Goal: Transaction & Acquisition: Purchase product/service

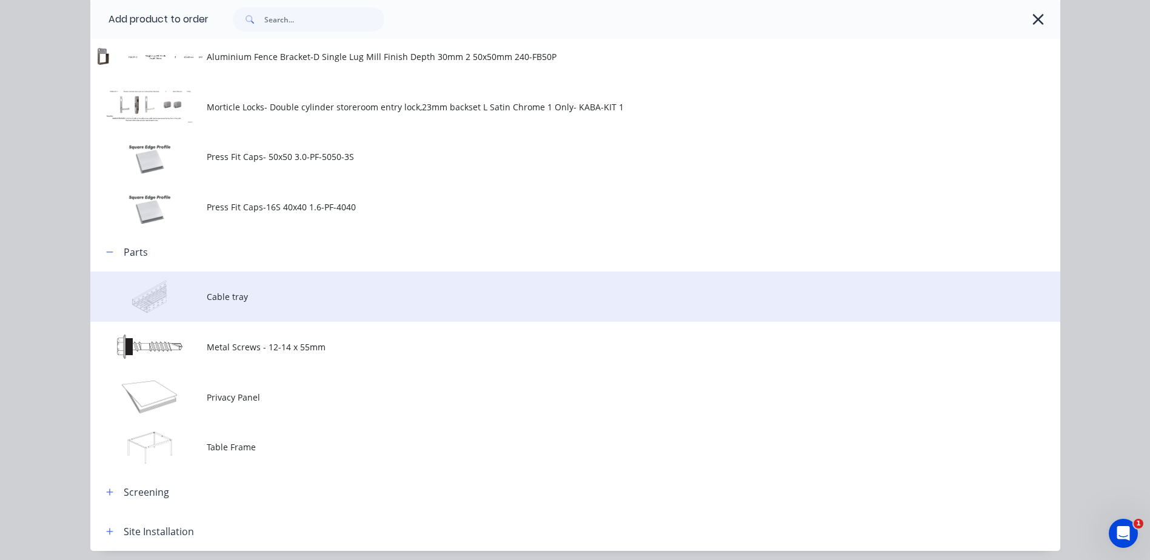
scroll to position [1241, 0]
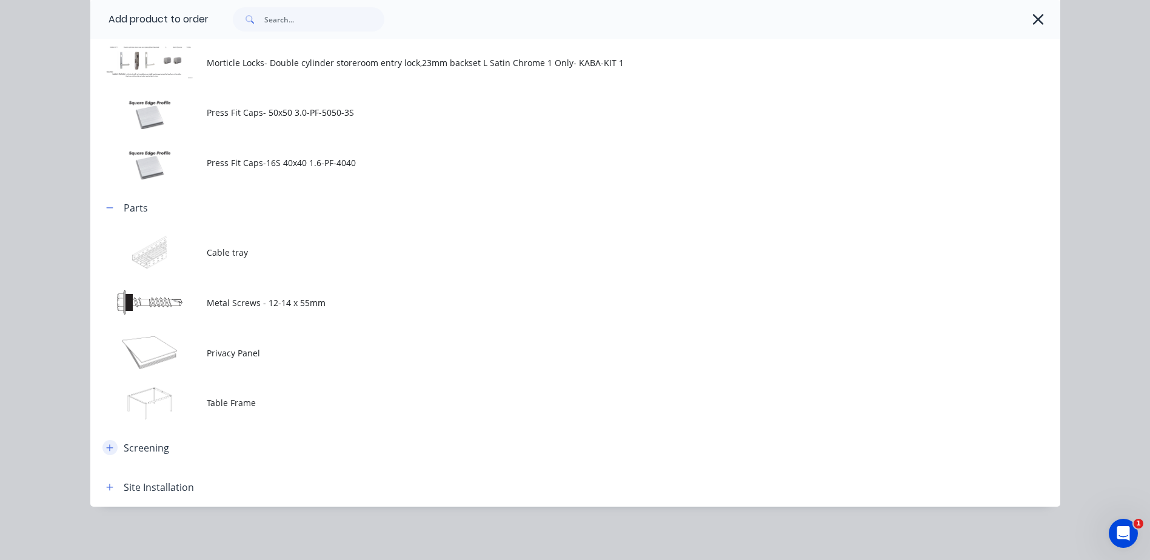
click at [106, 449] on icon "button" at bounding box center [109, 448] width 7 height 8
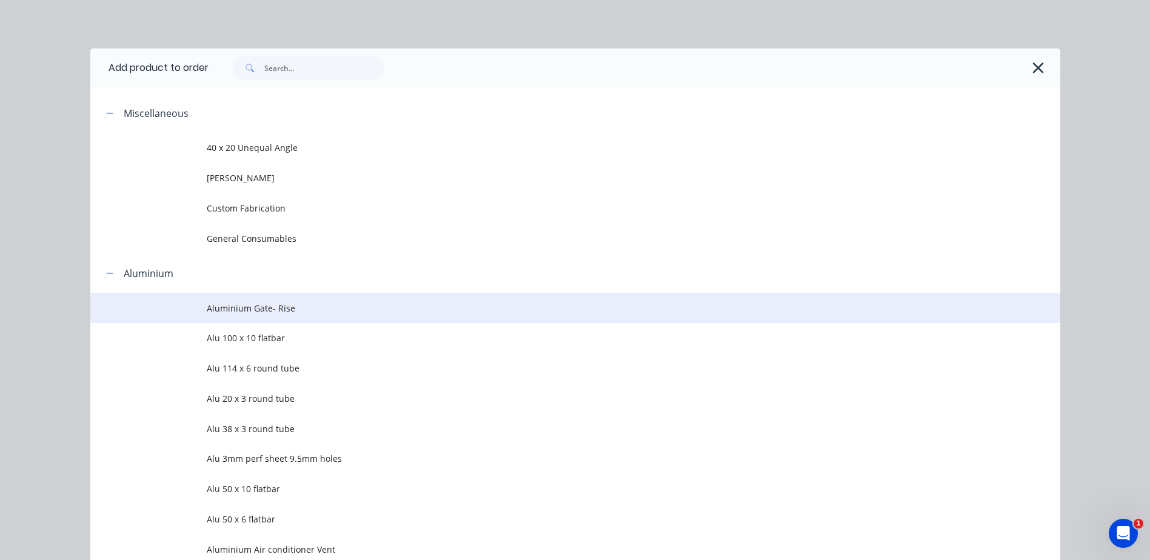
scroll to position [61, 0]
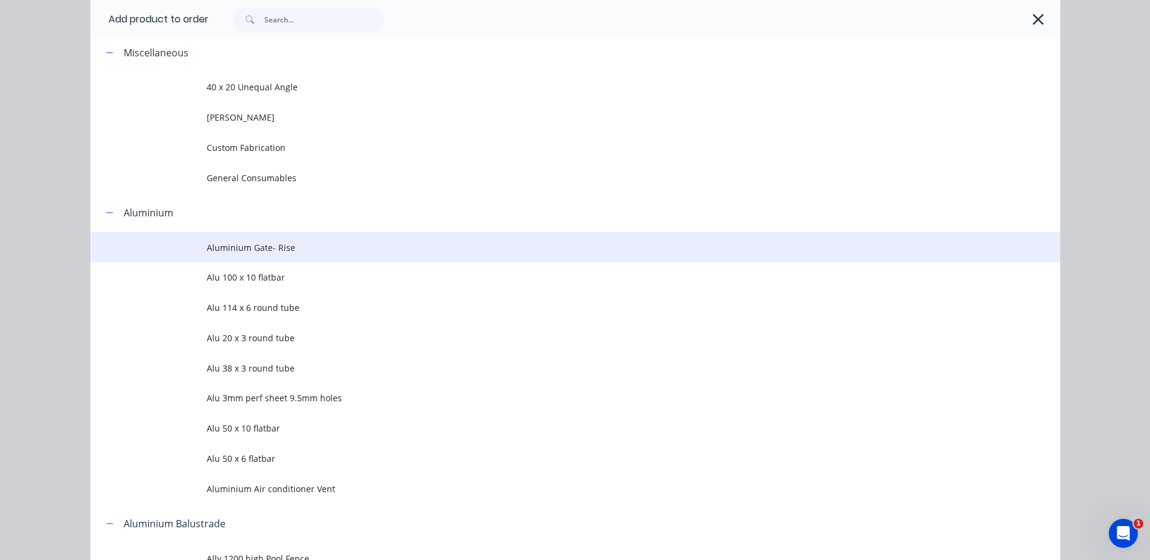
click at [224, 250] on span "Aluminium Gate- Rise" at bounding box center [548, 247] width 683 height 13
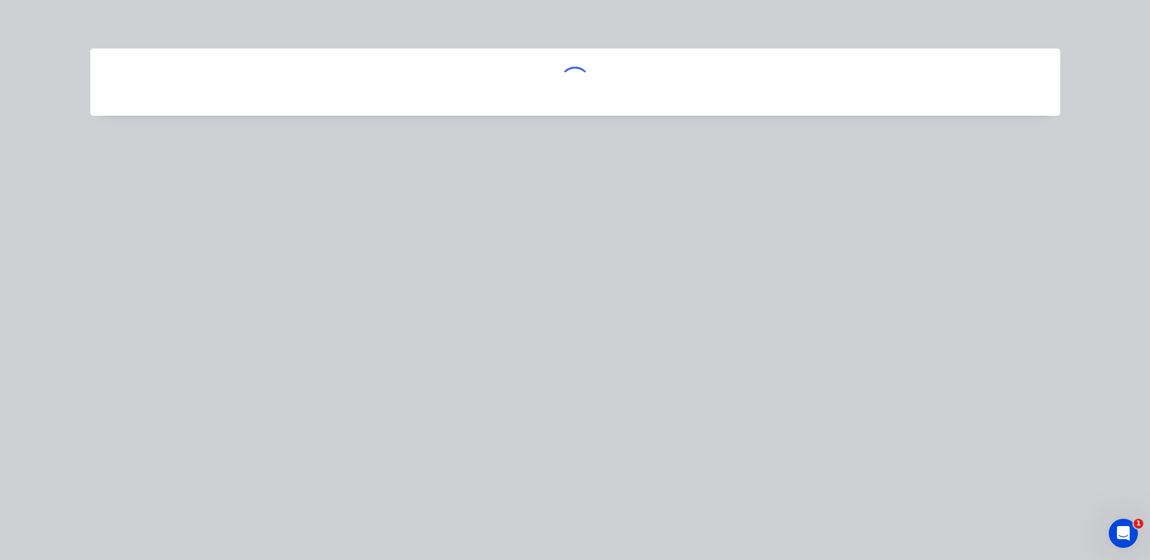
scroll to position [0, 0]
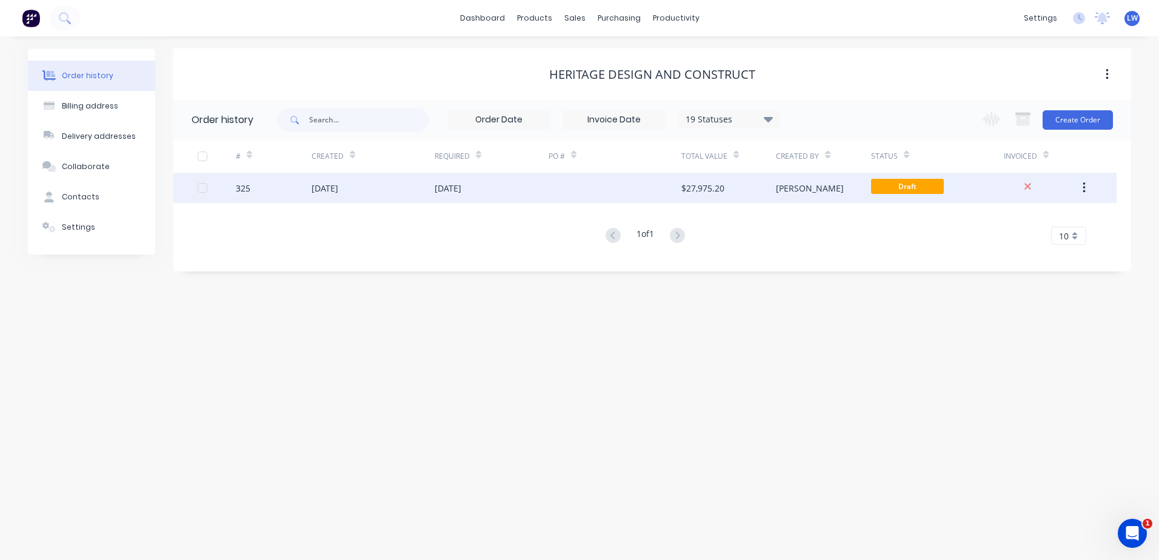
click at [649, 185] on div at bounding box center [615, 188] width 133 height 30
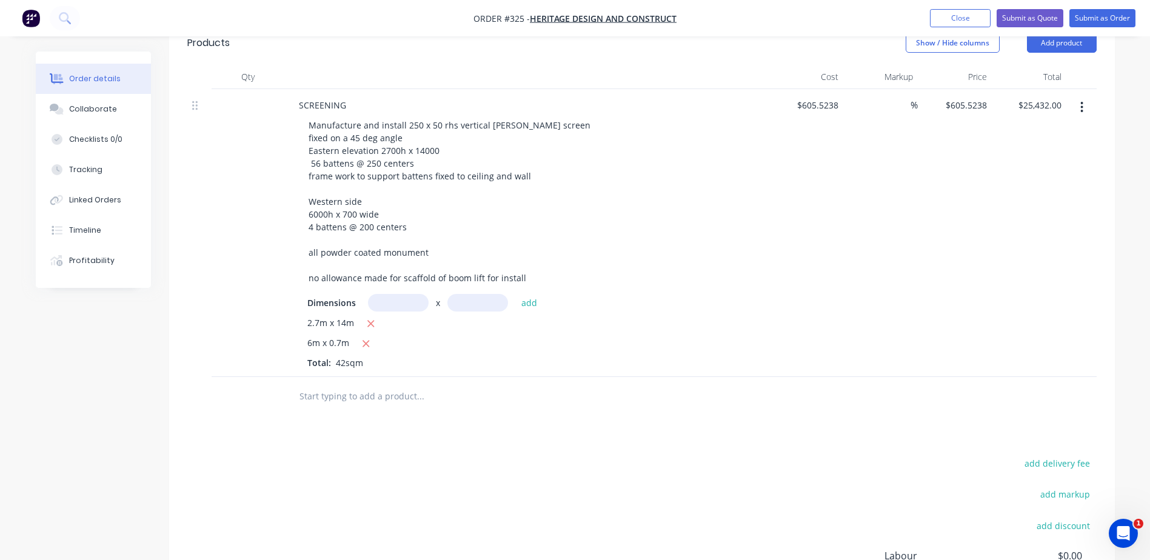
scroll to position [424, 0]
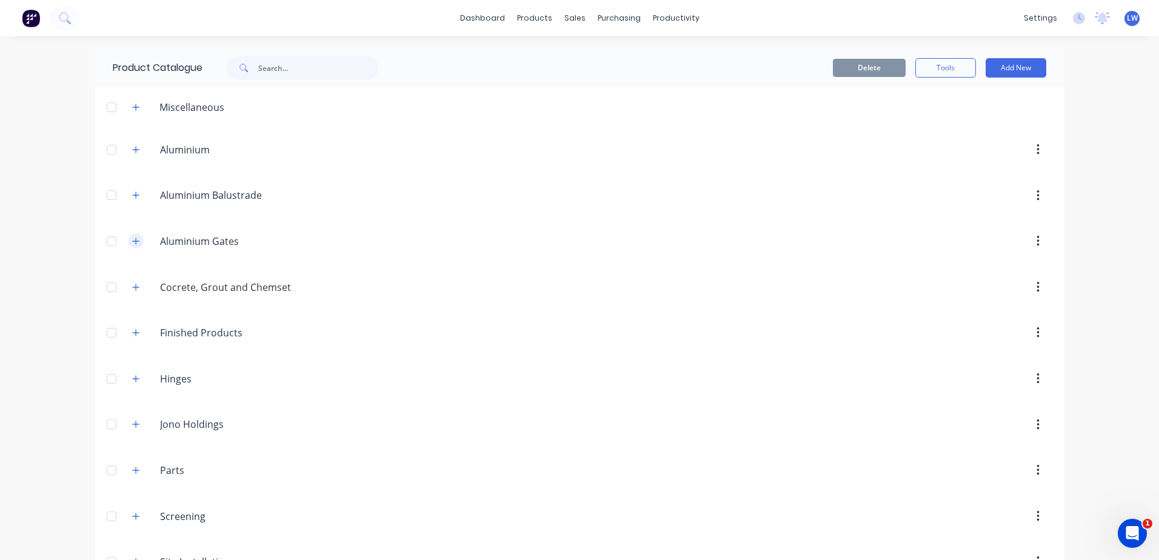
click at [132, 239] on icon "button" at bounding box center [135, 241] width 7 height 8
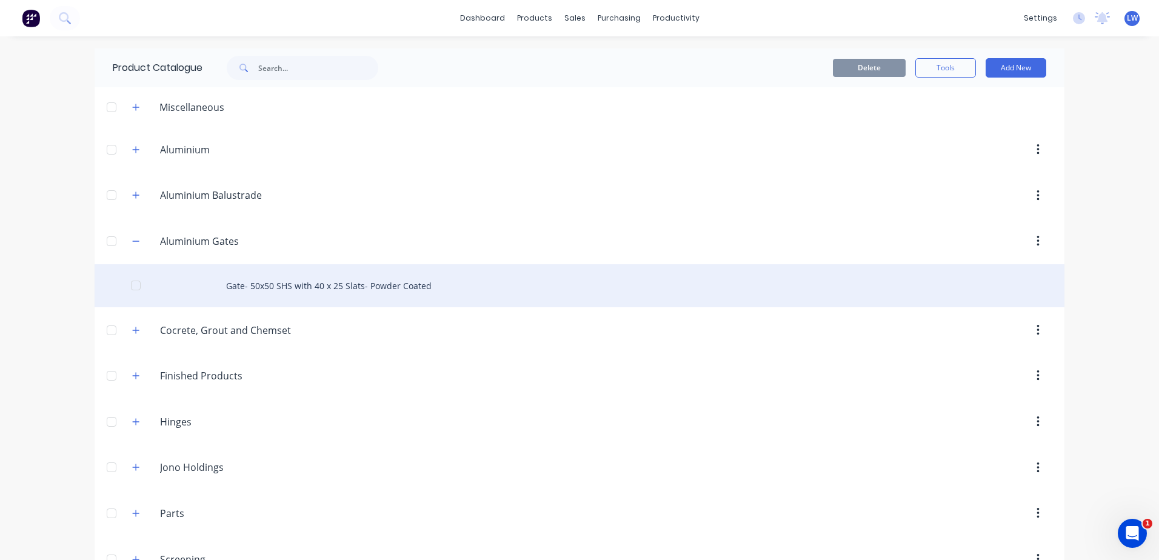
click at [261, 283] on div "Gate- 50x50 SHS with 40 x 25 Slats- Powder Coated" at bounding box center [580, 285] width 970 height 43
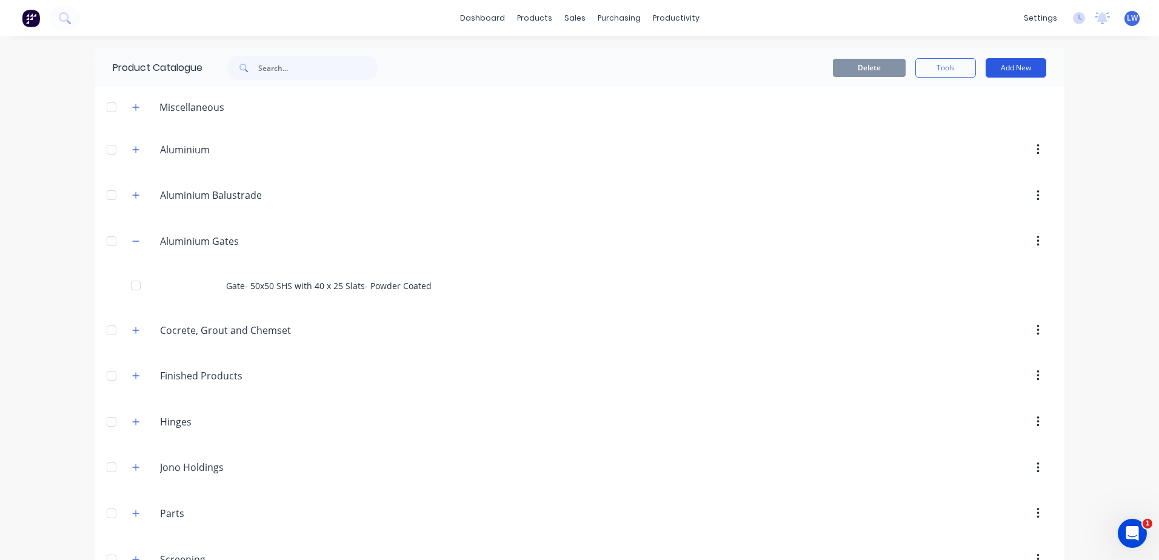
click at [926, 70] on button "Add New" at bounding box center [1016, 67] width 61 height 19
click at [926, 121] on div "Product" at bounding box center [988, 124] width 93 height 18
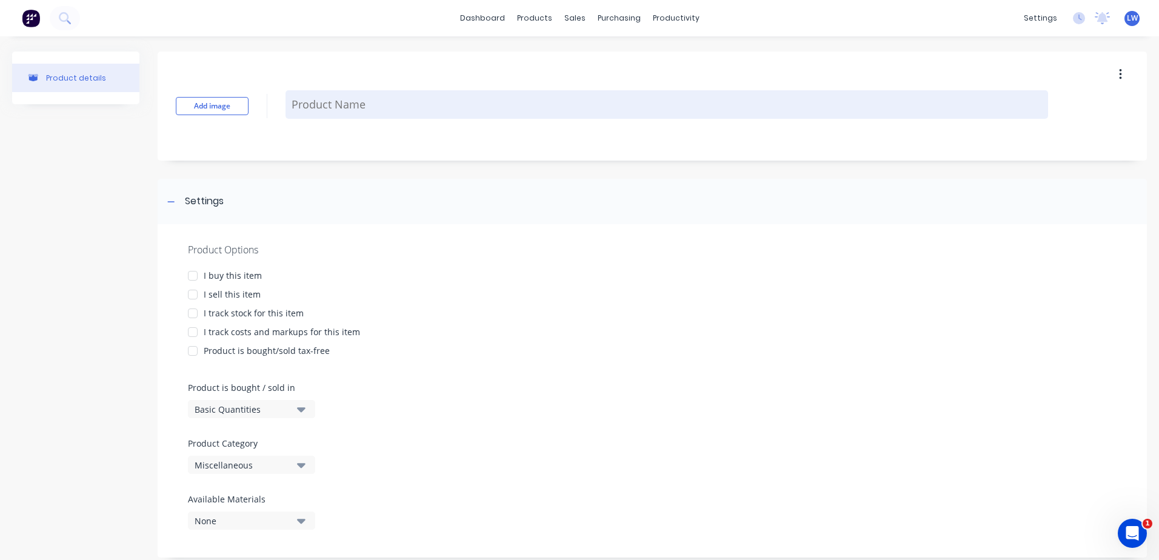
click at [358, 107] on textarea at bounding box center [667, 104] width 763 height 28
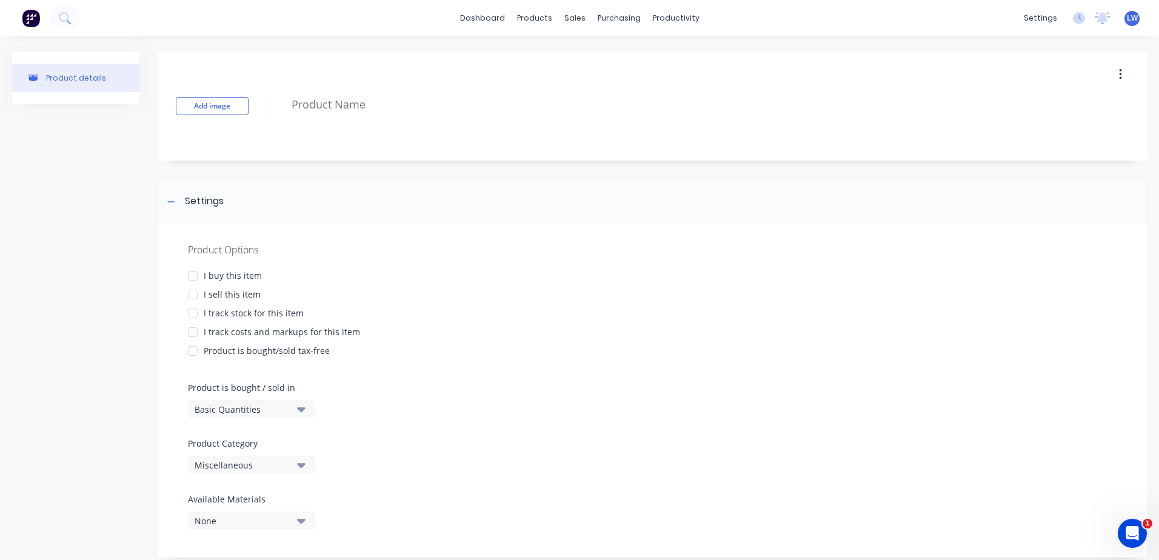
type textarea "x"
type textarea "A"
type textarea "x"
type textarea "Al"
type textarea "x"
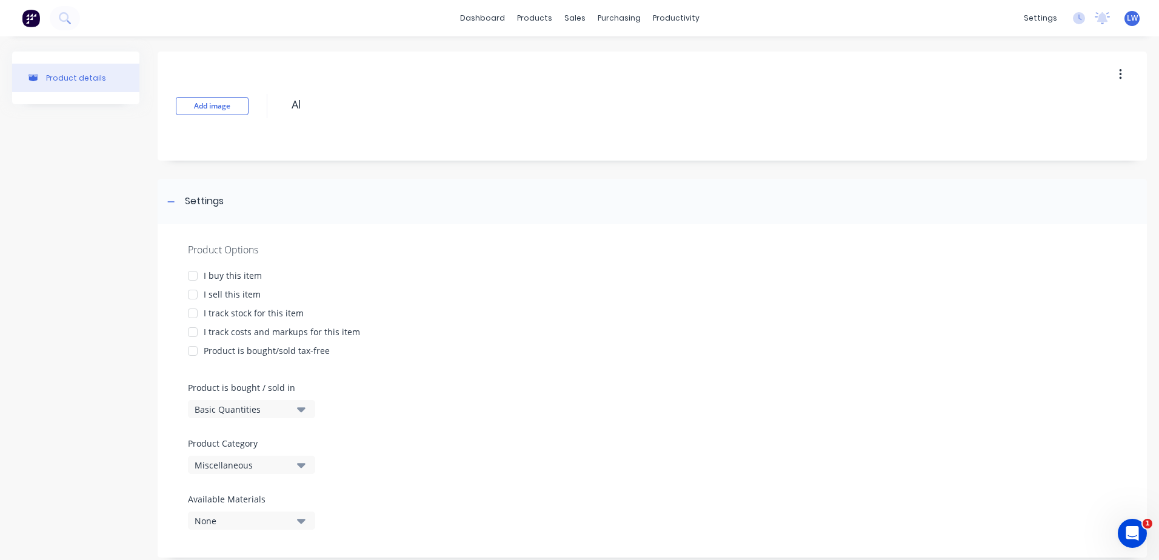
type textarea "Alu"
type textarea "x"
type textarea "Alum"
type textarea "x"
type textarea "Alumi"
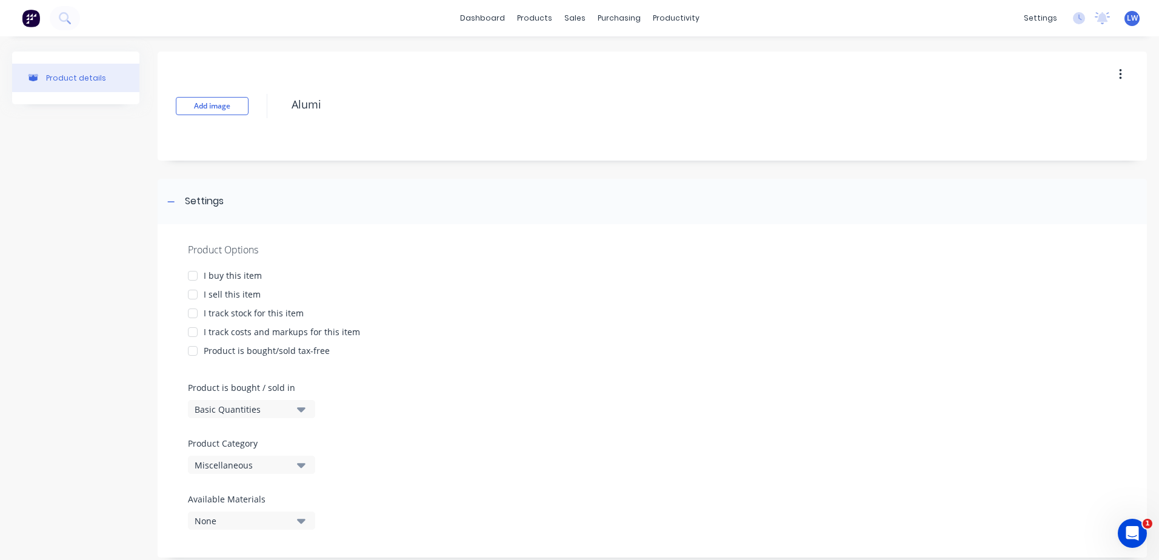
type textarea "x"
type textarea "Alumin"
type textarea "x"
type textarea "Alumini"
type textarea "x"
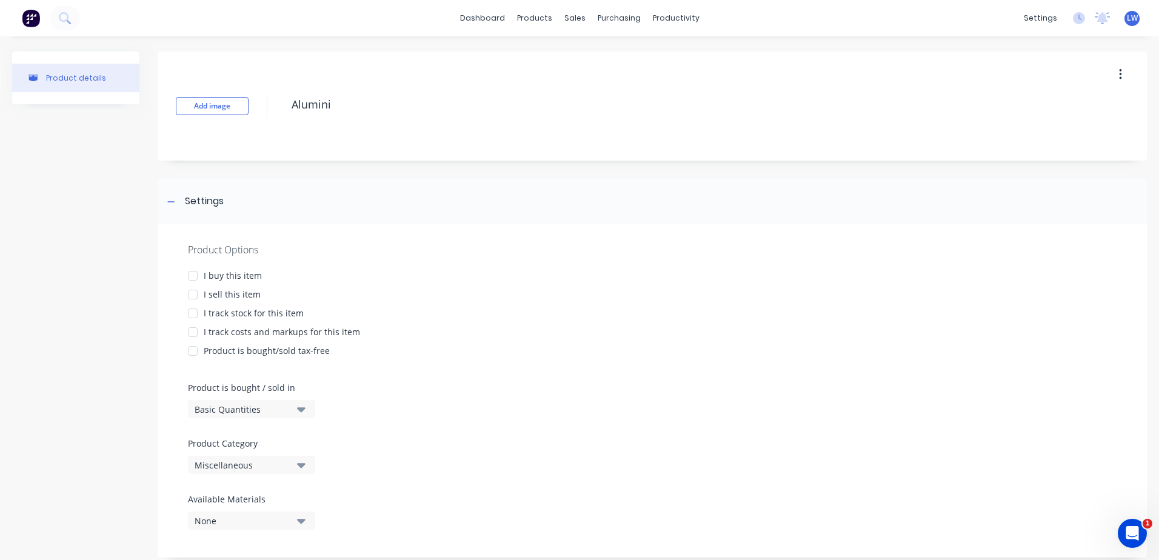
type textarea "Aluminiu"
type textarea "x"
type textarea "Aluminium"
type textarea "x"
type textarea "Aluminium"
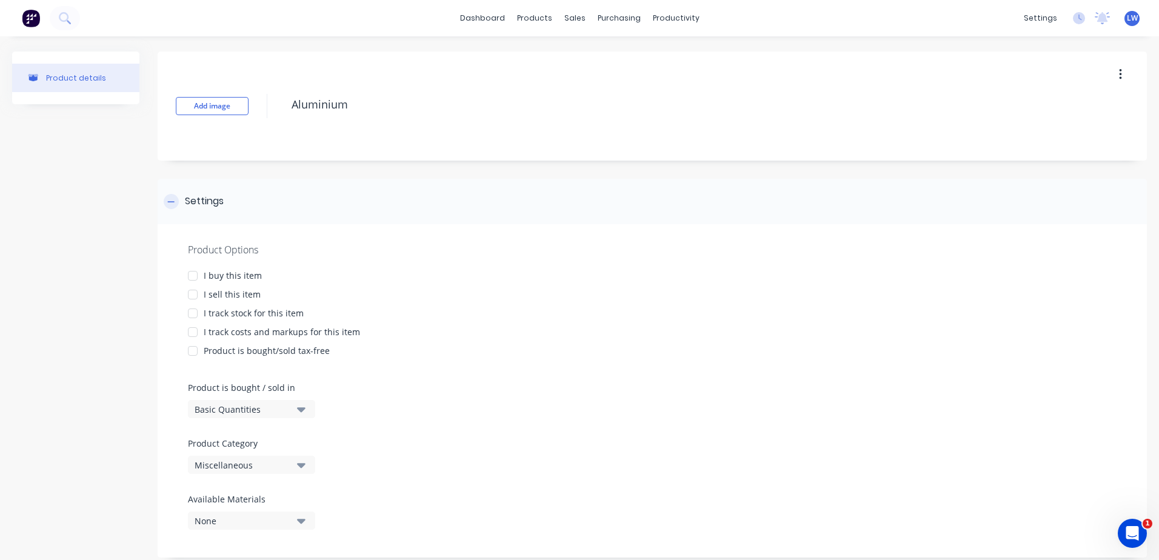
type textarea "x"
type textarea "Aluminium"
type textarea "x"
type textarea "Aluminium G"
type textarea "x"
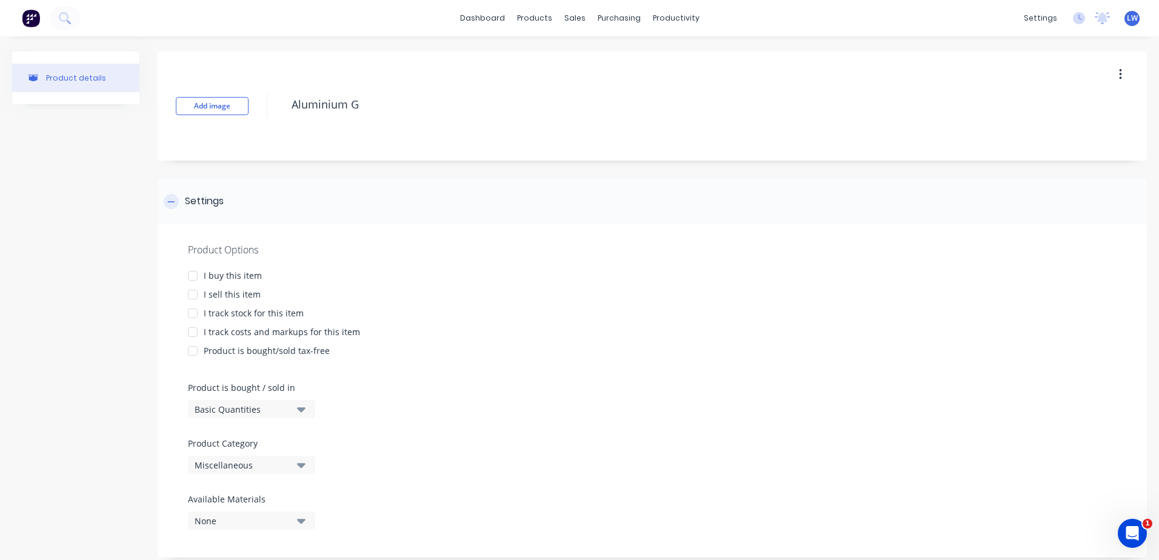
type textarea "Aluminium Ga"
type textarea "x"
type textarea "Aluminium Gat"
type textarea "x"
type textarea "Aluminium Gate"
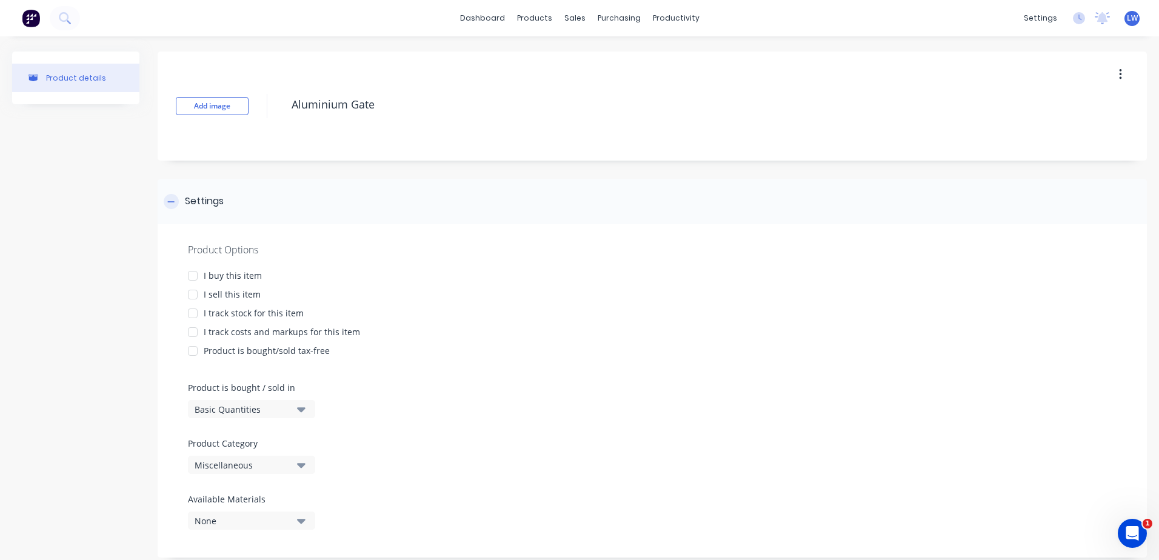
type textarea "x"
type textarea "Aluminium Gates"
type textarea "x"
type textarea "Aluminium Gates-"
type textarea "x"
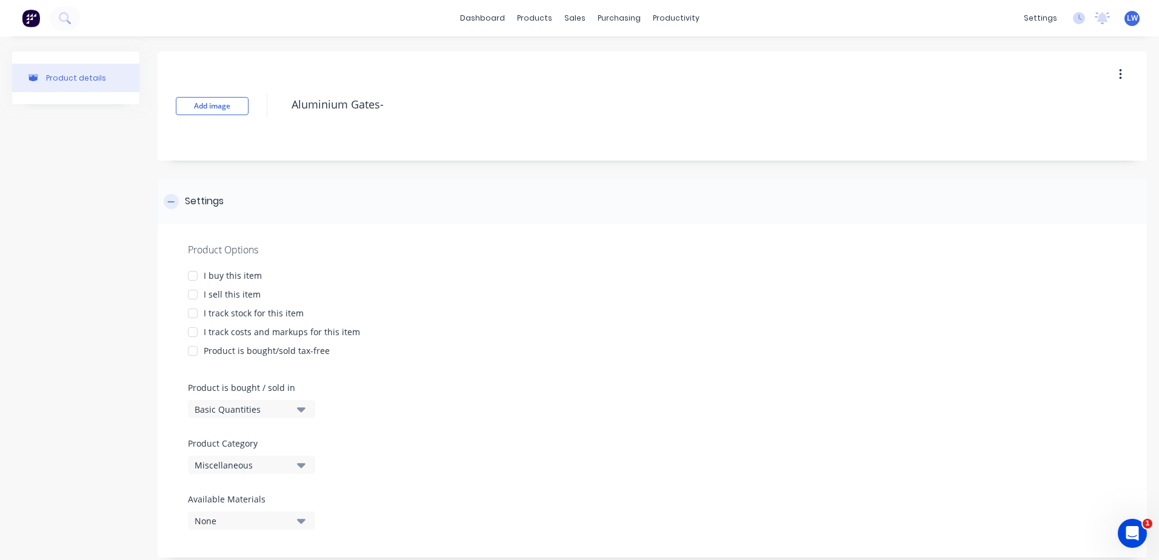
type textarea "Aluminium Gates-"
type textarea "x"
type textarea "Aluminium Gates- 2"
type textarea "x"
type textarea "Aluminium Gates- 2"
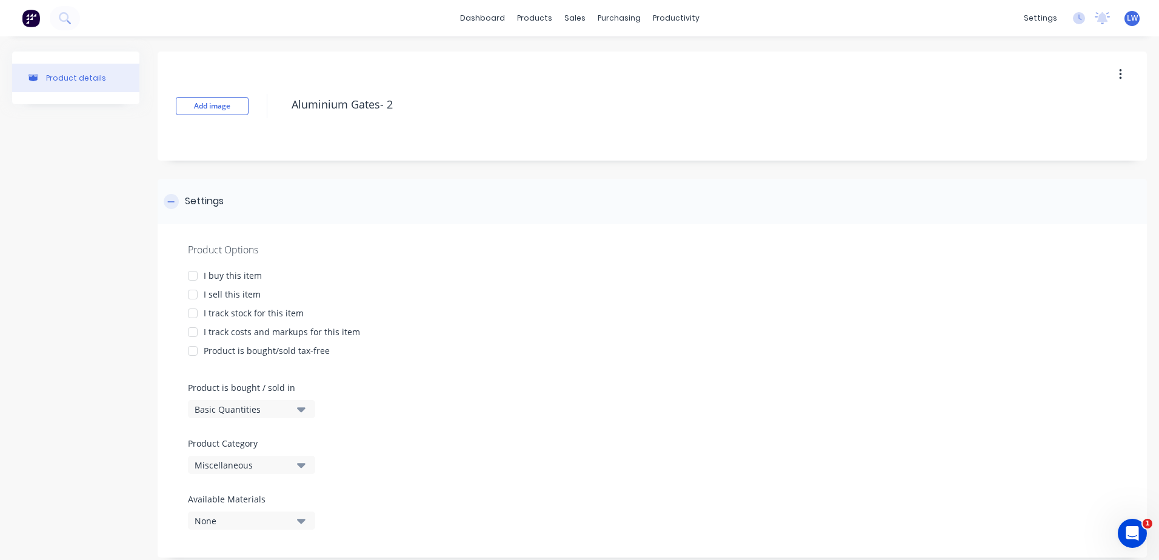
type textarea "x"
type textarea "Aluminium Gates- 2 P"
type textarea "x"
type textarea "Aluminium Gates- 2 Po"
type textarea "x"
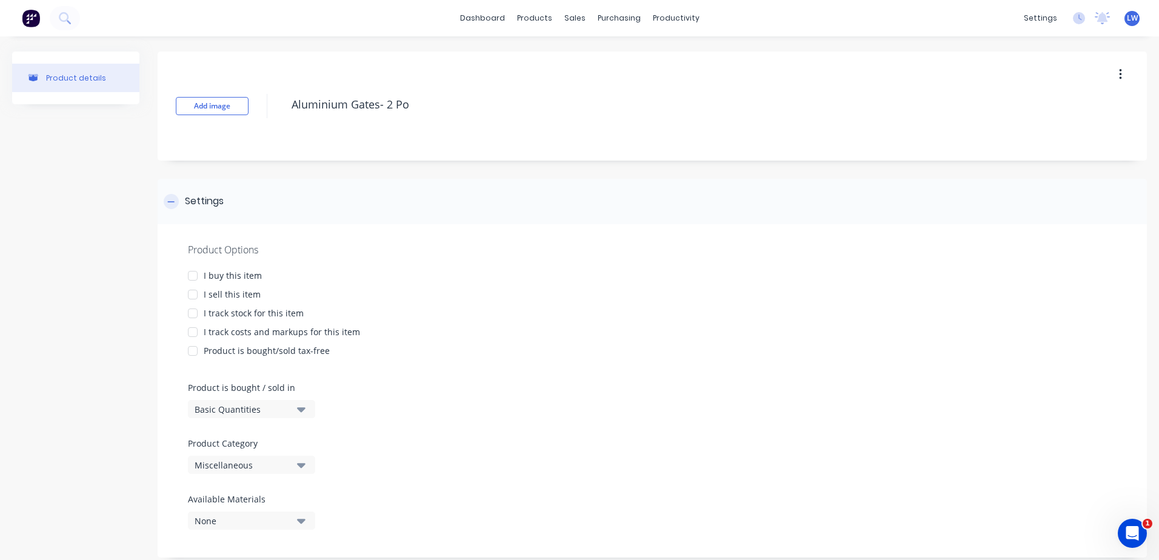
type textarea "Aluminium Gates- 2 Pos"
type textarea "x"
type textarea "Aluminium Gates- 2 Post"
type textarea "x"
type textarea "Aluminium Gates- 2 Posts"
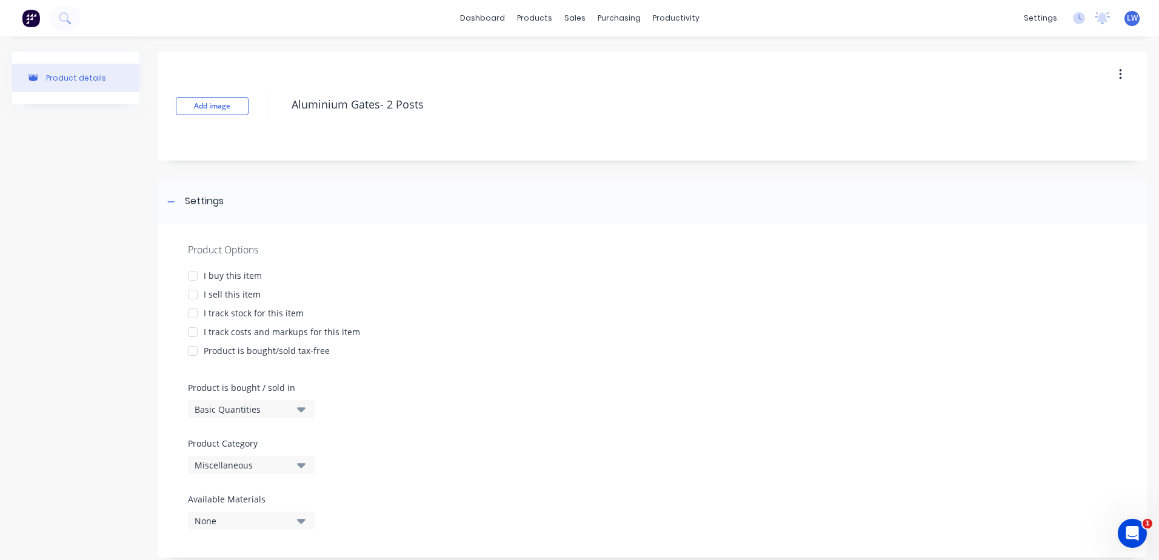
type textarea "x"
type textarea "Aluminium Gates- 2 Posts"
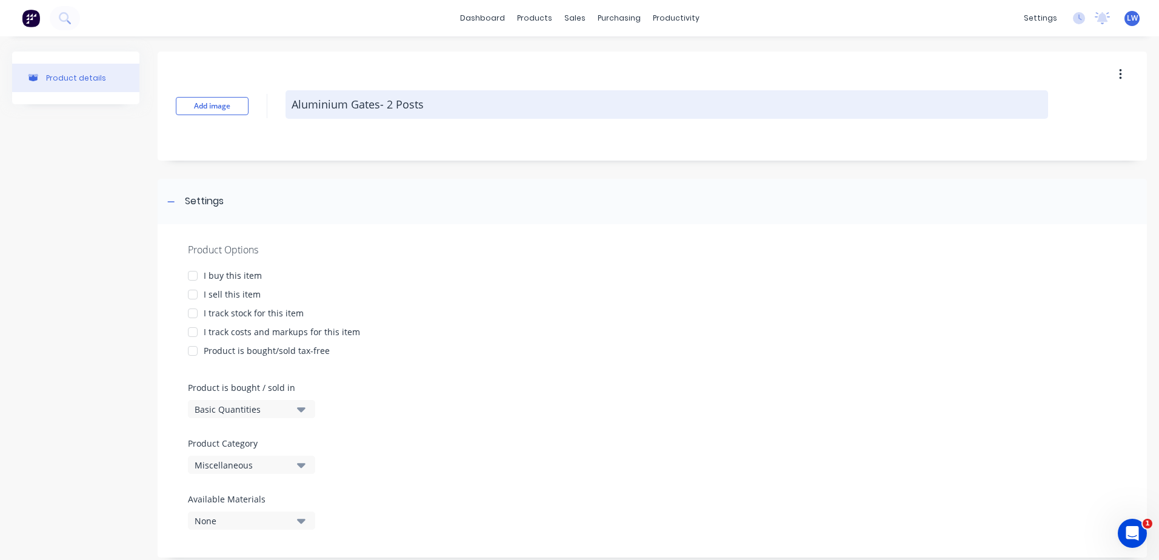
click at [424, 107] on textarea "Aluminium Gates- 2 Posts" at bounding box center [667, 104] width 763 height 28
type textarea "x"
type textarea "Aluminium Gates- 2"
type textarea "x"
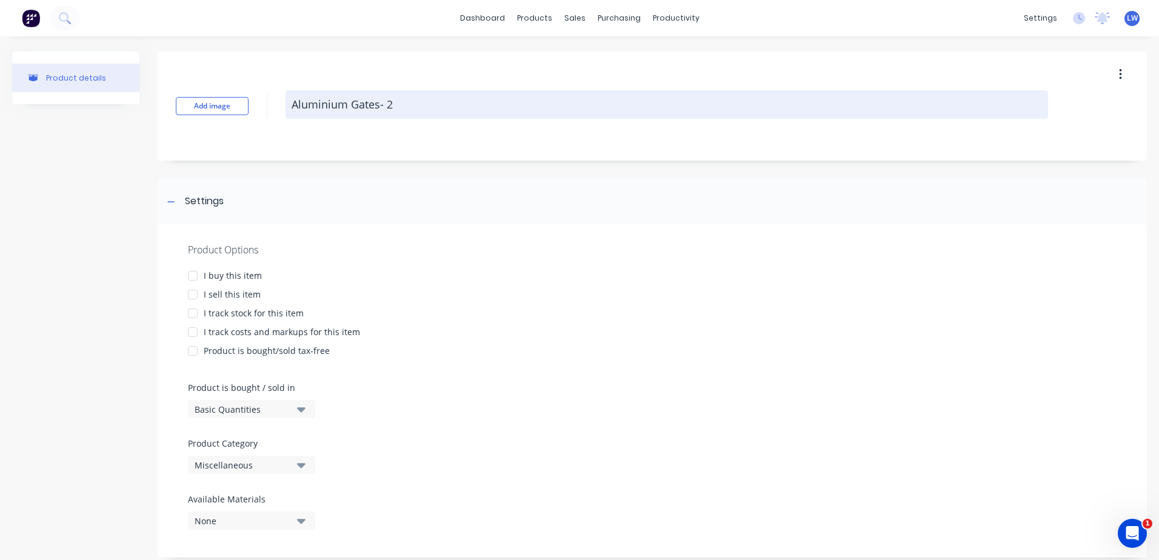
type textarea "Aluminium Gates- 2"
type textarea "x"
type textarea "Aluminium Gates-"
type textarea "x"
type textarea "Aluminium Gates-"
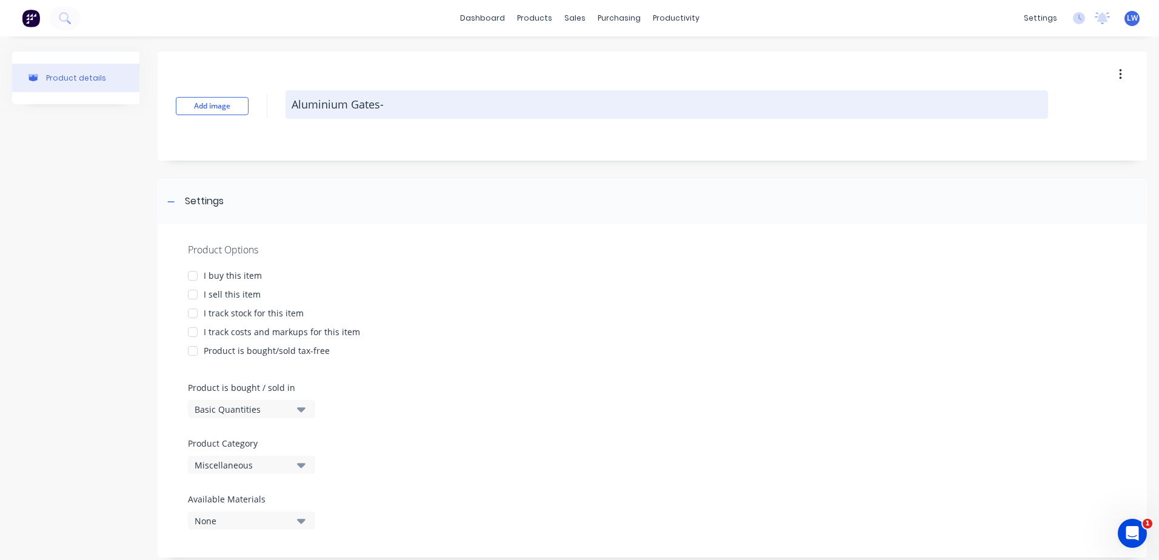
type textarea "x"
type textarea "Aluminium Gates"
type textarea "x"
type textarea "Aluminium Gate"
type textarea "x"
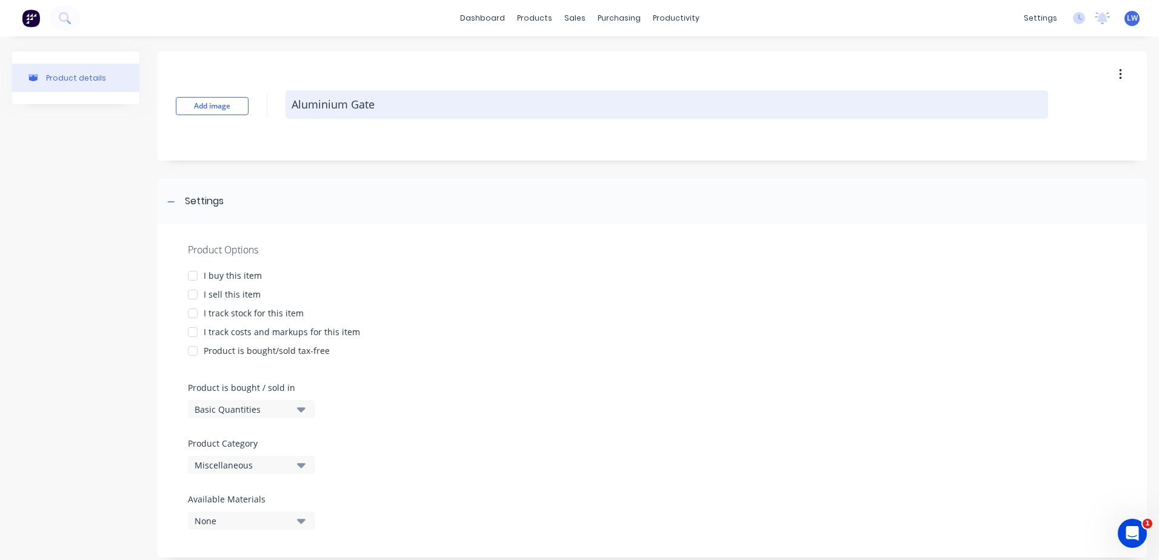
type textarea "Aluminium Gat"
type textarea "x"
type textarea "Aluminium Ga"
type textarea "x"
type textarea "Aluminium G"
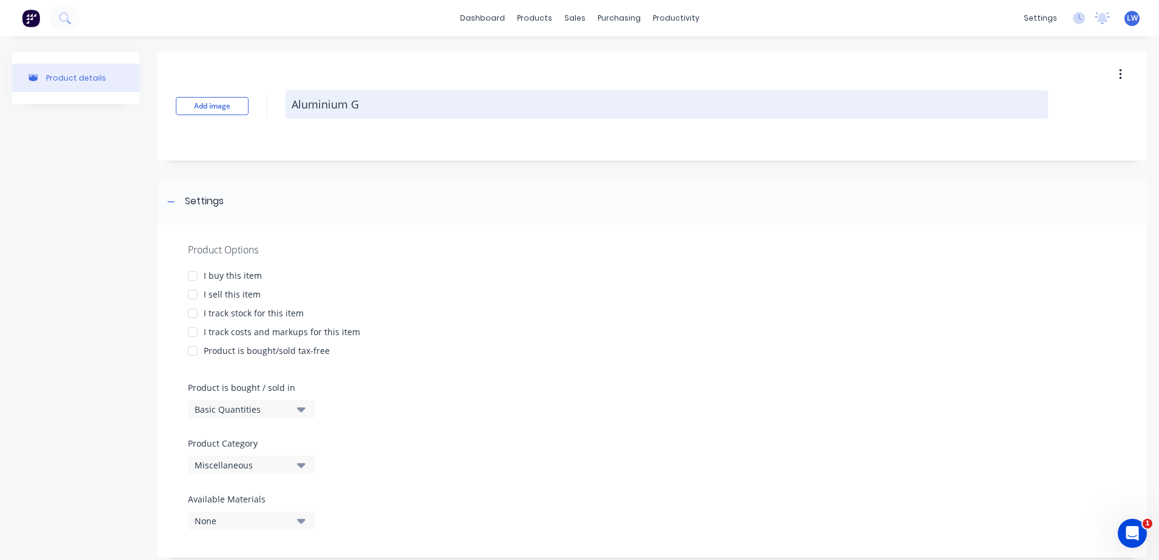
type textarea "x"
type textarea "Aluminium"
type textarea "x"
type textarea "Aluminium"
type textarea "x"
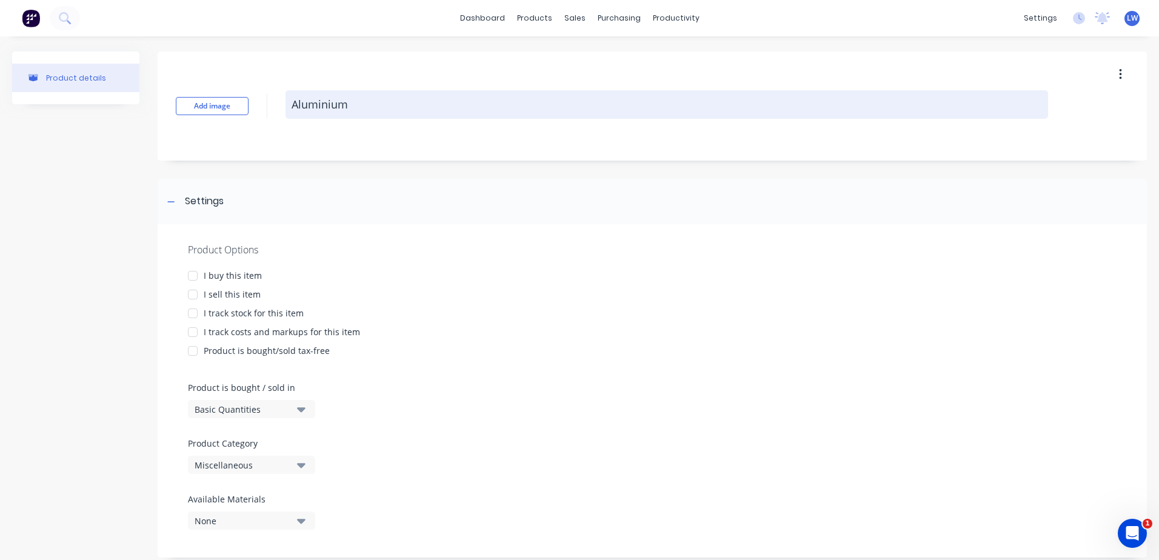
type textarea "Aluminiu"
type textarea "x"
type textarea "Alumini"
type textarea "x"
type textarea "Alumin"
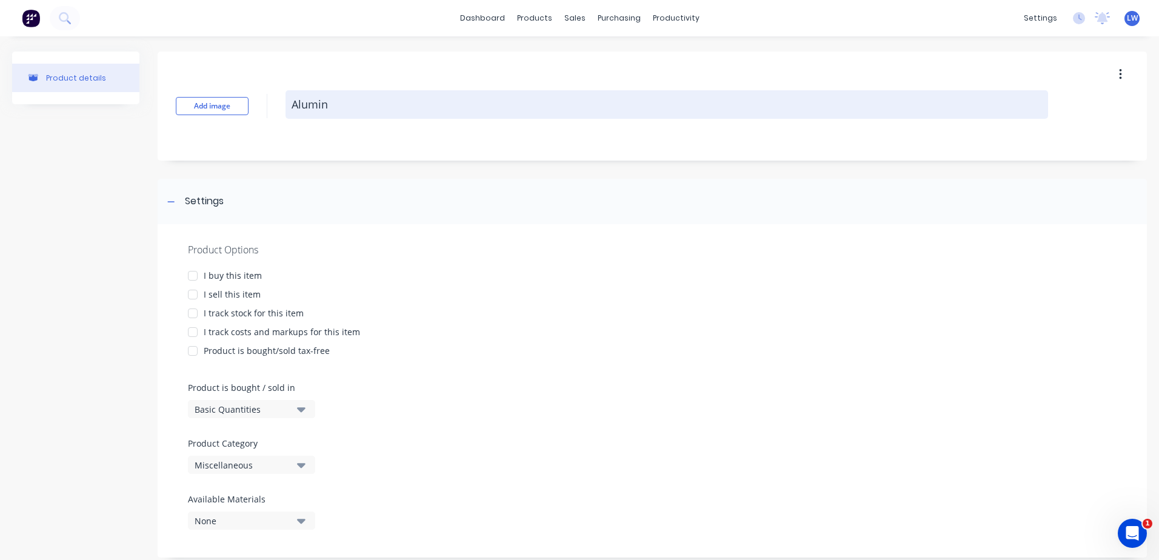
type textarea "x"
type textarea "Alumi"
type textarea "x"
type textarea "Alum"
type textarea "x"
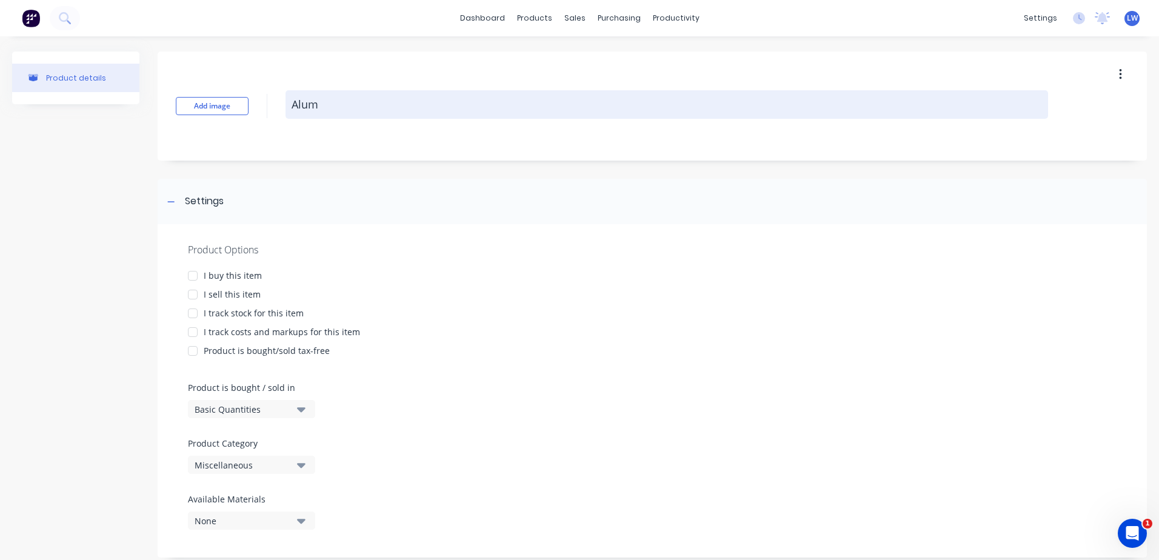
type textarea "Alu"
type textarea "x"
type textarea "Al"
type textarea "x"
type textarea "A"
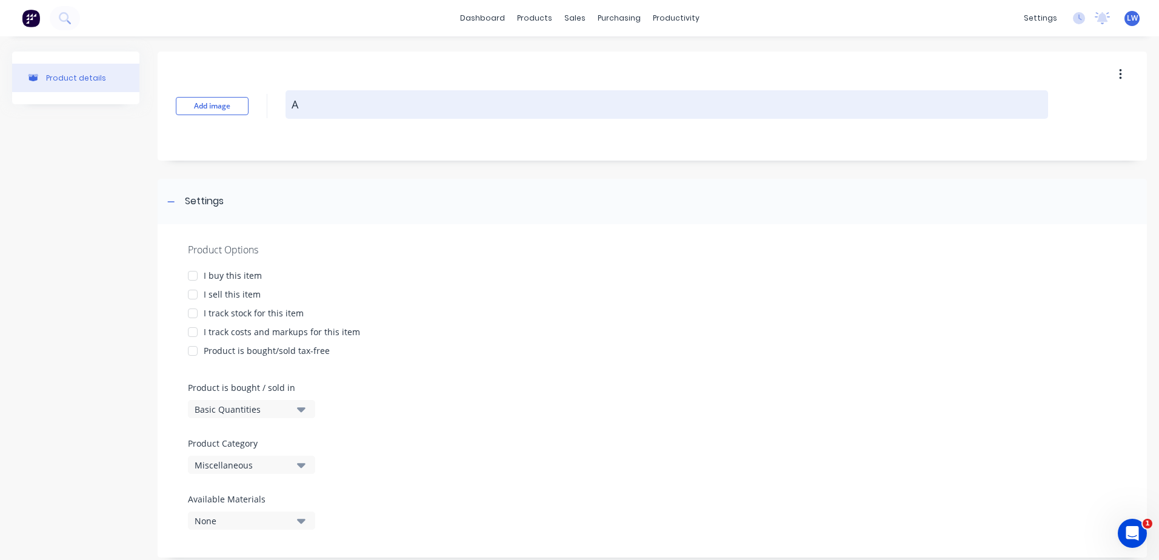
type textarea "x"
paste textarea "GATE HOUSE PED GATE manufacture and install aluminium gate frame 50 x 50 25 x 5…"
type textarea "x"
type textarea "GATE HOUSE PED GATE manufacture and install aluminium gate frame 50 x 50 25 x 5…"
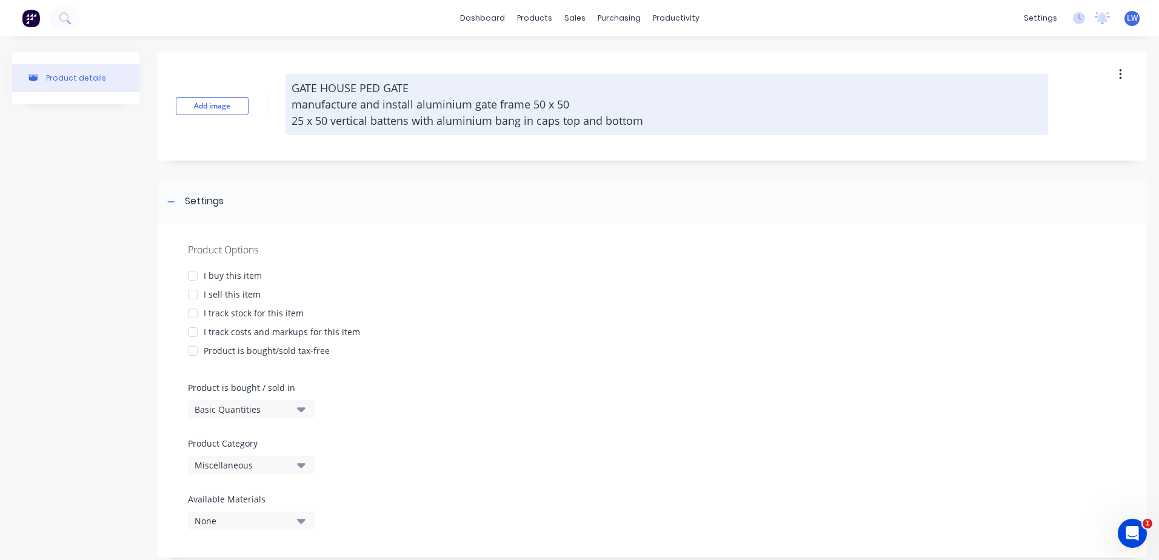
drag, startPoint x: 378, startPoint y: 87, endPoint x: 306, endPoint y: 75, distance: 73.1
click at [306, 75] on textarea "GATE HOUSE PED GATE manufacture and install aluminium gate frame 50 x 50 25 x 5…" at bounding box center [667, 104] width 763 height 61
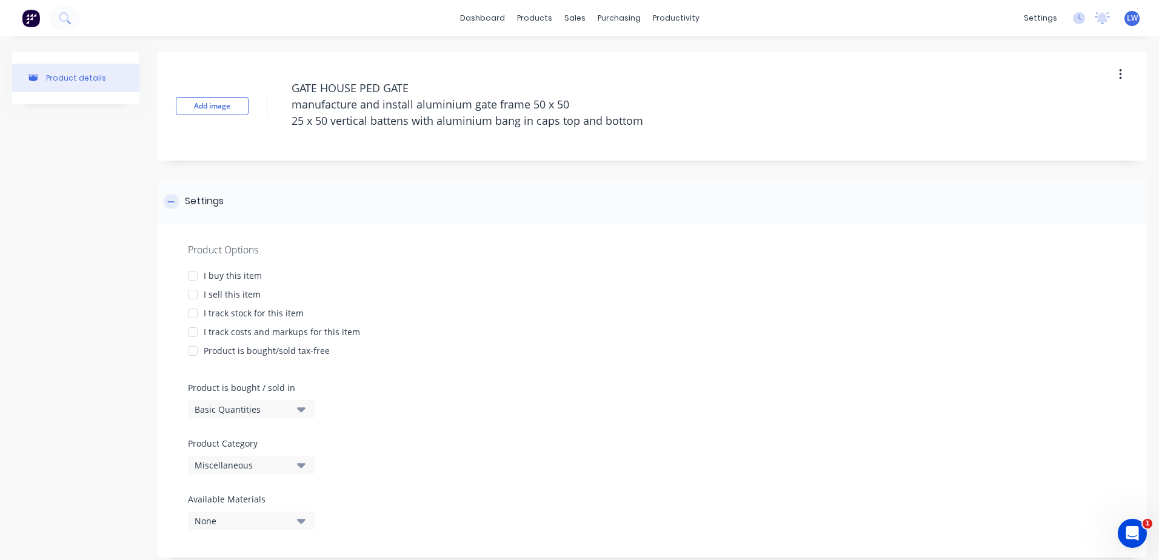
type textarea "x"
type textarea "PED GATE manufacture and install aluminium gate frame 50 x 50 25 x 50 vertical …"
type textarea "x"
type textarea "PED GATE manufacture and install aluminium gate frame 50 x 50 25 x 50 vertical …"
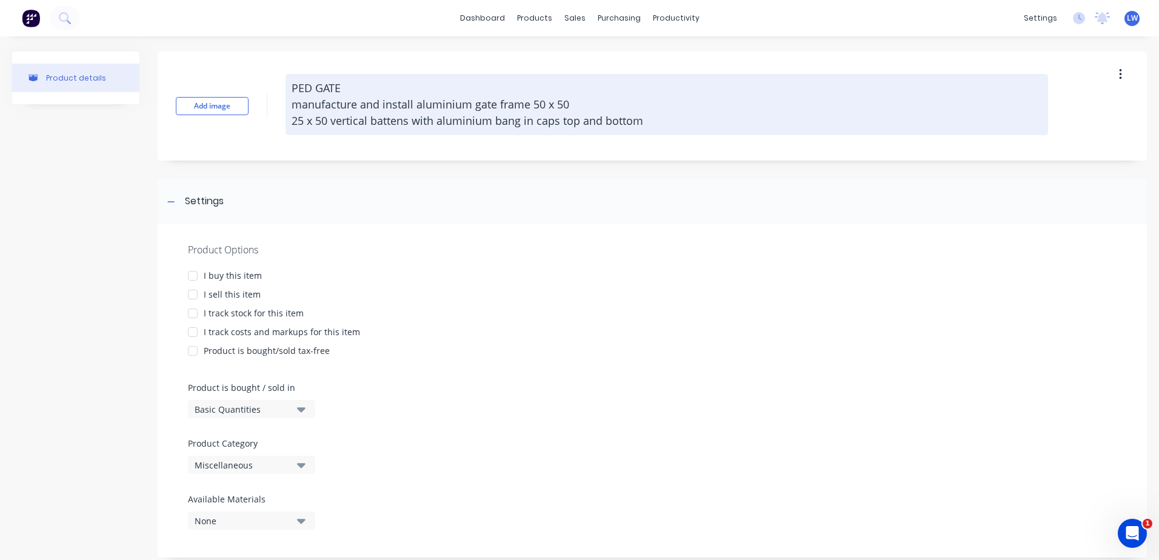
click at [316, 87] on textarea "PED GATE manufacture and install aluminium gate frame 50 x 50 25 x 50 vertical …" at bounding box center [667, 104] width 763 height 61
type textarea "x"
type textarea "PEDE GATE manufacture and install aluminium gate frame 50 x 50 25 x 50 vertical…"
type textarea "x"
type textarea "PEDES GATE manufacture and install aluminium gate frame 50 x 50 25 x 50 vertica…"
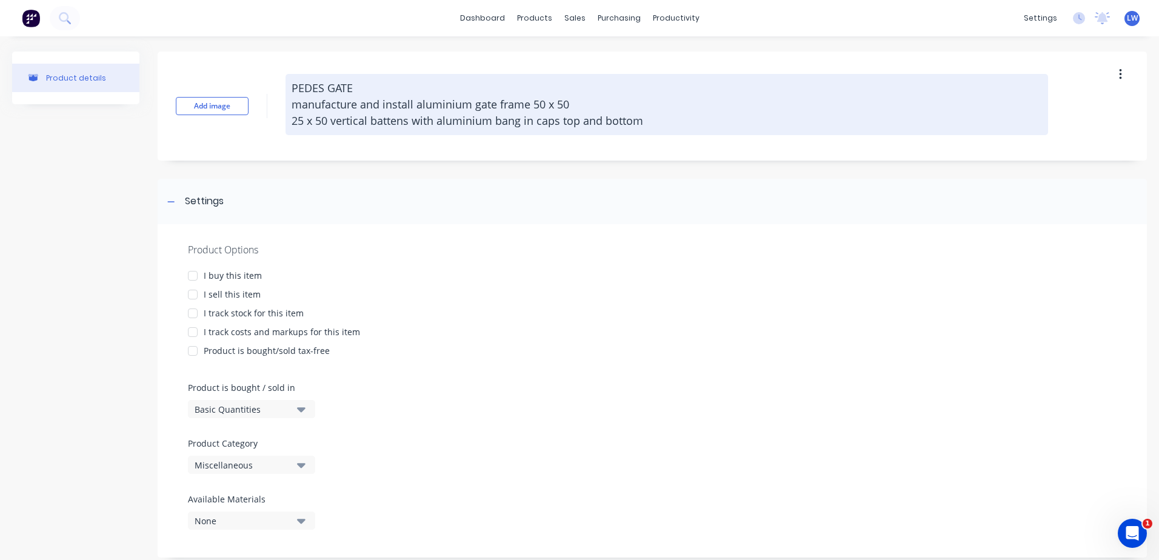
type textarea "x"
type textarea "PEDEST GATE manufacture and install aluminium gate frame 50 x 50 25 x 50 vertic…"
type textarea "x"
type textarea "PEDESTR GATE manufacture and install aluminium gate frame 50 x 50 25 x 50 verti…"
type textarea "x"
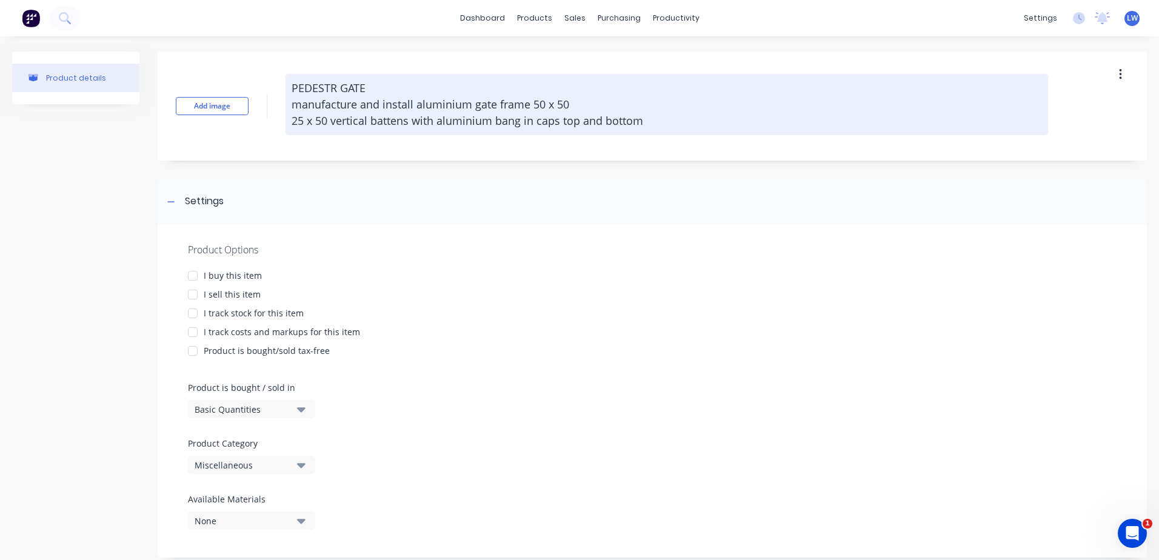
type textarea "PEDESTRI GATE manufacture and install aluminium gate frame 50 x 50 25 x 50 vert…"
type textarea "x"
type textarea "PEDESTRIA GATE manufacture and install aluminium gate frame 50 x 50 25 x 50 ver…"
type textarea "x"
type textarea "PEDESTRIAN GATE manufacture and install aluminium gate frame 50 x 50 25 x 50 ve…"
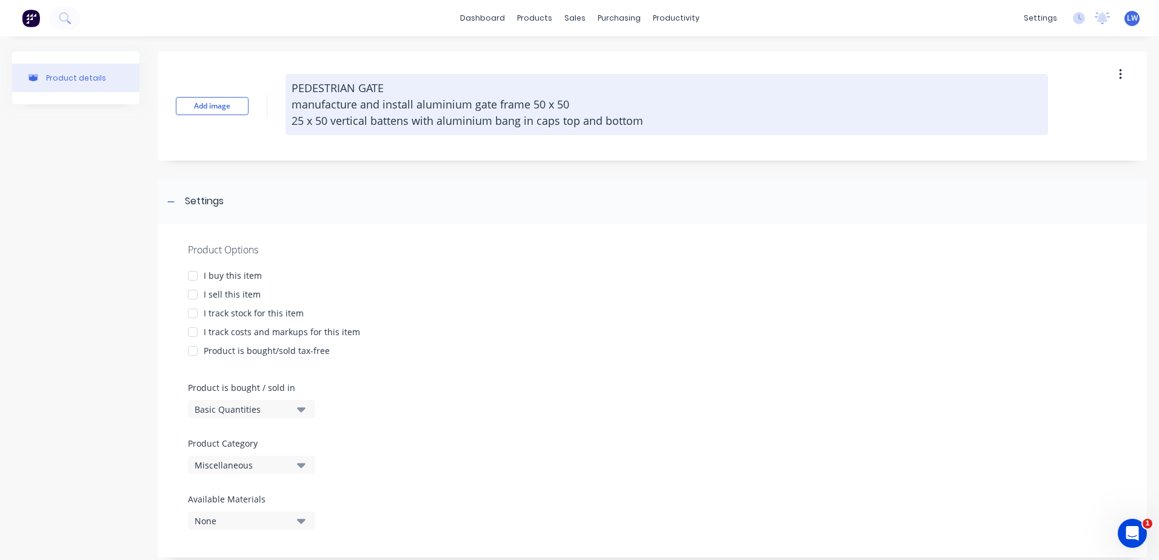
type textarea "x"
type textarea "PEDESTRIAN GATE manufacture and install aluminium gate frame 50 x 50 25 x 50 ve…"
type textarea "x"
type textarea "PEDESTRIAN G GATE manufacture and install aluminium gate frame 50 x 50 25 x 50 …"
type textarea "x"
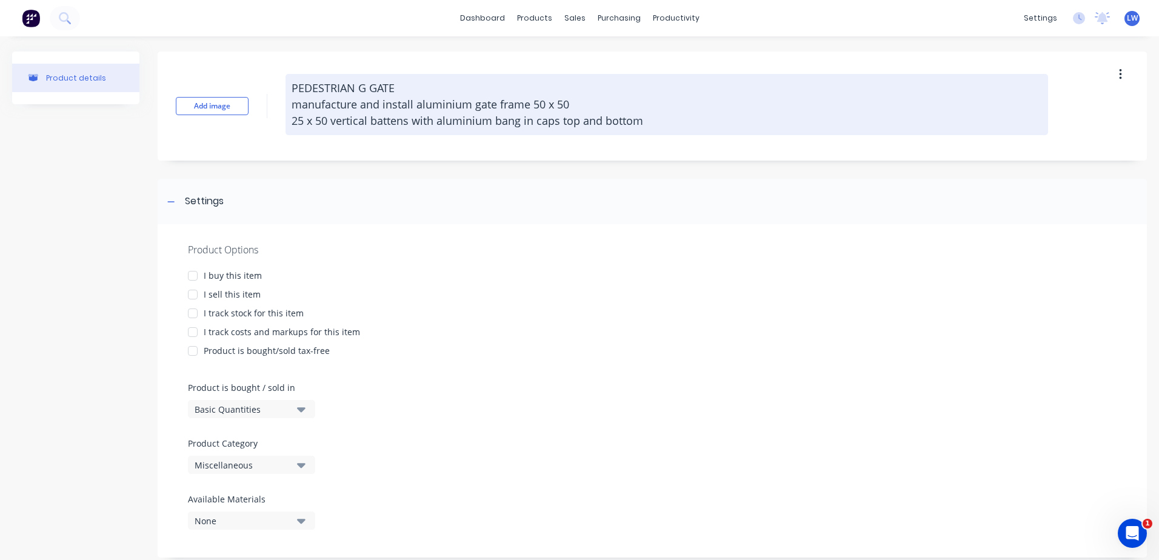
type textarea "PEDESTRIAN GA GATE manufacture and install aluminium gate frame 50 x 50 25 x 50…"
type textarea "x"
type textarea "PEDESTRIAN GAT GATE manufacture and install aluminium gate frame 50 x 50 25 x 5…"
type textarea "x"
type textarea "PEDESTRIAN GATE GATE manufacture and install aluminium gate frame 50 x 50 25 x …"
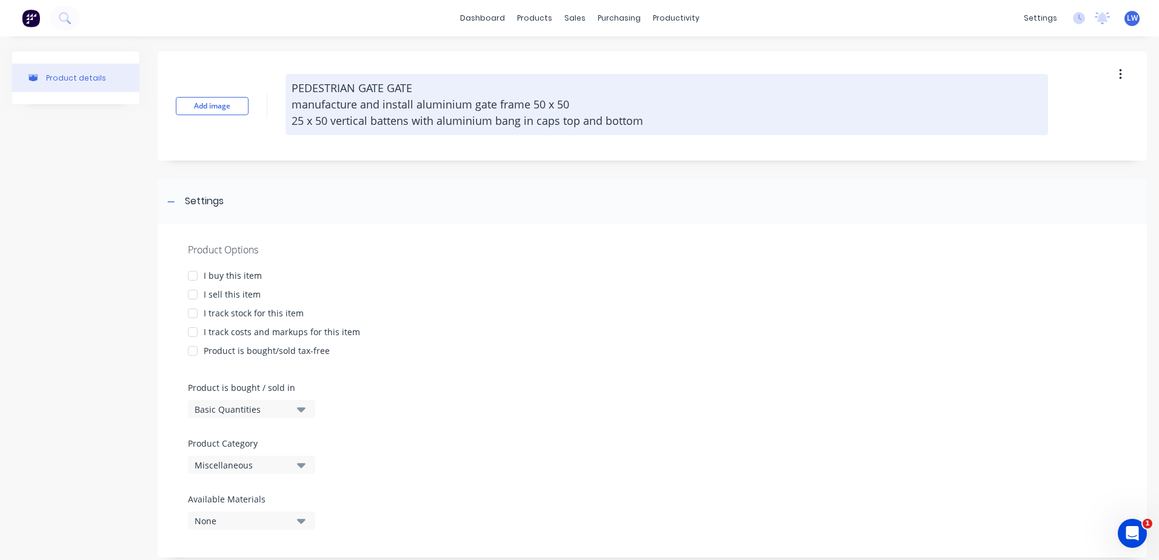
drag, startPoint x: 427, startPoint y: 85, endPoint x: 390, endPoint y: 84, distance: 37.6
click at [390, 84] on textarea "PEDESTRIAN GATE GATE manufacture and install aluminium gate frame 50 x 50 25 x …" at bounding box center [667, 104] width 763 height 61
type textarea "x"
type textarea "PEDESTRIAN GATE manufacture and install aluminium gate frame 50 x 50 25 x 50 ve…"
type textarea "x"
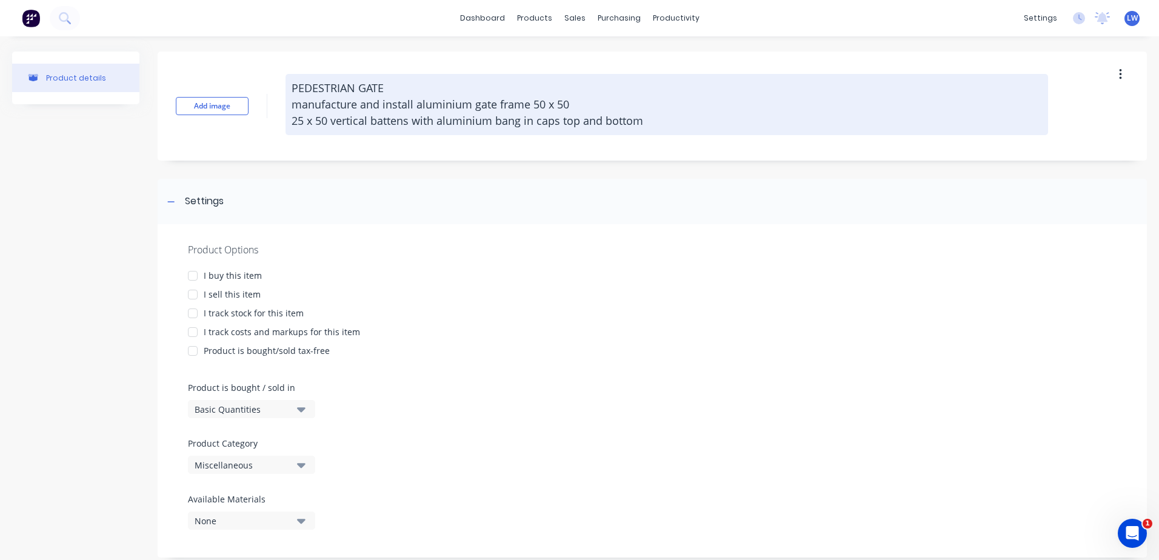
type textarea "PEDESTRIAN GATE manufacture and install aluminium gate frame 50 x 50 25 x 50 ve…"
type textarea "x"
type textarea "PEDESTRIAN GATE: manufacture and install aluminium gate frame 50 x 50 25 x 50 v…"
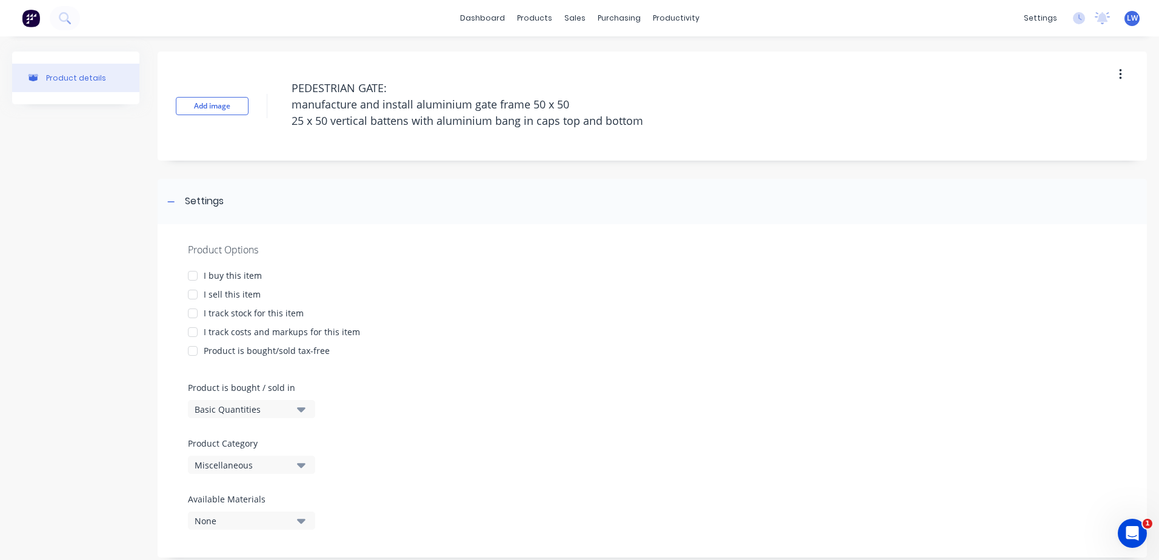
click at [196, 292] on div at bounding box center [193, 295] width 24 height 24
type textarea "x"
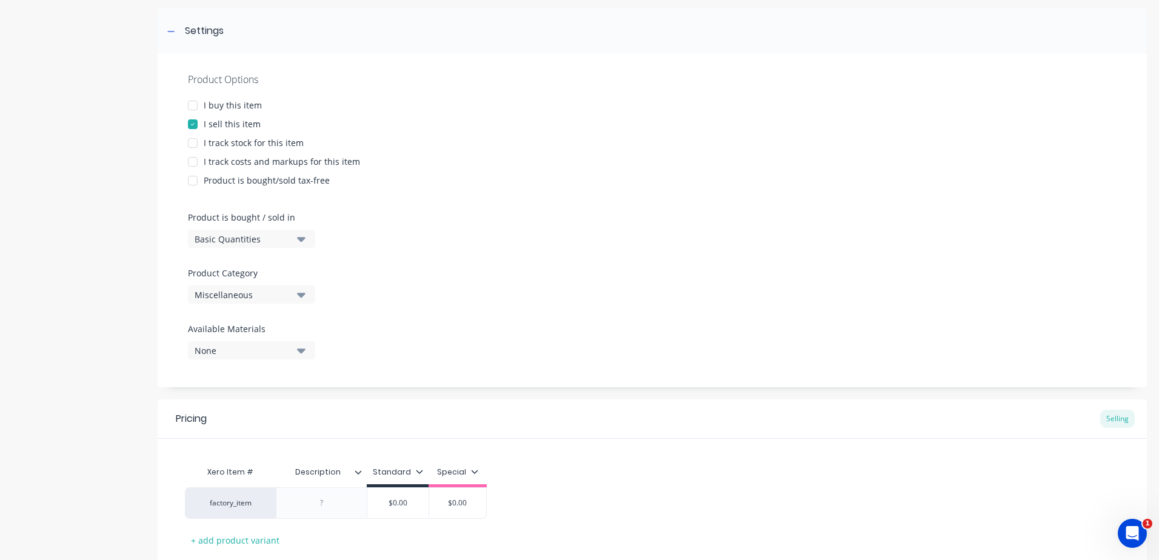
scroll to position [249, 0]
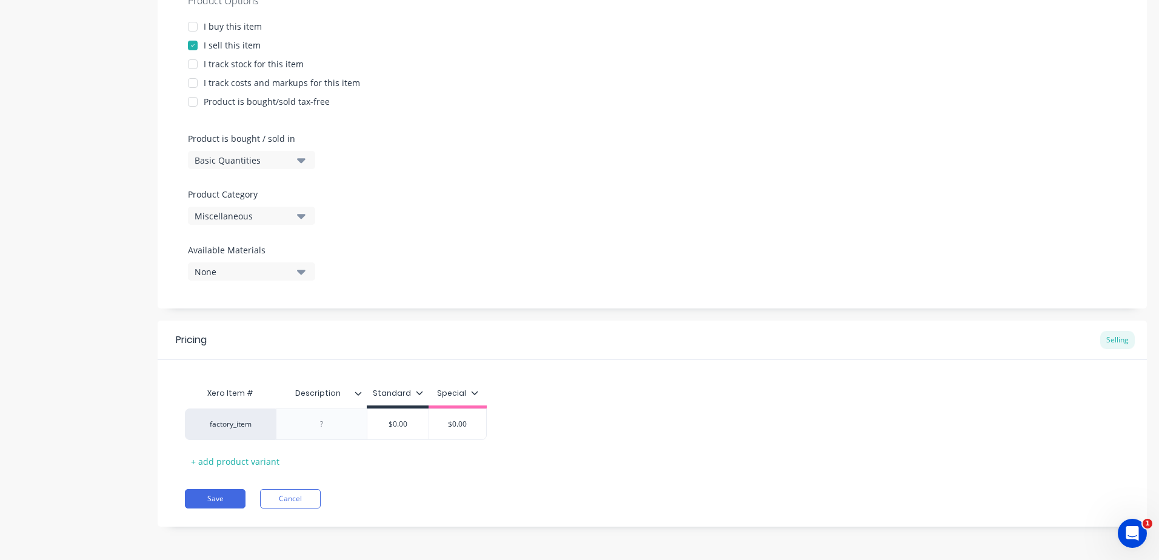
type textarea "PEDESTRIAN GATE: manufacture and install aluminium gate frame 50 x 50 25 x 50 v…"
type textarea "x"
type textarea "PEDESTRIAN GATE: manufacture and install aluminium gate frame 50 x 50 25 x 50 v…"
click at [301, 161] on icon "button" at bounding box center [301, 160] width 8 height 5
drag, startPoint x: 249, startPoint y: 186, endPoint x: 258, endPoint y: 179, distance: 10.8
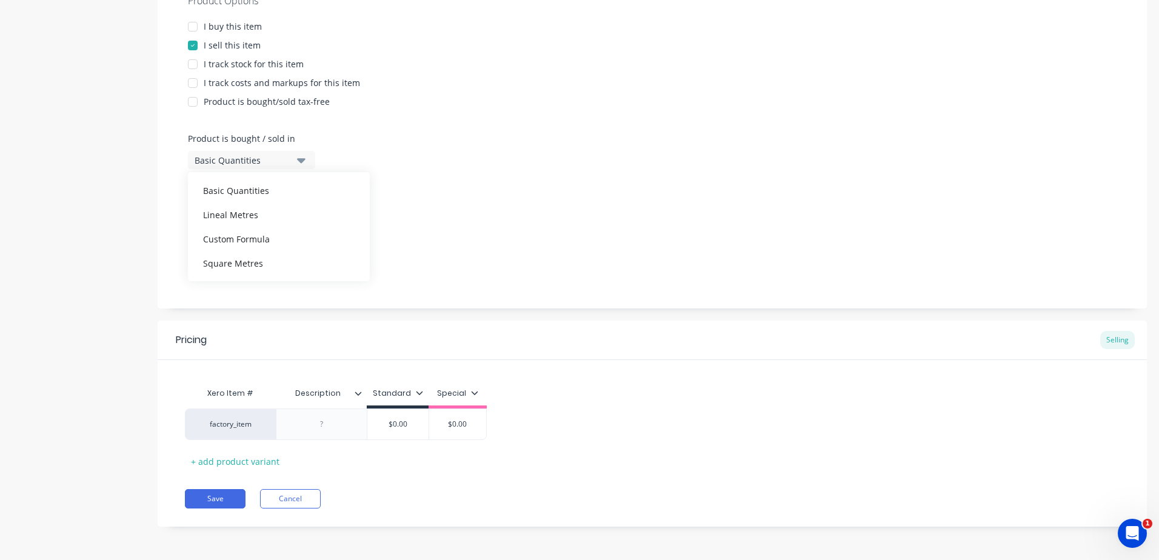
click at [250, 186] on div "Basic Quantities" at bounding box center [279, 190] width 182 height 24
click at [297, 218] on icon "button" at bounding box center [301, 215] width 8 height 13
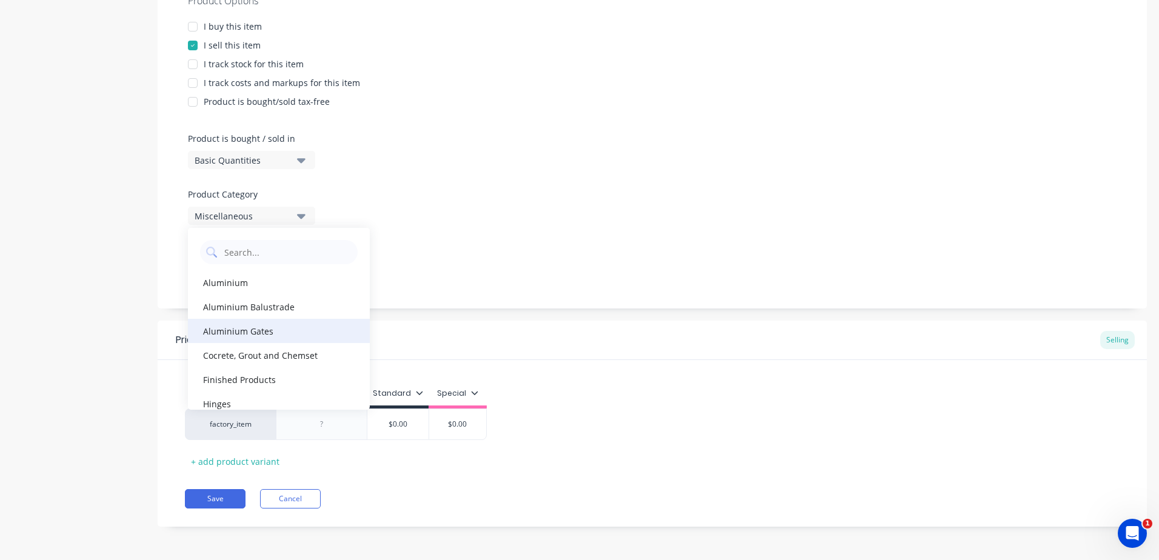
click at [261, 327] on div "Aluminium Gates" at bounding box center [279, 331] width 182 height 24
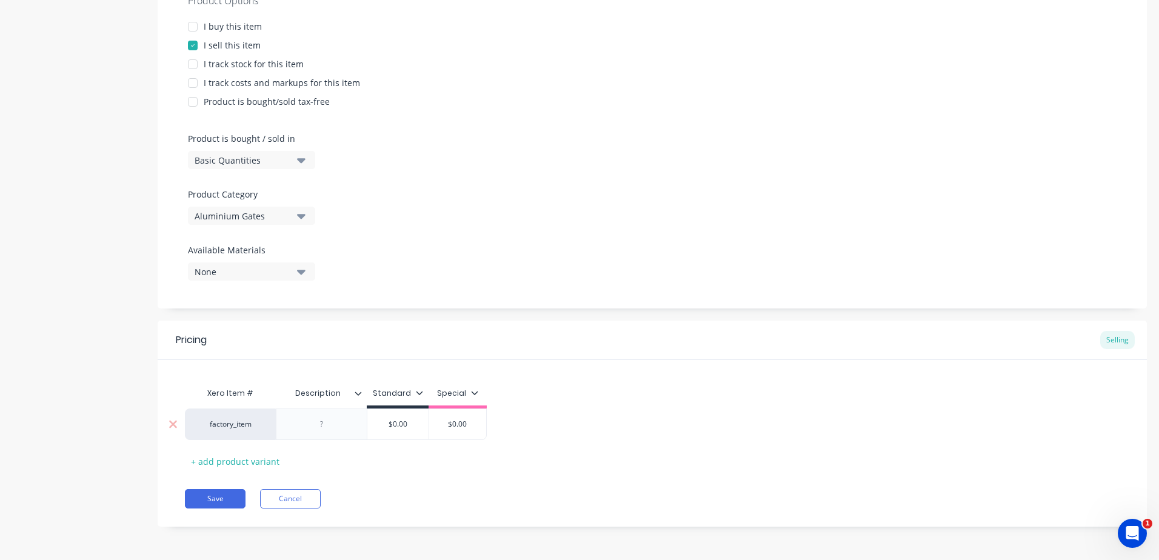
click at [324, 430] on div at bounding box center [322, 424] width 61 height 16
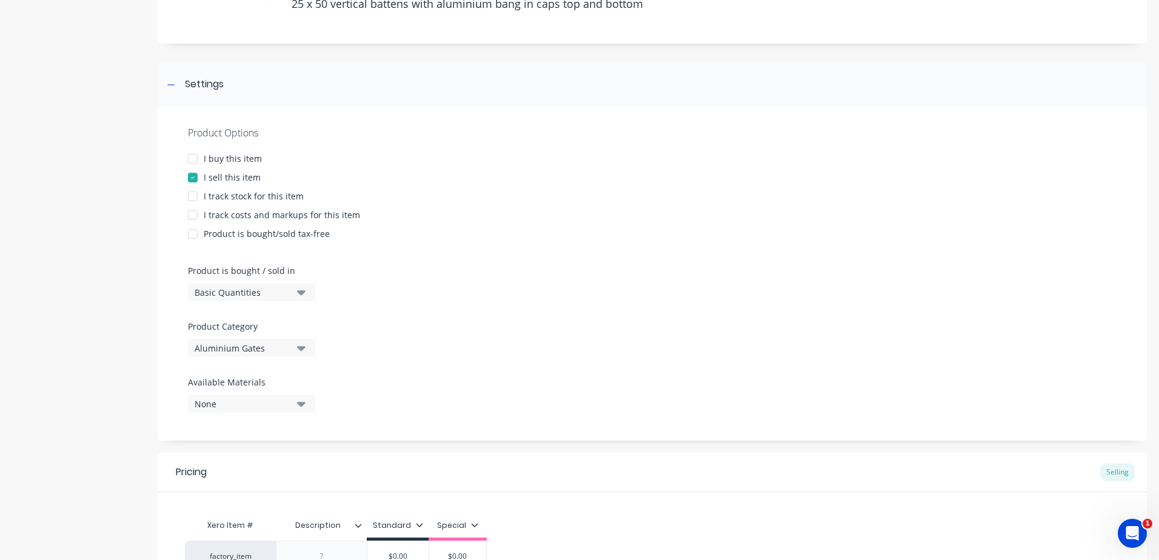
scroll to position [0, 0]
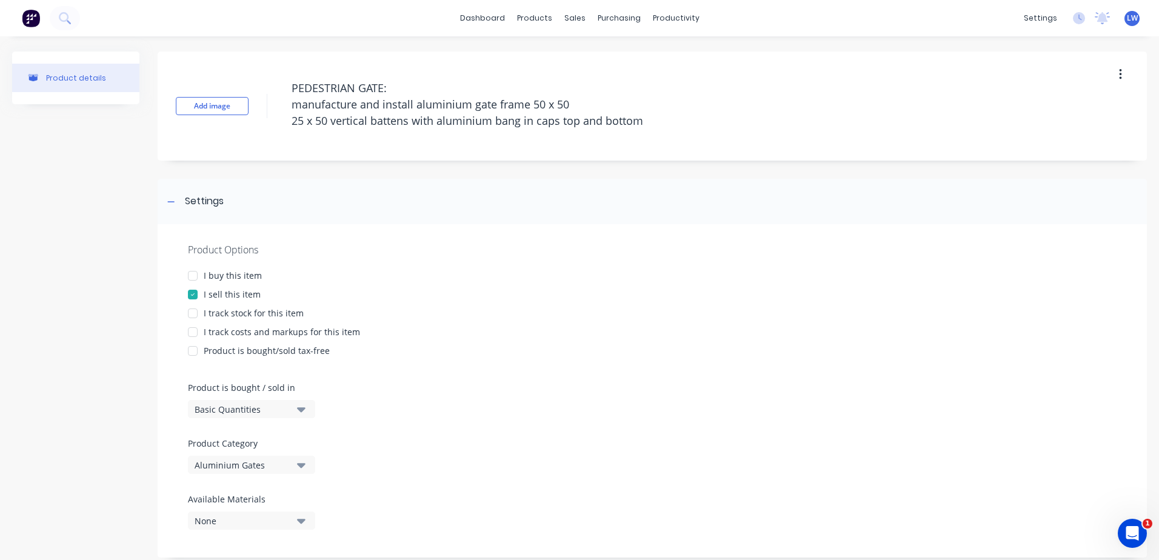
drag, startPoint x: 656, startPoint y: 123, endPoint x: 271, endPoint y: 105, distance: 385.4
click at [271, 105] on div "Add image PEDESTRIAN GATE: manufacture and install aluminium gate frame 50 x 50…" at bounding box center [652, 106] width 989 height 109
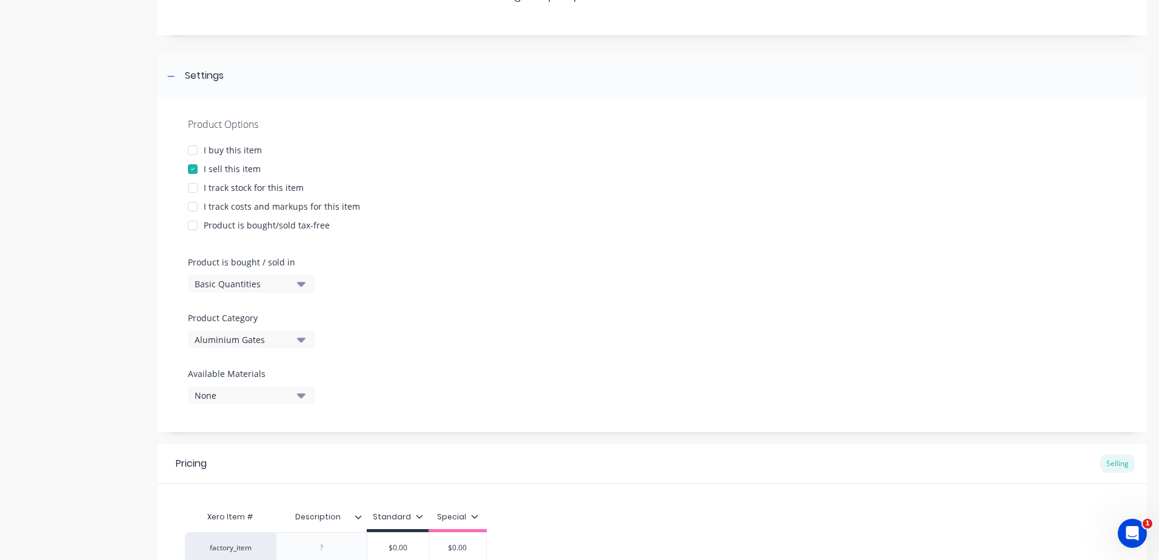
scroll to position [249, 0]
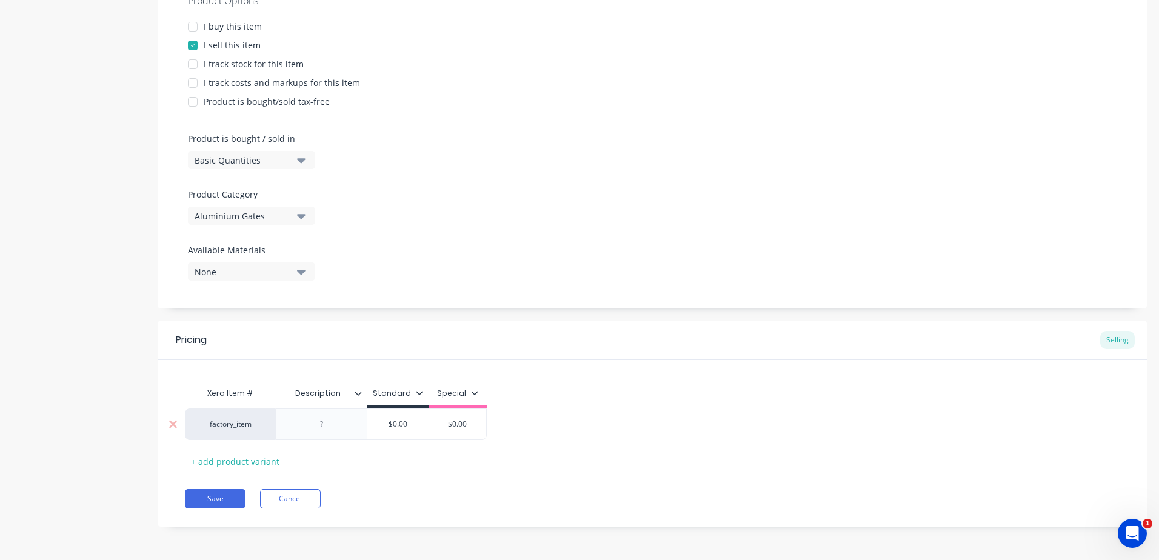
type textarea "x"
click at [324, 427] on div at bounding box center [322, 424] width 61 height 16
paste div
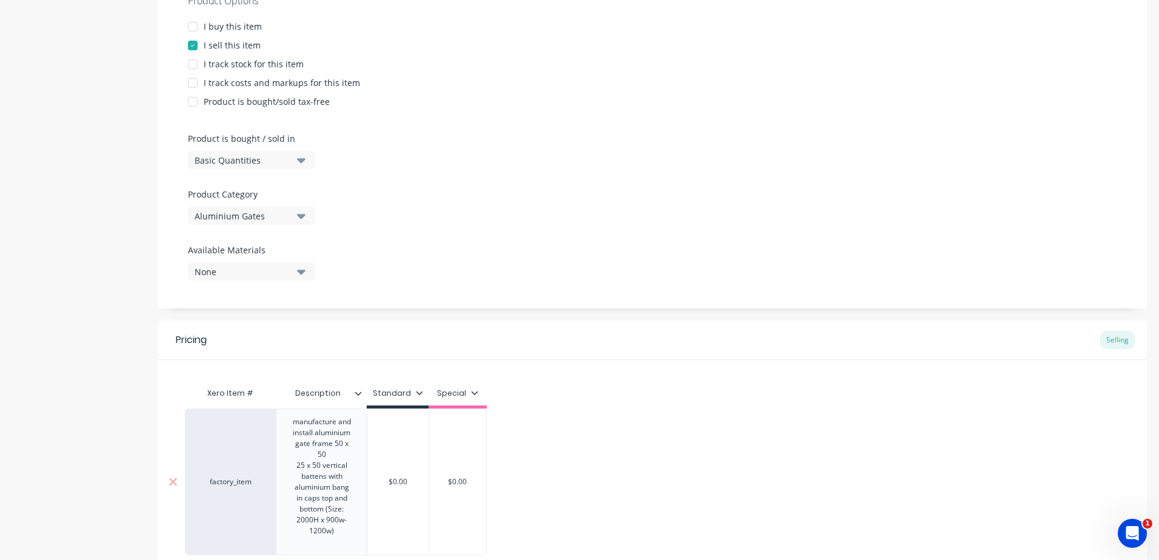
click at [404, 487] on div "$0.00" at bounding box center [397, 482] width 61 height 30
type textarea "x"
type input "$0.00"
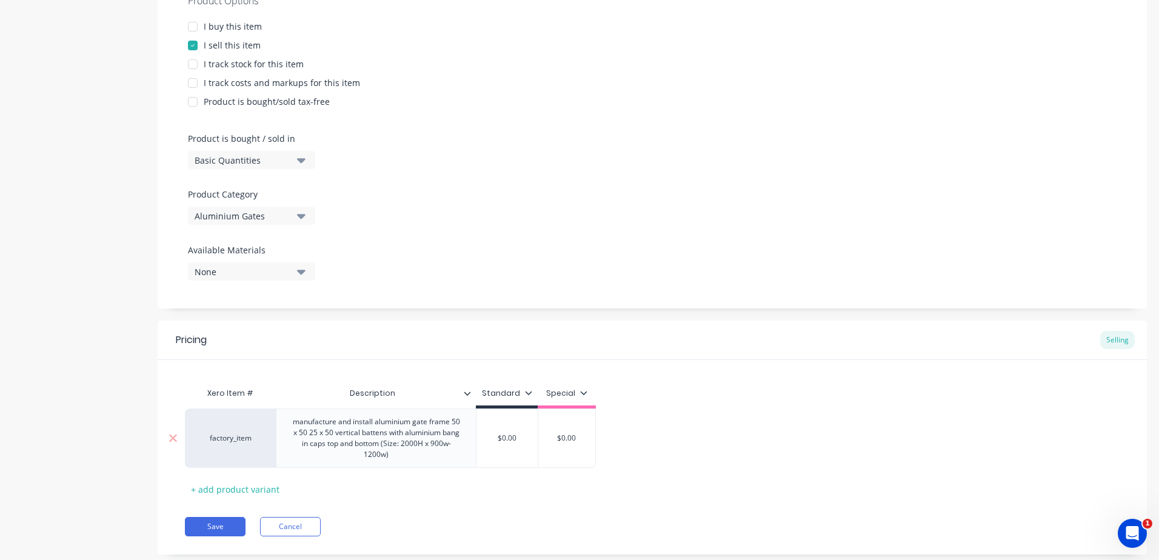
drag, startPoint x: 524, startPoint y: 445, endPoint x: 473, endPoint y: 437, distance: 50.9
click at [475, 445] on div "factory_item manufacture and install aluminium gate frame 50 x 50 25 x 50 verti…" at bounding box center [390, 438] width 411 height 59
type textarea "x"
type input "1"
type textarea "x"
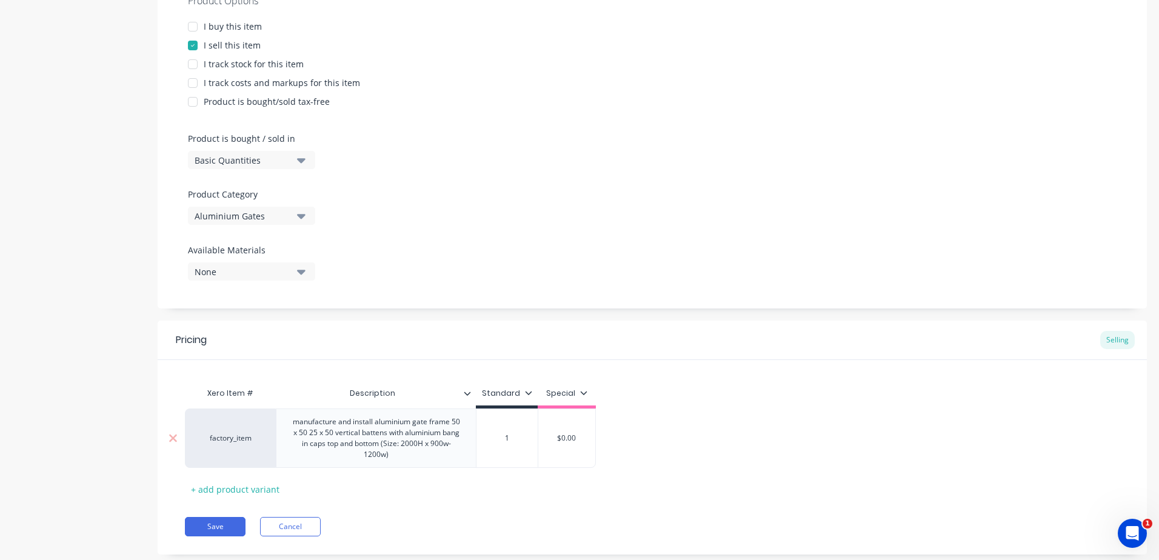
type input "10"
type textarea "x"
type input "1"
type textarea "x"
type input "14"
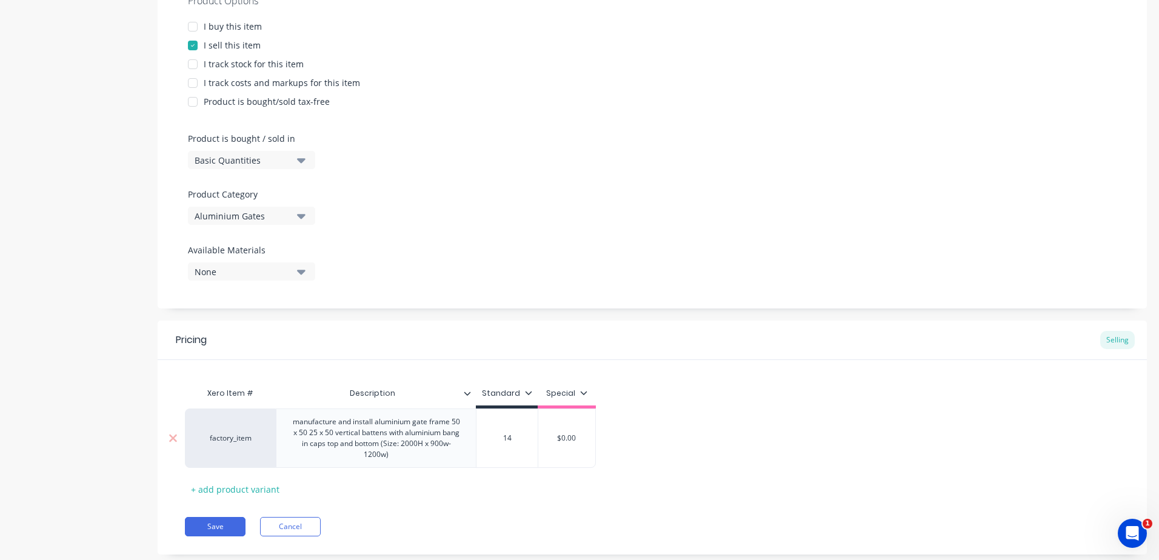
type textarea "x"
type input "140"
type textarea "x"
type input "1400"
click at [624, 449] on div "factory_item manufacture and install aluminium gate frame 50 x 50 25 x 50 verti…" at bounding box center [652, 438] width 935 height 59
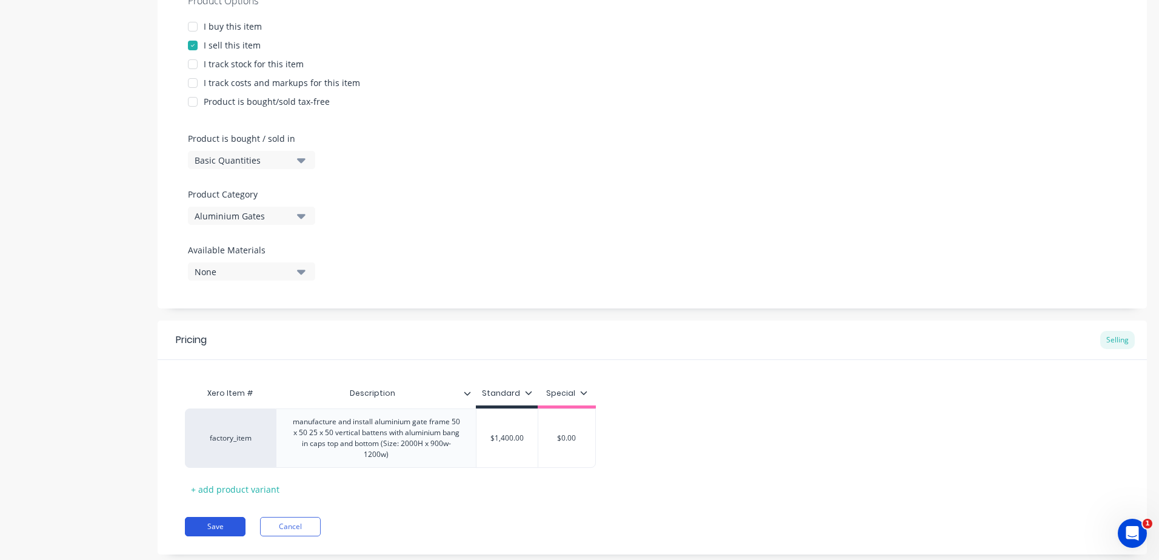
click at [218, 487] on button "Save" at bounding box center [215, 526] width 61 height 19
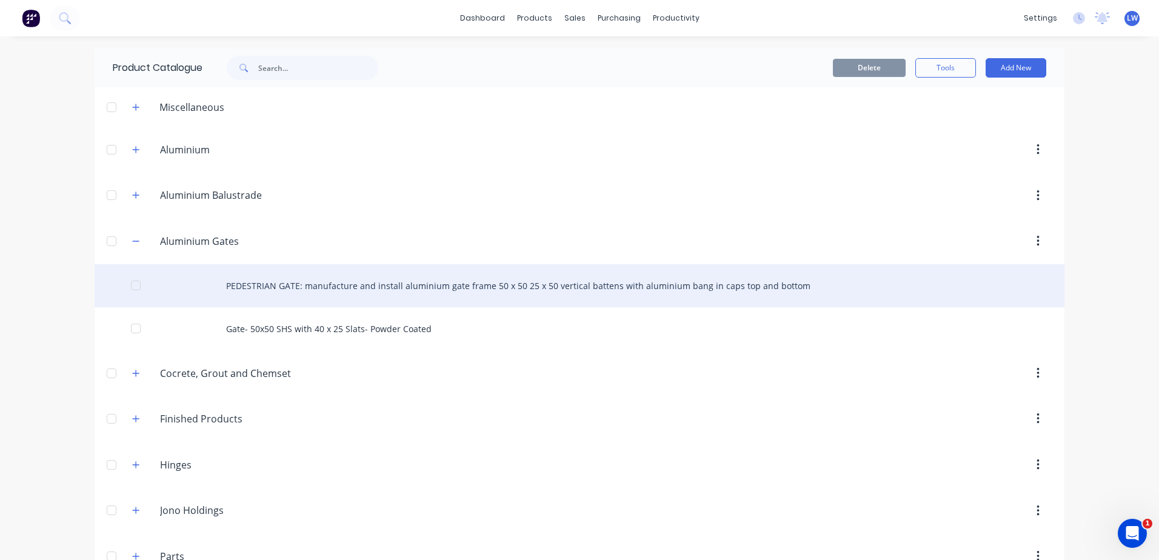
click at [353, 286] on div "PEDESTRIAN GATE: manufacture and install aluminium gate frame 50 x 50 25 x 50 v…" at bounding box center [580, 285] width 970 height 43
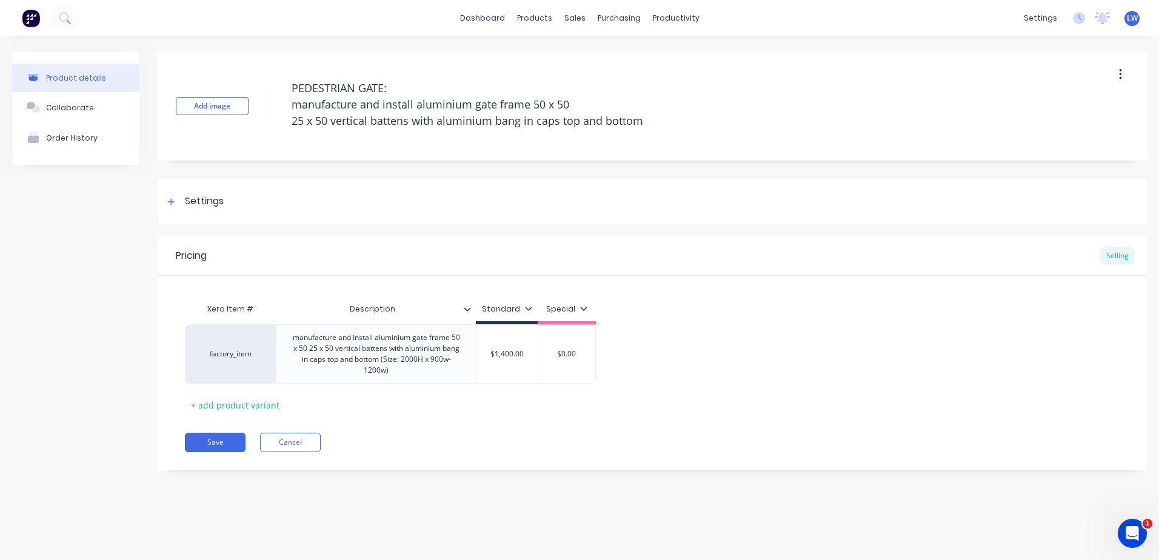
type textarea "x"
click at [407, 369] on div "manufacture and install aluminium gate frame 50 x 50 25 x 50 vertical battens w…" at bounding box center [376, 354] width 190 height 48
click at [217, 452] on button "Save" at bounding box center [215, 442] width 61 height 19
type textarea "x"
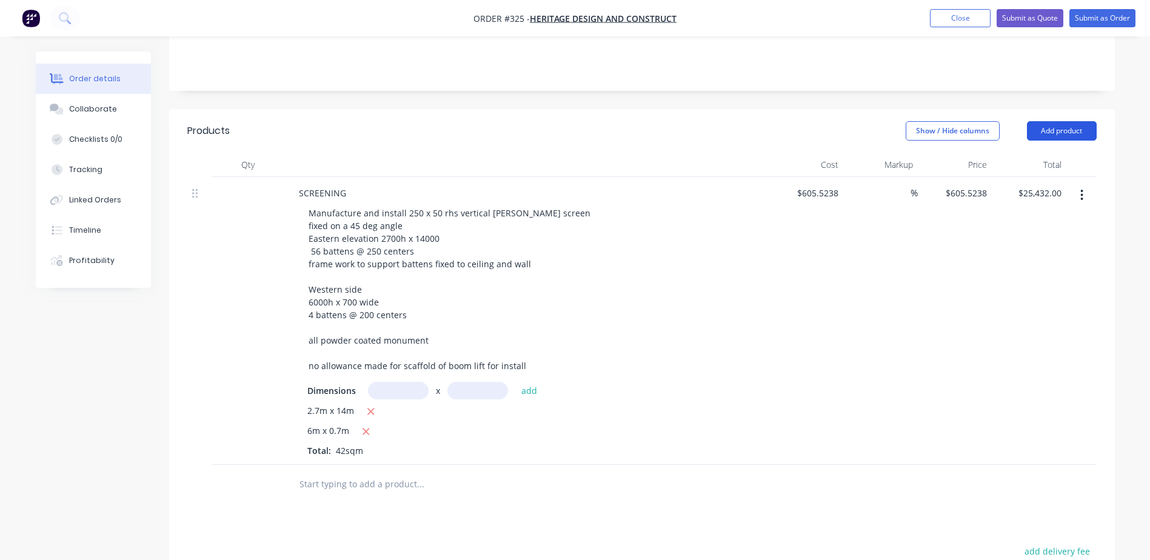
scroll to position [242, 0]
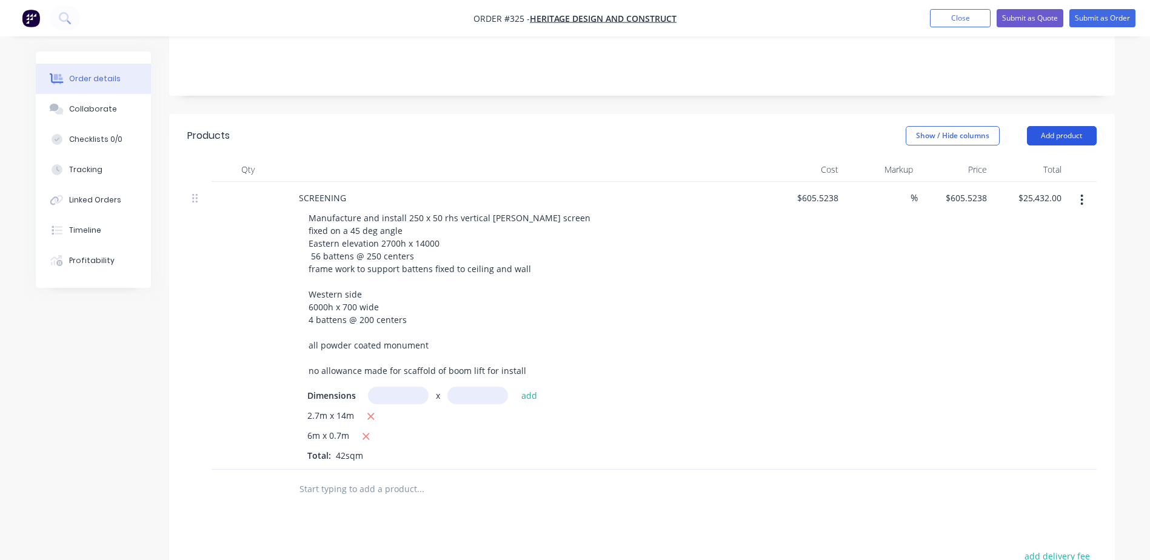
click at [1062, 126] on button "Add product" at bounding box center [1062, 135] width 70 height 19
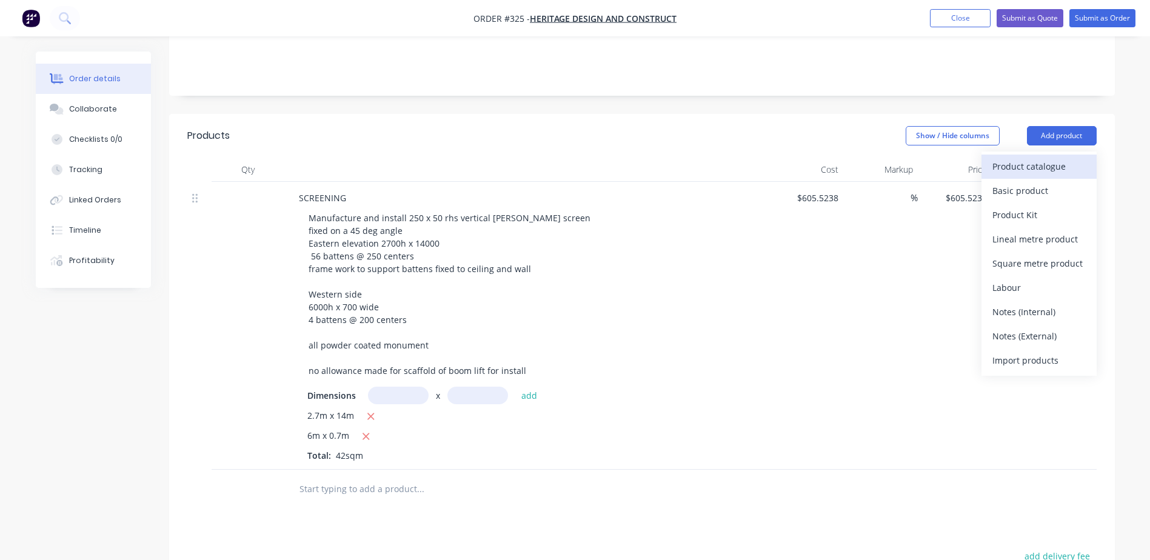
click at [1026, 158] on div "Product catalogue" at bounding box center [1038, 167] width 93 height 18
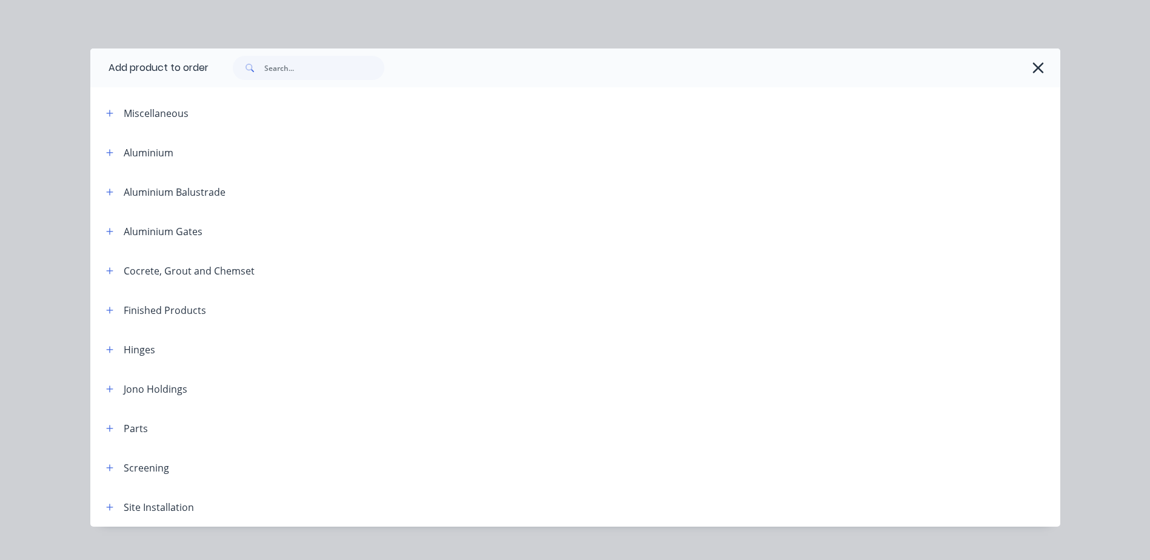
click at [170, 233] on div "Aluminium Gates" at bounding box center [163, 231] width 79 height 15
click at [106, 232] on icon "button" at bounding box center [109, 231] width 7 height 7
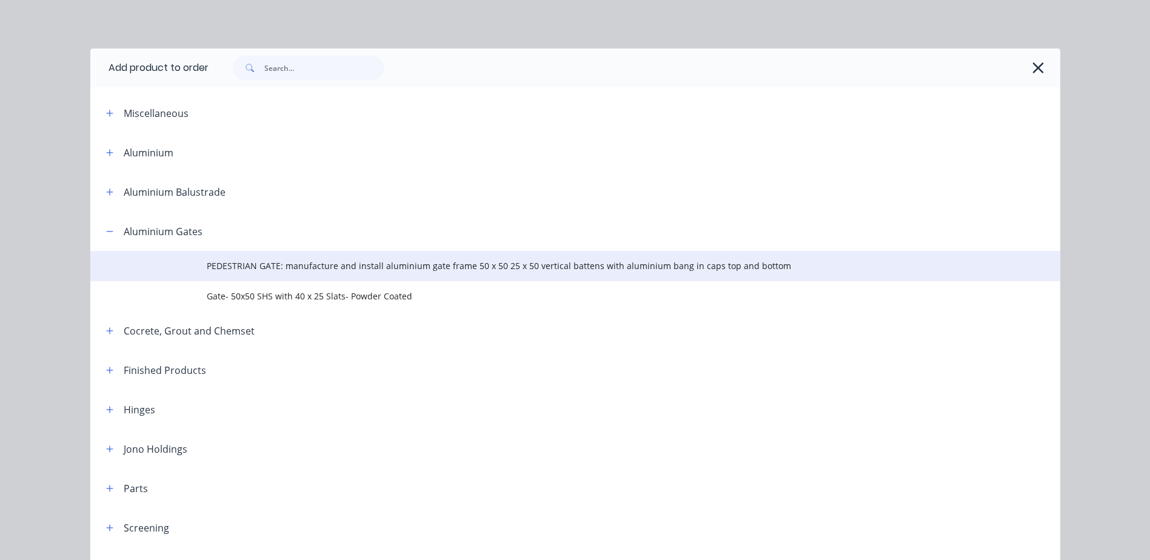
click at [266, 263] on span "PEDESTRIAN GATE: manufacture and install aluminium gate frame 50 x 50 25 x 50 v…" at bounding box center [548, 265] width 683 height 13
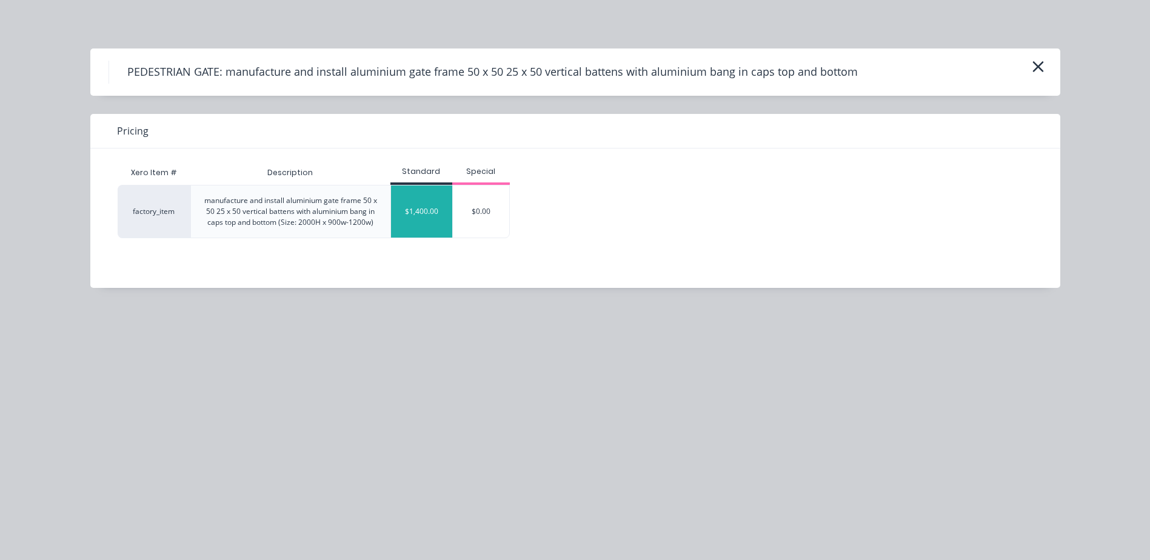
click at [417, 216] on div "$1,400.00" at bounding box center [421, 212] width 61 height 52
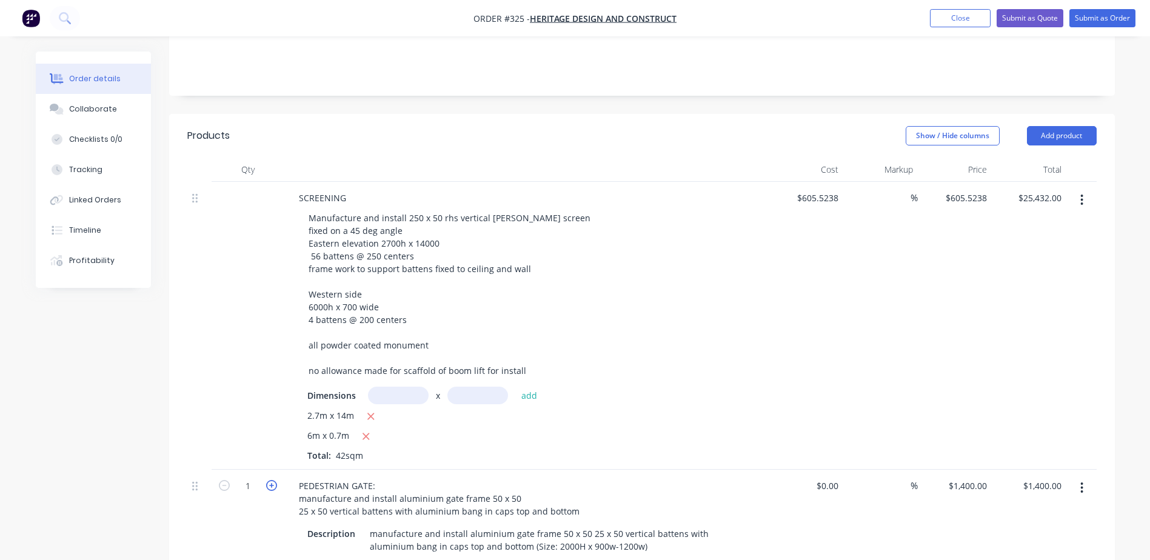
click at [270, 480] on icon "button" at bounding box center [271, 485] width 11 height 11
type input "2"
type input "$2,800.00"
click at [270, 480] on icon "button" at bounding box center [271, 485] width 11 height 11
type input "3"
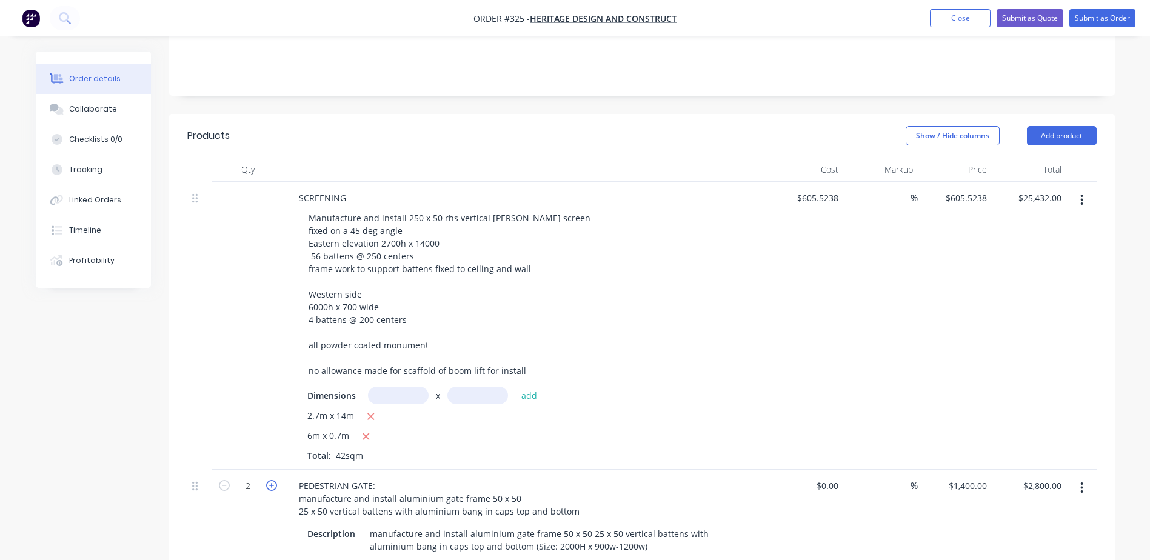
type input "$4,200.00"
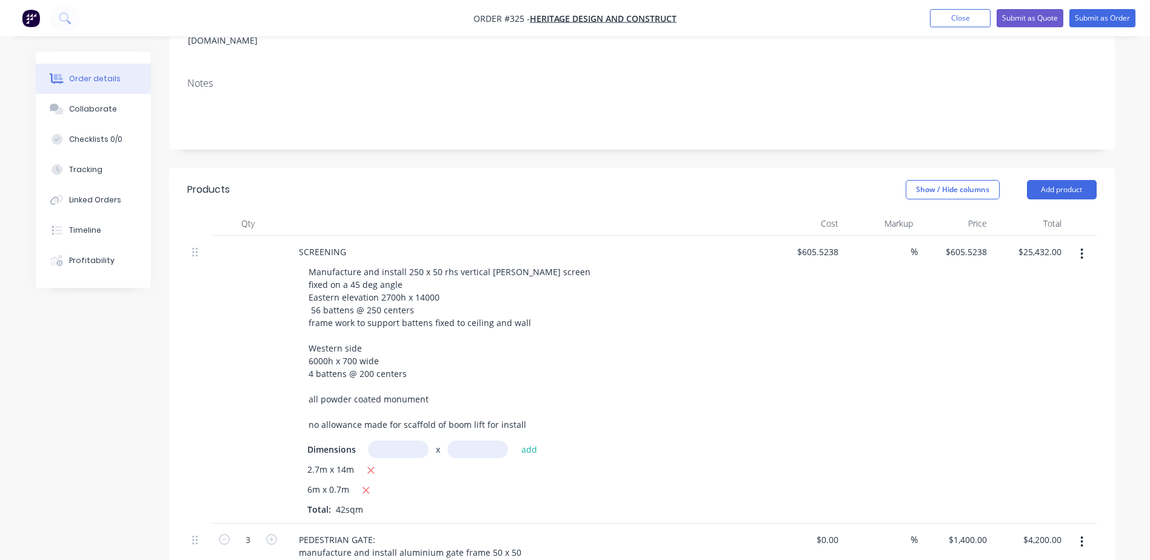
scroll to position [182, 0]
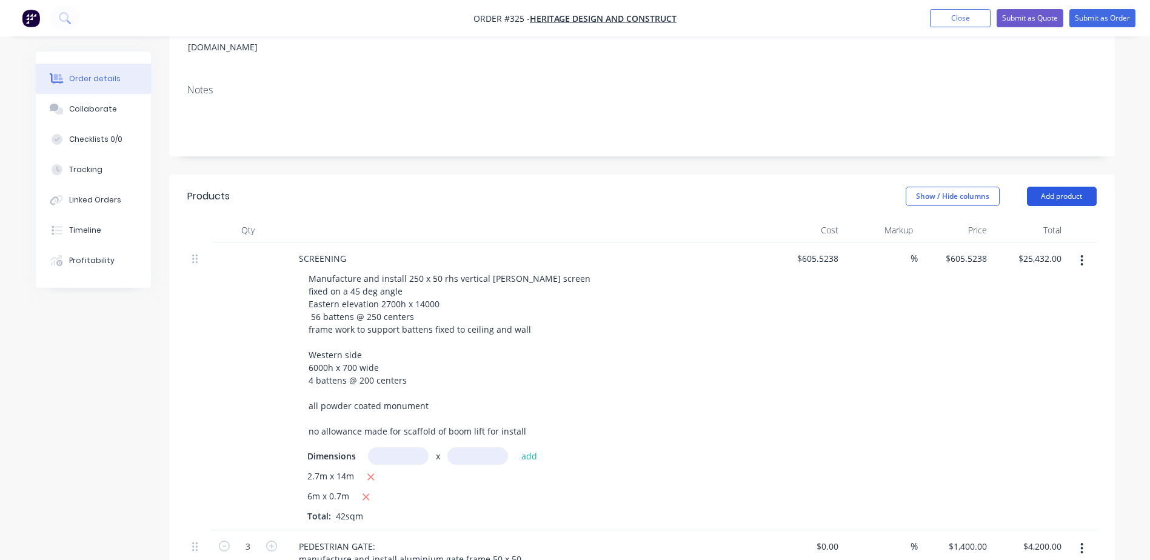
click at [1053, 187] on button "Add product" at bounding box center [1062, 196] width 70 height 19
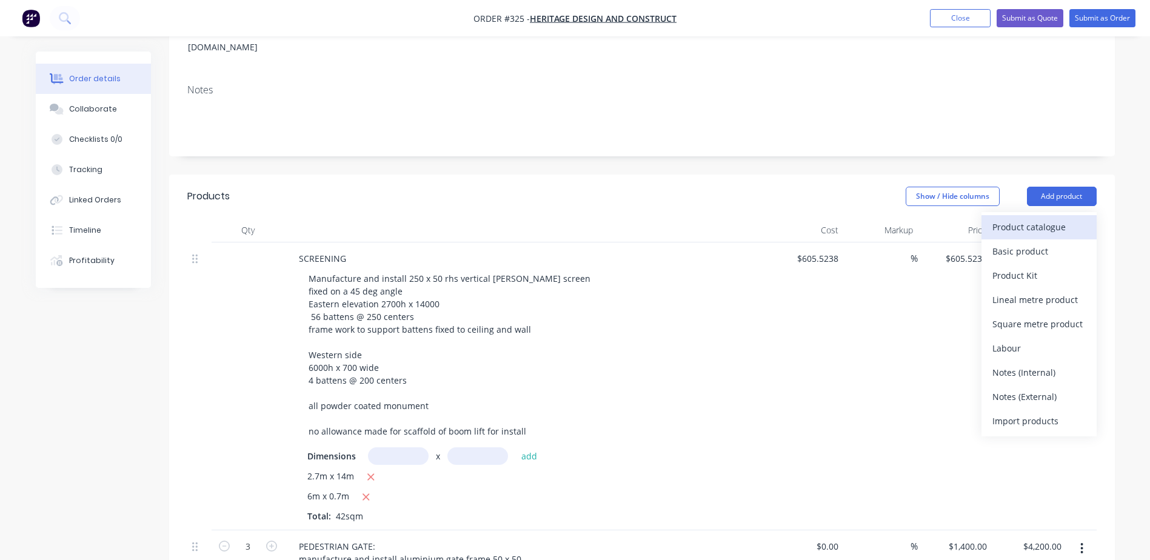
click at [1031, 218] on div "Product catalogue" at bounding box center [1038, 227] width 93 height 18
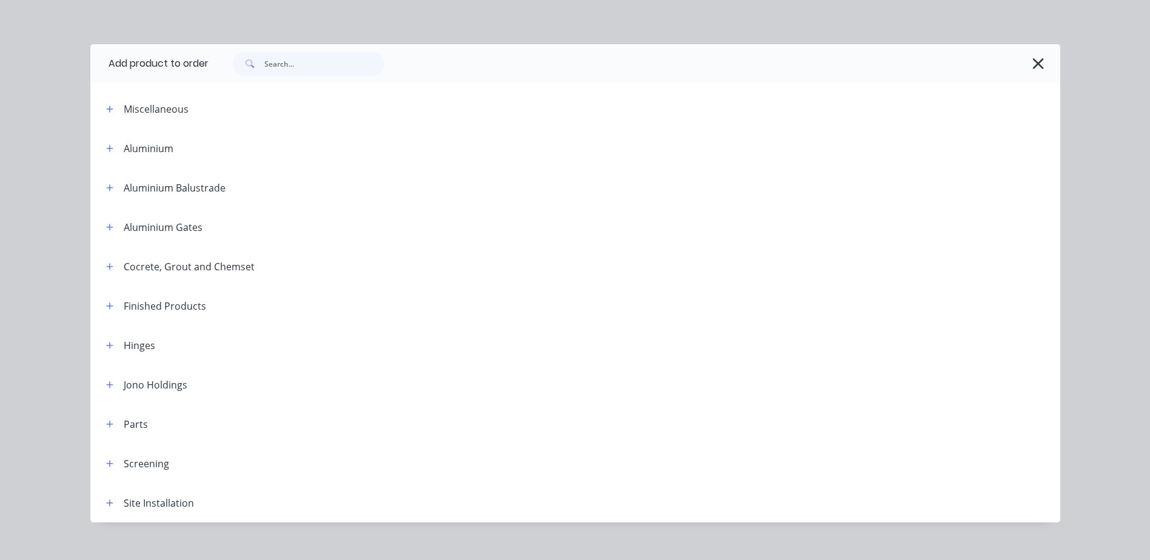
scroll to position [0, 0]
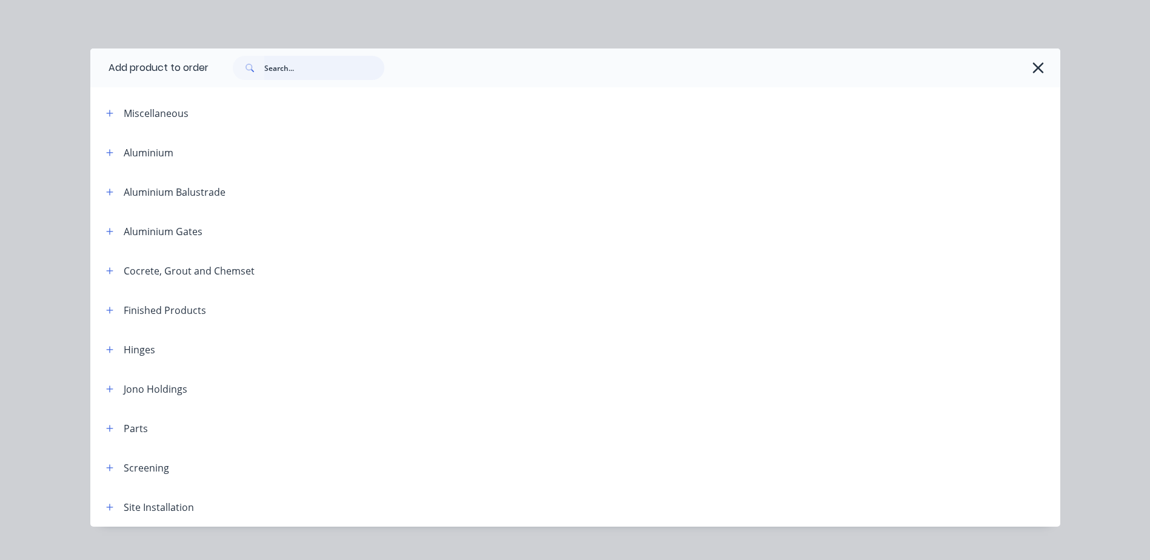
click at [293, 69] on input "text" at bounding box center [324, 68] width 120 height 24
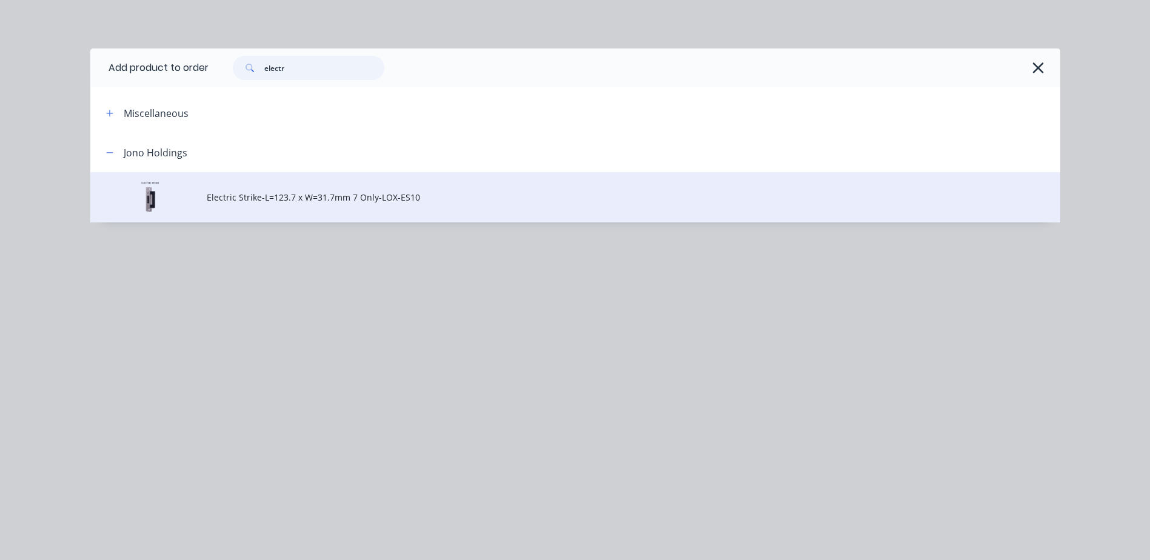
type input "electr"
click at [262, 198] on span "Electric Strike-L=123.7 x W=31.7mm 7 Only-LOX-ES10" at bounding box center [548, 197] width 683 height 13
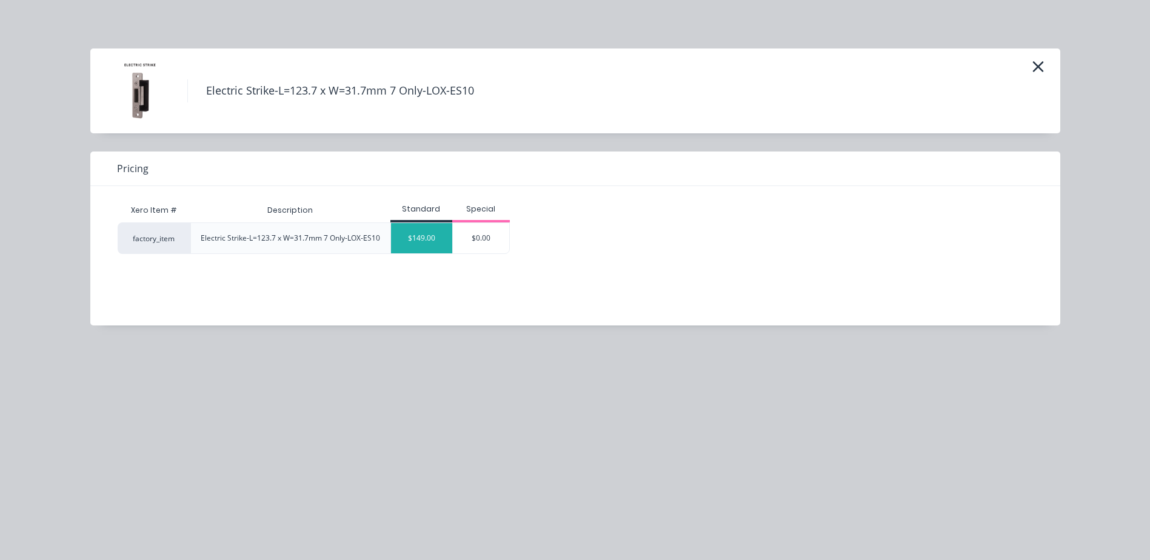
click at [418, 238] on div "$149.00" at bounding box center [421, 238] width 61 height 30
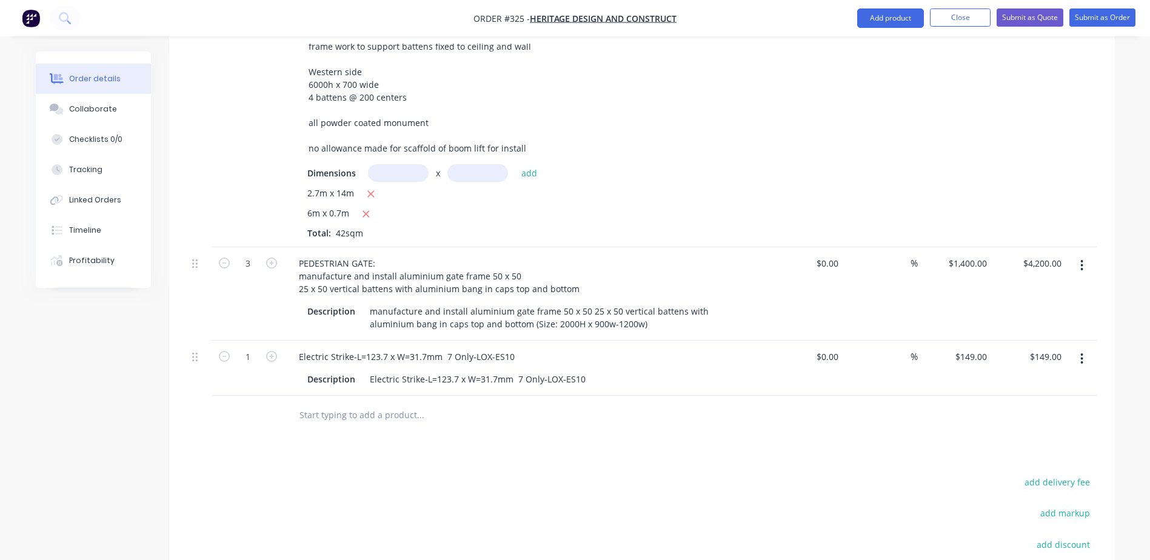
scroll to position [450, 0]
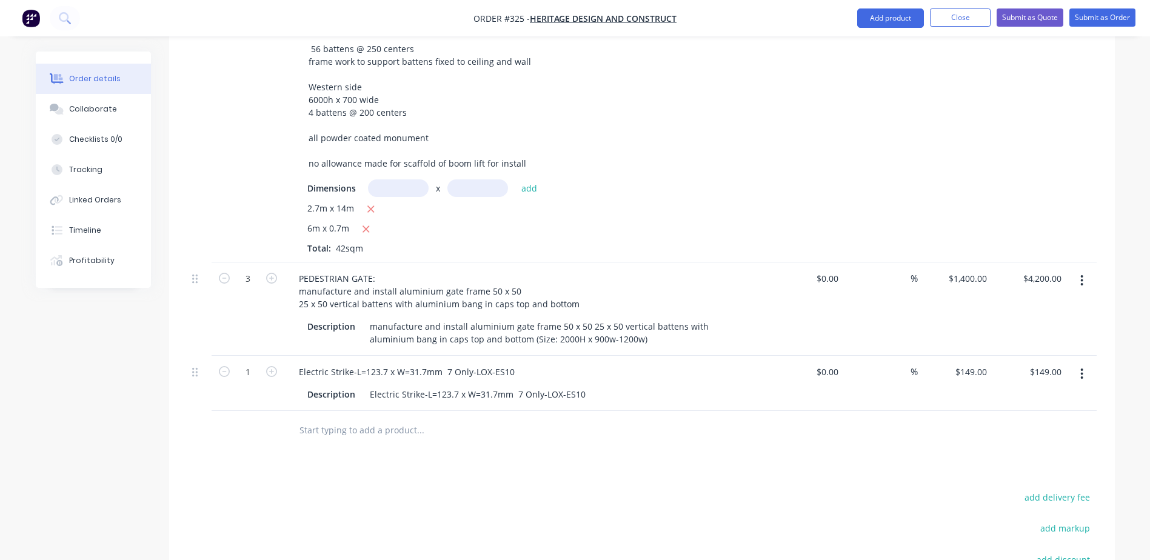
click at [1083, 274] on icon "button" at bounding box center [1081, 280] width 3 height 13
click at [1024, 376] on div "Delete" at bounding box center [1038, 385] width 93 height 18
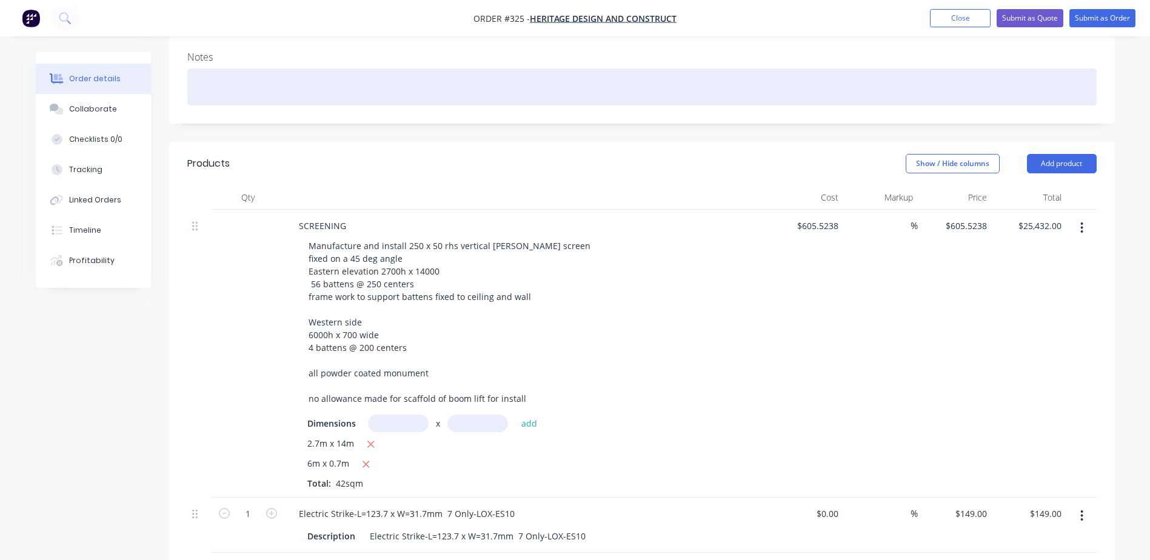
scroll to position [207, 0]
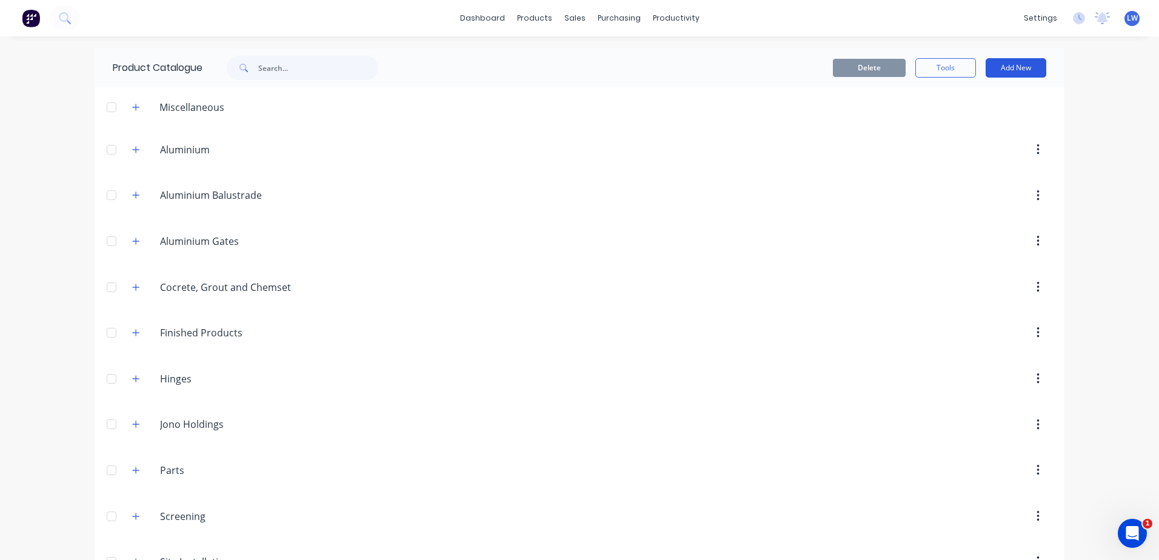
click at [1011, 69] on button "Add New" at bounding box center [1016, 67] width 61 height 19
click at [948, 99] on div "Category" at bounding box center [988, 99] width 93 height 18
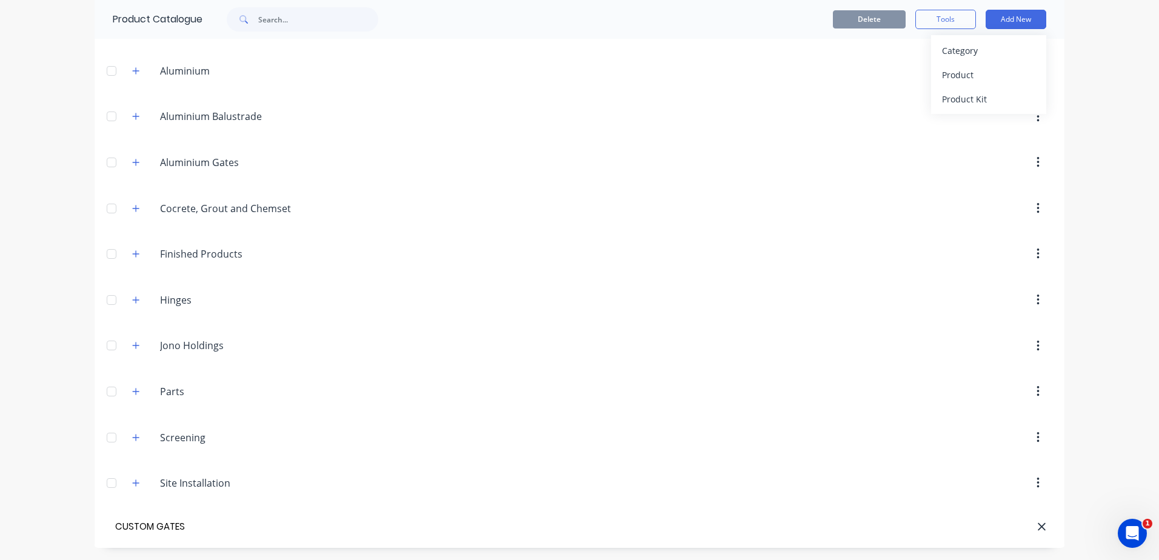
type input "CUSTOM GATES"
click at [956, 73] on div "Product" at bounding box center [988, 75] width 93 height 18
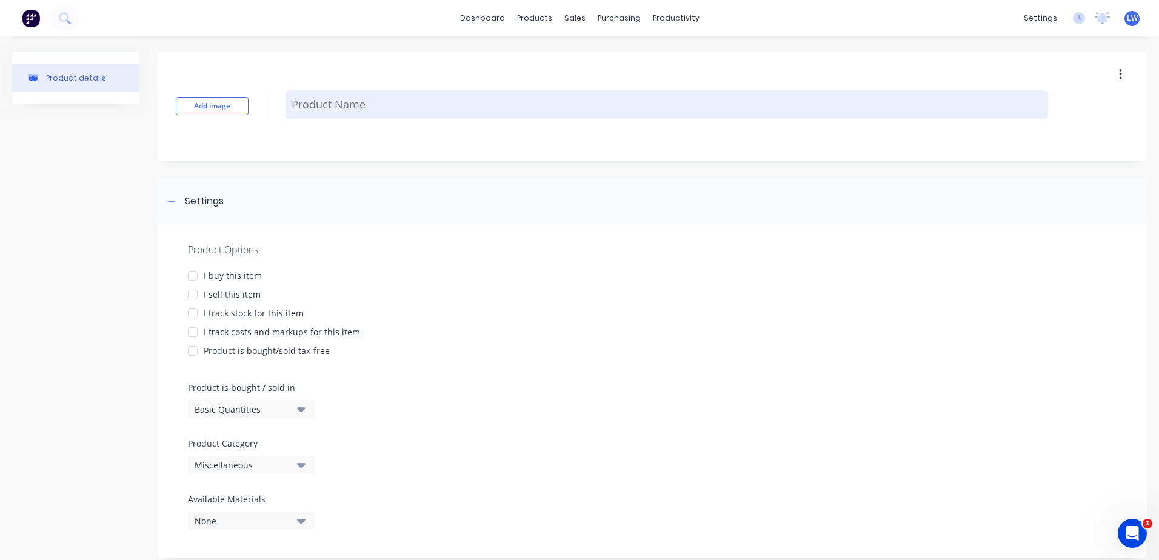
click at [307, 104] on textarea at bounding box center [667, 104] width 763 height 28
type textarea "x"
type textarea "R"
type textarea "x"
type textarea "Re"
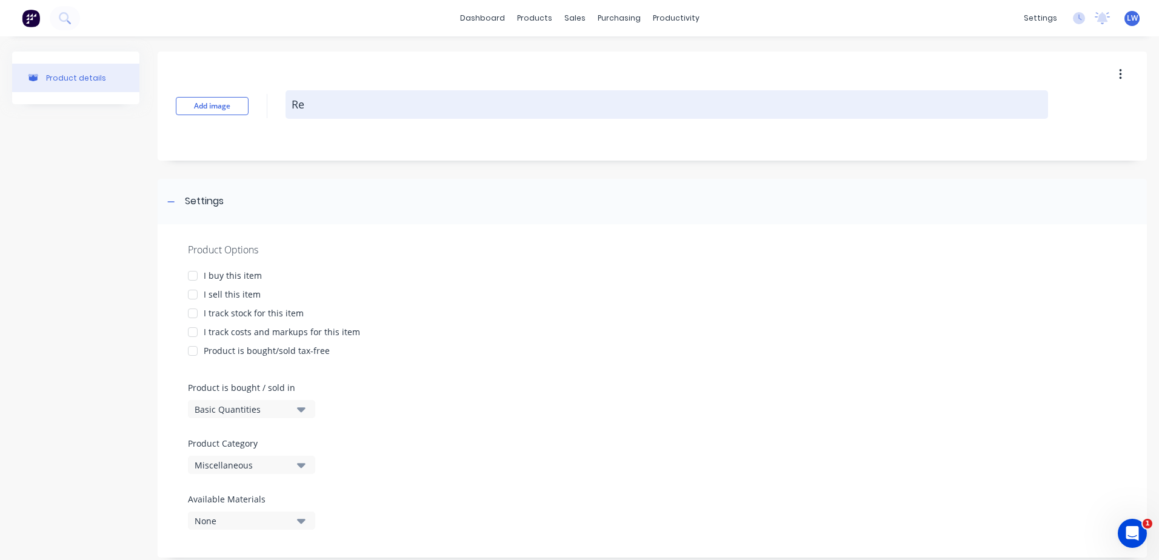
type textarea "x"
type textarea "Rem"
type textarea "x"
type textarea "Remo"
type textarea "x"
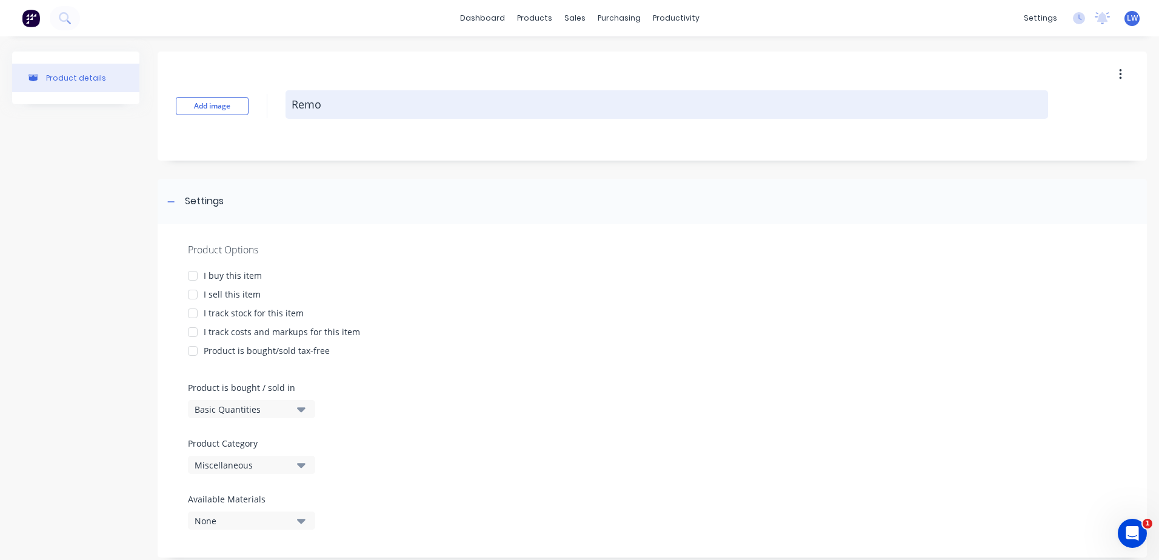
type textarea "Remov"
type textarea "x"
type textarea "Remova"
type textarea "x"
type textarea "Removab"
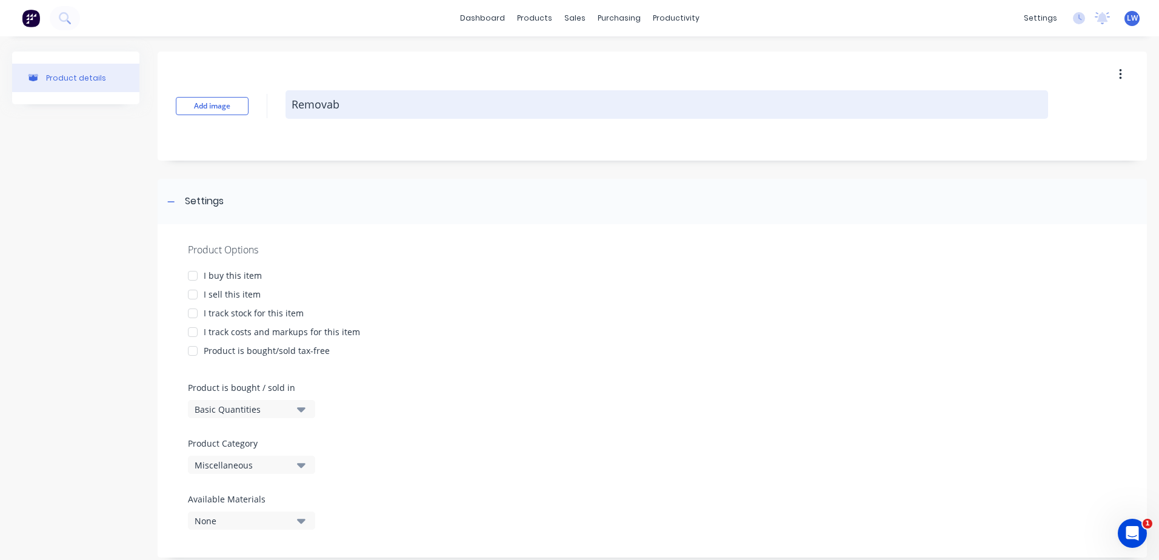
type textarea "x"
type textarea "Removabl"
type textarea "x"
type textarea "Removable"
type textarea "x"
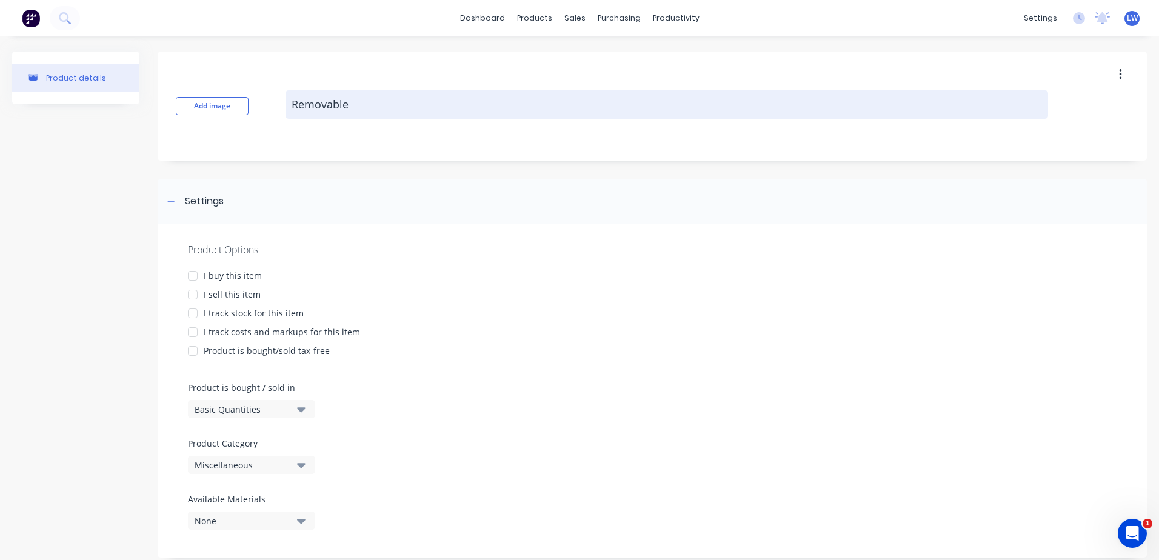
type textarea "Removable"
type textarea "x"
type textarea "Removable C"
type textarea "x"
type textarea "Removable Cu"
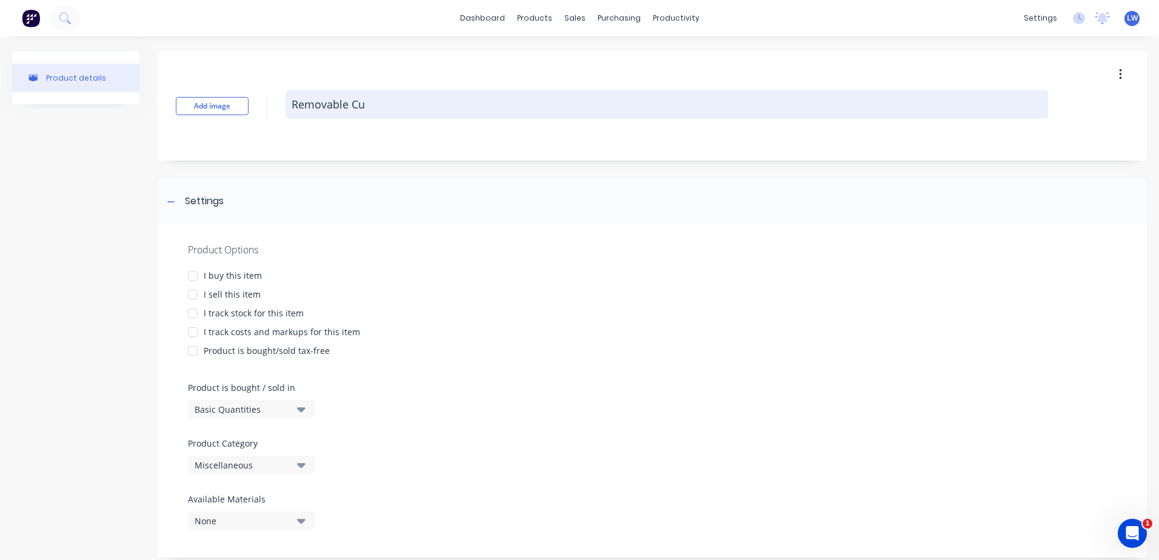
type textarea "x"
type textarea "Removable Cus"
type textarea "x"
type textarea "Removable Cust"
type textarea "x"
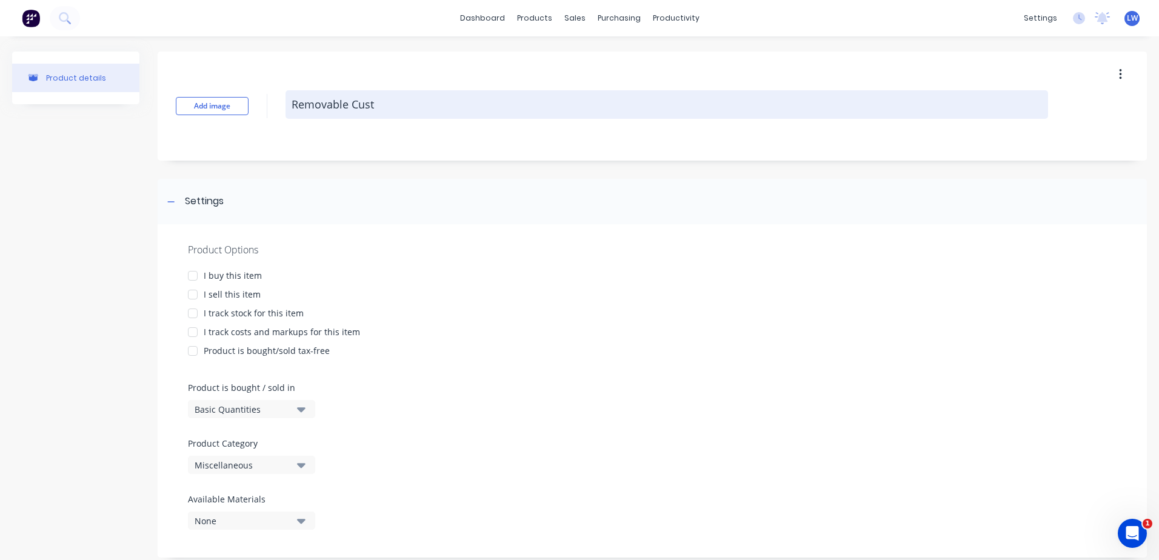
type textarea "Removable Custo"
type textarea "x"
type textarea "Removable Custom"
type textarea "x"
type textarea "Removable Custom"
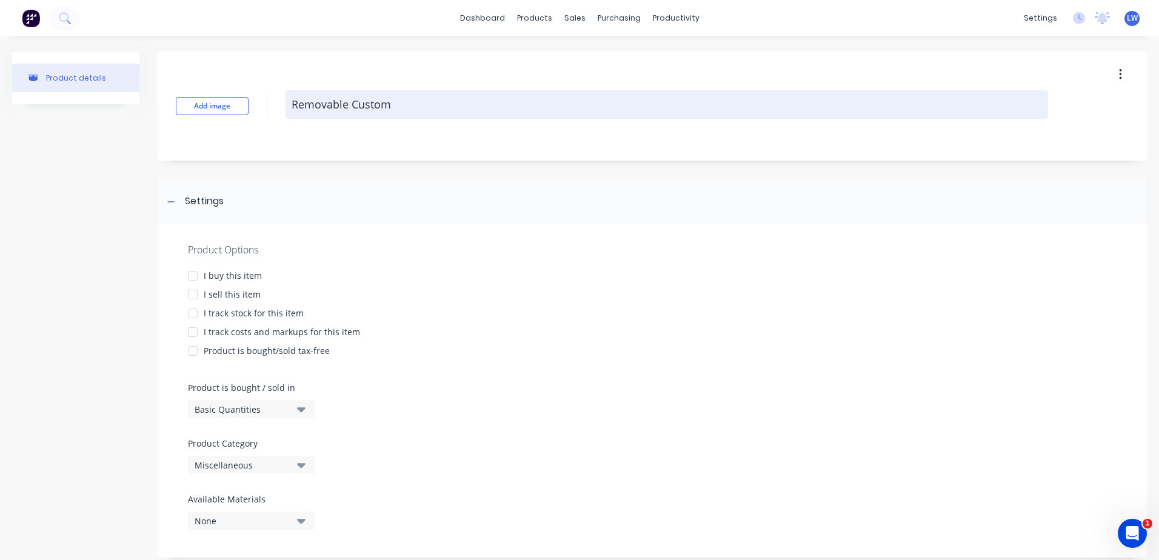
type textarea "x"
type textarea "Removable Custom G"
type textarea "x"
type textarea "Removable Custom Ga"
type textarea "x"
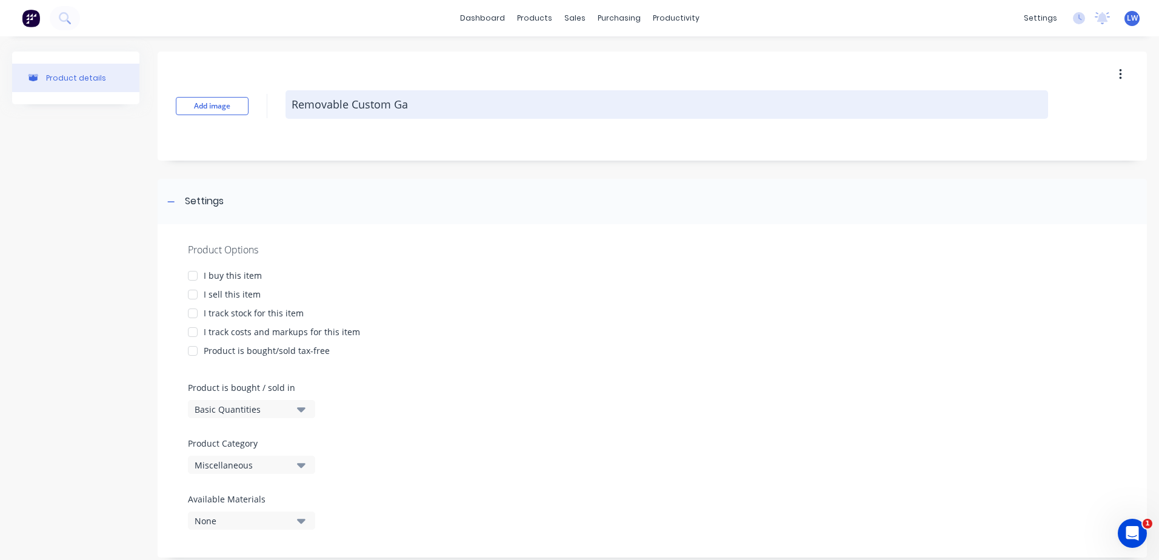
type textarea "Removable Custom Gat"
type textarea "x"
type textarea "Removable Custom Gate"
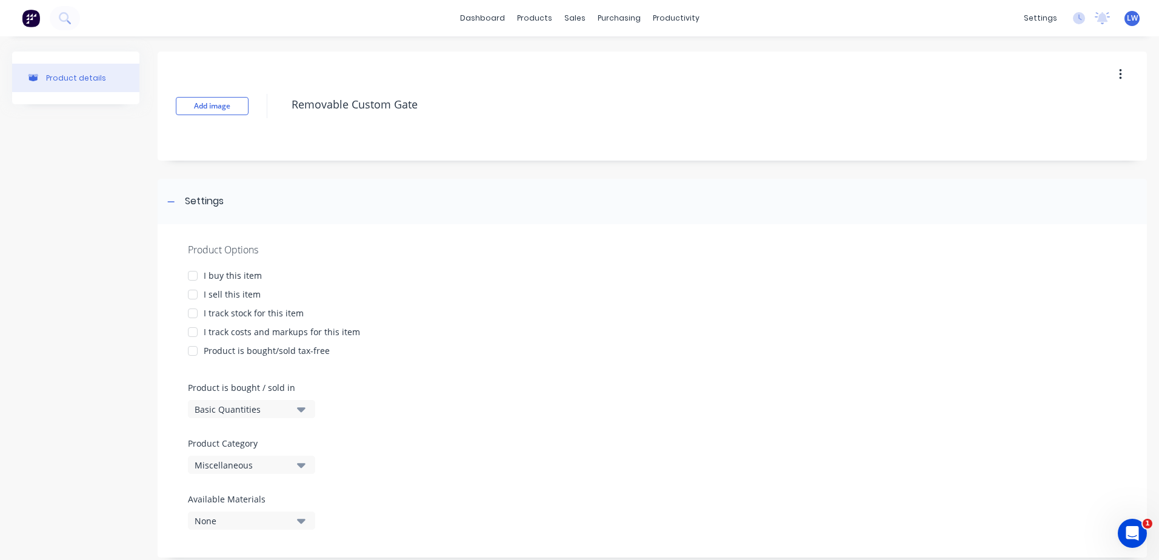
click at [193, 293] on div at bounding box center [193, 295] width 24 height 24
type textarea "x"
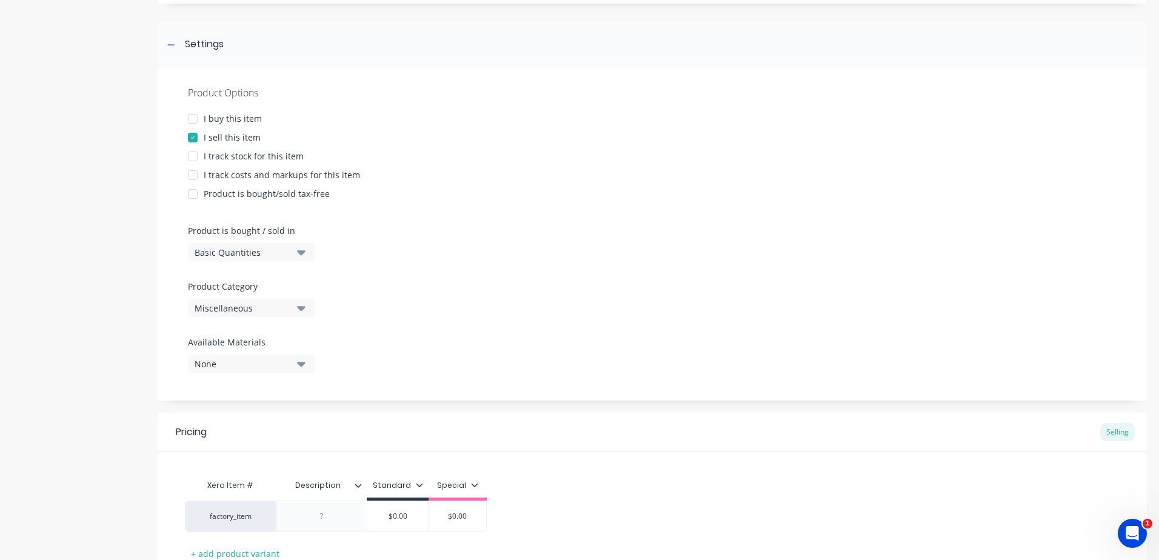
scroll to position [249, 0]
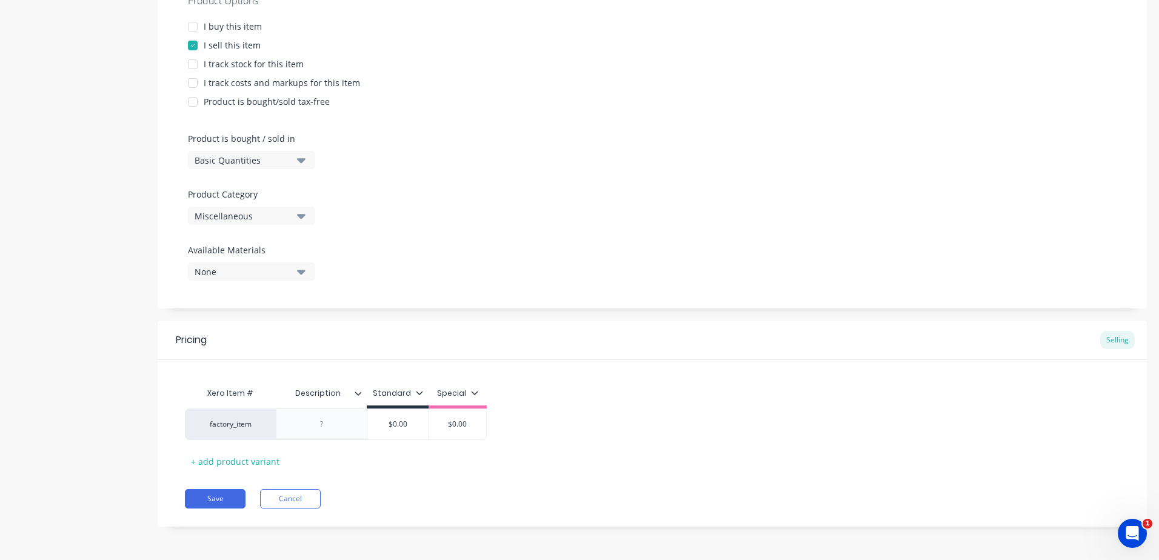
type textarea "Removable Custom Gate"
type textarea "x"
type textarea "Removable Custom Gate"
click at [296, 213] on button "Miscellaneous" at bounding box center [251, 216] width 127 height 18
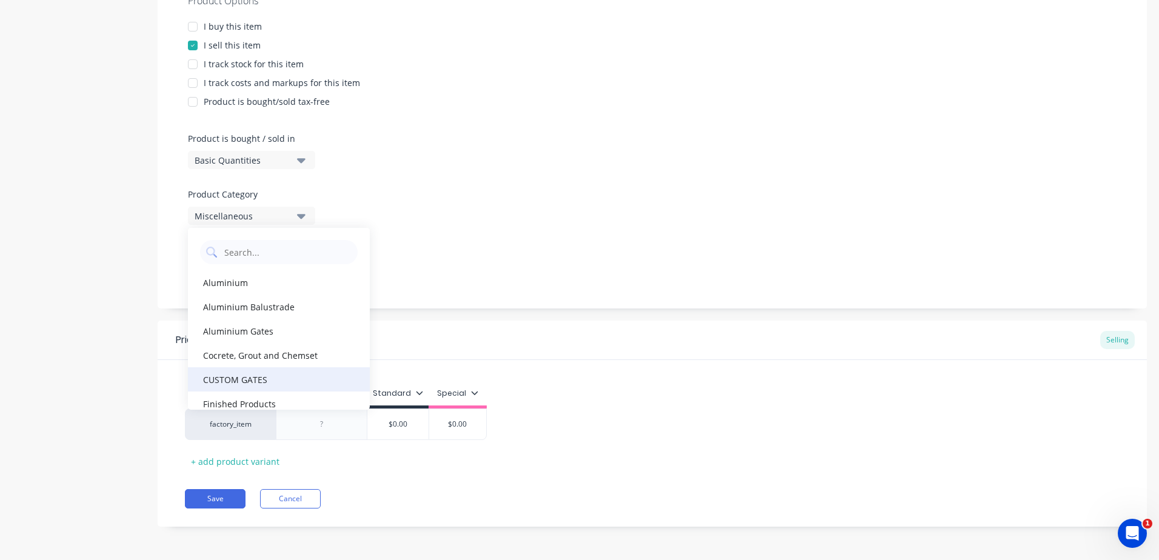
click at [242, 375] on div "CUSTOM GATES" at bounding box center [279, 379] width 182 height 24
type textarea "x"
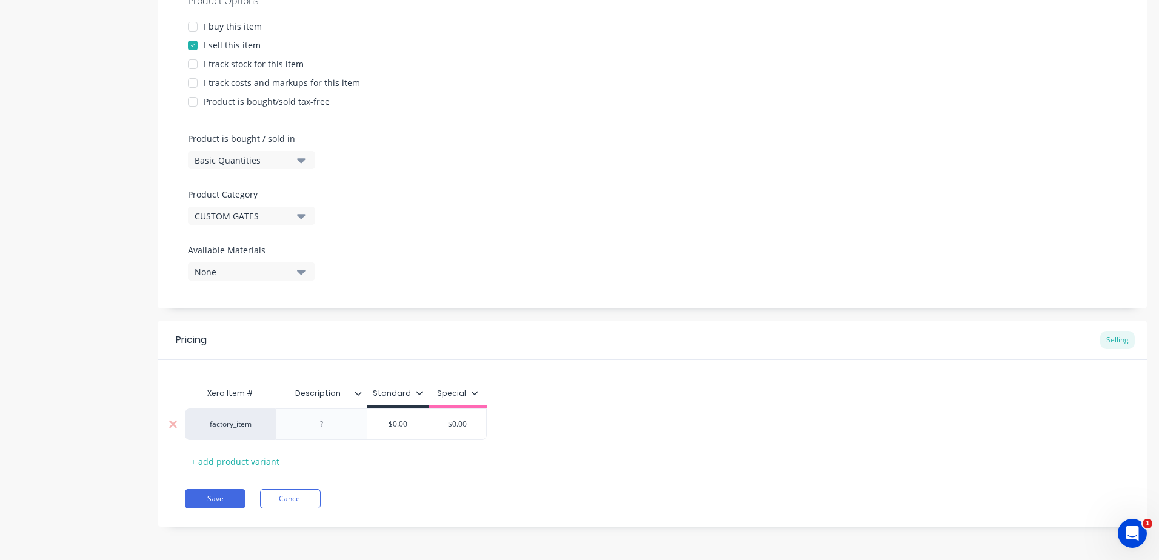
click at [341, 429] on div at bounding box center [322, 424] width 61 height 16
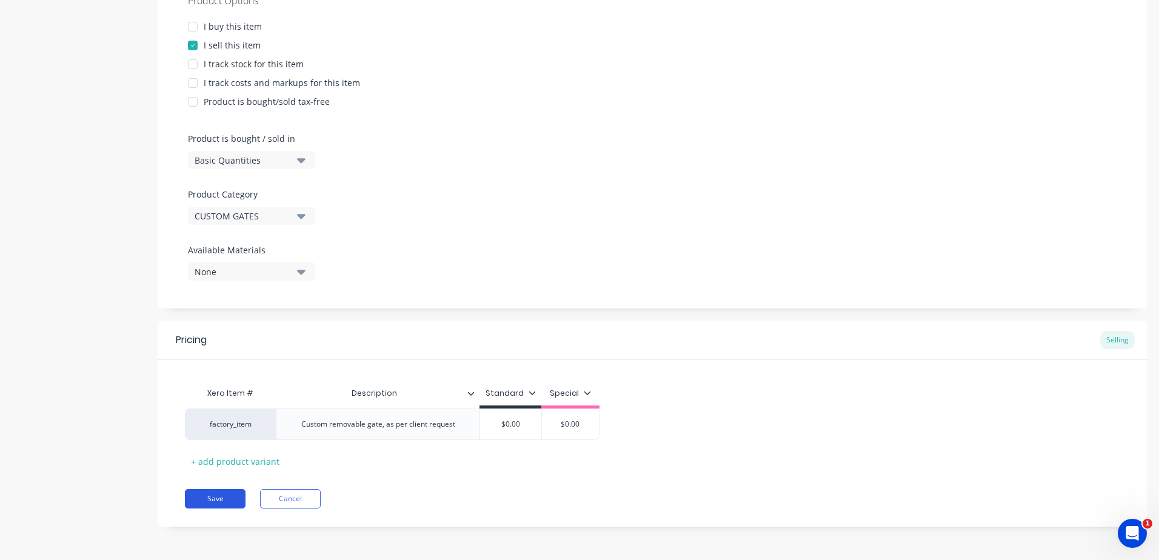
click at [215, 529] on div "Add image Removable Custom Gate Settings Product Options I buy this item I sell…" at bounding box center [652, 173] width 989 height 743
click at [210, 500] on button "Save" at bounding box center [215, 498] width 61 height 19
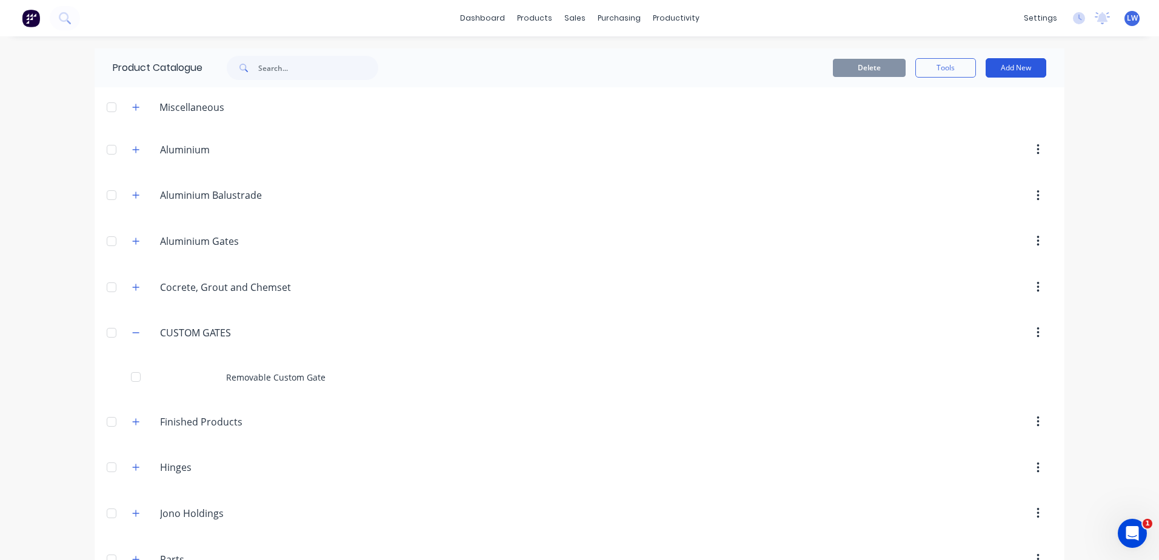
click at [1023, 68] on button "Add New" at bounding box center [1016, 67] width 61 height 19
click at [1003, 65] on button "Add New" at bounding box center [1016, 67] width 61 height 19
click at [995, 69] on button "Add New" at bounding box center [1016, 67] width 61 height 19
click at [954, 128] on div "Product" at bounding box center [988, 124] width 93 height 18
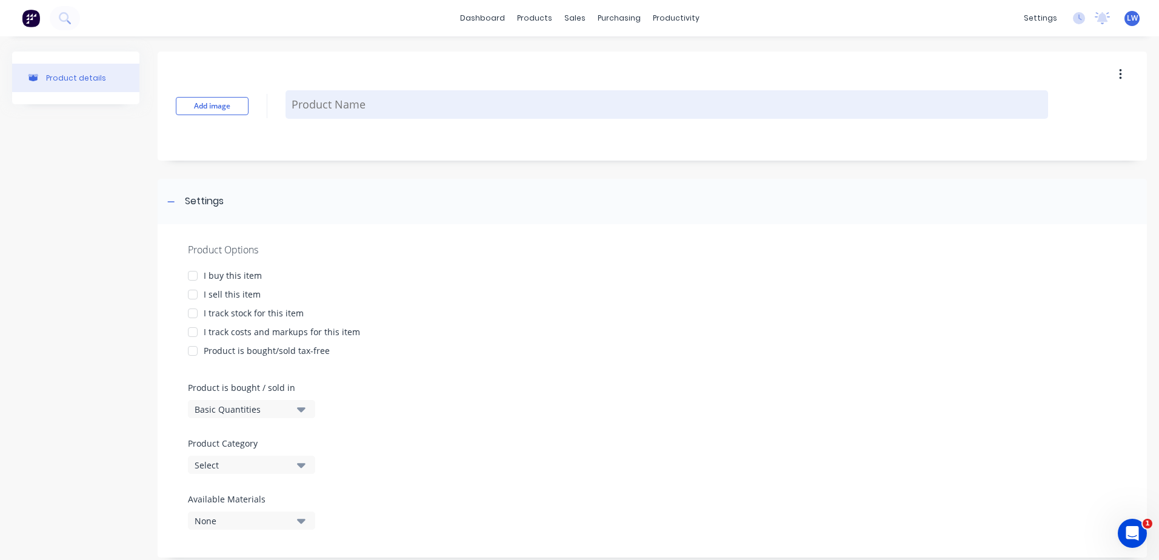
click at [323, 110] on textarea at bounding box center [667, 104] width 763 height 28
type textarea "x"
type textarea "D"
type textarea "x"
type textarea "Do"
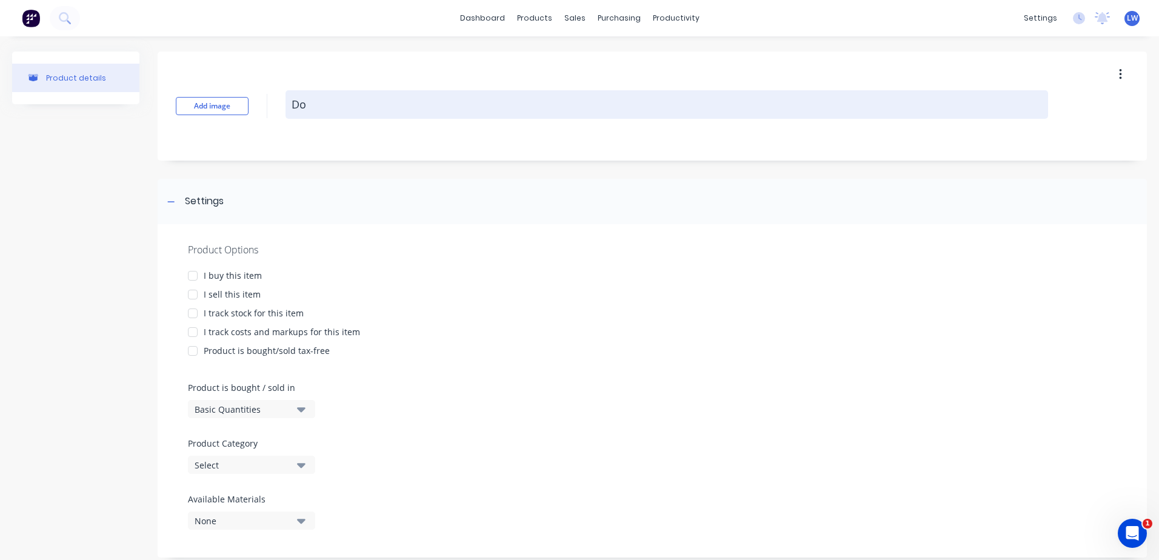
type textarea "x"
type textarea "Do"
type textarea "x"
type textarea "Do NA"
type textarea "x"
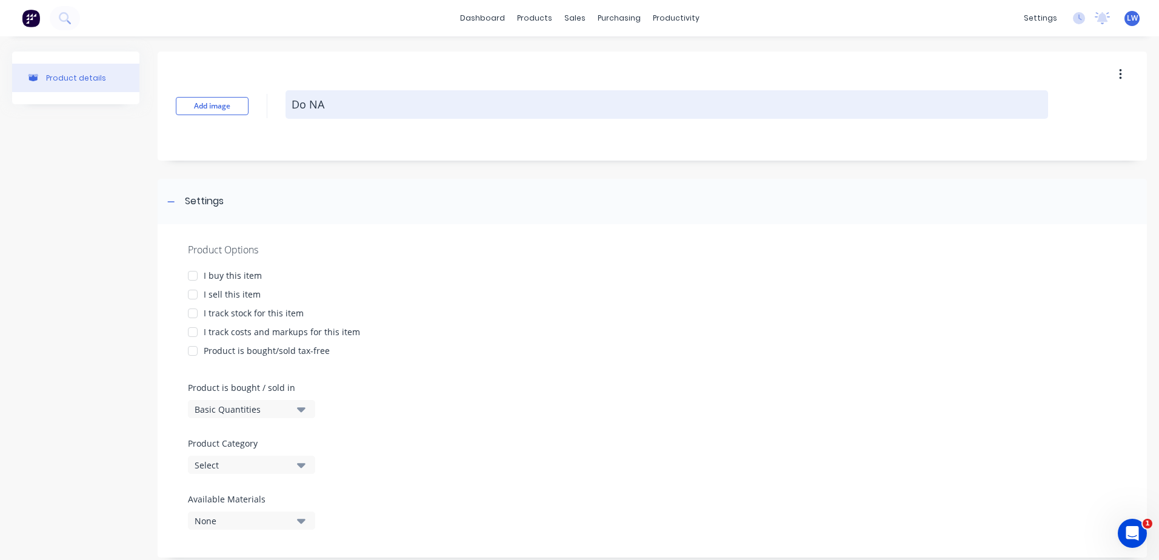
type textarea "Do NA"
type textarea "x"
type textarea "Do NA d"
type textarea "x"
type textarea "Do NA"
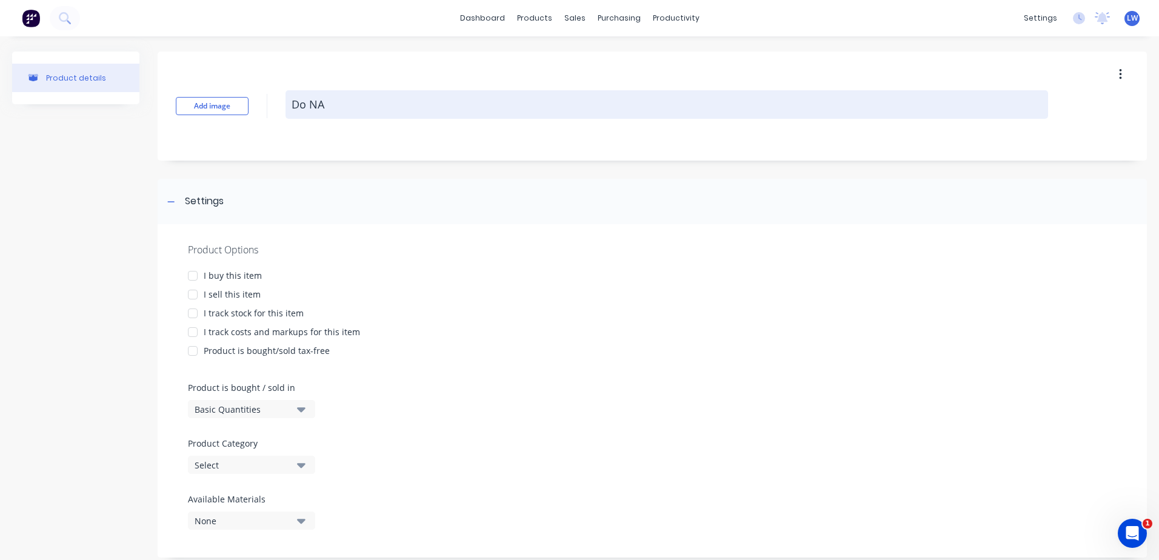
type textarea "x"
type textarea "Do NA"
type textarea "x"
type textarea "Do N"
type textarea "x"
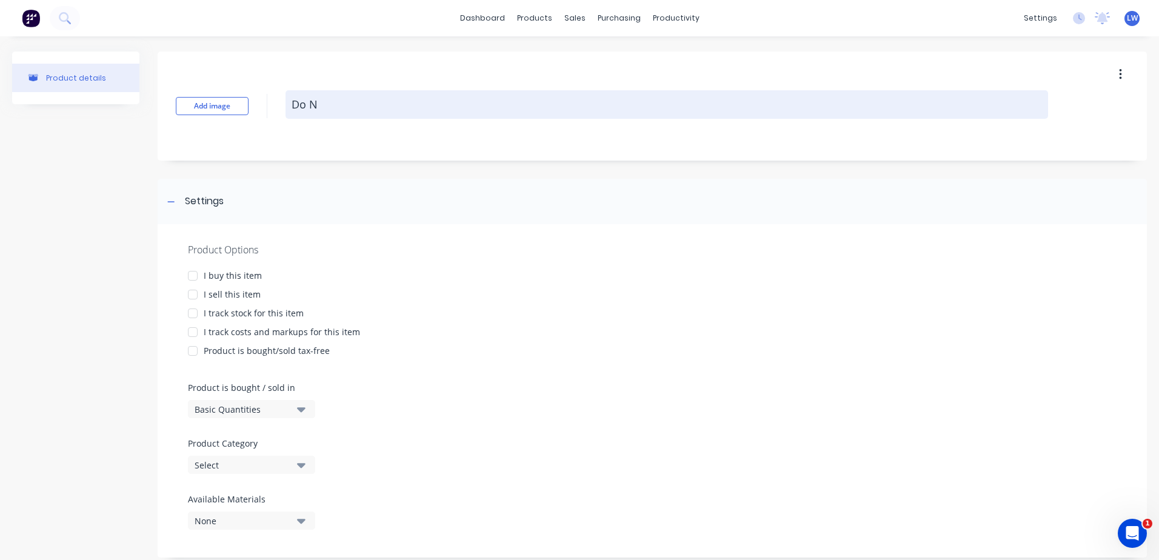
type textarea "Do"
type textarea "x"
type textarea "Do a"
type textarea "x"
type textarea "Do an"
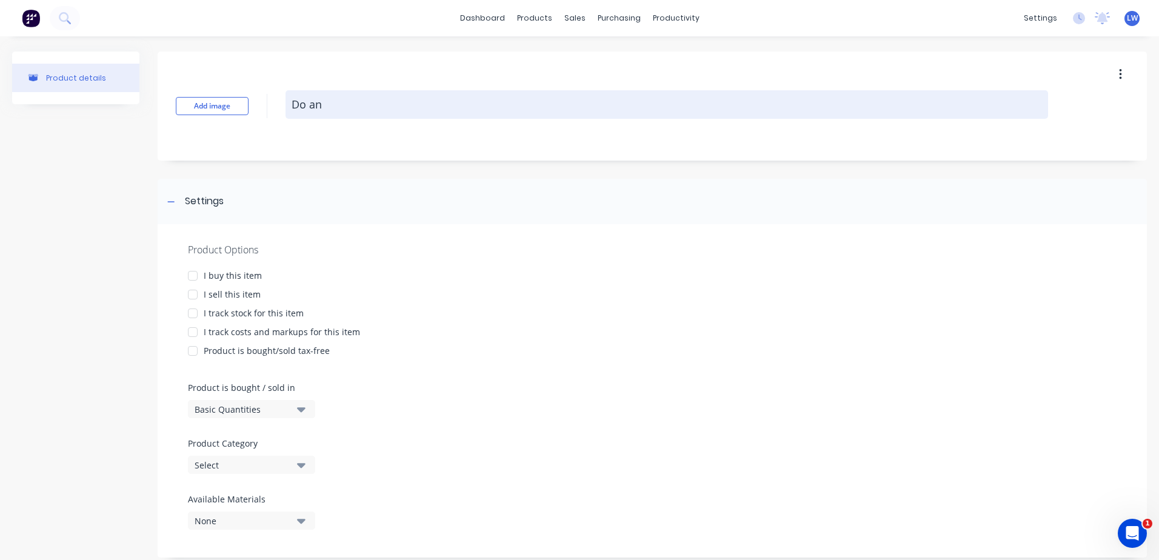
type textarea "x"
type textarea "Do and"
type textarea "x"
type textarea "Do and"
type textarea "x"
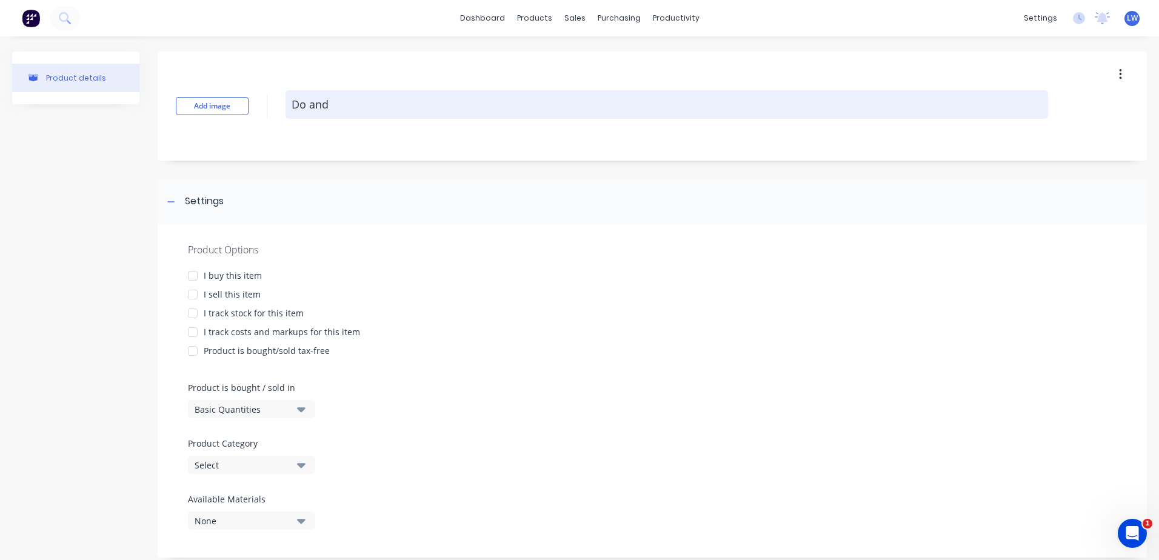
type textarea "Do and C"
type textarea "x"
type textarea "Do and Ch"
type textarea "x"
type textarea "Do and Cha"
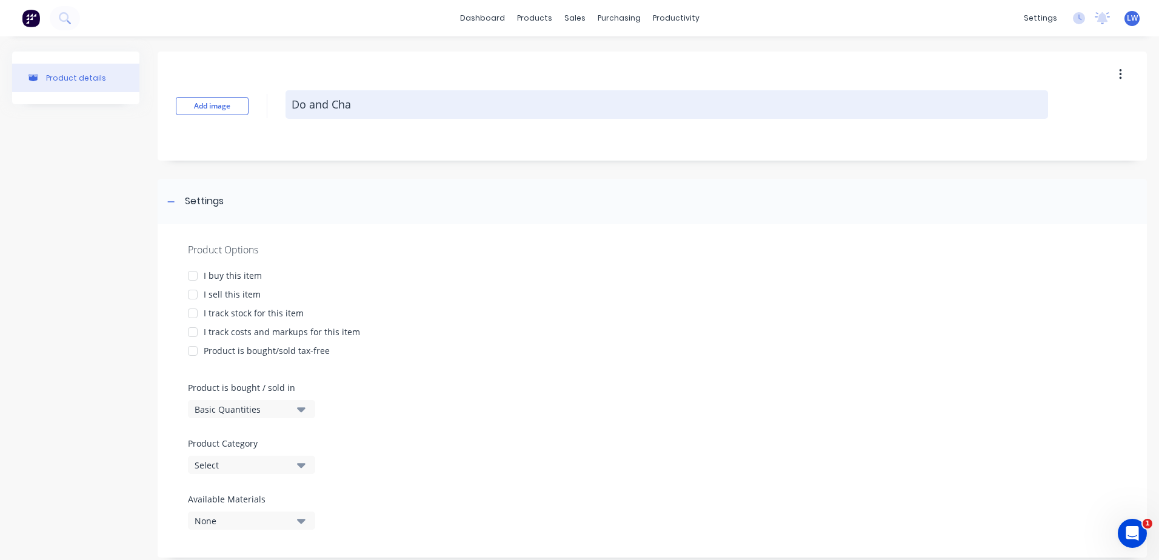
type textarea "x"
type textarea "Do and Char"
type textarea "x"
type textarea "Do and Charg"
type textarea "x"
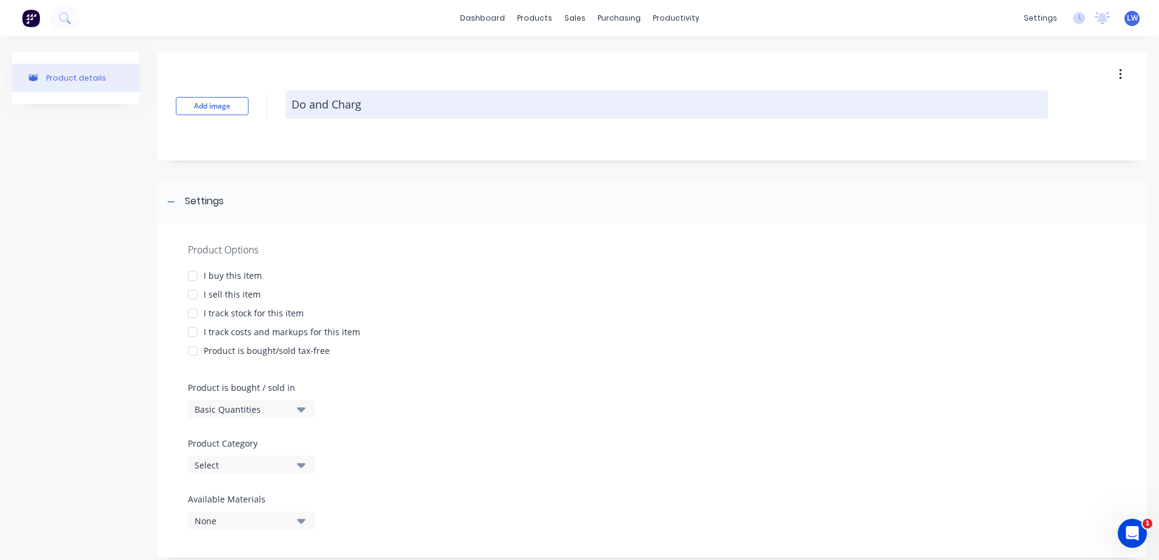
type textarea "Do and Charge"
type textarea "x"
type textarea "Do and Charge w"
type textarea "x"
type textarea "Do and Charge wo"
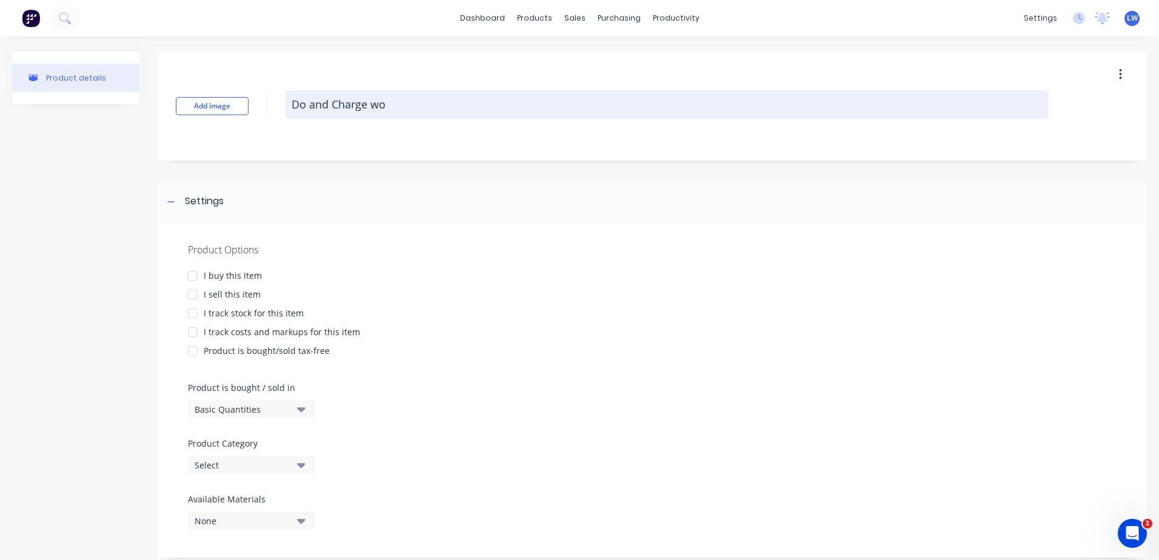
type textarea "x"
type textarea "Do and Charge wor"
type textarea "x"
type textarea "Do and Charge work"
type textarea "x"
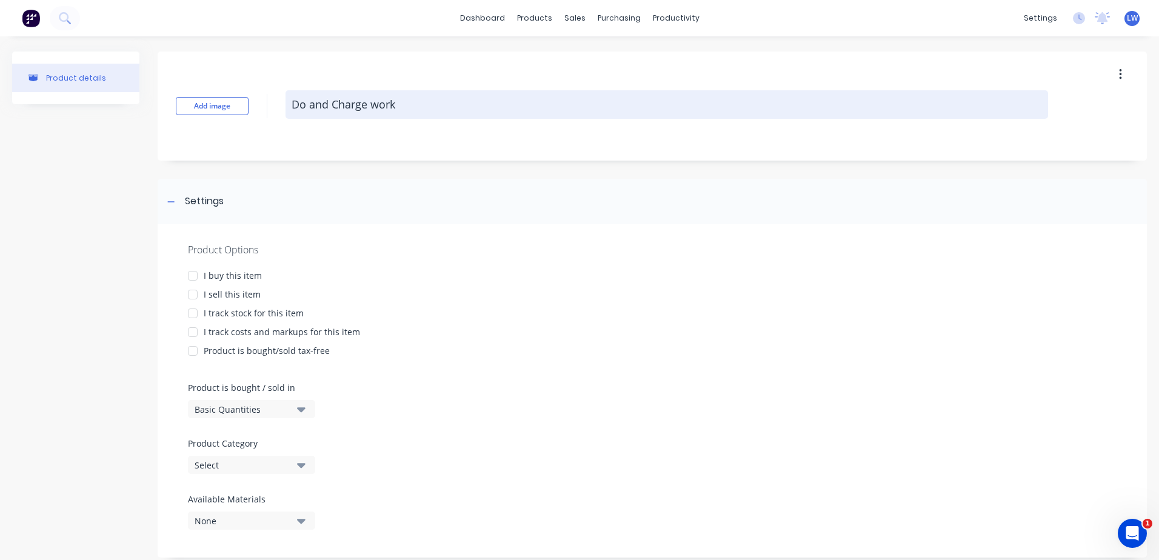
type textarea "Do and Charge works"
type textarea "x"
type textarea "Do and Charge works,"
type textarea "x"
type textarea "Do and Charge works,"
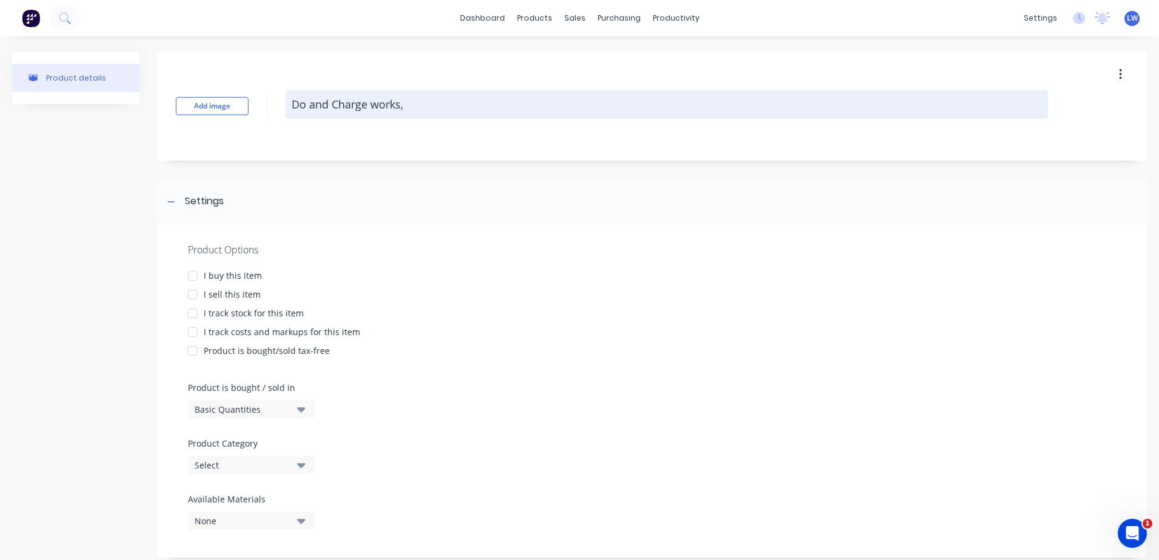
type textarea "x"
type textarea "Do and Charge works, a"
type textarea "x"
type textarea "Do and Charge works, as"
type textarea "x"
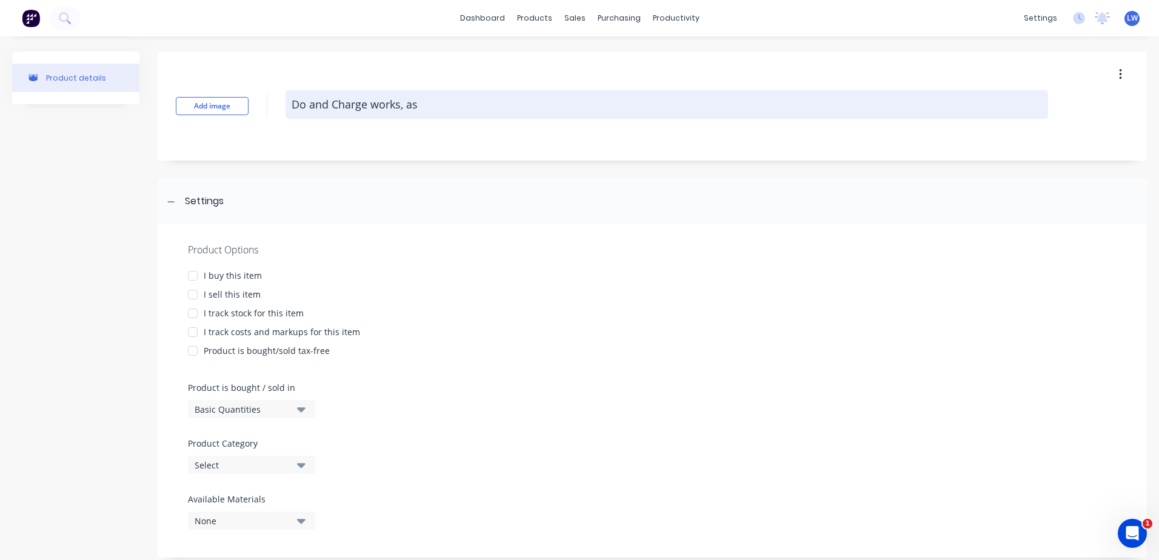
type textarea "Do and Charge works, as"
type textarea "x"
type textarea "Do and Charge works, as p"
type textarea "x"
type textarea "Do and Charge works, as pe"
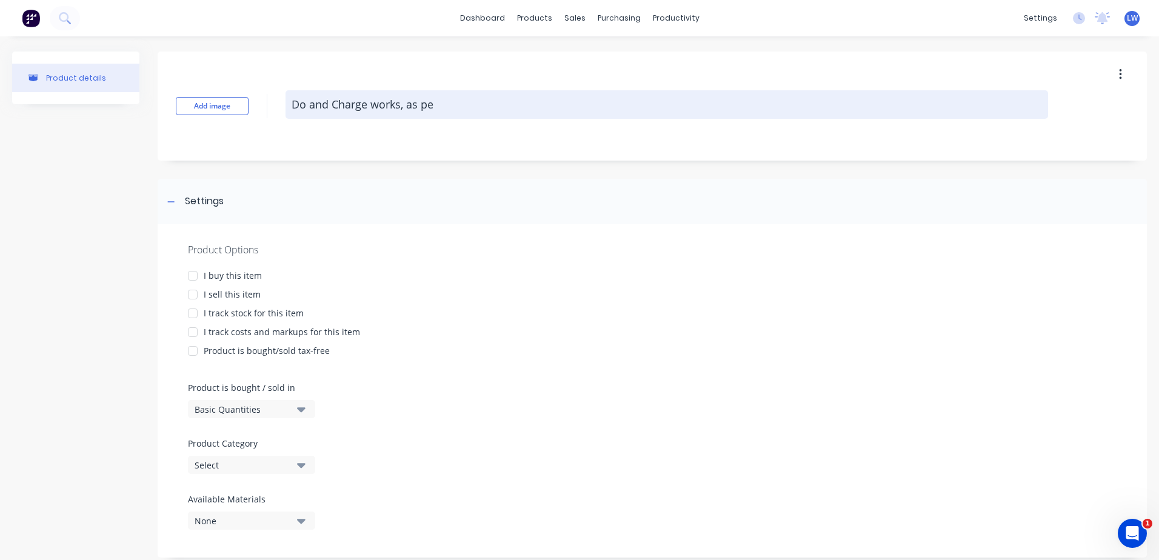
type textarea "x"
type textarea "Do and Charge works, as per"
type textarea "x"
type textarea "Do and Charge works, as per"
type textarea "x"
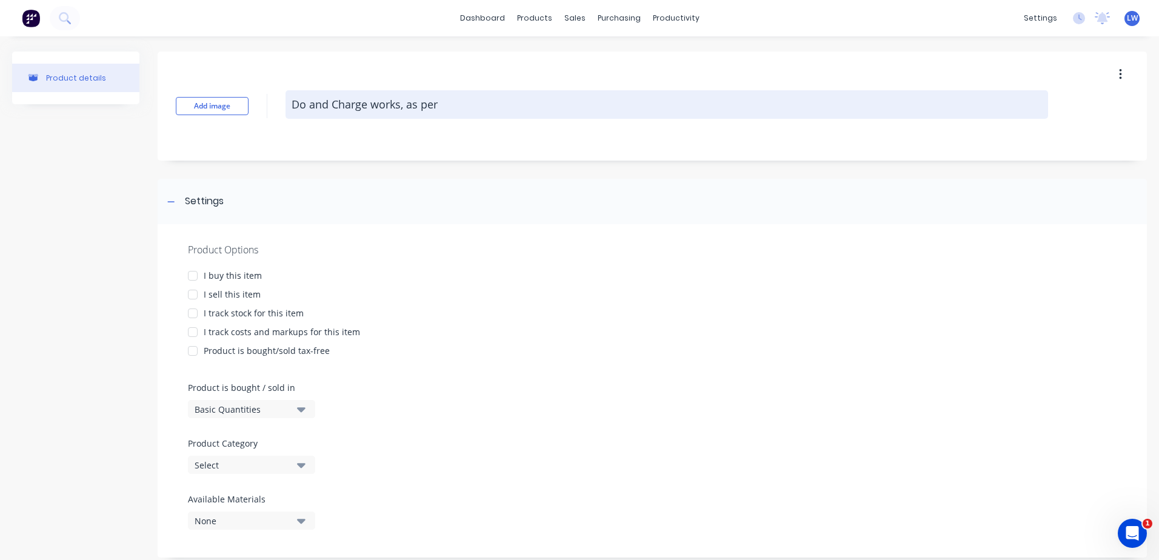
type textarea "Do and Charge works, as per c"
type textarea "x"
type textarea "Do and Charge works, as per cl"
type textarea "x"
type textarea "Do and Charge works, as per cli"
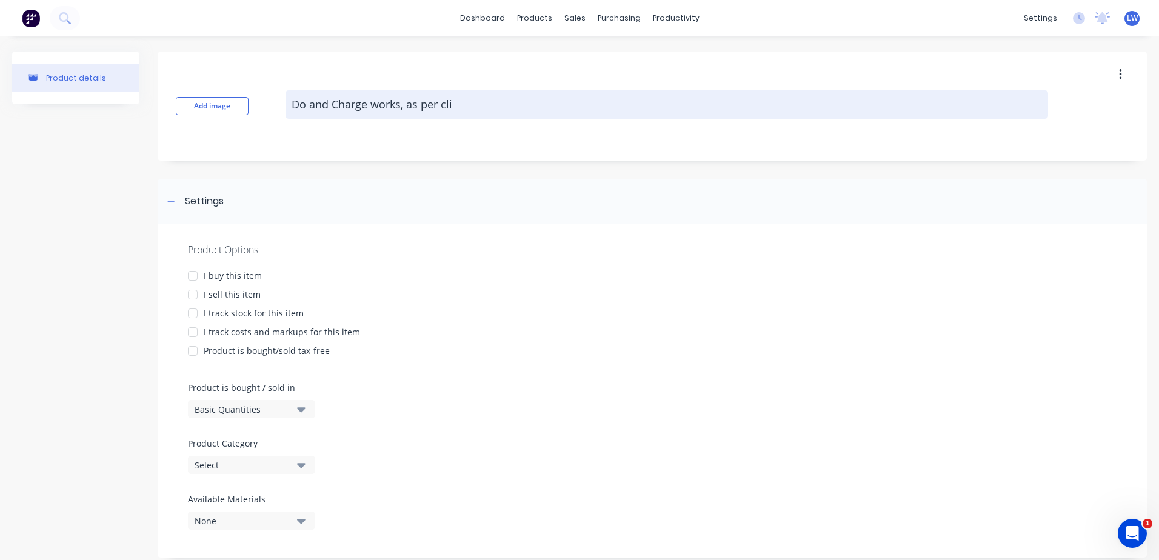
type textarea "x"
type textarea "Do and Charge works, as per clie"
type textarea "x"
type textarea "Do and Charge works, as per clien"
type textarea "x"
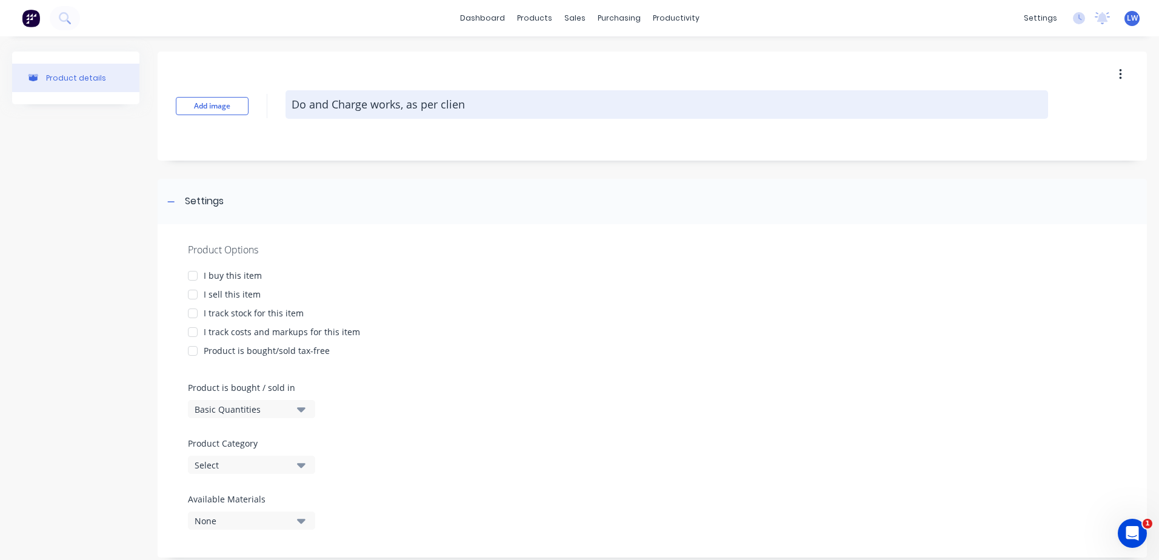
type textarea "Do and Charge works, as per client"
type textarea "x"
type textarea "Do and Charge works, as per clients"
type textarea "x"
type textarea "Do and Charge works, as per clients"
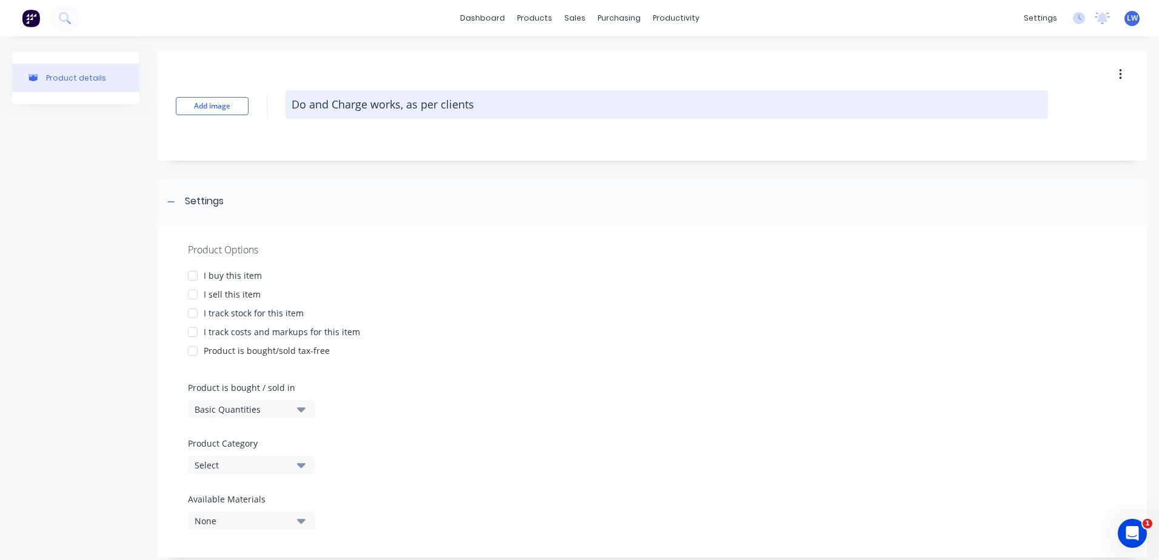
type textarea "x"
type textarea "Do and Charge works, as per clients r"
type textarea "x"
type textarea "Do and Charge works, as per clients re"
type textarea "x"
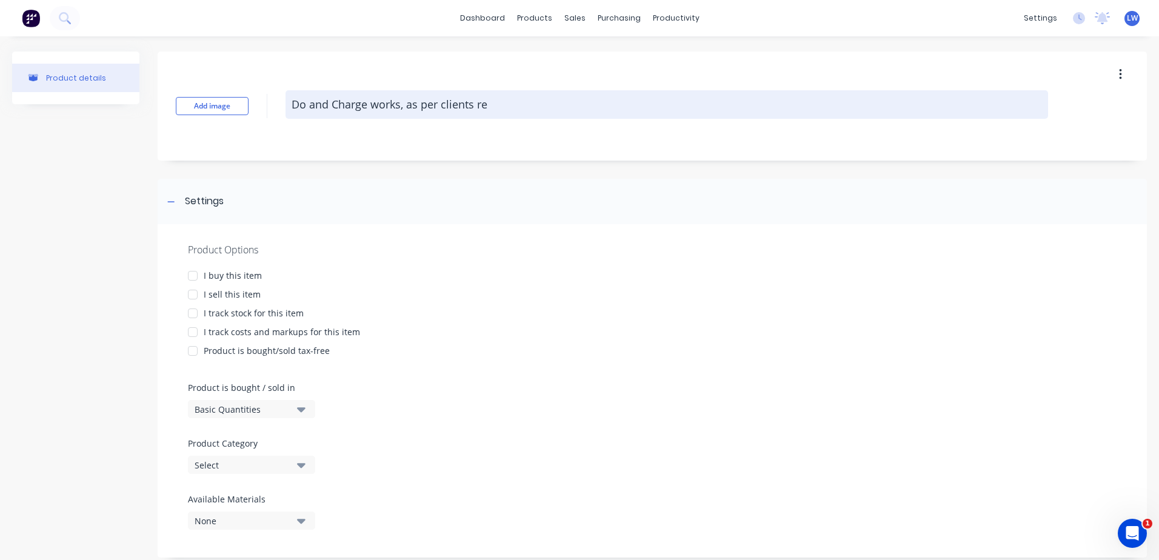
type textarea "Do and Charge works, as per clients req"
type textarea "x"
type textarea "Do and Charge works, as per clients requ"
type textarea "x"
type textarea "Do and Charge works, as per clients reque"
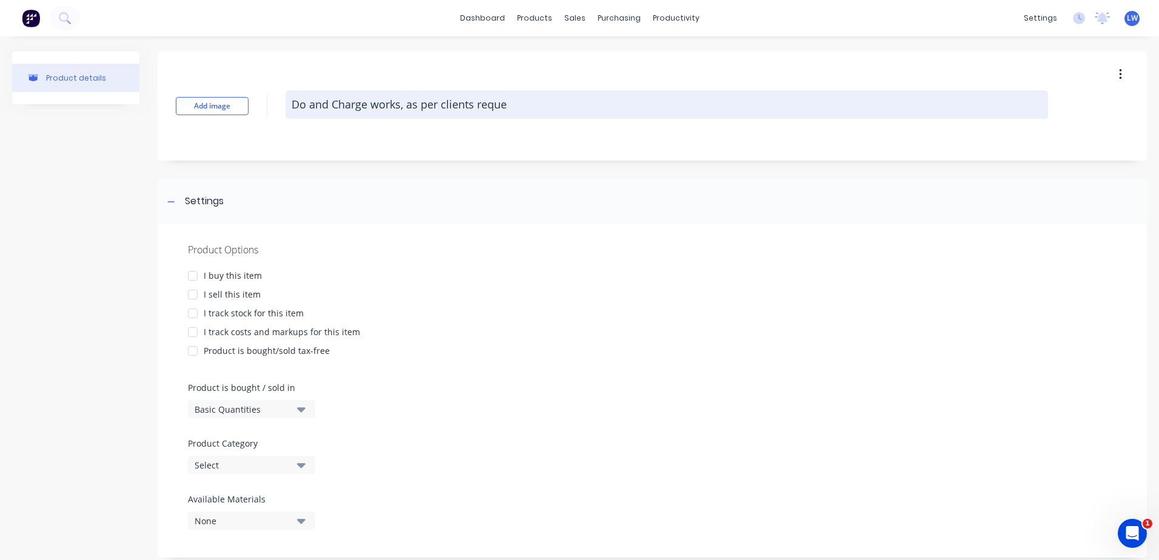
type textarea "x"
type textarea "Do and Charge works, as per clients reques"
type textarea "x"
type textarea "Do and Charge works, as per clients request"
type textarea "x"
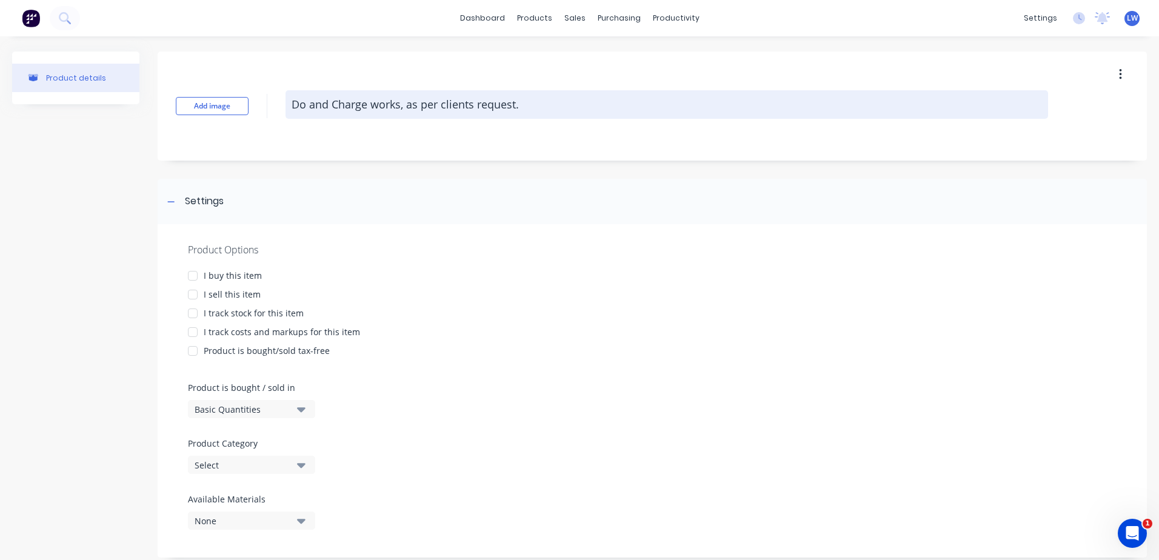
click at [527, 100] on textarea "Do and Charge works, as per clients request." at bounding box center [667, 104] width 763 height 28
type textarea "Do and Charge works, as per clients request."
type textarea "x"
type textarea "Do and Charge works, as per clients request."
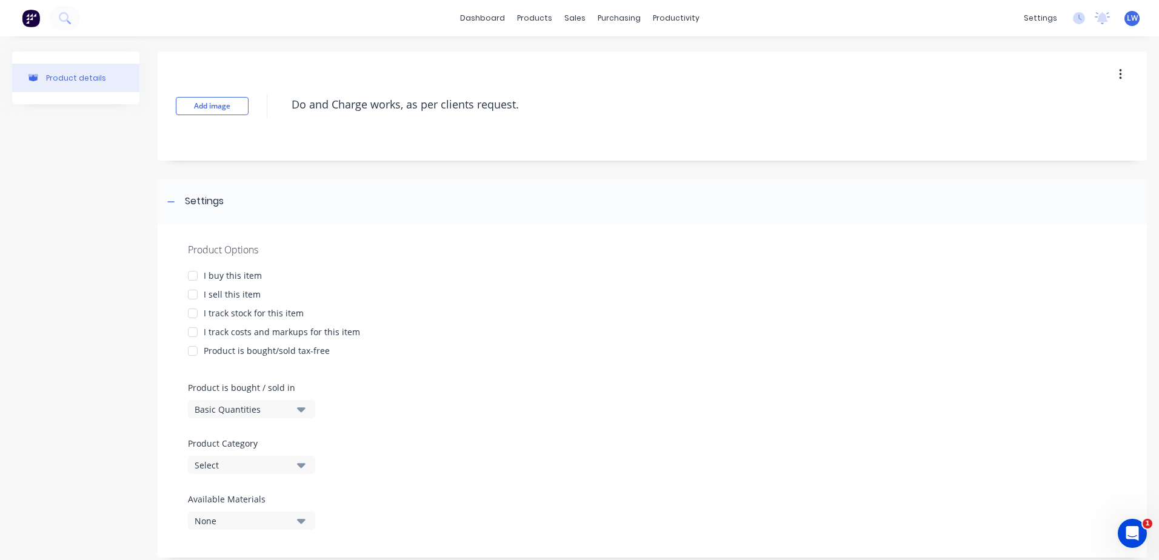
click at [192, 297] on div at bounding box center [193, 295] width 24 height 24
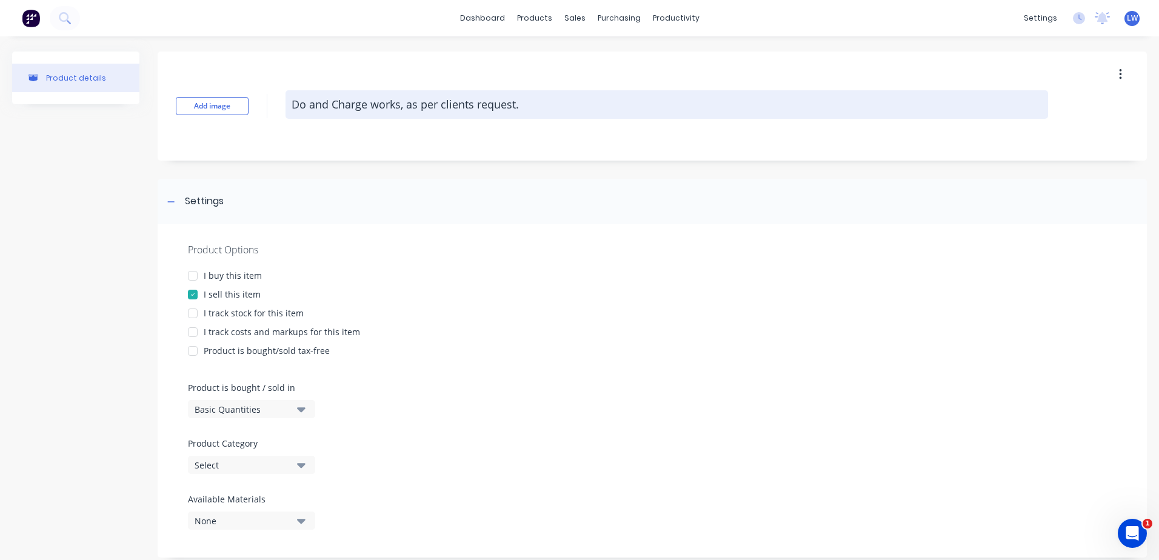
click at [289, 105] on textarea "Do and Charge works, as per clients request." at bounding box center [667, 104] width 763 height 28
type textarea "x"
type textarea "FDo and Charge works, as per clients request."
type textarea "x"
type textarea "FaDo and Charge works, as per clients request."
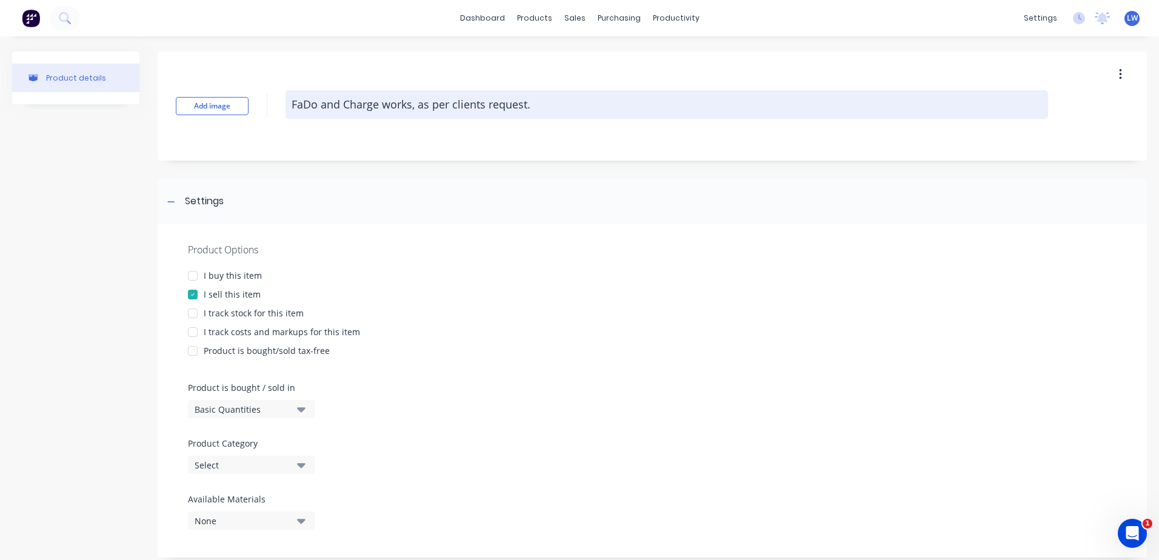
type textarea "x"
type textarea "FacDo and Charge works, as per clients request."
type textarea "x"
type textarea "FactDo and Charge works, as per clients request."
type textarea "x"
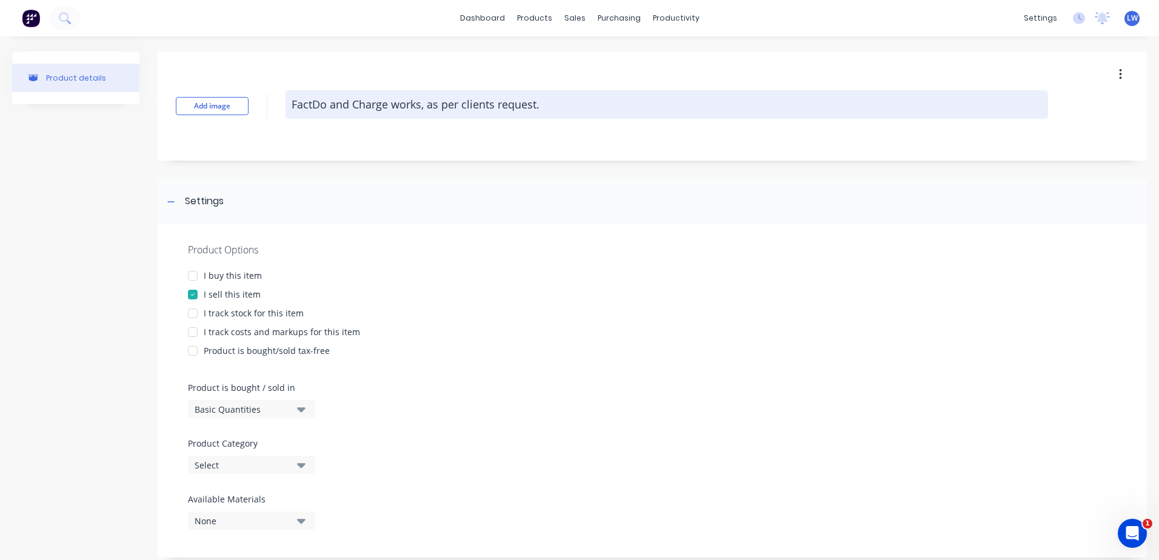
type textarea "FactoDo and Charge works, as per clients request."
type textarea "x"
type textarea "FactorDo and Charge works, as per clients request."
type textarea "x"
type textarea "FactoryDo and Charge works, as per clients request."
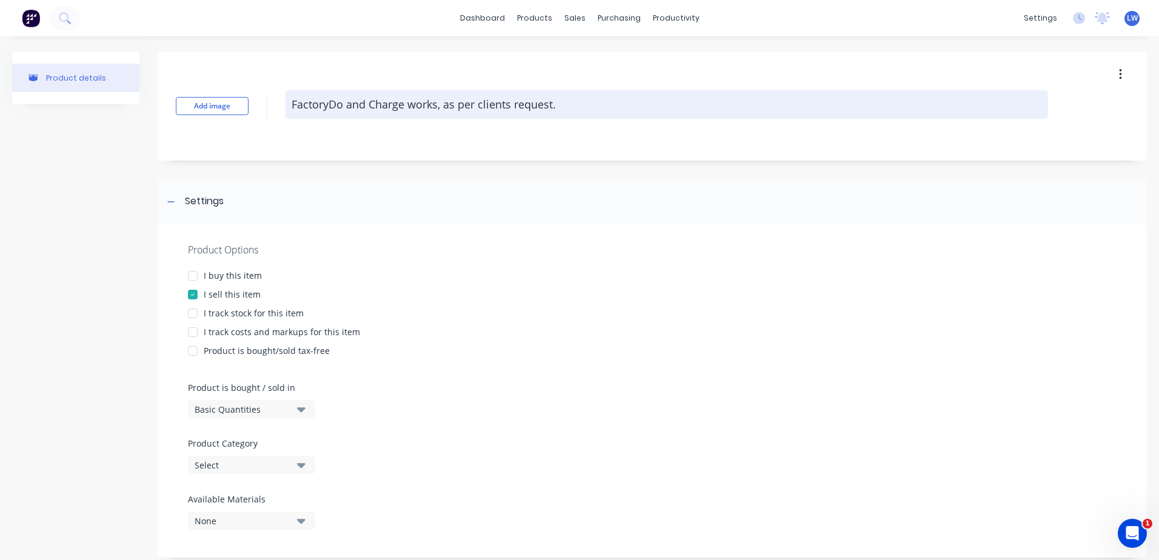
type textarea "x"
type textarea "Factory Do and Charge works, as per clients request."
type textarea "x"
type textarea "Factory lDo and Charge works, as per clients request."
type textarea "x"
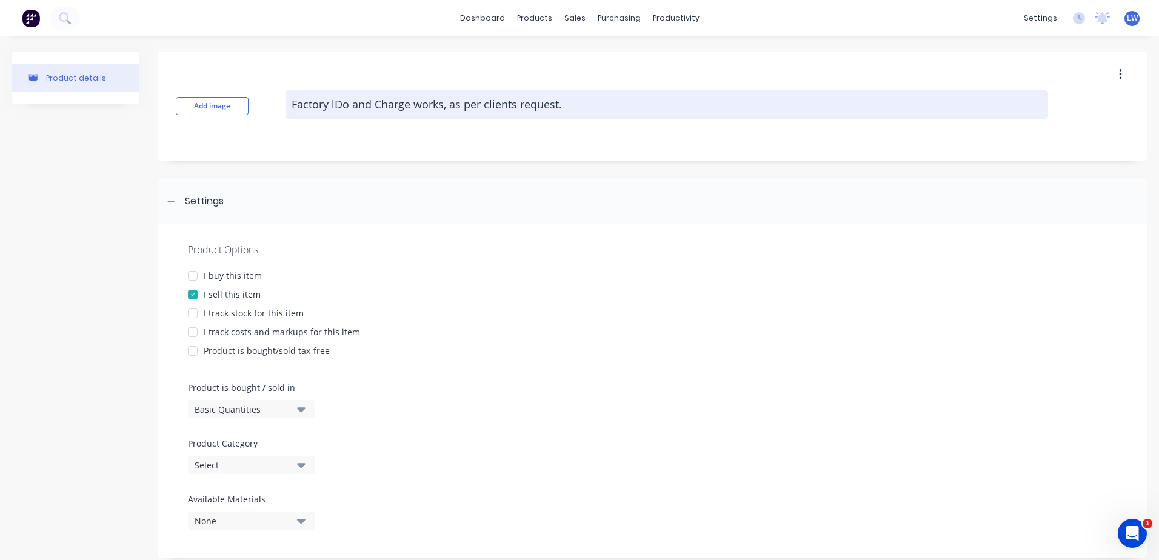
type textarea "Factory laDo and Charge works, as per clients request."
type textarea "x"
type textarea "Factory labDo and Charge works, as per clients request."
type textarea "x"
type textarea "Factory laboDo and Charge works, as per clients request."
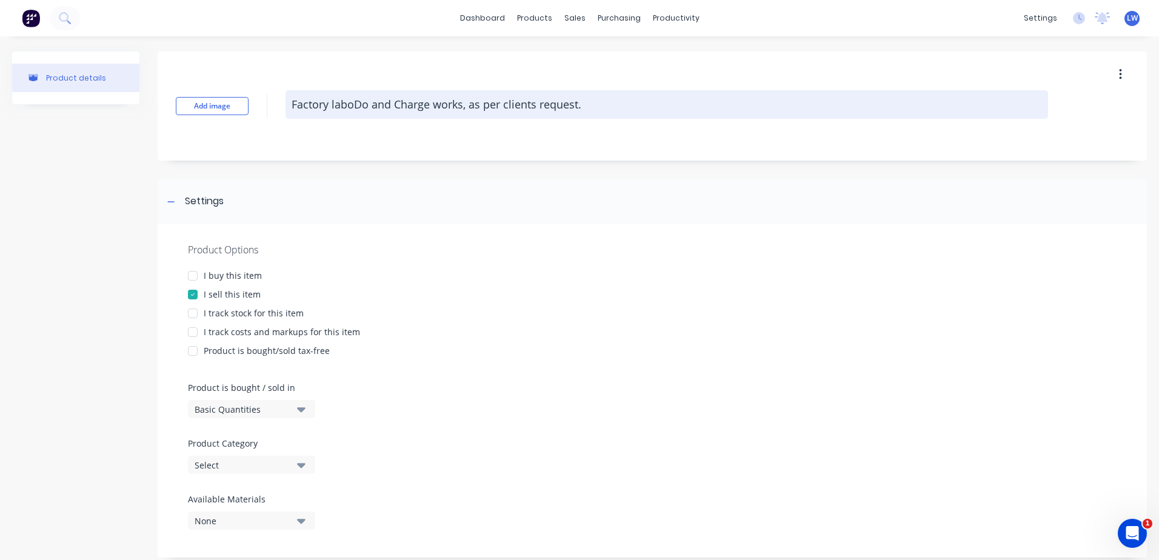
type textarea "x"
type textarea "Factory labouDo and Charge works, as per clients request."
type textarea "x"
type textarea "Factory labourDo and Charge works, as per clients request."
type textarea "x"
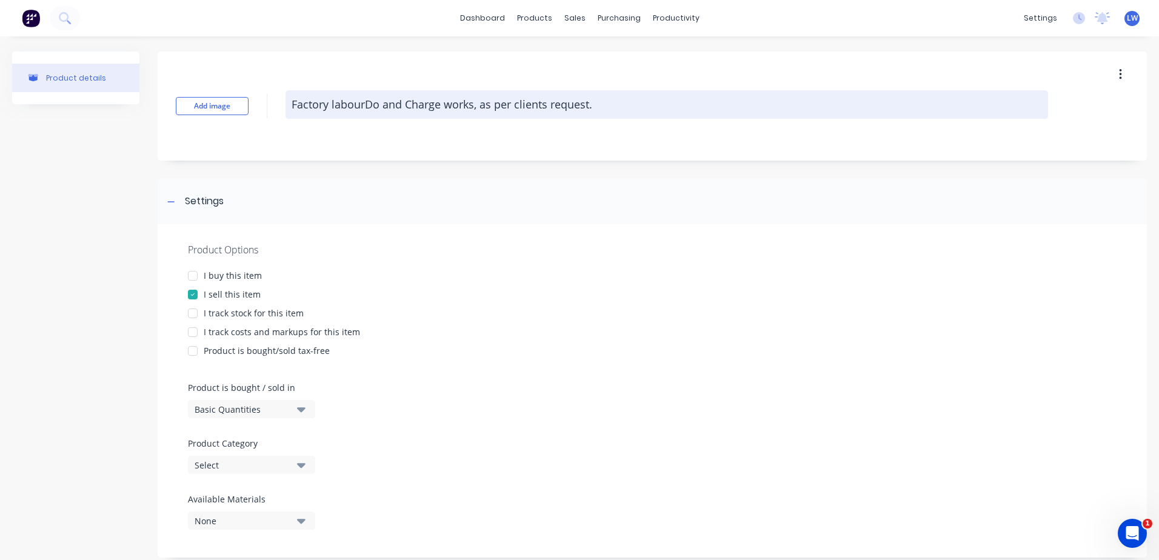
type textarea "Factory labour Do and Charge works, as per clients request."
type textarea "x"
type textarea "Factory labourDo and Charge works, as per clients request."
type textarea "x"
type textarea "Factory labour,Do and Charge works, as per clients request."
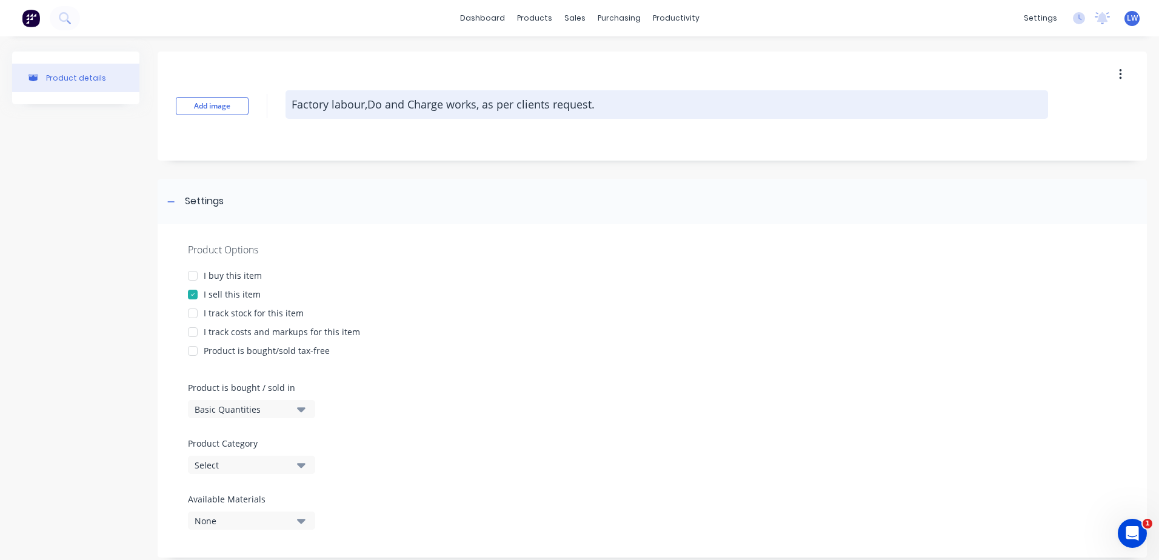
type textarea "x"
type textarea "Factory labour, Do and Charge works, as per clients request."
click at [367, 108] on textarea "Factory labour, Do and Charge works, as per clients request." at bounding box center [667, 104] width 763 height 28
type textarea "x"
type textarea "Factory labour Do and Charge works, as per clients request."
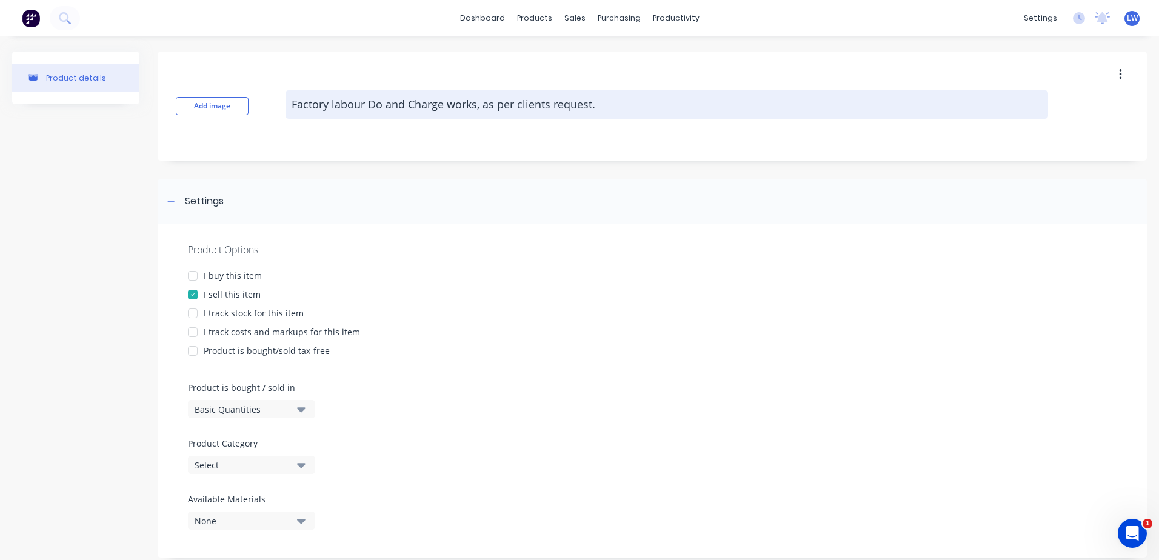
type textarea "x"
type textarea "Factory labour- Do and Charge works, as per clients request."
click at [365, 105] on textarea "Factory labour- Do and Charge works, as per clients request." at bounding box center [667, 104] width 763 height 28
type textarea "x"
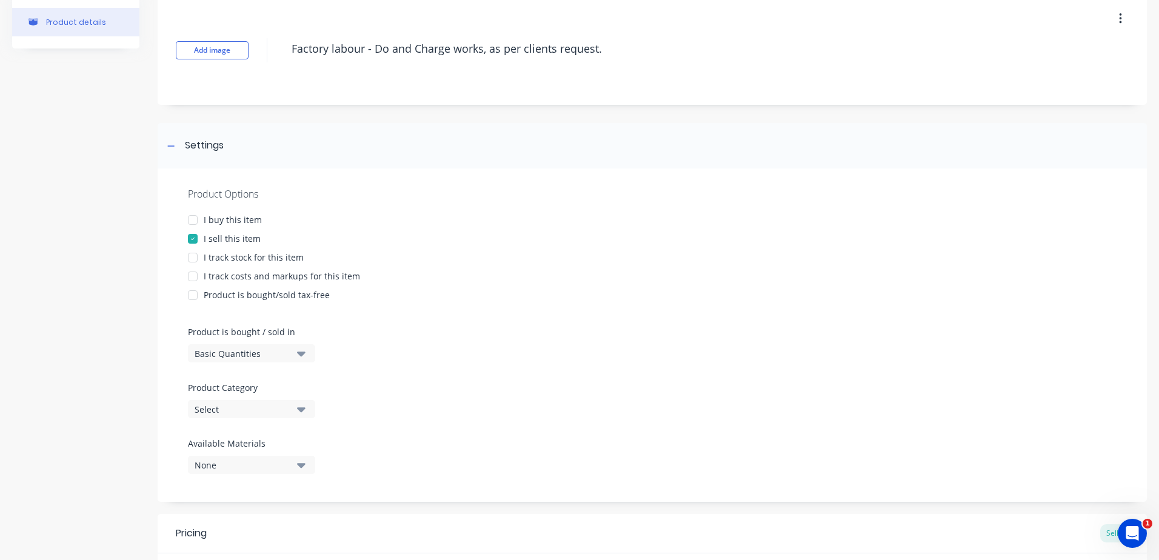
scroll to position [182, 0]
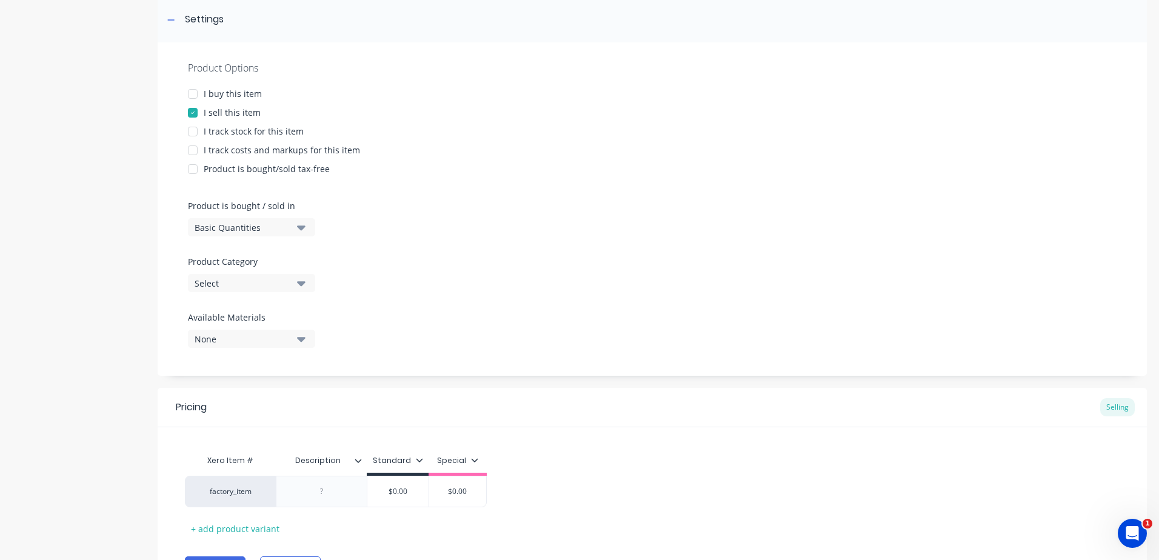
type textarea "Factory labour - Do and Charge works, as per clients request."
type textarea "x"
type textarea "Factory labour - Do and Charge works, as per clients request."
click at [302, 280] on icon "button" at bounding box center [301, 282] width 8 height 13
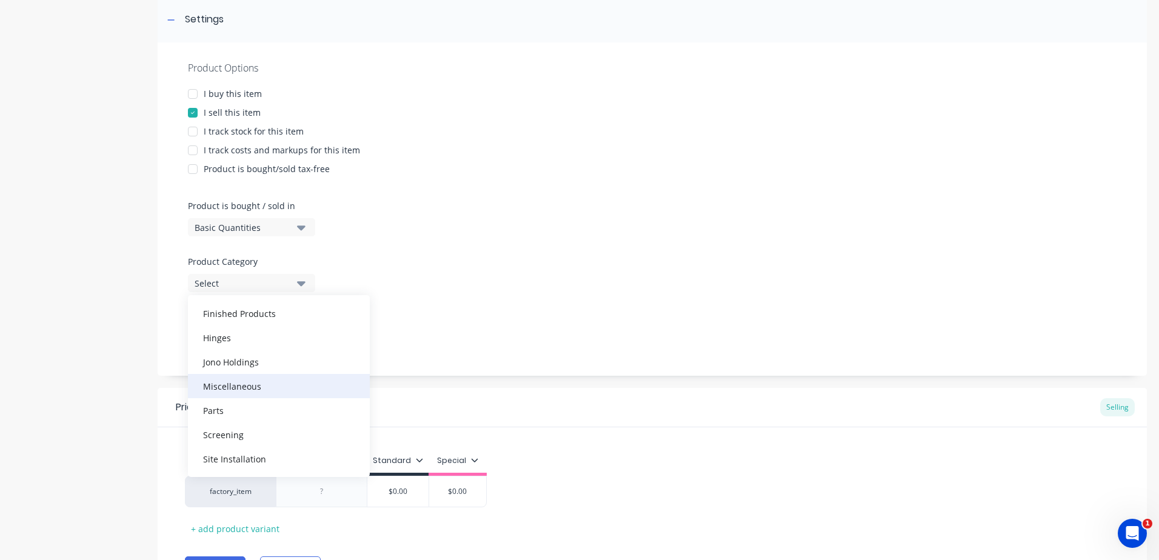
click at [255, 387] on div "Miscellaneous" at bounding box center [279, 386] width 182 height 24
type textarea "x"
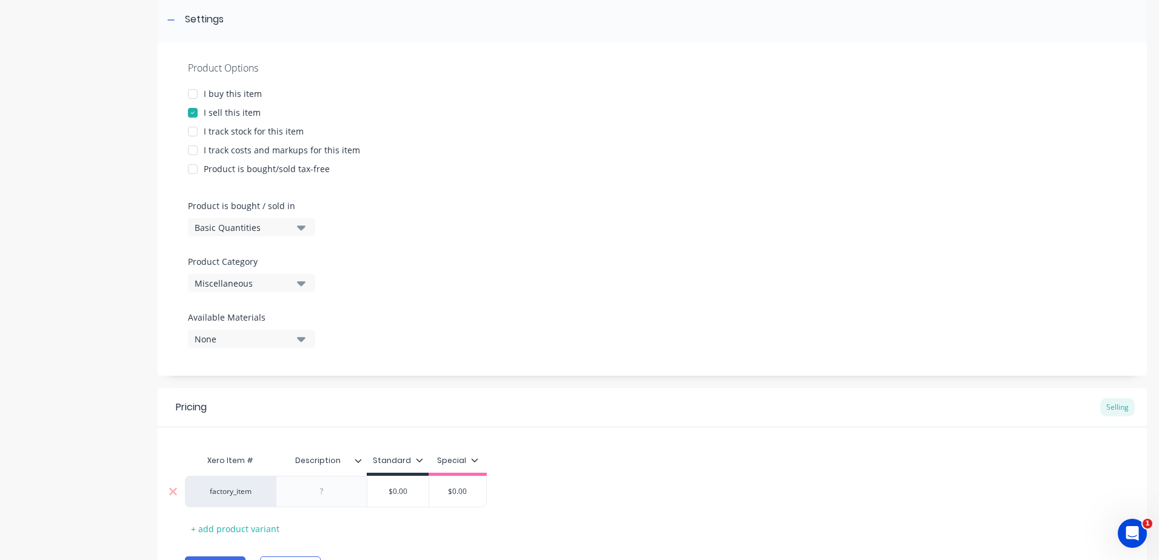
click at [332, 493] on div at bounding box center [322, 492] width 61 height 16
type textarea "x"
type input "$0.00"
click at [403, 490] on input "$0.00" at bounding box center [397, 491] width 61 height 11
drag, startPoint x: 410, startPoint y: 490, endPoint x: 375, endPoint y: 487, distance: 35.8
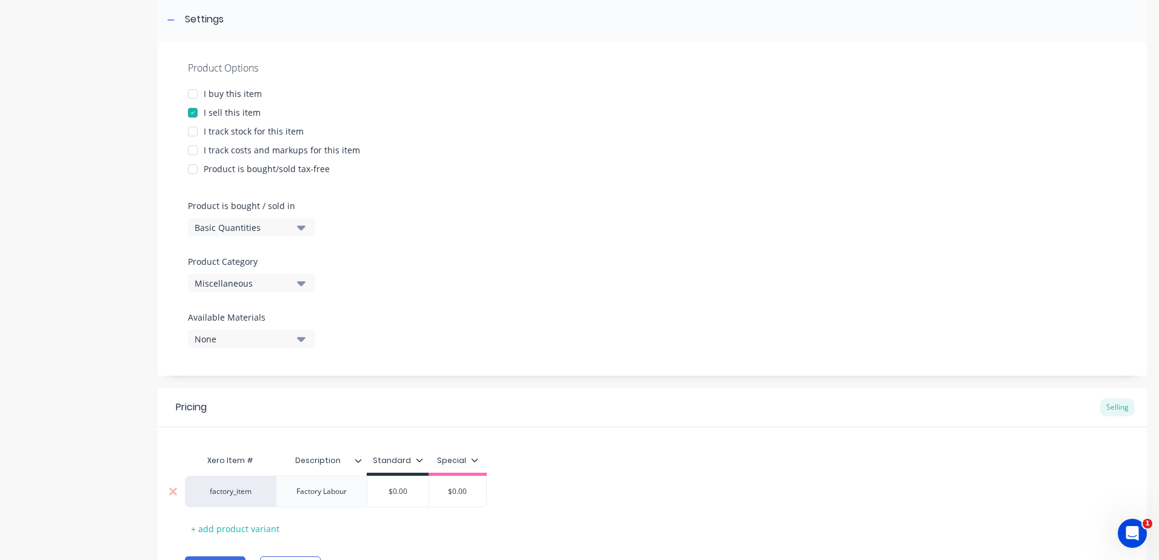
click at [375, 487] on input "$0.00" at bounding box center [397, 491] width 61 height 11
type textarea "x"
click at [347, 491] on div "Factory Labour" at bounding box center [322, 492] width 70 height 16
click at [205, 533] on div "+ add product variant" at bounding box center [235, 535] width 101 height 19
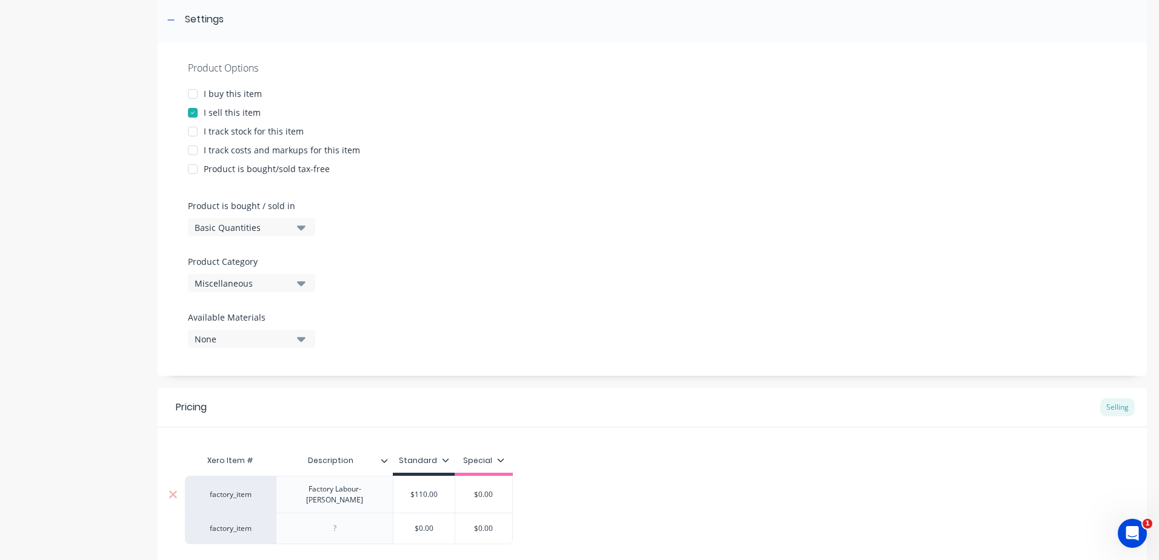
click at [374, 493] on div "Factory Labour- [PERSON_NAME]" at bounding box center [334, 494] width 107 height 27
drag, startPoint x: 374, startPoint y: 493, endPoint x: 299, endPoint y: 495, distance: 74.6
click at [299, 495] on div "Factory Labour- [PERSON_NAME]" at bounding box center [334, 494] width 107 height 27
copy div "Factory Labour- [PERSON_NAME]"
click at [336, 521] on div at bounding box center [334, 529] width 61 height 16
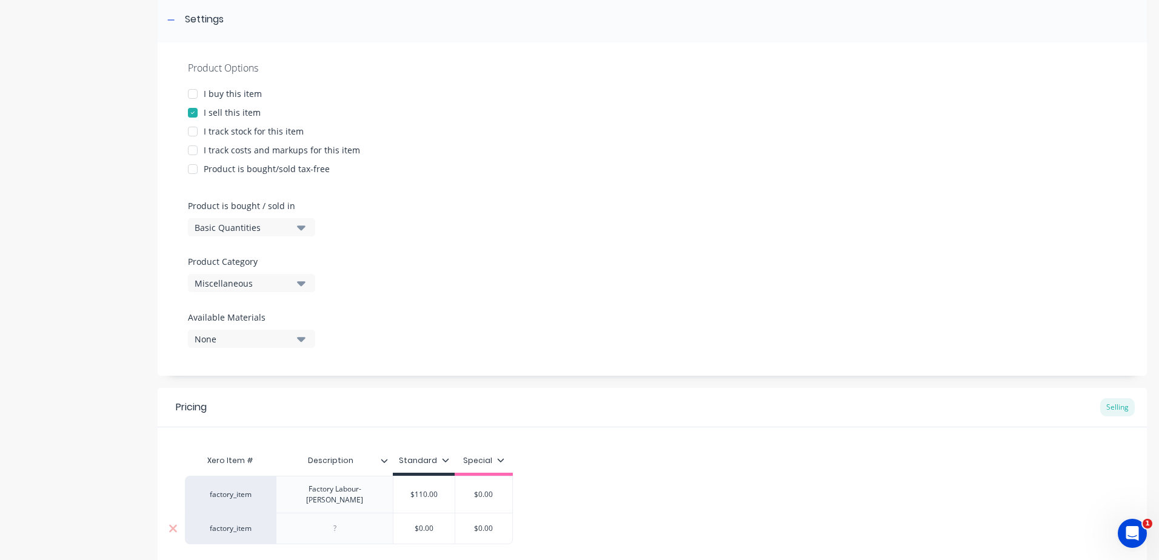
paste div
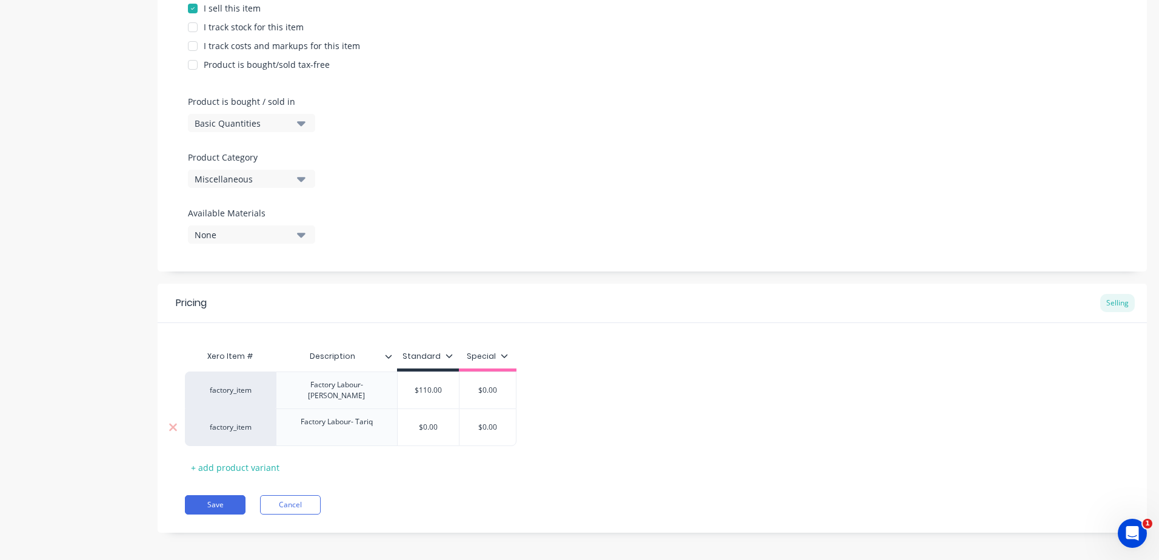
click at [431, 422] on input "$0.00" at bounding box center [428, 427] width 61 height 11
drag, startPoint x: 442, startPoint y: 421, endPoint x: 402, endPoint y: 425, distance: 40.2
click at [402, 425] on input "$0.00" at bounding box center [428, 427] width 61 height 11
click at [389, 460] on div "Xero Item # Description Standard Special factory_item Factory Labour- Justin $1…" at bounding box center [652, 410] width 935 height 133
drag, startPoint x: 447, startPoint y: 387, endPoint x: 397, endPoint y: 383, distance: 50.5
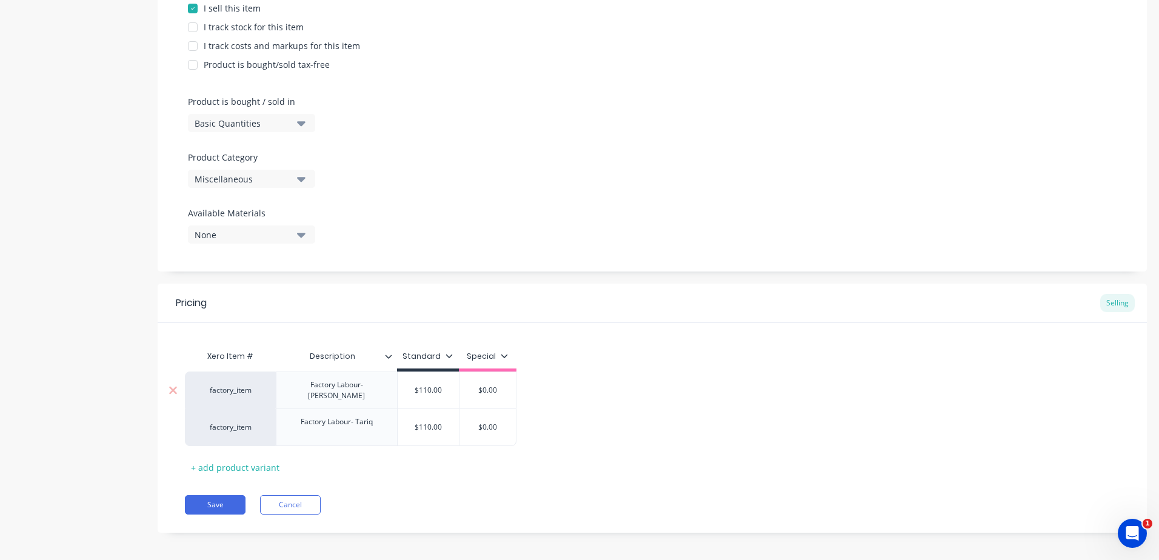
click at [398, 385] on input "$110.00" at bounding box center [428, 390] width 61 height 11
drag, startPoint x: 430, startPoint y: 462, endPoint x: 433, endPoint y: 447, distance: 14.9
click at [431, 462] on div "Xero Item # Description Standard Special factory_item Factory Labour- Justin $1…" at bounding box center [652, 410] width 935 height 133
drag, startPoint x: 446, startPoint y: 423, endPoint x: 390, endPoint y: 418, distance: 55.3
click at [390, 418] on div "factory_item Factory Labour- Tariq $110.00 $110.00 $0.00" at bounding box center [351, 428] width 332 height 38
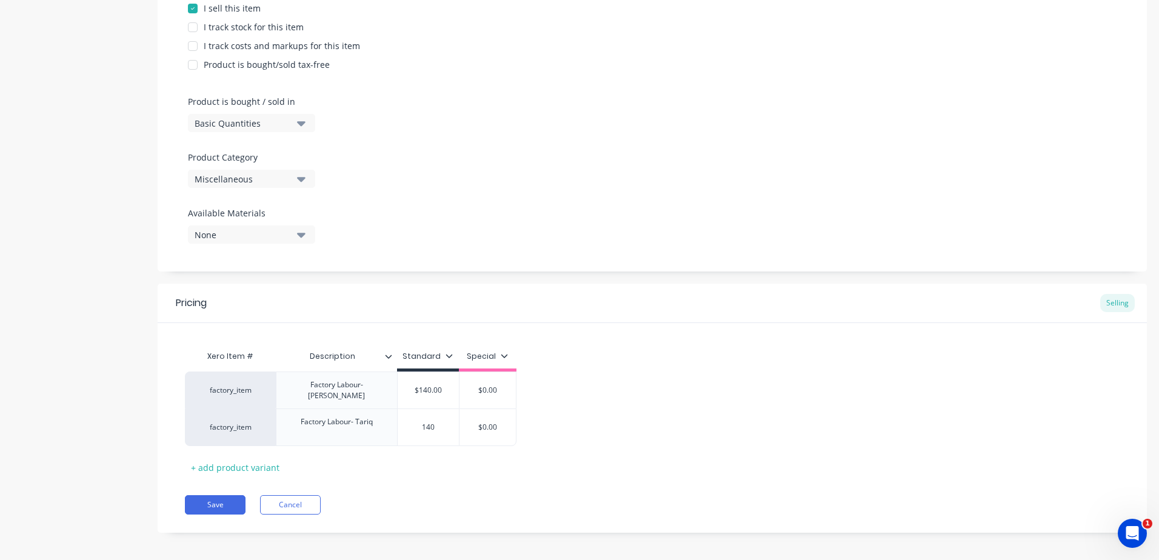
click at [393, 459] on div "Xero Item # Description Standard Special factory_item Factory Labour- Justin $1…" at bounding box center [652, 410] width 935 height 133
click at [265, 466] on div "+ add product variant" at bounding box center [235, 467] width 101 height 19
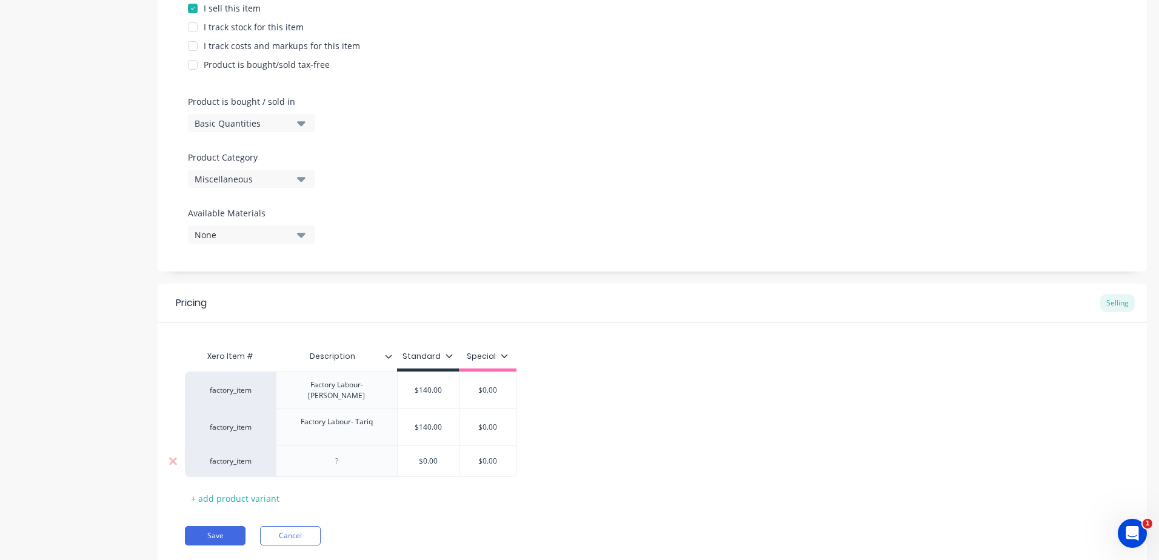
click at [346, 461] on div at bounding box center [336, 461] width 61 height 16
paste div
click at [199, 495] on div "+ add product variant" at bounding box center [235, 504] width 101 height 19
click at [339, 490] on div at bounding box center [336, 498] width 61 height 16
paste div
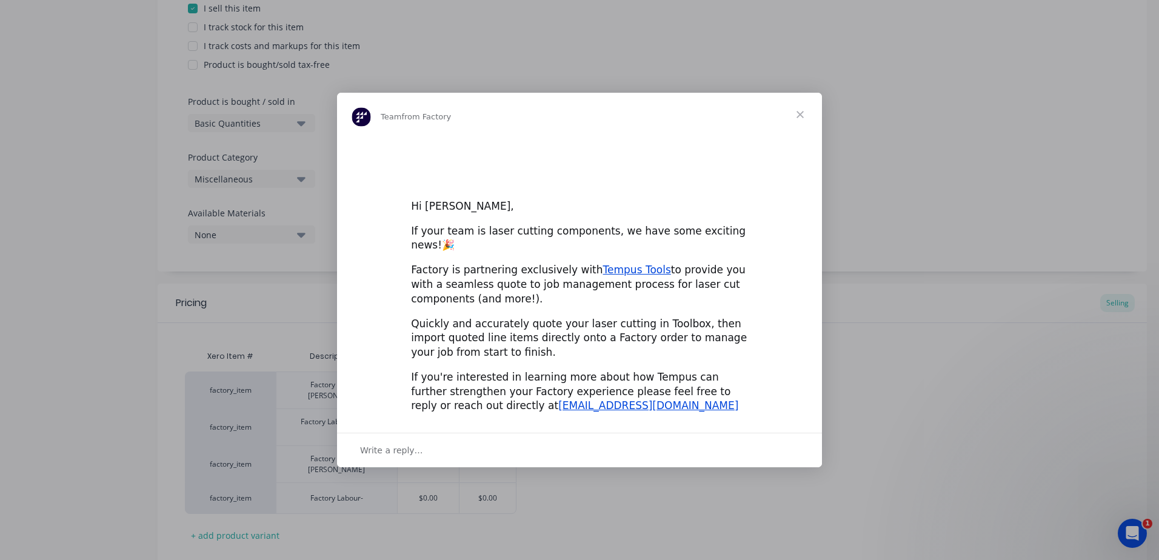
scroll to position [0, 0]
click at [799, 122] on span "Close" at bounding box center [800, 115] width 44 height 44
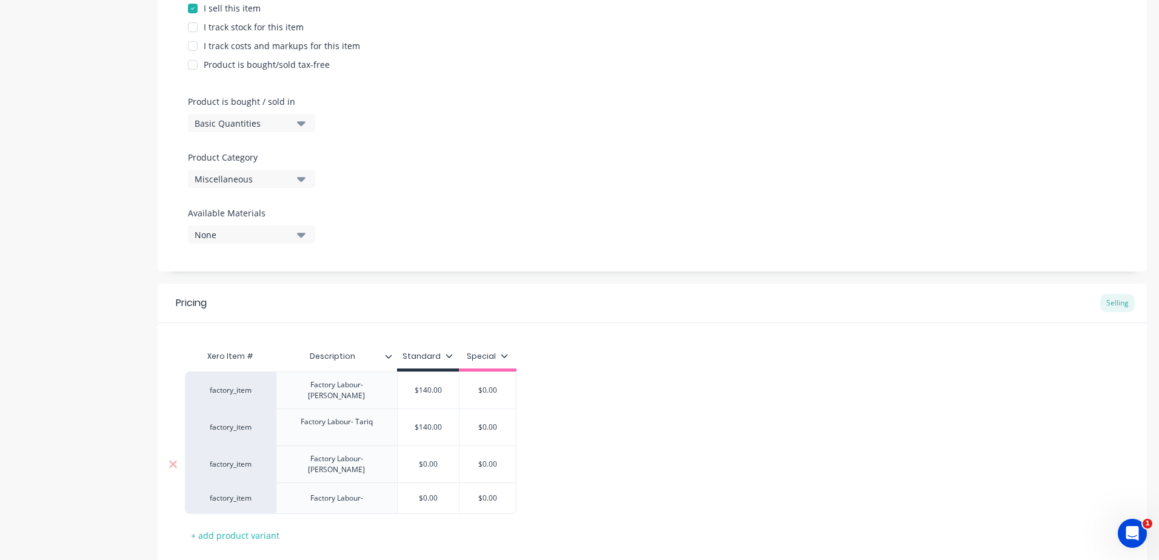
click at [436, 459] on input "$0.00" at bounding box center [428, 464] width 61 height 11
drag, startPoint x: 440, startPoint y: 456, endPoint x: 403, endPoint y: 458, distance: 37.0
click at [403, 459] on input "$0.00" at bounding box center [428, 464] width 61 height 11
click at [415, 523] on div "Xero Item # Description Standard Special factory_item Factory Labour- Justin $1…" at bounding box center [652, 444] width 935 height 201
click at [376, 491] on div "Factory Labour-" at bounding box center [336, 499] width 121 height 32
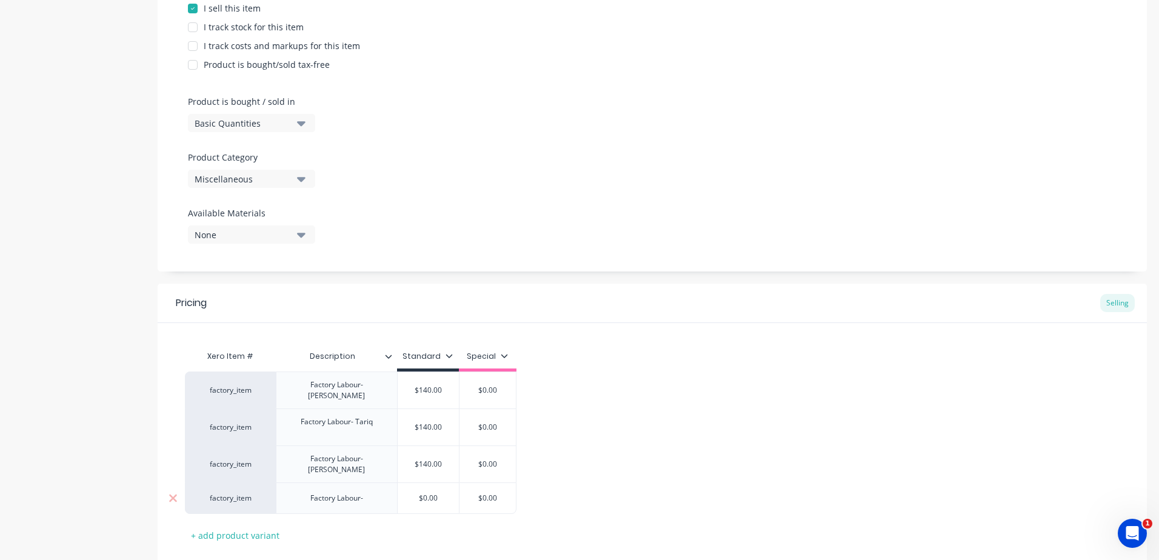
click at [366, 490] on div "Factory Labour-" at bounding box center [337, 498] width 72 height 16
drag, startPoint x: 439, startPoint y: 486, endPoint x: 399, endPoint y: 487, distance: 40.1
click at [399, 496] on input "$0.00" at bounding box center [428, 501] width 61 height 11
click at [410, 530] on div "Xero Item # Description Standard Special factory_item Factory Labour- Justin $1…" at bounding box center [652, 447] width 935 height 207
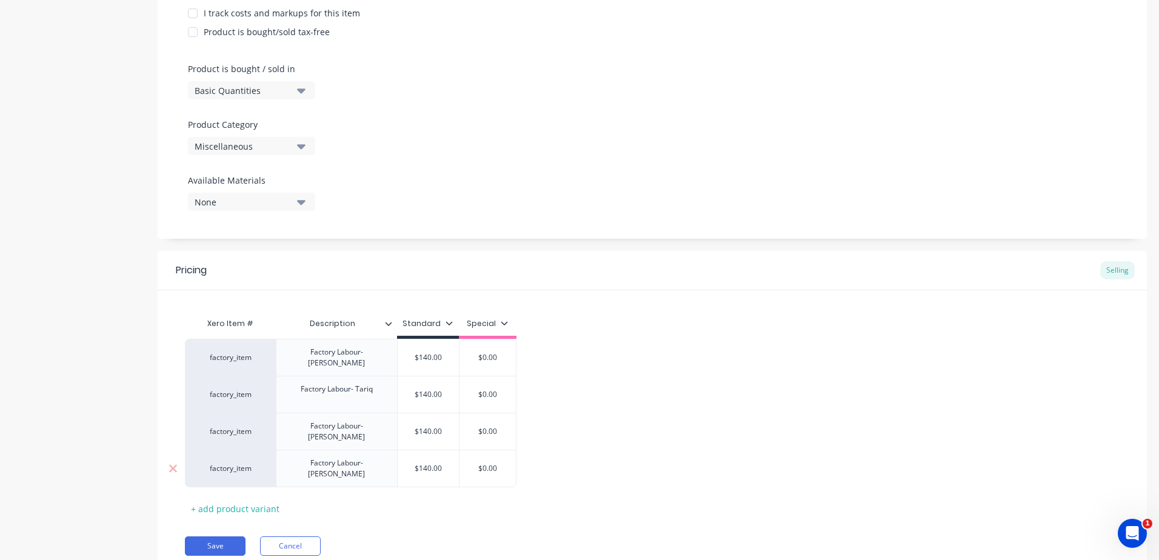
scroll to position [348, 0]
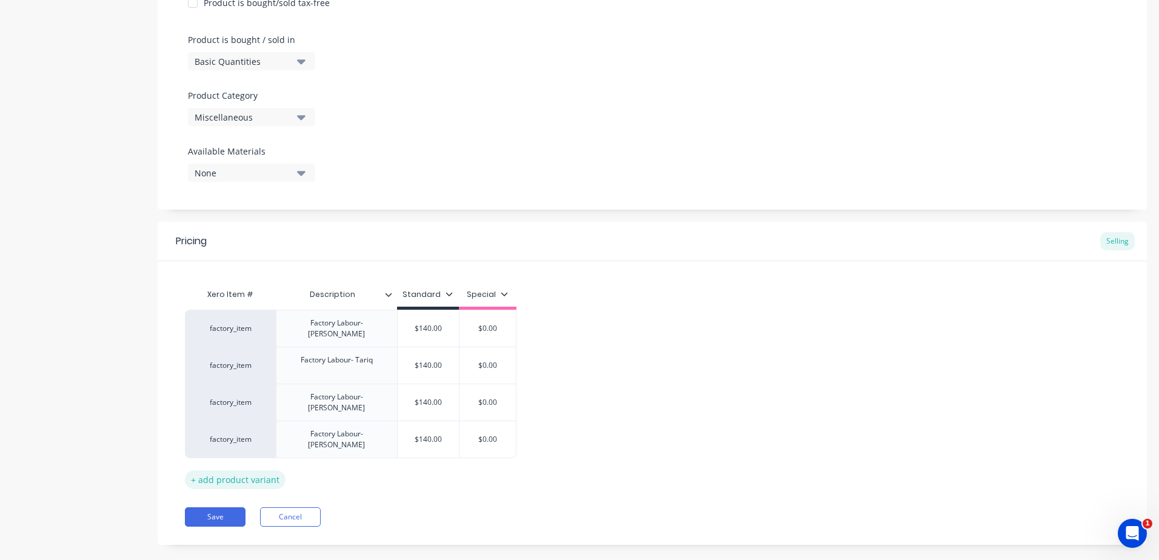
click at [231, 470] on div "+ add product variant" at bounding box center [235, 479] width 101 height 19
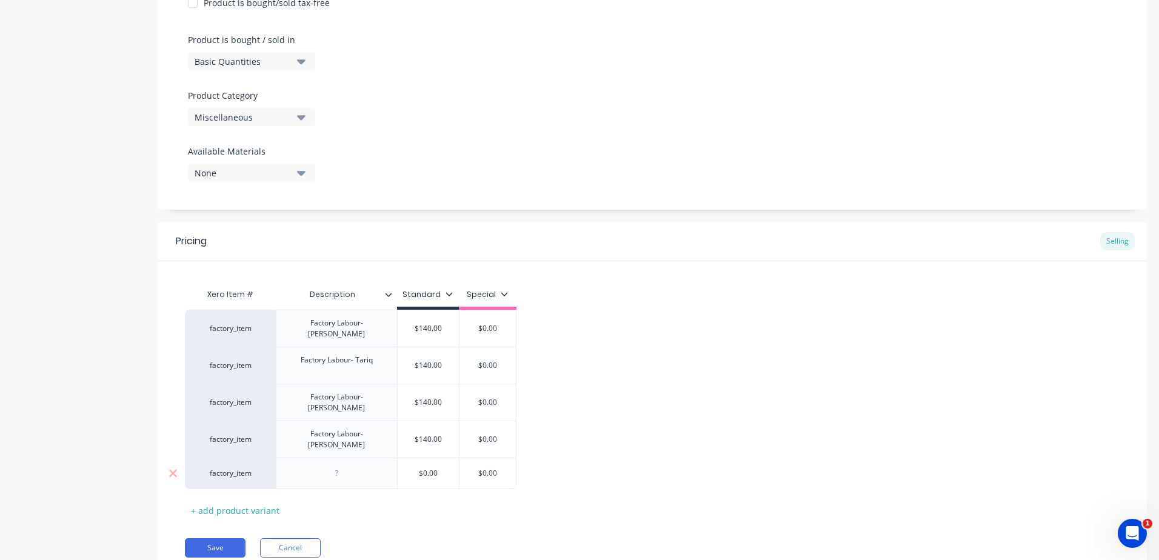
click at [348, 466] on div at bounding box center [336, 474] width 61 height 16
paste div
click at [442, 461] on div "$0.00" at bounding box center [428, 476] width 61 height 30
drag, startPoint x: 443, startPoint y: 454, endPoint x: 403, endPoint y: 456, distance: 39.4
click at [403, 471] on input "$0.00" at bounding box center [428, 476] width 61 height 11
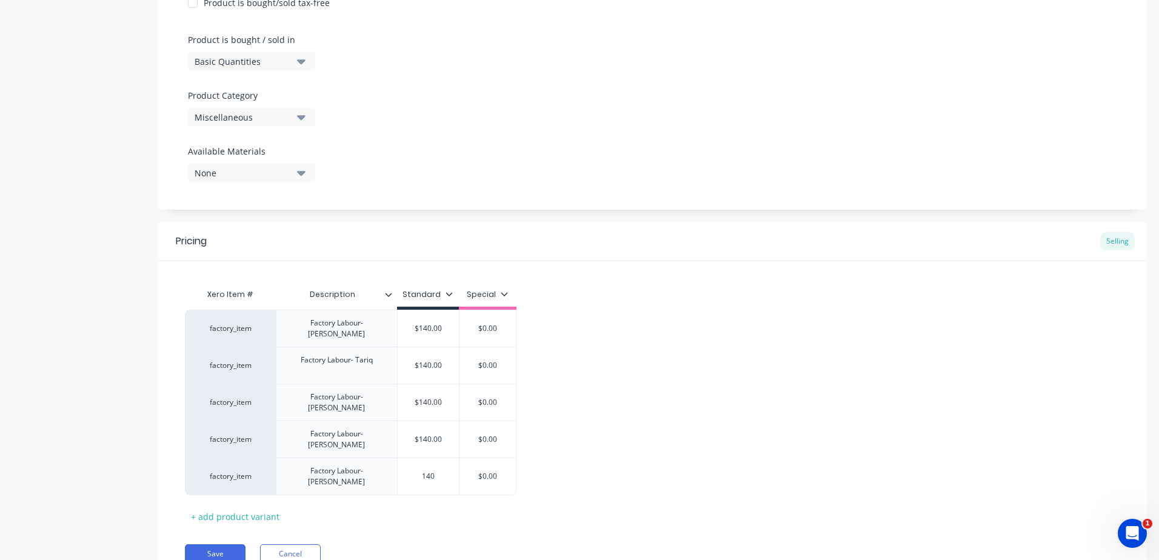
click at [401, 499] on div "Xero Item # Description Standard Special factory_item Factory Labour- Justin $1…" at bounding box center [652, 405] width 935 height 244
click at [210, 507] on div "+ add product variant" at bounding box center [235, 516] width 101 height 19
click at [344, 503] on div at bounding box center [336, 511] width 61 height 16
paste div
click at [627, 500] on div "factory_item Factory Labour- Justin $140.00 140 $0.00 factory_item Factory Labo…" at bounding box center [652, 421] width 935 height 222
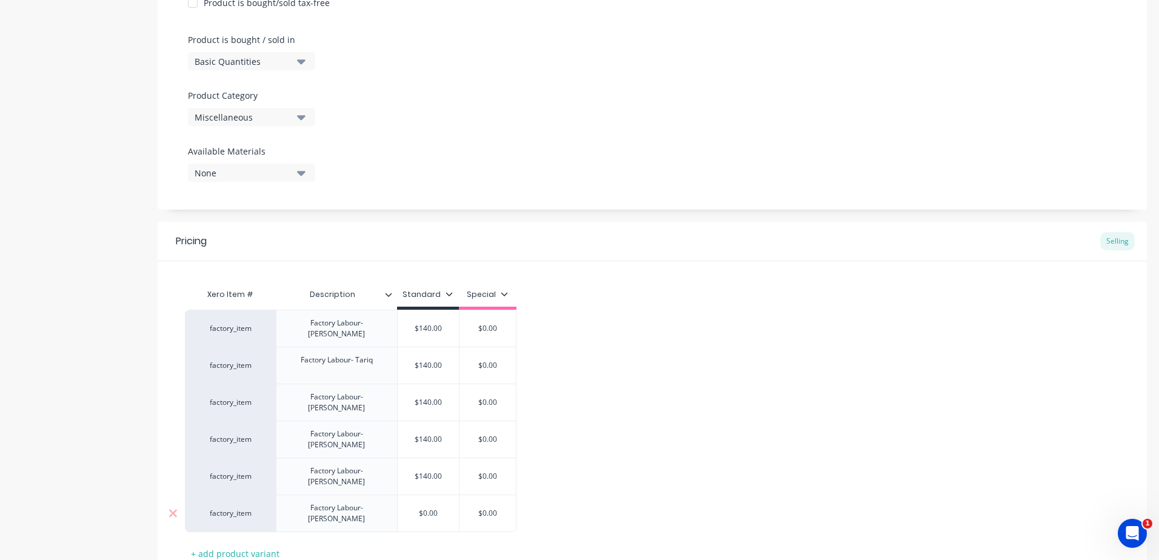
click at [439, 508] on input "$0.00" at bounding box center [428, 513] width 61 height 11
drag, startPoint x: 439, startPoint y: 483, endPoint x: 418, endPoint y: 486, distance: 20.8
click at [418, 508] on input "$0.00" at bounding box center [428, 513] width 61 height 11
click at [464, 529] on div "Xero Item # Description Standard Special factory_item Factory Labour- Justin $1…" at bounding box center [652, 423] width 935 height 281
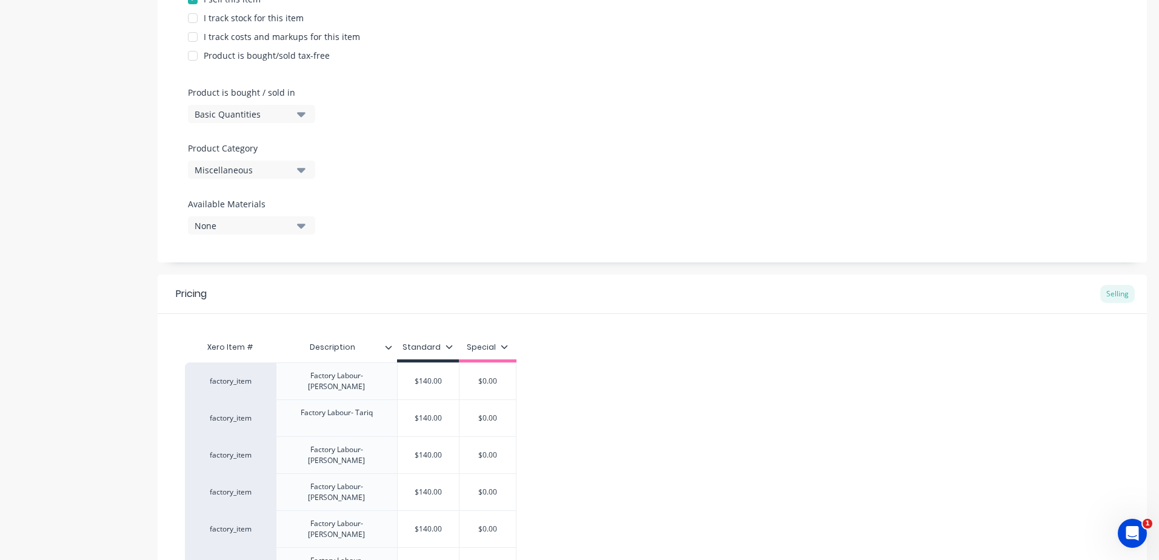
scroll to position [410, 0]
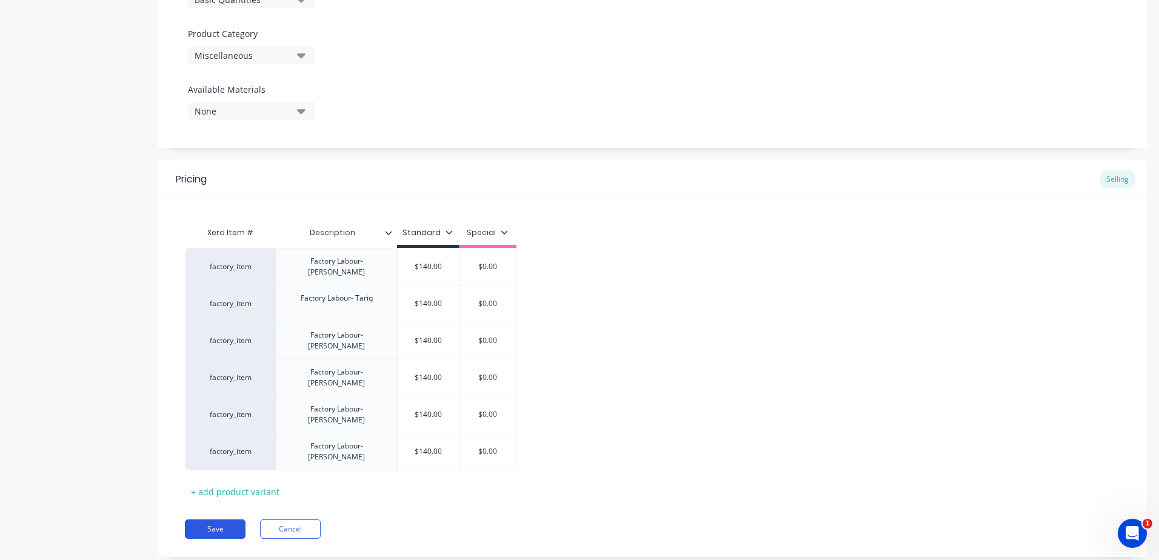
click at [226, 520] on button "Save" at bounding box center [215, 529] width 61 height 19
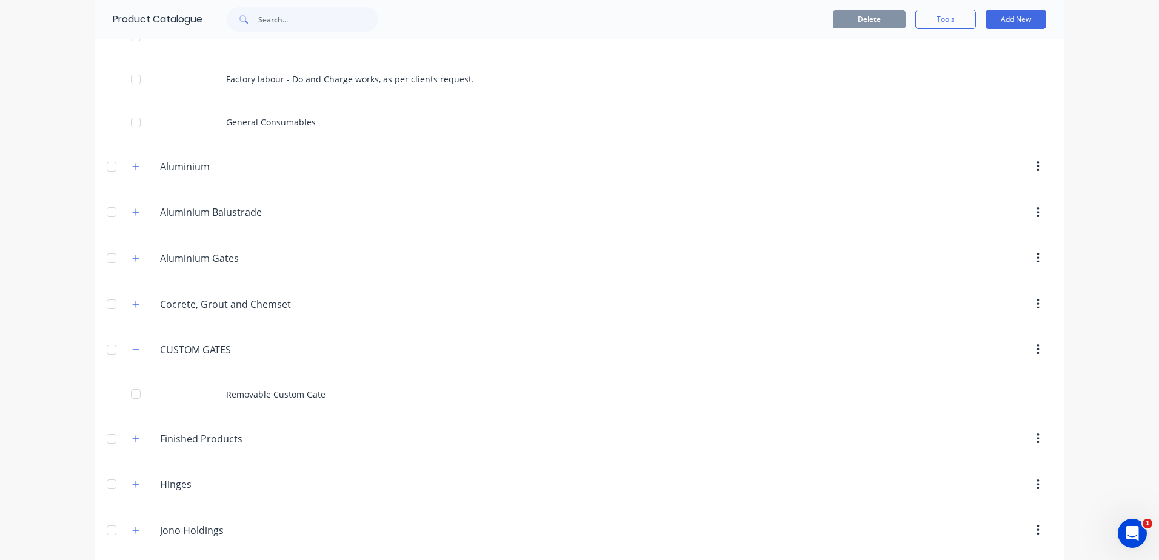
scroll to position [341, 0]
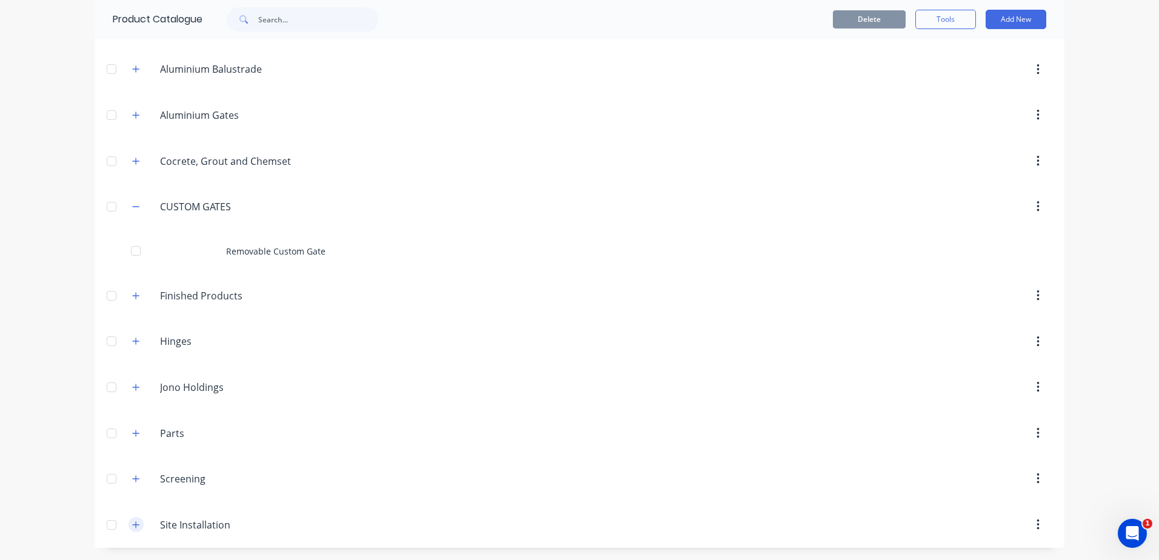
click at [135, 528] on icon "button" at bounding box center [135, 525] width 7 height 8
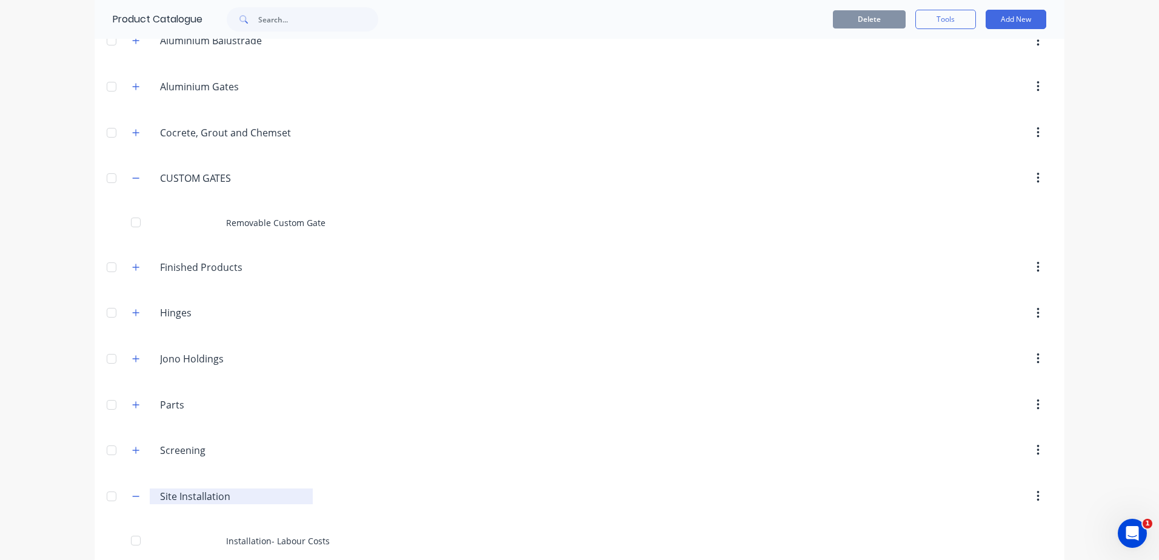
scroll to position [384, 0]
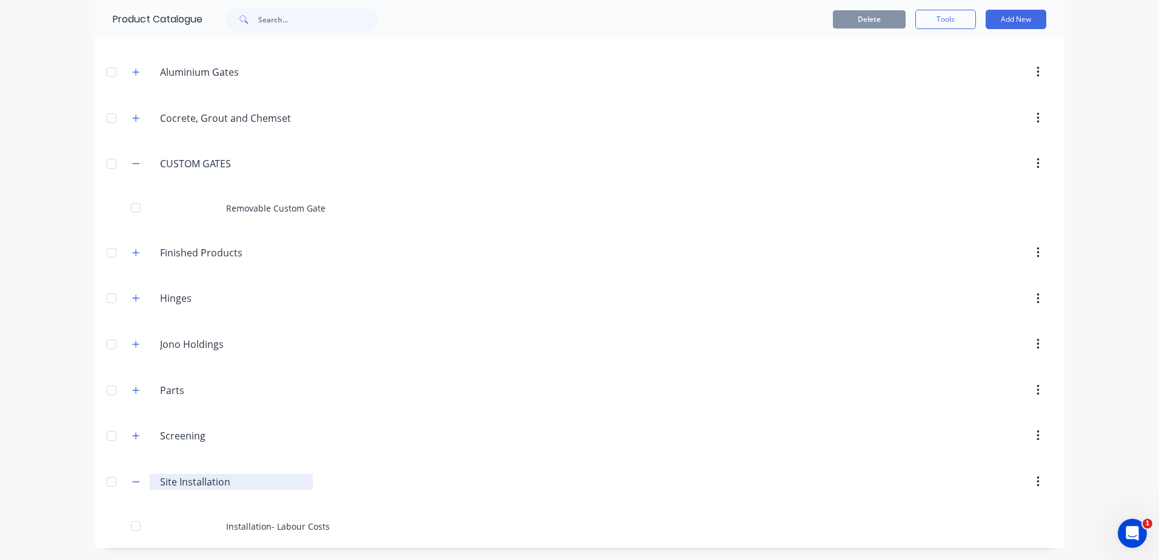
click at [207, 483] on input "Site Installation" at bounding box center [232, 482] width 144 height 15
drag, startPoint x: 234, startPoint y: 486, endPoint x: 147, endPoint y: 485, distance: 86.7
click at [150, 485] on div "Site.Installation Site Installation" at bounding box center [231, 482] width 163 height 16
click at [352, 467] on header "LABOUR LABOUR" at bounding box center [580, 482] width 970 height 46
click at [133, 482] on icon "button" at bounding box center [136, 481] width 7 height 1
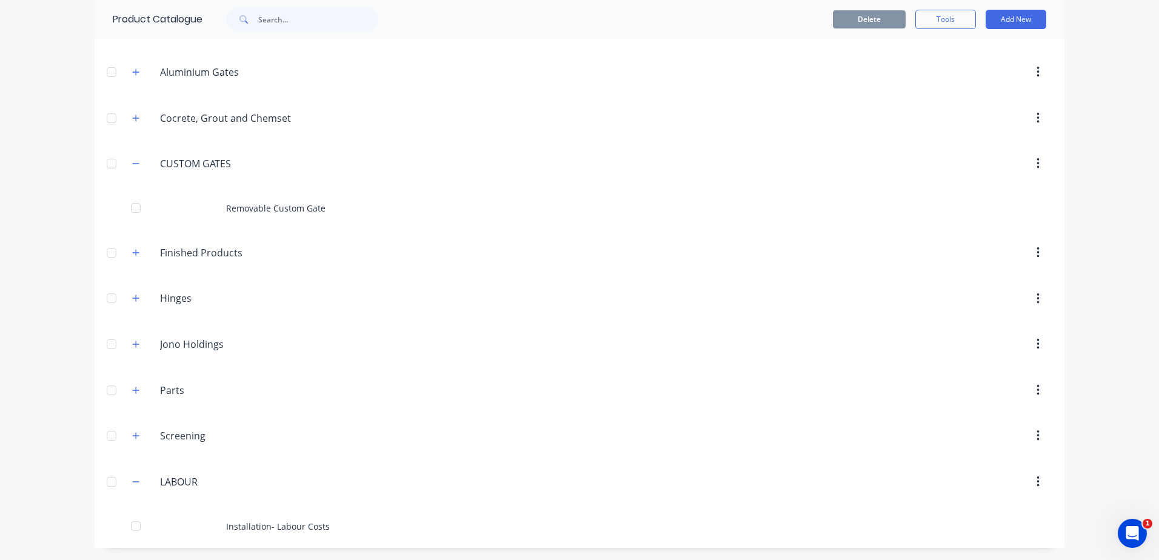
scroll to position [341, 0]
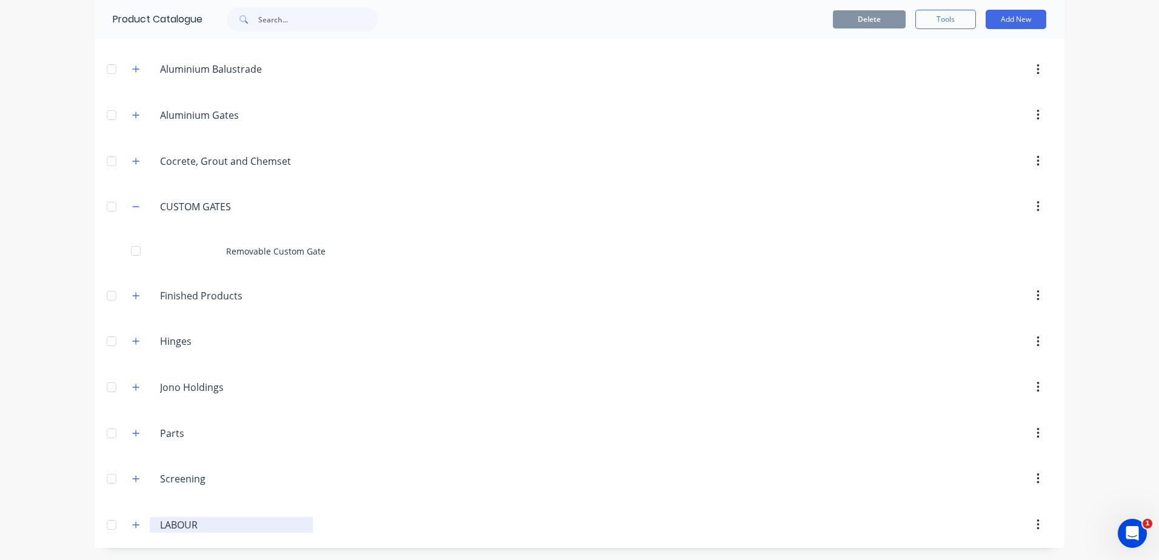
click at [173, 529] on input "LABOUR" at bounding box center [232, 525] width 144 height 15
click at [133, 524] on icon "button" at bounding box center [136, 524] width 7 height 7
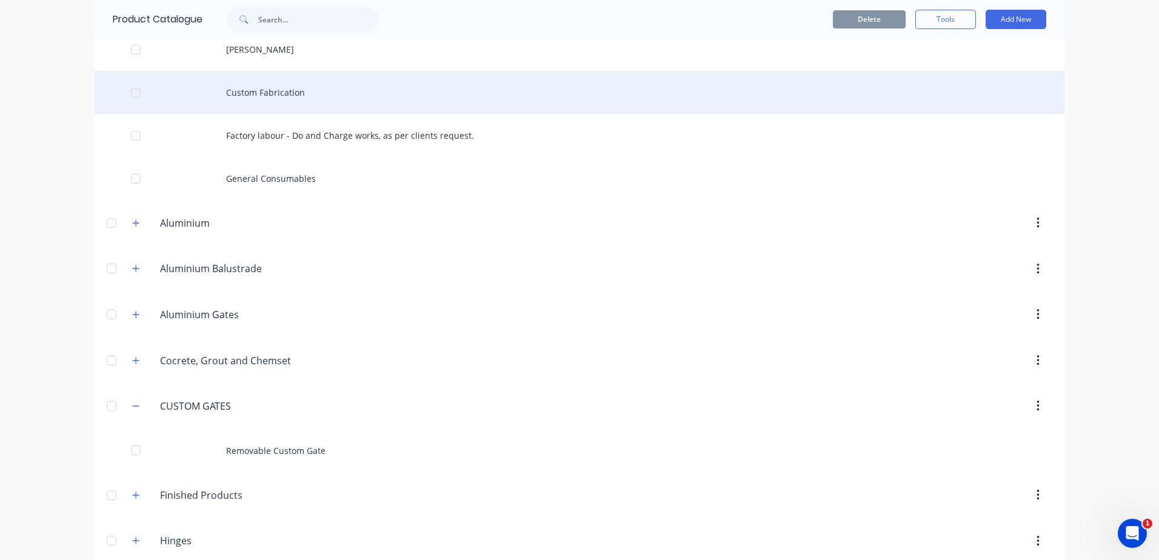
scroll to position [0, 0]
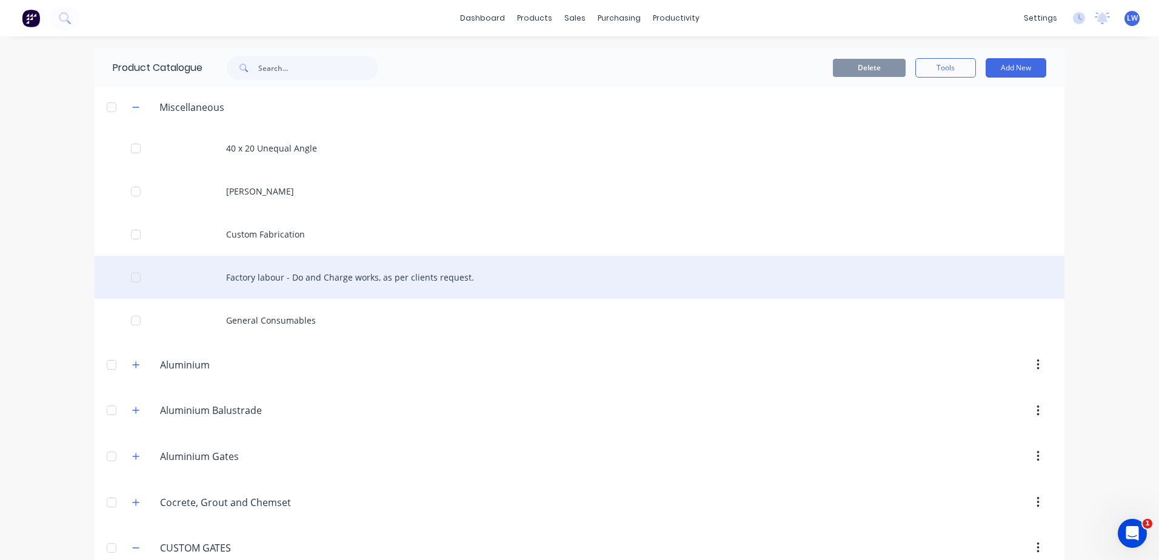
click at [301, 279] on div "Factory labour - Do and Charge works, as per clients request." at bounding box center [580, 277] width 970 height 43
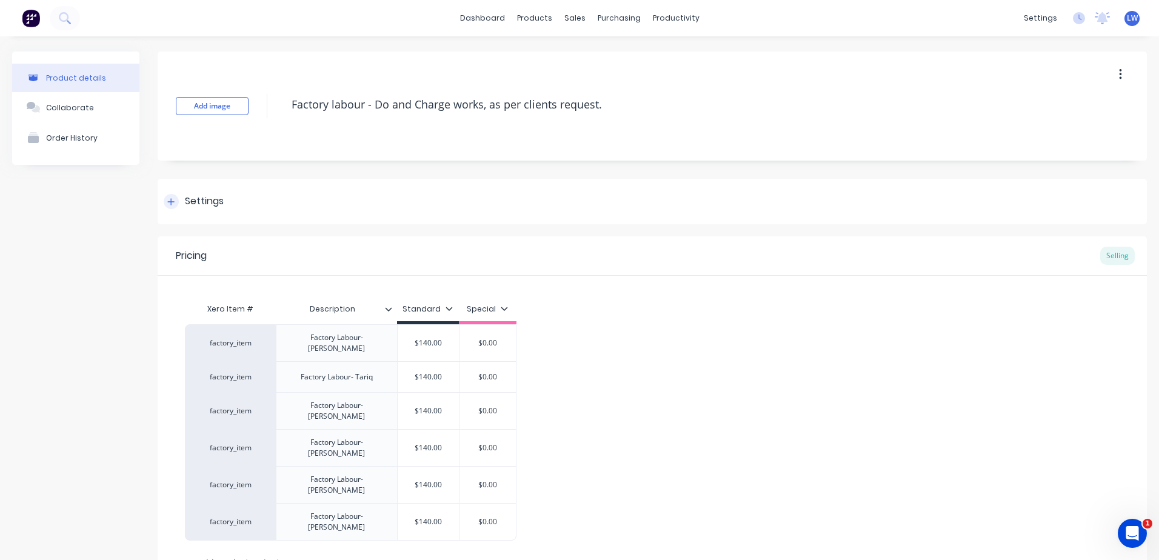
click at [196, 200] on div "Settings" at bounding box center [204, 201] width 39 height 15
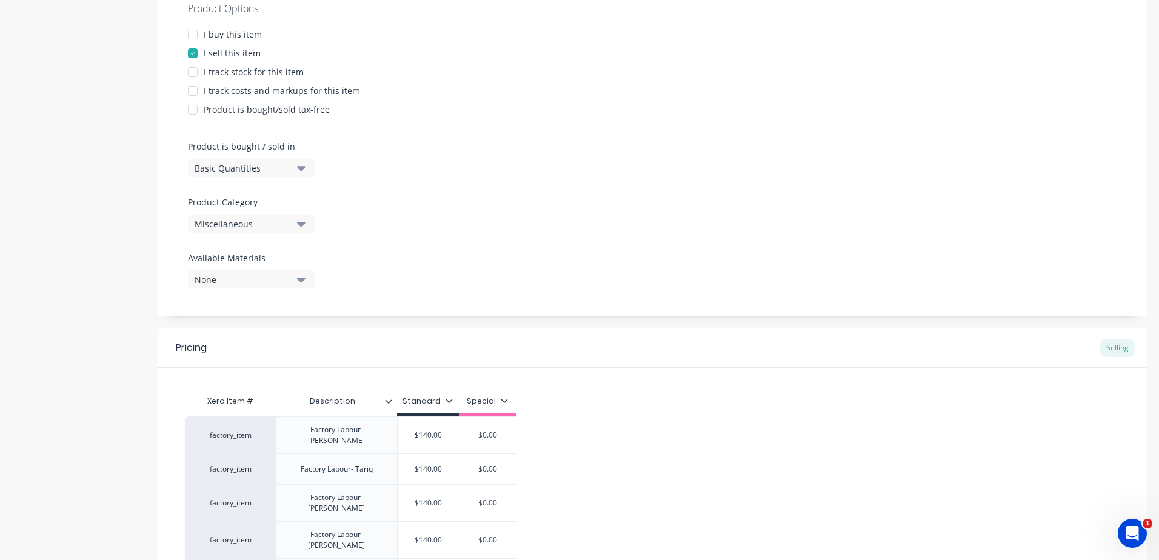
scroll to position [242, 0]
click at [300, 224] on icon "button" at bounding box center [301, 223] width 8 height 5
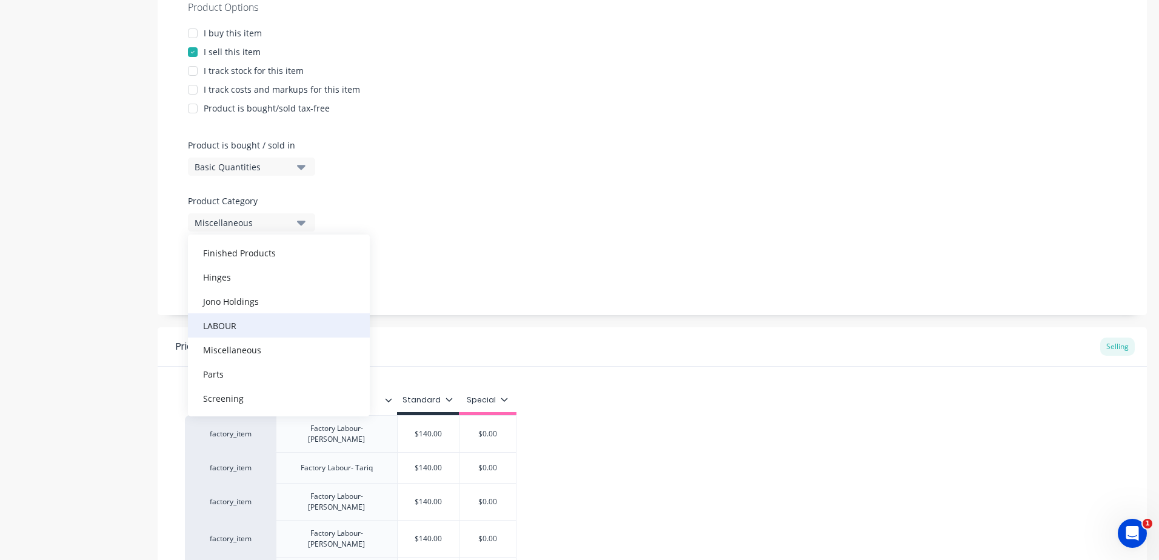
click at [222, 326] on div "LABOUR" at bounding box center [279, 325] width 182 height 24
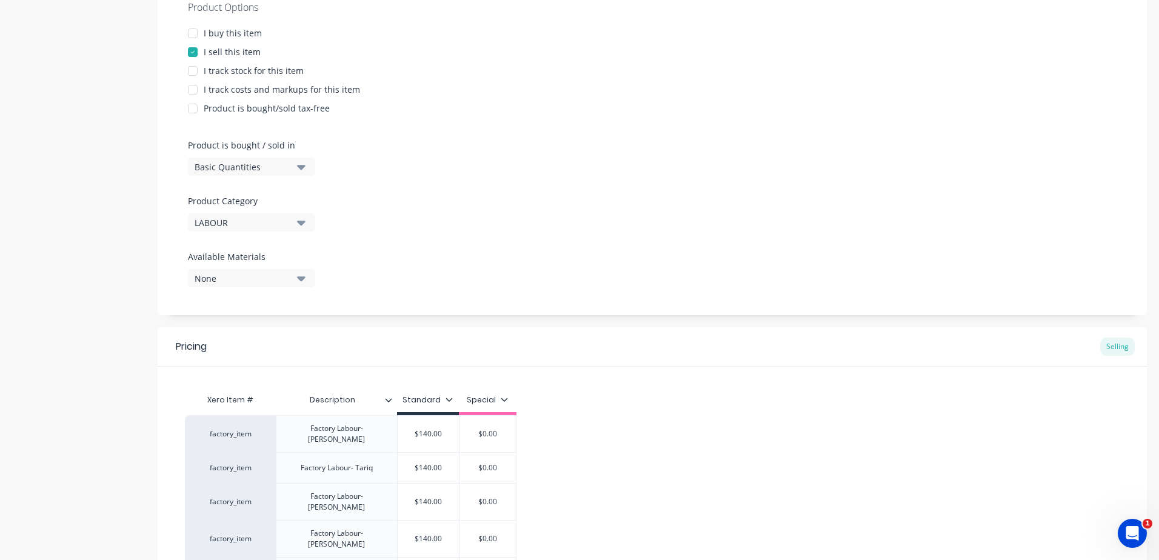
scroll to position [410, 0]
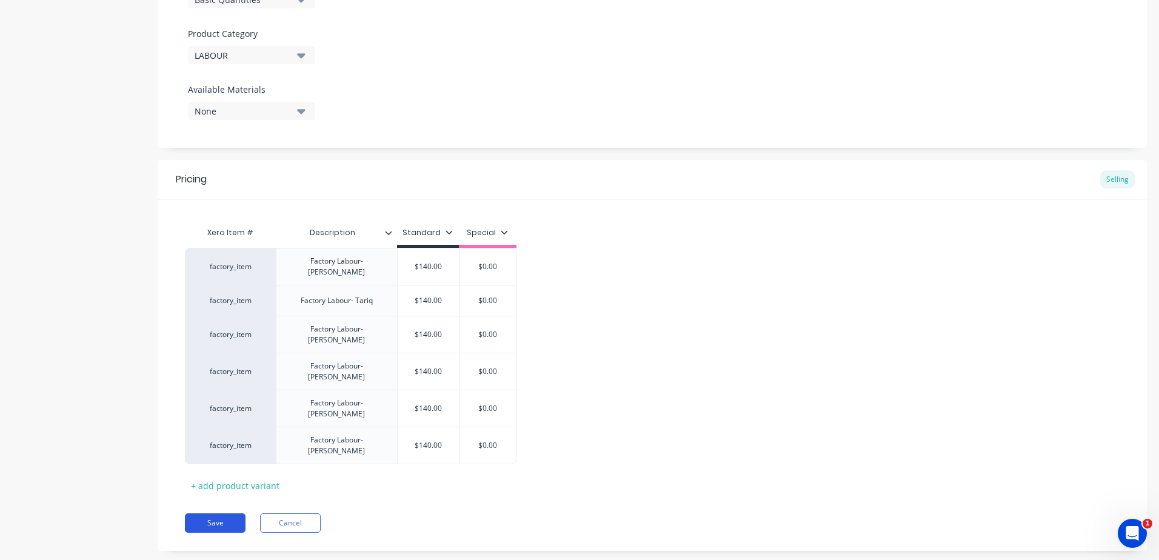
click at [213, 513] on button "Save" at bounding box center [215, 522] width 61 height 19
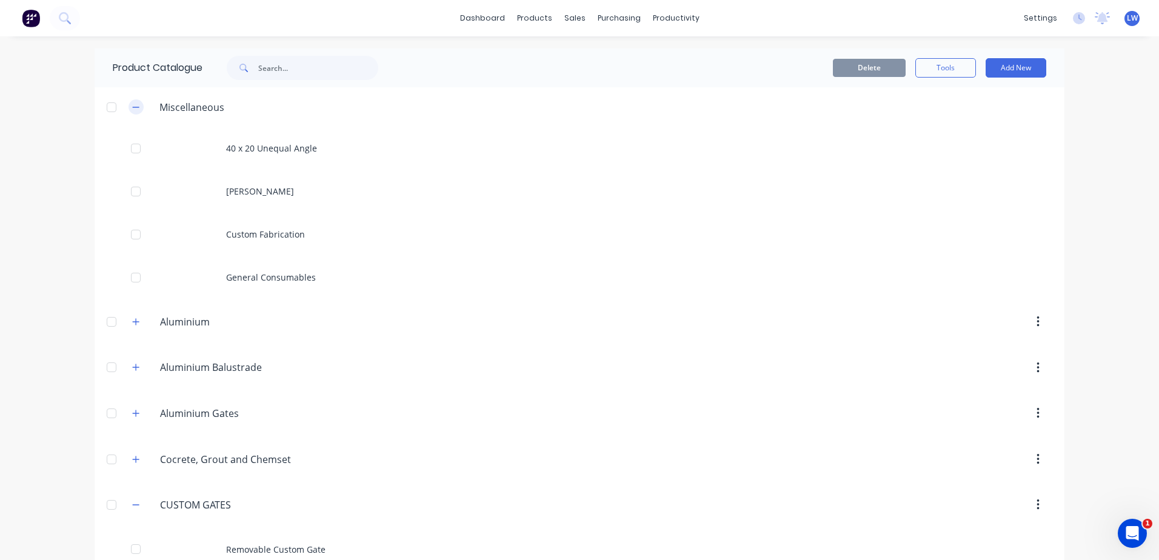
click at [133, 105] on icon "button" at bounding box center [135, 107] width 7 height 8
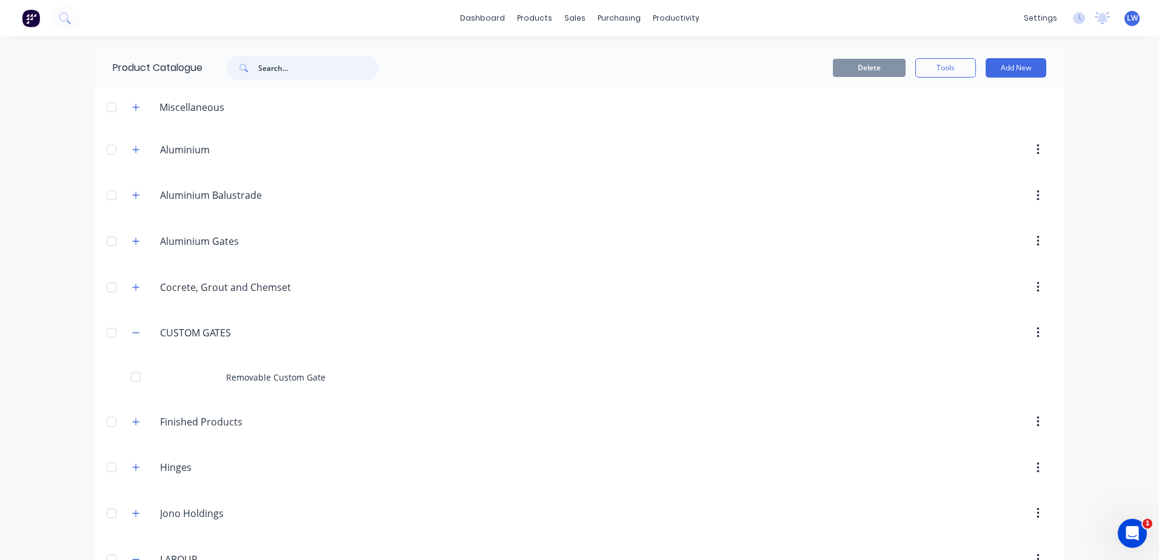
click at [288, 69] on input "text" at bounding box center [318, 68] width 120 height 24
click at [997, 69] on button "Add New" at bounding box center [1016, 67] width 61 height 19
click at [959, 101] on div "Category" at bounding box center [988, 99] width 93 height 18
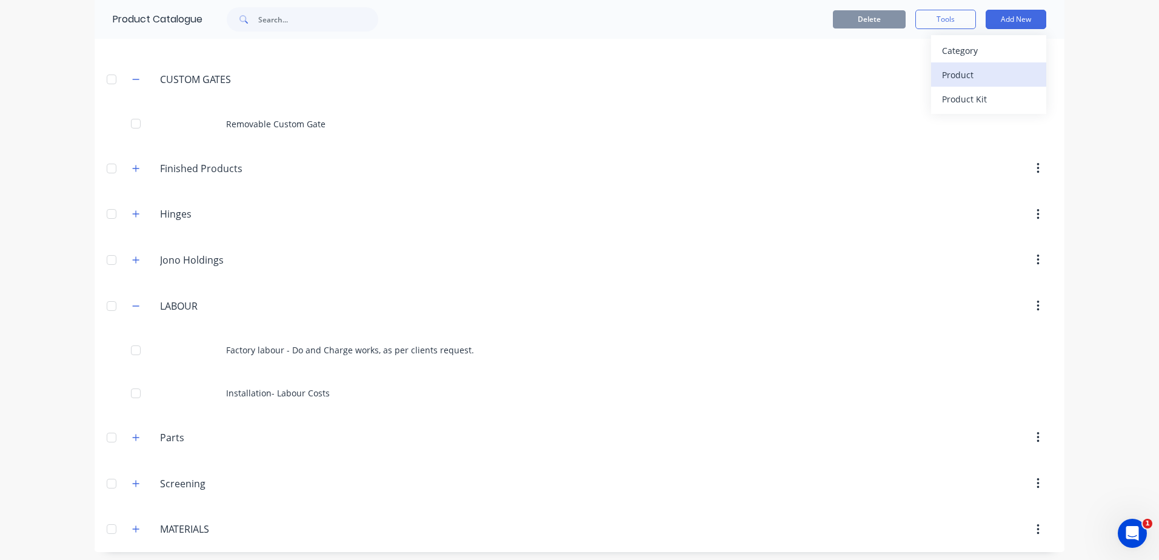
click at [968, 78] on div "Product" at bounding box center [988, 75] width 93 height 18
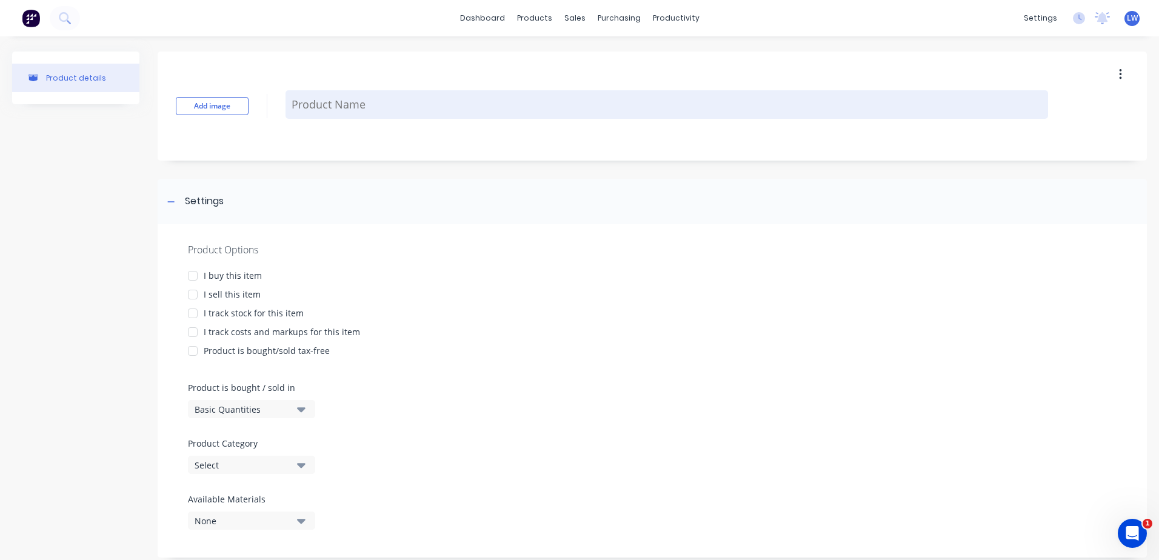
click at [351, 105] on textarea at bounding box center [667, 104] width 763 height 28
click at [406, 103] on textarea "Materials required for do and charge works- As per Clien" at bounding box center [667, 104] width 763 height 28
drag, startPoint x: 635, startPoint y: 109, endPoint x: 548, endPoint y: 107, distance: 87.3
click at [548, 107] on textarea "Materials required for clients do and charge works- As per Clien" at bounding box center [667, 104] width 763 height 28
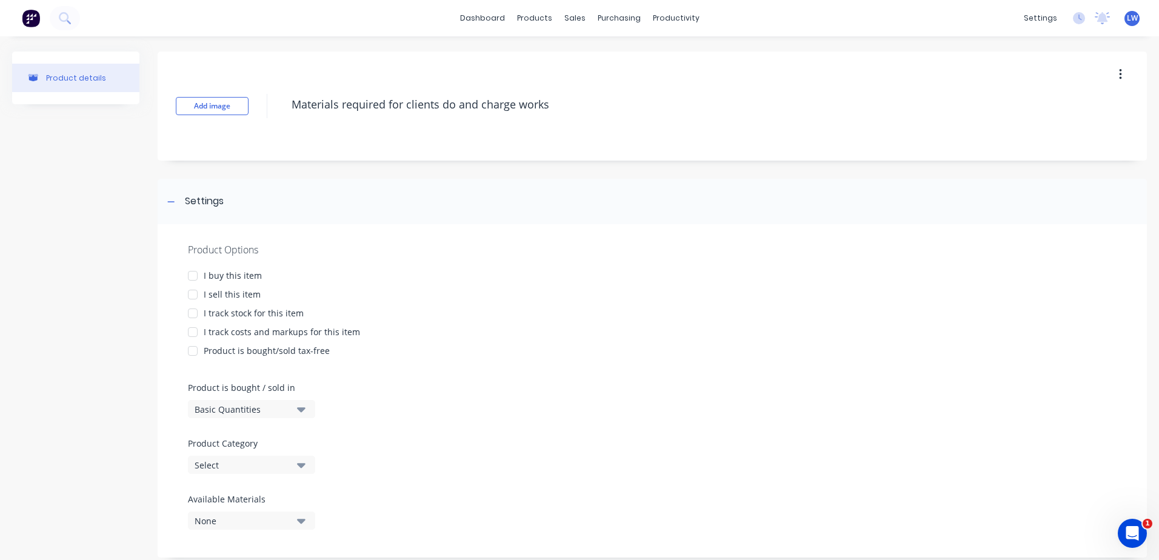
click at [195, 290] on div at bounding box center [193, 295] width 24 height 24
drag, startPoint x: 573, startPoint y: 105, endPoint x: 230, endPoint y: 92, distance: 344.0
click at [233, 92] on div "Add image Materials required for clients do and charge works" at bounding box center [652, 106] width 989 height 109
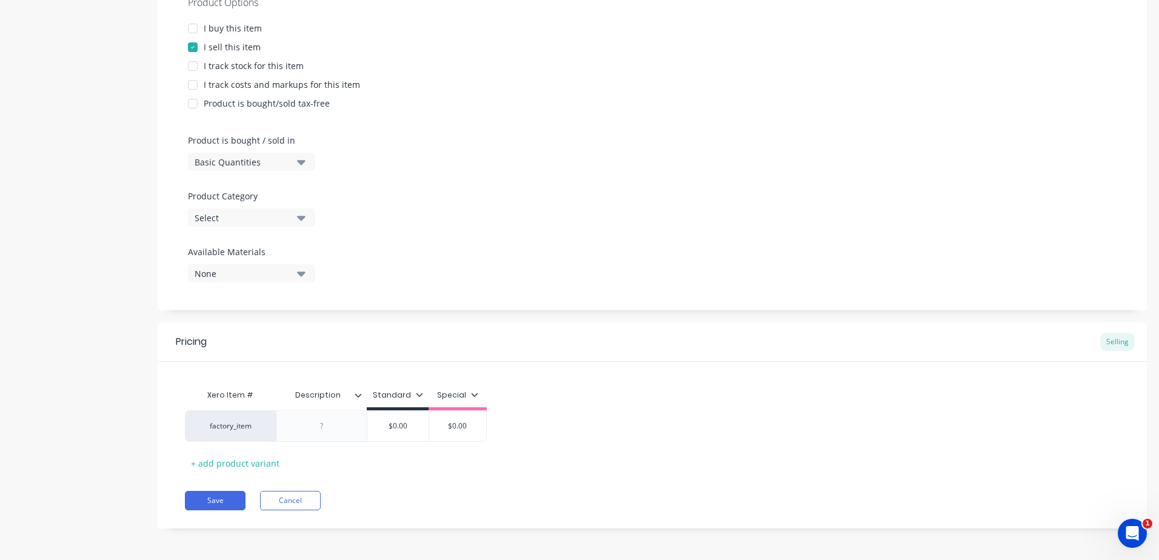
scroll to position [249, 0]
click at [309, 427] on div at bounding box center [322, 424] width 61 height 16
paste div
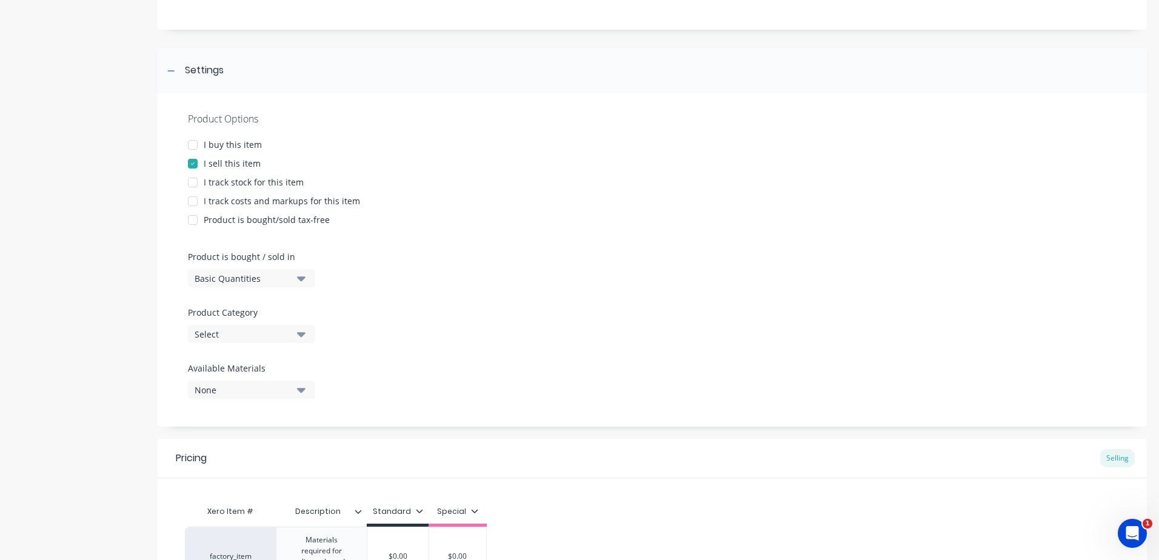
scroll to position [0, 0]
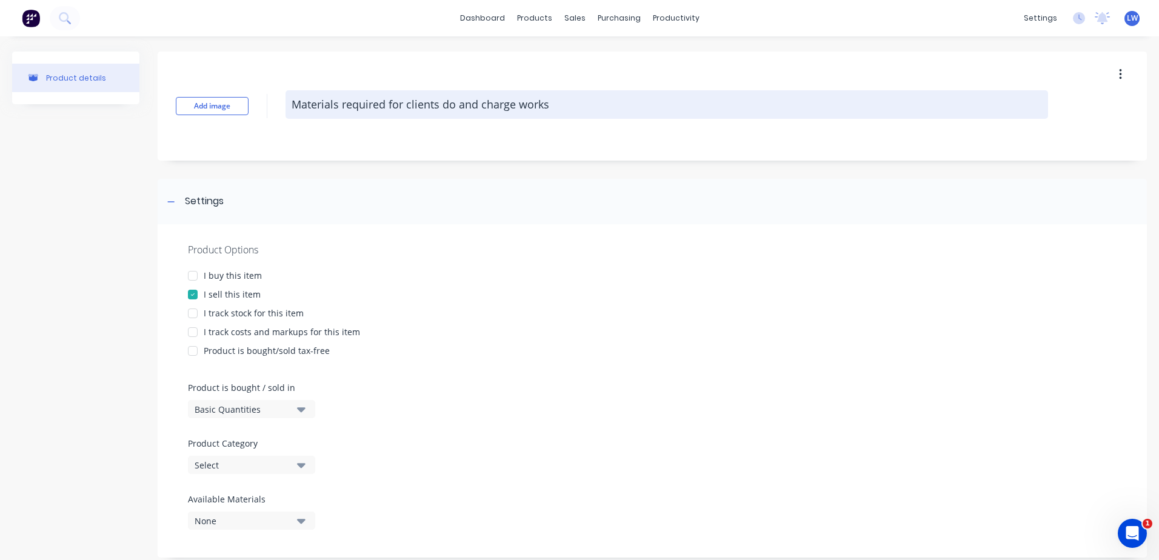
click at [558, 113] on textarea "Materials required for clients do and charge works" at bounding box center [667, 104] width 763 height 28
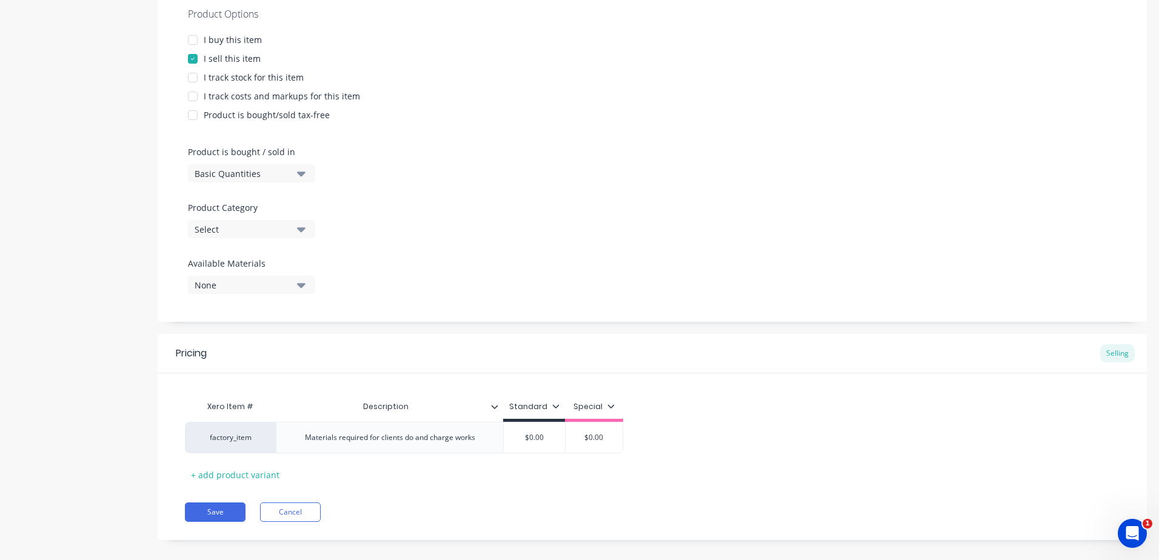
scroll to position [242, 0]
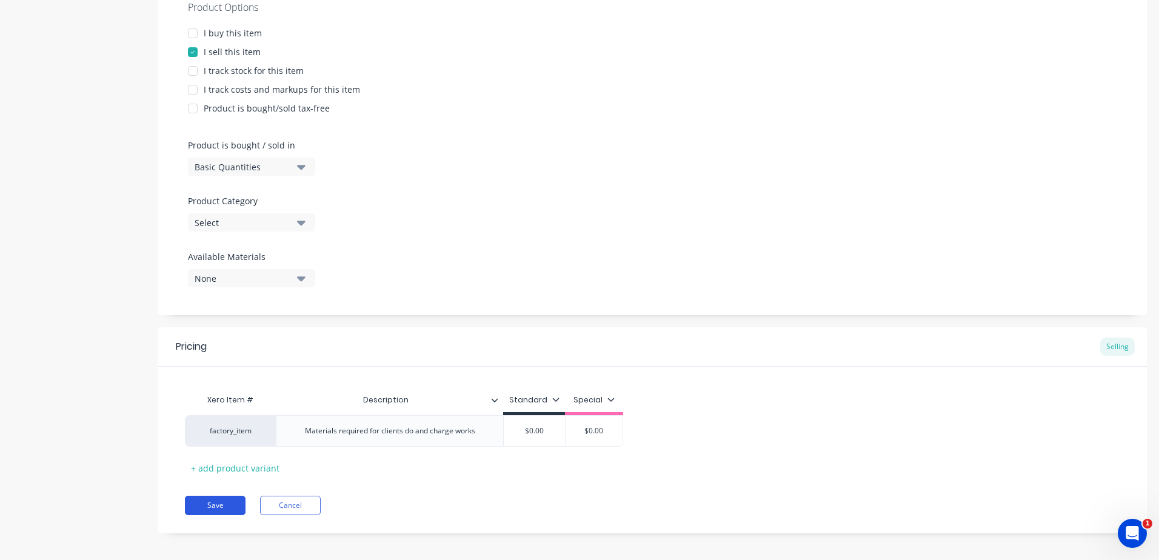
click at [222, 507] on button "Save" at bounding box center [215, 505] width 61 height 19
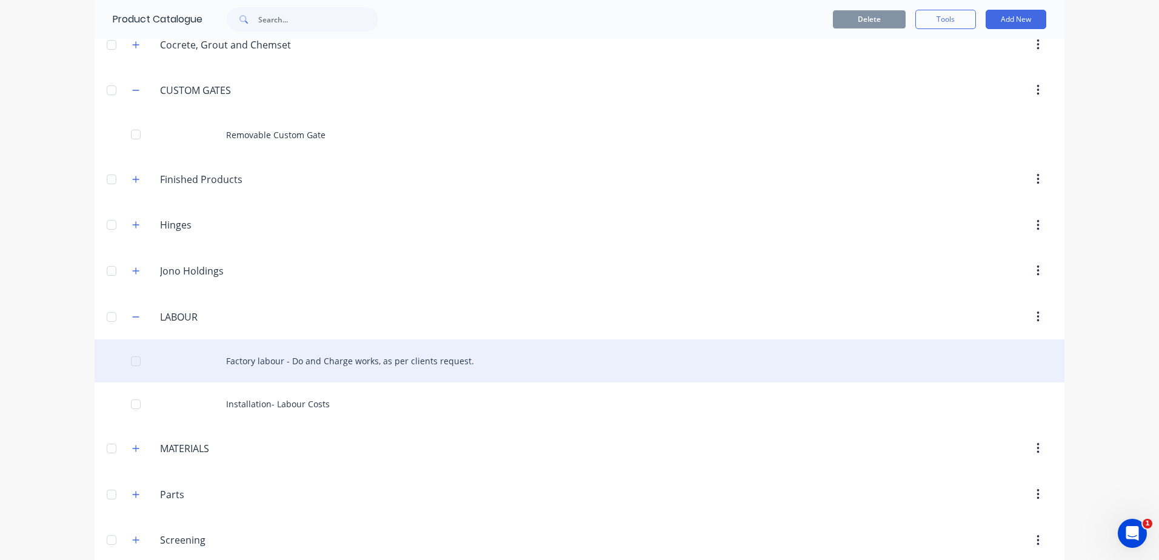
scroll to position [258, 0]
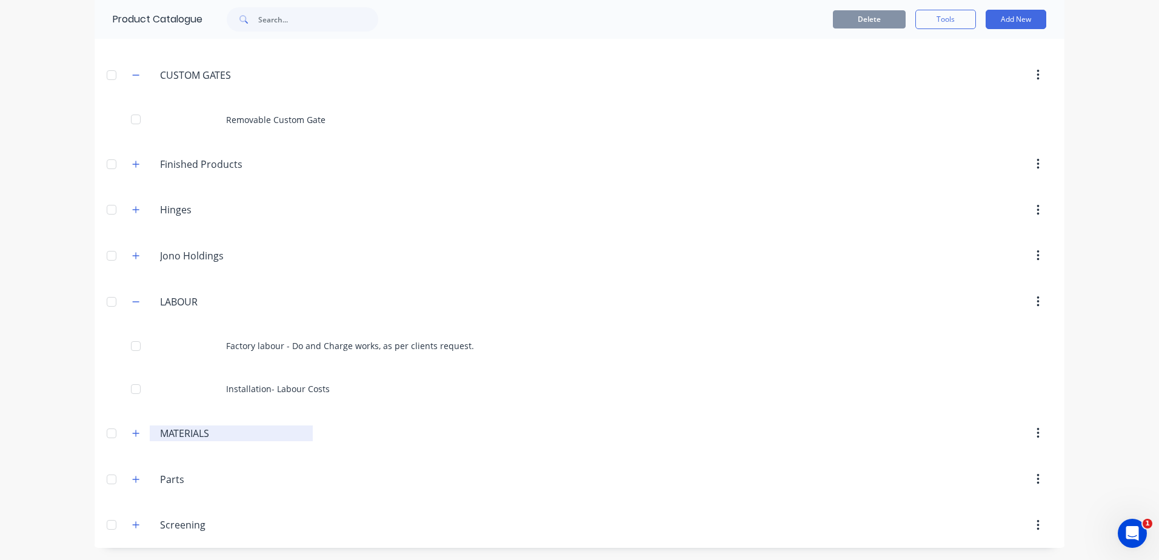
click at [172, 434] on input "MATERIALS" at bounding box center [232, 433] width 144 height 15
click at [134, 432] on icon "button" at bounding box center [135, 433] width 7 height 8
click at [132, 434] on icon "button" at bounding box center [135, 433] width 7 height 8
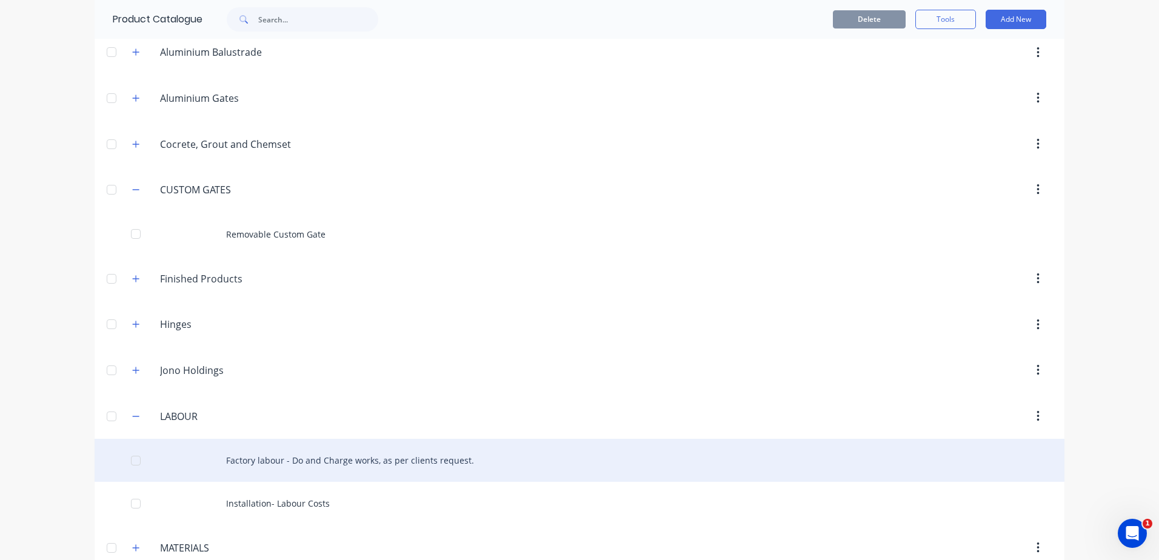
scroll to position [0, 0]
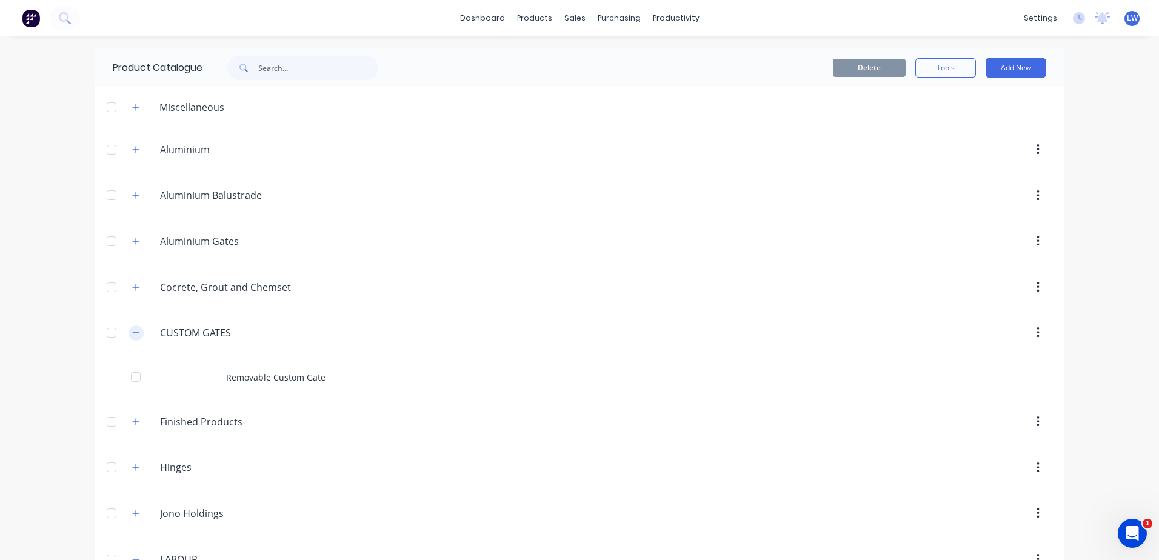
click at [133, 334] on icon "button" at bounding box center [135, 333] width 7 height 8
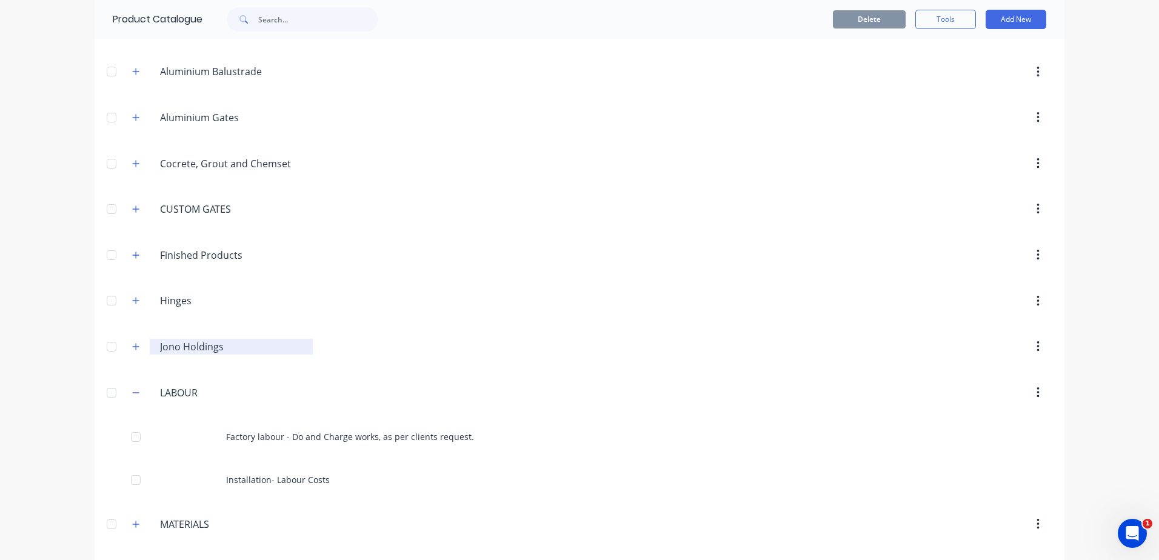
scroll to position [215, 0]
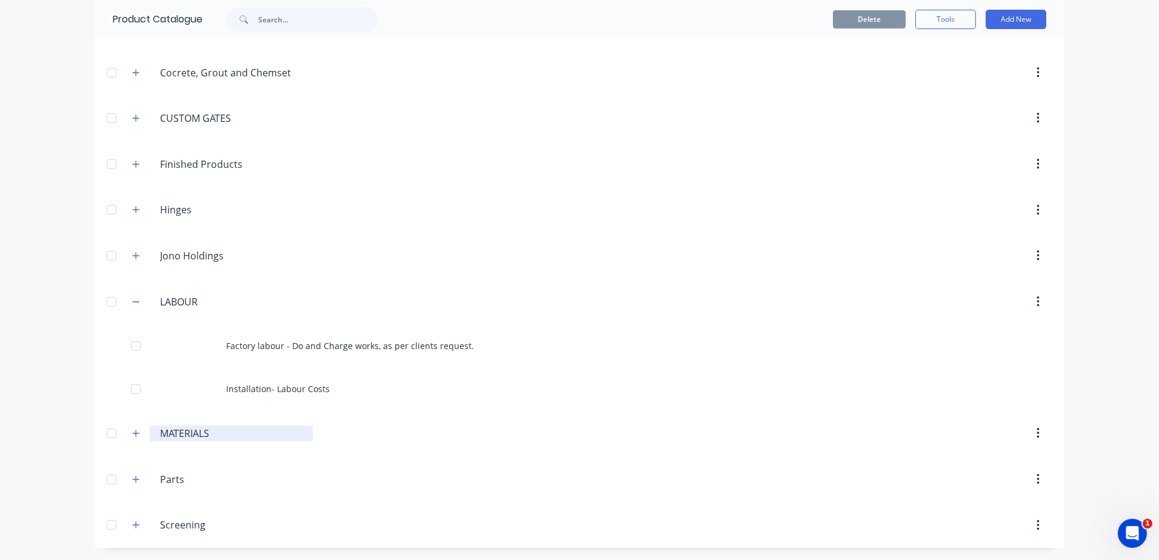
click at [179, 436] on input "MATERIALS" at bounding box center [232, 433] width 144 height 15
click at [134, 435] on icon "button" at bounding box center [135, 433] width 7 height 8
click at [133, 433] on icon "button" at bounding box center [136, 433] width 7 height 1
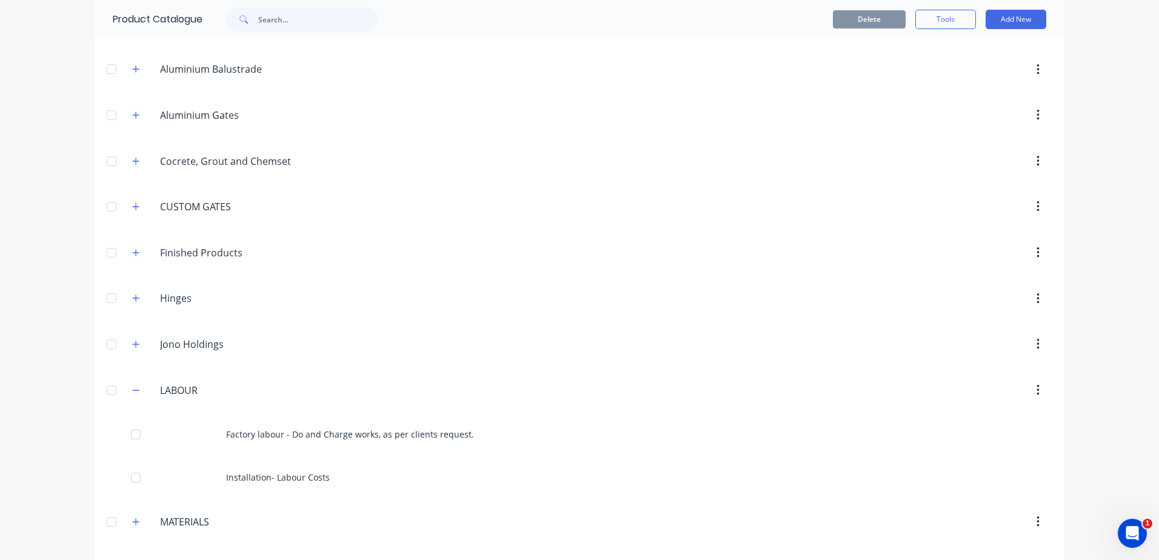
scroll to position [0, 0]
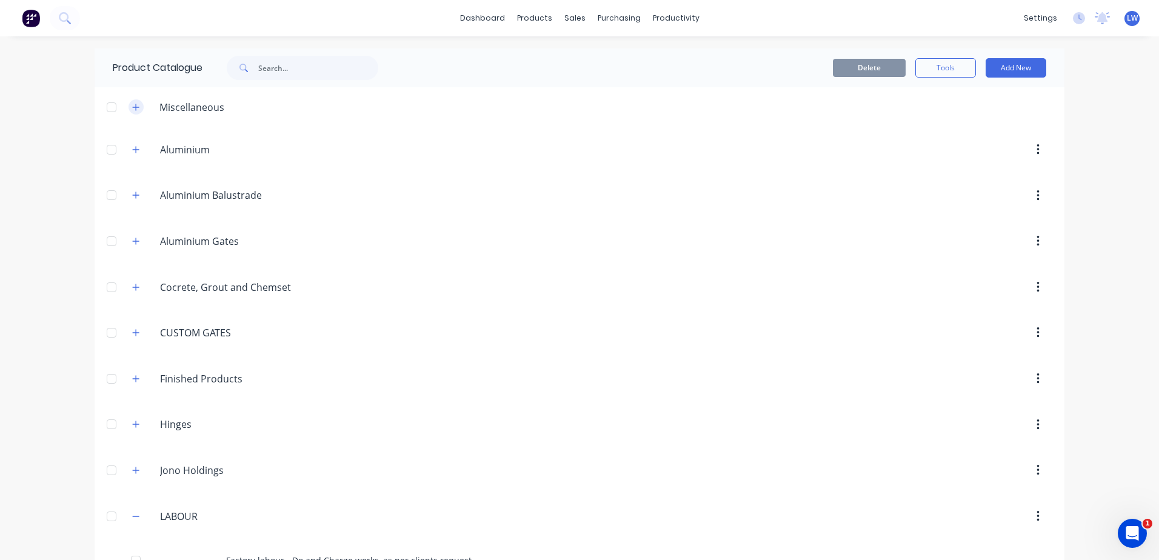
click at [134, 107] on icon "button" at bounding box center [136, 107] width 7 height 7
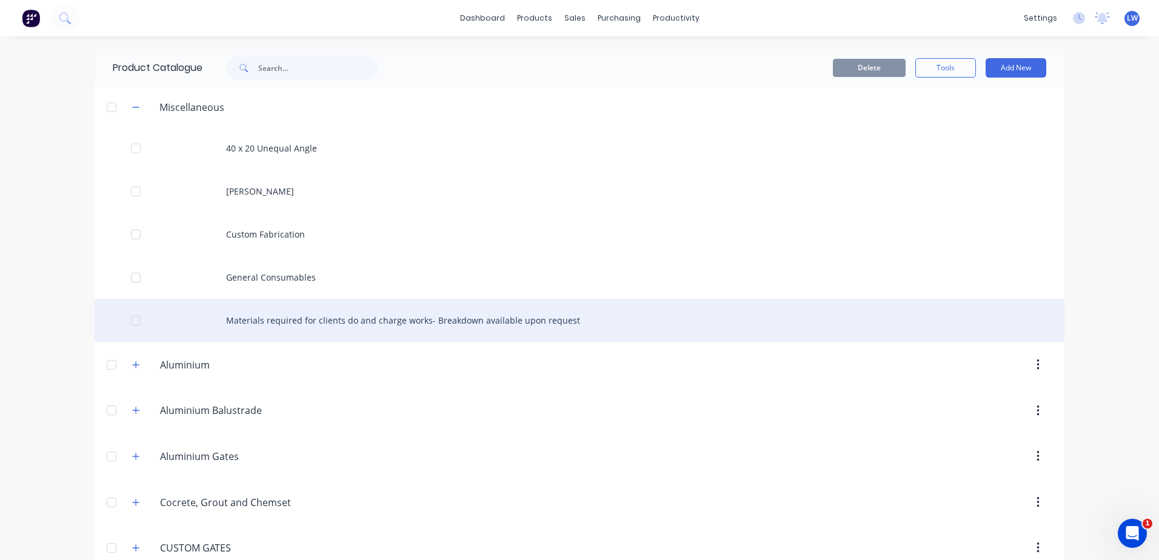
click at [332, 328] on div "Materials required for clients do and charge works- Breakdown available upon re…" at bounding box center [580, 320] width 970 height 43
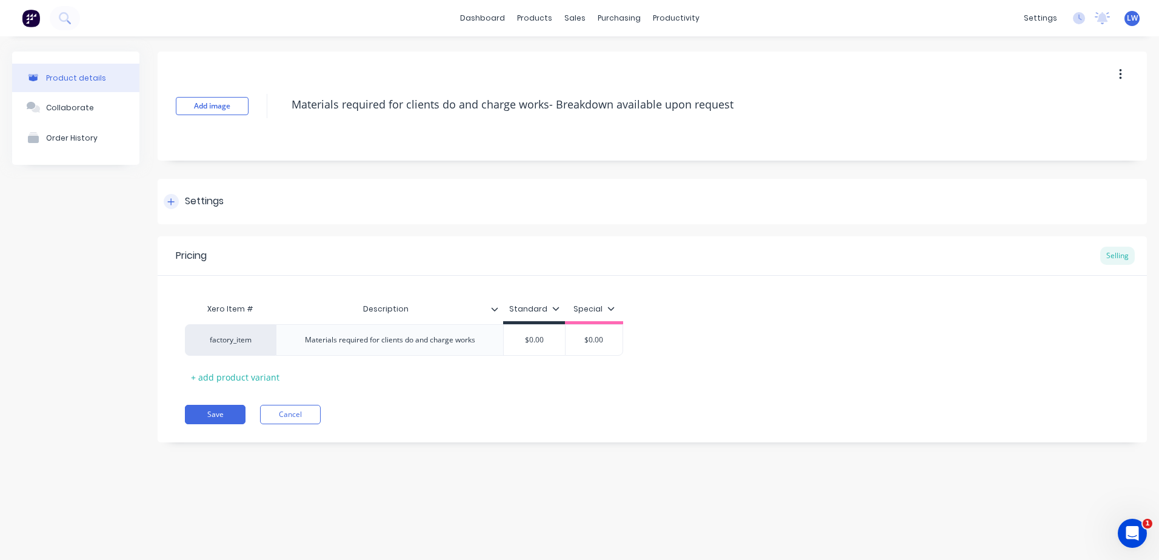
click at [207, 201] on div "Settings" at bounding box center [204, 201] width 39 height 15
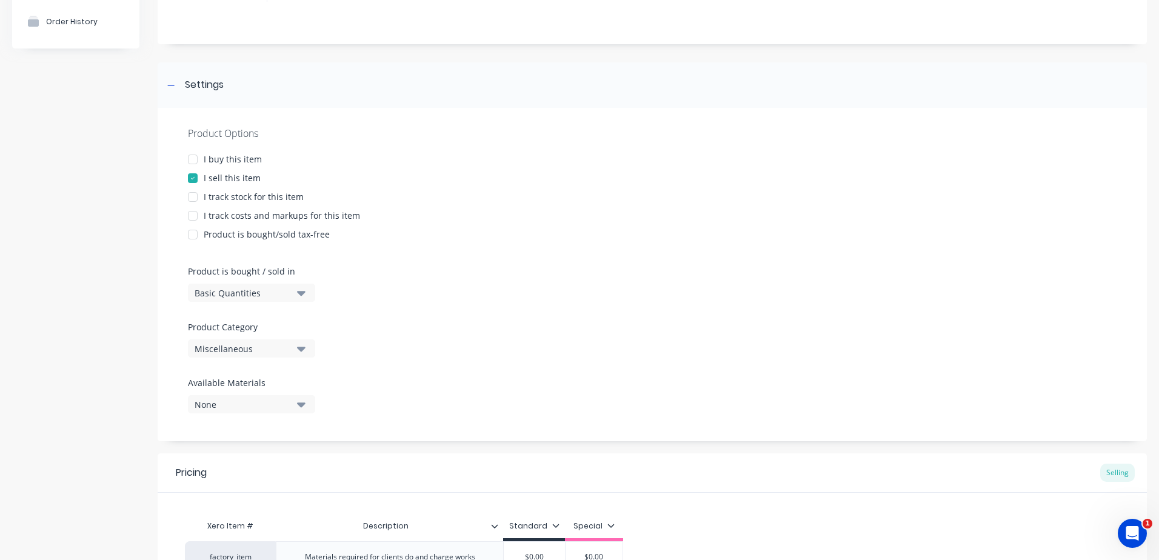
scroll to position [121, 0]
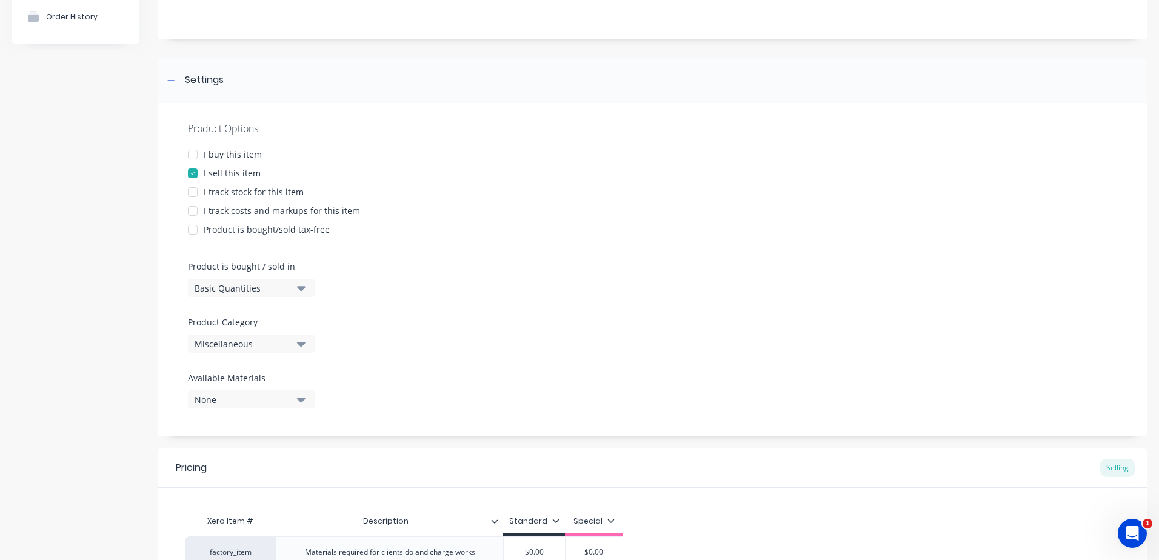
click at [302, 341] on icon "button" at bounding box center [301, 343] width 8 height 13
click at [235, 445] on div "MATERIALS" at bounding box center [279, 447] width 182 height 24
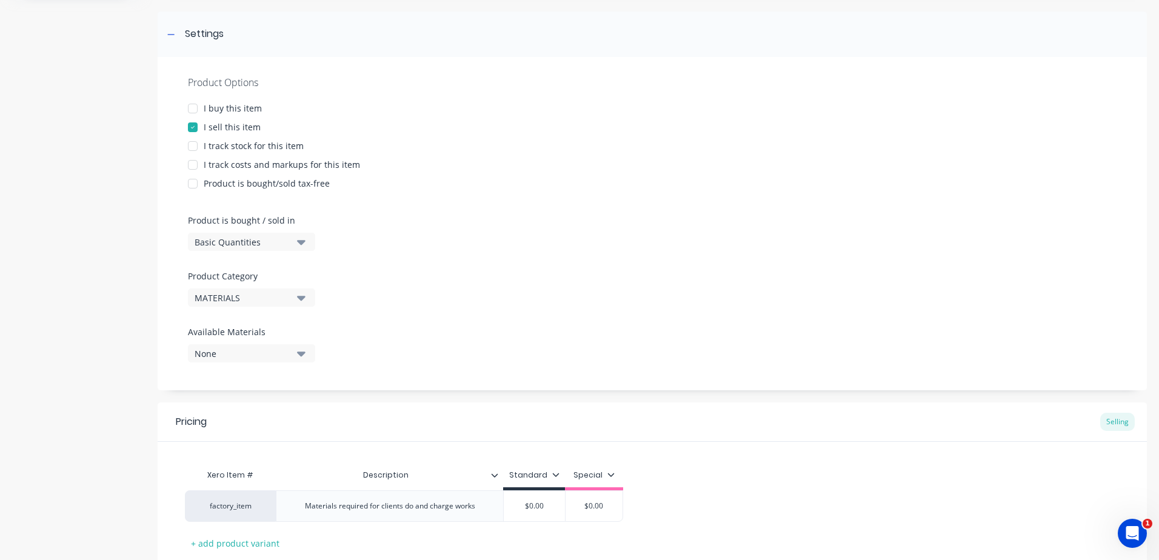
scroll to position [249, 0]
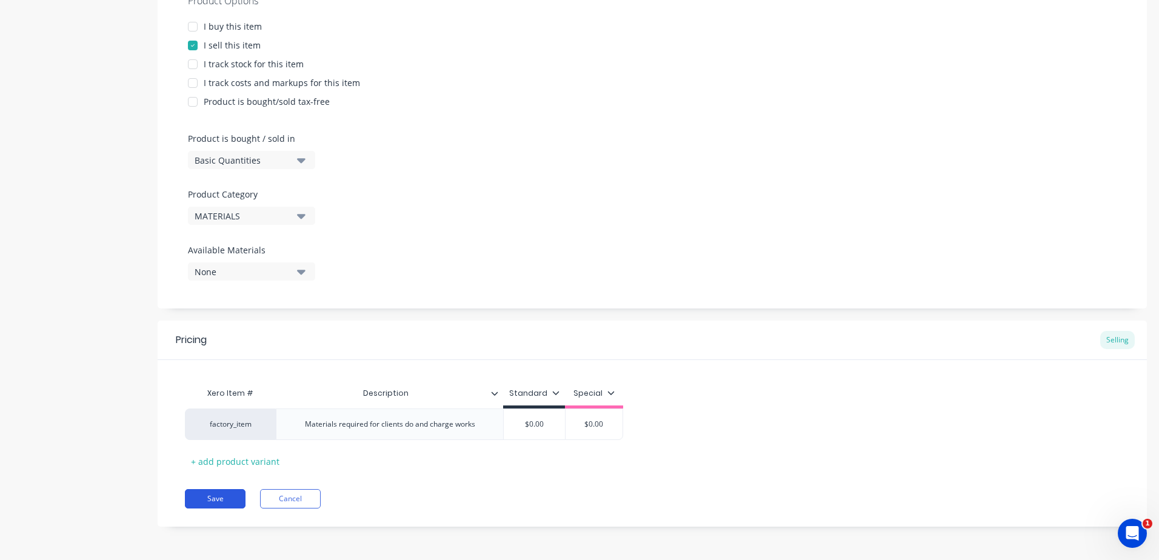
click at [221, 499] on button "Save" at bounding box center [215, 498] width 61 height 19
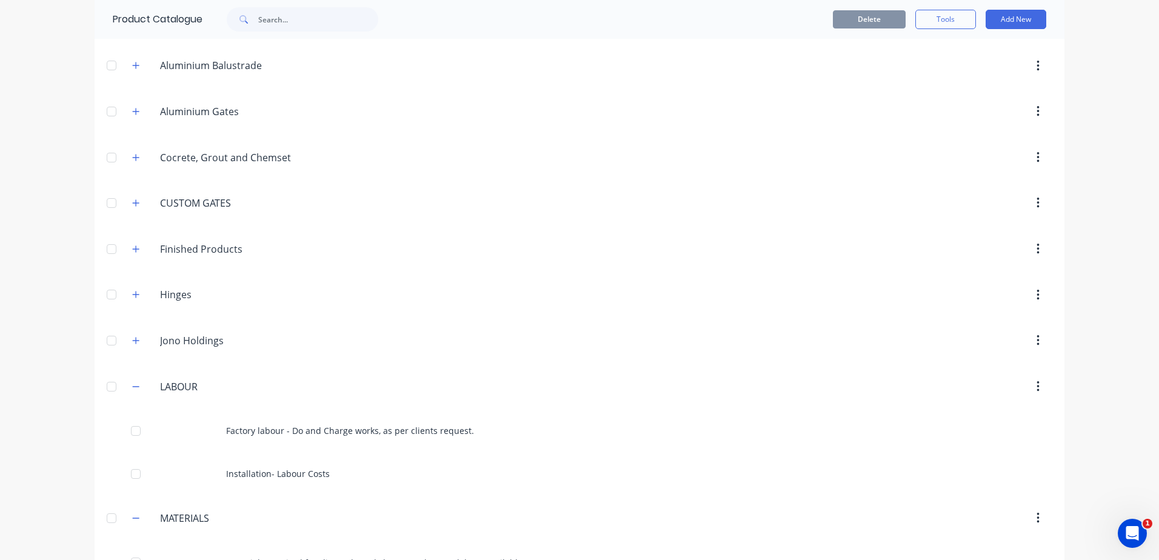
scroll to position [303, 0]
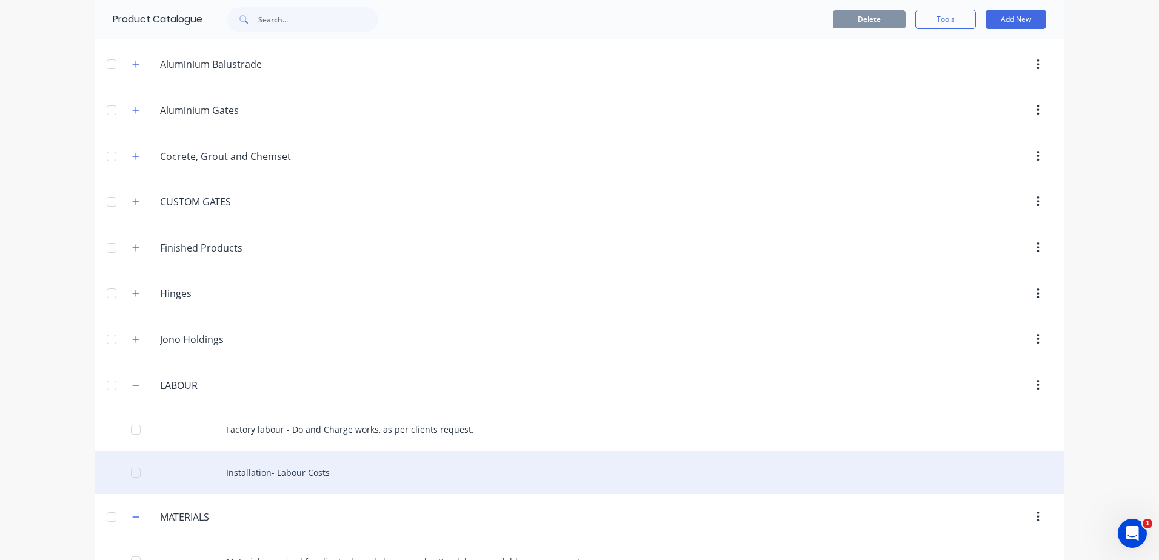
click at [272, 466] on div "Installation- Labour Costs" at bounding box center [580, 472] width 970 height 43
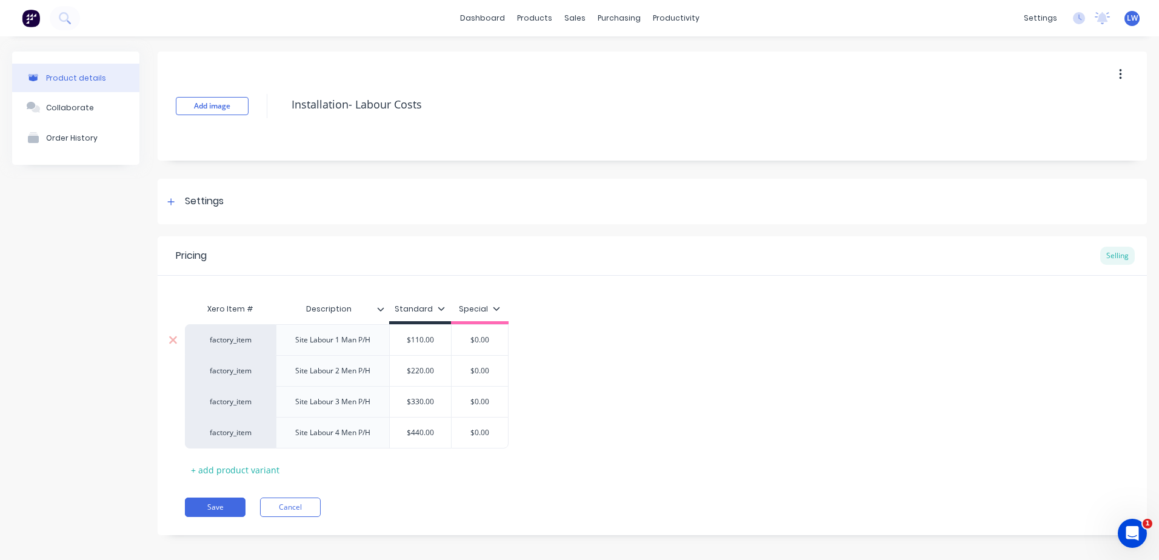
click at [437, 339] on input "$110.00" at bounding box center [420, 340] width 61 height 11
drag, startPoint x: 437, startPoint y: 339, endPoint x: 383, endPoint y: 338, distance: 54.6
click at [383, 338] on div "factory_item Site Labour 1 Man P/H $110.00 $110.00 $0.00" at bounding box center [347, 339] width 324 height 31
click at [424, 375] on input "$220.00" at bounding box center [420, 371] width 61 height 11
drag, startPoint x: 435, startPoint y: 372, endPoint x: 395, endPoint y: 368, distance: 40.2
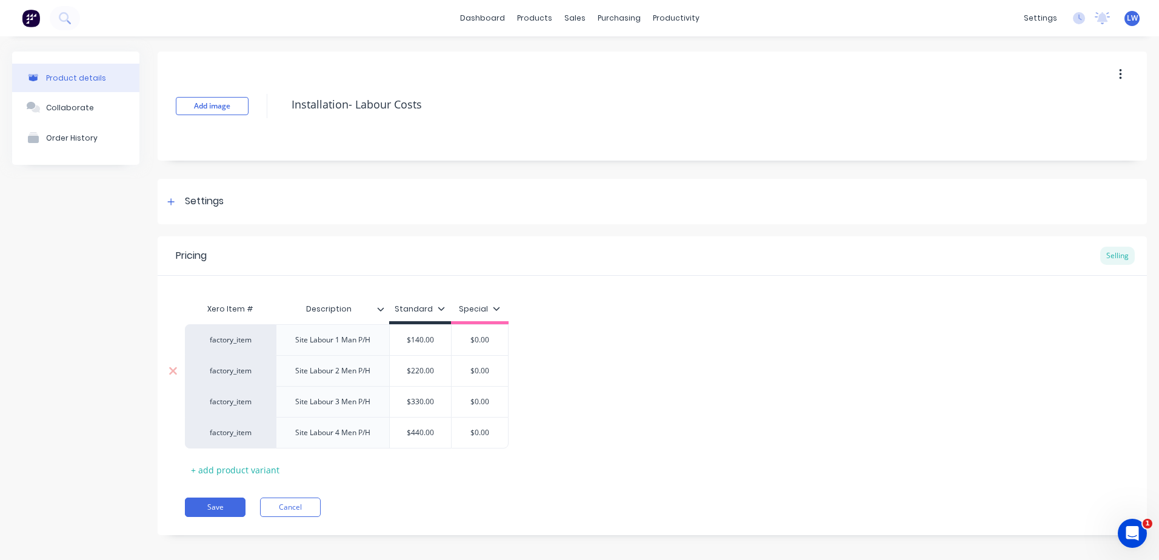
click at [395, 368] on input "$220.00" at bounding box center [420, 371] width 61 height 11
click at [436, 410] on div "$330.00" at bounding box center [420, 402] width 61 height 30
drag, startPoint x: 434, startPoint y: 401, endPoint x: 388, endPoint y: 401, distance: 46.1
click at [388, 401] on div "factory_item Site Labour 3 Men P/H $330.00 $330.00 $0.00" at bounding box center [347, 401] width 324 height 31
click at [443, 437] on input "$440.00" at bounding box center [420, 432] width 61 height 11
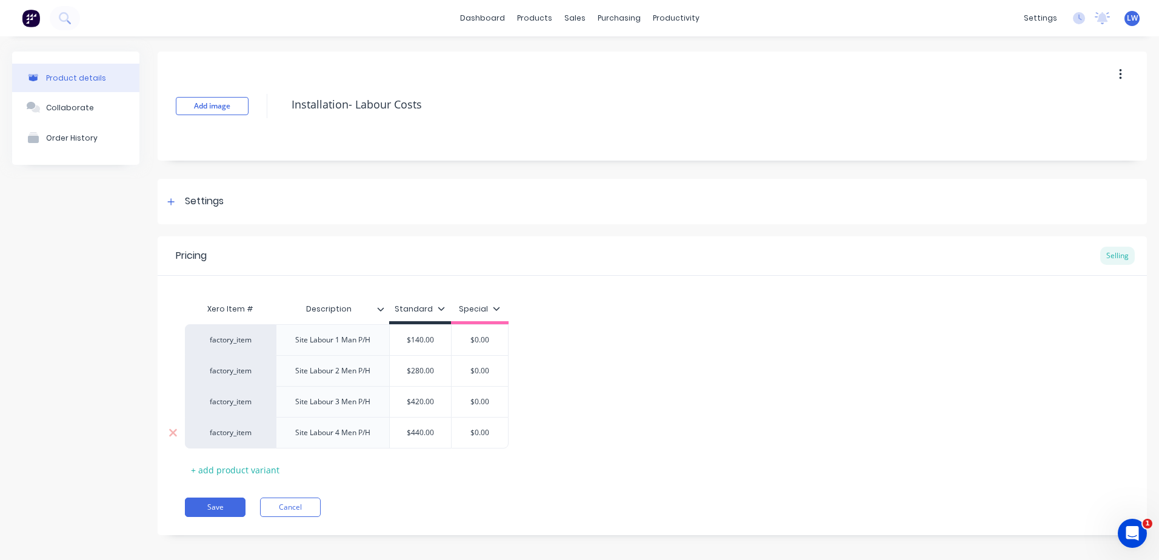
drag, startPoint x: 442, startPoint y: 435, endPoint x: 365, endPoint y: 426, distance: 77.6
click at [365, 426] on div "factory_item Site Labour 4 Men P/H $440.00 $440.00 $0.00" at bounding box center [347, 433] width 324 height 32
click at [499, 493] on div "Pricing Selling Xero Item # Description Standard Special factory_item Site Labo…" at bounding box center [652, 385] width 989 height 299
click at [228, 509] on button "Save" at bounding box center [215, 507] width 61 height 19
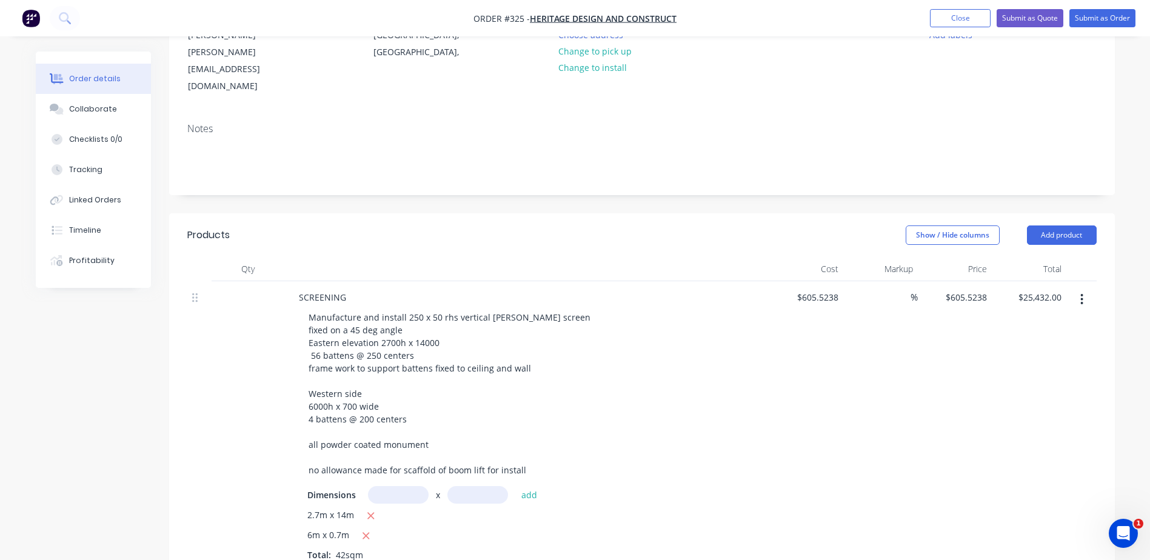
scroll to position [121, 0]
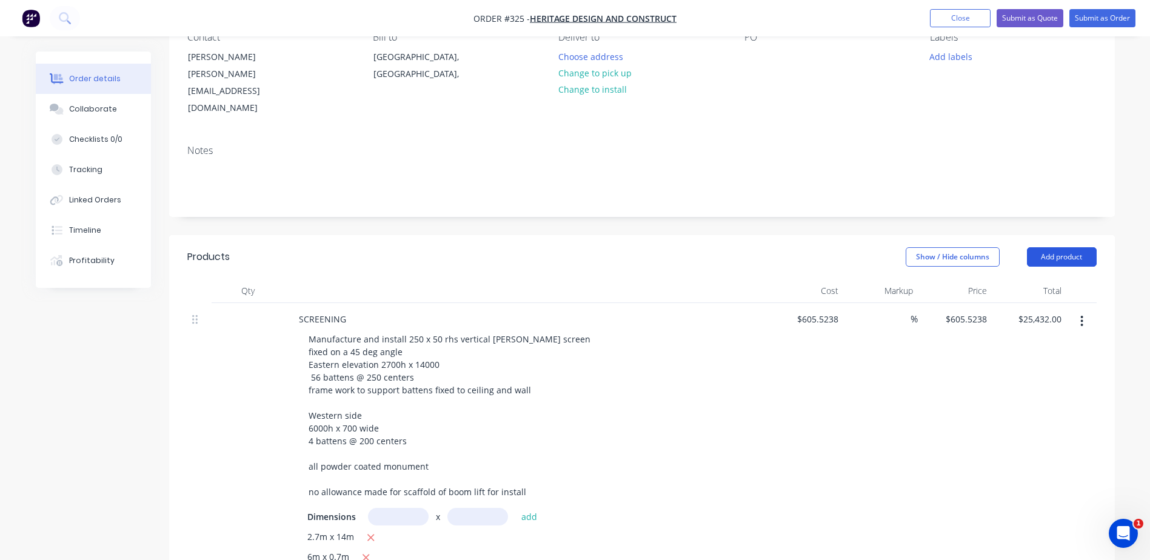
click at [1069, 247] on button "Add product" at bounding box center [1062, 256] width 70 height 19
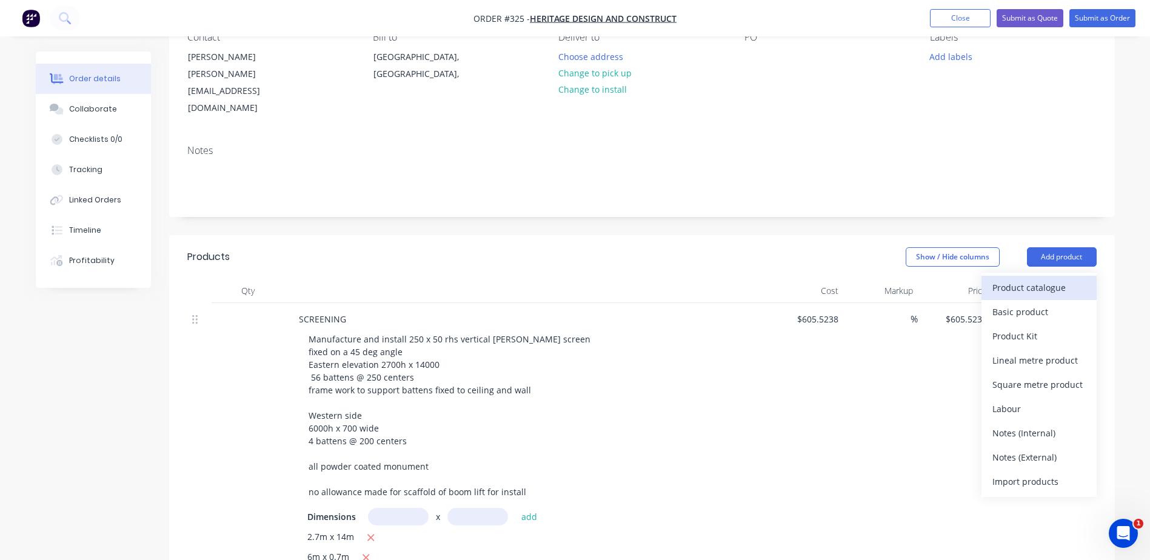
click at [1048, 279] on div "Product catalogue" at bounding box center [1038, 288] width 93 height 18
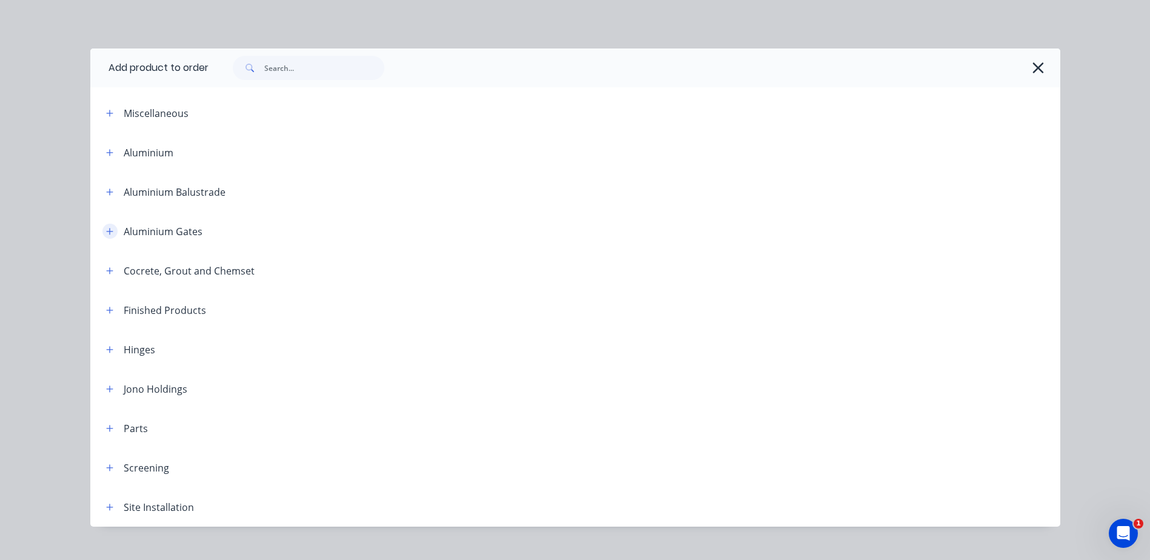
click at [108, 231] on icon "button" at bounding box center [109, 231] width 7 height 7
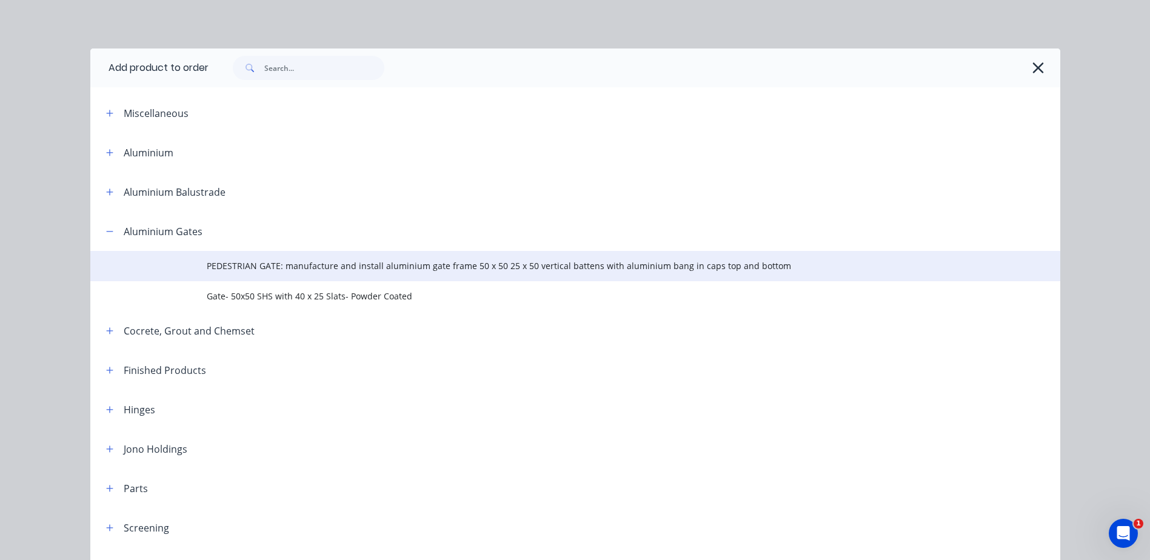
click at [278, 270] on span "PEDESTRIAN GATE: manufacture and install aluminium gate frame 50 x 50 25 x 50 v…" at bounding box center [548, 265] width 683 height 13
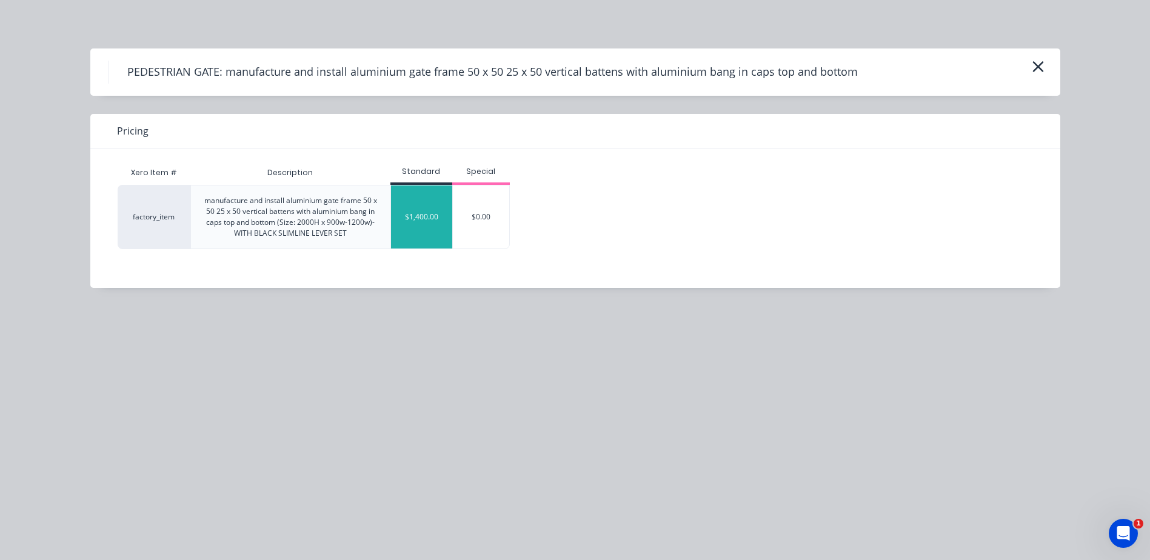
click at [410, 221] on div "$1,400.00" at bounding box center [421, 217] width 61 height 63
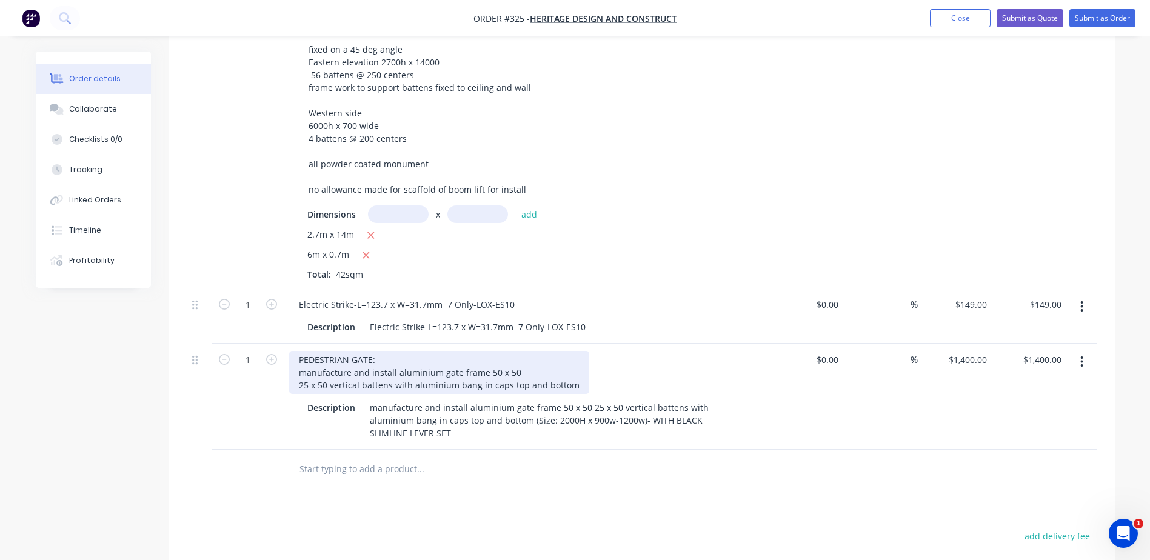
scroll to position [424, 0]
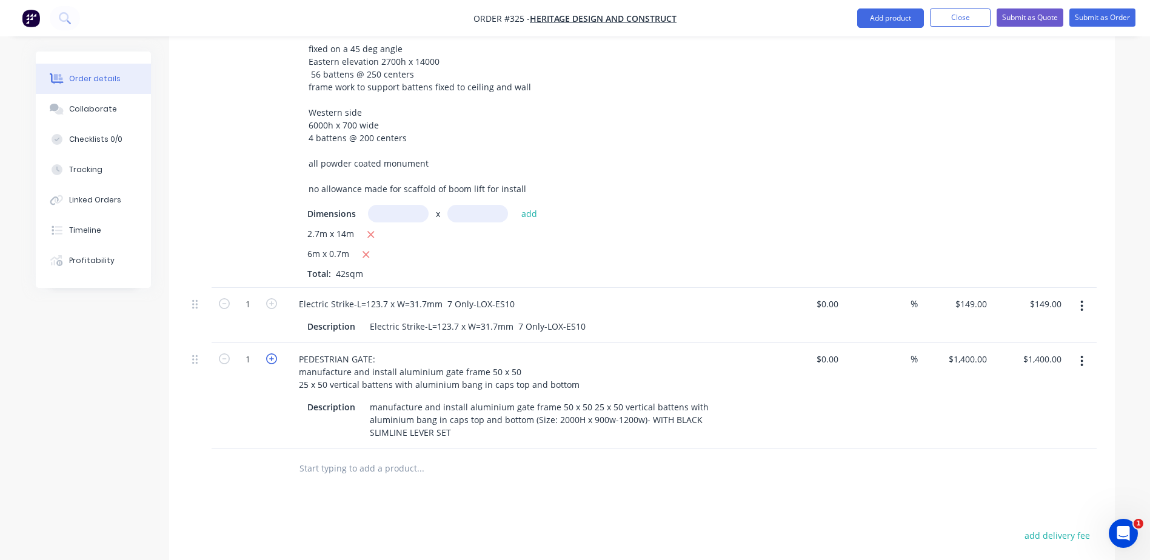
click at [272, 353] on icon "button" at bounding box center [271, 358] width 11 height 11
type input "2"
type input "$2,800.00"
click at [272, 353] on icon "button" at bounding box center [271, 358] width 11 height 11
type input "3"
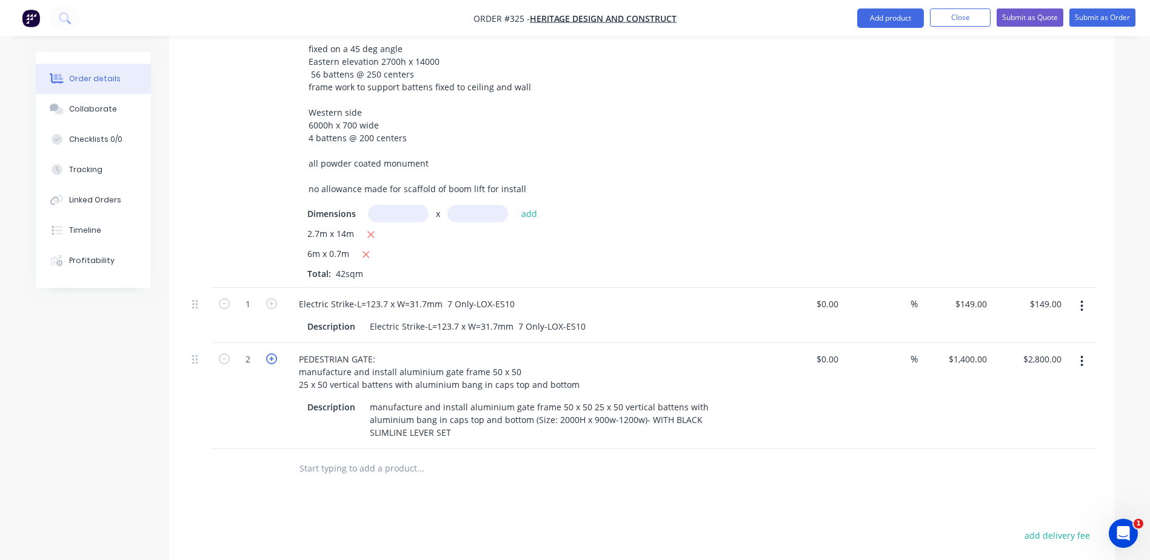
type input "$4,200.00"
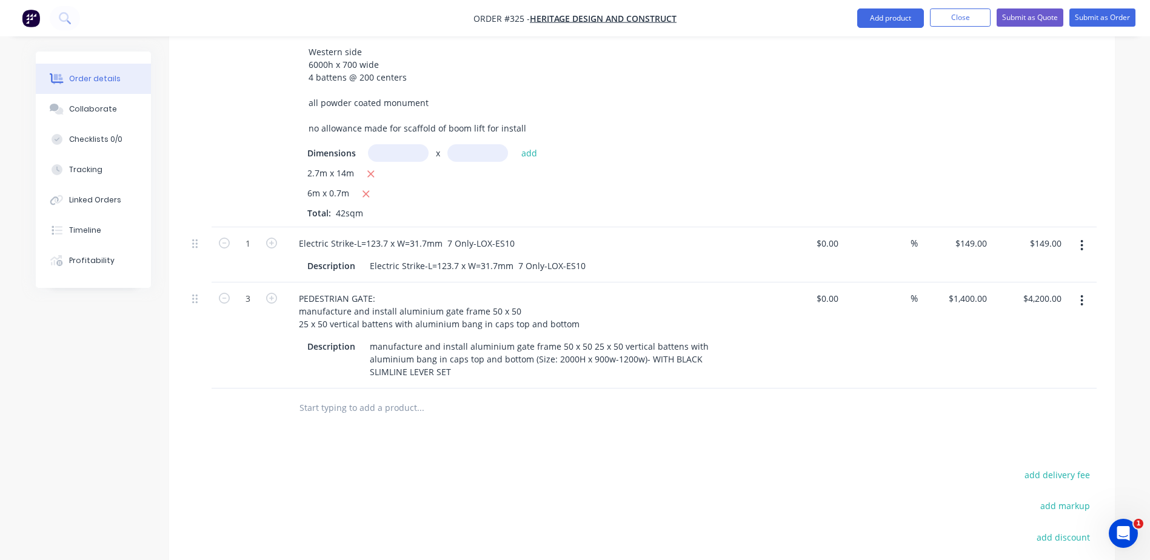
scroll to position [632, 0]
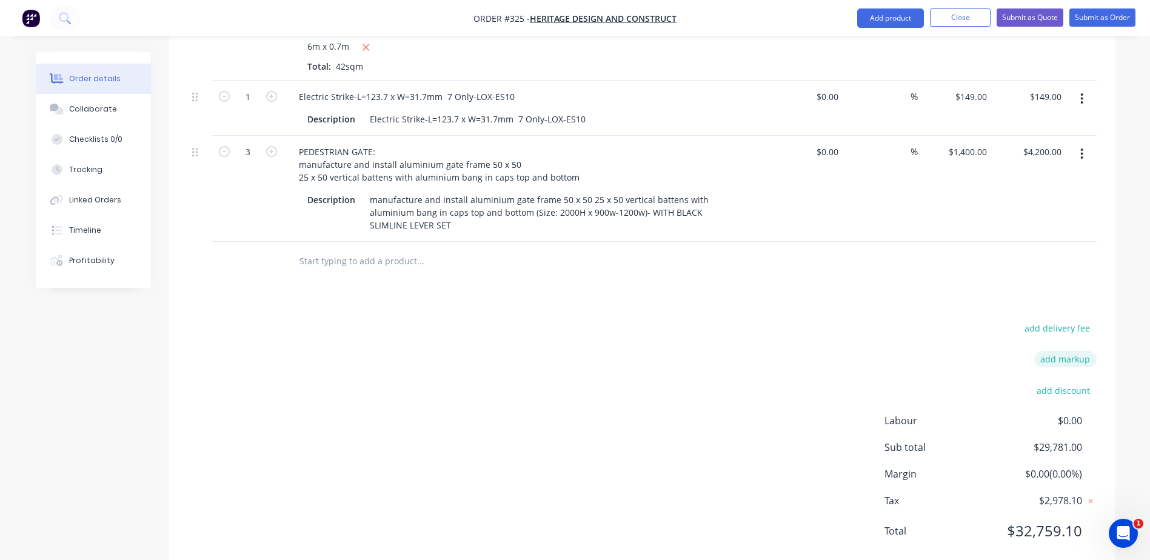
click at [1066, 351] on button "add markup" at bounding box center [1065, 359] width 62 height 16
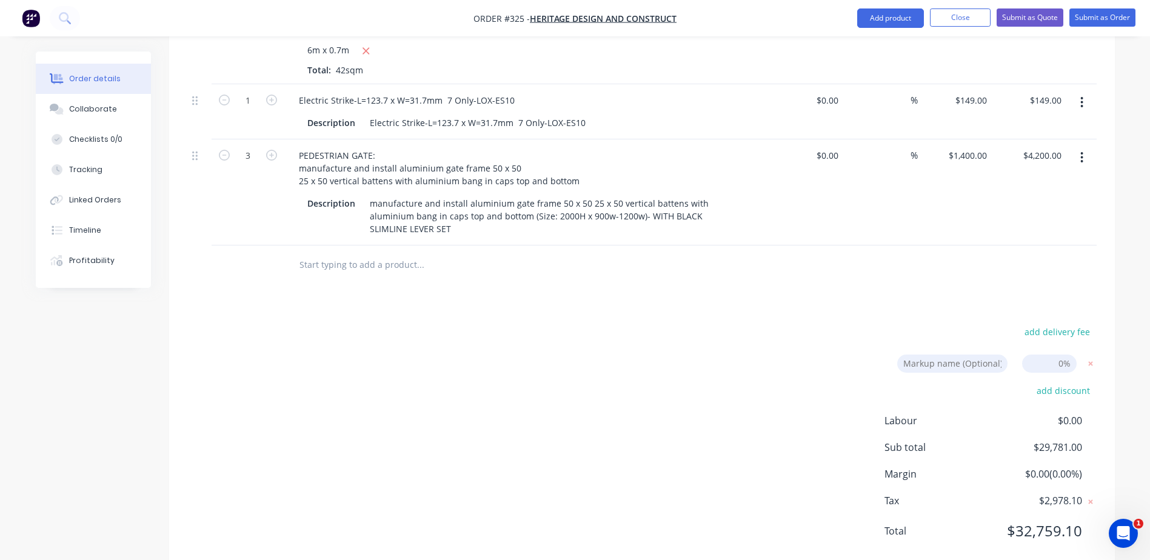
click at [1057, 355] on input at bounding box center [1049, 364] width 55 height 18
type input "10%"
click input "submit" at bounding box center [0, 0] width 0 height 0
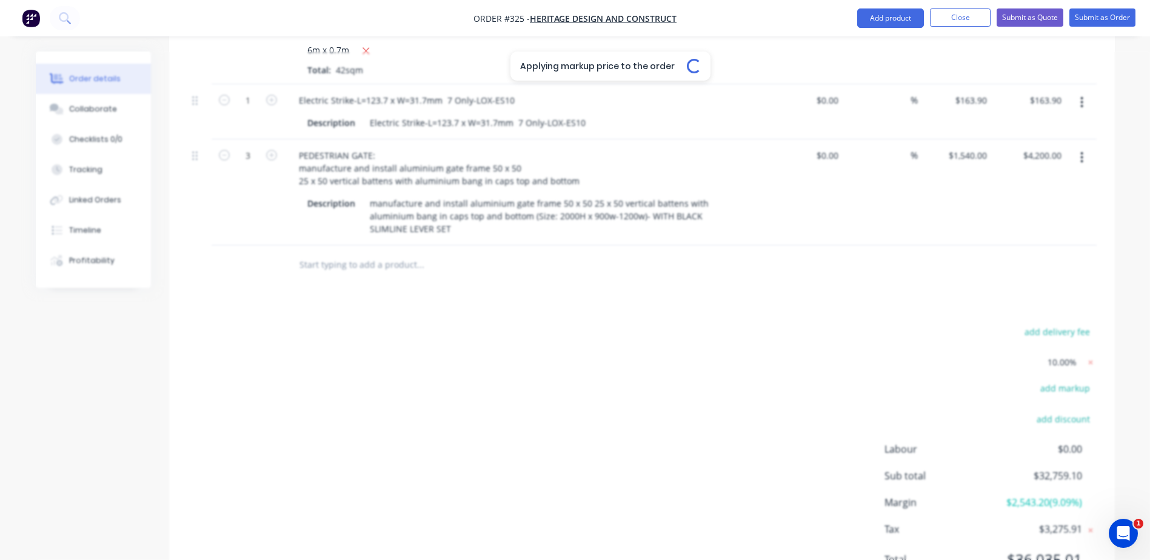
type input "10"
type input "$666.0762"
type input "$27,975.20"
type input "$163.90"
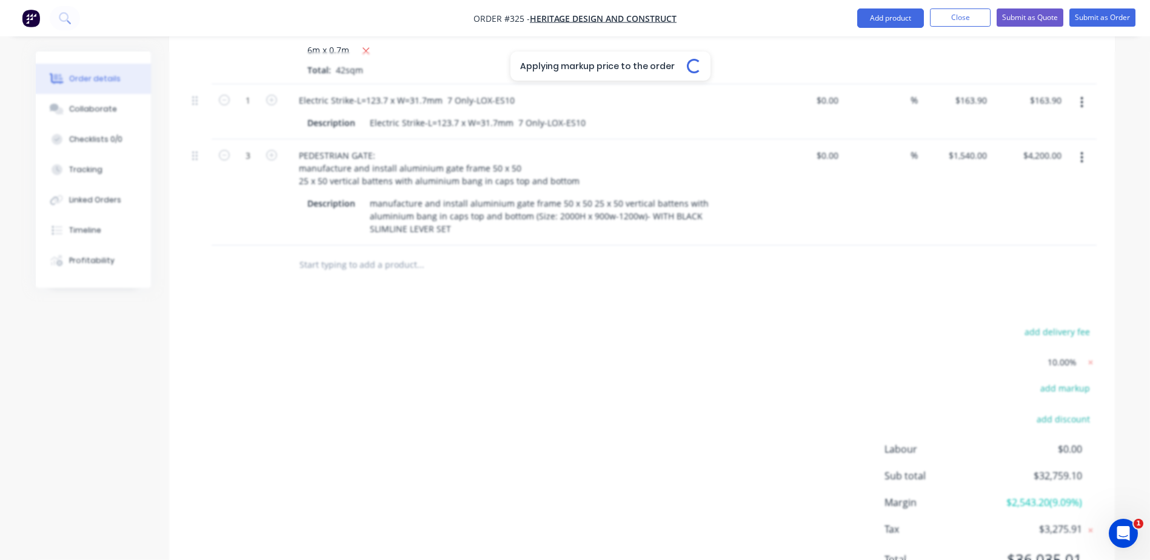
type input "$1,540.00"
type input "$4,620.00"
click at [1067, 356] on span "10.00%" at bounding box center [1062, 362] width 29 height 13
click at [1087, 356] on icon at bounding box center [1091, 362] width 12 height 12
type input "$605.5238"
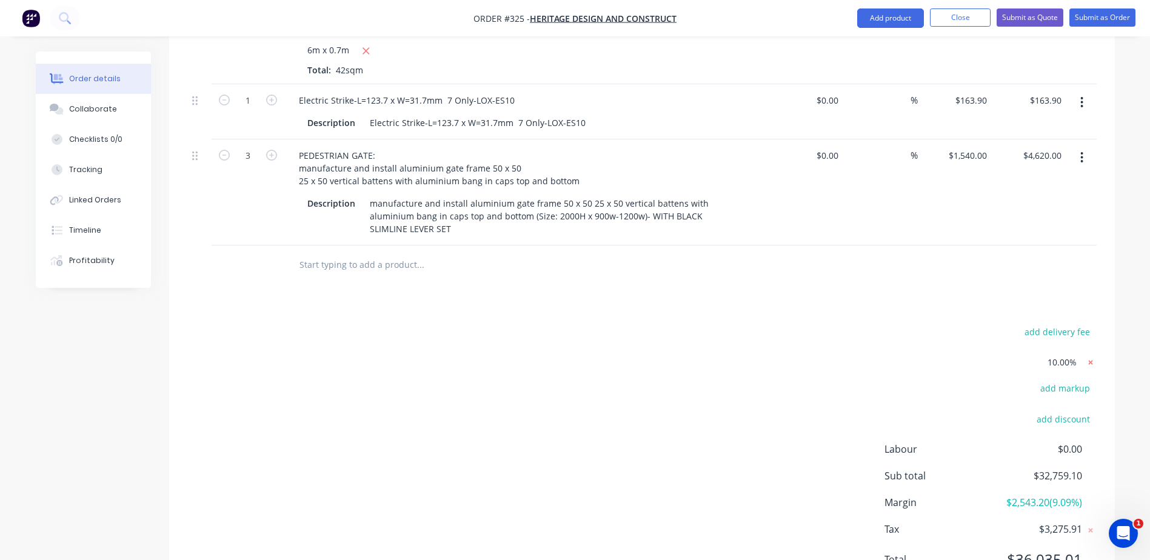
type input "$25,432.00"
type input "$149.00"
type input "$1,400.00"
type input "$4,200.00"
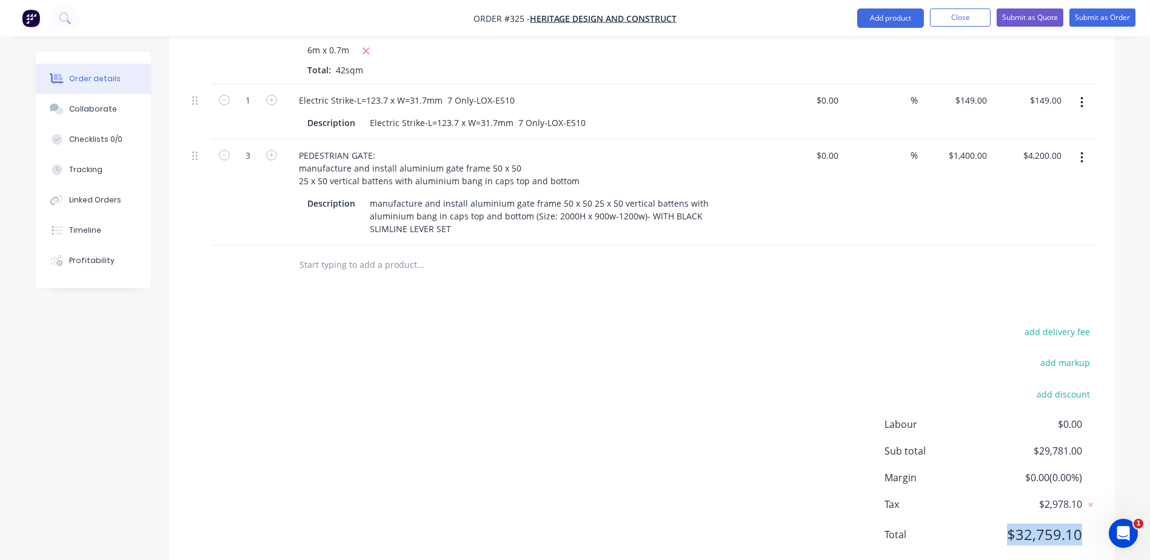
drag, startPoint x: 1085, startPoint y: 503, endPoint x: 1008, endPoint y: 503, distance: 77.6
click at [1008, 524] on div "Total $32,759.10" at bounding box center [990, 535] width 212 height 22
copy span "$32,759.10"
click at [1065, 355] on button "add markup" at bounding box center [1065, 363] width 62 height 16
click at [1053, 355] on input at bounding box center [1049, 364] width 55 height 18
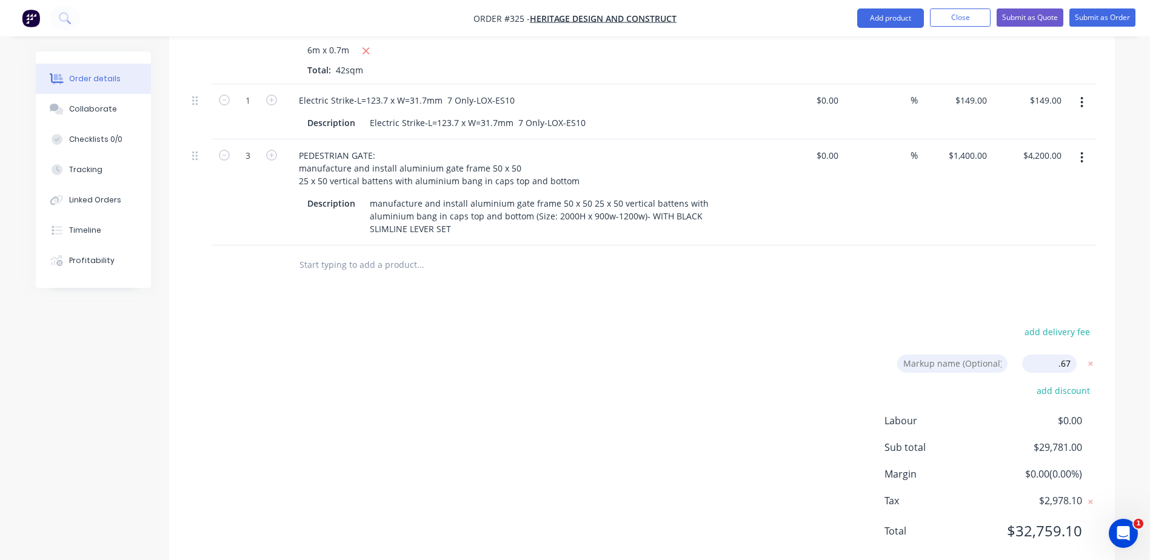
type input ".674"
click input "submit" at bounding box center [0, 0] width 0 height 0
type input "0.67"
type input "$609.5808"
type input "$25,602.39"
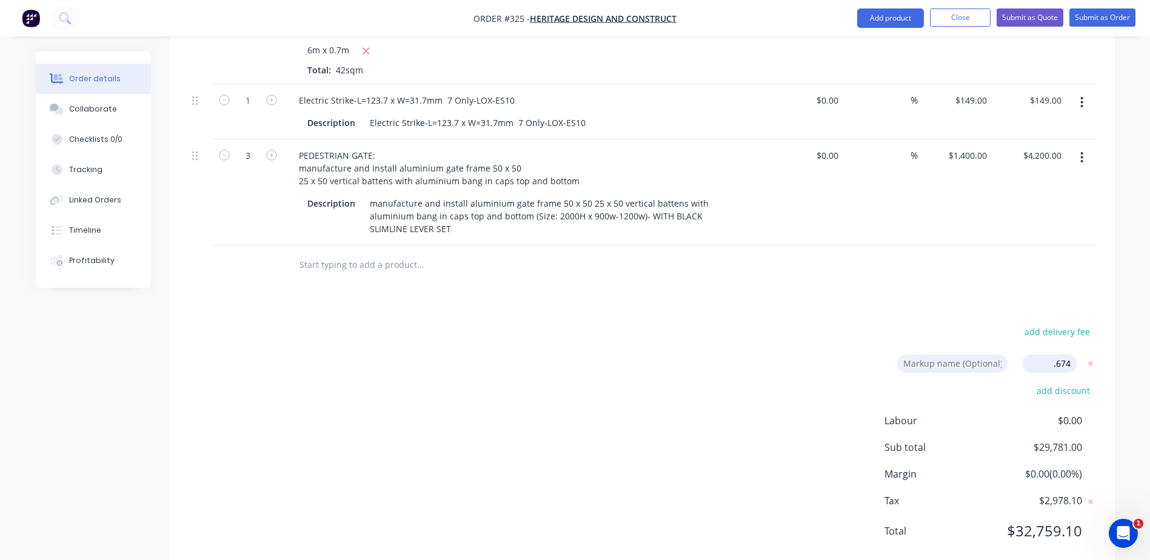
type input "$149.9983"
type input "$150.00"
type input "$1,409.38"
type input "$4,228.14"
click at [1071, 356] on span "0.67%" at bounding box center [1064, 362] width 24 height 13
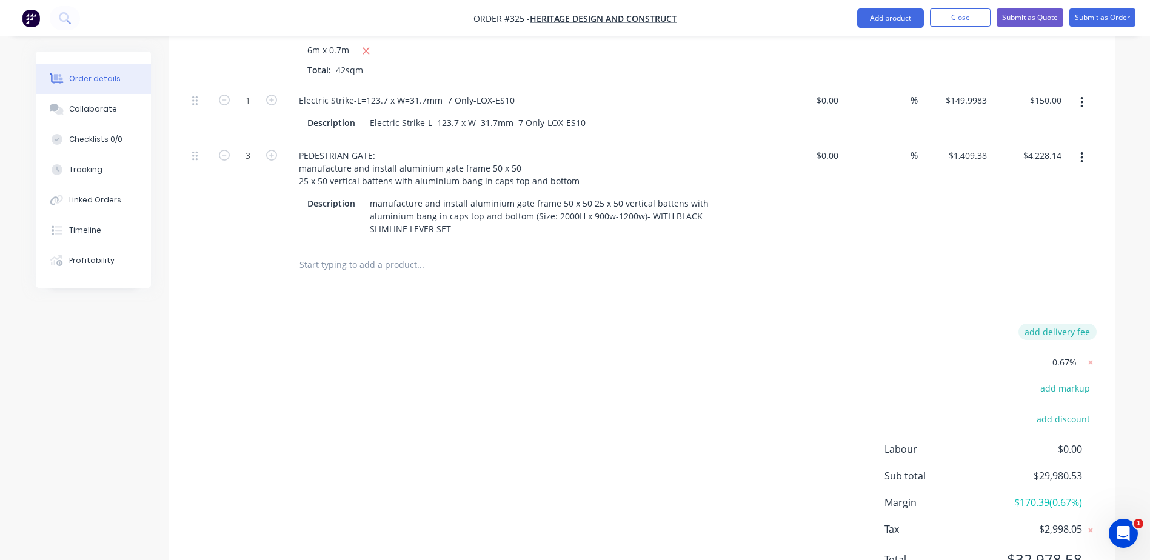
click at [1062, 324] on button "add delivery fee" at bounding box center [1057, 332] width 78 height 16
type input "1.42"
click input "submit" at bounding box center [0, 0] width 0 height 0
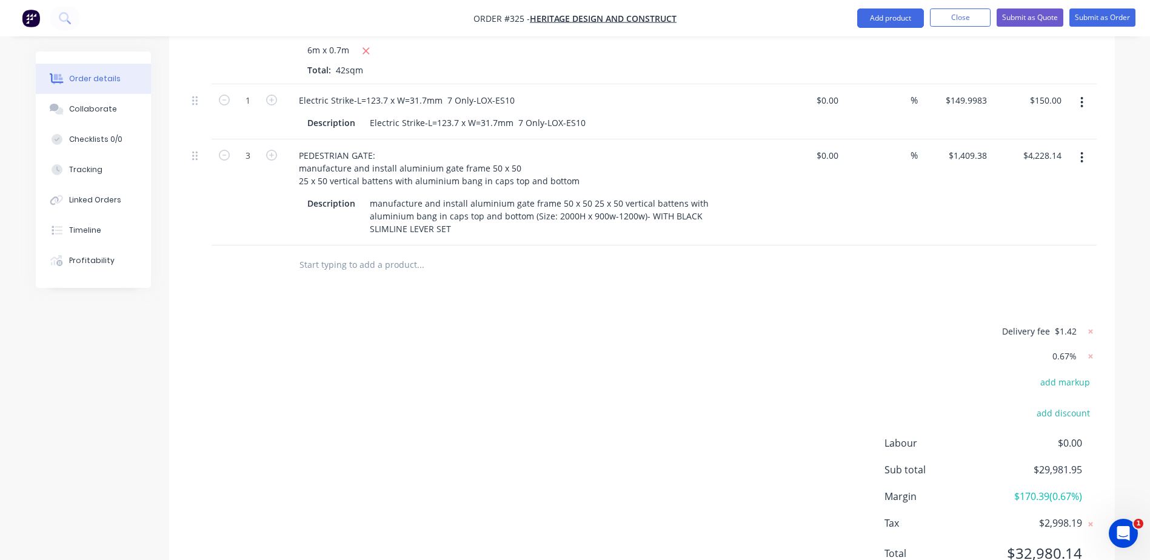
click at [1075, 325] on span "$1.42" at bounding box center [1066, 331] width 22 height 13
click at [1088, 326] on icon at bounding box center [1091, 332] width 12 height 12
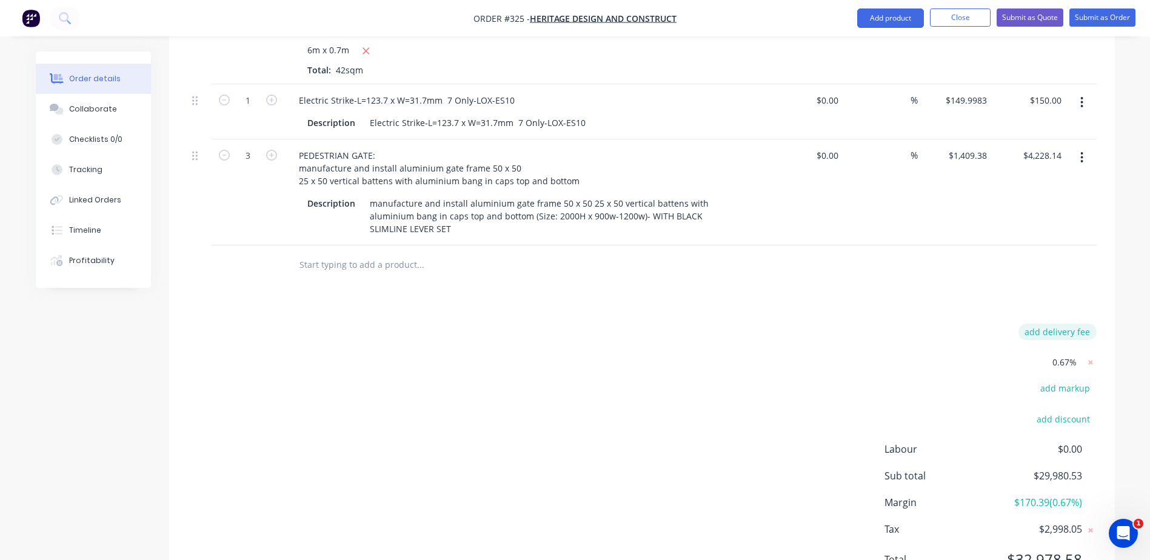
click at [1077, 324] on button "add delivery fee" at bounding box center [1057, 332] width 78 height 16
type input "1.44"
click input "submit" at bounding box center [0, 0] width 0 height 0
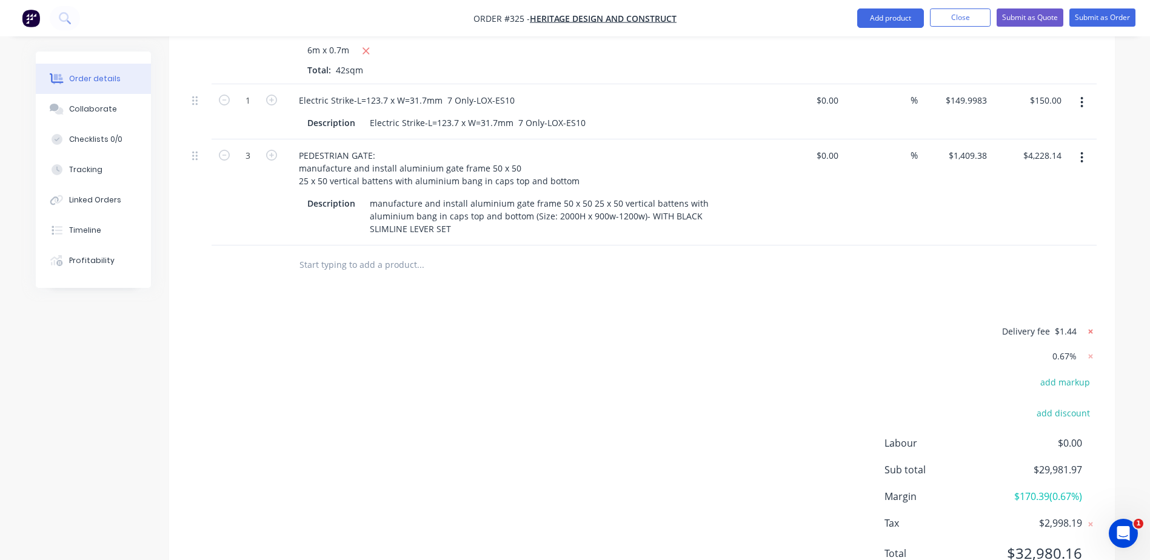
click at [1093, 326] on icon at bounding box center [1091, 332] width 12 height 12
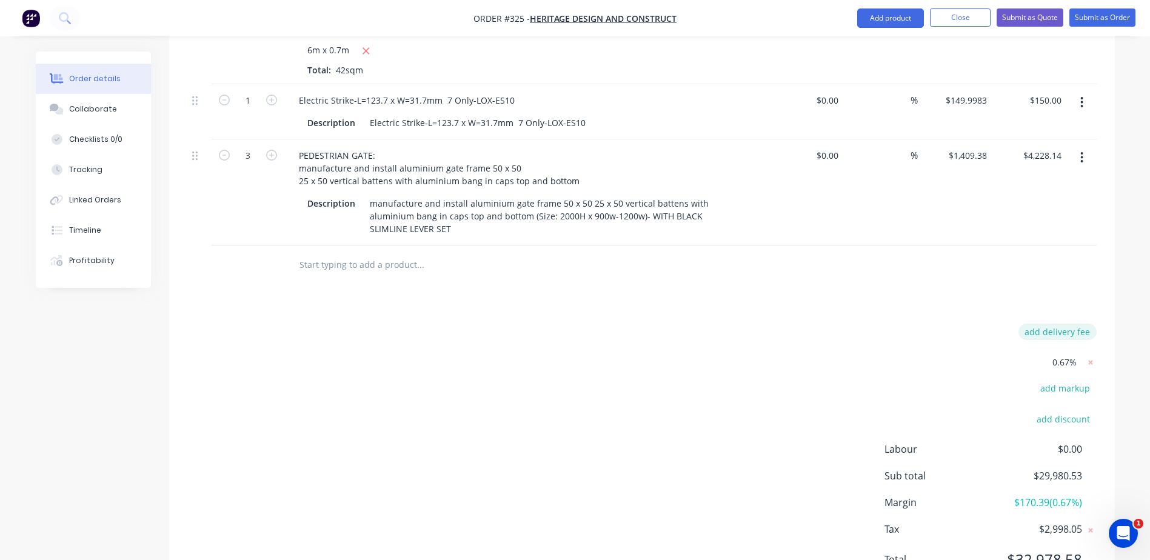
click at [1085, 324] on button "add delivery fee" at bounding box center [1057, 332] width 78 height 16
type input "1.48"
click input "submit" at bounding box center [0, 0] width 0 height 0
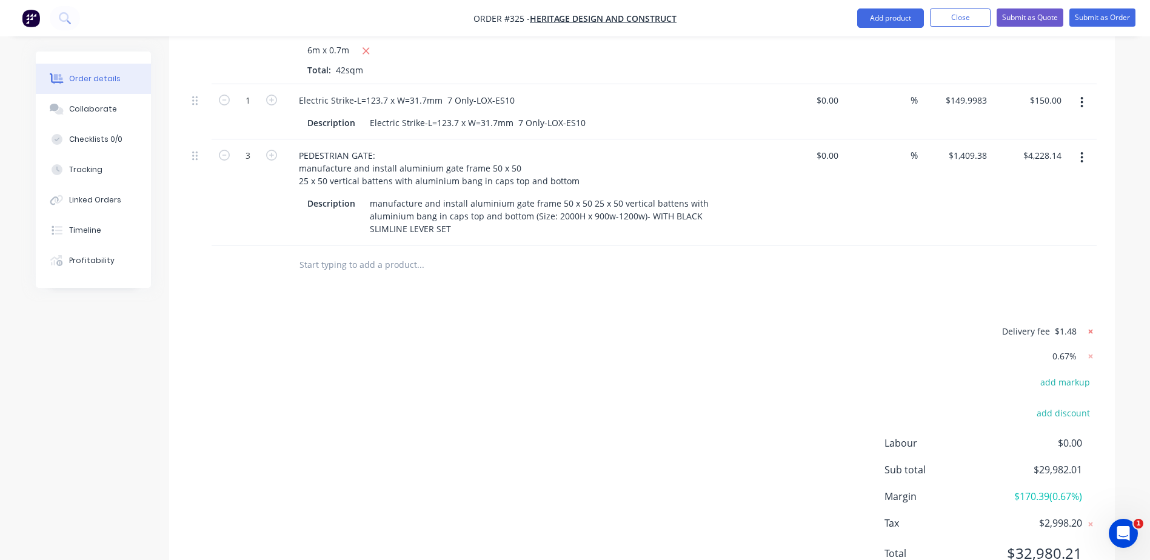
click at [1091, 329] on icon at bounding box center [1090, 331] width 4 height 4
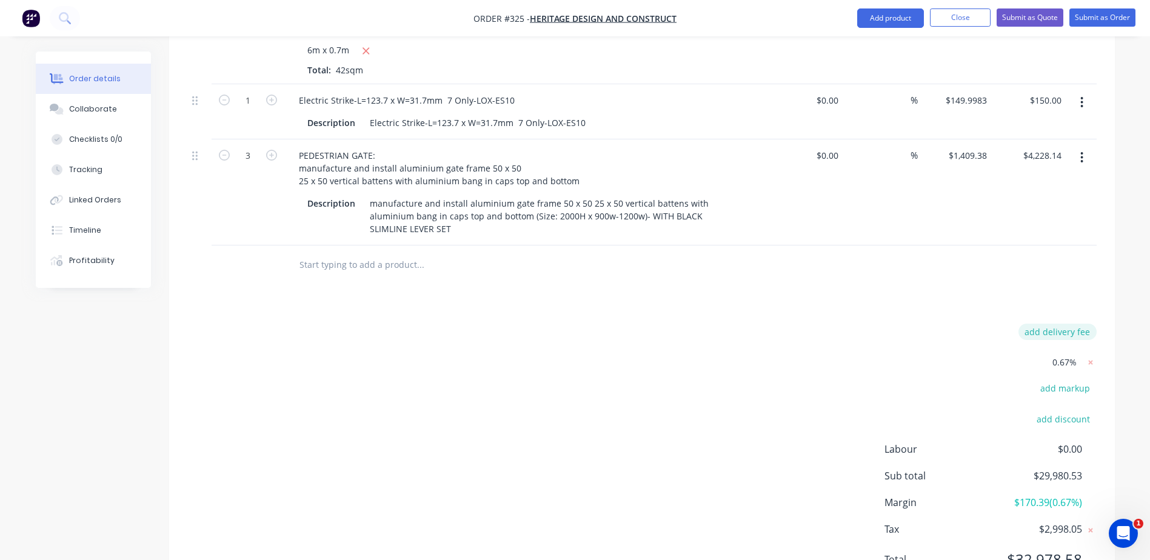
click at [1087, 324] on button "add delivery fee" at bounding box center [1057, 332] width 78 height 16
type input "1.47"
click input "submit" at bounding box center [0, 0] width 0 height 0
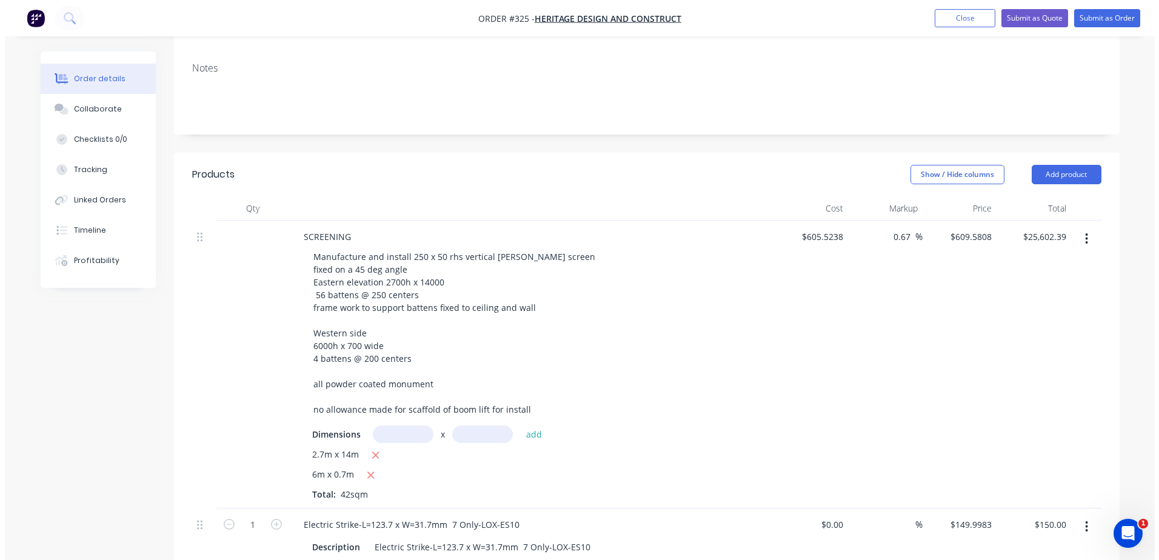
scroll to position [0, 0]
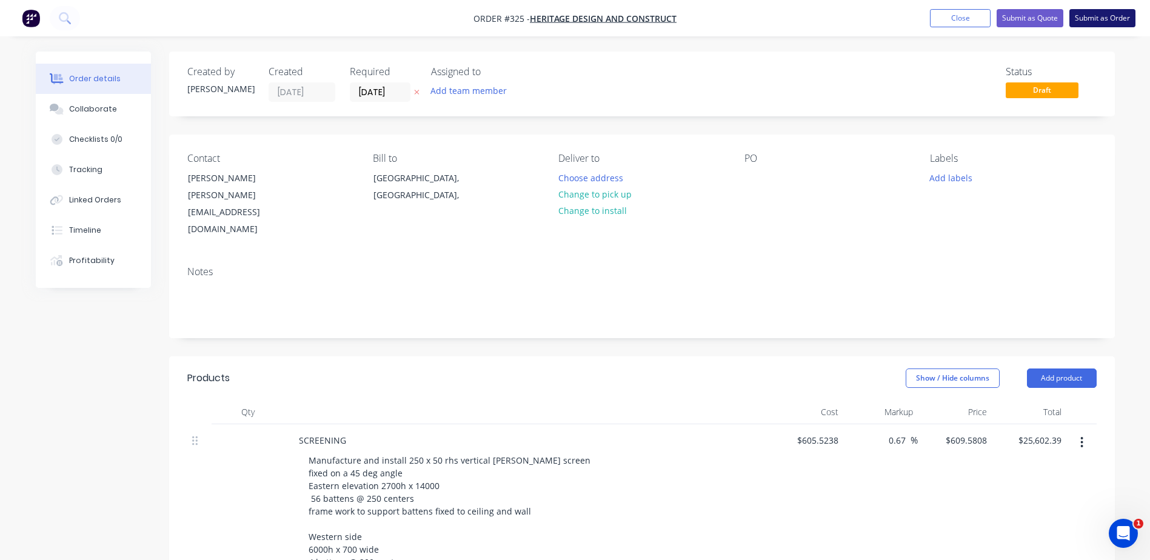
click at [1105, 14] on button "Submit as Order" at bounding box center [1102, 18] width 66 height 18
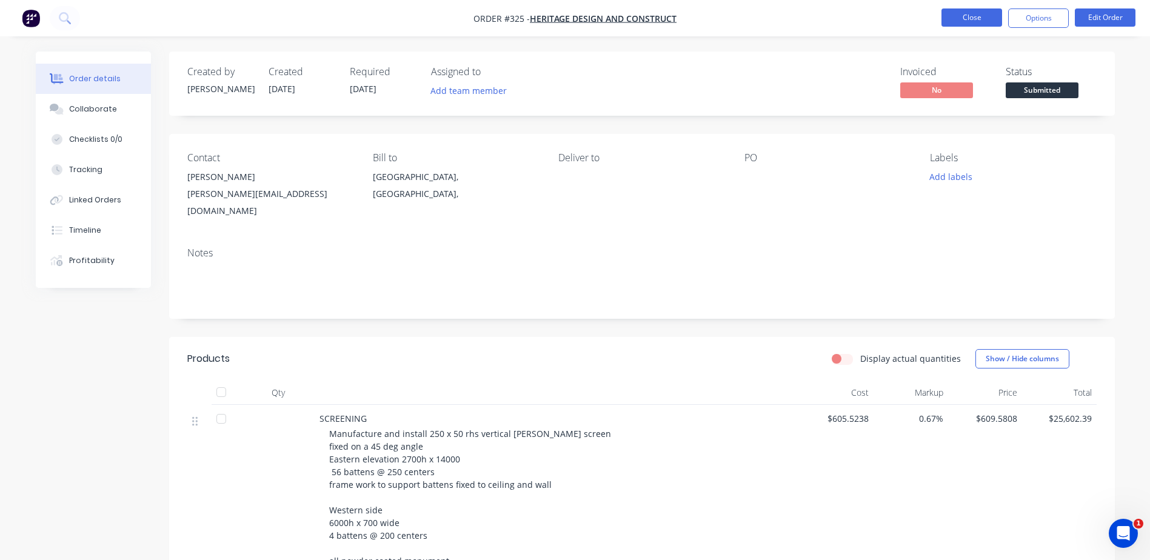
click at [975, 19] on button "Close" at bounding box center [971, 17] width 61 height 18
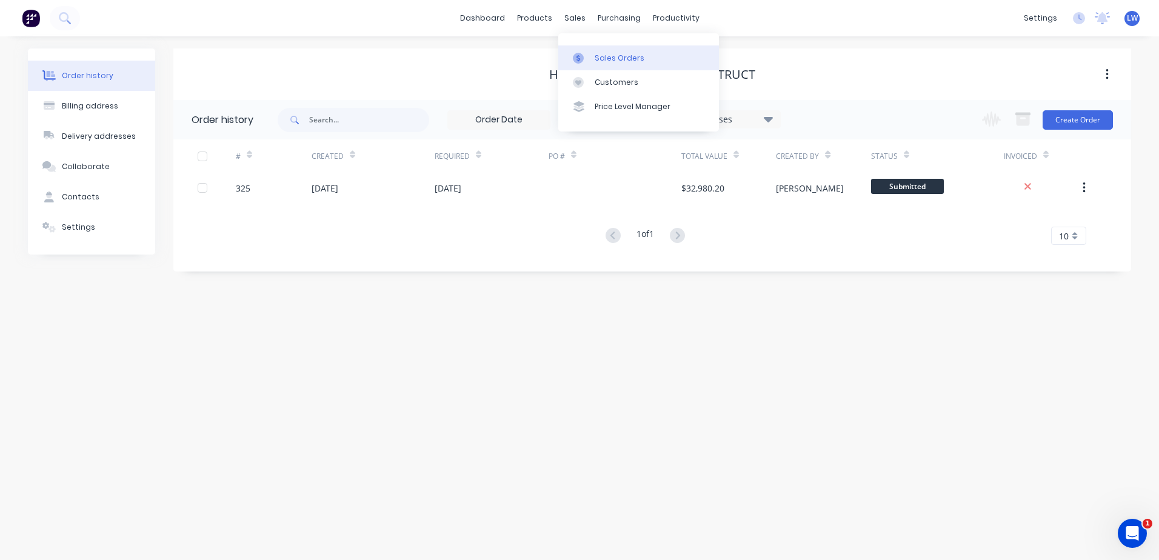
click at [600, 53] on div "Sales Orders" at bounding box center [620, 58] width 50 height 11
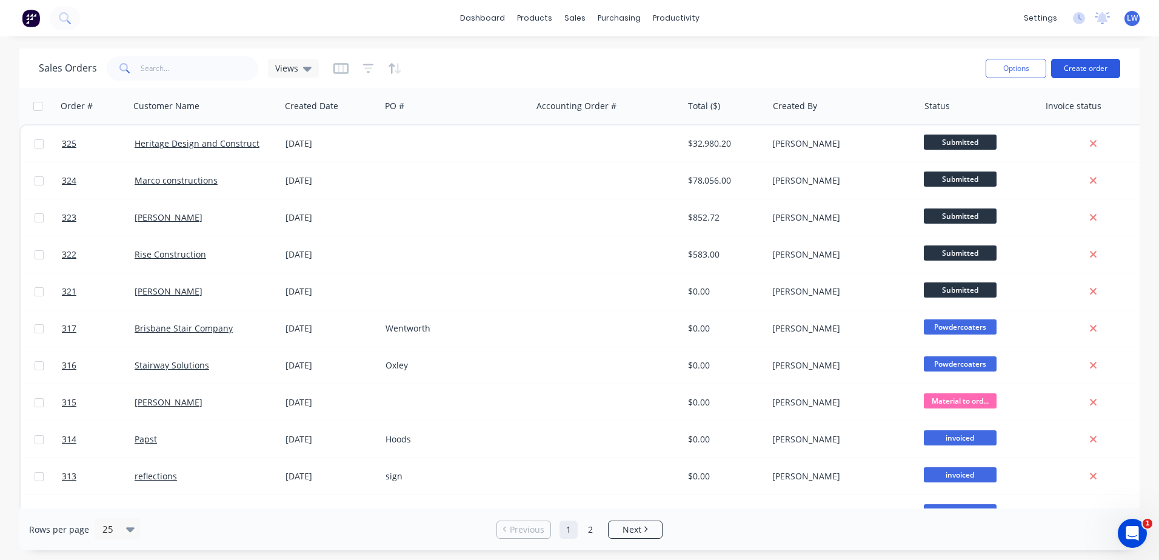
click at [1097, 66] on button "Create order" at bounding box center [1085, 68] width 69 height 19
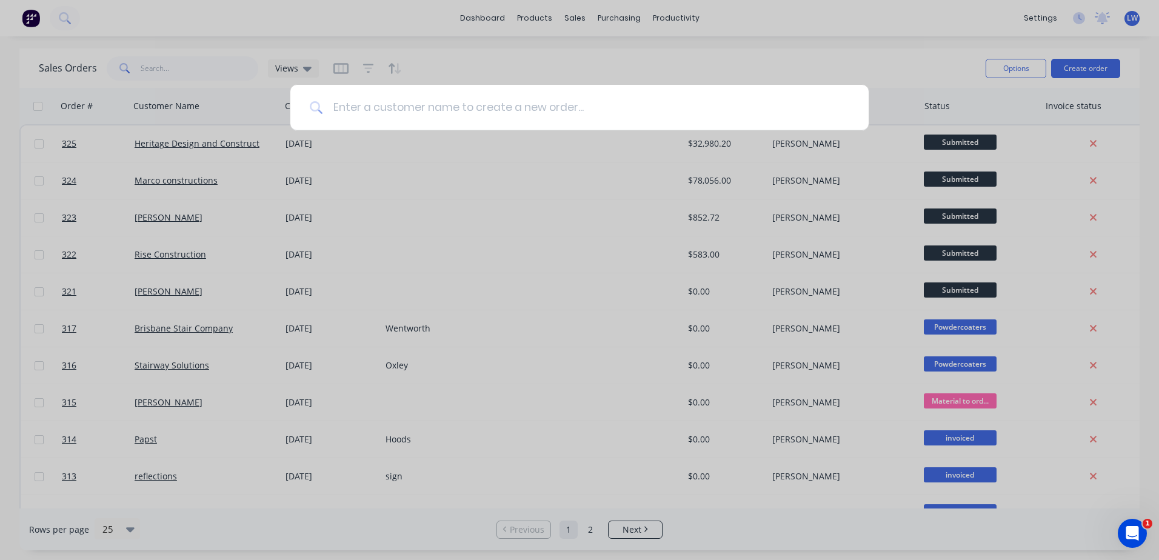
click at [460, 102] on input at bounding box center [586, 107] width 526 height 45
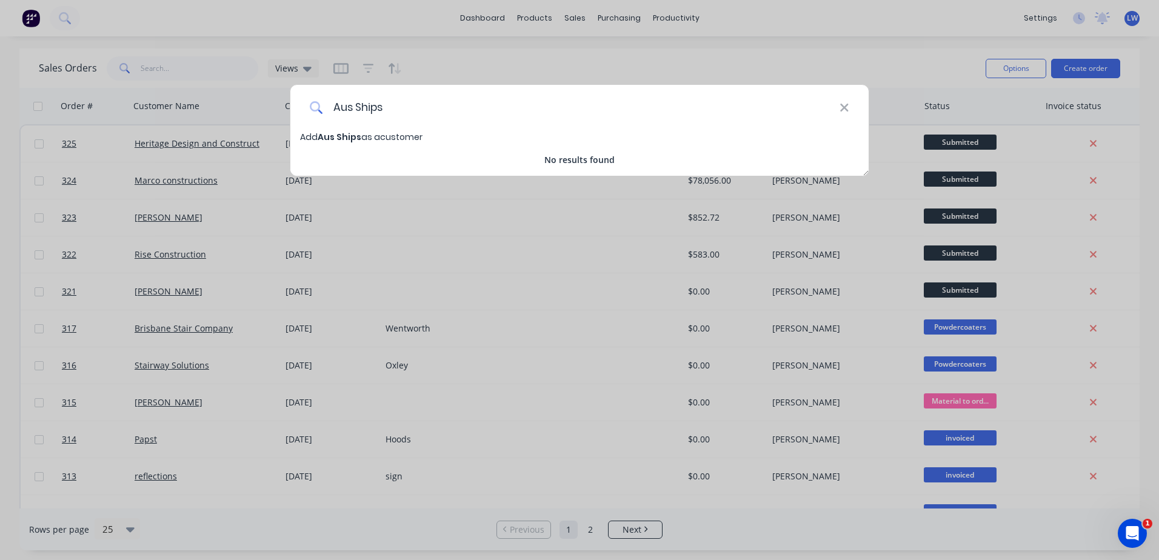
type input "Aus Ships"
click at [353, 135] on span "Aus Ships" at bounding box center [340, 137] width 44 height 12
select select "AU"
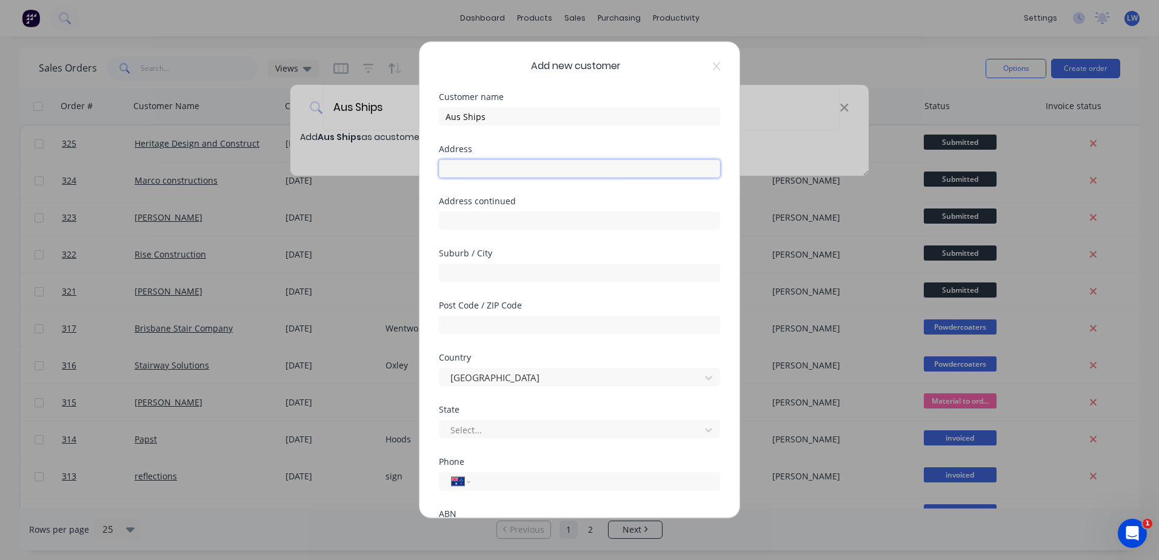
click at [530, 169] on input "text" at bounding box center [579, 168] width 281 height 18
click at [487, 175] on input "text" at bounding box center [579, 168] width 281 height 18
paste input "[STREET_ADDRESS]"
drag, startPoint x: 529, startPoint y: 169, endPoint x: 497, endPoint y: 171, distance: 32.2
click at [497, 171] on input "[STREET_ADDRESS]" at bounding box center [579, 168] width 281 height 18
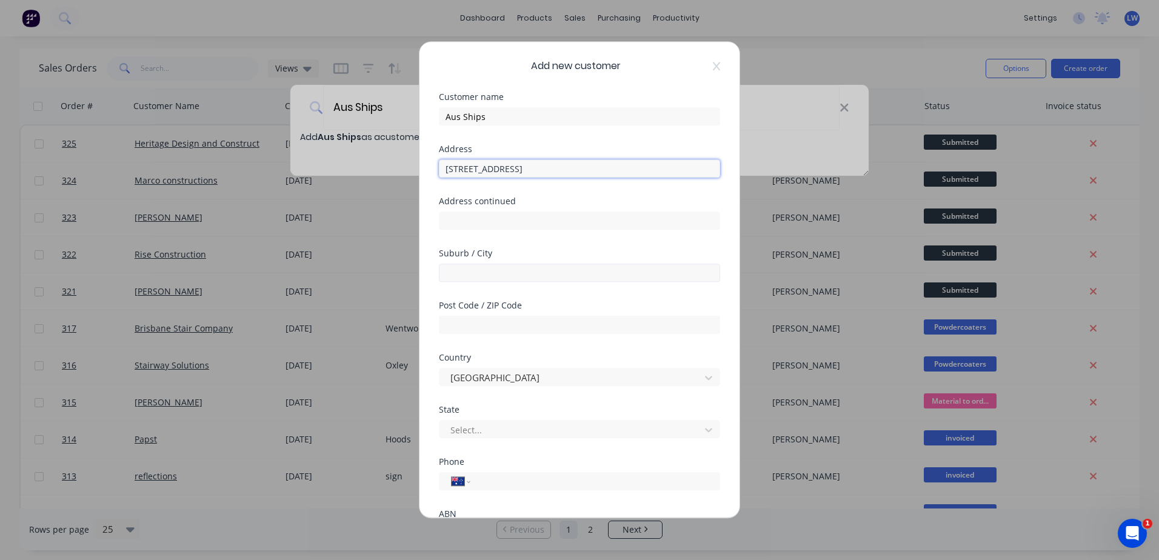
type input "[STREET_ADDRESS]"
click at [486, 268] on input "text" at bounding box center [579, 273] width 281 height 18
paste input "Bulimba"
type input "Bulimba"
drag, startPoint x: 541, startPoint y: 170, endPoint x: 522, endPoint y: 170, distance: 19.4
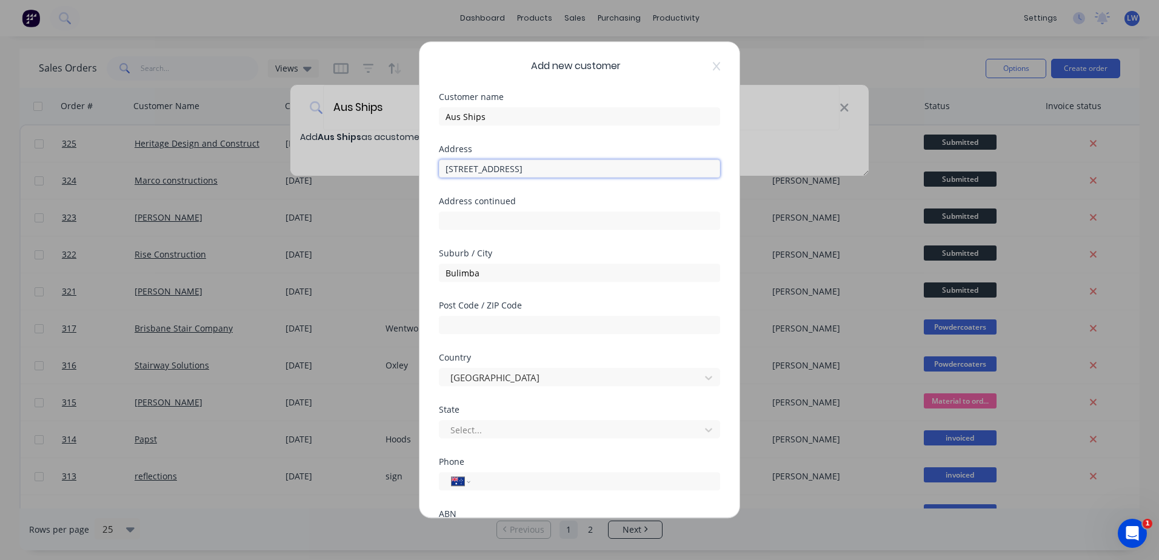
click at [522, 170] on input "[STREET_ADDRESS]" at bounding box center [579, 168] width 281 height 18
click at [473, 321] on input "text" at bounding box center [579, 325] width 281 height 18
paste input "4171"
type input "4171"
drag, startPoint x: 516, startPoint y: 169, endPoint x: 496, endPoint y: 169, distance: 20.0
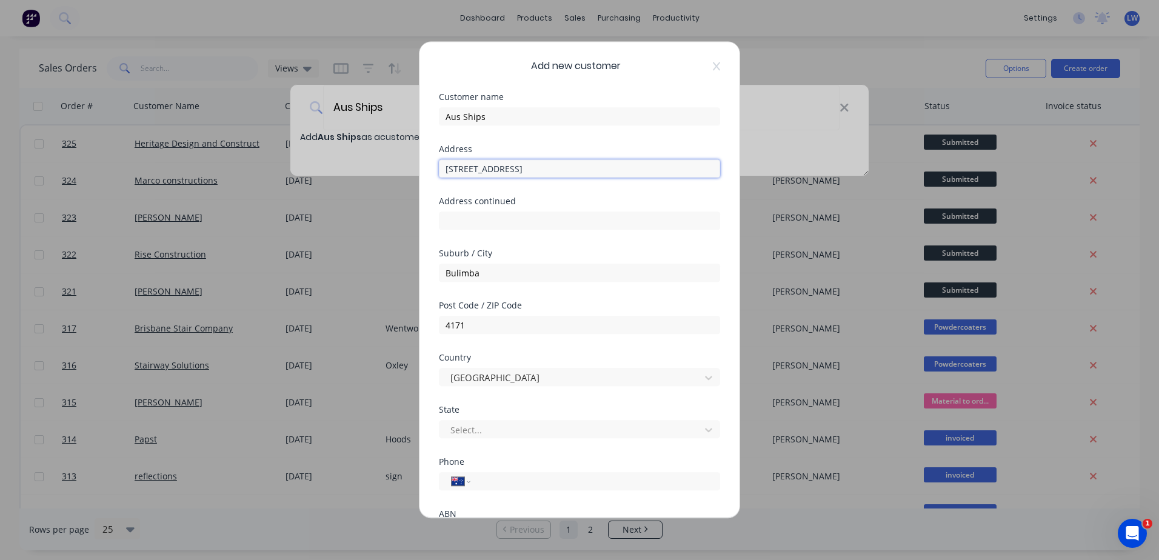
click at [496, 169] on input "P O Box 830, , Qld, 4171" at bounding box center [579, 168] width 281 height 18
click at [522, 167] on input "P O Box 830, 4171" at bounding box center [579, 168] width 281 height 18
type input "P O Box 830"
click at [647, 435] on div at bounding box center [571, 430] width 245 height 15
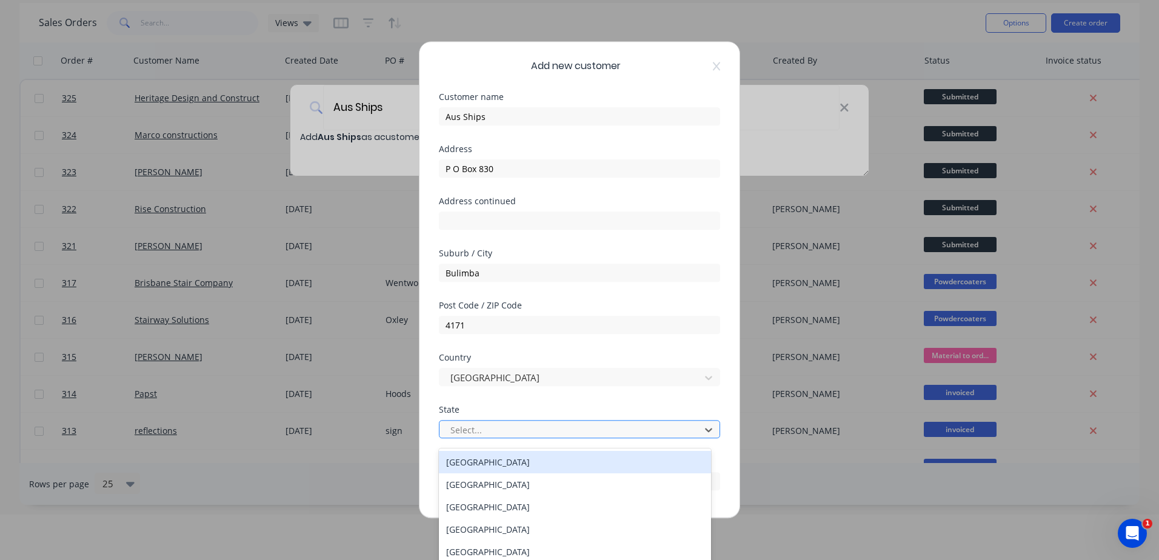
scroll to position [52, 0]
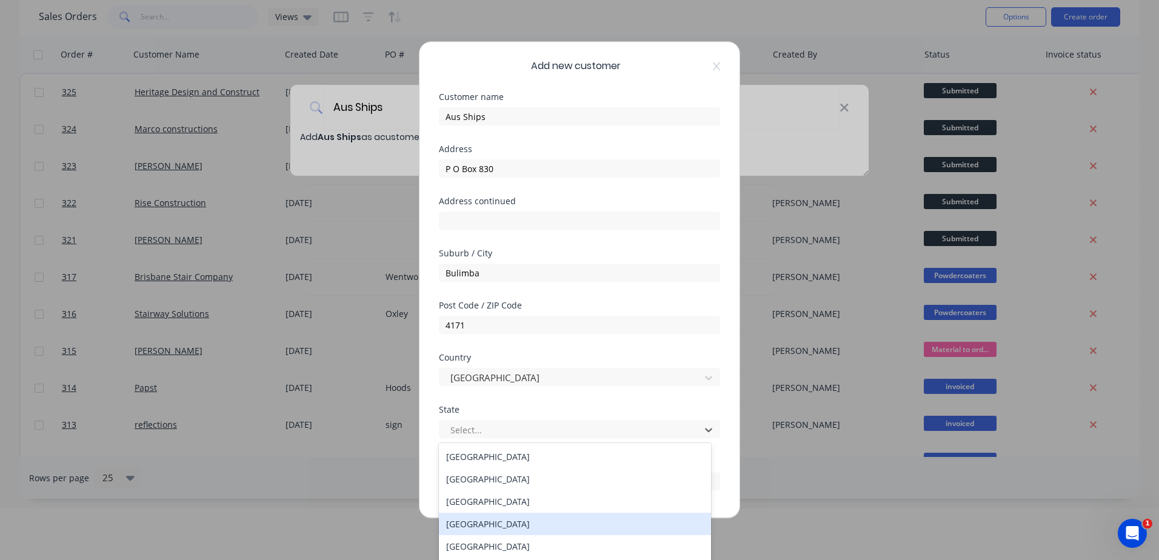
click at [484, 520] on div "Queensland" at bounding box center [575, 524] width 272 height 22
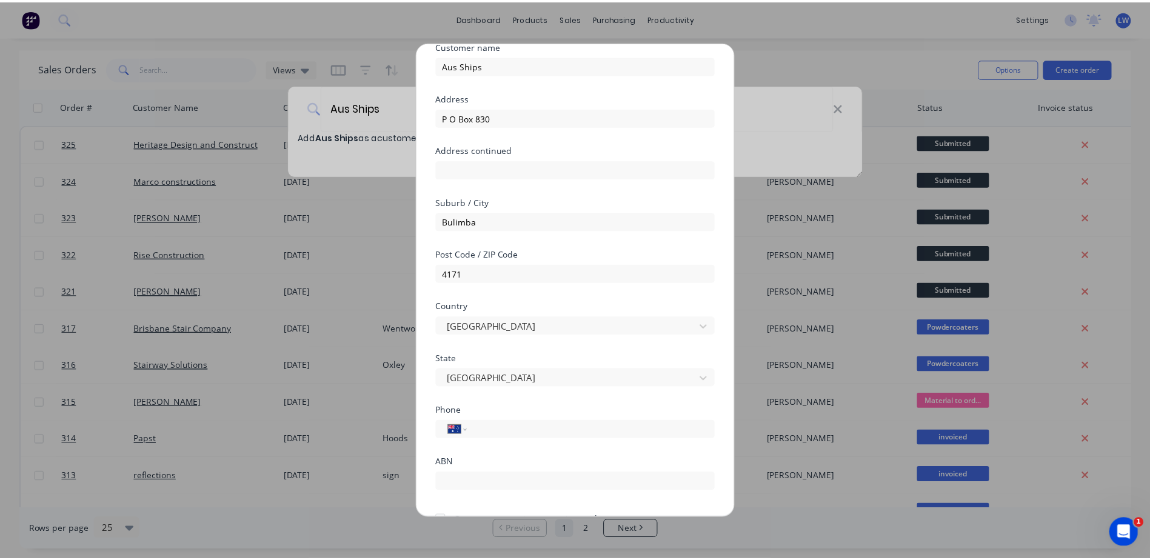
scroll to position [116, 0]
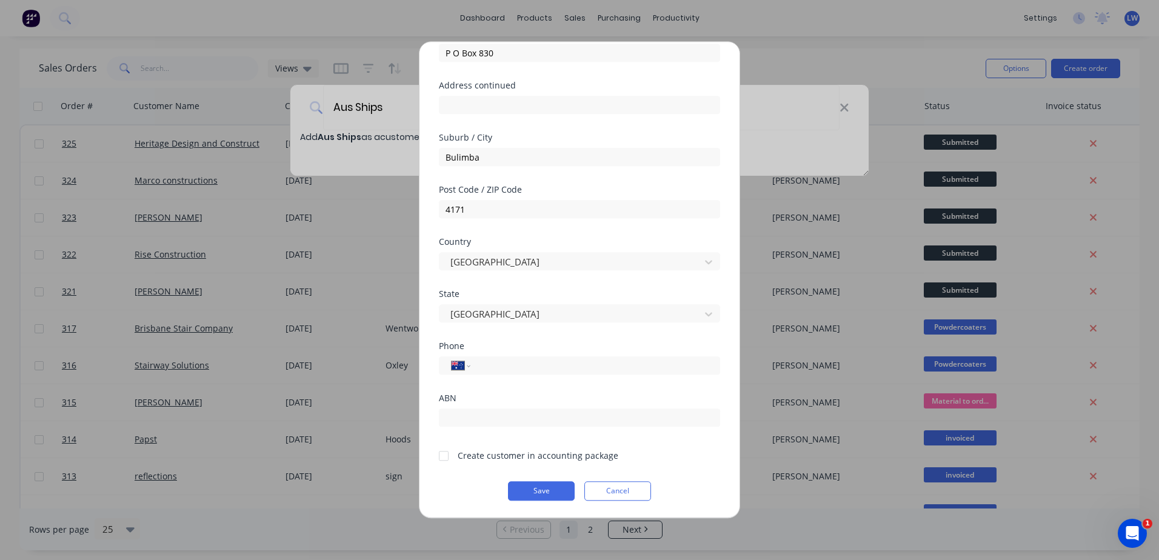
click at [443, 455] on div at bounding box center [444, 456] width 24 height 24
click at [547, 489] on button "Save" at bounding box center [541, 490] width 67 height 19
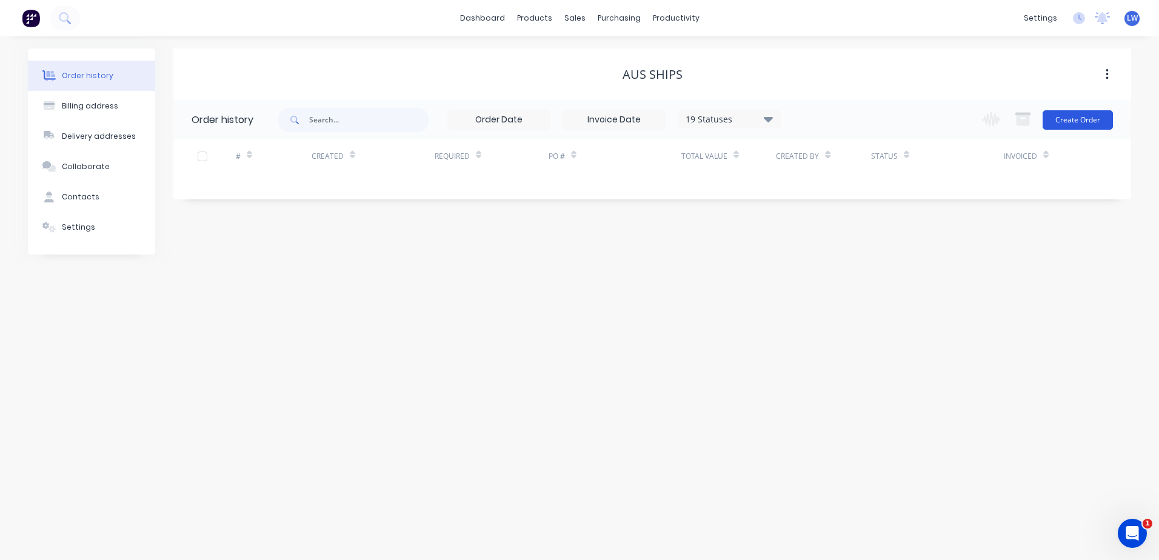
click at [1091, 120] on button "Create Order" at bounding box center [1078, 119] width 70 height 19
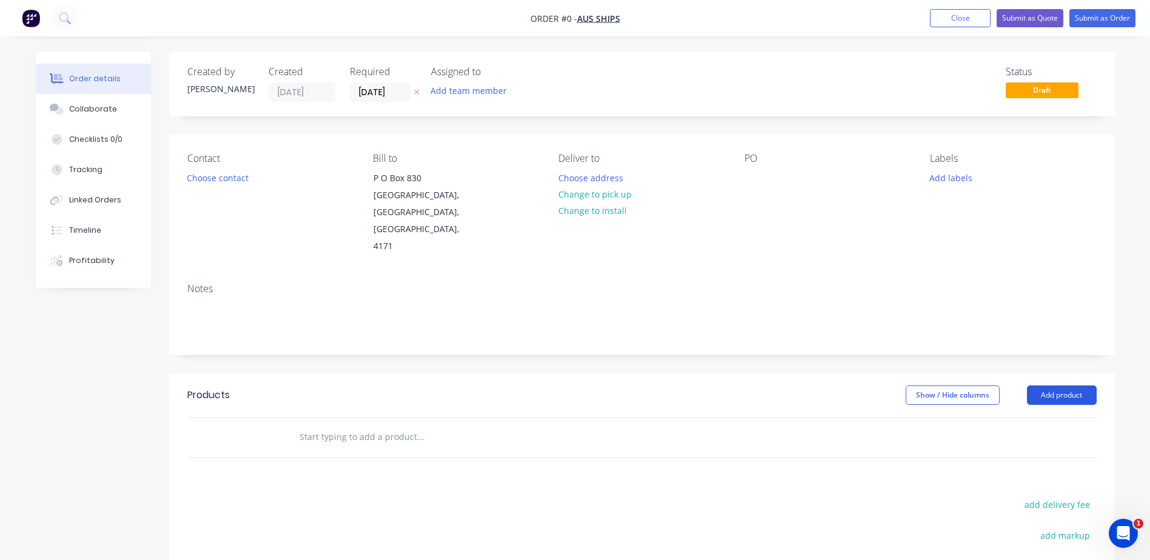
click at [1037, 386] on button "Add product" at bounding box center [1062, 395] width 70 height 19
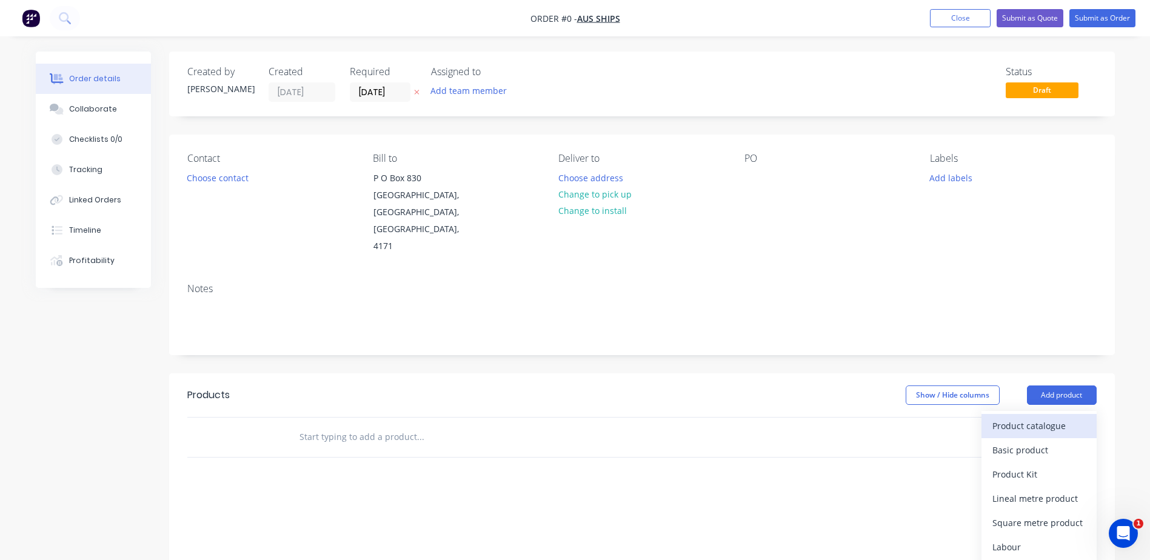
click at [1018, 417] on div "Product catalogue" at bounding box center [1038, 426] width 93 height 18
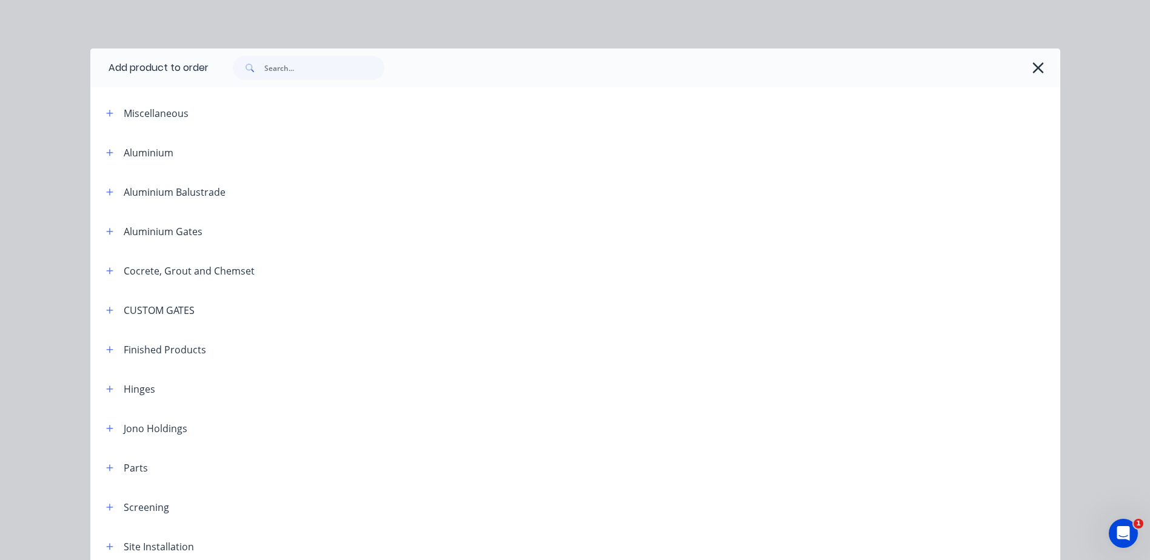
click at [172, 312] on div "CUSTOM GATES" at bounding box center [159, 310] width 71 height 15
click at [102, 311] on button "button" at bounding box center [109, 310] width 15 height 15
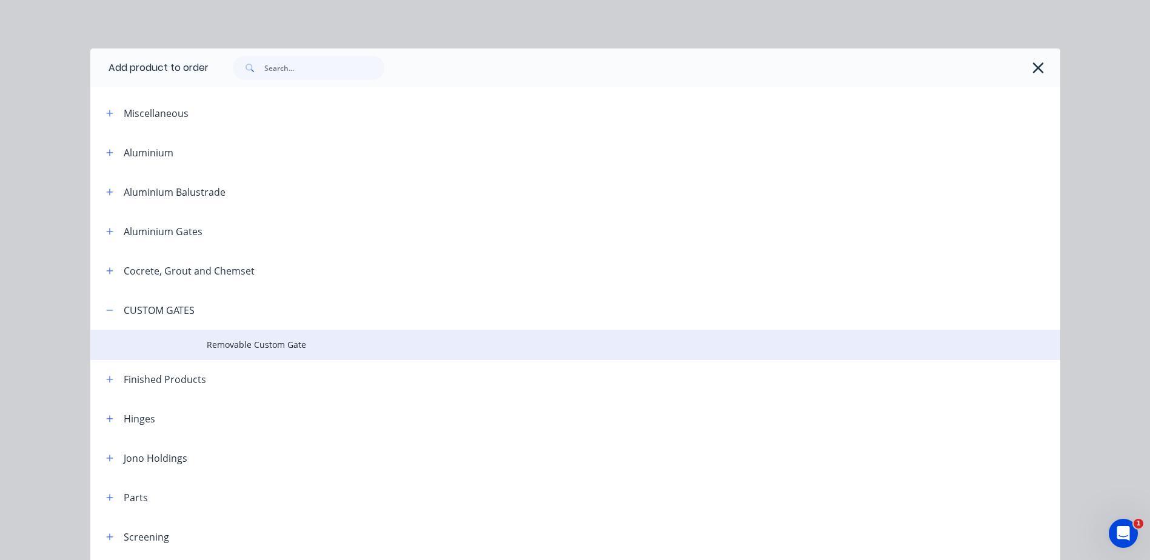
click at [258, 344] on span "Removable Custom Gate" at bounding box center [548, 344] width 683 height 13
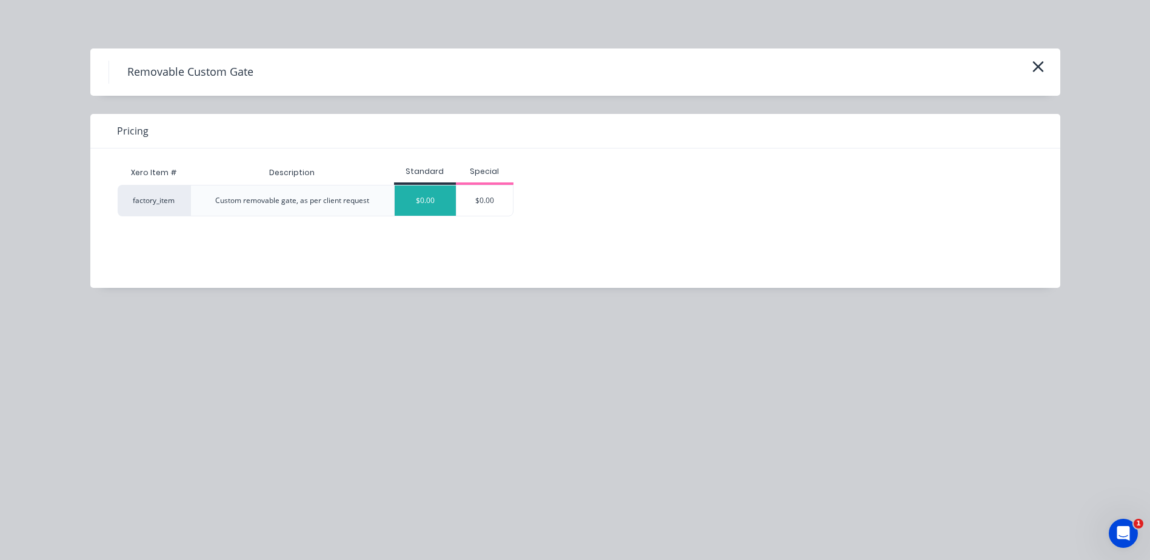
click at [430, 203] on div "$0.00" at bounding box center [425, 201] width 61 height 30
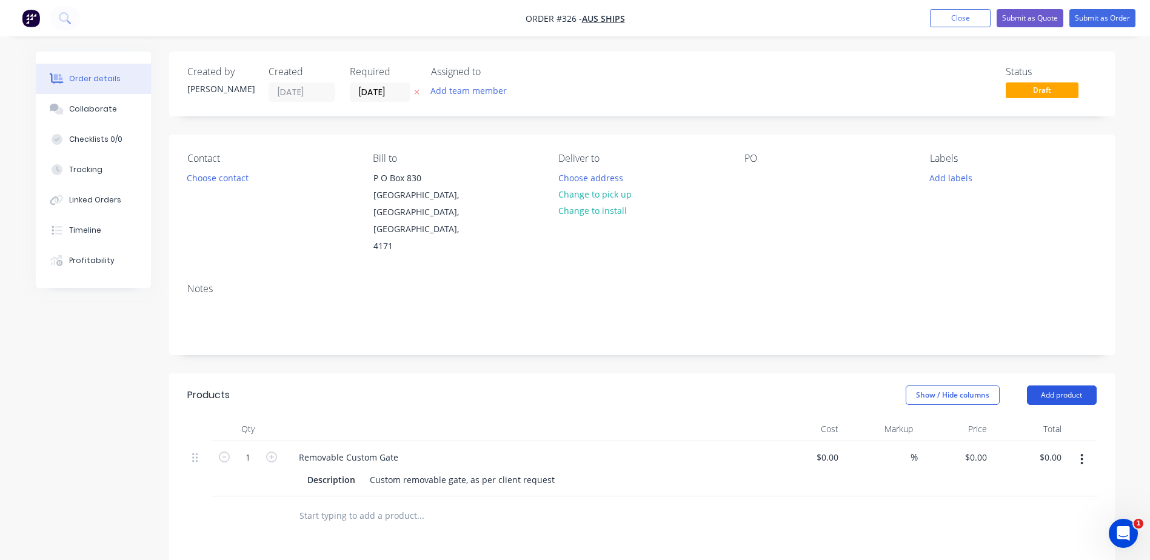
click at [1066, 386] on button "Add product" at bounding box center [1062, 395] width 70 height 19
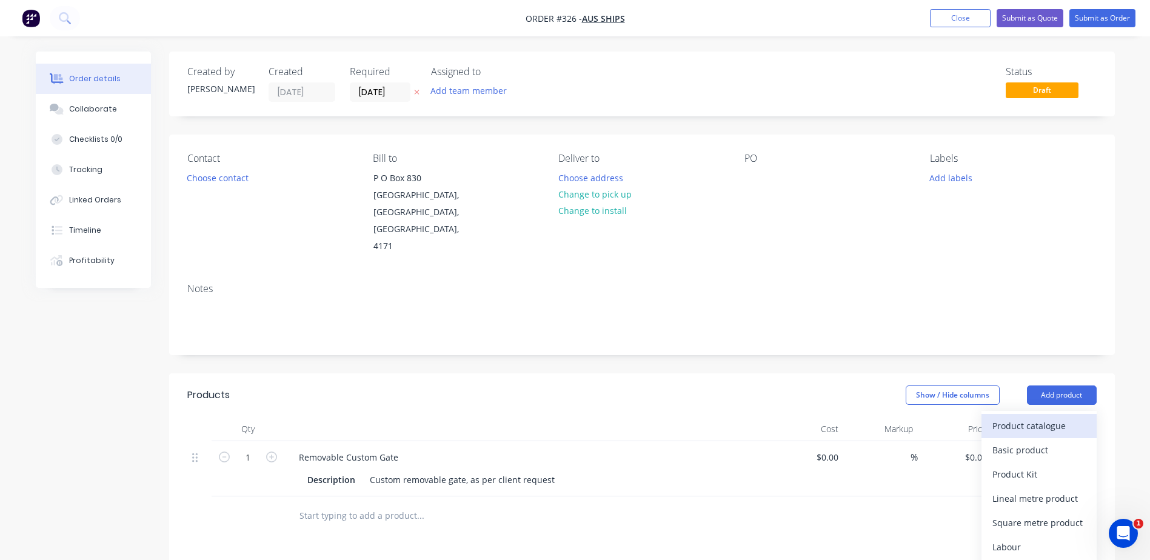
click at [1023, 417] on div "Product catalogue" at bounding box center [1038, 426] width 93 height 18
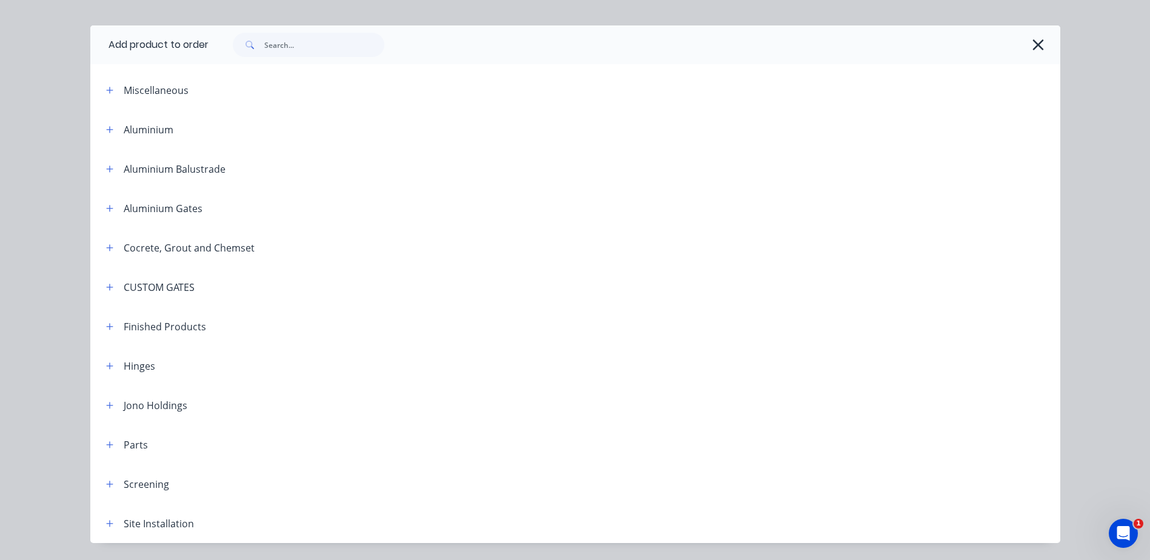
scroll to position [59, 0]
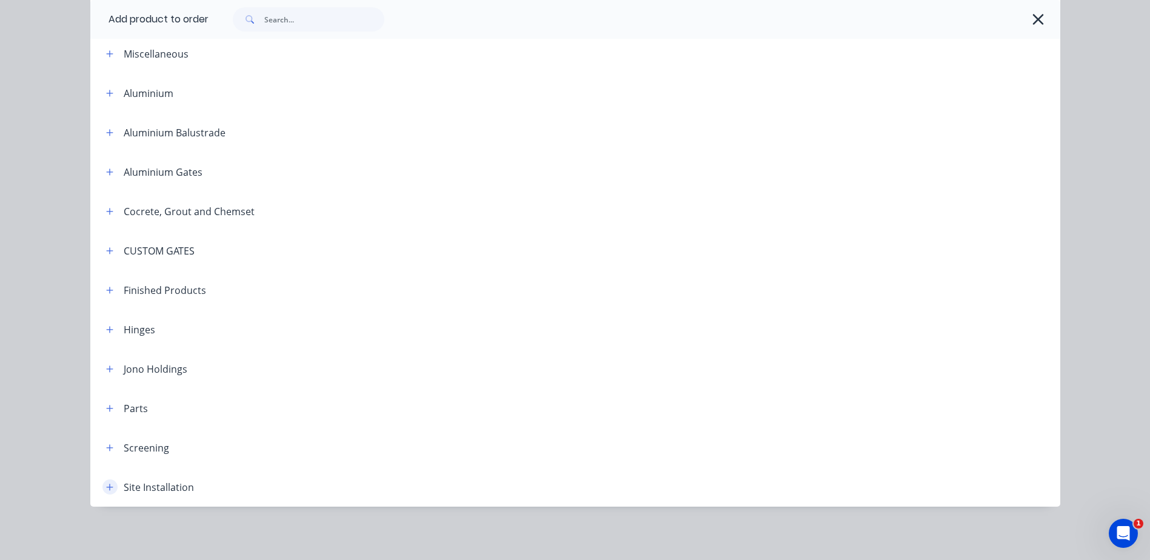
click at [106, 487] on icon "button" at bounding box center [109, 487] width 7 height 8
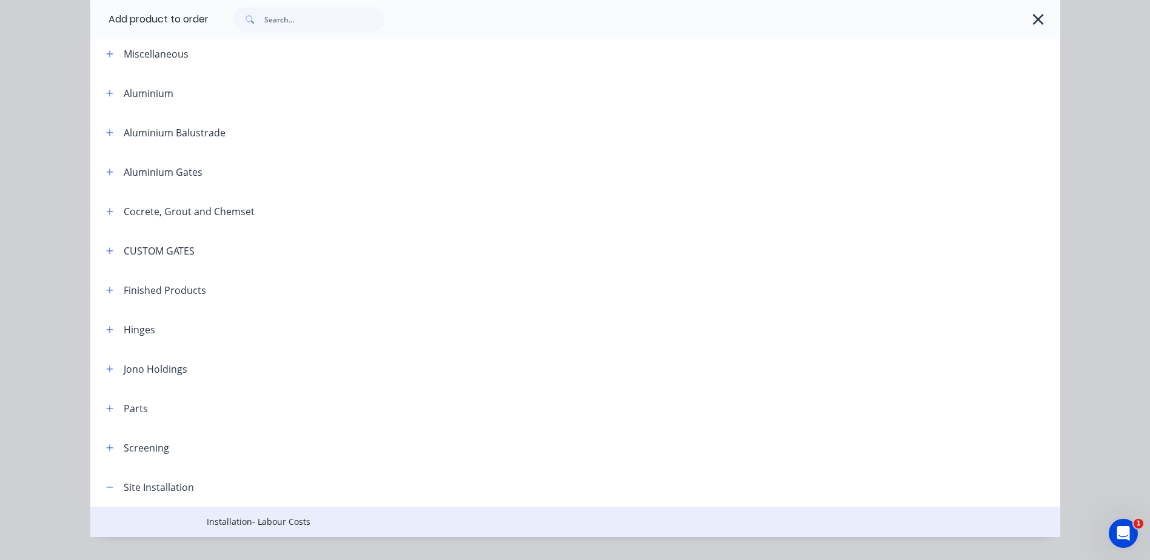
click at [219, 520] on span "Installation- Labour Costs" at bounding box center [548, 521] width 683 height 13
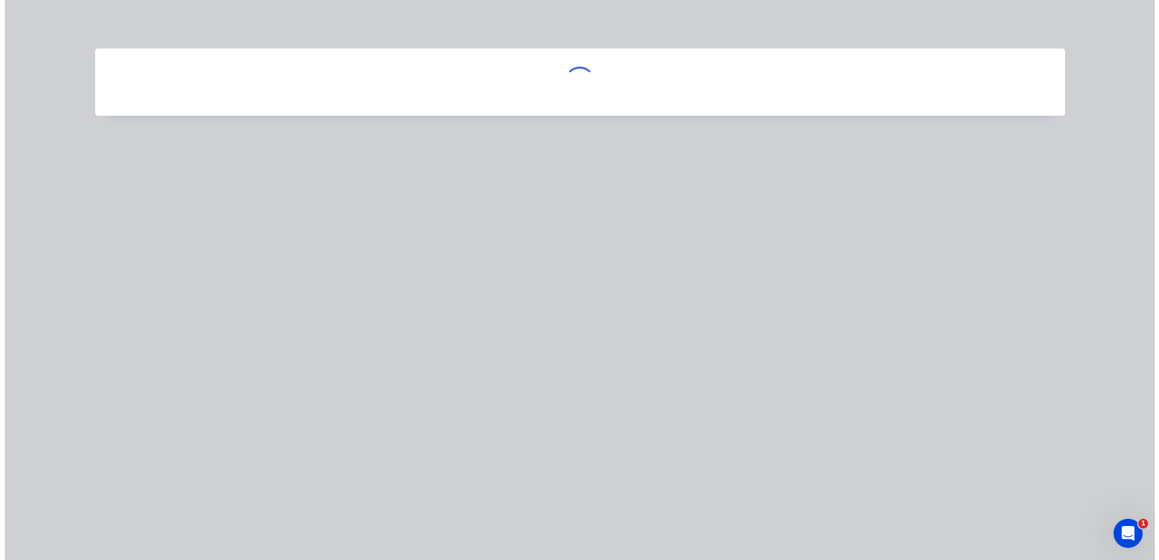
scroll to position [0, 0]
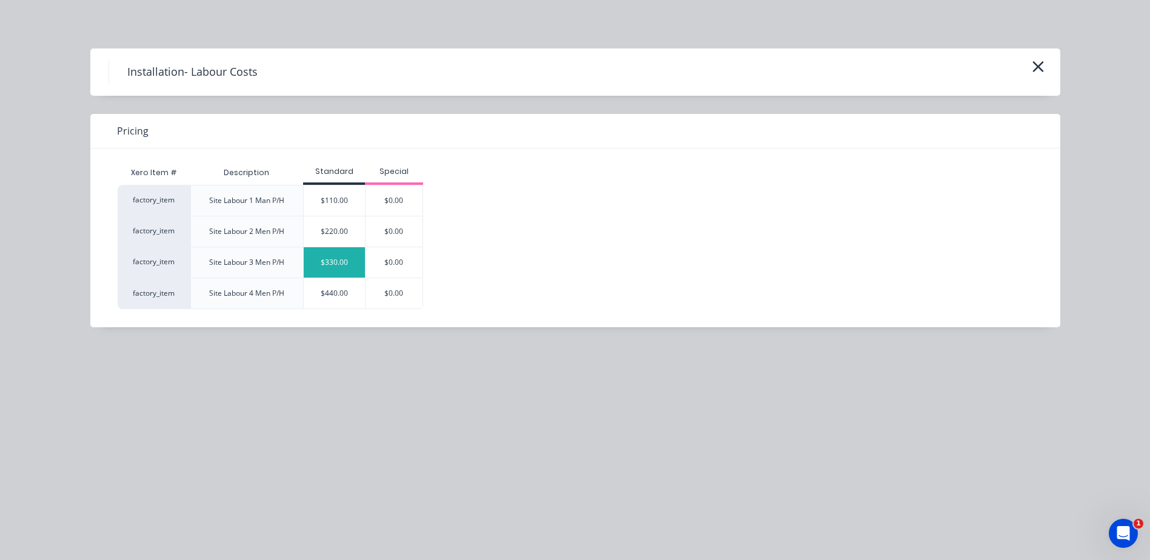
click at [352, 264] on div "$330.00" at bounding box center [334, 262] width 61 height 30
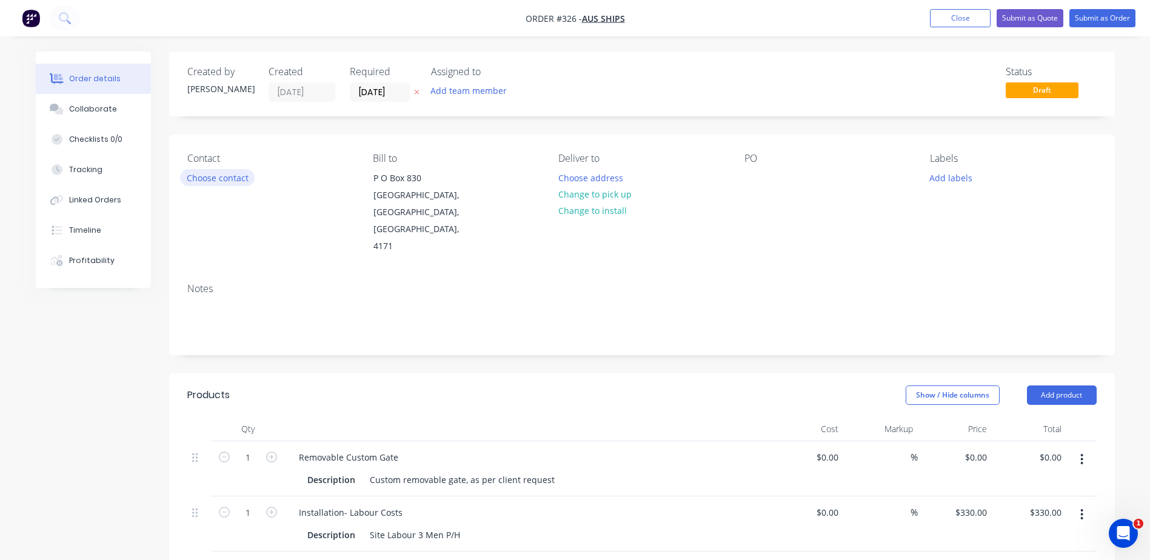
click at [200, 176] on button "Choose contact" at bounding box center [217, 177] width 75 height 16
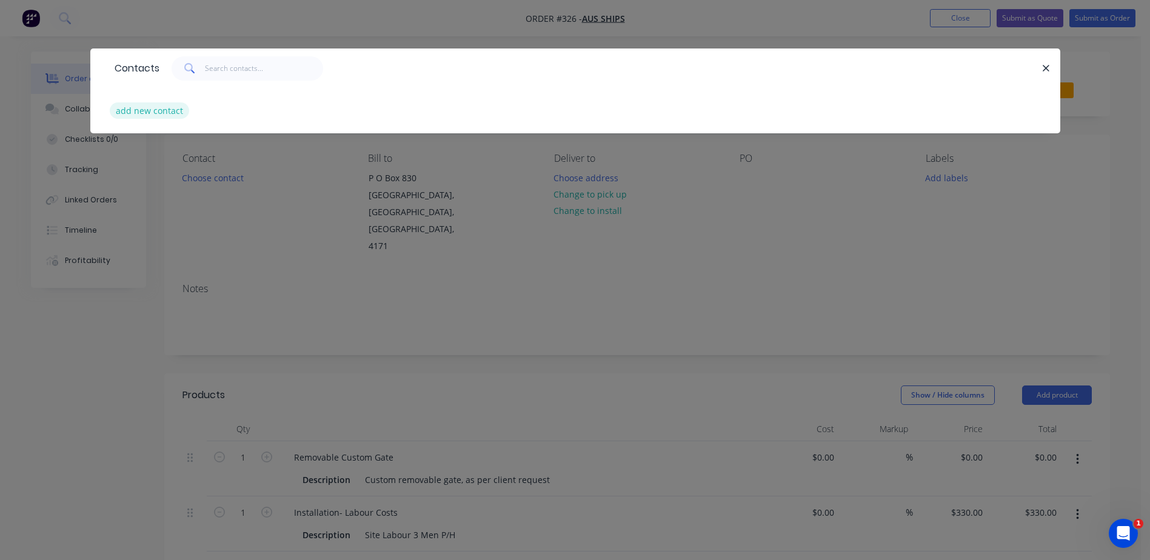
click at [135, 113] on button "add new contact" at bounding box center [150, 110] width 80 height 16
select select "AU"
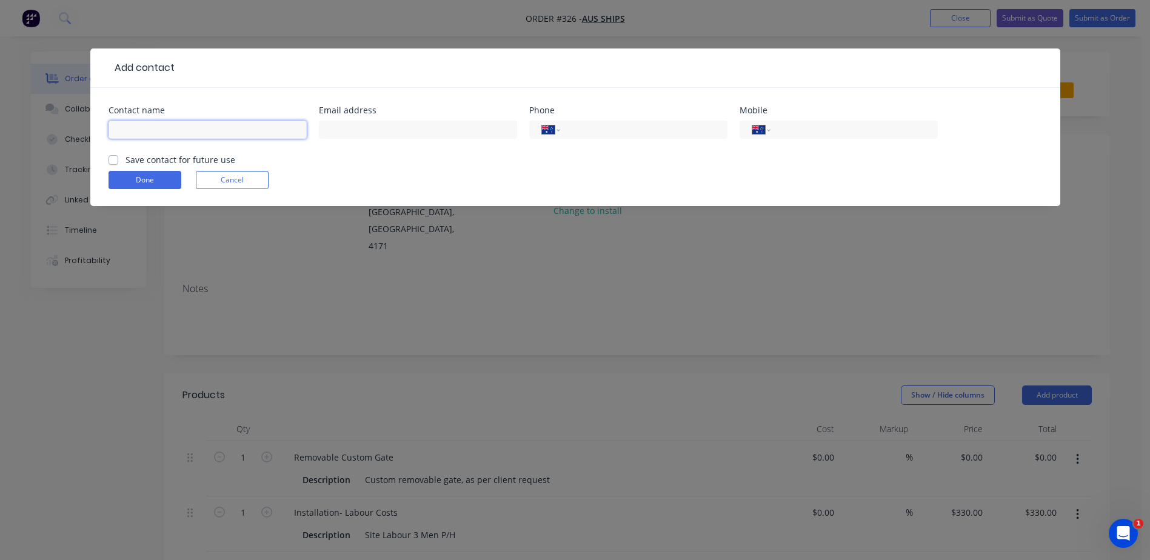
click at [152, 122] on input "text" at bounding box center [208, 130] width 198 height 18
drag, startPoint x: 134, startPoint y: 132, endPoint x: 112, endPoint y: 132, distance: 22.4
click at [112, 132] on input "Rob" at bounding box center [208, 130] width 198 height 18
click at [186, 132] on input "Tommy Er" at bounding box center [208, 130] width 198 height 18
type input "Tommy Ericson"
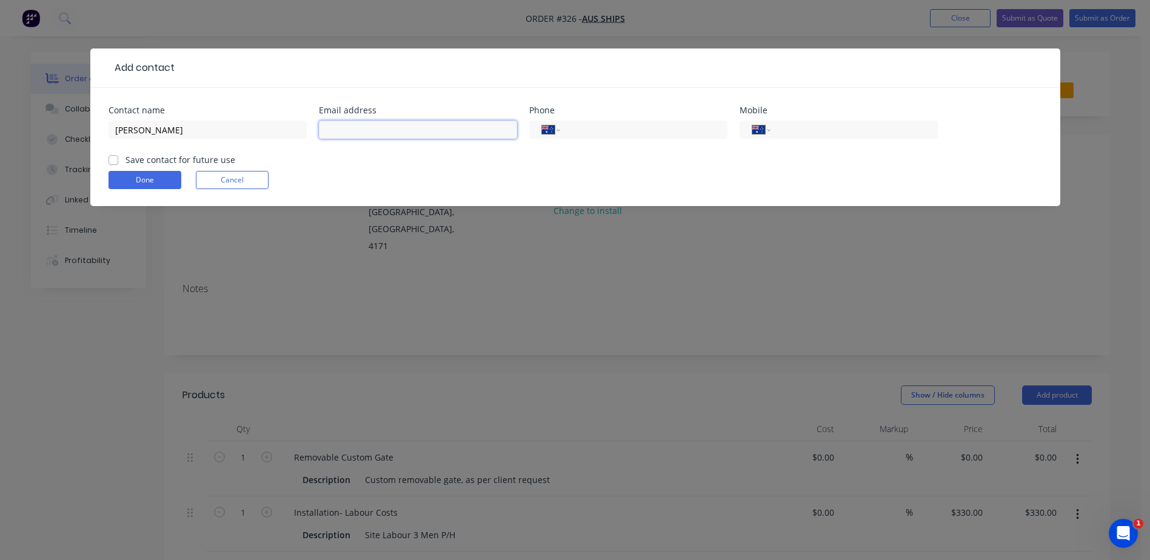
click at [446, 132] on input "text" at bounding box center [418, 130] width 198 height 18
paste input "ommy@ausships.com"
click at [325, 133] on input "ommy@ausships.com" at bounding box center [418, 130] width 198 height 18
type input "tommy@ausships.com"
click at [125, 161] on label "Save contact for future use" at bounding box center [180, 159] width 110 height 13
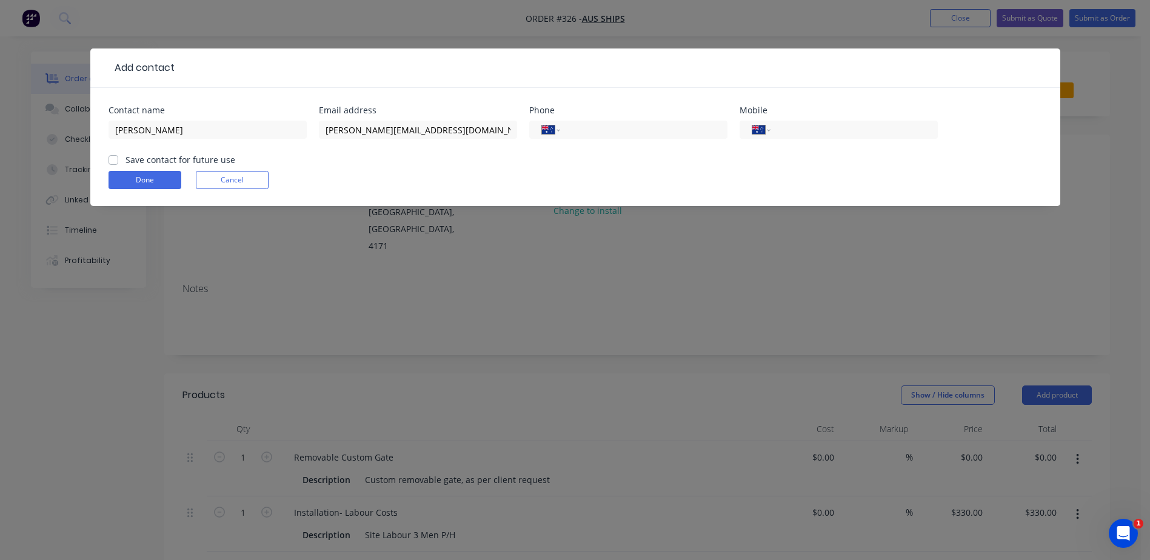
click at [113, 161] on input "Save contact for future use" at bounding box center [114, 159] width 10 height 12
checkbox input "true"
click at [129, 175] on button "Done" at bounding box center [145, 180] width 73 height 18
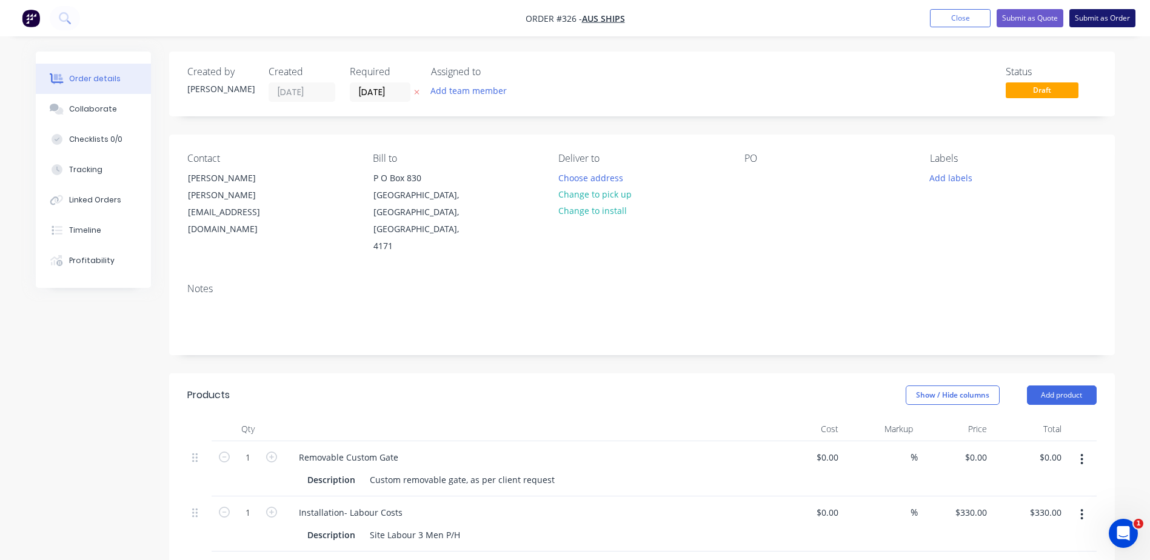
click at [1102, 14] on button "Submit as Order" at bounding box center [1102, 18] width 66 height 18
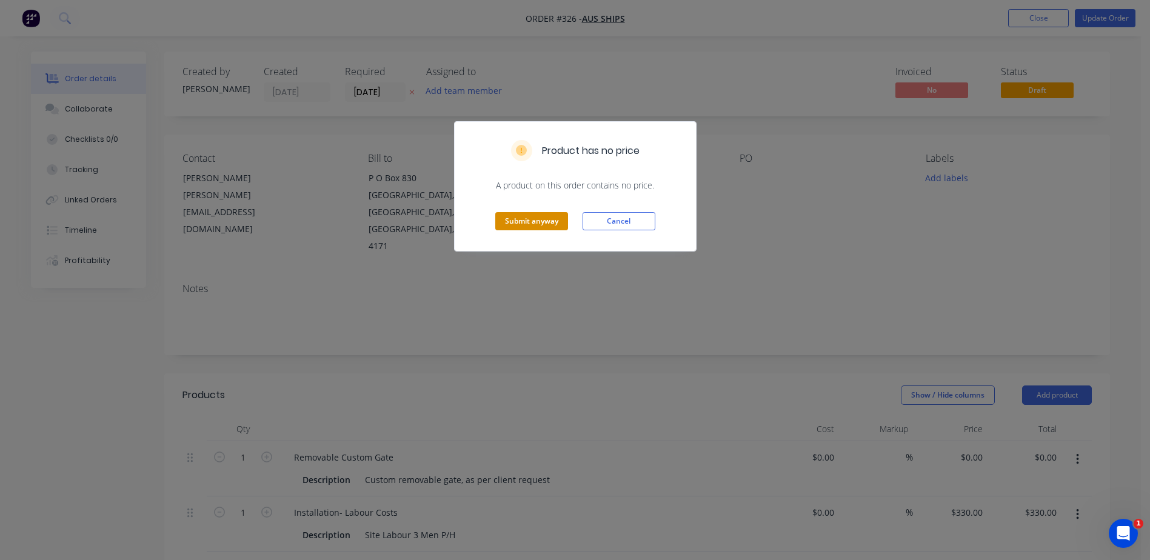
click at [527, 227] on button "Submit anyway" at bounding box center [531, 221] width 73 height 18
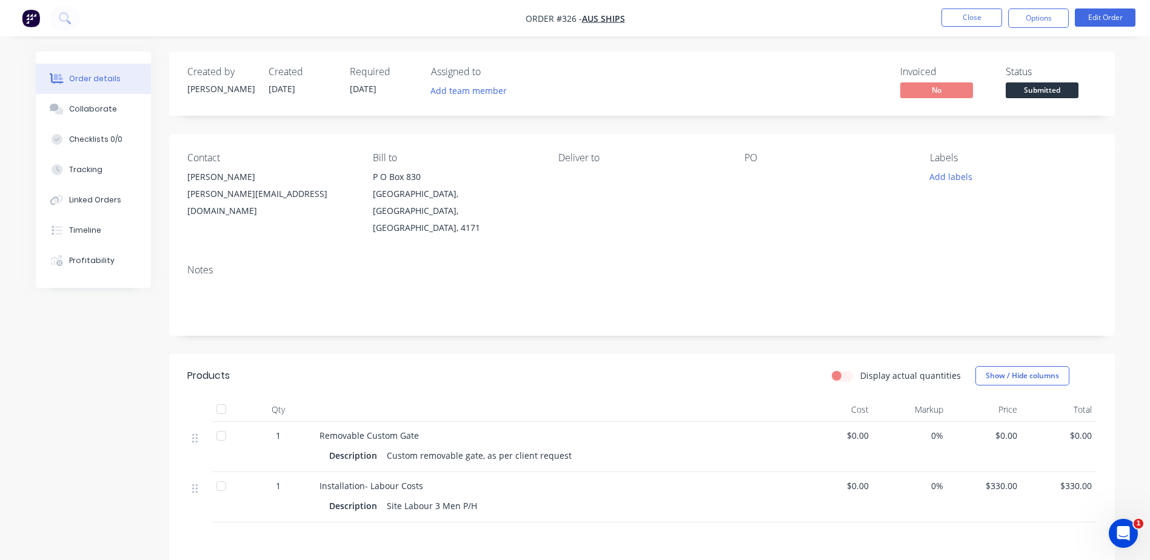
click at [982, 27] on li "Close" at bounding box center [971, 17] width 61 height 19
click at [979, 22] on button "Close" at bounding box center [971, 17] width 61 height 18
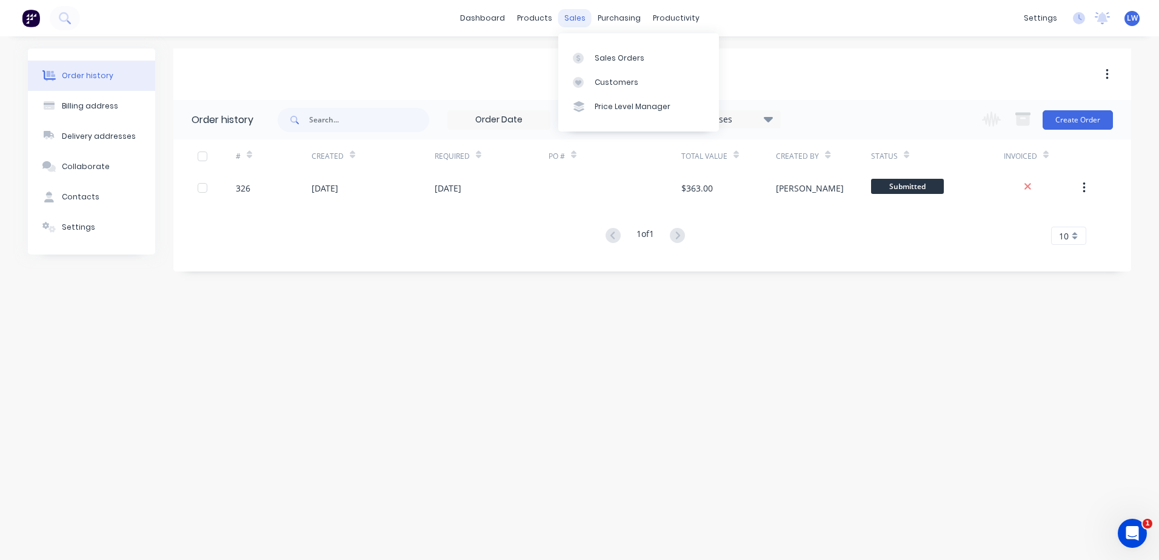
click at [571, 22] on div "sales" at bounding box center [574, 18] width 33 height 18
click at [602, 56] on div "Sales Orders" at bounding box center [620, 58] width 50 height 11
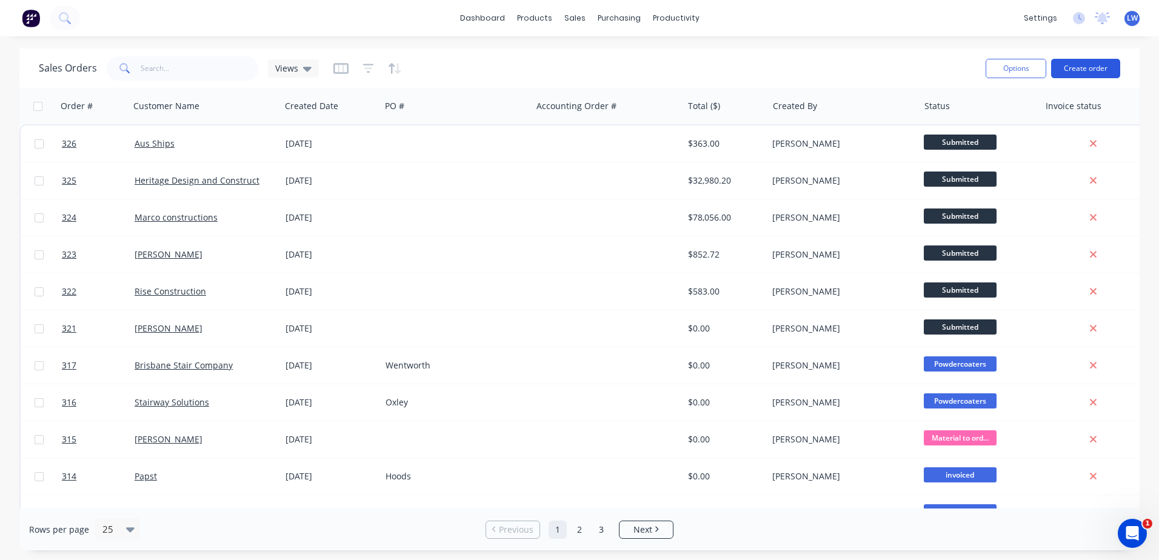
click at [1076, 70] on button "Create order" at bounding box center [1085, 68] width 69 height 19
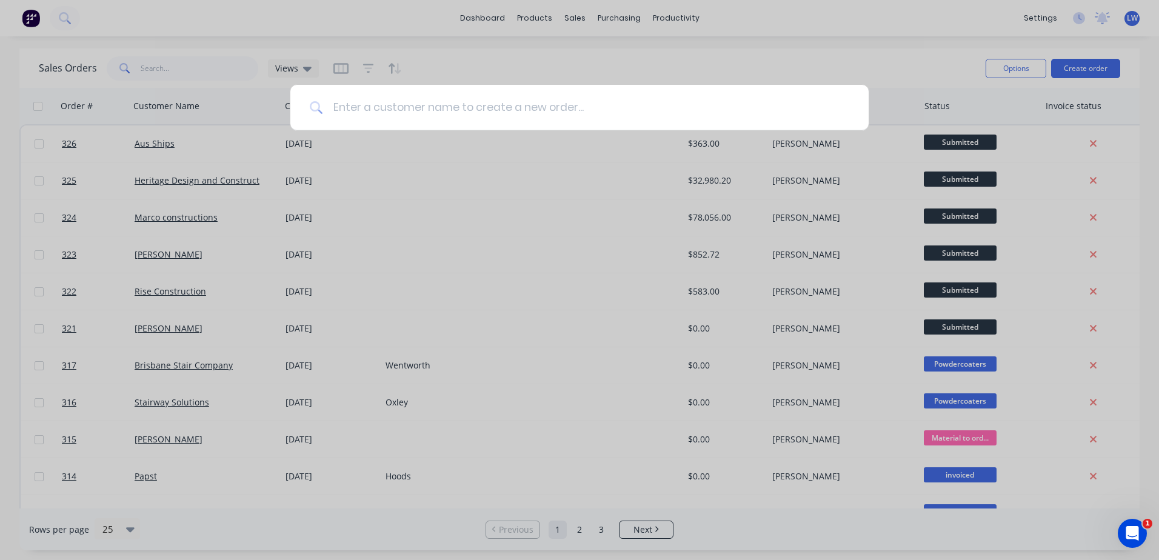
click at [389, 113] on input at bounding box center [586, 107] width 526 height 45
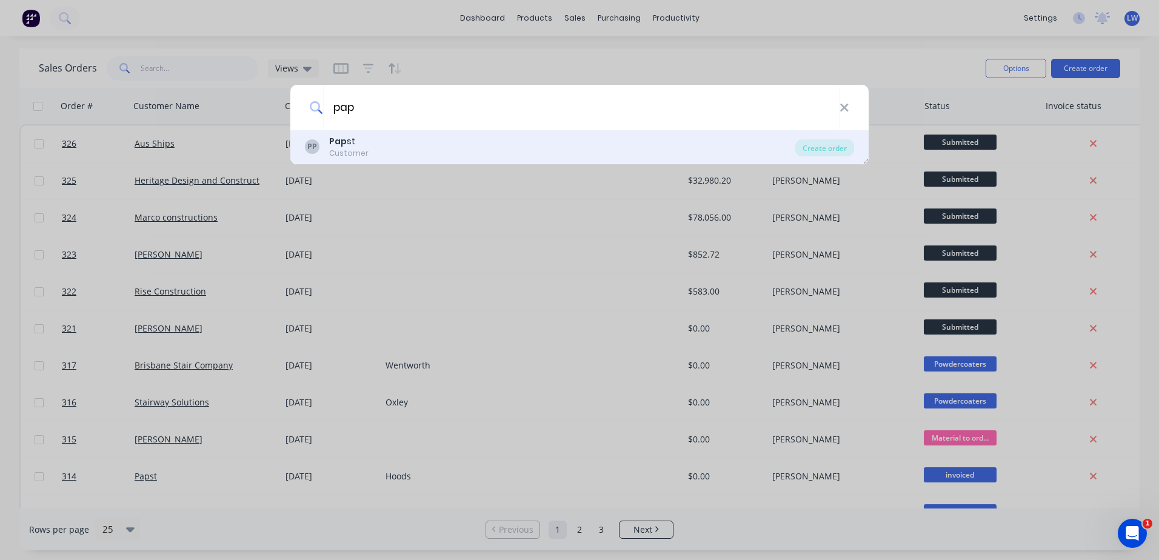
type input "pap"
click at [339, 141] on b "Pap" at bounding box center [338, 141] width 18 height 12
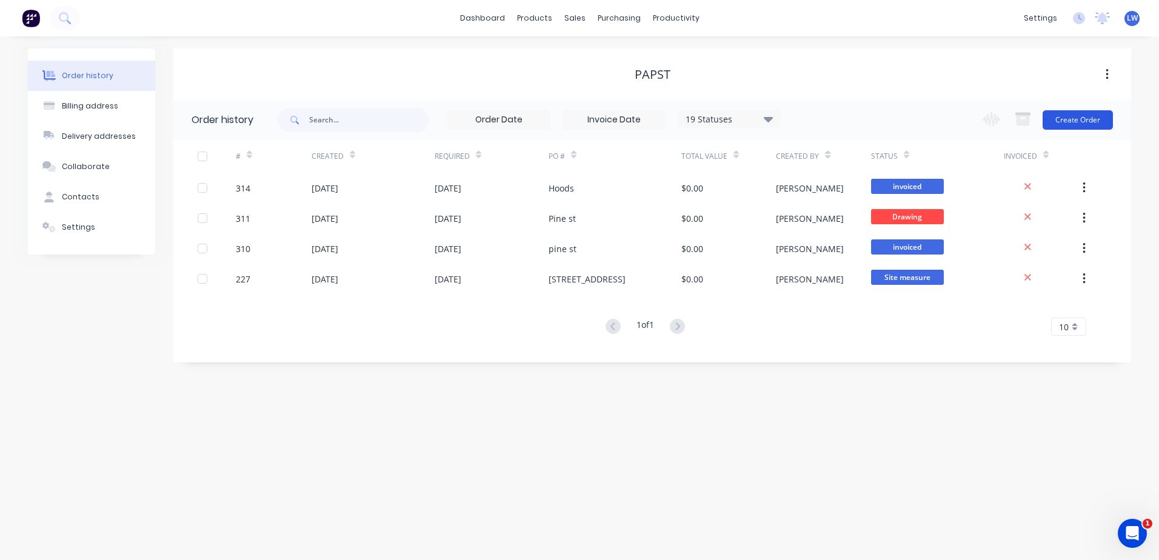
click at [1083, 118] on button "Create Order" at bounding box center [1078, 119] width 70 height 19
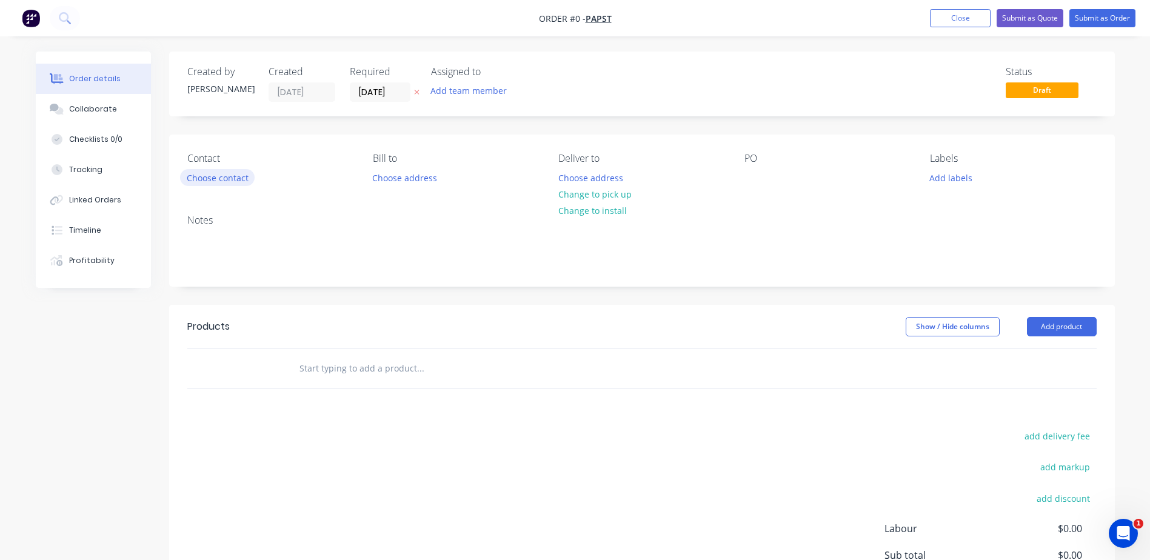
click at [219, 178] on button "Choose contact" at bounding box center [217, 177] width 75 height 16
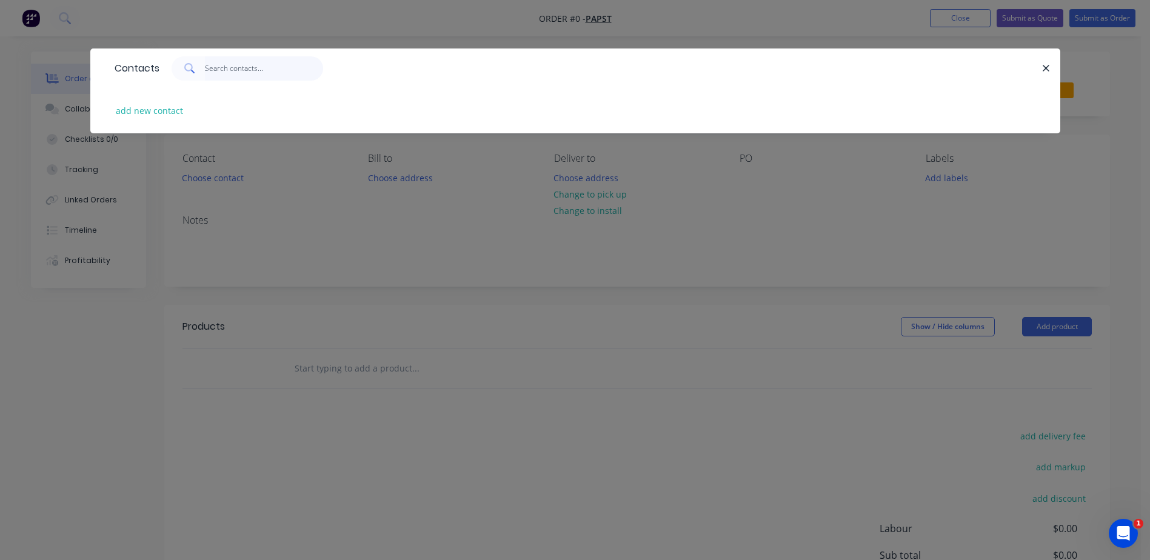
click at [221, 64] on input "text" at bounding box center [264, 68] width 118 height 24
click at [244, 67] on input "text" at bounding box center [264, 68] width 118 height 24
type input "pap"
drag, startPoint x: 220, startPoint y: 68, endPoint x: 170, endPoint y: 62, distance: 50.1
click at [172, 65] on div "pap" at bounding box center [248, 68] width 152 height 24
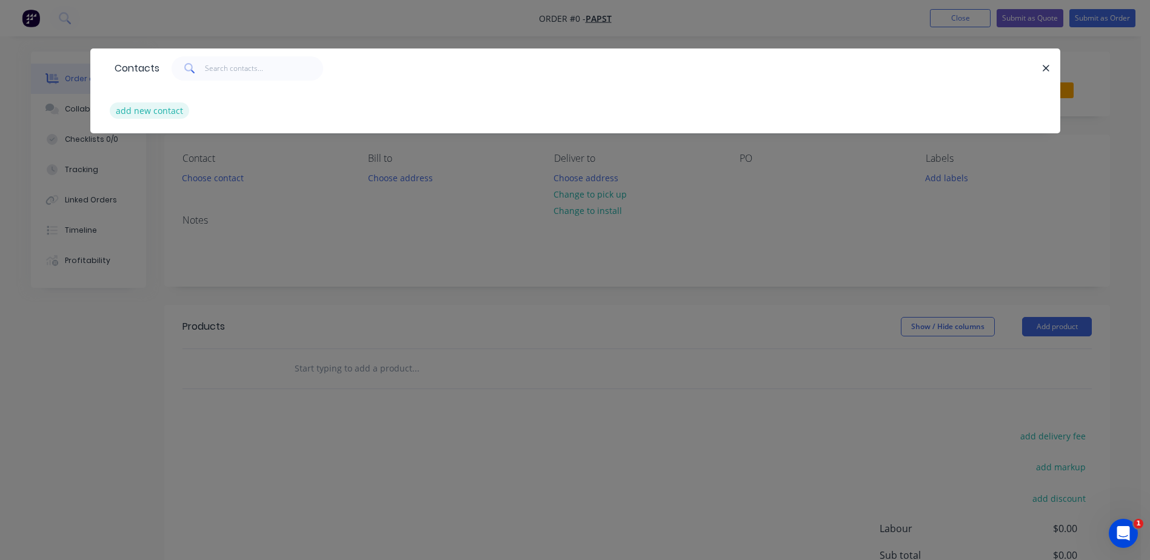
click at [155, 114] on button "add new contact" at bounding box center [150, 110] width 80 height 16
select select "AU"
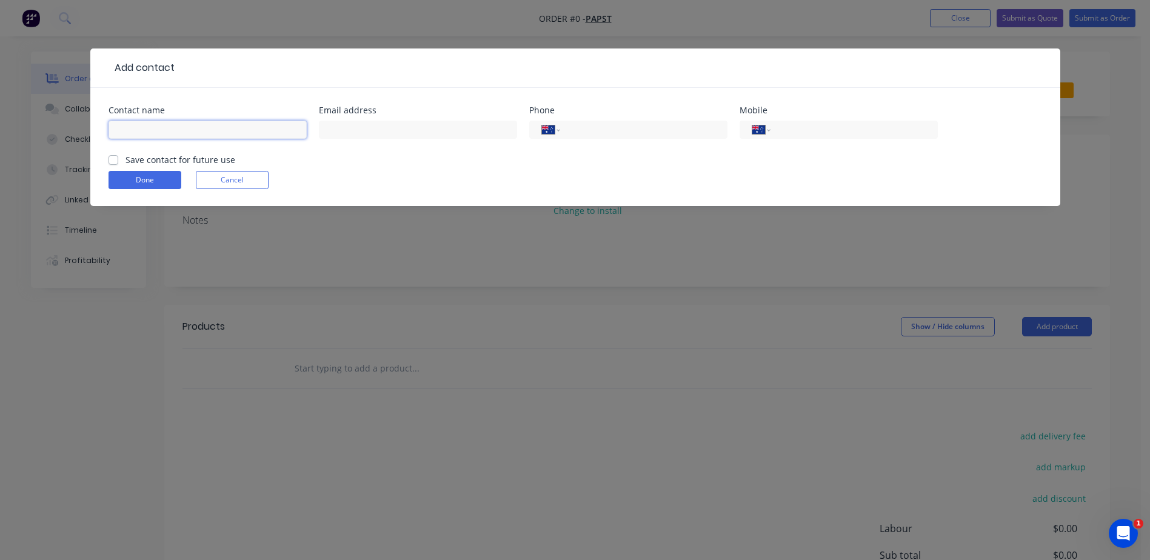
click at [148, 130] on input "text" at bounding box center [208, 130] width 198 height 18
type input "Joel Papst"
drag, startPoint x: 416, startPoint y: 124, endPoint x: 353, endPoint y: 124, distance: 62.4
click at [415, 124] on input "text" at bounding box center [418, 130] width 198 height 18
click at [368, 134] on input "text" at bounding box center [418, 130] width 198 height 18
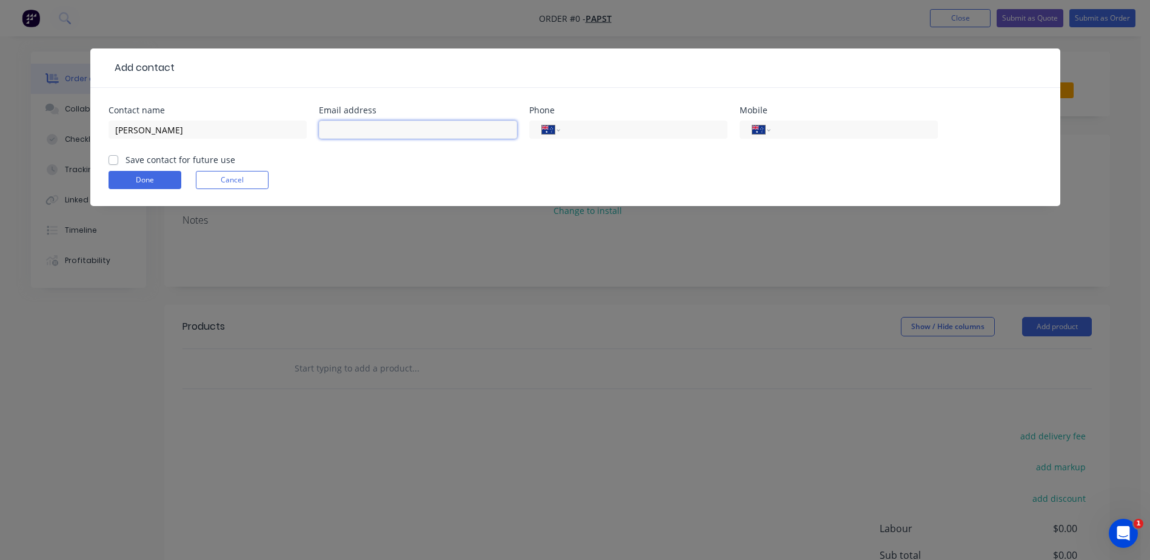
paste input "joel@papstgroup.com"
type input "joel@papstgroup.com"
click at [125, 159] on label "Save contact for future use" at bounding box center [180, 159] width 110 height 13
click at [113, 159] on input "Save contact for future use" at bounding box center [114, 159] width 10 height 12
checkbox input "true"
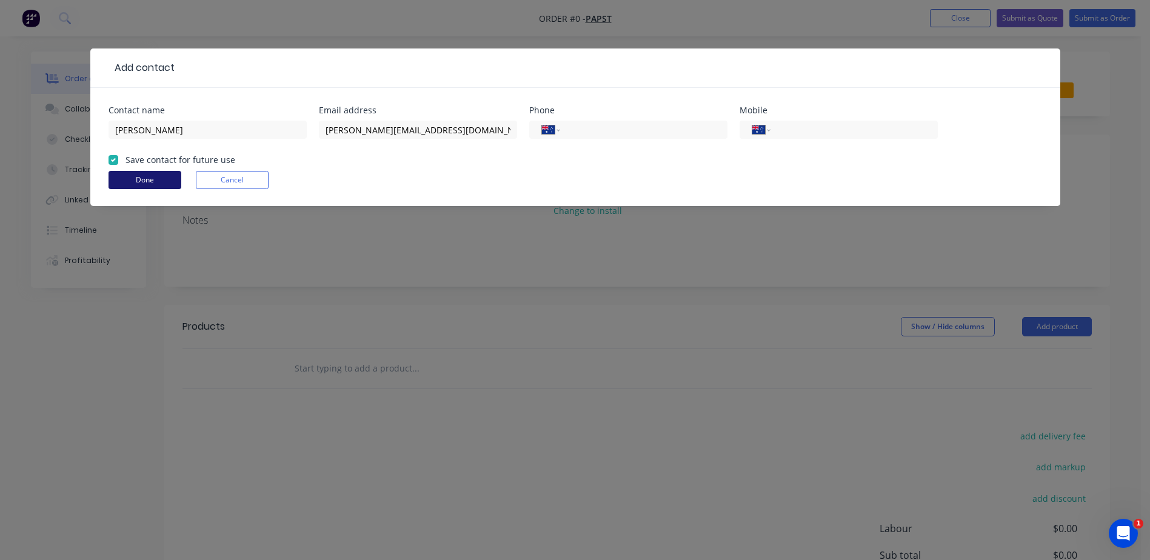
click at [133, 182] on button "Done" at bounding box center [145, 180] width 73 height 18
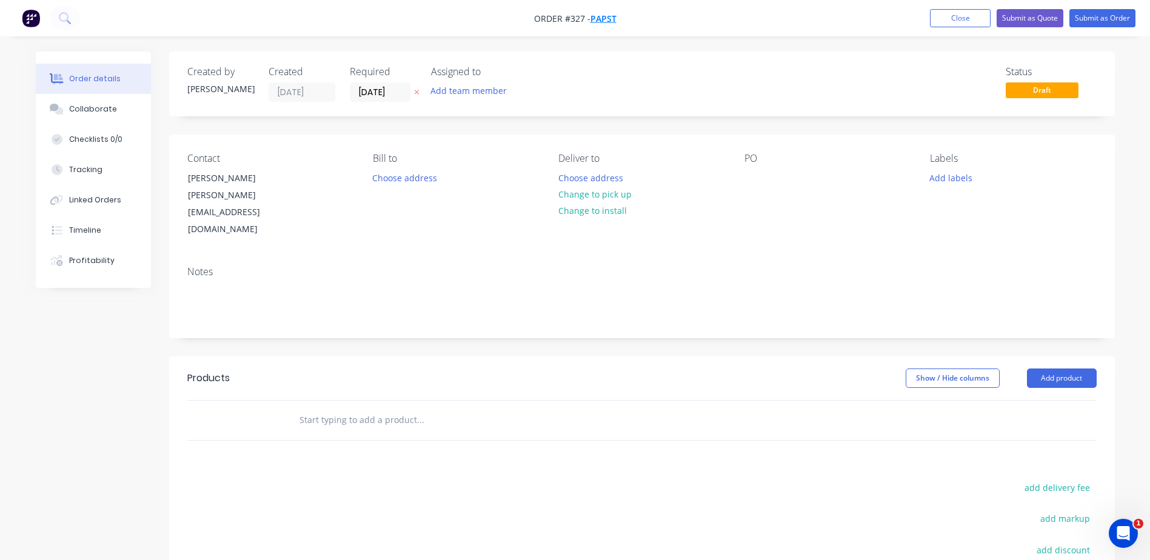
click at [601, 16] on span "Papst" at bounding box center [603, 19] width 26 height 12
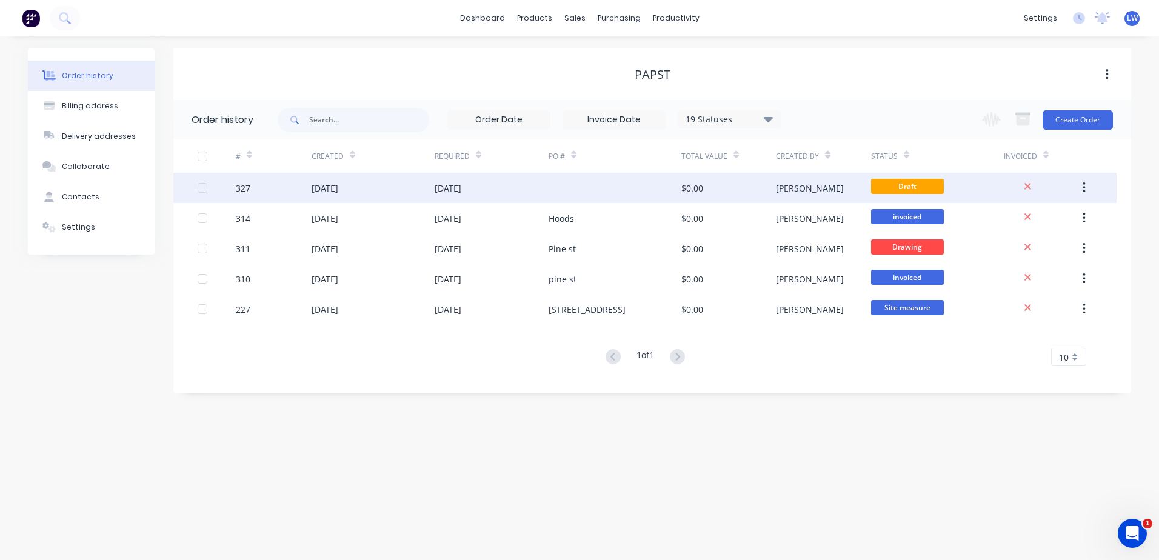
click at [519, 189] on div "[DATE]" at bounding box center [492, 188] width 114 height 30
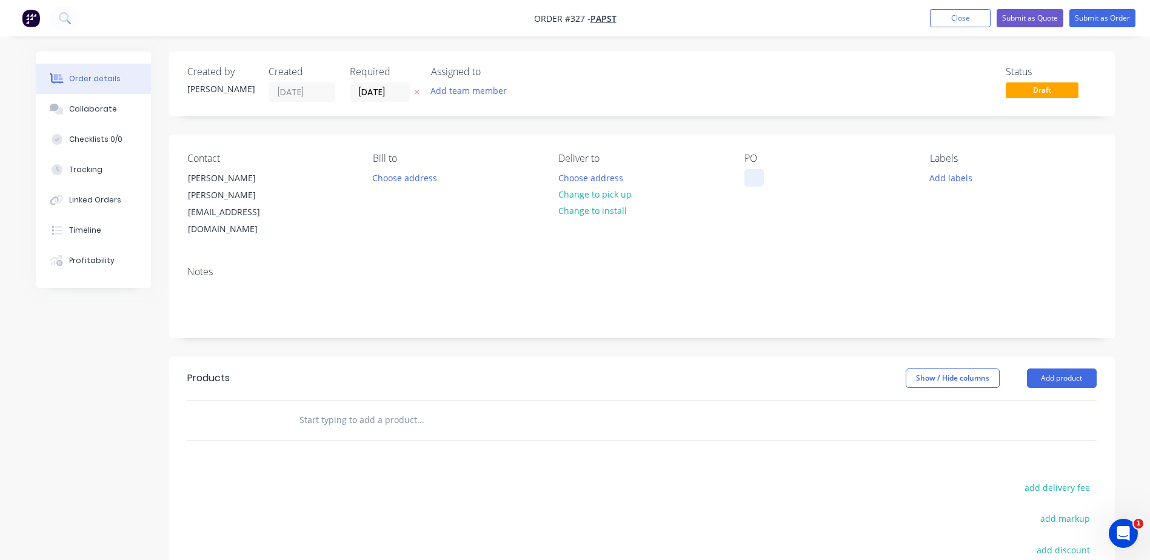
click at [744, 176] on div at bounding box center [753, 178] width 19 height 18
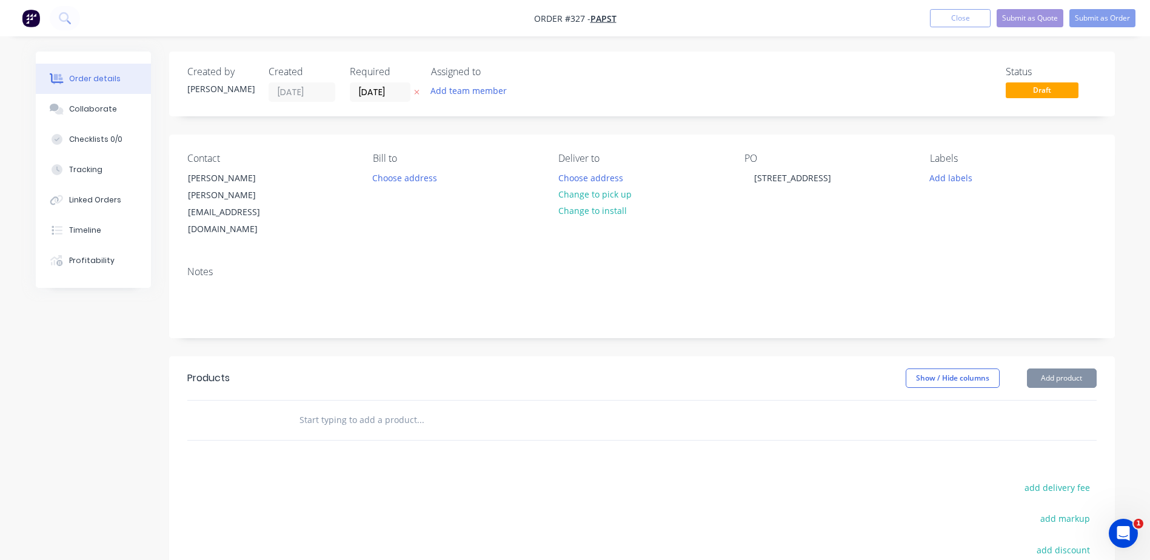
click at [384, 408] on input "text" at bounding box center [420, 420] width 242 height 24
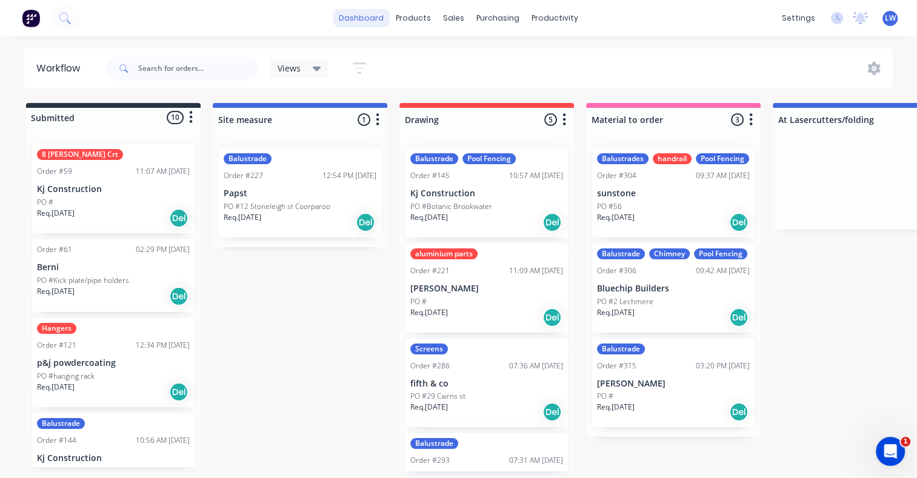
click at [358, 19] on link "dashboard" at bounding box center [361, 18] width 57 height 18
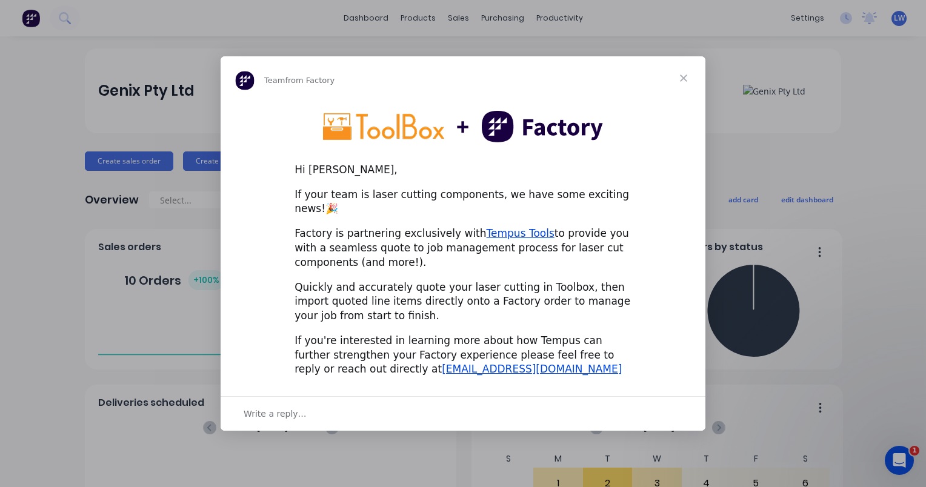
click at [684, 87] on span "Close" at bounding box center [684, 78] width 44 height 44
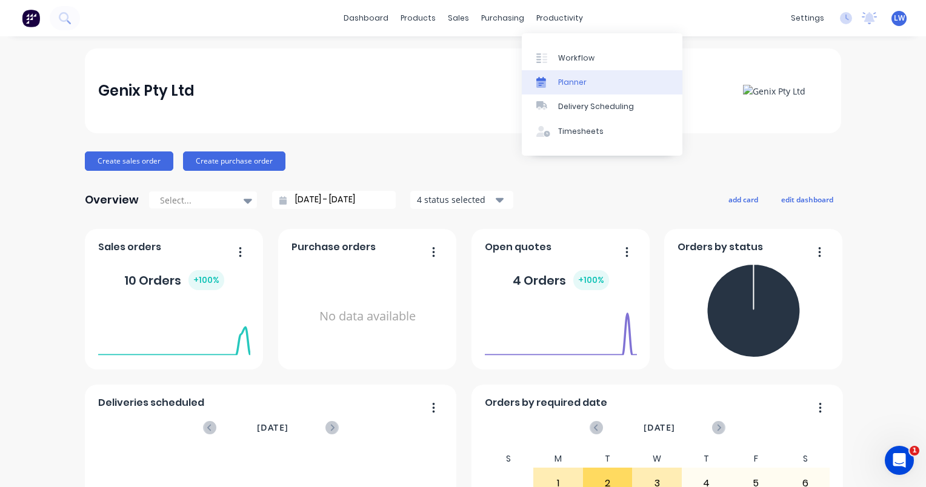
click at [555, 81] on link "Planner" at bounding box center [602, 82] width 161 height 24
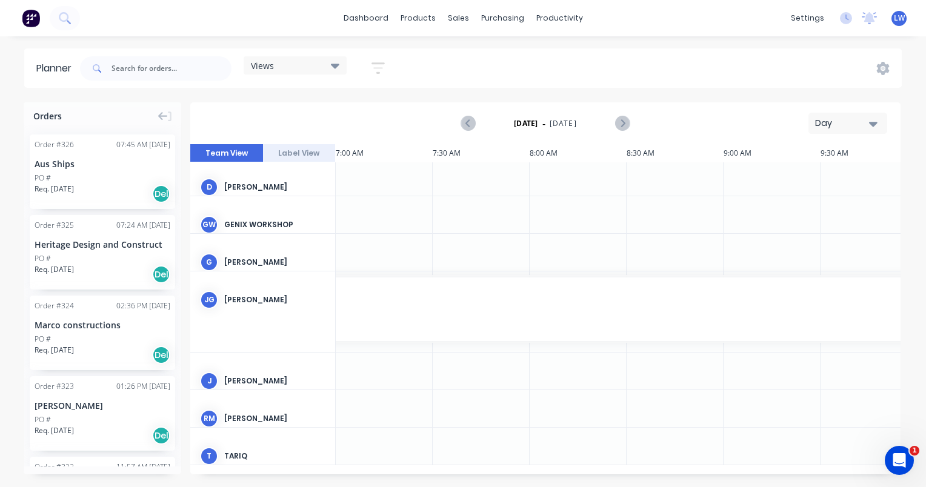
scroll to position [126, 194]
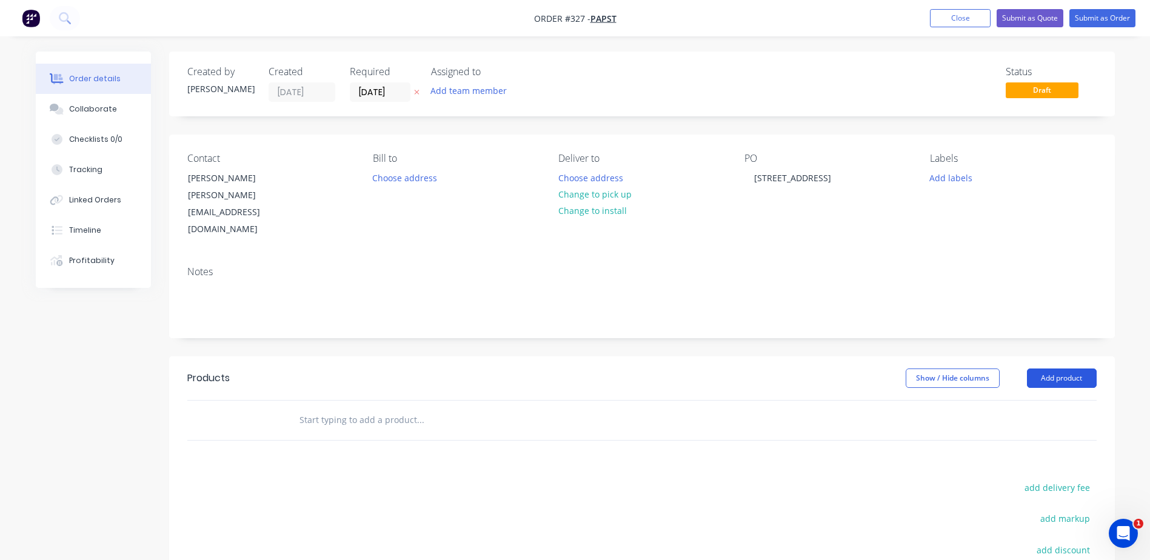
click at [1055, 369] on button "Add product" at bounding box center [1062, 378] width 70 height 19
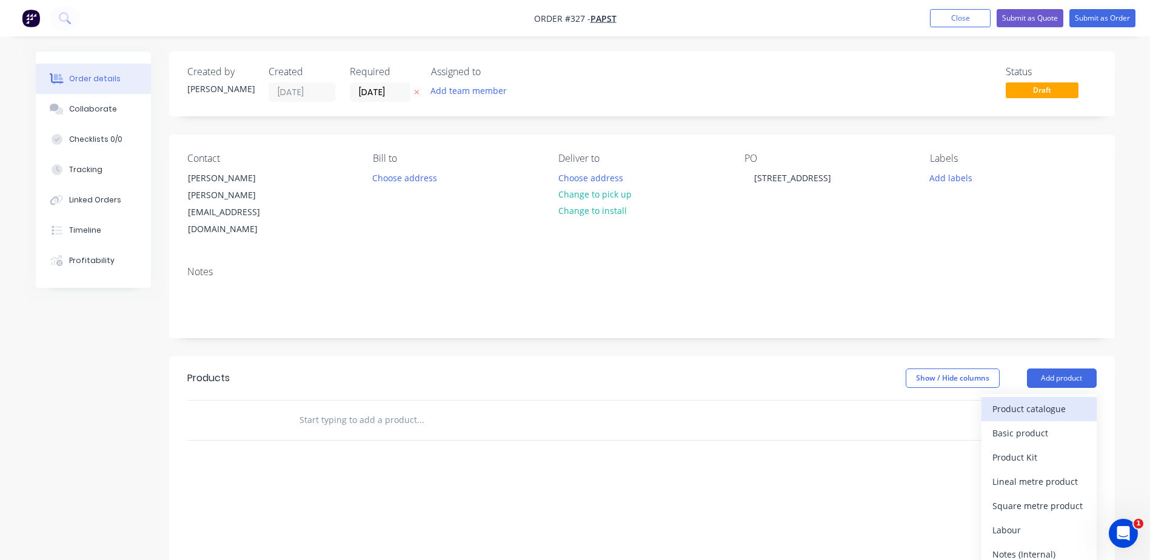
click at [1029, 400] on div "Product catalogue" at bounding box center [1038, 409] width 93 height 18
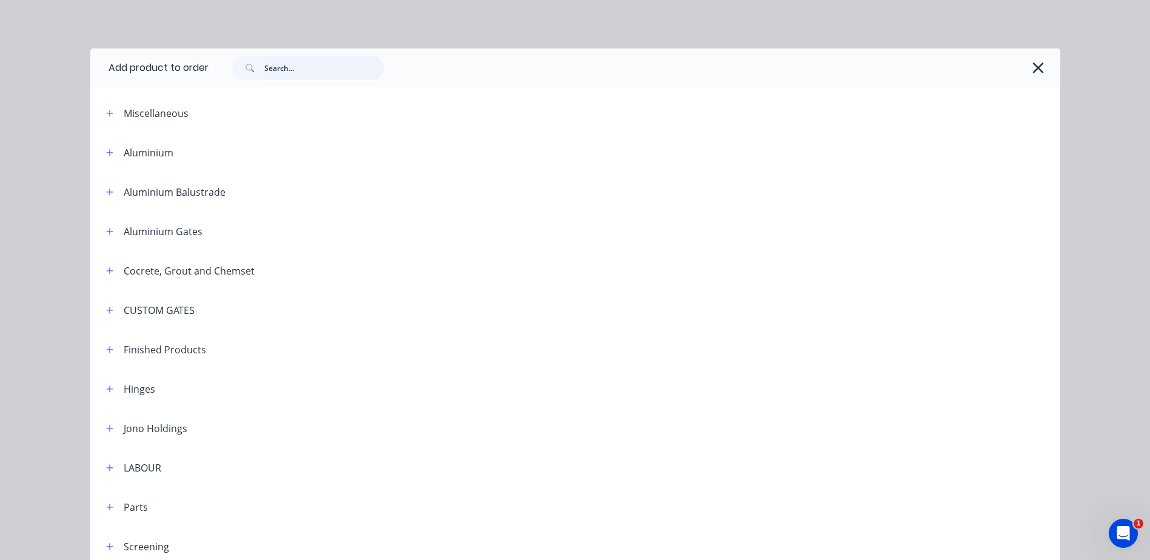
click at [303, 67] on input "text" at bounding box center [324, 68] width 120 height 24
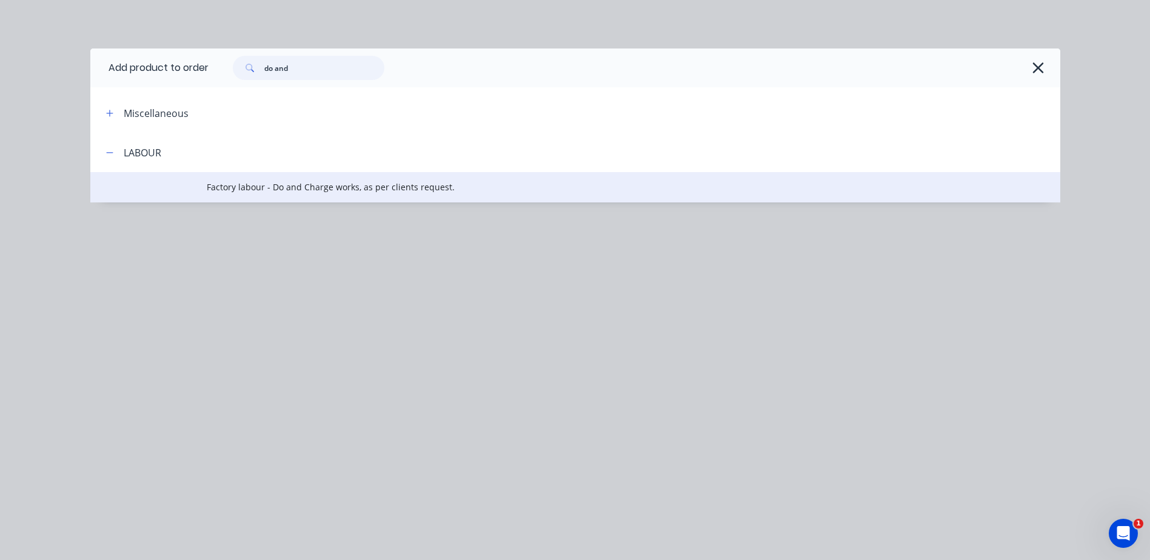
type input "do and"
click at [304, 186] on span "Factory labour - Do and Charge works, as per clients request." at bounding box center [548, 187] width 683 height 13
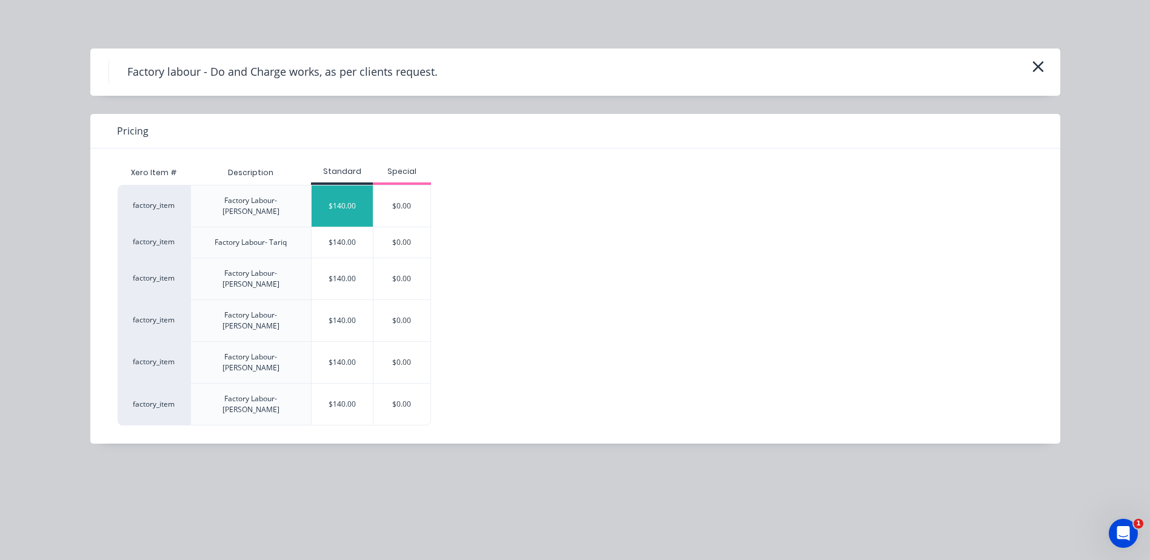
click at [350, 199] on div "$140.00" at bounding box center [342, 206] width 61 height 41
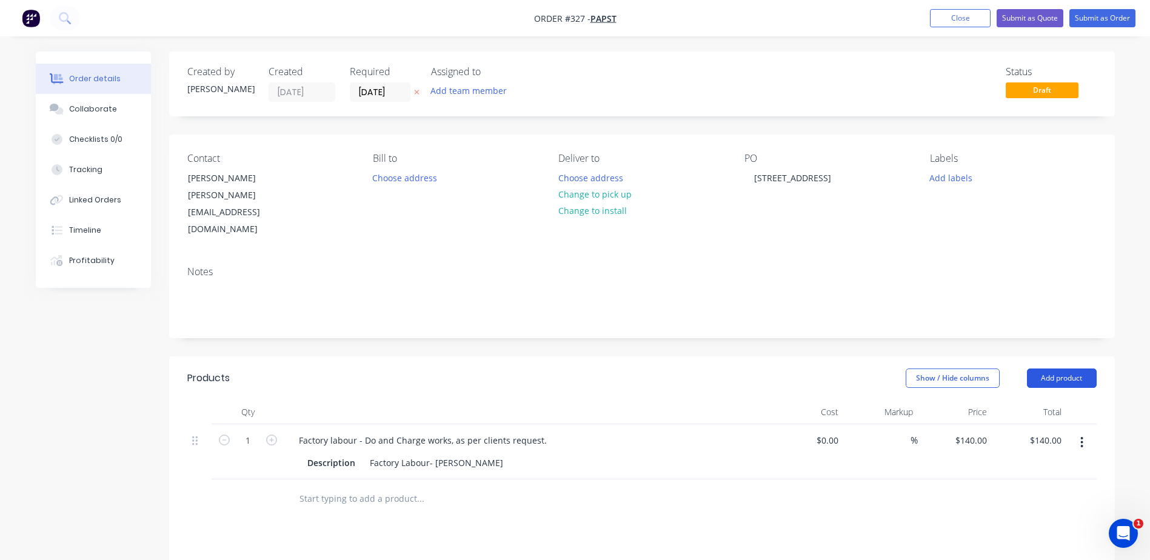
click at [1051, 369] on button "Add product" at bounding box center [1062, 378] width 70 height 19
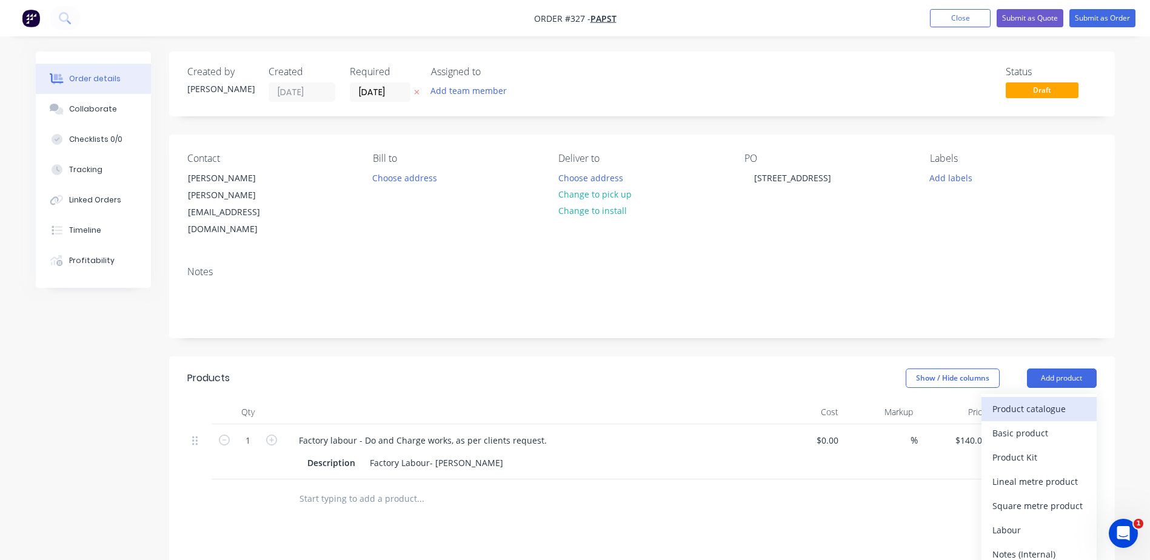
click at [1035, 400] on div "Product catalogue" at bounding box center [1038, 409] width 93 height 18
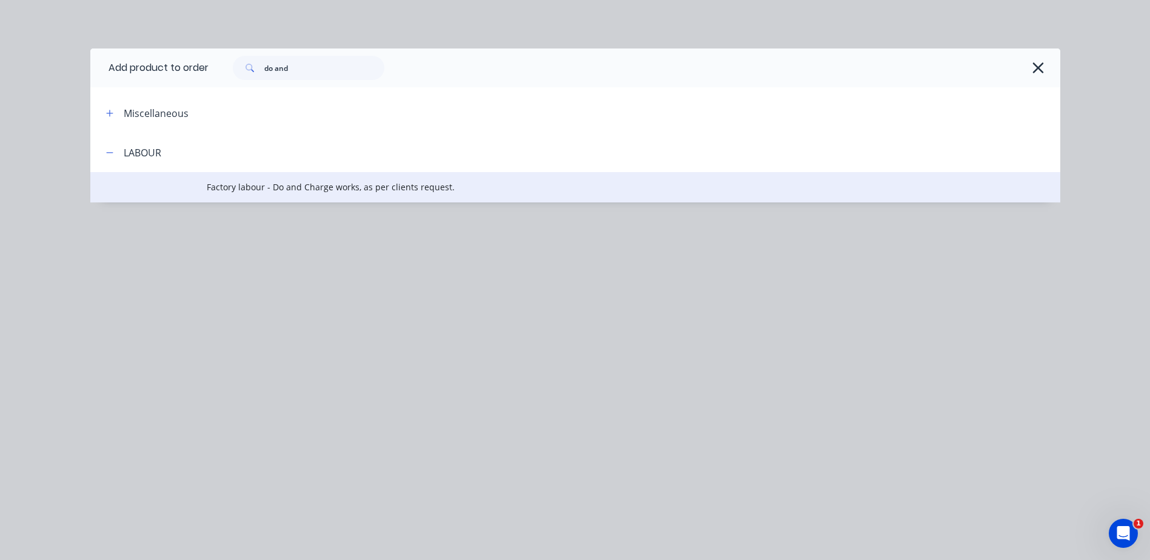
click at [239, 184] on span "Factory labour - Do and Charge works, as per clients request." at bounding box center [548, 187] width 683 height 13
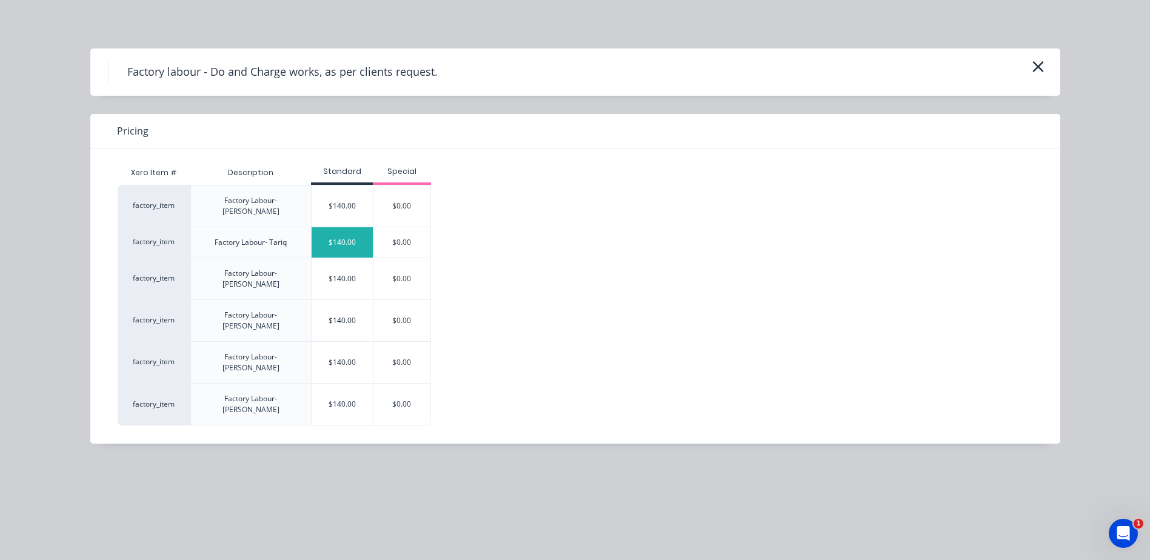
click at [352, 241] on div "$140.00" at bounding box center [342, 242] width 61 height 30
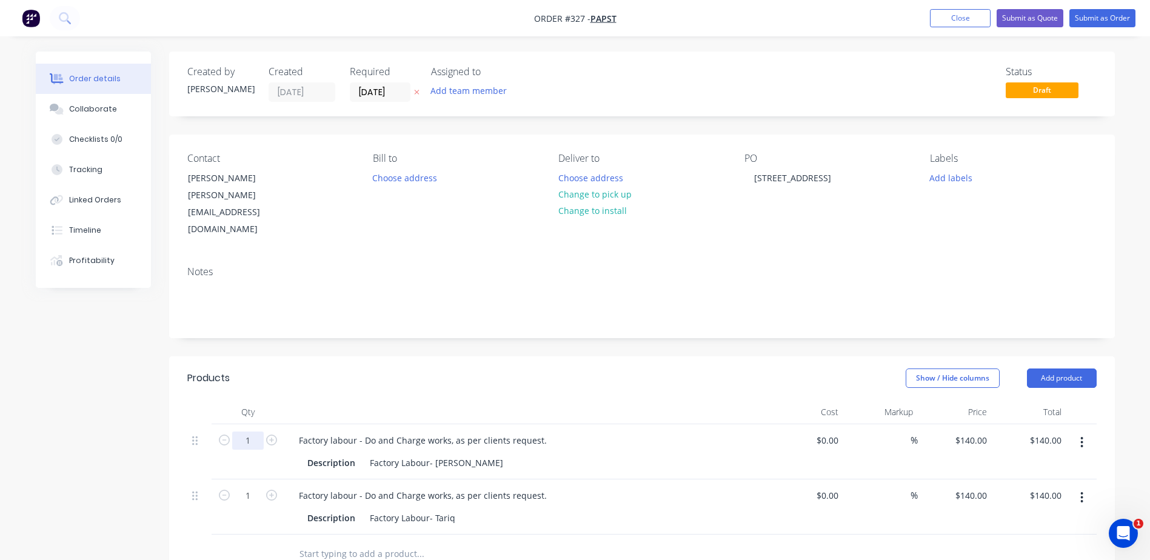
click at [248, 432] on input "1" at bounding box center [248, 441] width 32 height 18
type input "0.5"
type input "$70.00"
click at [253, 481] on div "1" at bounding box center [248, 507] width 73 height 55
click at [246, 432] on input "0.5" at bounding box center [248, 441] width 32 height 18
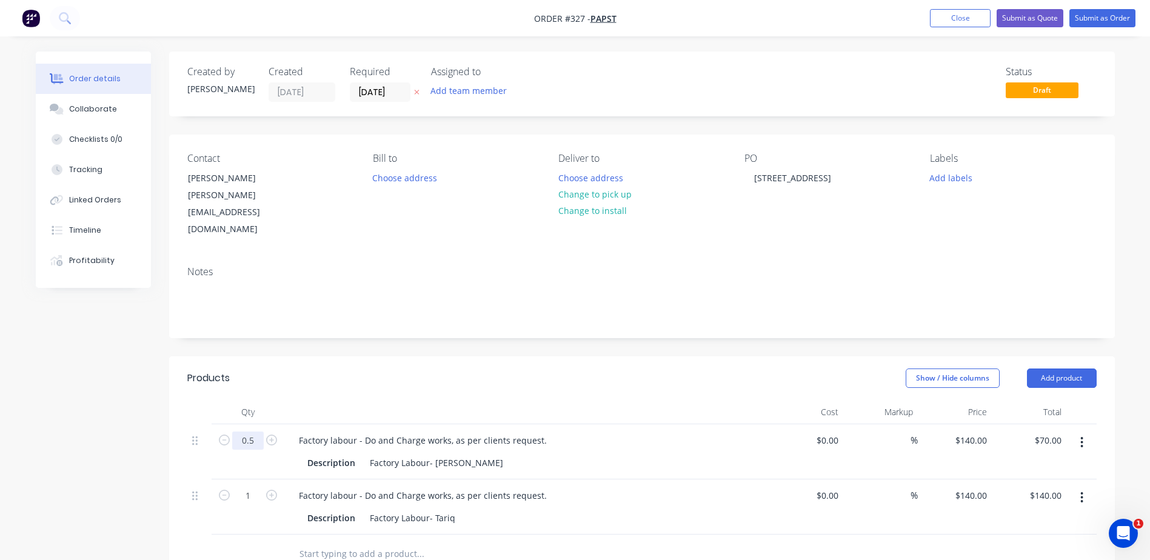
click at [243, 432] on input "0.5" at bounding box center [248, 441] width 32 height 18
click at [247, 432] on input "0.5" at bounding box center [248, 441] width 32 height 18
type input "15.5"
type input "$2,170.00"
click at [246, 450] on input "1" at bounding box center [248, 441] width 32 height 18
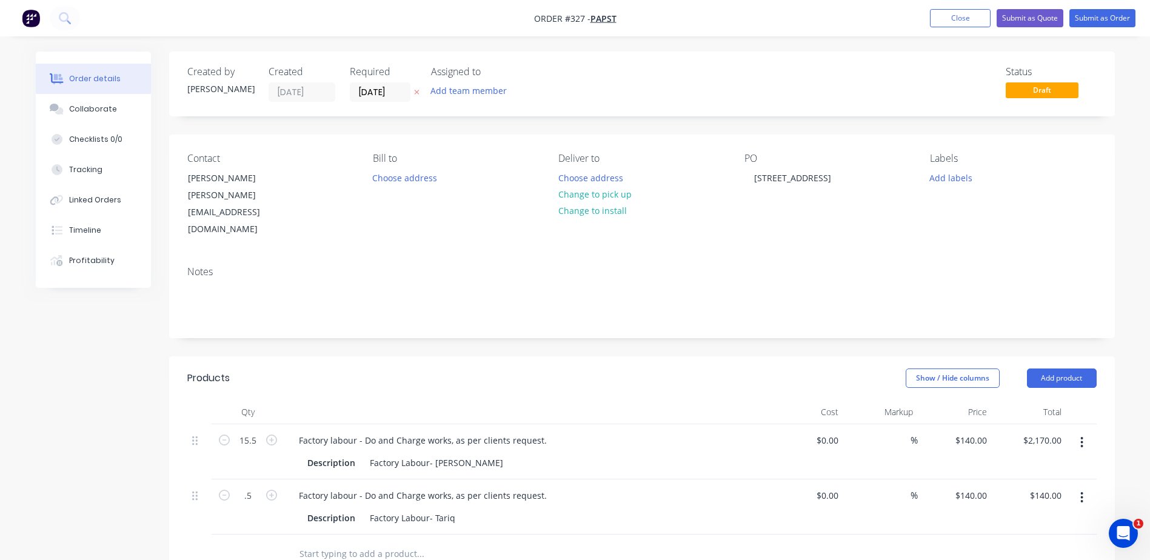
type input "0.5"
type input "$70.00"
click at [251, 500] on div "0.5" at bounding box center [248, 507] width 73 height 55
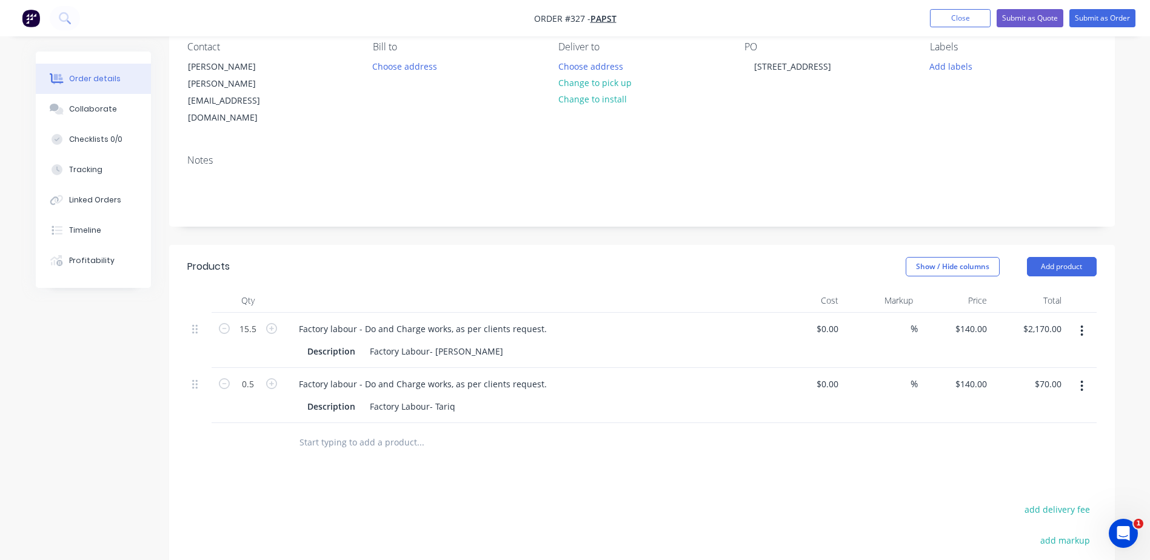
scroll to position [121, 0]
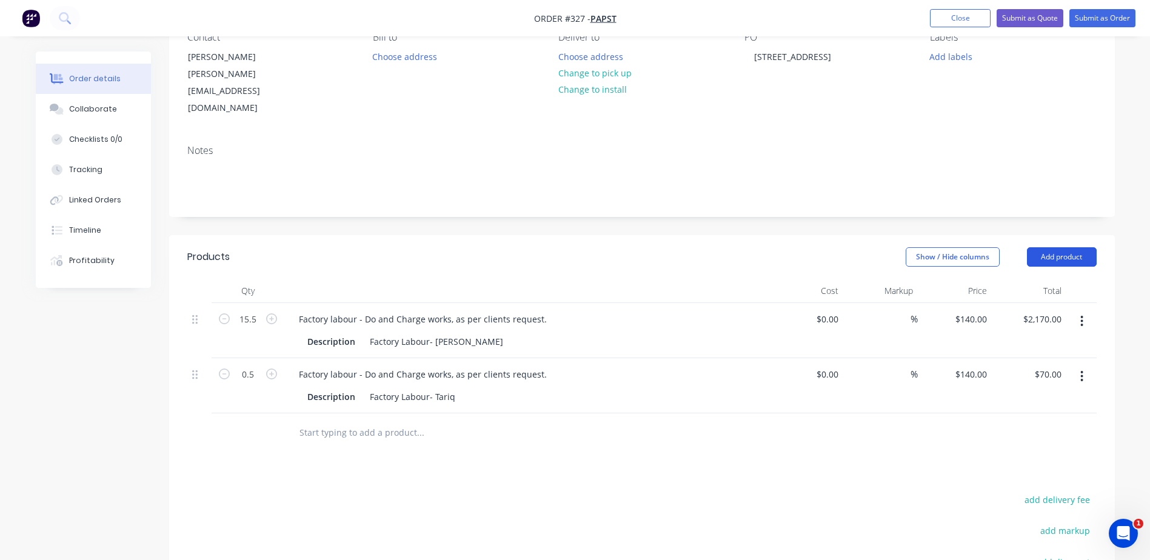
click at [1051, 247] on button "Add product" at bounding box center [1062, 256] width 70 height 19
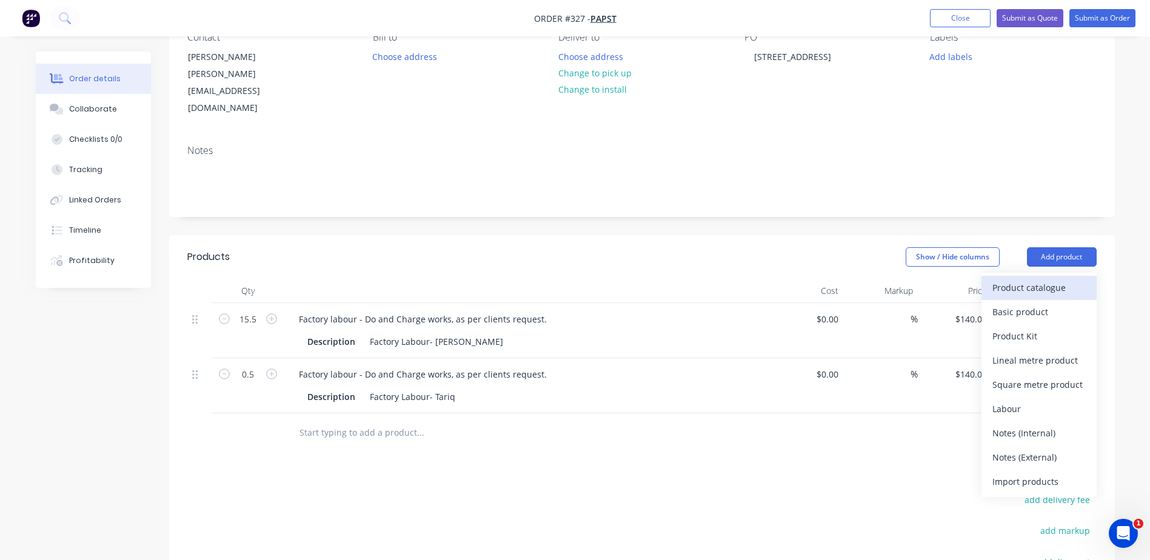
click at [1028, 279] on div "Product catalogue" at bounding box center [1038, 288] width 93 height 18
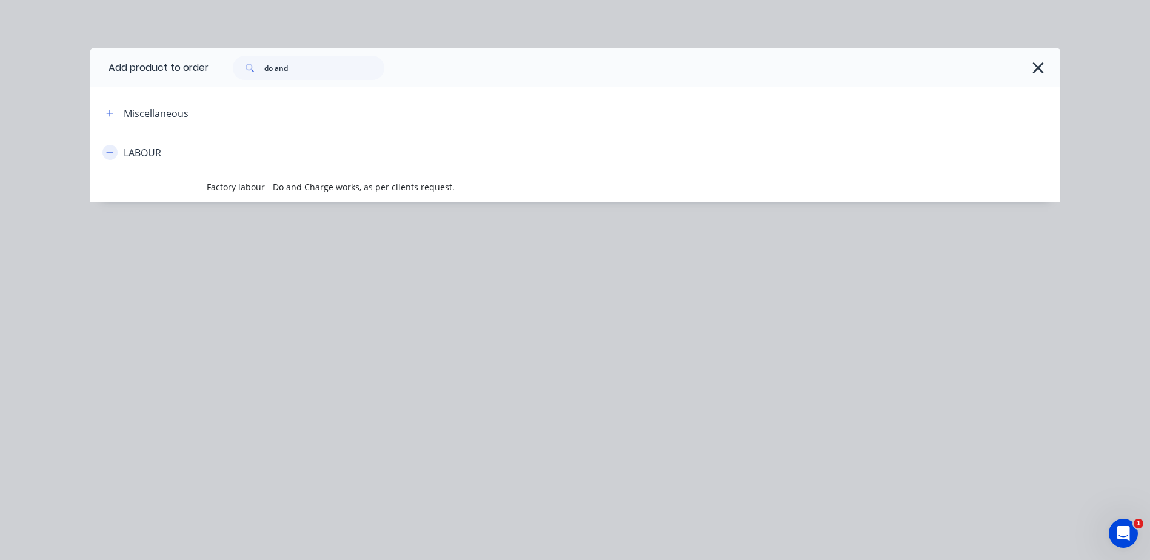
click at [110, 149] on icon "button" at bounding box center [109, 153] width 7 height 8
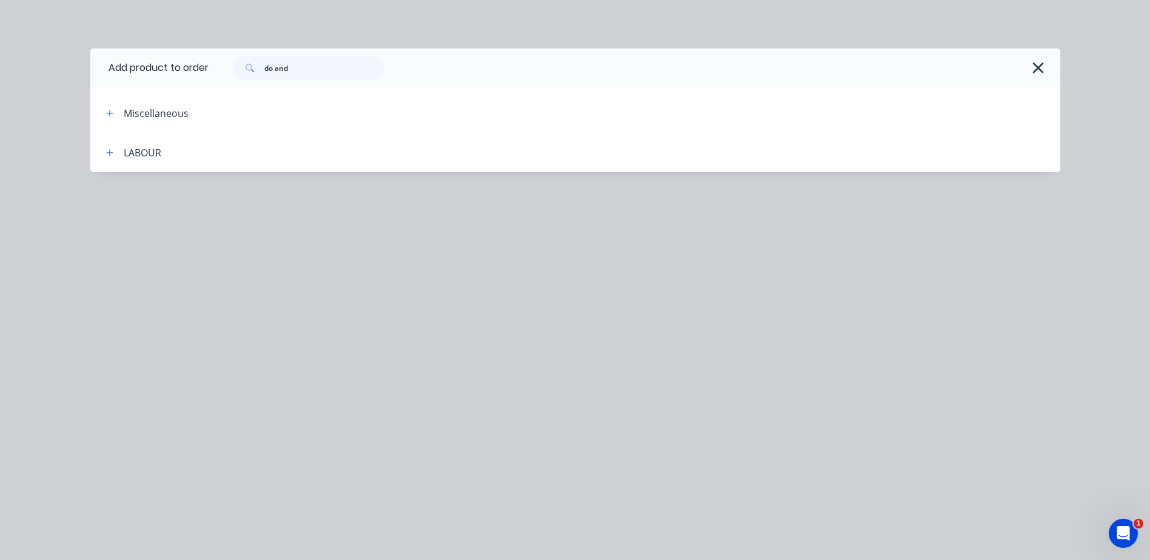
scroll to position [0, 0]
drag, startPoint x: 309, startPoint y: 65, endPoint x: 218, endPoint y: 57, distance: 91.3
click at [219, 67] on div "do and" at bounding box center [629, 68] width 840 height 24
click at [240, 108] on div "Miscellaneous" at bounding box center [199, 112] width 206 height 15
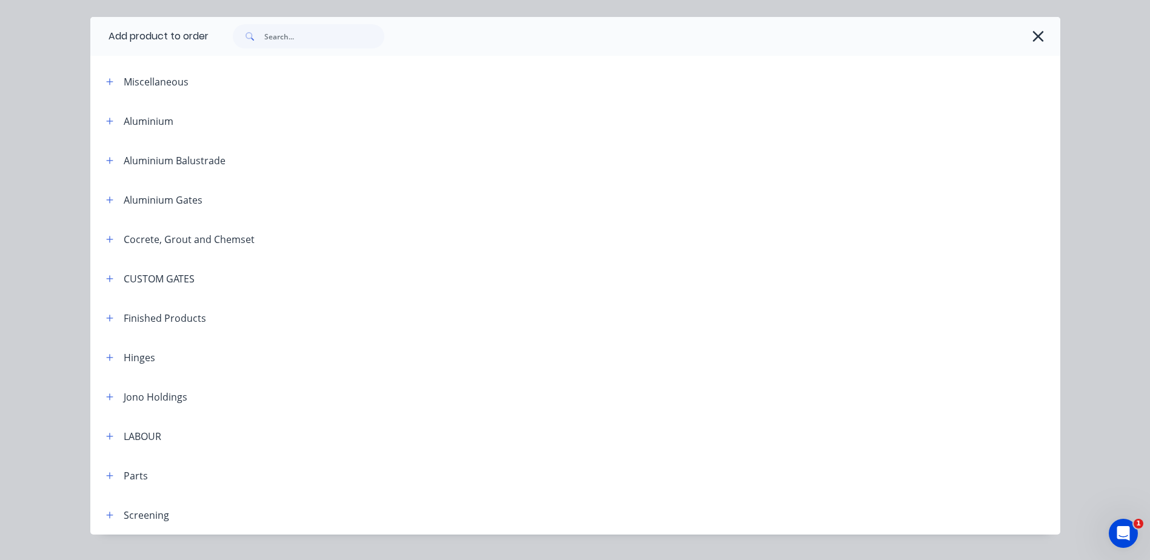
scroll to position [59, 0]
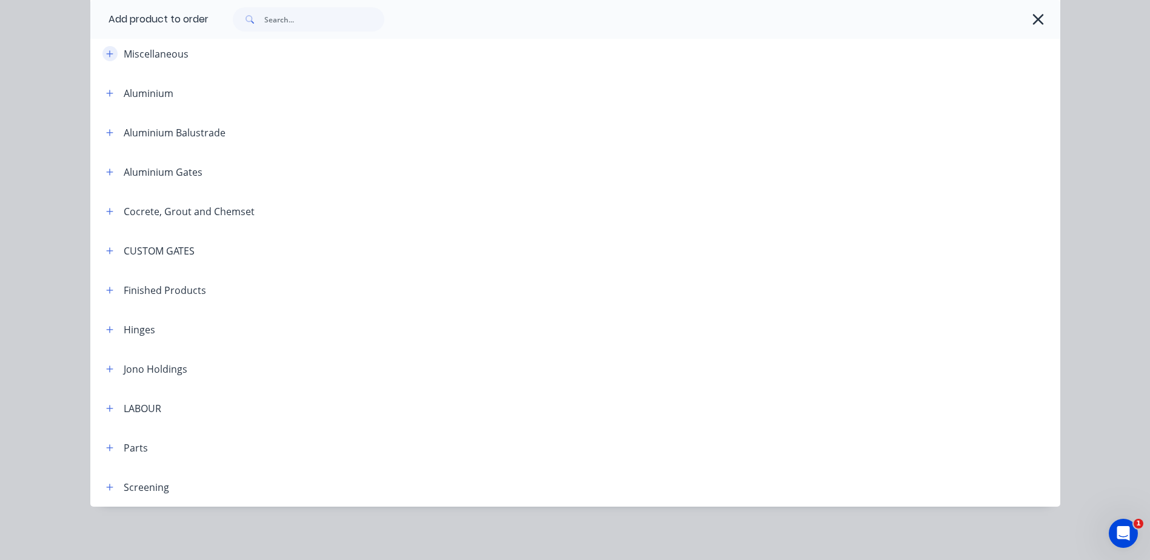
click at [102, 52] on button "button" at bounding box center [109, 53] width 15 height 15
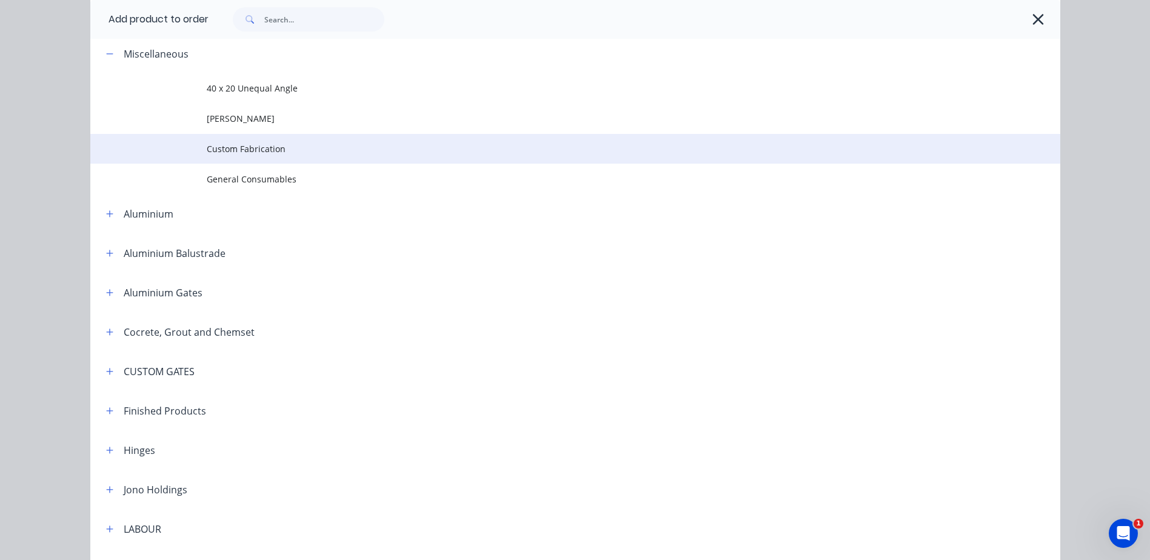
click at [252, 150] on span "Custom Fabrication" at bounding box center [548, 148] width 683 height 13
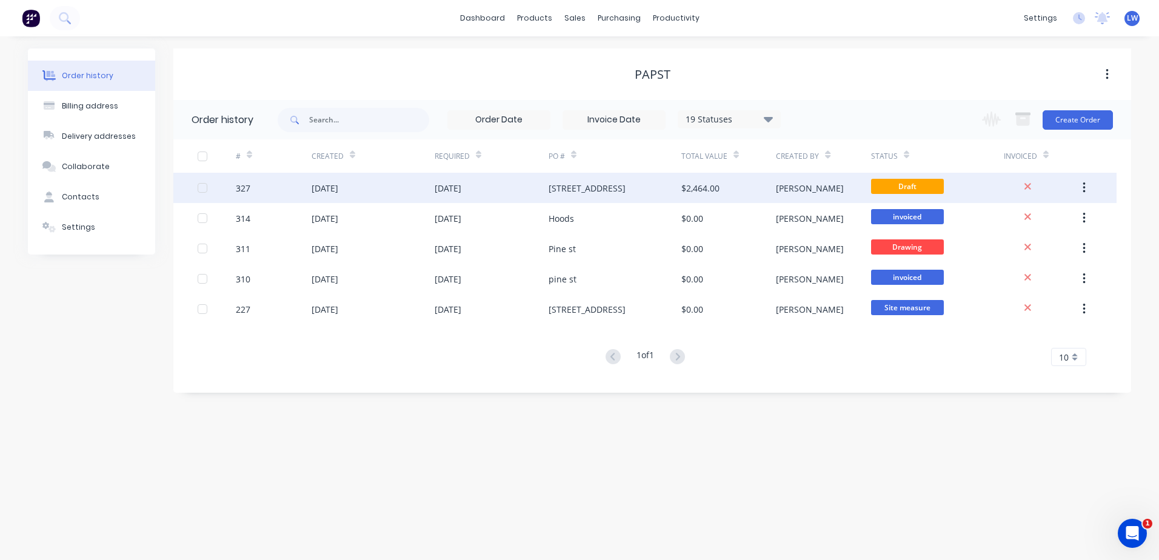
click at [755, 189] on div "$2,464.00" at bounding box center [728, 188] width 95 height 30
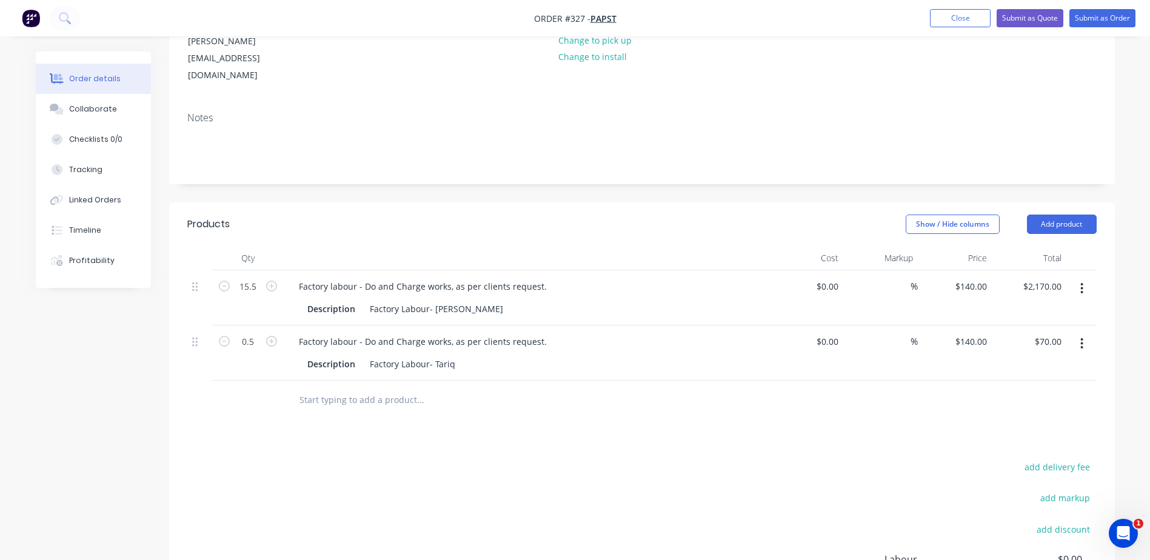
scroll to position [121, 0]
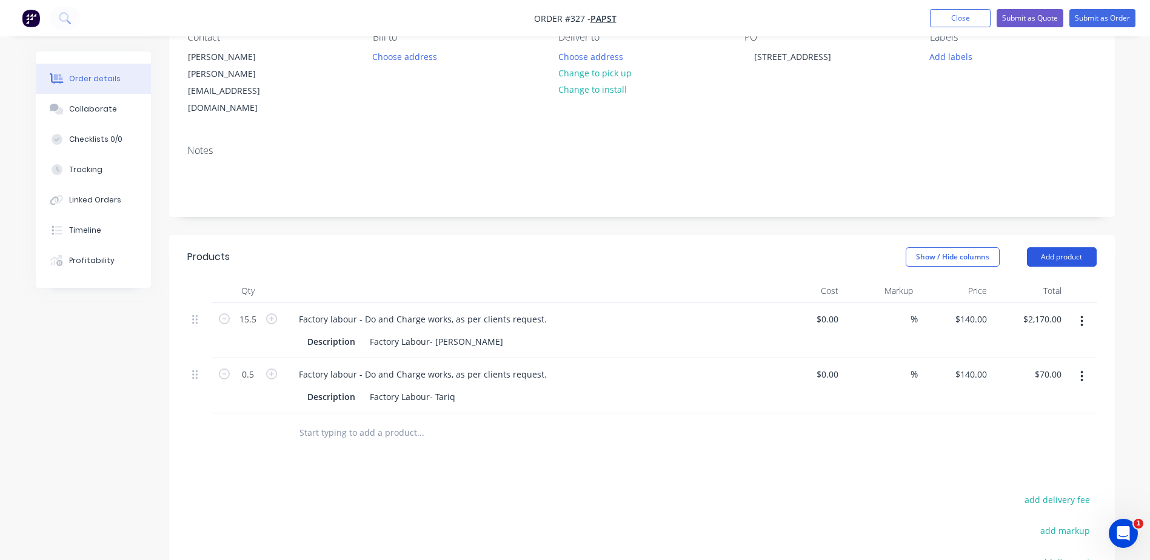
click at [1054, 247] on button "Add product" at bounding box center [1062, 256] width 70 height 19
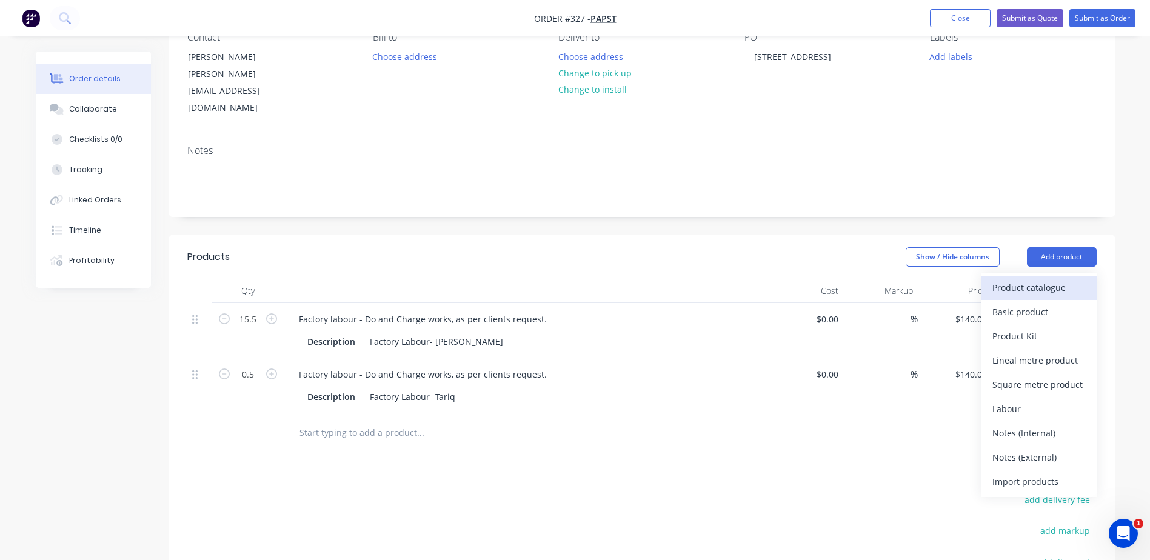
click at [1003, 279] on div "Product catalogue" at bounding box center [1038, 288] width 93 height 18
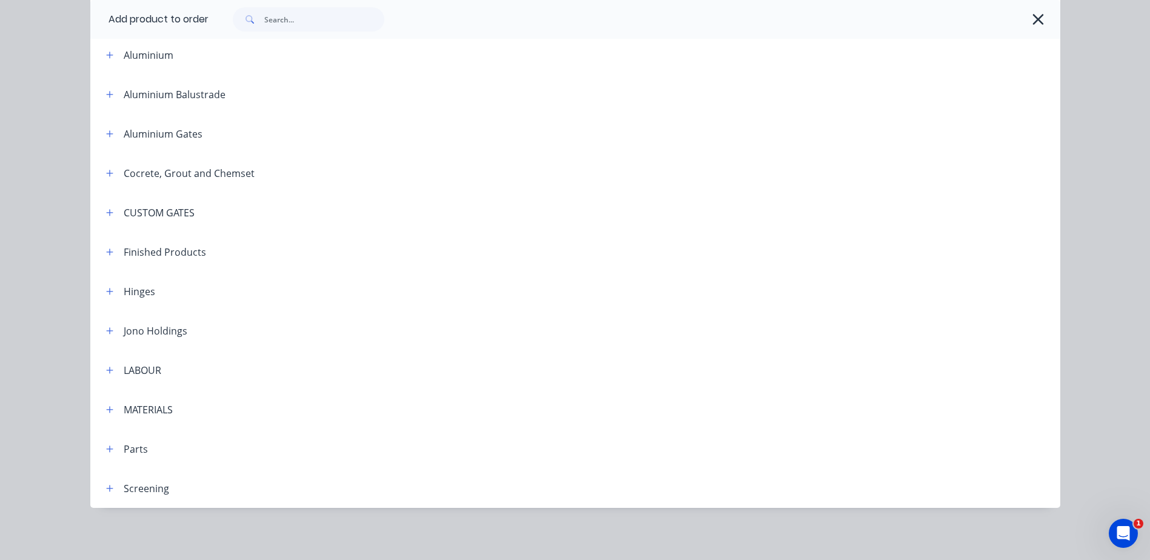
scroll to position [99, 0]
click at [106, 408] on icon "button" at bounding box center [109, 408] width 7 height 7
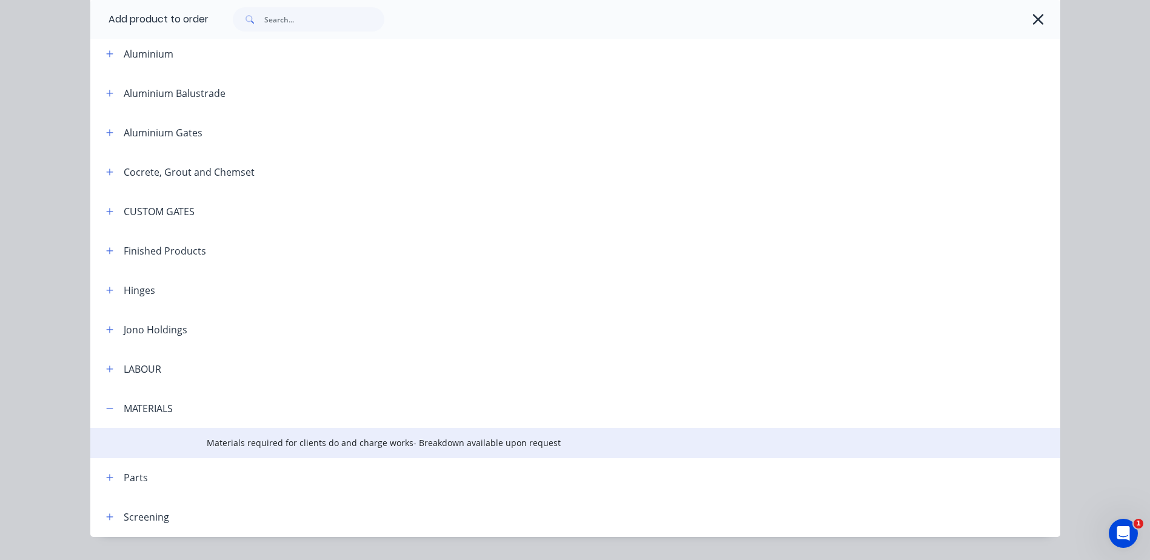
click at [238, 441] on span "Materials required for clients do and charge works- Breakdown available upon re…" at bounding box center [548, 442] width 683 height 13
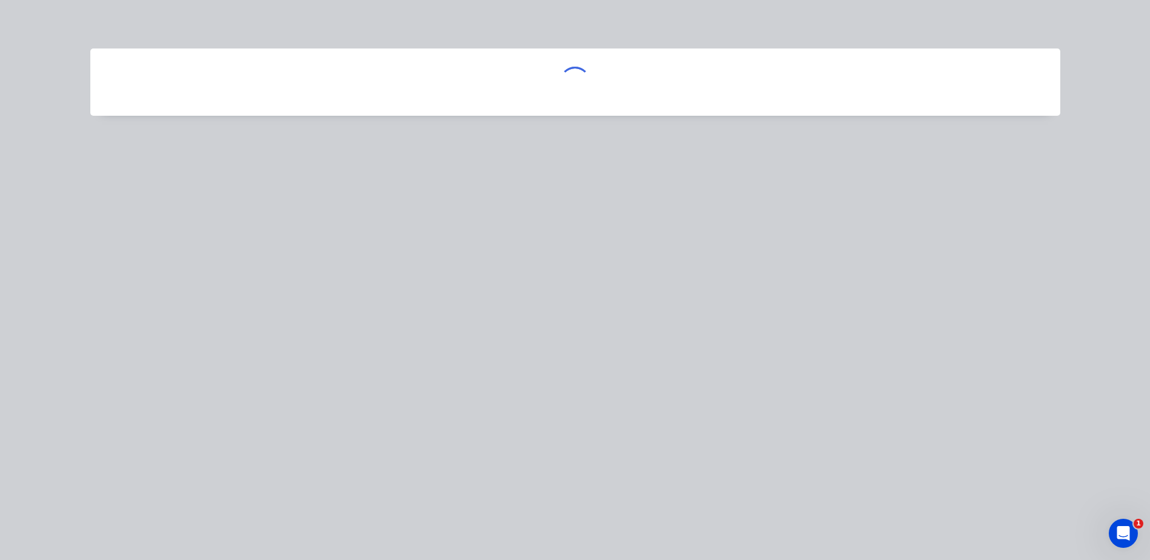
scroll to position [0, 0]
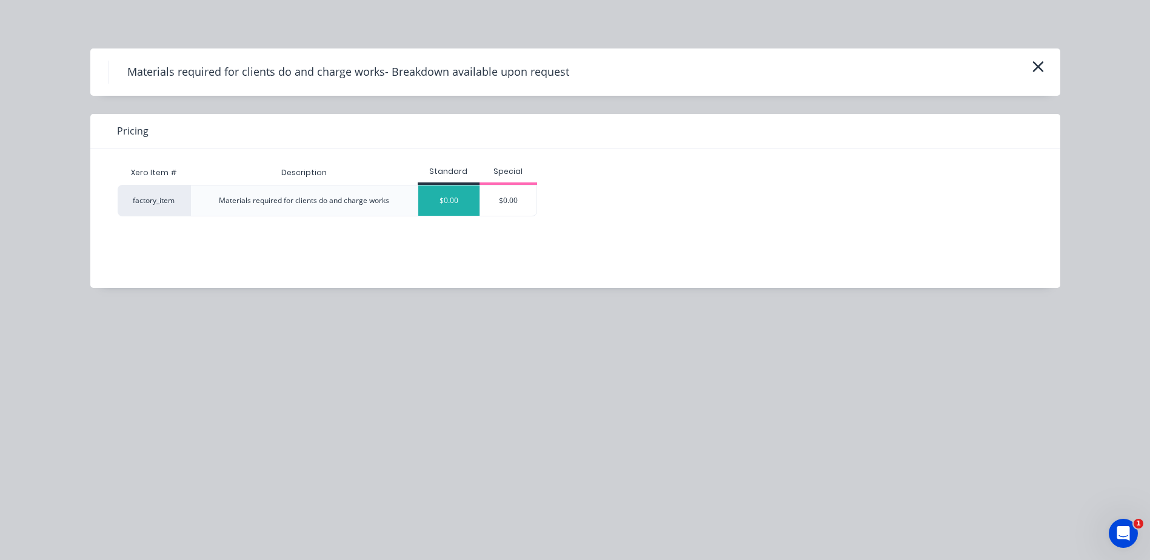
click at [458, 194] on div "$0.00" at bounding box center [448, 201] width 61 height 30
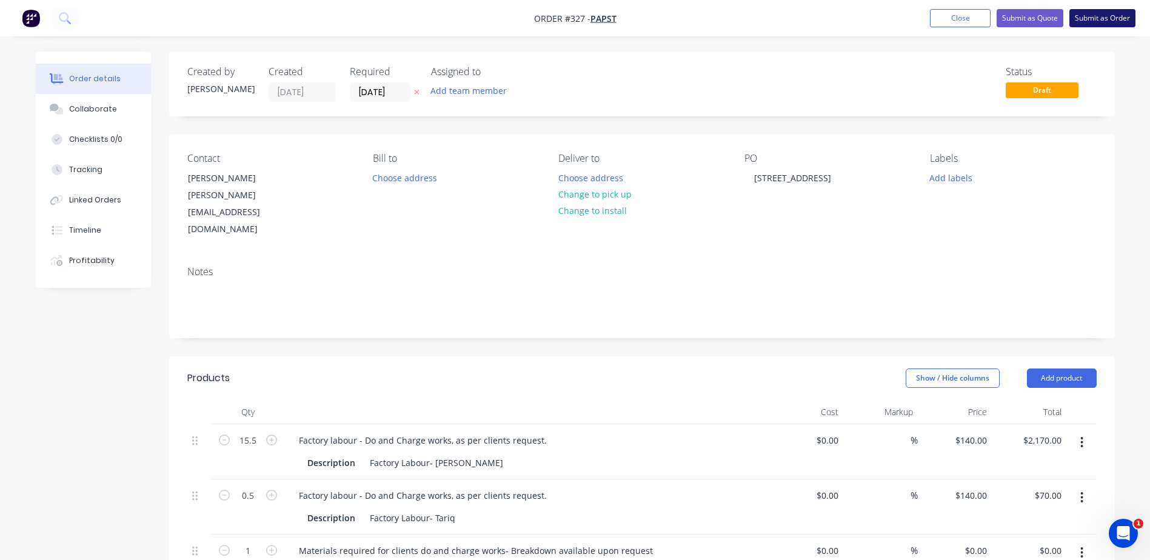
click at [1117, 21] on button "Submit as Order" at bounding box center [1102, 18] width 66 height 18
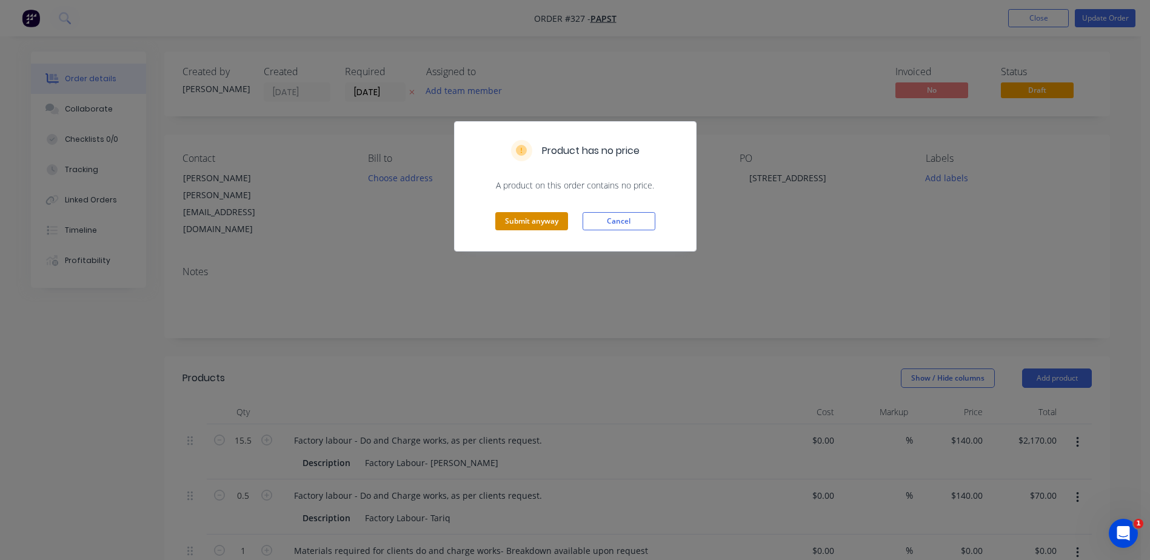
click at [530, 221] on button "Submit anyway" at bounding box center [531, 221] width 73 height 18
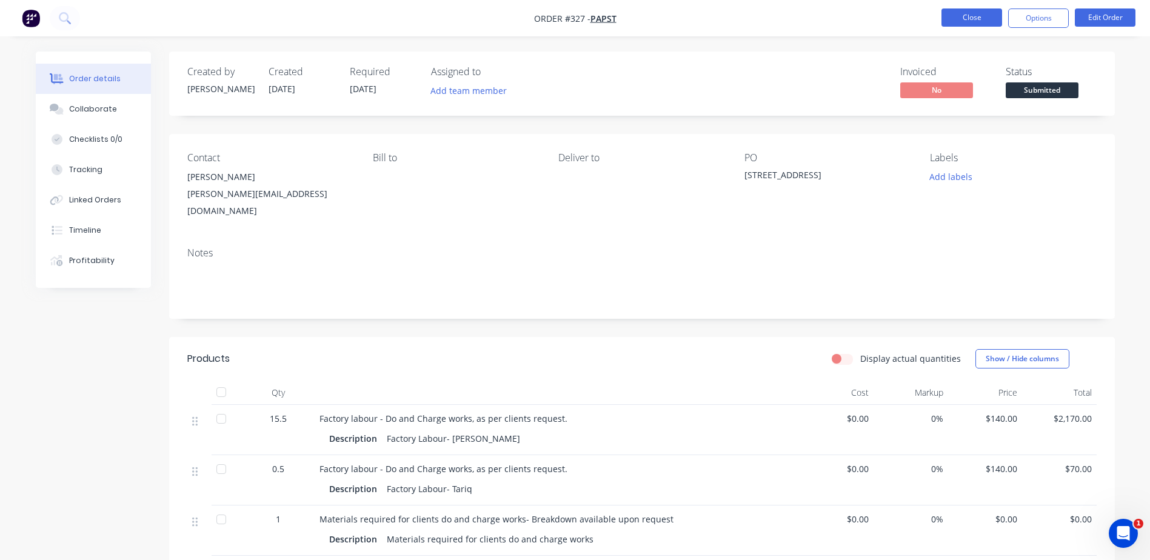
click at [969, 18] on button "Close" at bounding box center [971, 17] width 61 height 18
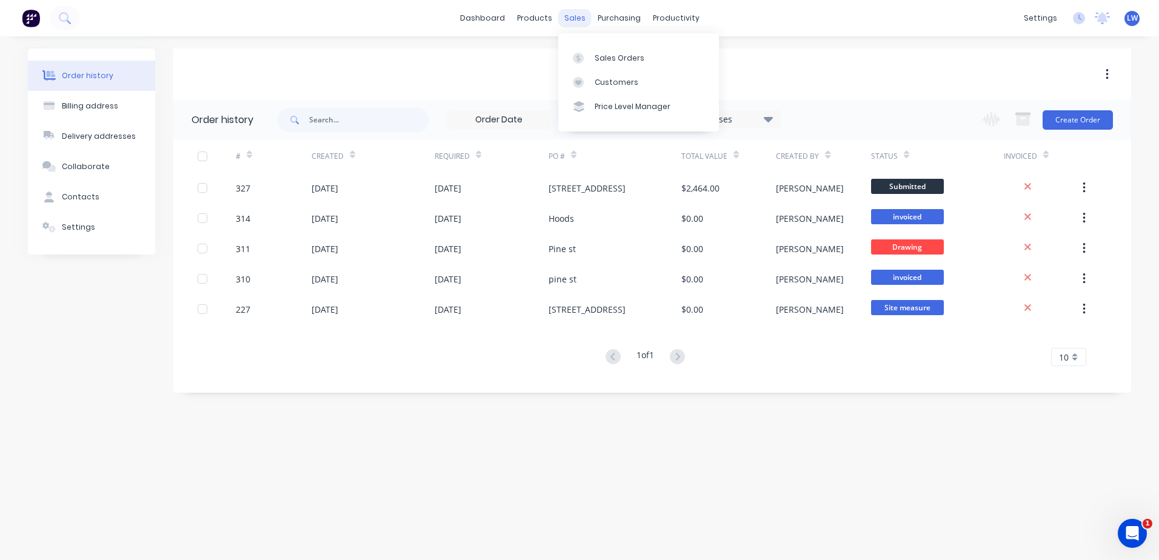
click at [569, 19] on div "sales" at bounding box center [574, 18] width 33 height 18
click at [598, 58] on div "Sales Orders" at bounding box center [620, 58] width 50 height 11
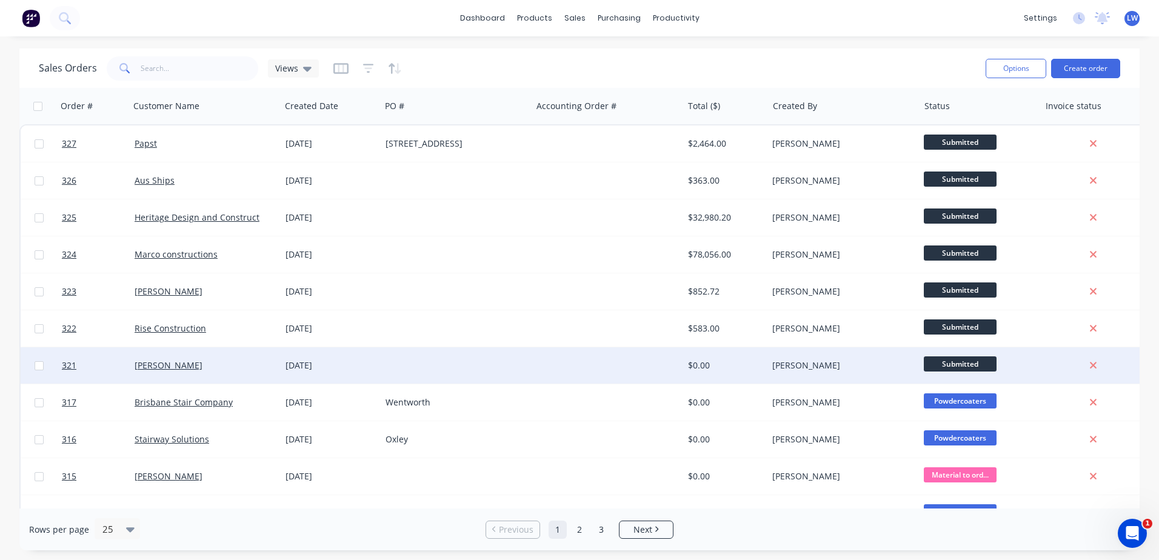
click at [464, 361] on div at bounding box center [456, 365] width 151 height 36
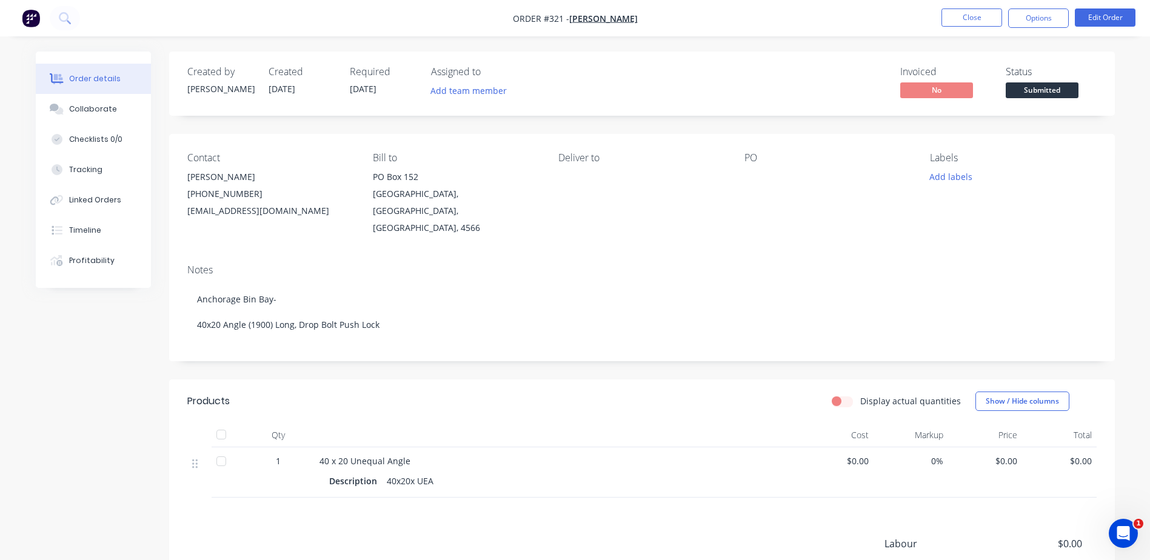
click at [781, 163] on div "PO" at bounding box center [827, 158] width 166 height 12
click at [777, 153] on div "PO" at bounding box center [827, 158] width 166 height 12
click at [771, 158] on div "PO" at bounding box center [827, 158] width 166 height 12
click at [685, 191] on div "Deliver to" at bounding box center [641, 194] width 166 height 84
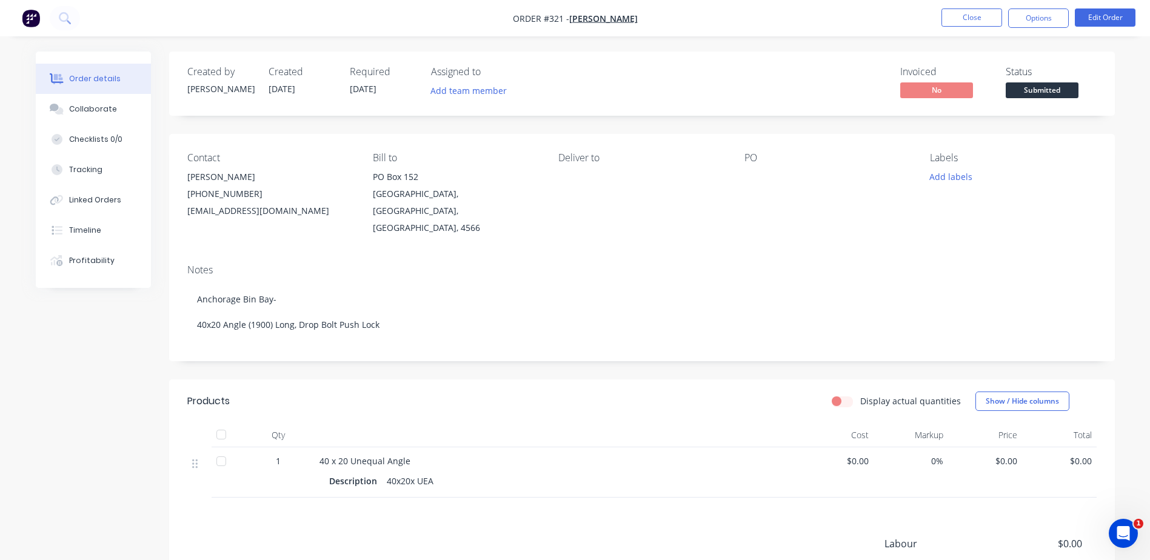
click at [780, 164] on div "PO" at bounding box center [827, 194] width 166 height 84
click at [781, 155] on div "PO" at bounding box center [827, 158] width 166 height 12
drag, startPoint x: 781, startPoint y: 155, endPoint x: 758, endPoint y: 208, distance: 57.3
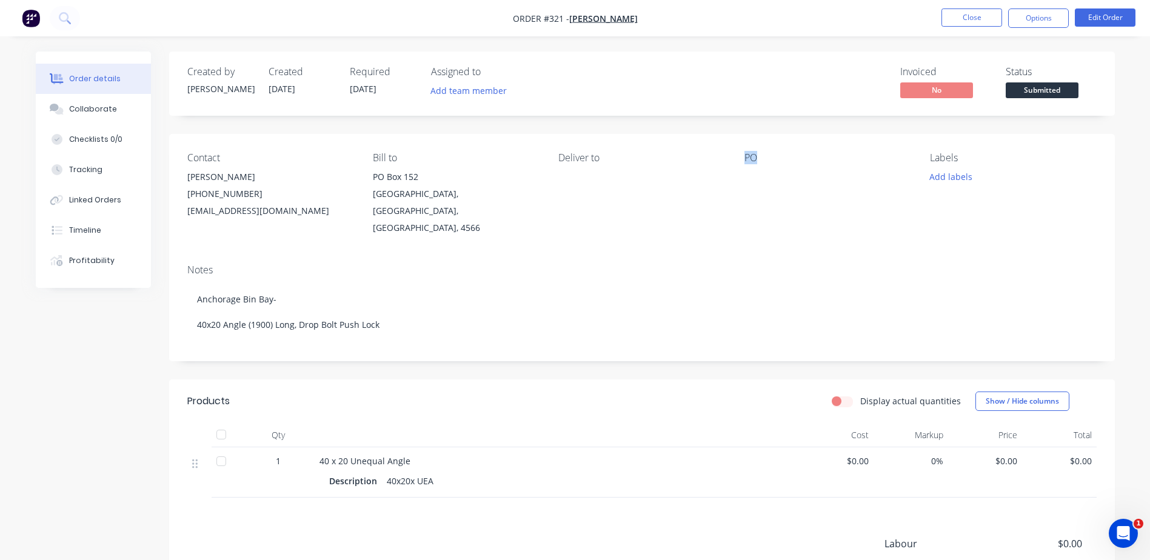
click at [758, 208] on div "PO" at bounding box center [827, 194] width 166 height 84
click at [1088, 13] on button "Edit Order" at bounding box center [1105, 17] width 61 height 18
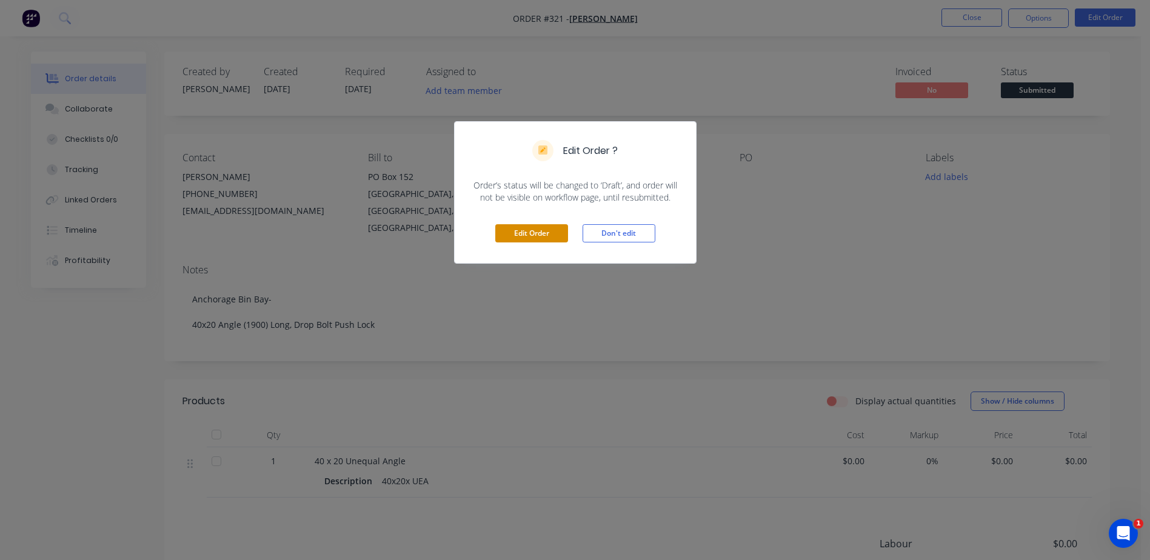
click at [547, 236] on button "Edit Order" at bounding box center [531, 233] width 73 height 18
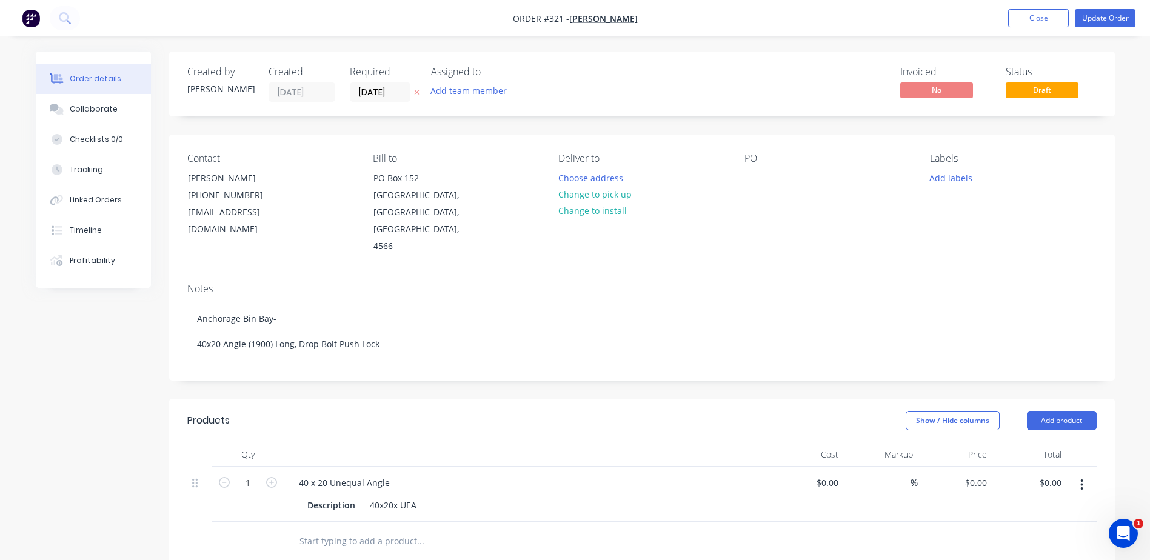
click at [784, 155] on div "PO" at bounding box center [827, 159] width 166 height 12
click at [763, 167] on div "PO" at bounding box center [827, 204] width 166 height 102
click at [761, 156] on div "PO" at bounding box center [827, 159] width 166 height 12
click at [743, 165] on div "Contact Paul Clout (07) 5440 5388 accounts@paulcloutdesign.com.au Bill to PO Bo…" at bounding box center [642, 204] width 946 height 139
drag, startPoint x: 743, startPoint y: 165, endPoint x: 720, endPoint y: 228, distance: 67.1
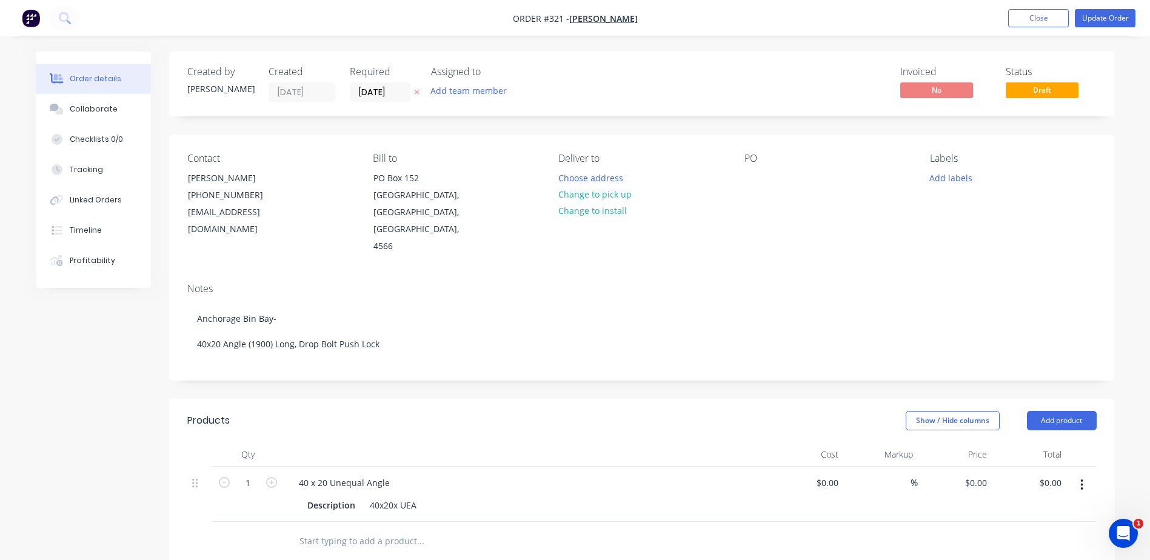
click at [720, 228] on div "Contact Paul Clout (07) 5440 5388 accounts@paulcloutdesign.com.au Bill to PO Bo…" at bounding box center [642, 204] width 946 height 139
click at [761, 166] on div "PO" at bounding box center [827, 204] width 166 height 102
click at [743, 178] on div "Contact Paul Clout (07) 5440 5388 accounts@paulcloutdesign.com.au Bill to PO Bo…" at bounding box center [642, 204] width 946 height 139
click at [747, 176] on div at bounding box center [753, 178] width 19 height 18
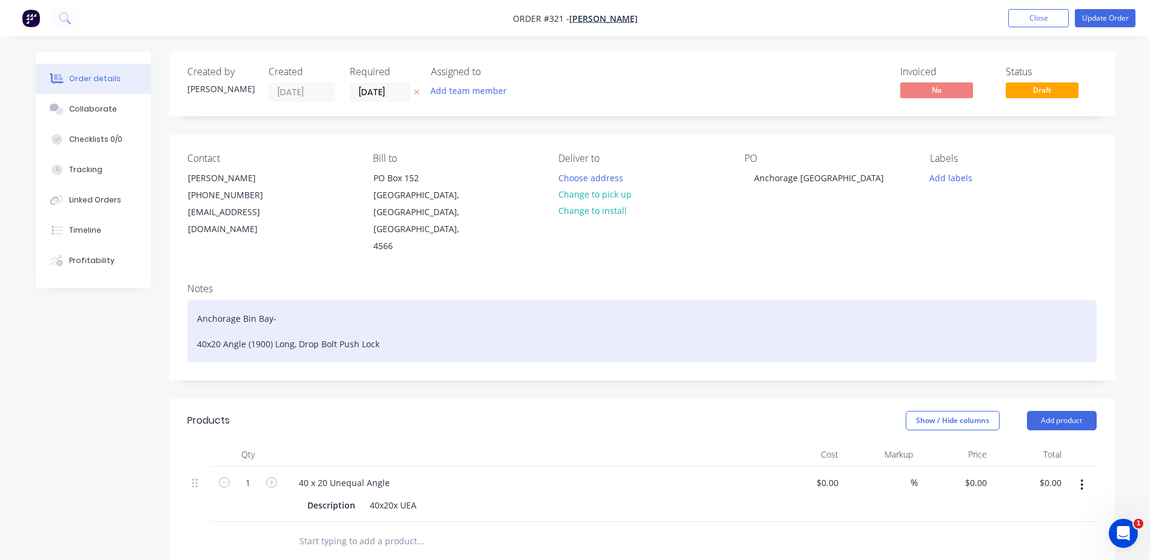
click at [958, 300] on div "Anchorage Bin Bay- 40x20 Angle (1900) Long, Drop Bolt Push Lock" at bounding box center [641, 331] width 909 height 62
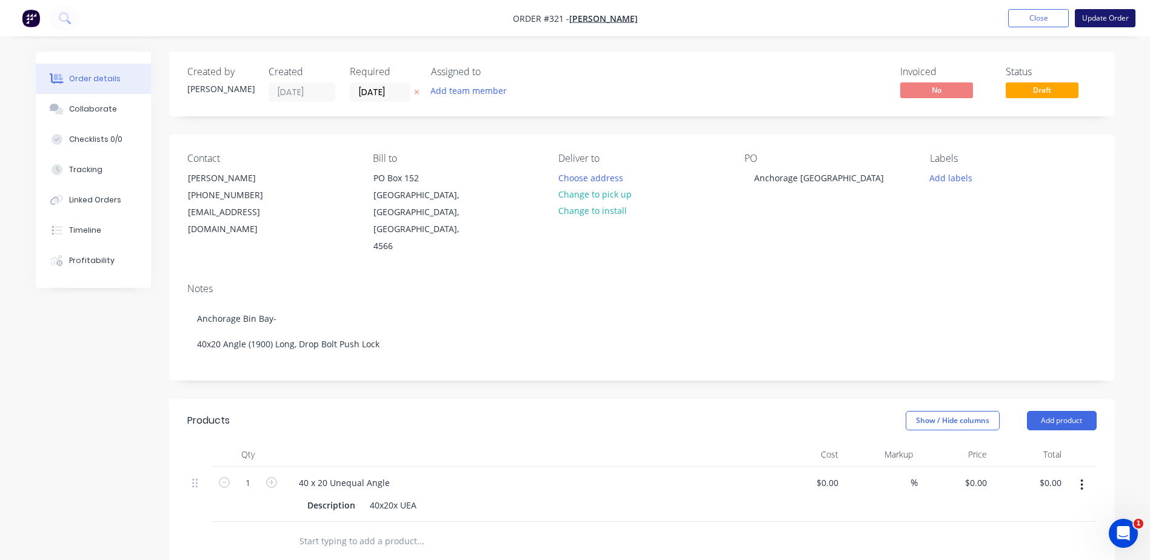
click at [1112, 19] on button "Update Order" at bounding box center [1105, 18] width 61 height 18
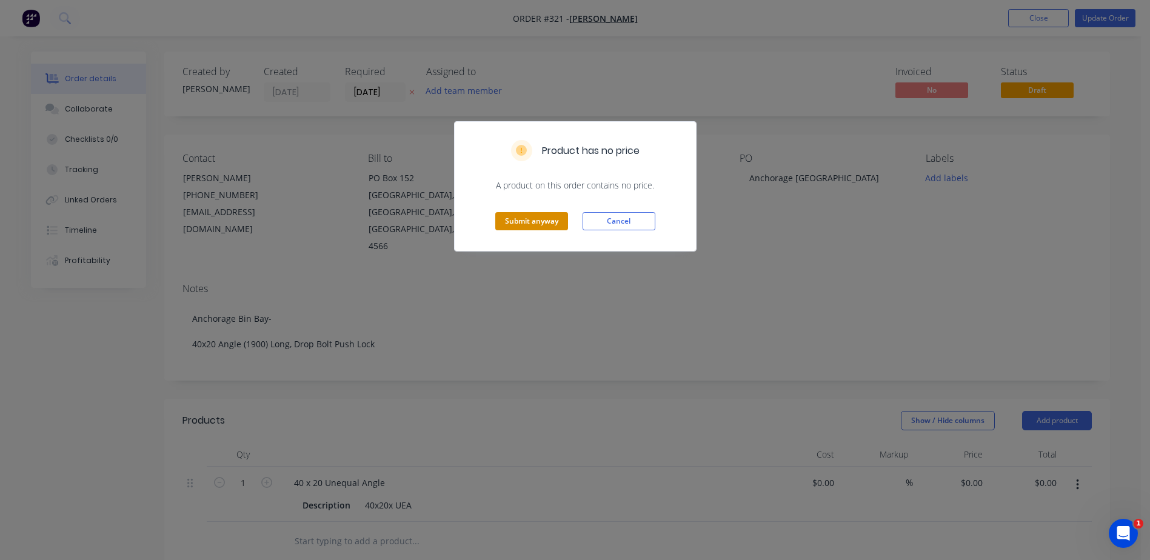
click at [543, 221] on button "Submit anyway" at bounding box center [531, 221] width 73 height 18
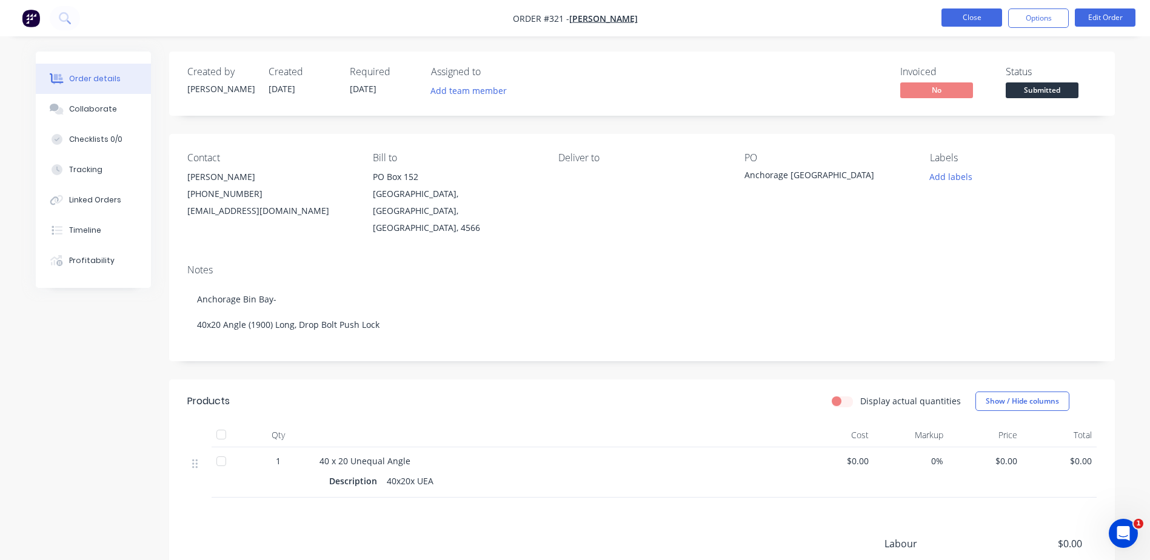
click at [960, 18] on button "Close" at bounding box center [971, 17] width 61 height 18
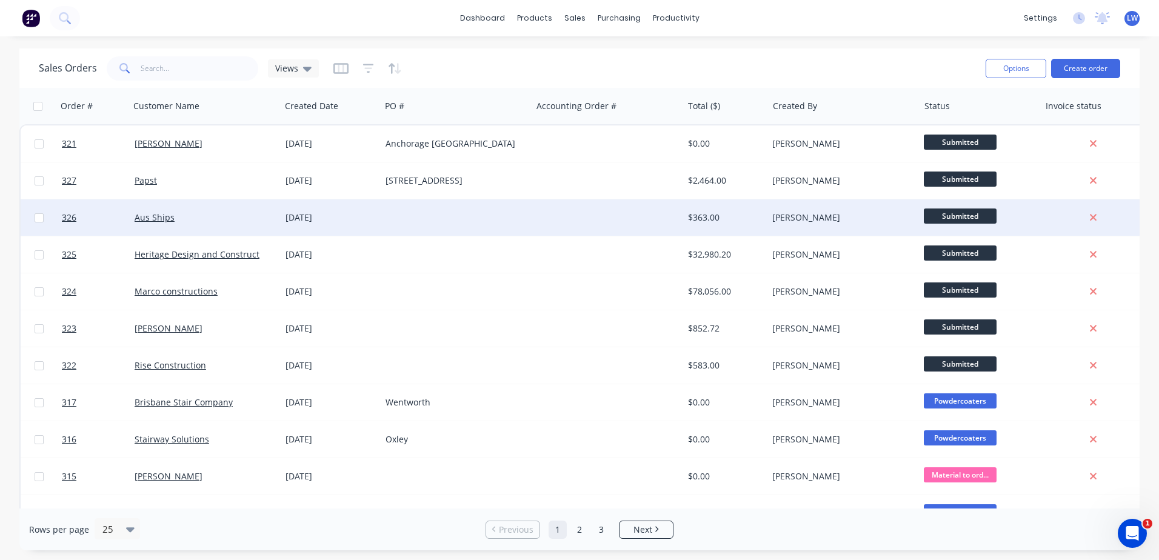
click at [507, 221] on div at bounding box center [456, 217] width 151 height 36
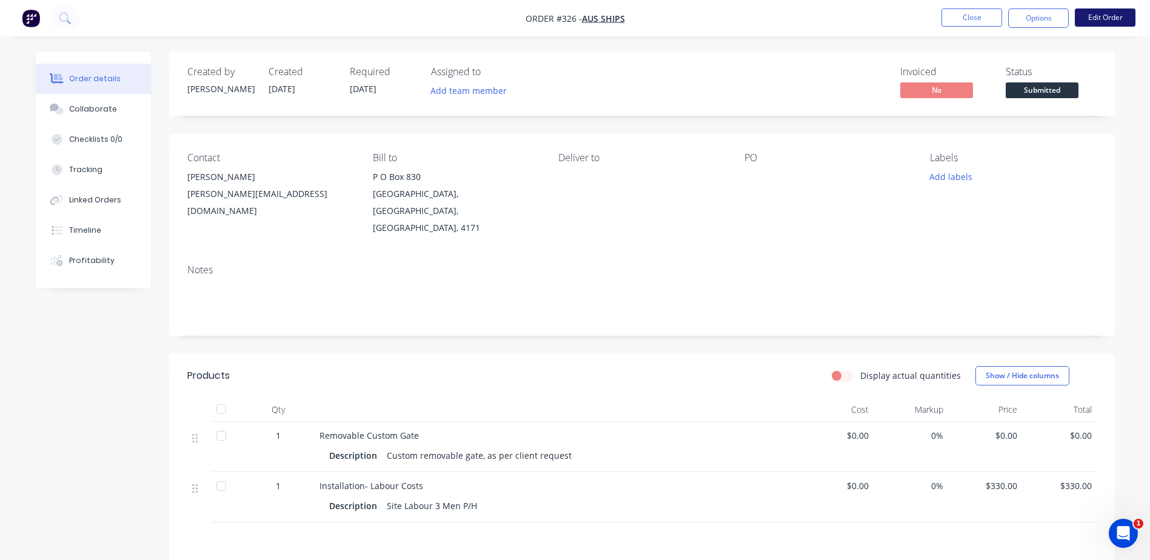
click at [1117, 20] on button "Edit Order" at bounding box center [1105, 17] width 61 height 18
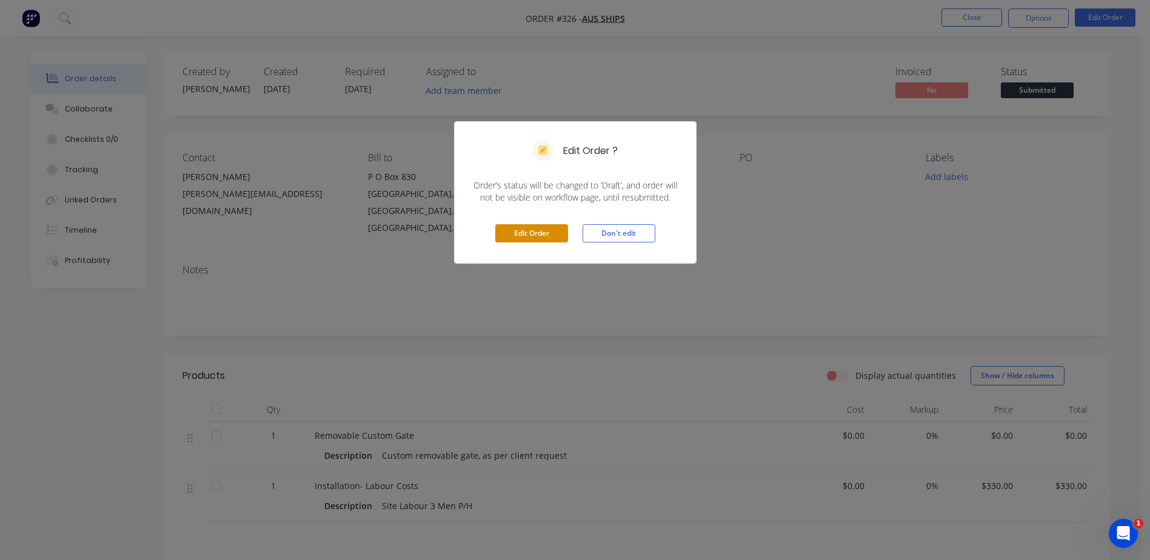
click at [527, 237] on button "Edit Order" at bounding box center [531, 233] width 73 height 18
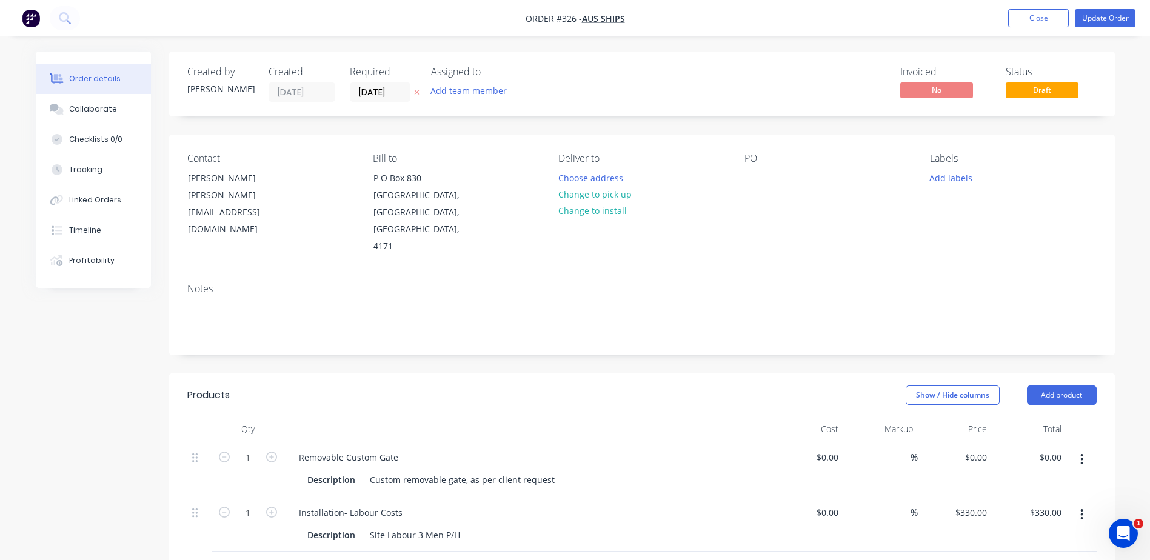
click at [775, 169] on div "PO" at bounding box center [827, 204] width 166 height 102
click at [755, 174] on div at bounding box center [753, 178] width 19 height 18
click at [1108, 12] on button "Update Order" at bounding box center [1105, 18] width 61 height 18
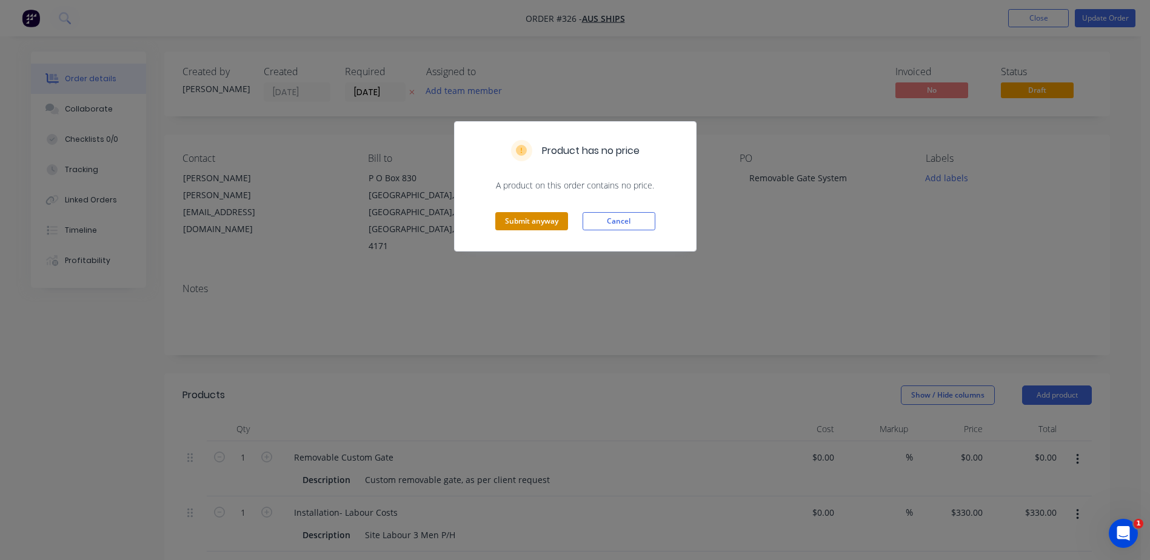
click at [501, 218] on button "Submit anyway" at bounding box center [531, 221] width 73 height 18
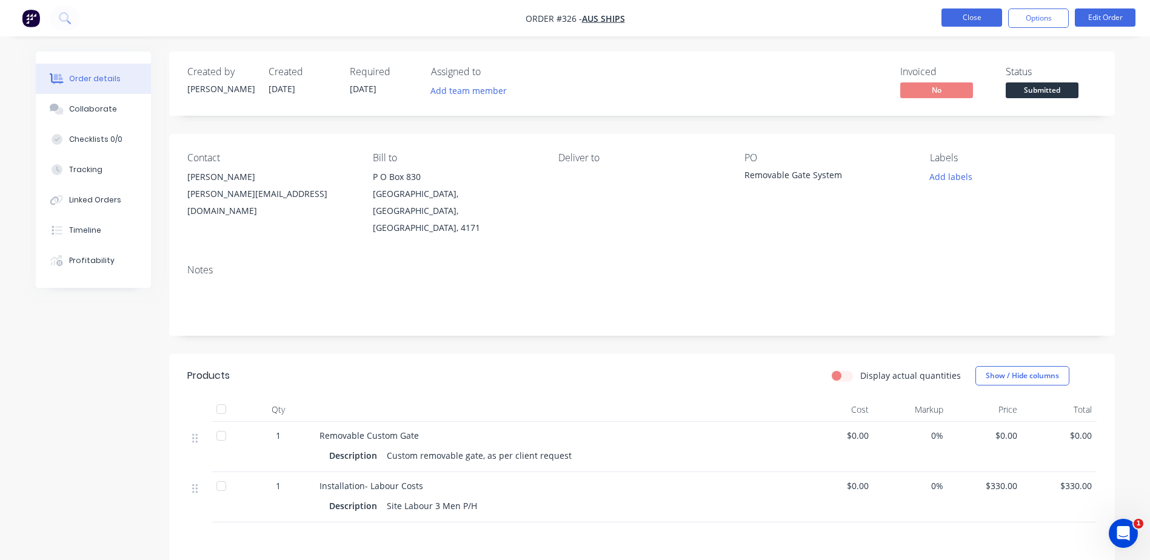
click at [978, 17] on button "Close" at bounding box center [971, 17] width 61 height 18
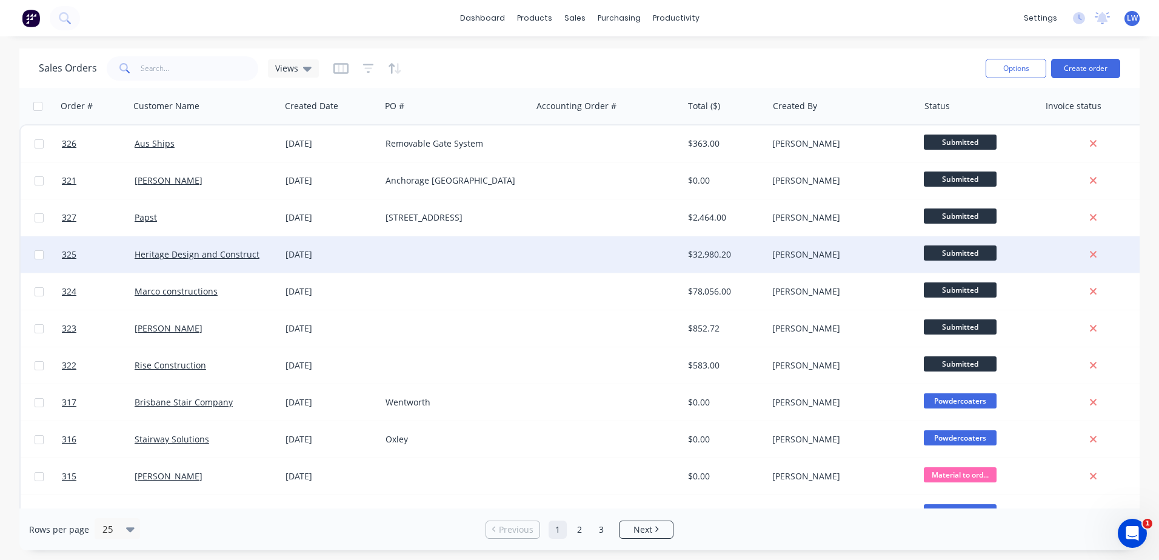
click at [463, 253] on div at bounding box center [456, 254] width 151 height 36
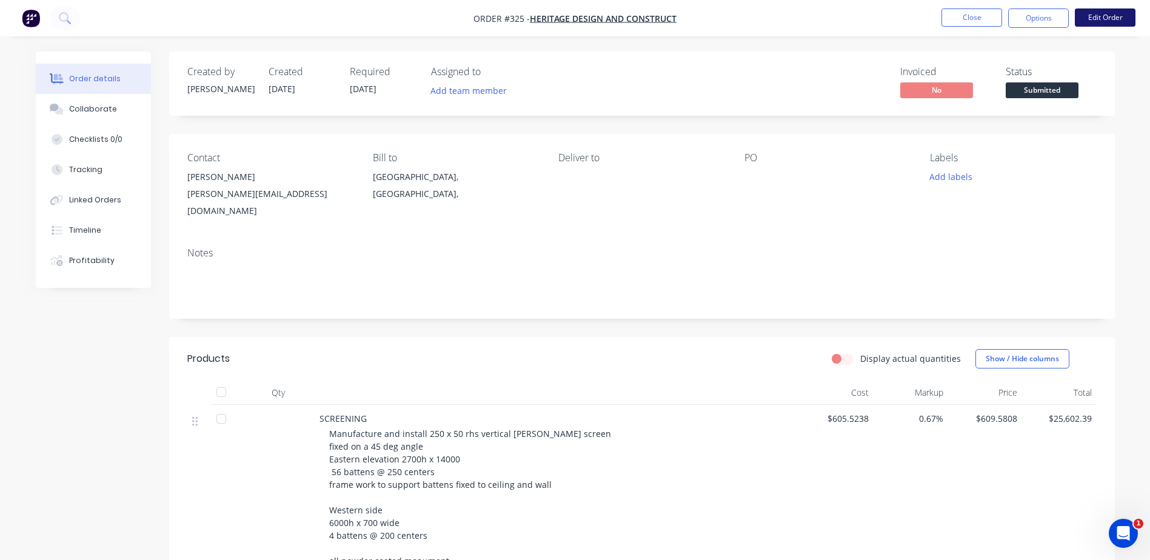
click at [1104, 16] on button "Edit Order" at bounding box center [1105, 17] width 61 height 18
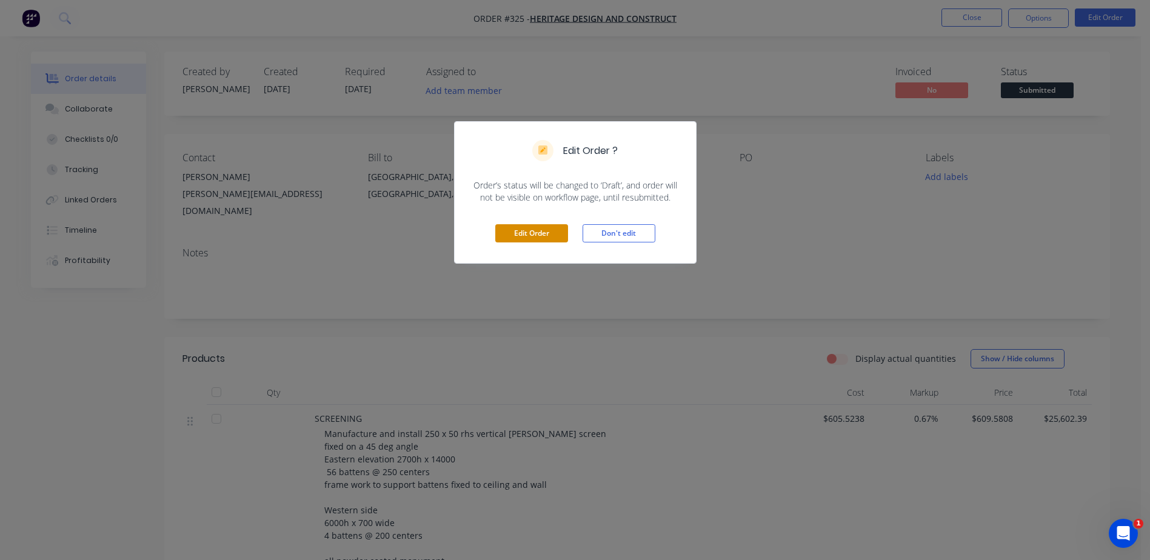
click at [510, 232] on button "Edit Order" at bounding box center [531, 233] width 73 height 18
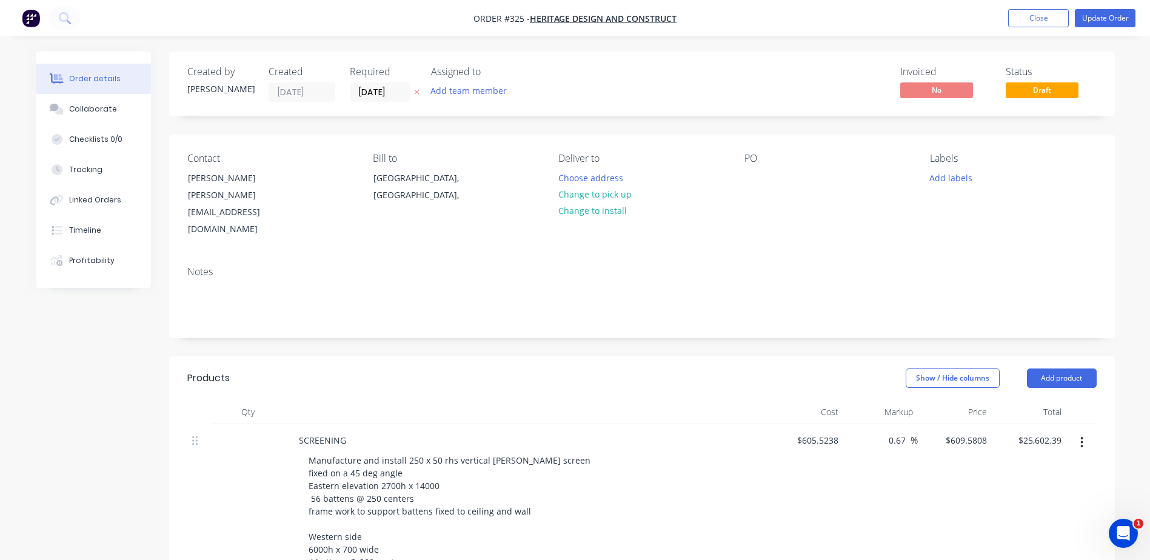
click at [767, 174] on div "PO" at bounding box center [827, 195] width 166 height 85
click at [749, 178] on div at bounding box center [753, 178] width 19 height 18
click at [1087, 19] on button "Update Order" at bounding box center [1105, 18] width 61 height 18
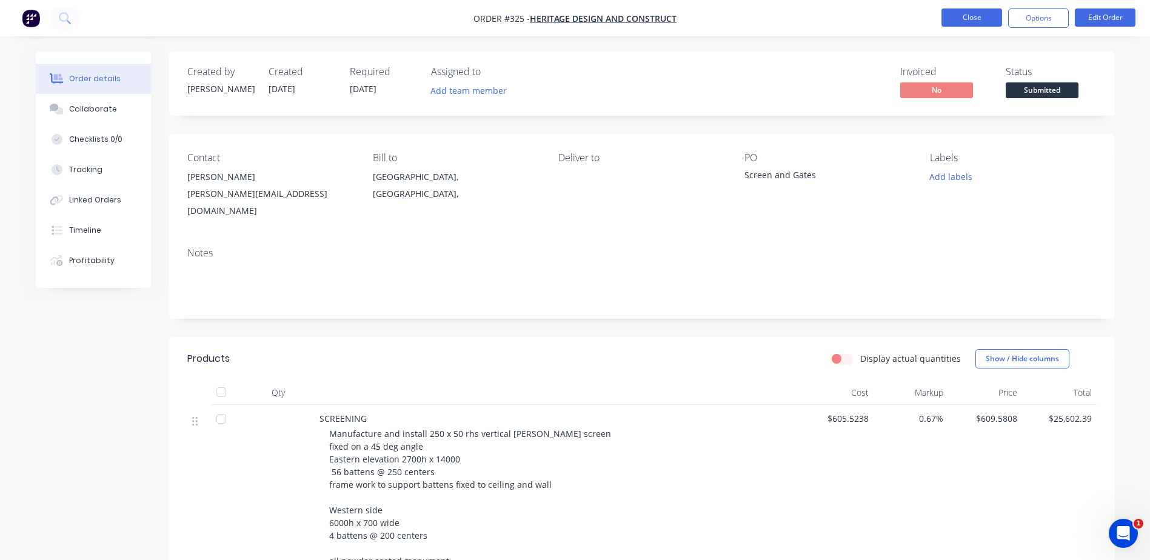
click at [986, 20] on button "Close" at bounding box center [971, 17] width 61 height 18
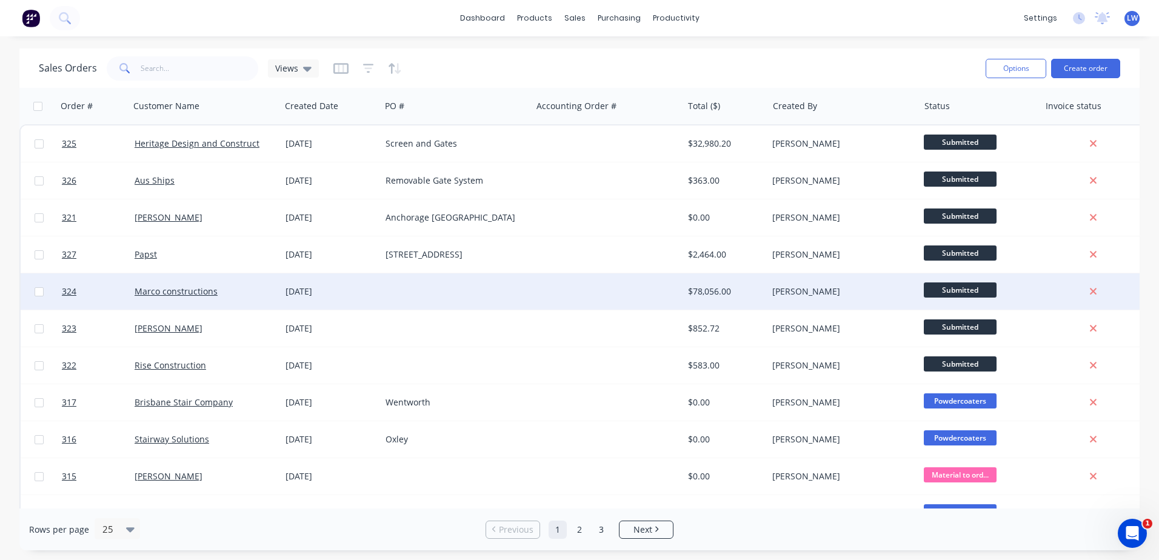
click at [424, 285] on div at bounding box center [456, 291] width 151 height 36
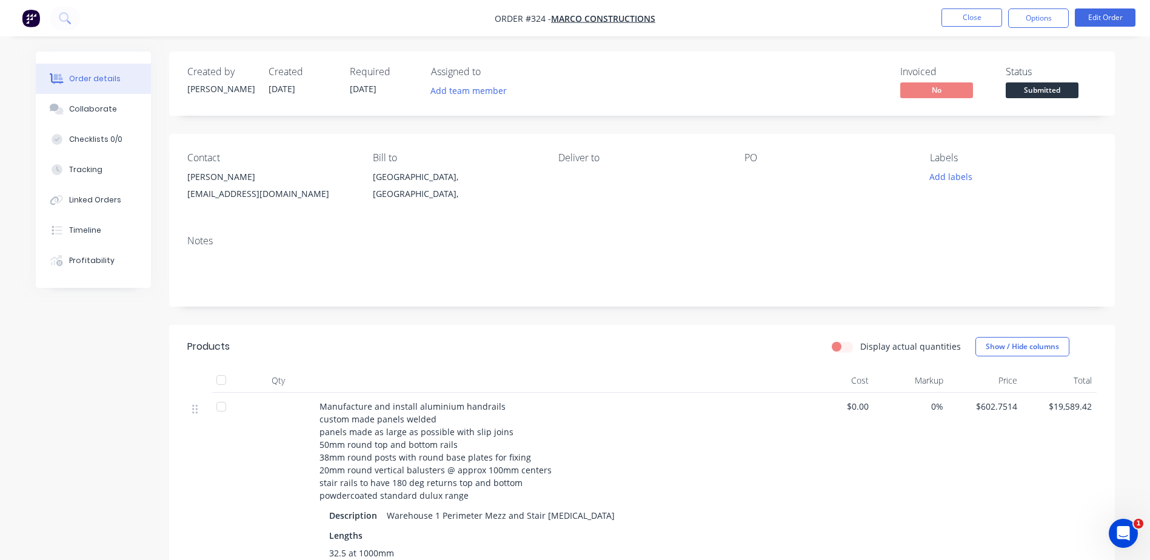
click at [772, 175] on div at bounding box center [820, 177] width 152 height 17
click at [1097, 17] on button "Edit Order" at bounding box center [1105, 17] width 61 height 18
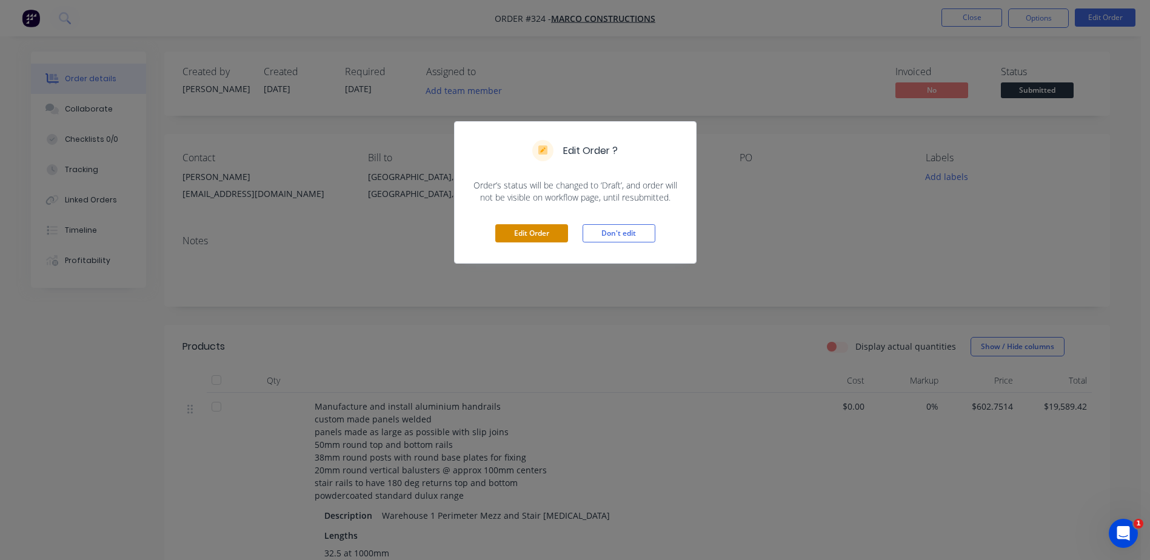
click at [512, 232] on button "Edit Order" at bounding box center [531, 233] width 73 height 18
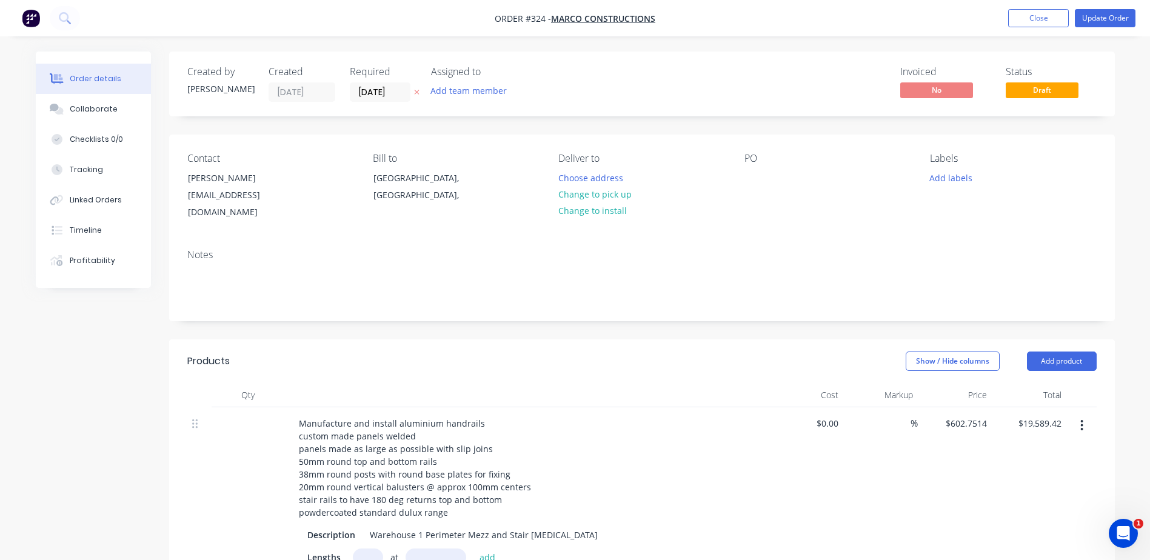
click at [773, 176] on div "PO" at bounding box center [827, 187] width 166 height 69
click at [747, 182] on div at bounding box center [753, 178] width 19 height 18
click at [1106, 11] on button "Update Order" at bounding box center [1105, 18] width 61 height 18
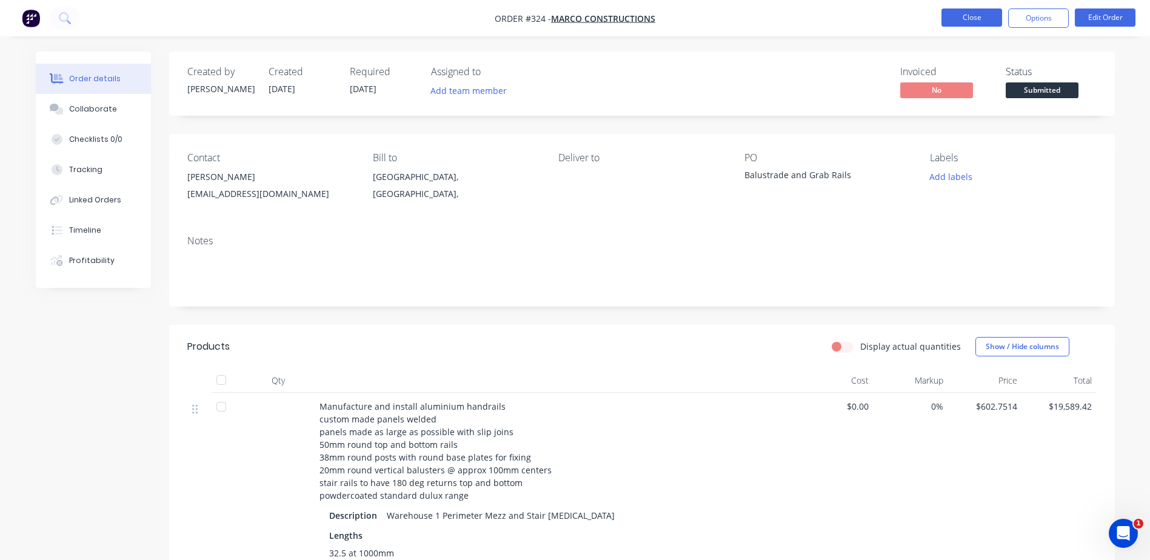
click at [966, 18] on button "Close" at bounding box center [971, 17] width 61 height 18
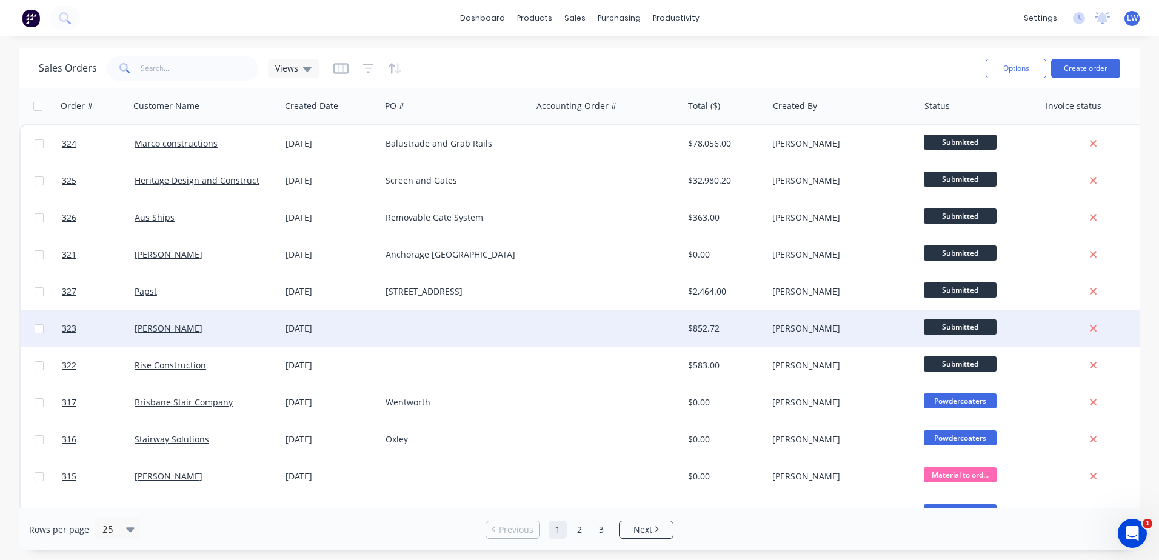
click at [465, 330] on div at bounding box center [456, 328] width 151 height 36
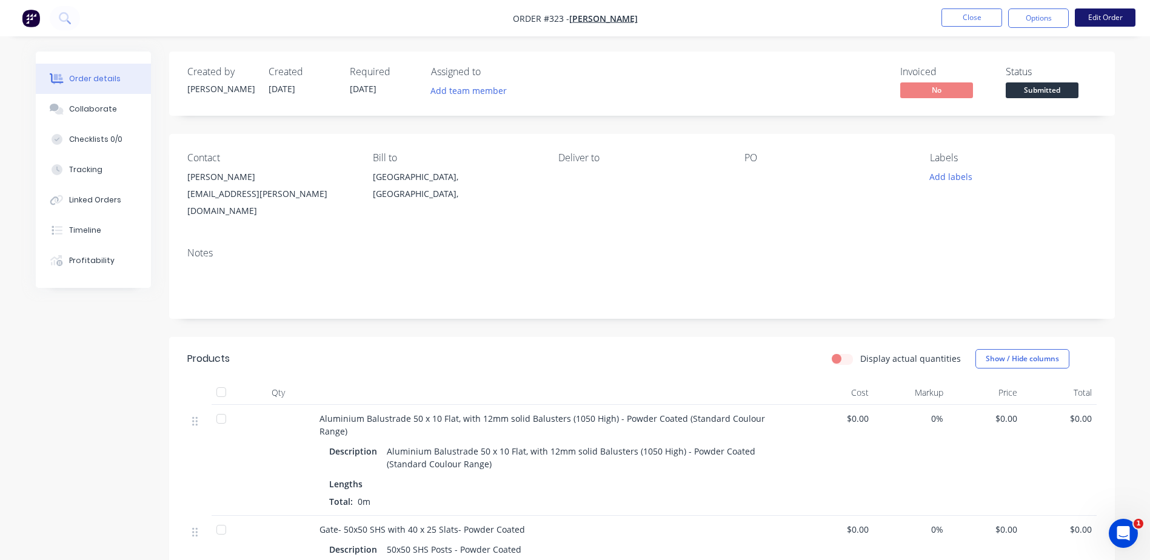
click at [1108, 16] on button "Edit Order" at bounding box center [1105, 17] width 61 height 18
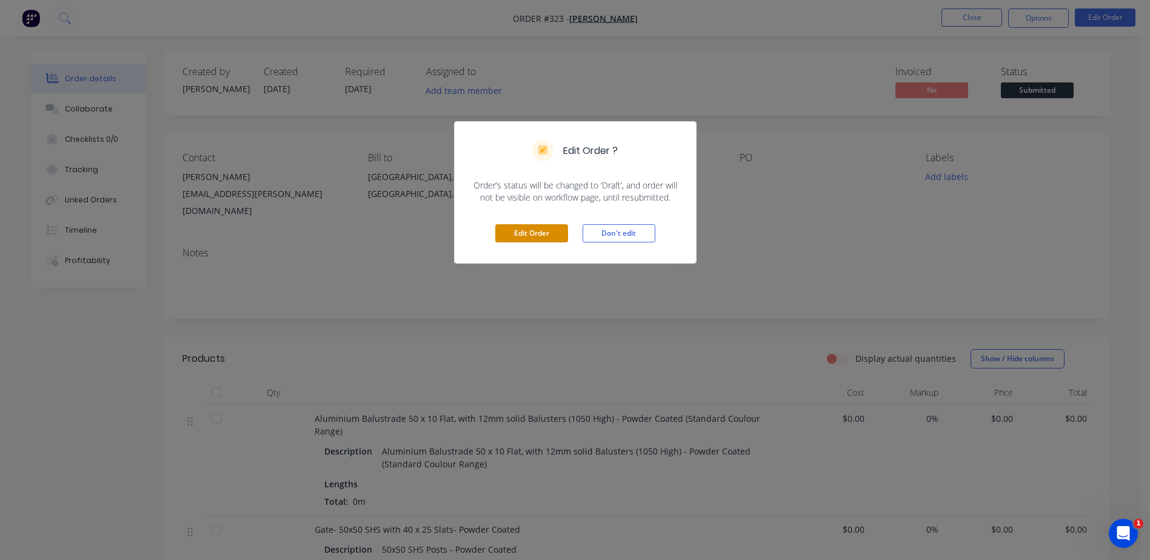
click at [540, 227] on button "Edit Order" at bounding box center [531, 233] width 73 height 18
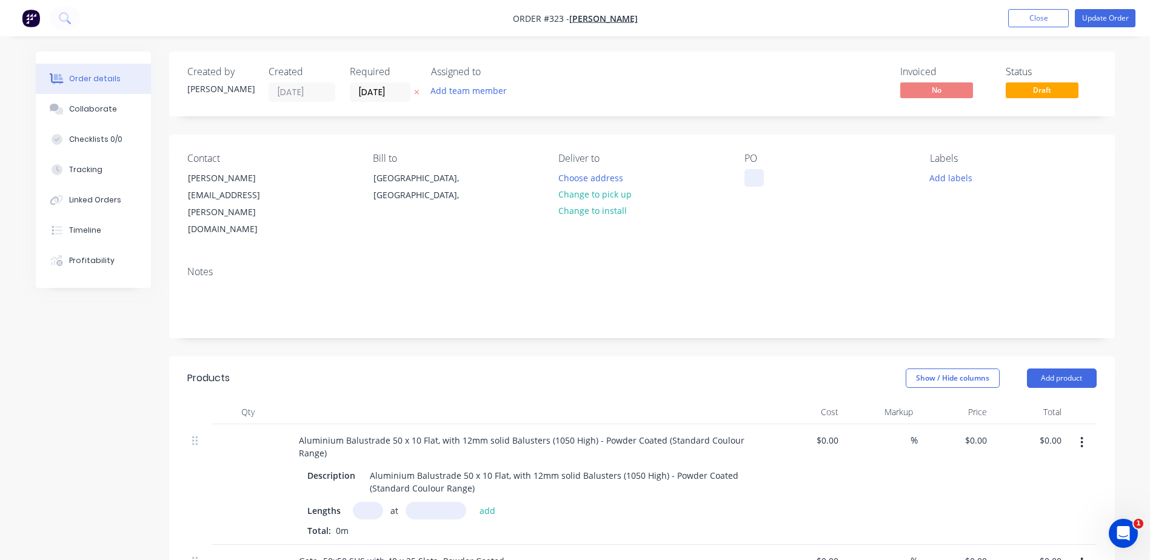
click at [755, 175] on div at bounding box center [753, 178] width 19 height 18
click at [1097, 16] on button "Update Order" at bounding box center [1105, 18] width 61 height 18
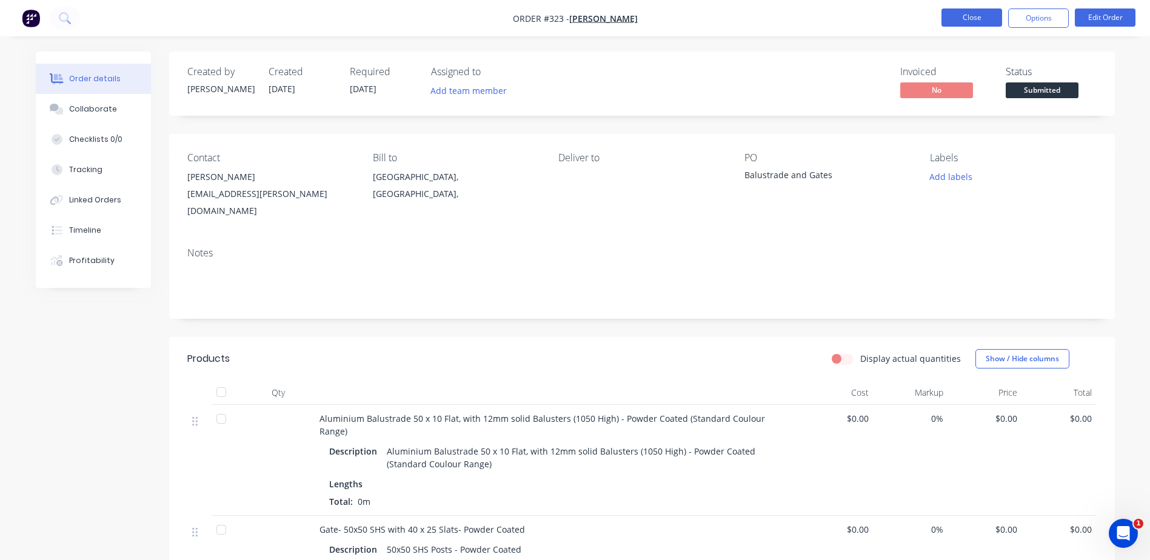
click at [948, 22] on button "Close" at bounding box center [971, 17] width 61 height 18
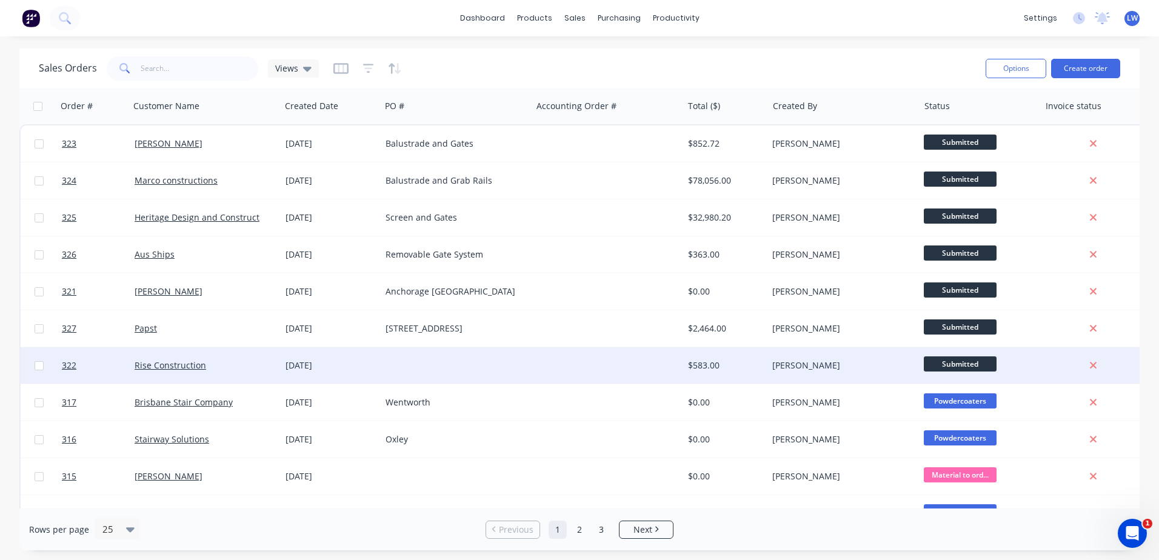
click at [435, 366] on div at bounding box center [456, 365] width 151 height 36
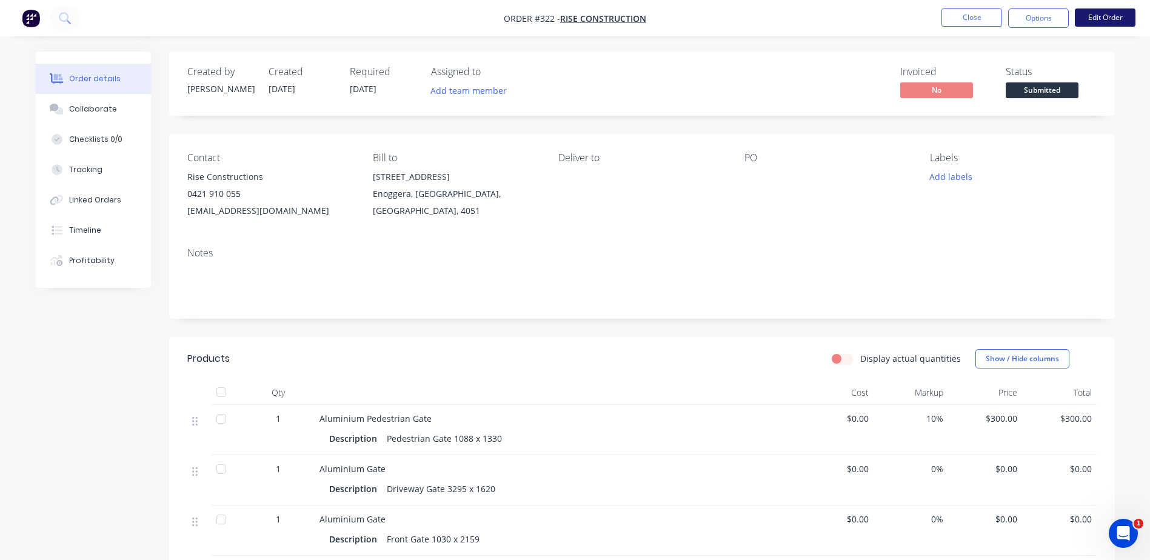
click at [1108, 20] on button "Edit Order" at bounding box center [1105, 17] width 61 height 18
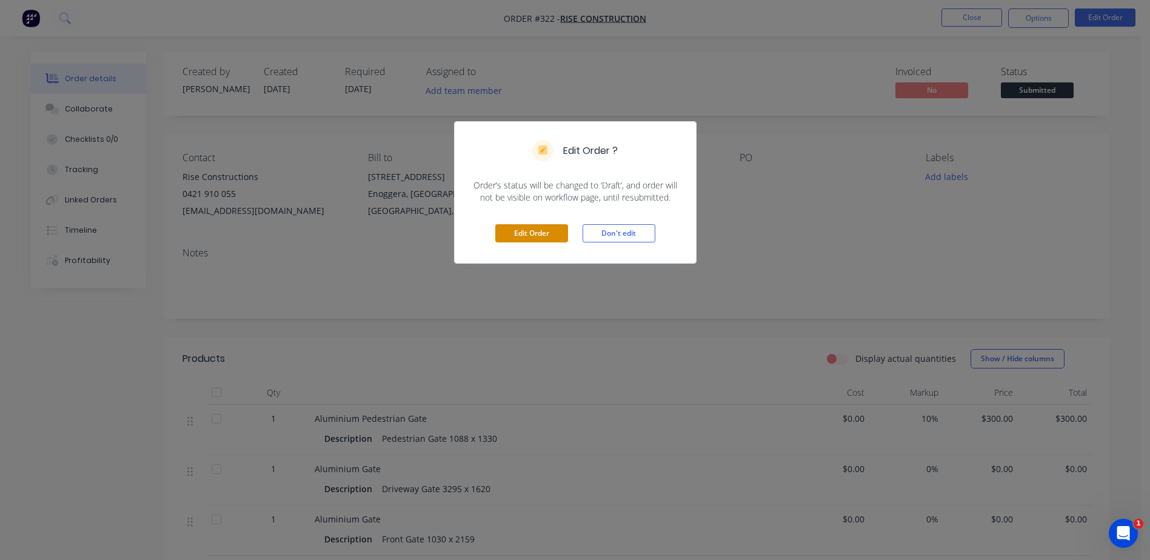
click at [523, 236] on button "Edit Order" at bounding box center [531, 233] width 73 height 18
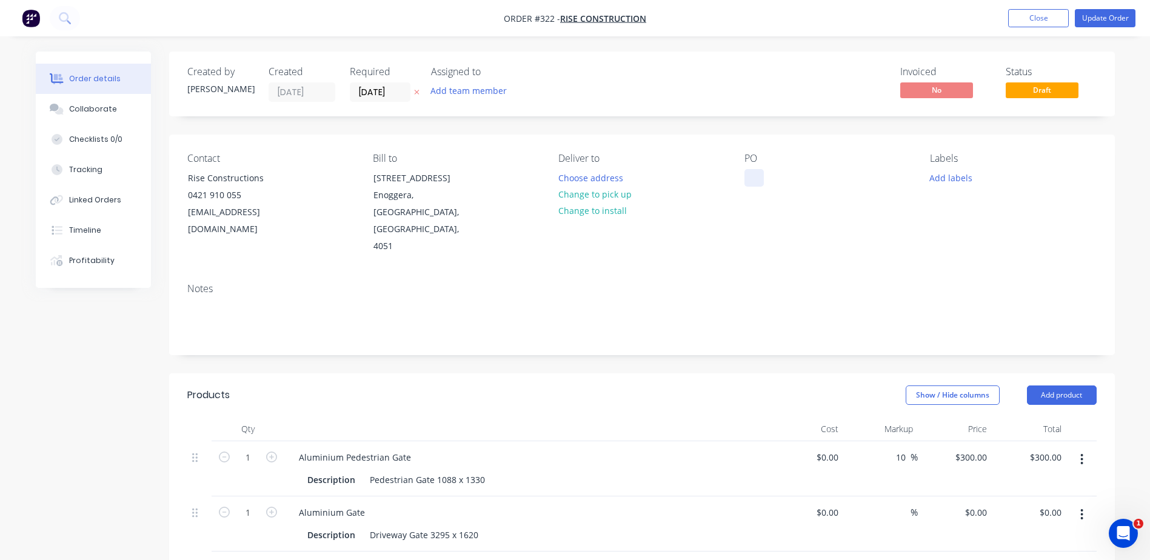
click at [747, 182] on div at bounding box center [753, 178] width 19 height 18
drag, startPoint x: 804, startPoint y: 178, endPoint x: 752, endPoint y: 181, distance: 52.8
click at [752, 181] on div "Pedestriand" at bounding box center [778, 178] width 69 height 18
click at [1108, 20] on button "Update Order" at bounding box center [1105, 18] width 61 height 18
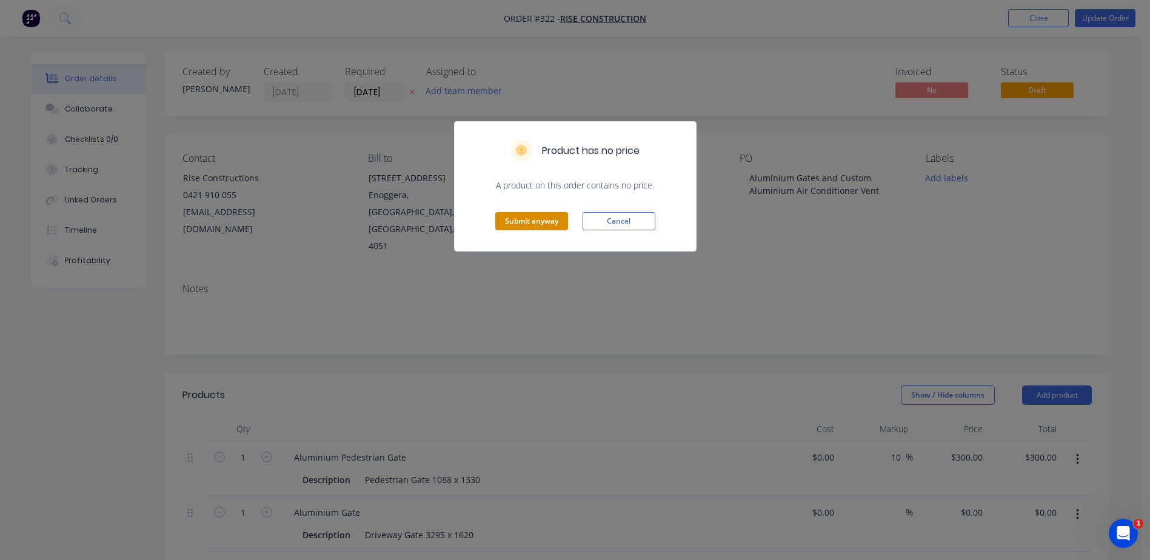
click at [522, 221] on button "Submit anyway" at bounding box center [531, 221] width 73 height 18
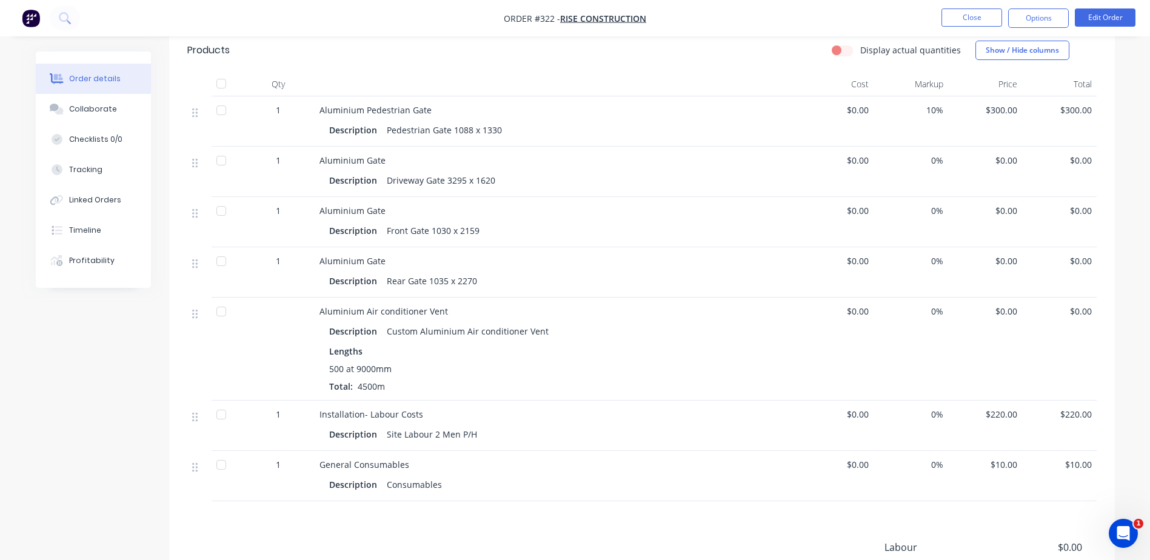
scroll to position [478, 0]
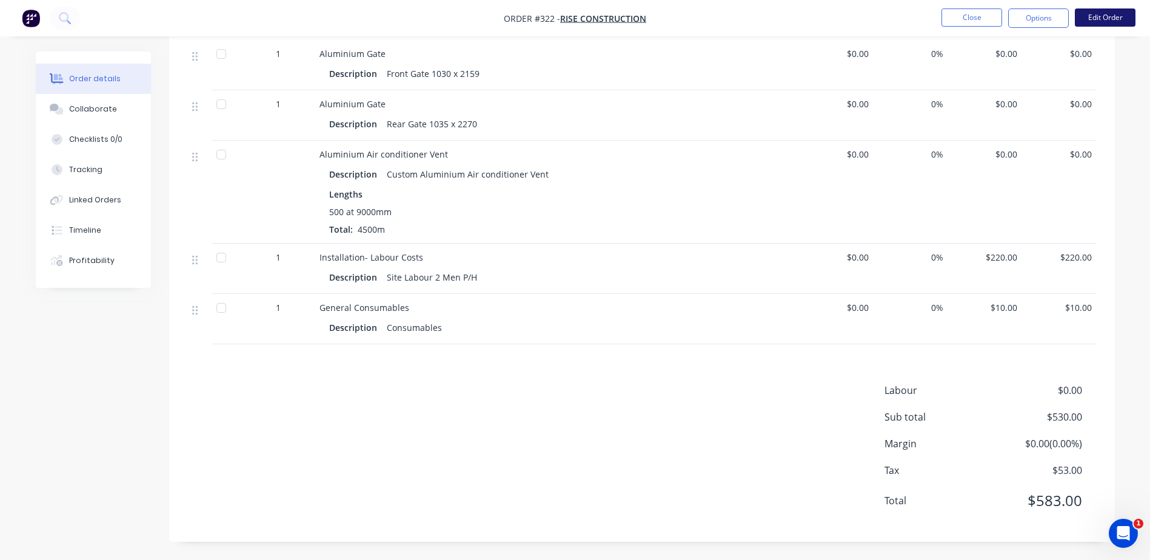
click at [1099, 14] on button "Edit Order" at bounding box center [1105, 17] width 61 height 18
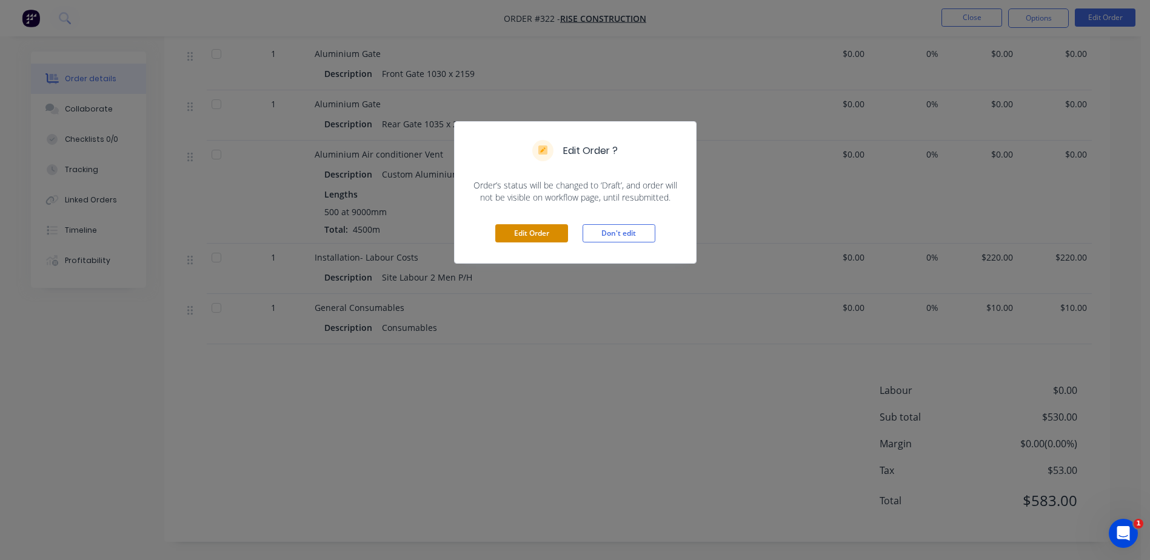
click at [517, 235] on button "Edit Order" at bounding box center [531, 233] width 73 height 18
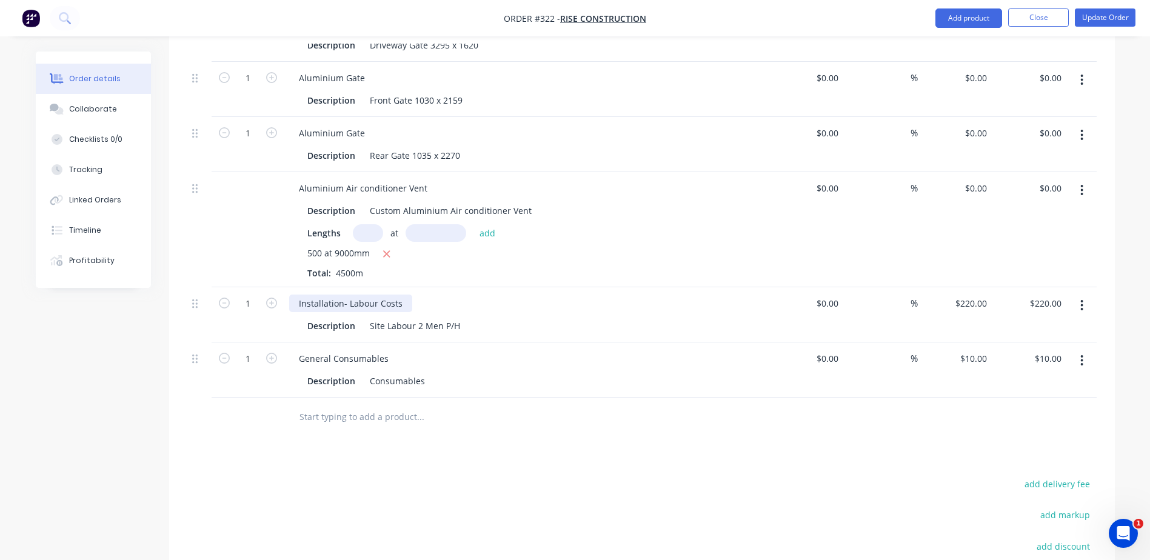
scroll to position [485, 0]
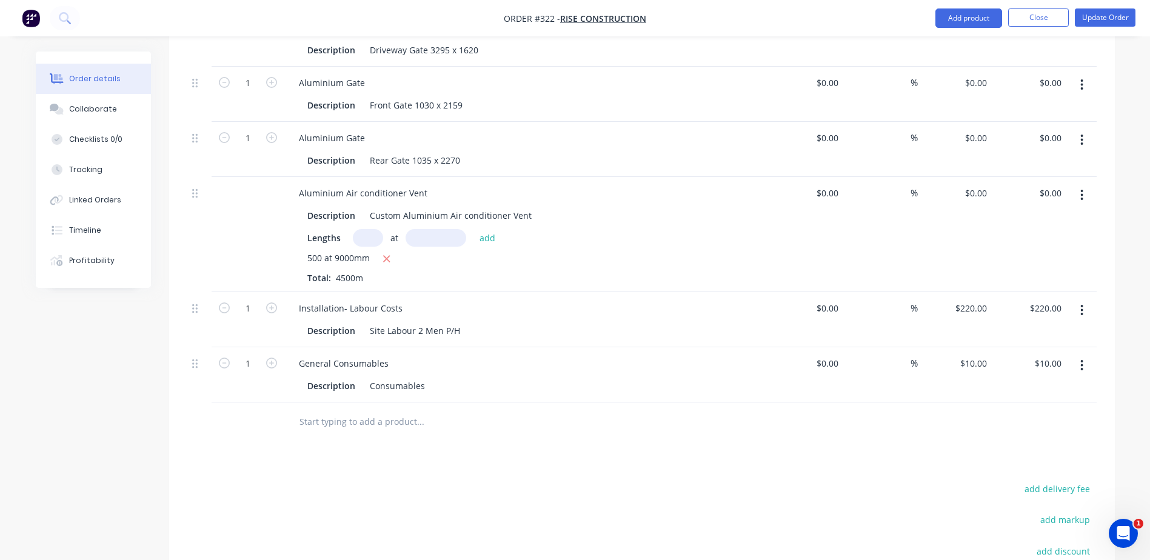
click at [1085, 299] on button "button" at bounding box center [1082, 310] width 28 height 22
click at [1002, 406] on div "Delete" at bounding box center [1038, 415] width 93 height 18
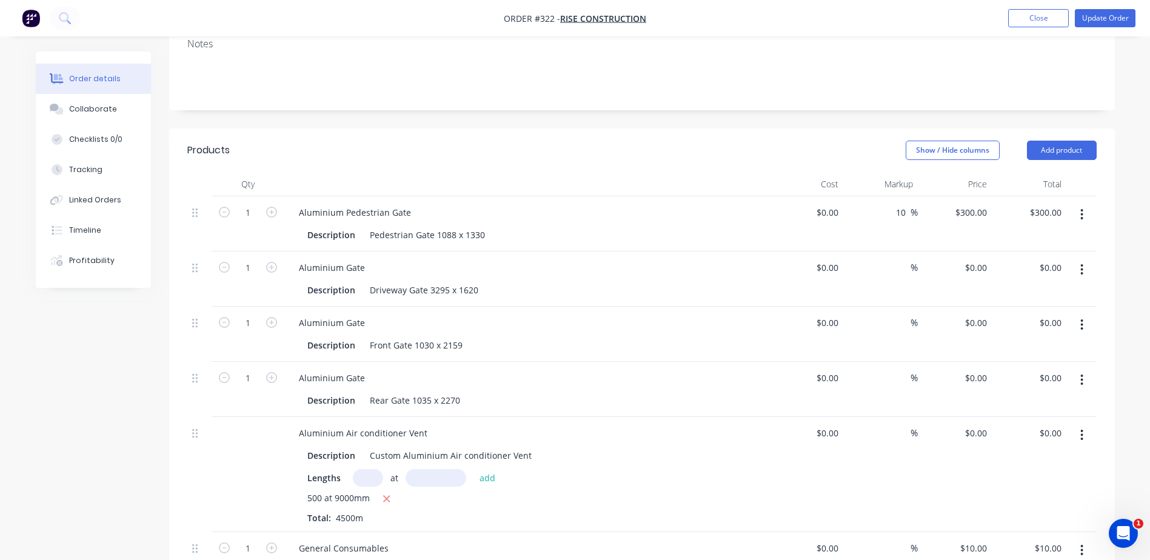
scroll to position [242, 0]
click at [1071, 143] on button "Add product" at bounding box center [1062, 152] width 70 height 19
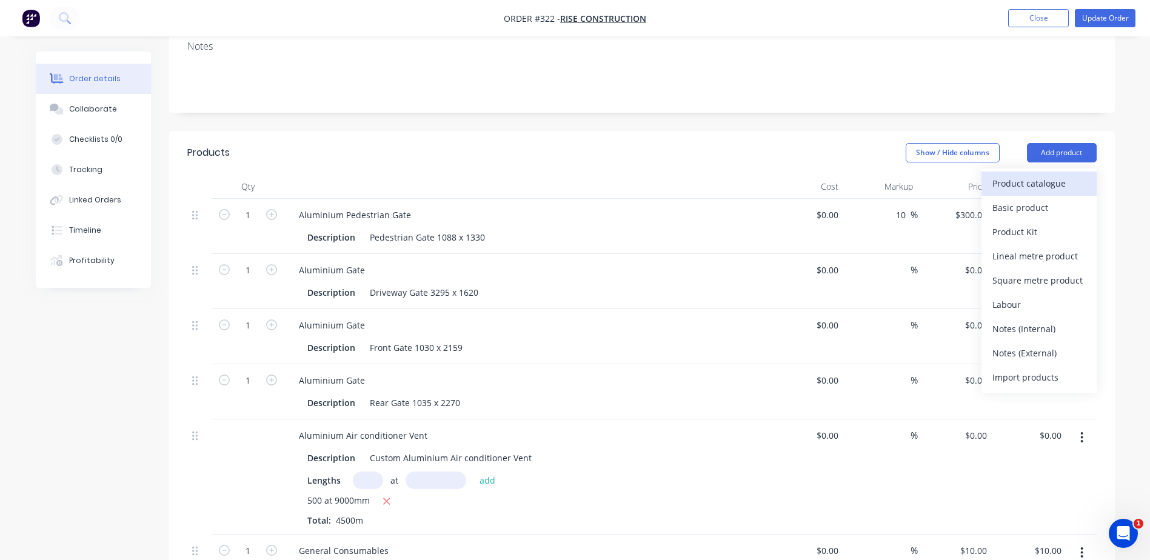
click at [1037, 175] on div "Product catalogue" at bounding box center [1038, 184] width 93 height 18
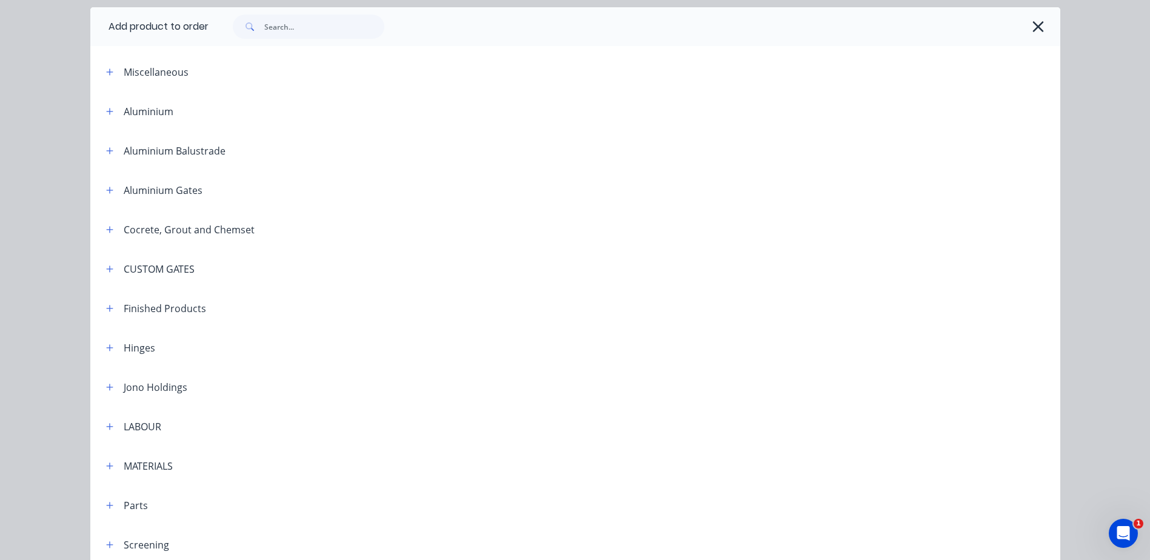
scroll to position [99, 0]
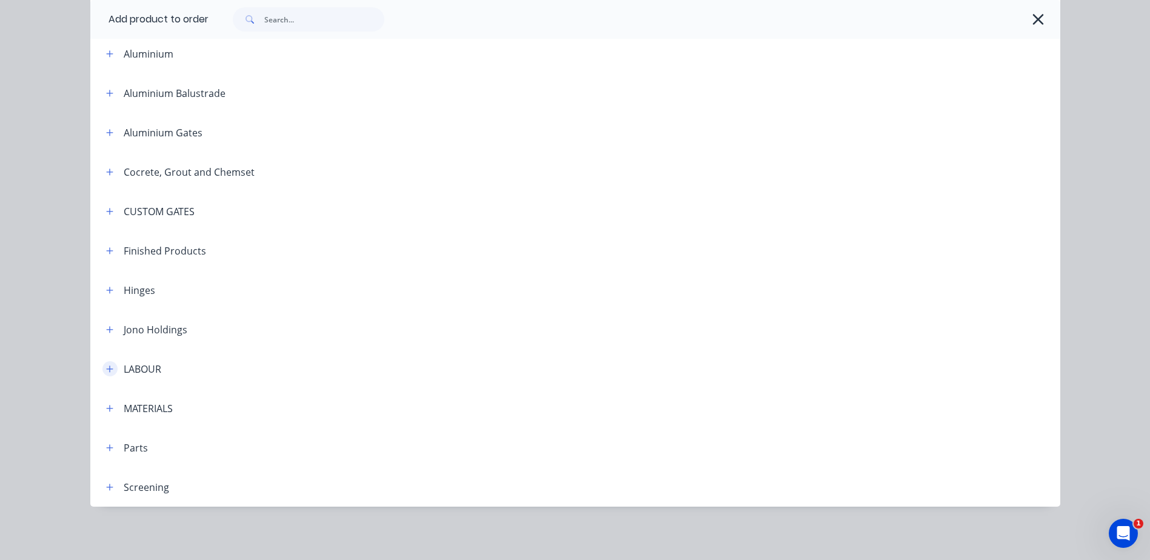
click at [106, 370] on icon "button" at bounding box center [109, 369] width 7 height 8
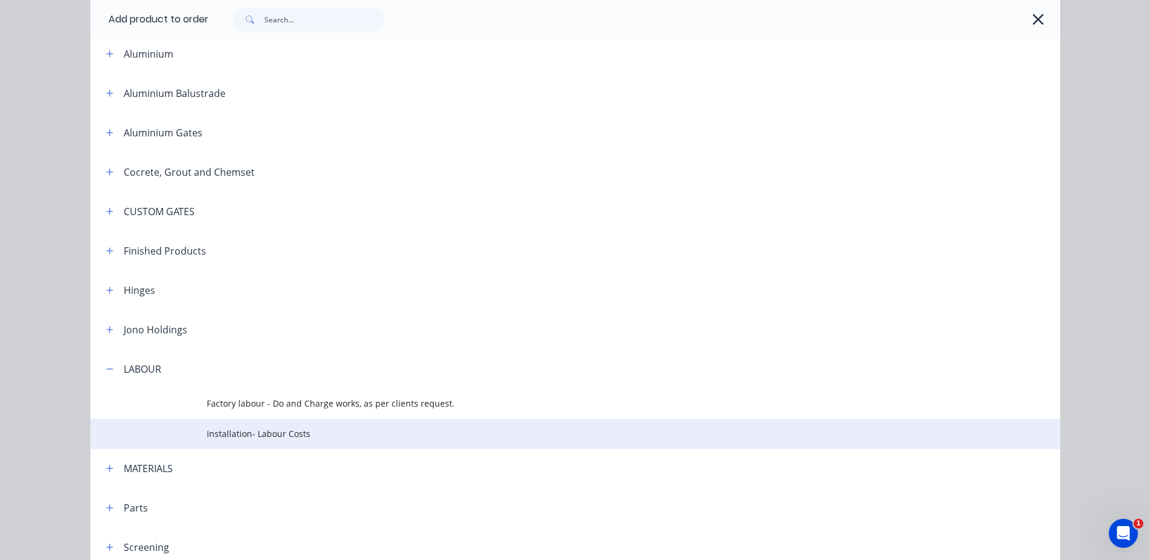
click at [235, 435] on span "Installation- Labour Costs" at bounding box center [548, 433] width 683 height 13
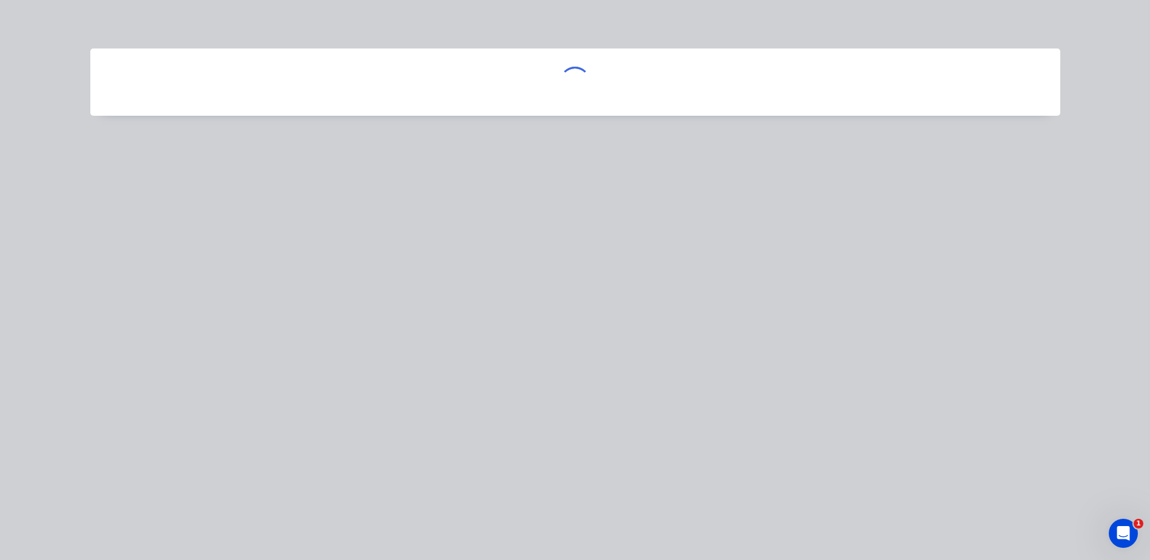
scroll to position [0, 0]
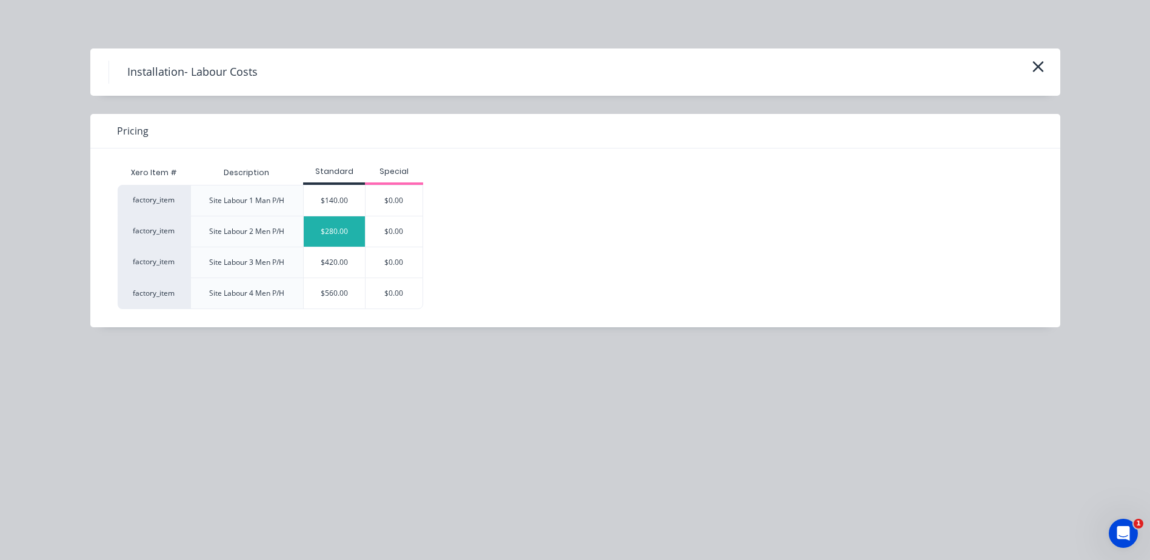
click at [342, 232] on div "$280.00" at bounding box center [334, 231] width 61 height 30
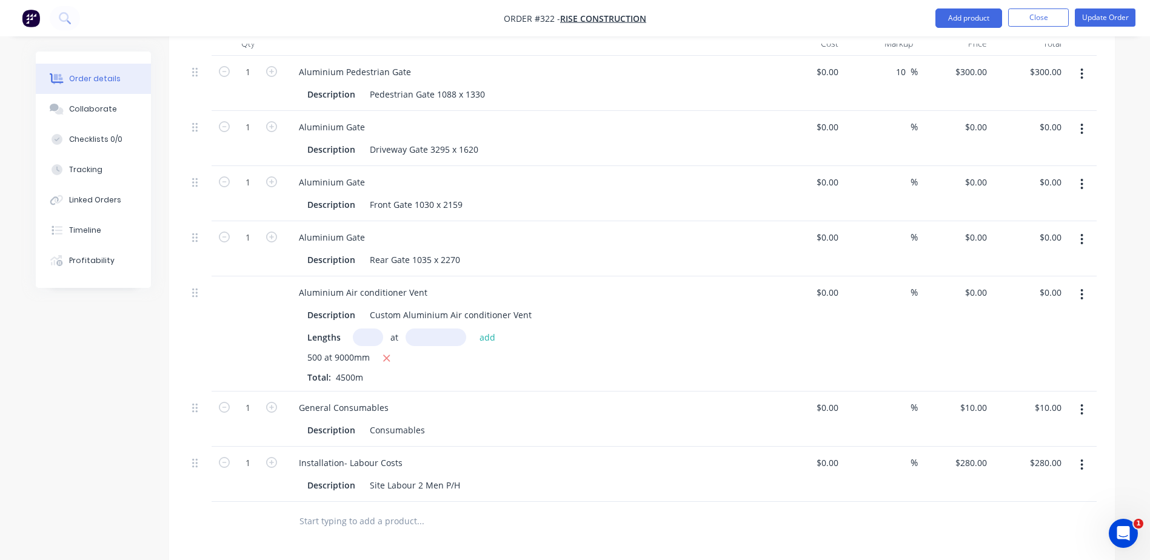
scroll to position [364, 0]
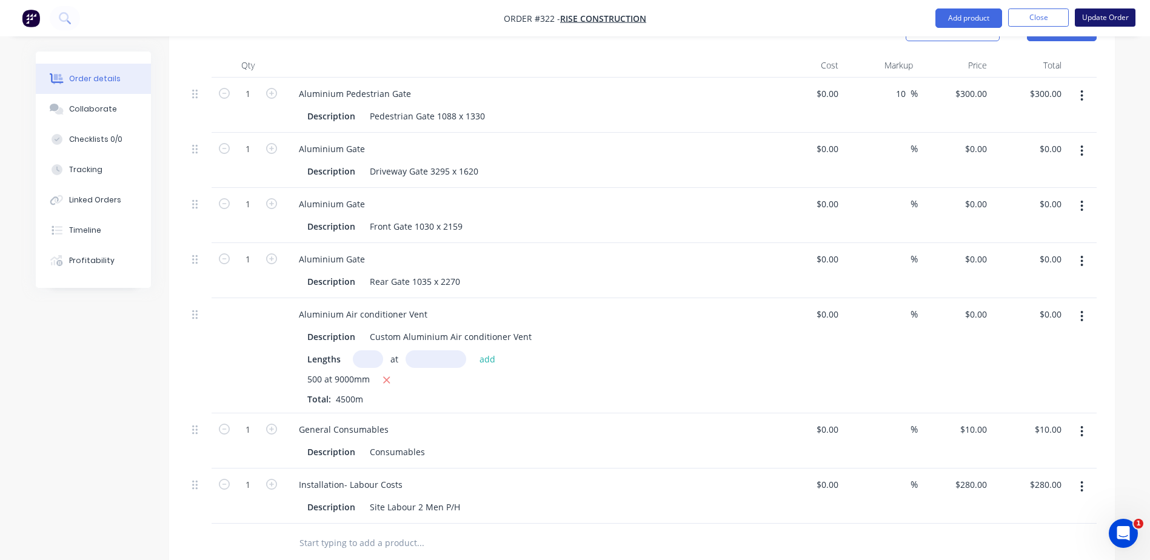
click at [1108, 22] on button "Update Order" at bounding box center [1105, 17] width 61 height 18
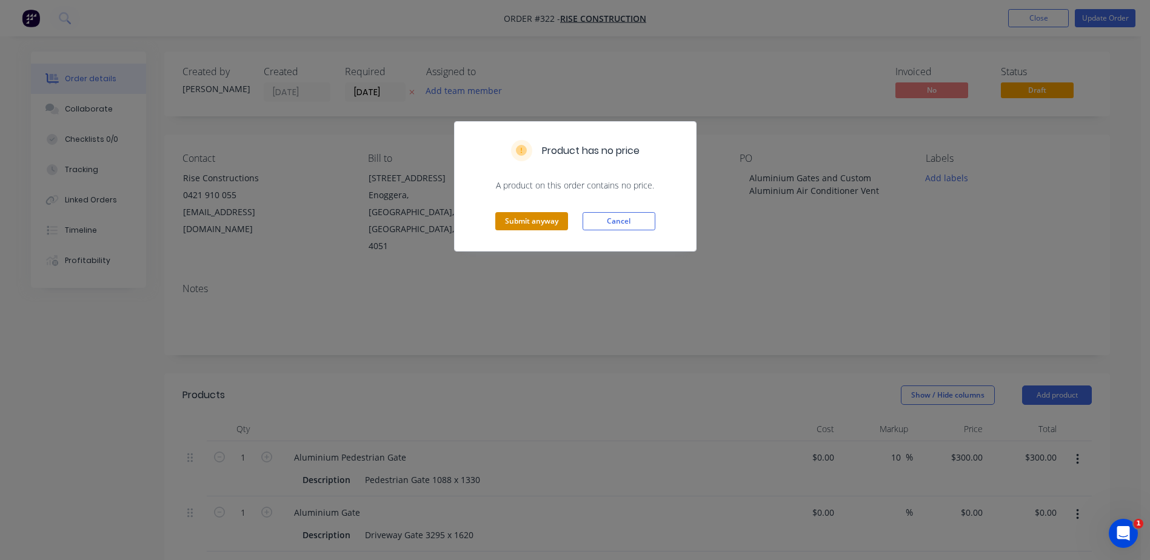
click at [524, 222] on button "Submit anyway" at bounding box center [531, 221] width 73 height 18
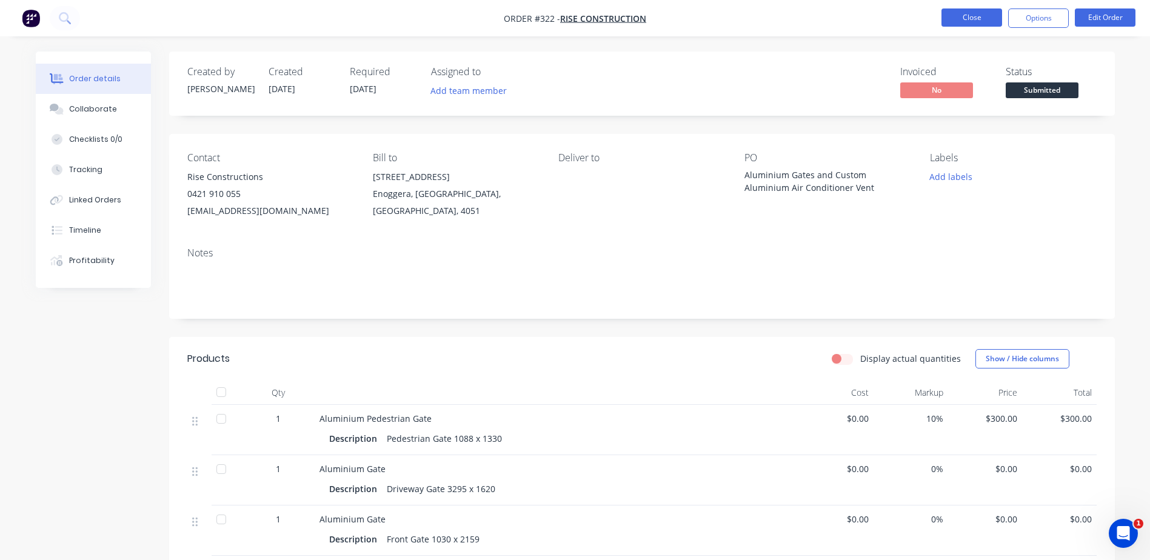
click at [968, 19] on button "Close" at bounding box center [971, 17] width 61 height 18
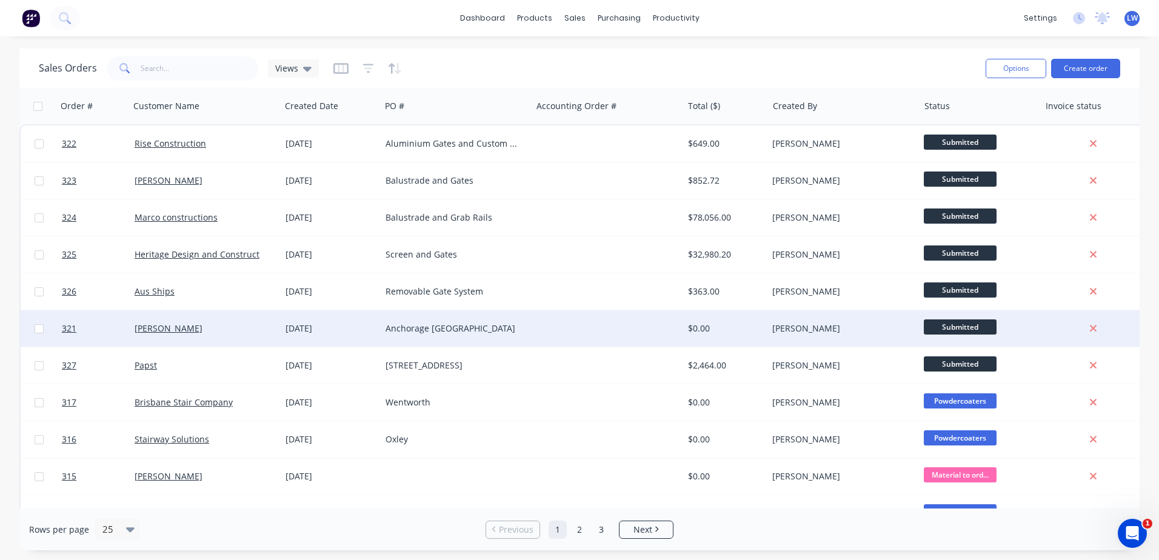
click at [435, 332] on div "Anchorage Bin Bay" at bounding box center [453, 329] width 135 height 12
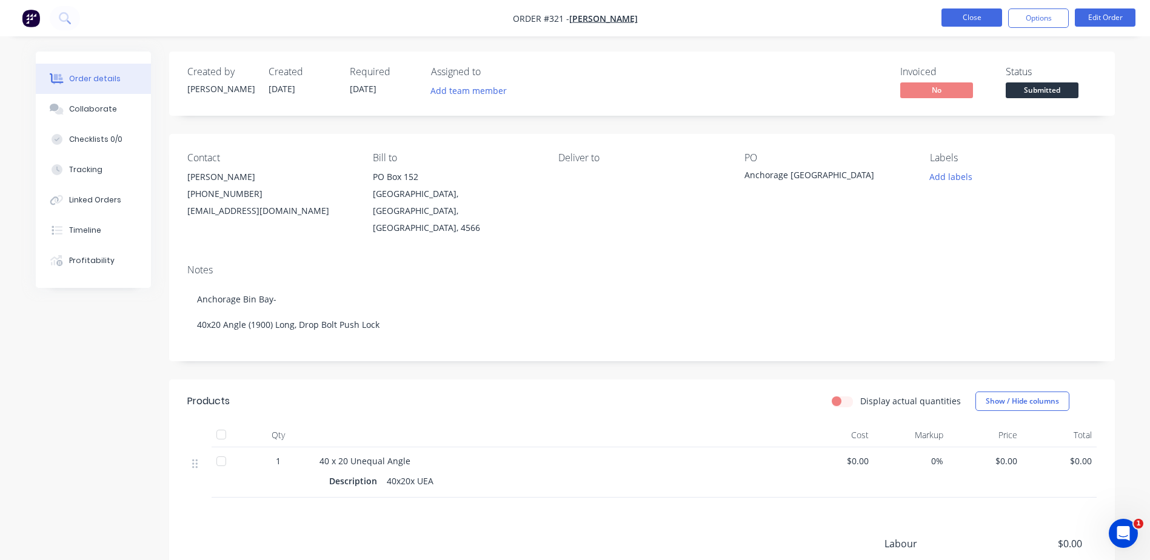
click at [958, 16] on button "Close" at bounding box center [971, 17] width 61 height 18
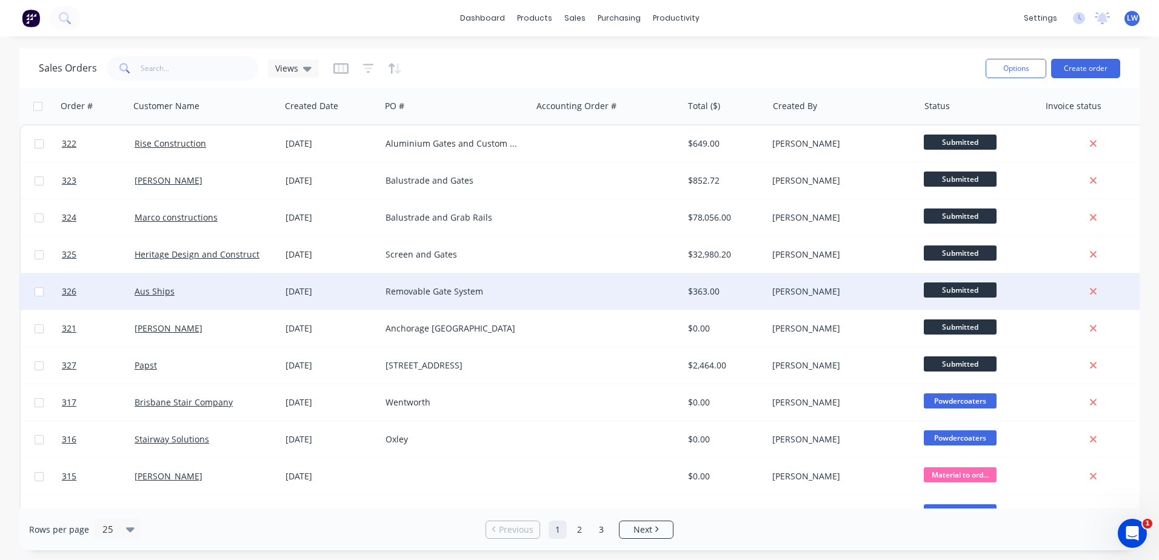
click at [461, 292] on div "Removable Gate System" at bounding box center [453, 292] width 135 height 12
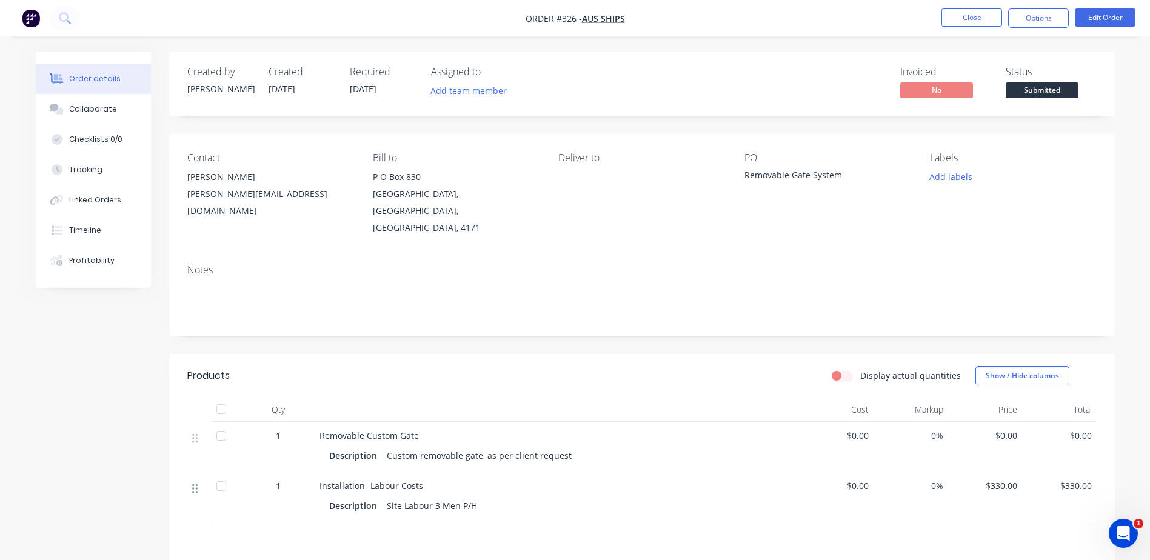
click at [195, 483] on icon at bounding box center [194, 488] width 5 height 11
click at [1117, 15] on button "Edit Order" at bounding box center [1105, 17] width 61 height 18
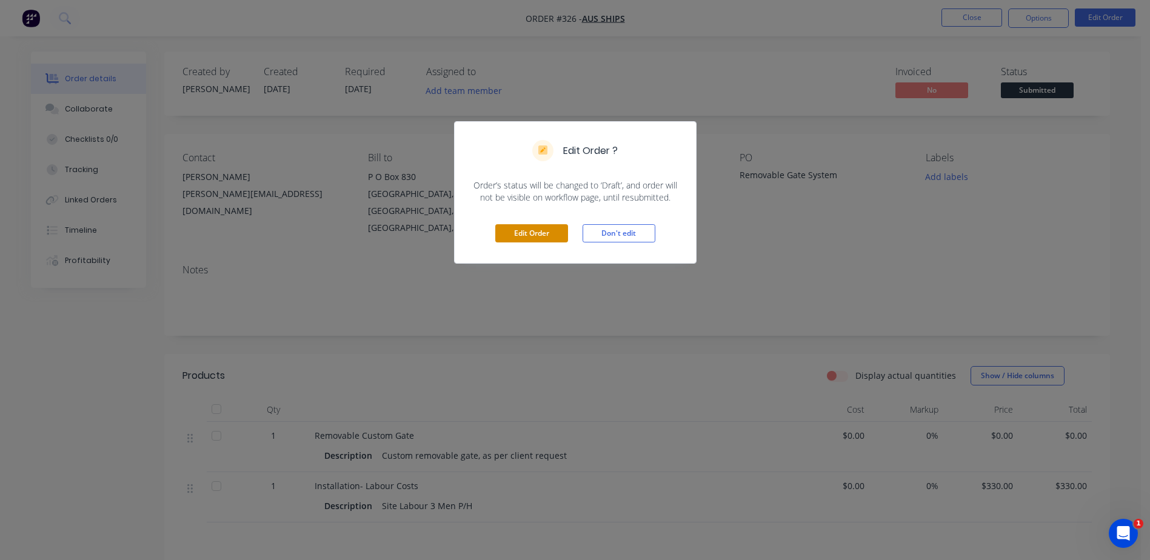
click at [521, 235] on button "Edit Order" at bounding box center [531, 233] width 73 height 18
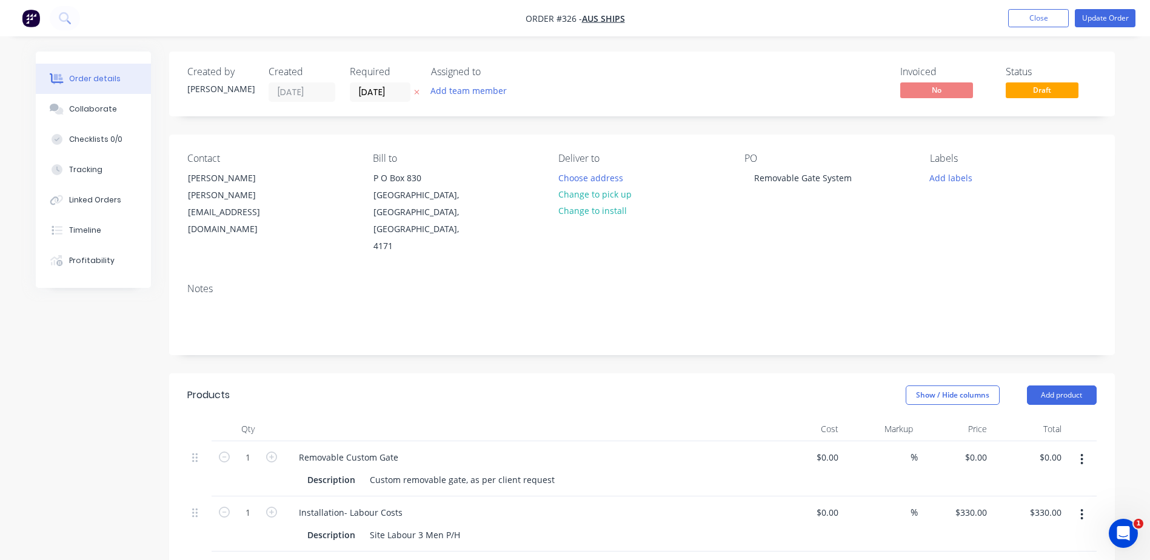
click at [1078, 504] on button "button" at bounding box center [1082, 515] width 28 height 22
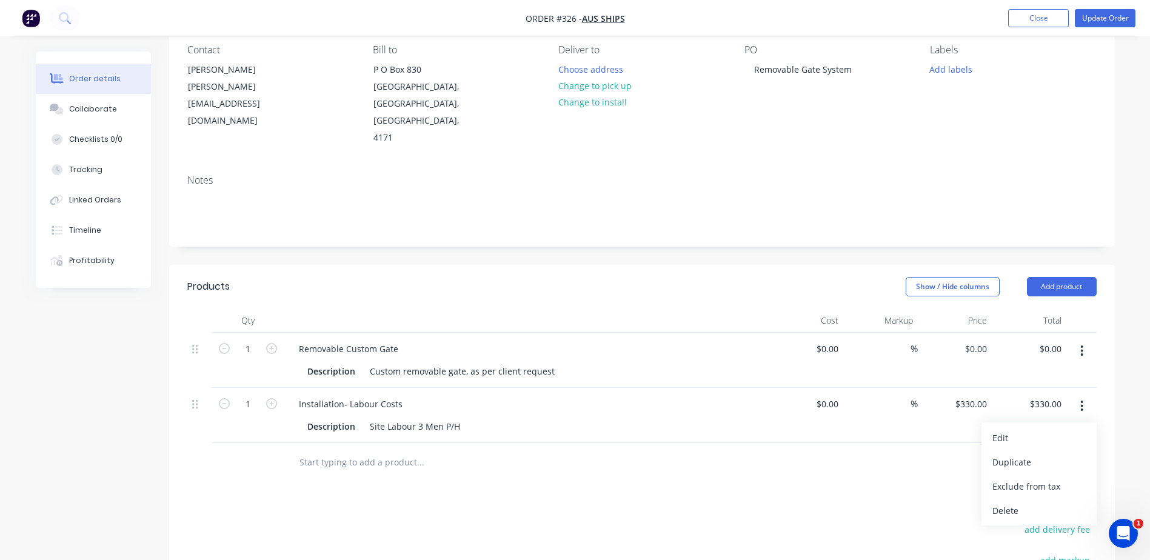
scroll to position [121, 0]
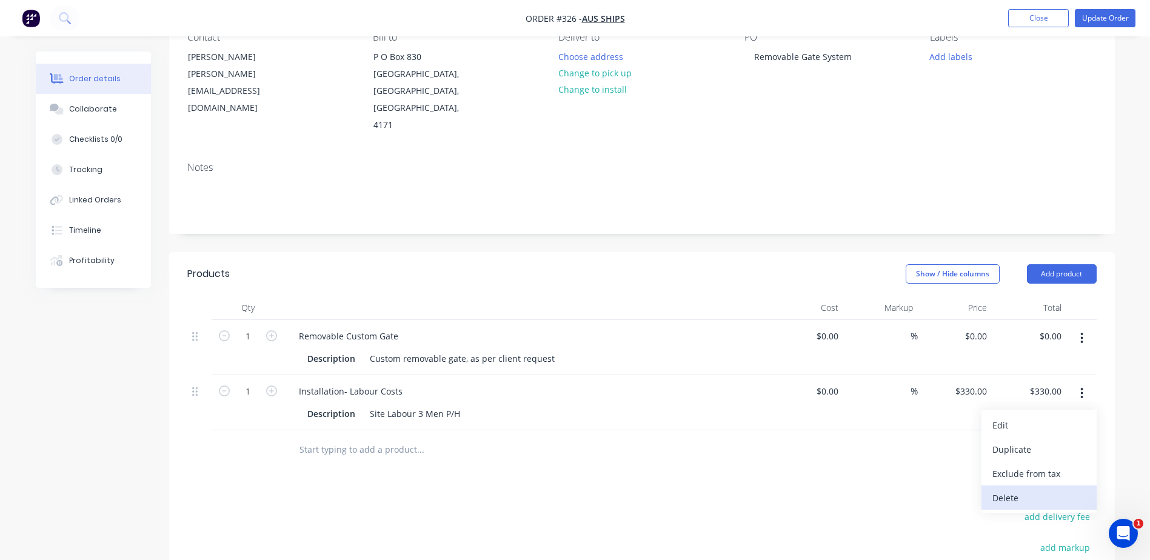
click at [1002, 489] on div "Delete" at bounding box center [1038, 498] width 93 height 18
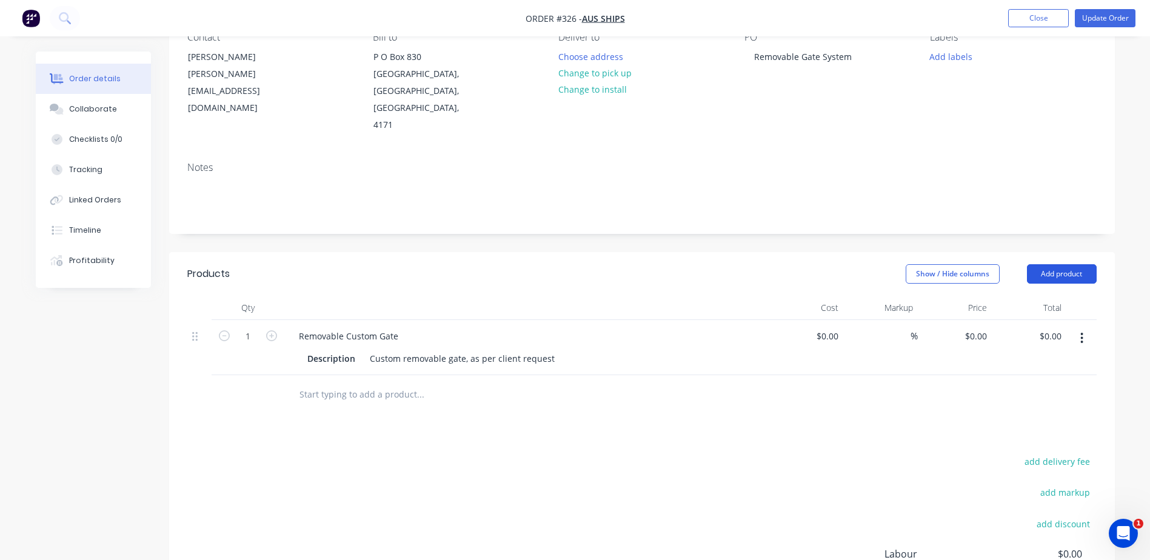
click at [1052, 264] on button "Add product" at bounding box center [1062, 273] width 70 height 19
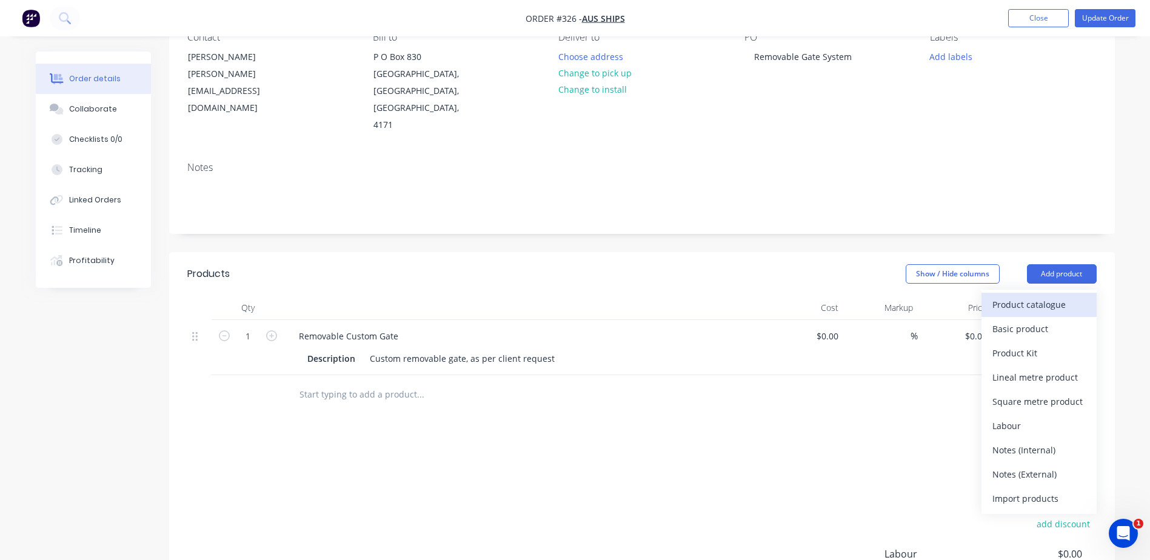
click at [1029, 296] on div "Product catalogue" at bounding box center [1038, 305] width 93 height 18
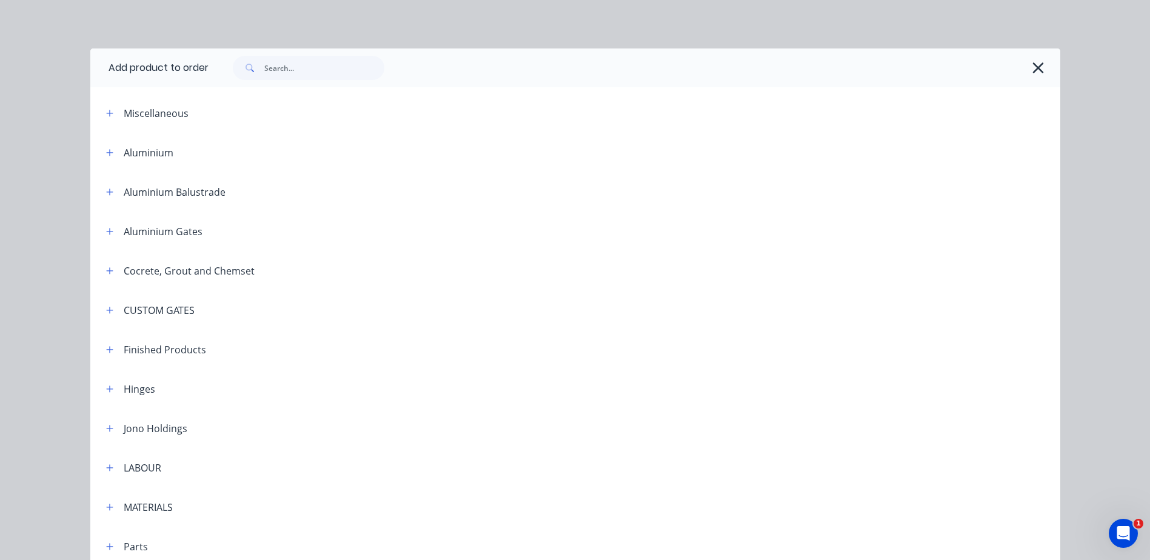
click at [132, 472] on div "LABOUR" at bounding box center [143, 468] width 38 height 15
click at [107, 469] on icon "button" at bounding box center [109, 468] width 7 height 8
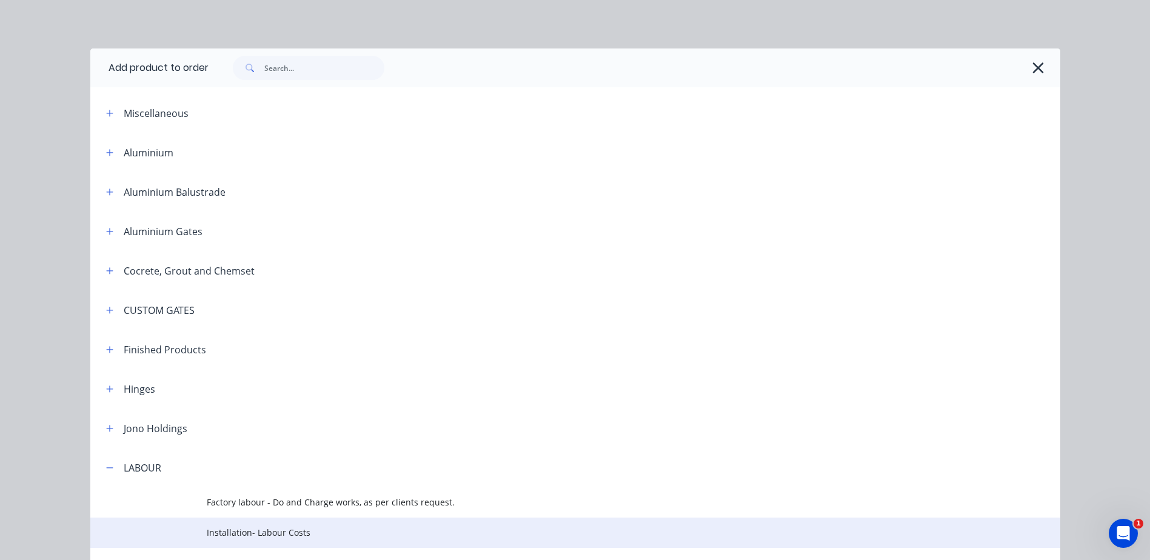
click at [242, 530] on span "Installation- Labour Costs" at bounding box center [548, 532] width 683 height 13
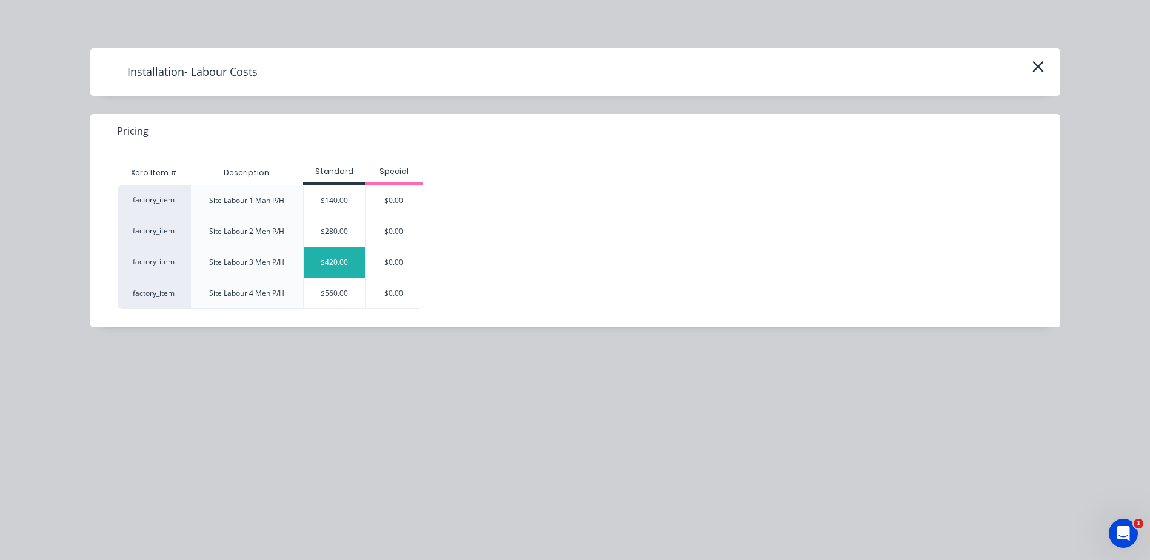
click at [327, 259] on div "$420.00" at bounding box center [334, 262] width 61 height 30
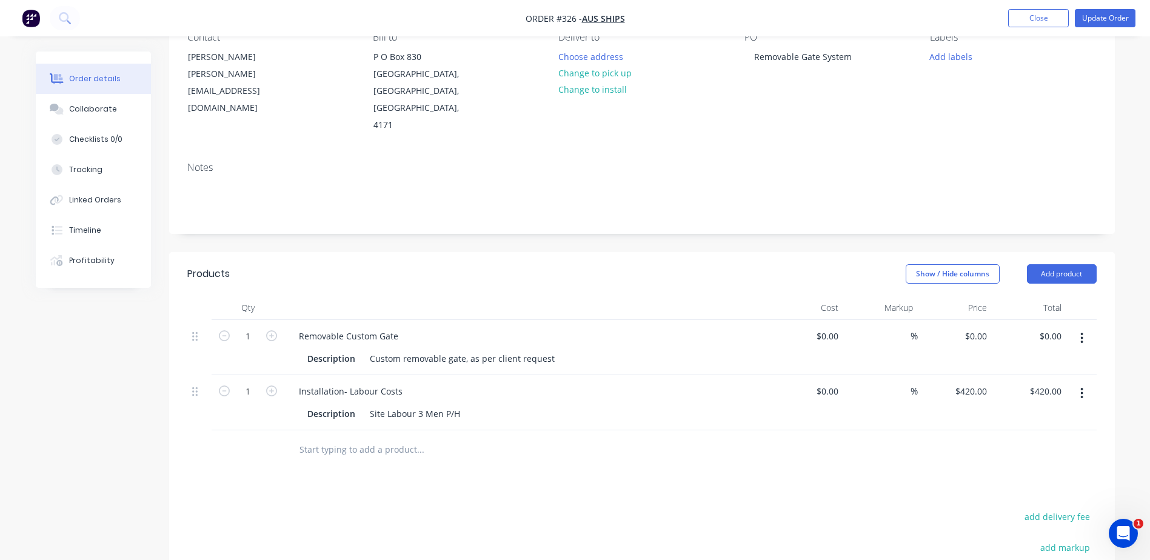
scroll to position [0, 0]
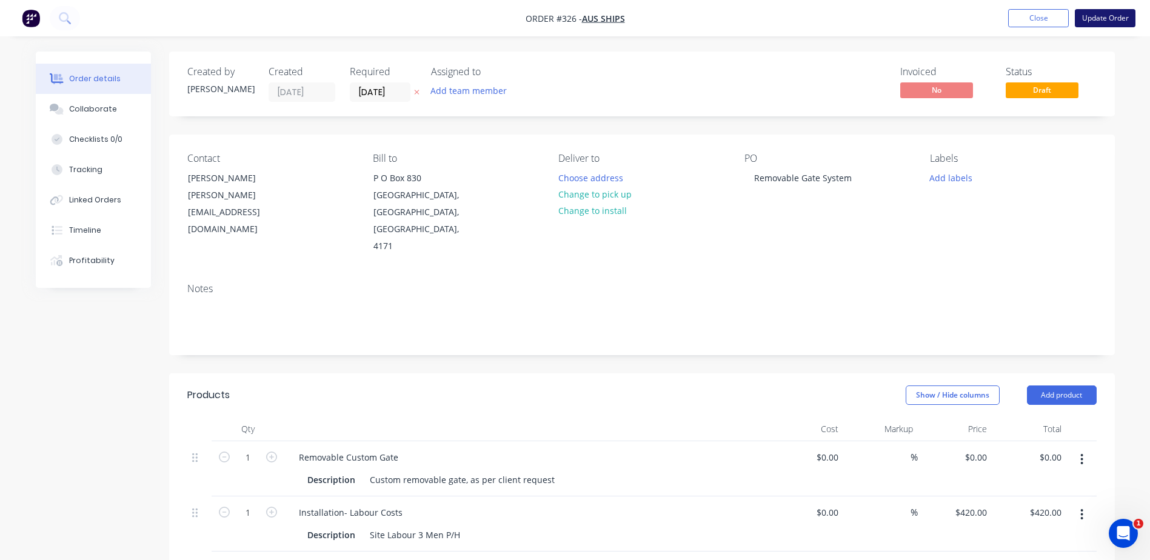
click at [1098, 18] on button "Update Order" at bounding box center [1105, 18] width 61 height 18
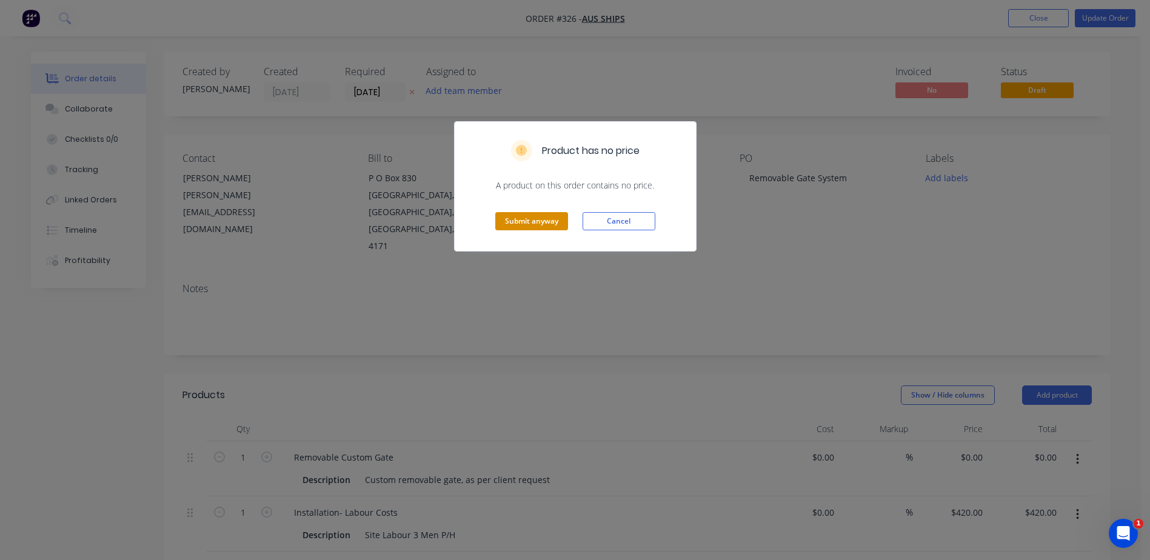
click at [532, 223] on button "Submit anyway" at bounding box center [531, 221] width 73 height 18
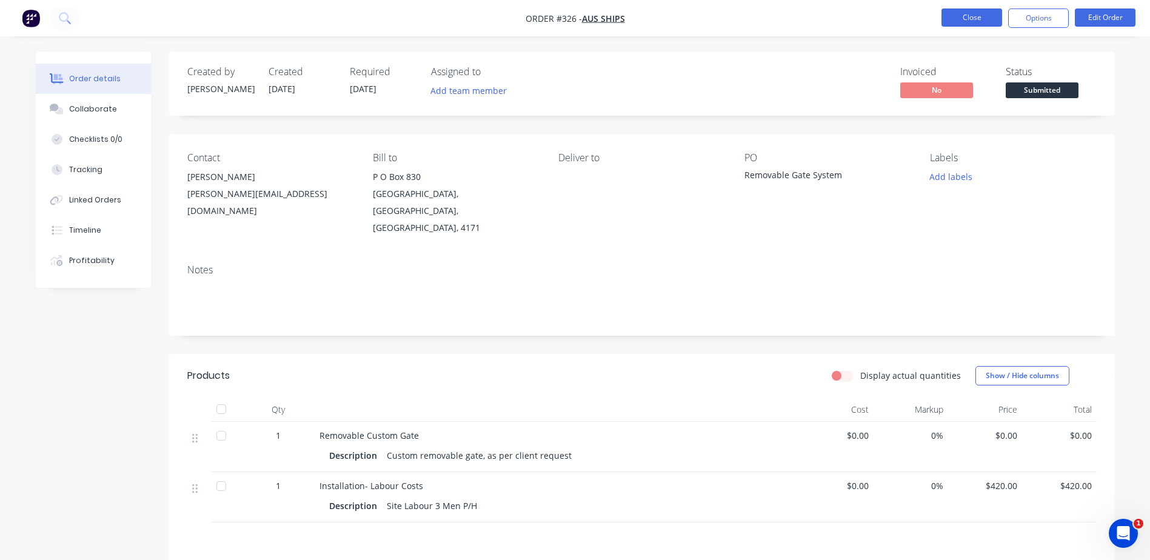
click at [969, 18] on button "Close" at bounding box center [971, 17] width 61 height 18
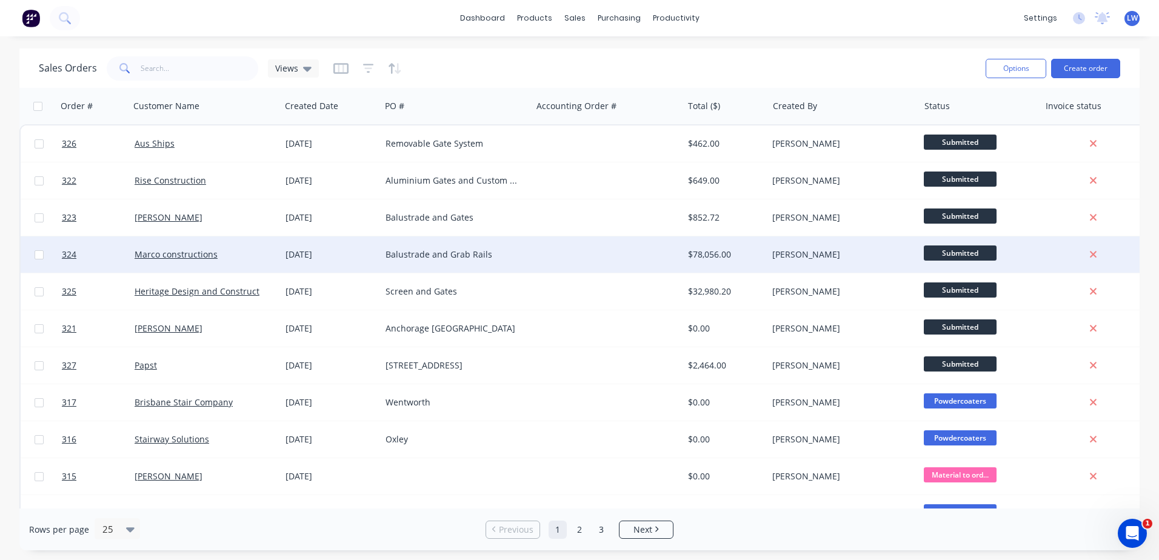
click at [446, 252] on div "Balustrade and Grab Rails" at bounding box center [453, 255] width 135 height 12
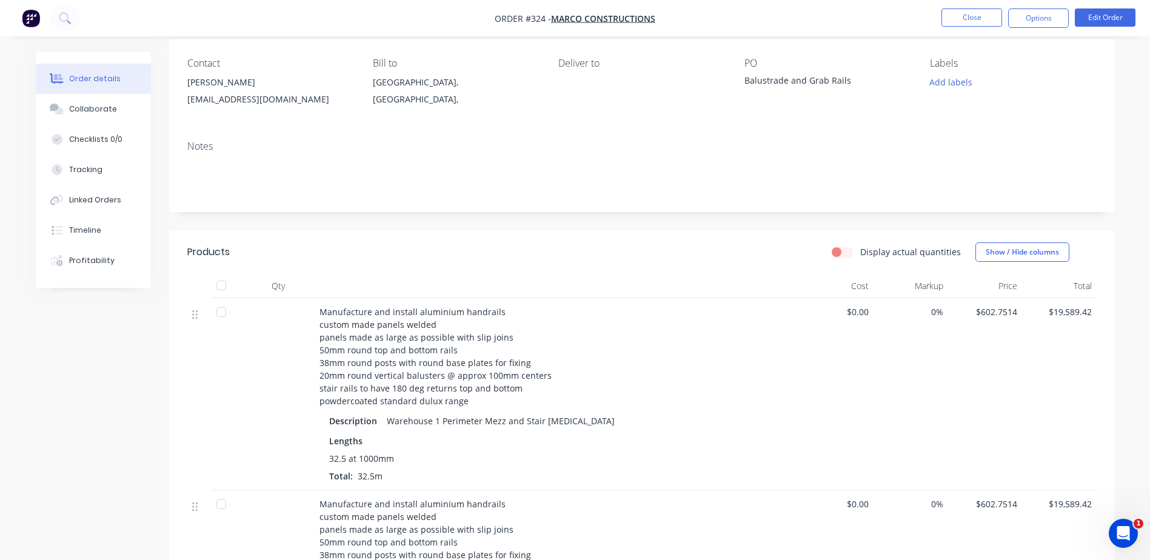
scroll to position [70, 0]
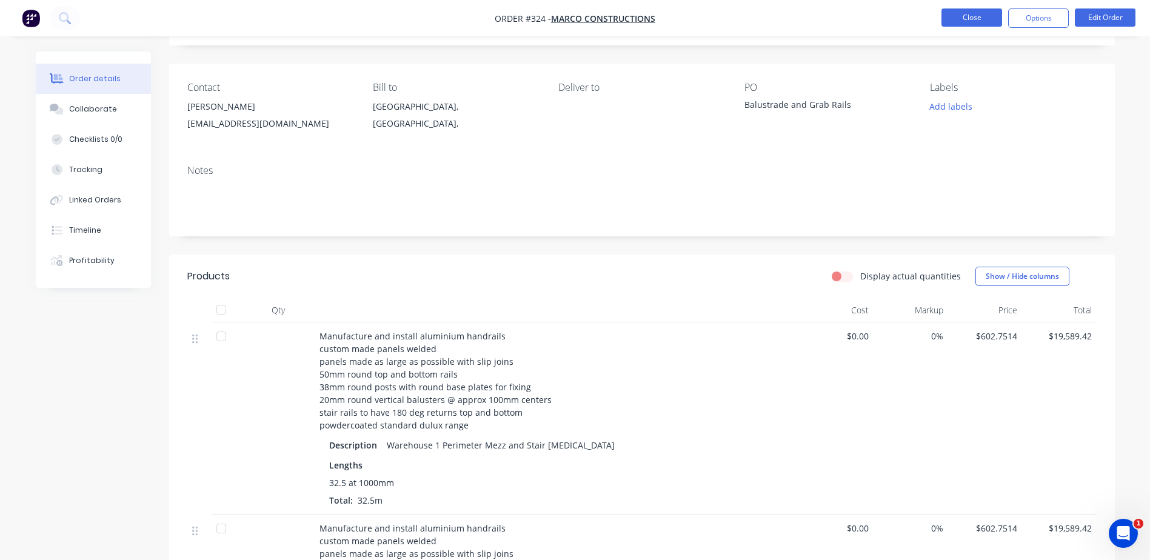
click at [971, 19] on button "Close" at bounding box center [971, 17] width 61 height 18
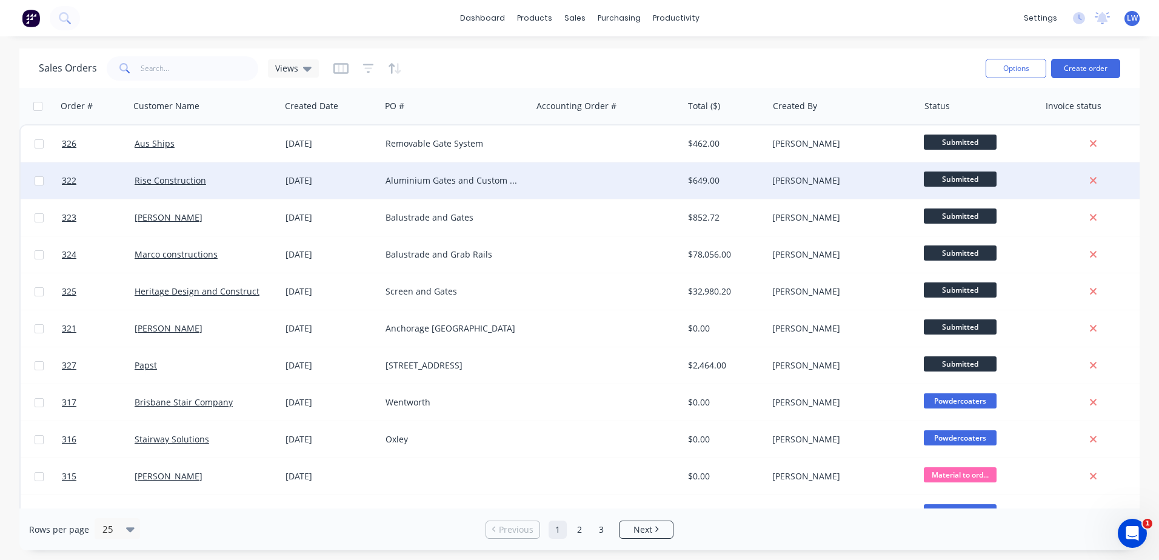
click at [440, 178] on div "Aluminium Gates and Custom Aluminium Air Conditioner Vent" at bounding box center [453, 181] width 135 height 12
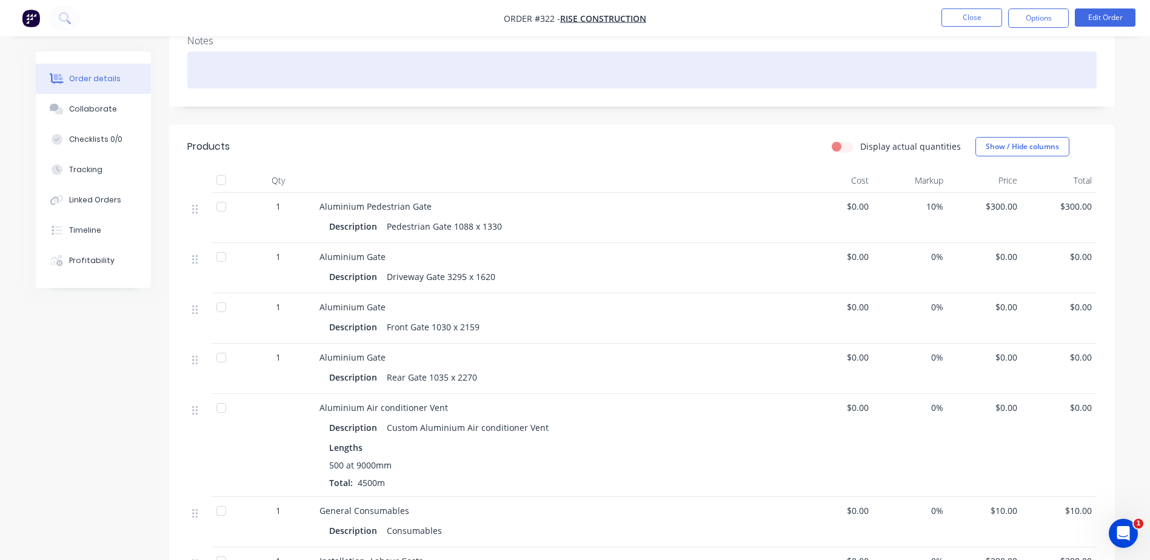
scroll to position [61, 0]
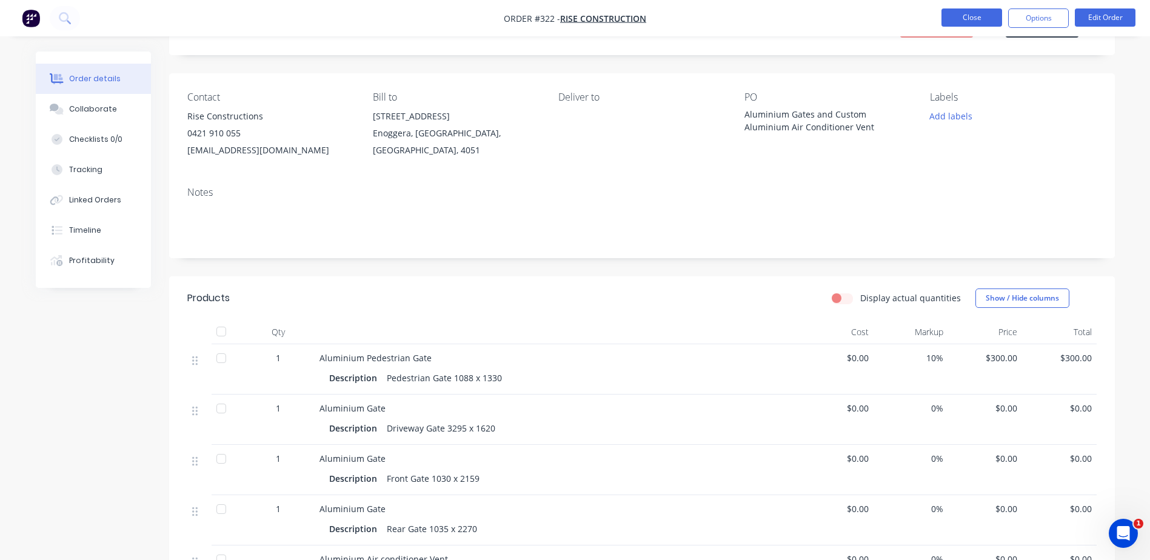
click at [971, 18] on button "Close" at bounding box center [971, 17] width 61 height 18
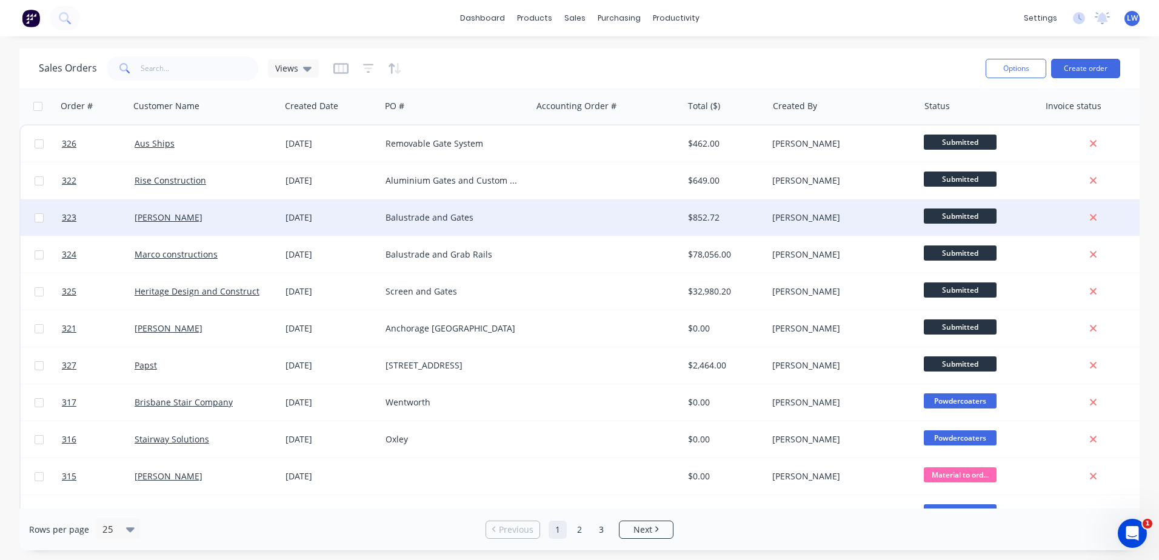
click at [458, 222] on div "Balustrade and Gates" at bounding box center [453, 218] width 135 height 12
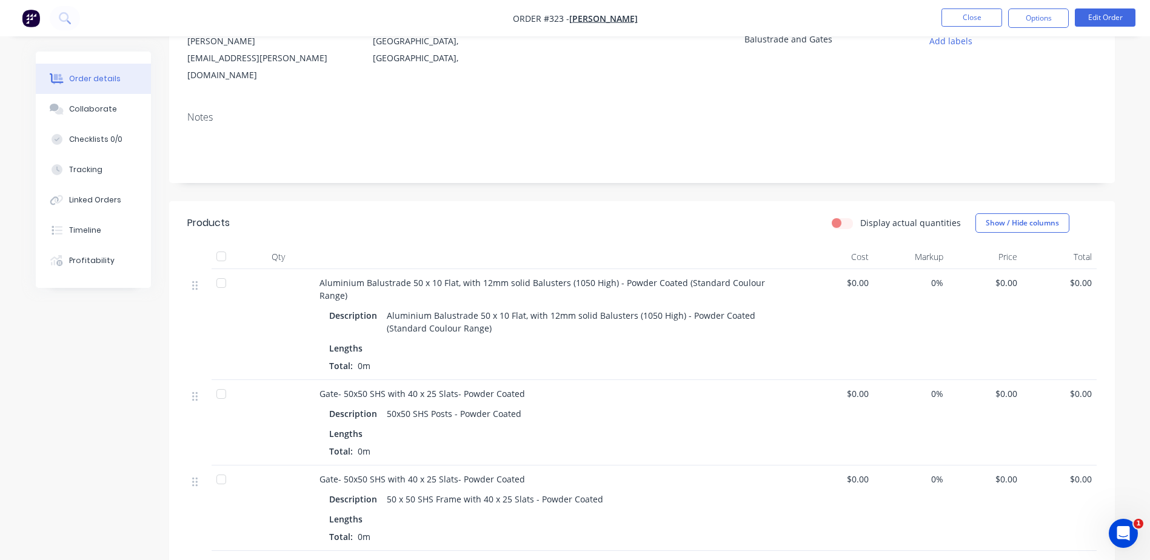
scroll to position [364, 0]
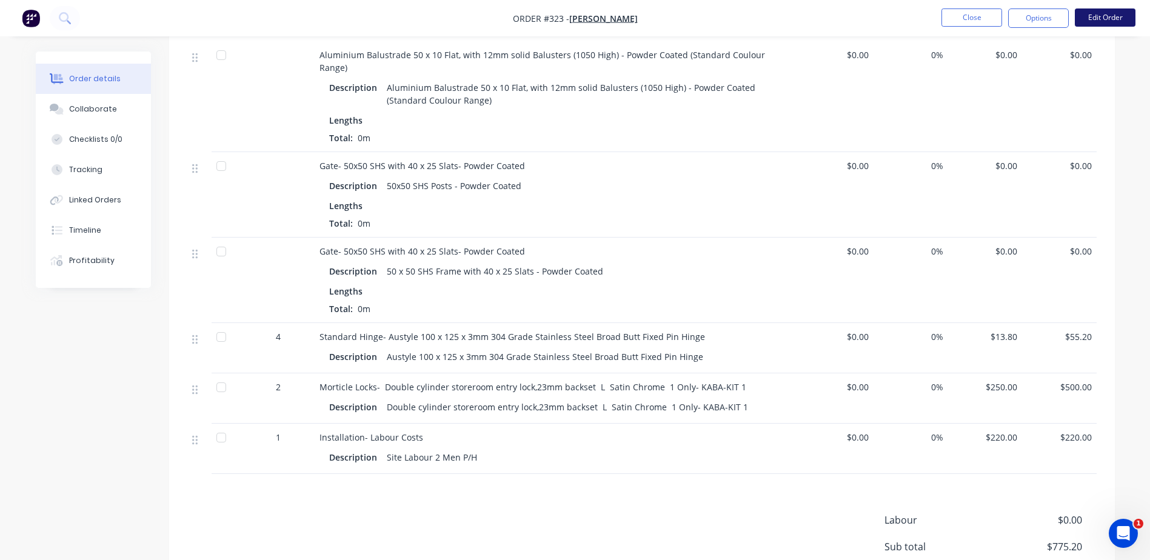
click at [1109, 19] on button "Edit Order" at bounding box center [1105, 17] width 61 height 18
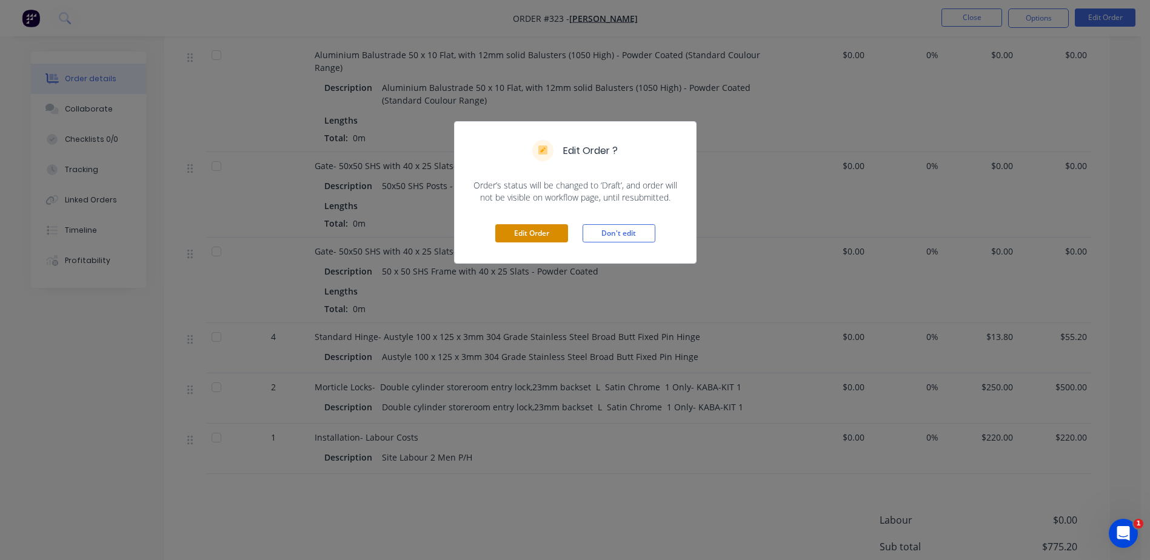
click at [515, 231] on button "Edit Order" at bounding box center [531, 233] width 73 height 18
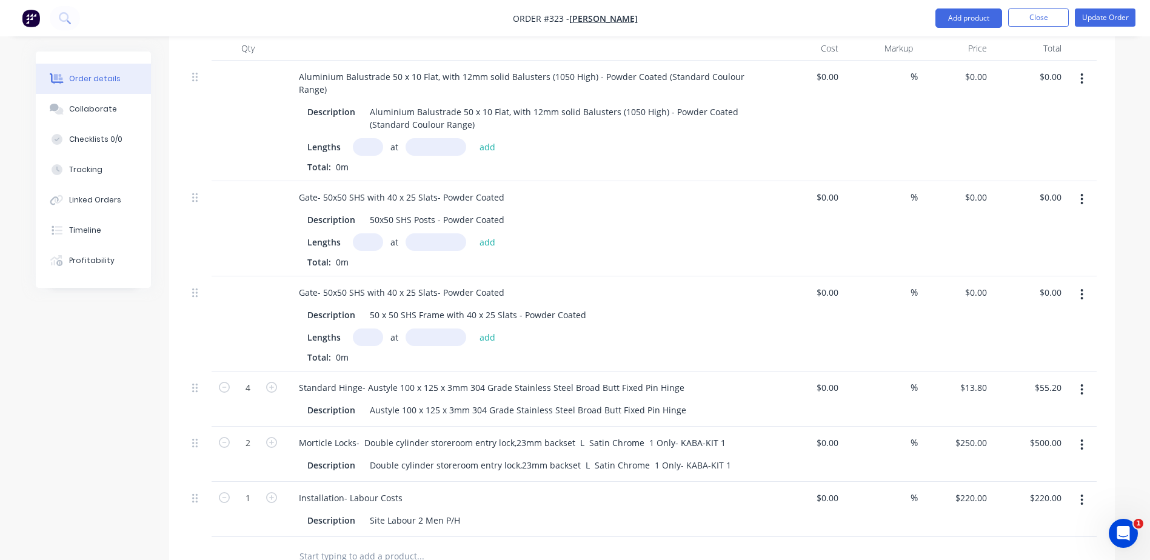
click at [1085, 489] on button "button" at bounding box center [1082, 500] width 28 height 22
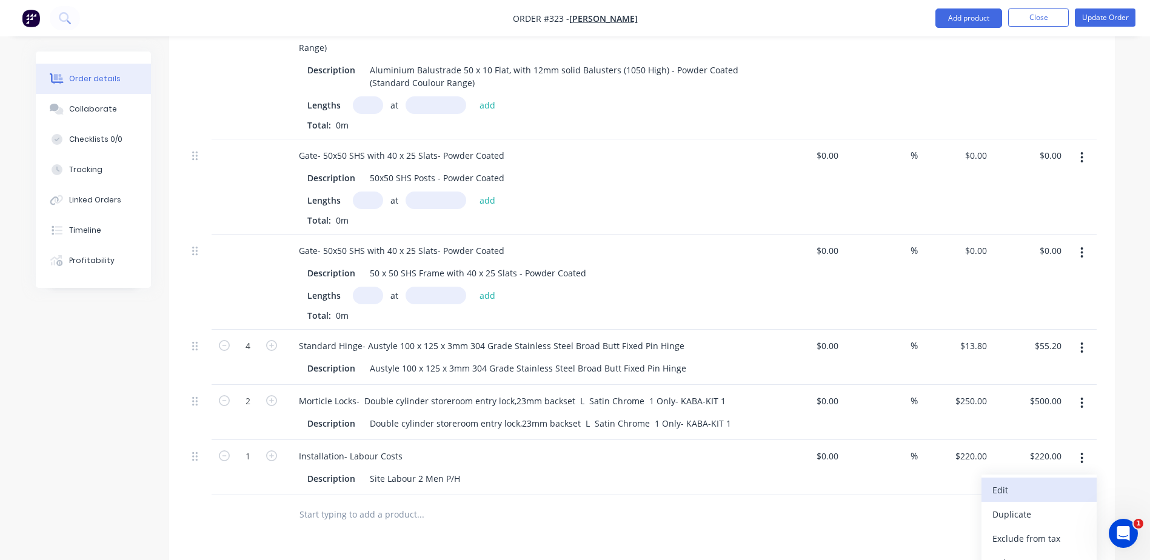
scroll to position [485, 0]
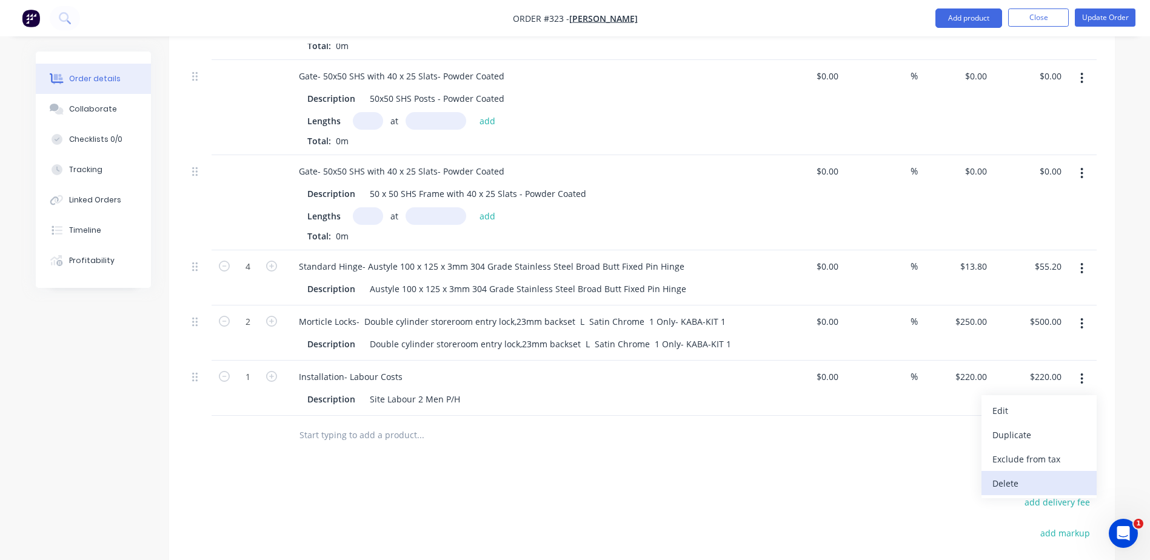
click at [1010, 475] on div "Delete" at bounding box center [1038, 484] width 93 height 18
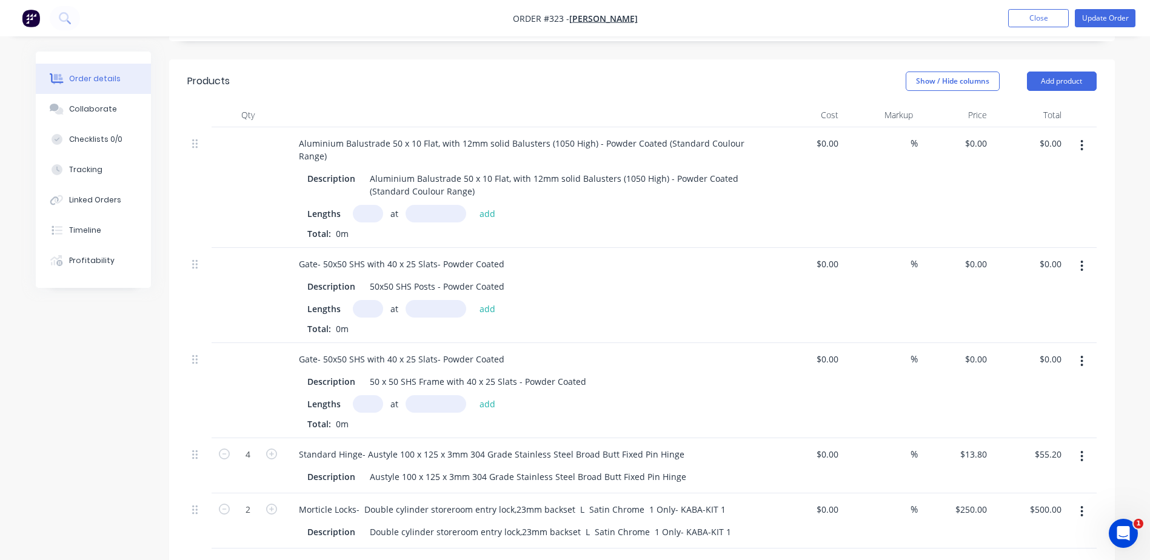
scroll to position [182, 0]
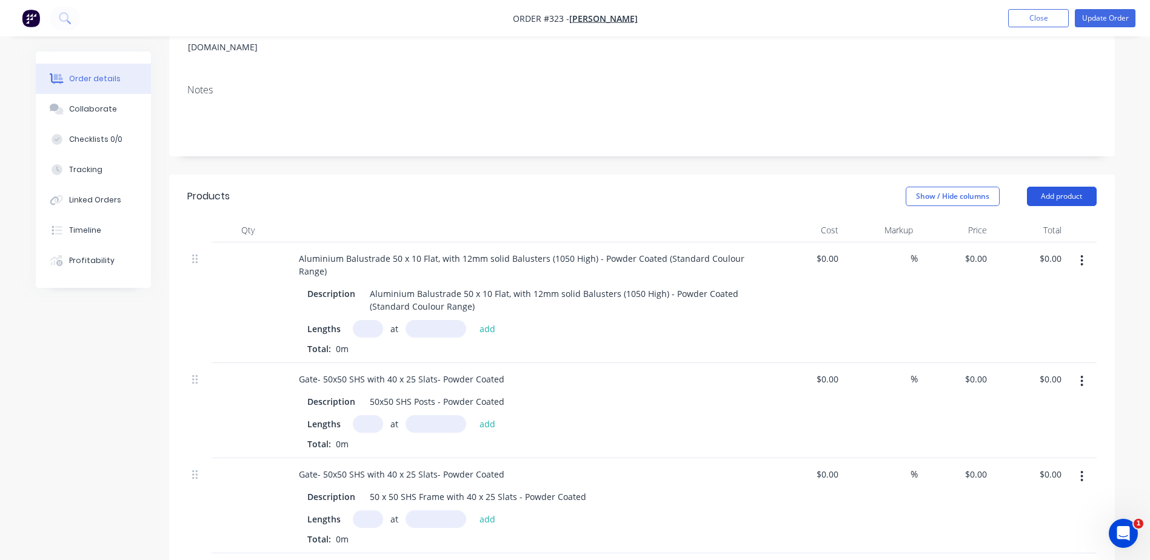
click at [1067, 187] on button "Add product" at bounding box center [1062, 196] width 70 height 19
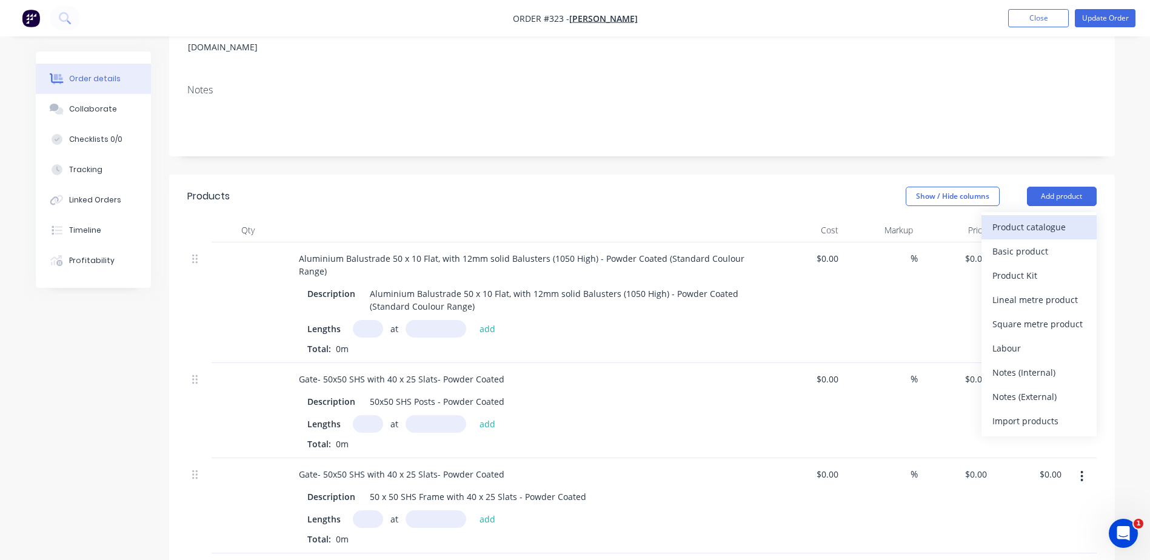
click at [1014, 218] on div "Product catalogue" at bounding box center [1038, 227] width 93 height 18
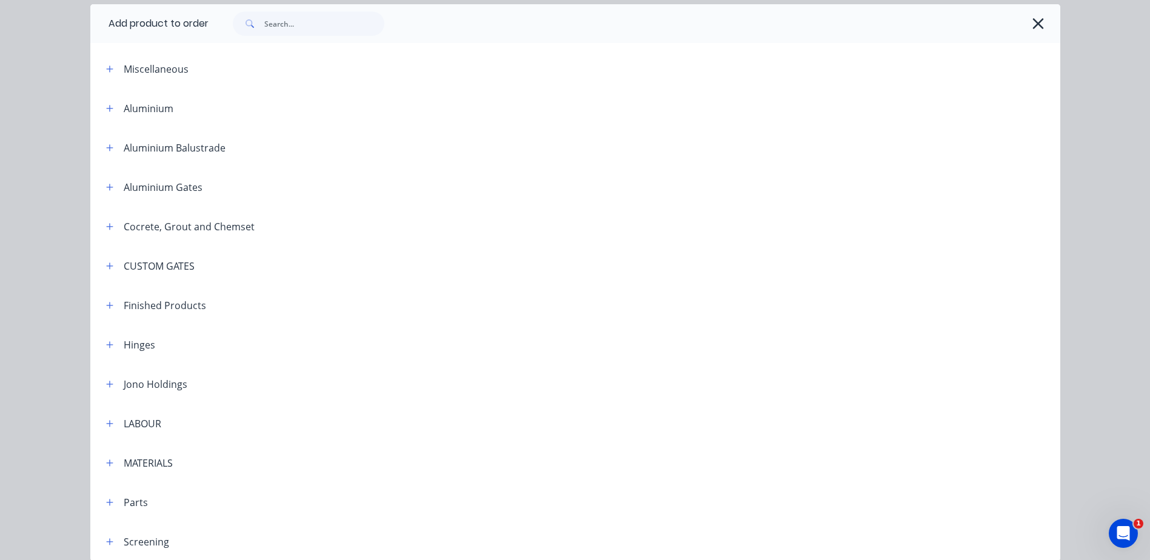
scroll to position [99, 0]
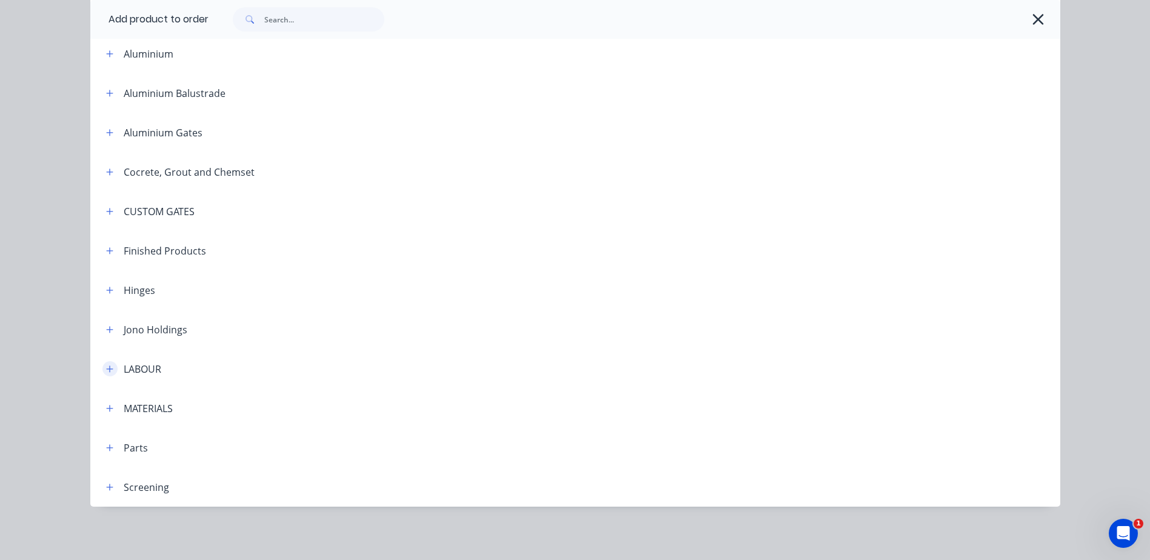
click at [106, 368] on icon "button" at bounding box center [109, 369] width 7 height 8
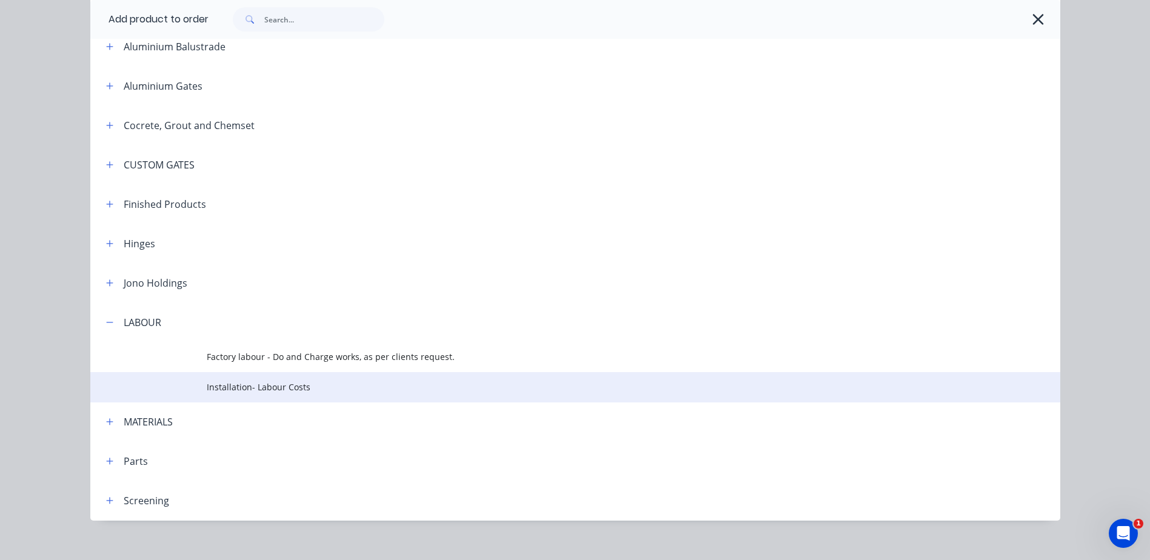
scroll to position [159, 0]
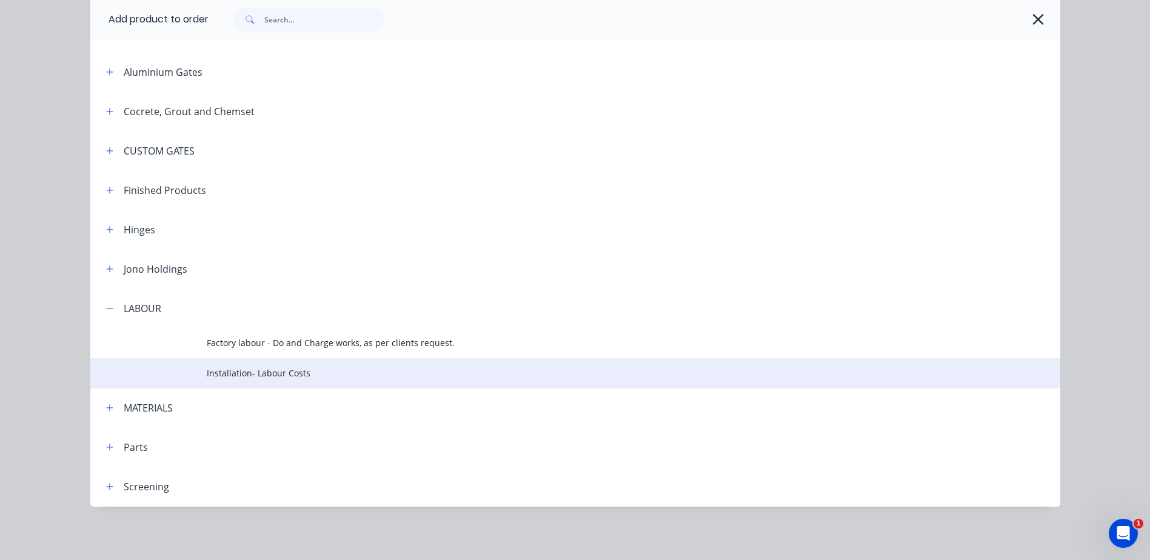
click at [259, 375] on span "Installation- Labour Costs" at bounding box center [548, 373] width 683 height 13
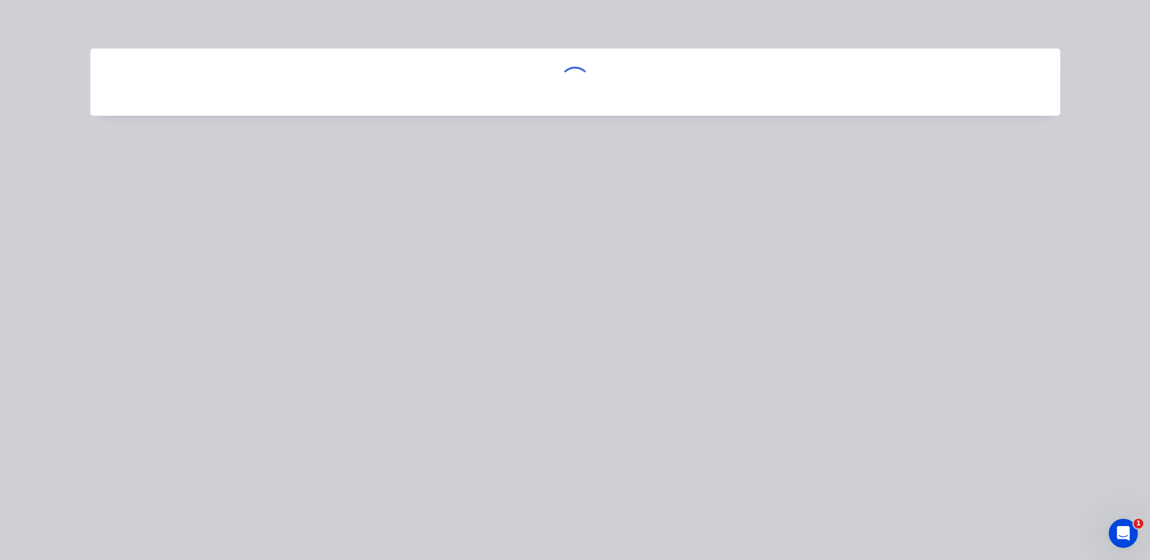
scroll to position [0, 0]
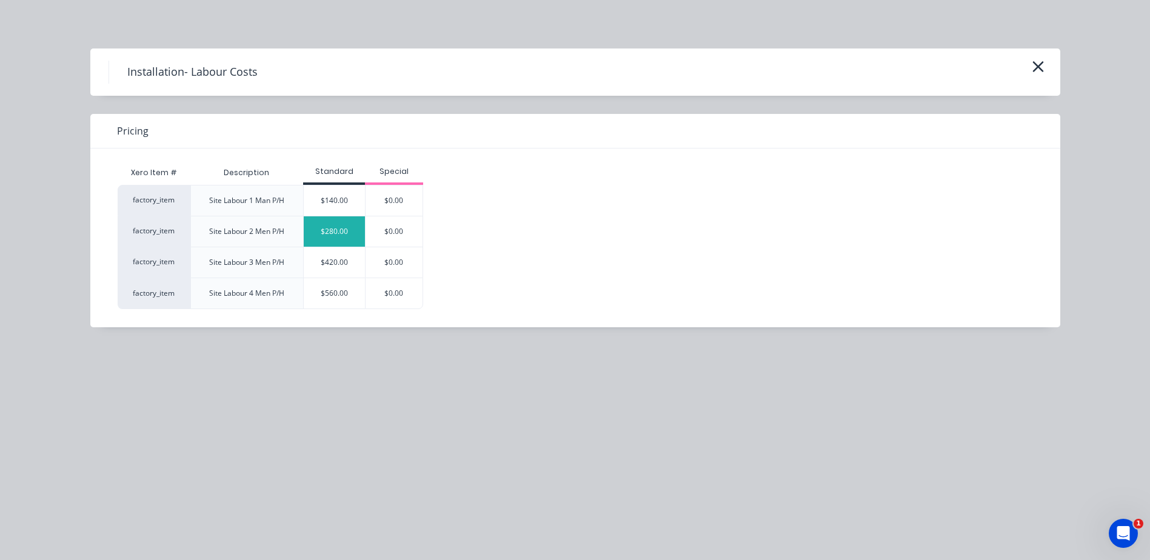
click at [336, 226] on div "$280.00" at bounding box center [334, 231] width 61 height 30
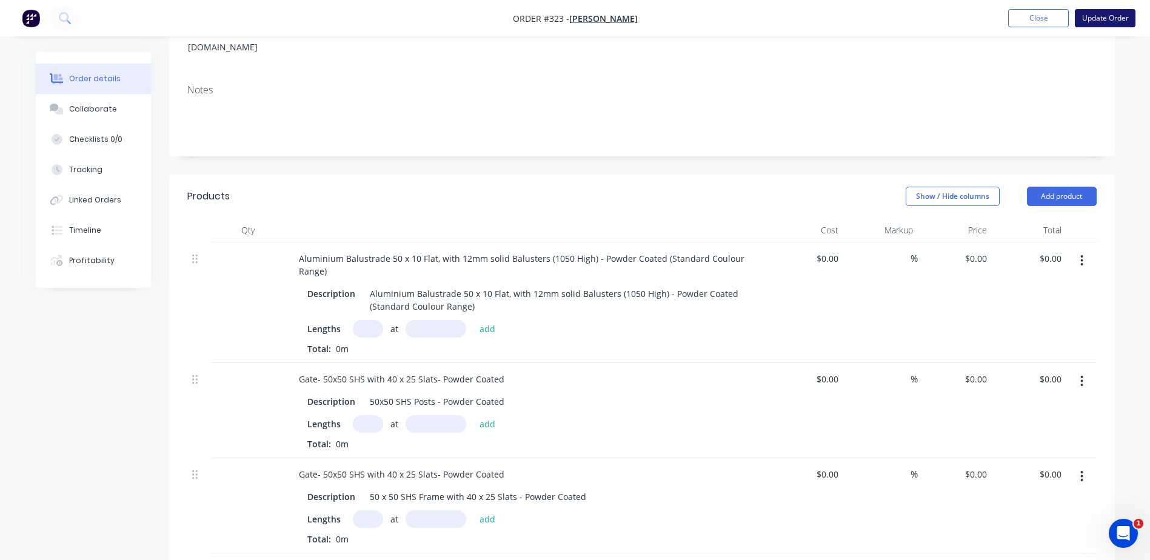
click at [1102, 15] on button "Update Order" at bounding box center [1105, 18] width 61 height 18
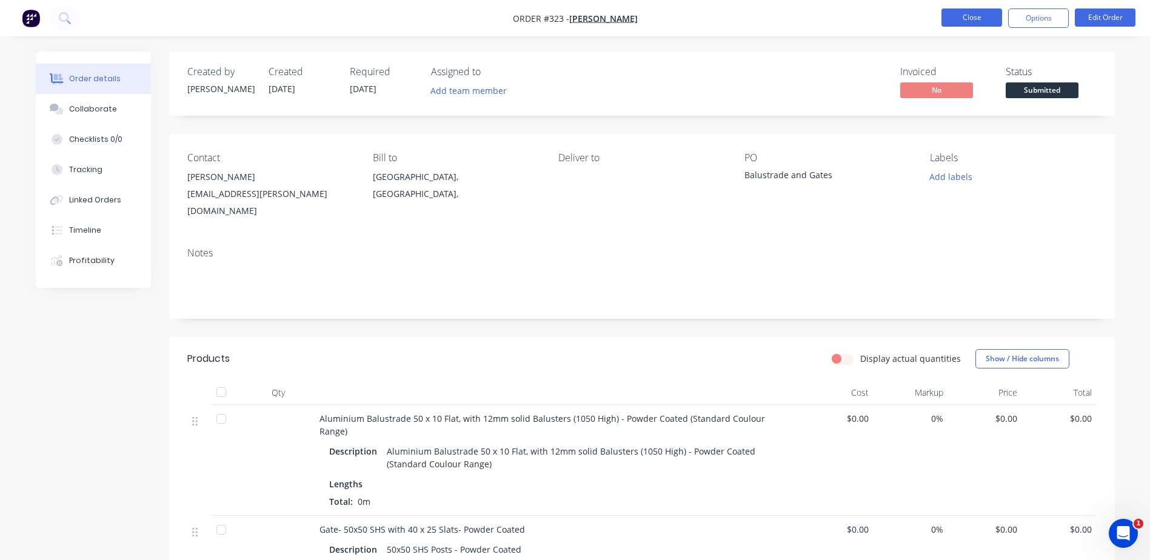
click at [971, 16] on button "Close" at bounding box center [971, 17] width 61 height 18
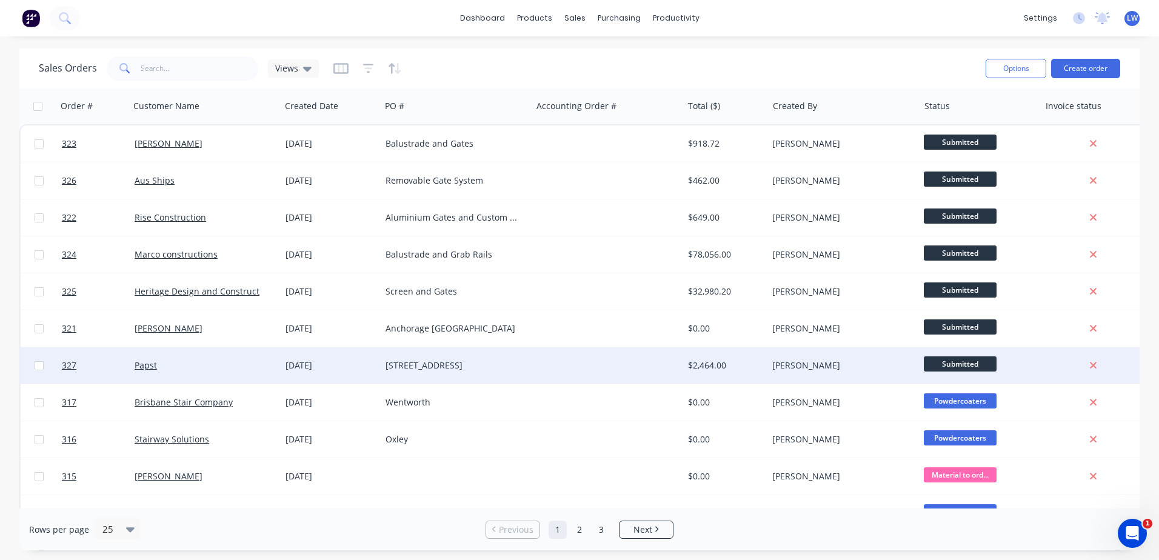
click at [433, 363] on div "12 Stoneleigh St, Coorparoo" at bounding box center [453, 365] width 135 height 12
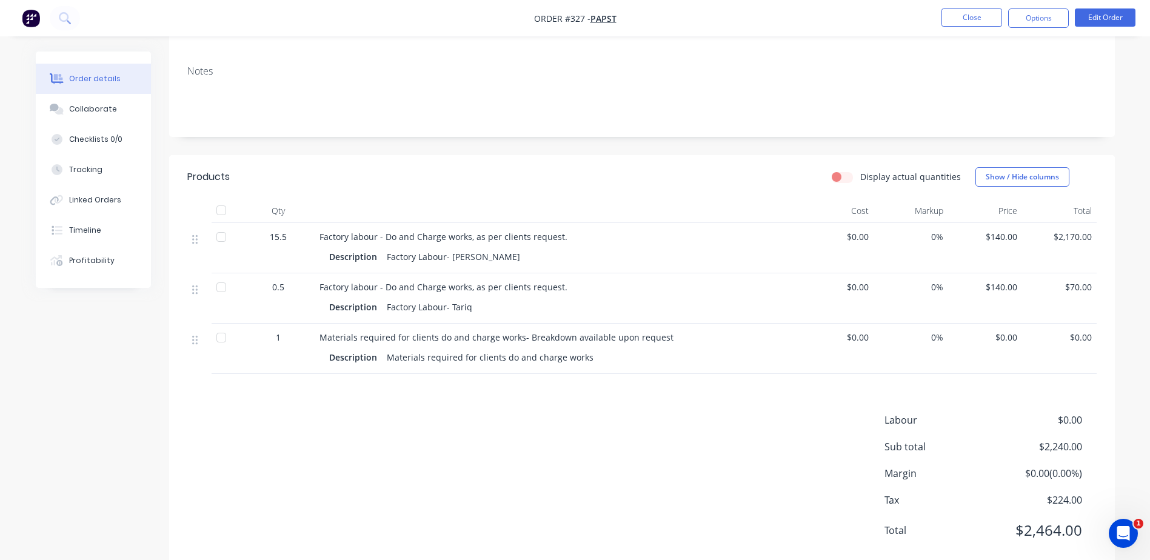
scroll to position [212, 0]
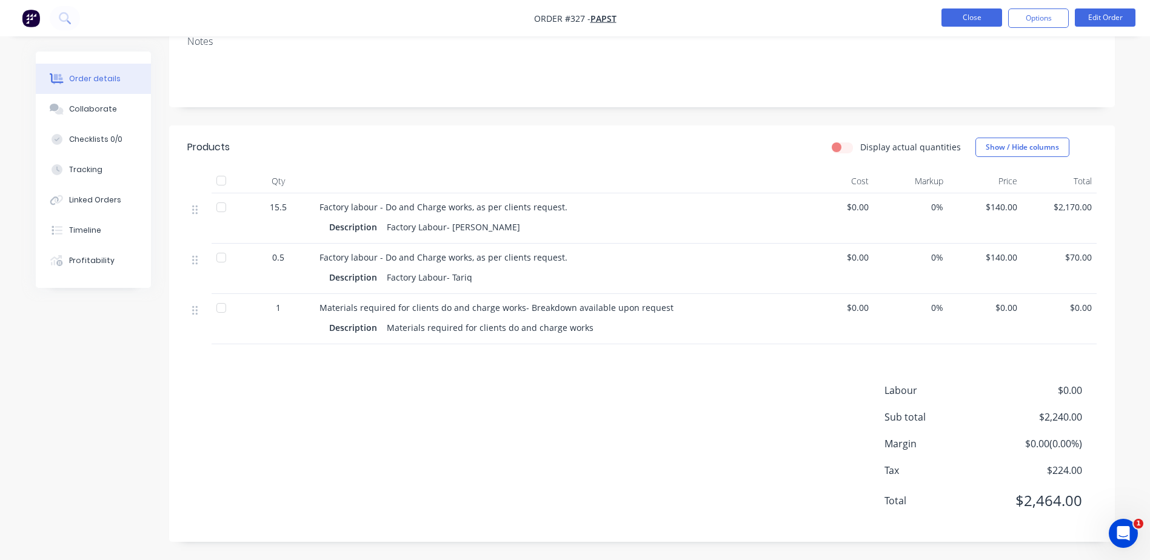
click at [962, 18] on button "Close" at bounding box center [971, 17] width 61 height 18
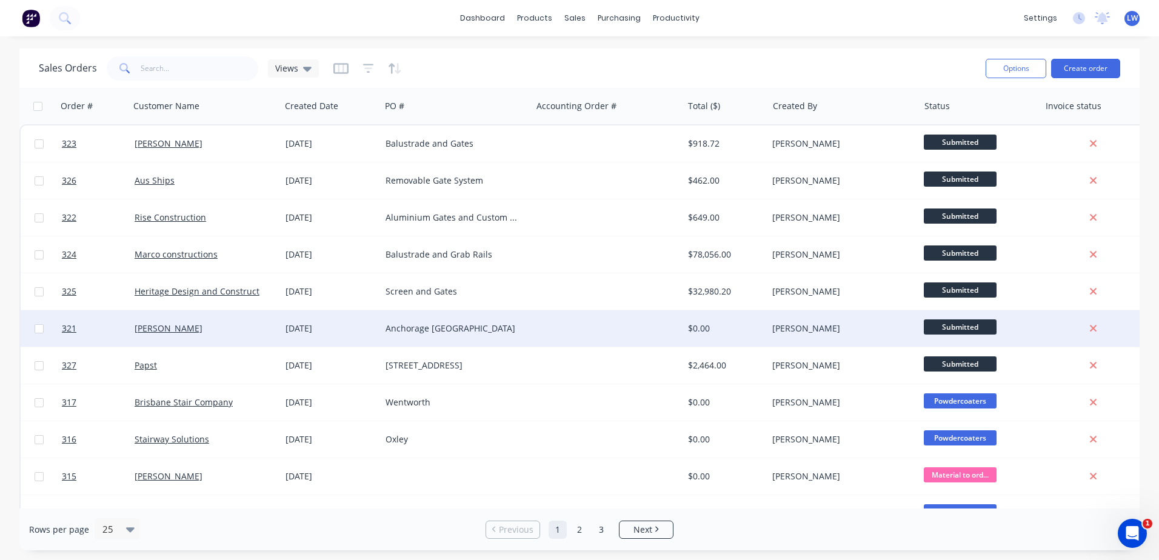
click at [420, 324] on div "Anchorage Bin Bay" at bounding box center [453, 329] width 135 height 12
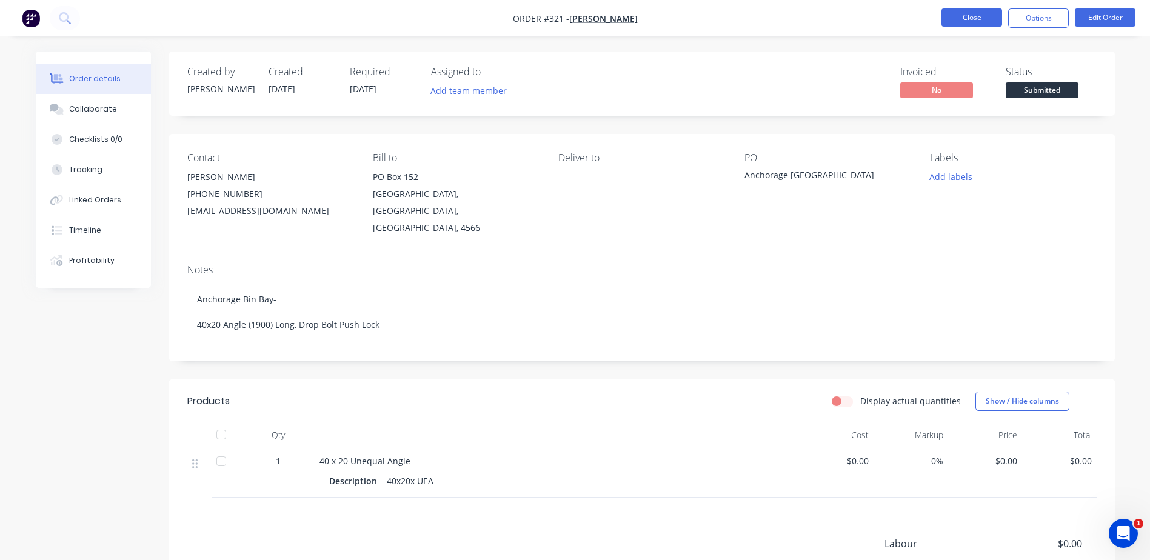
click at [983, 19] on button "Close" at bounding box center [971, 17] width 61 height 18
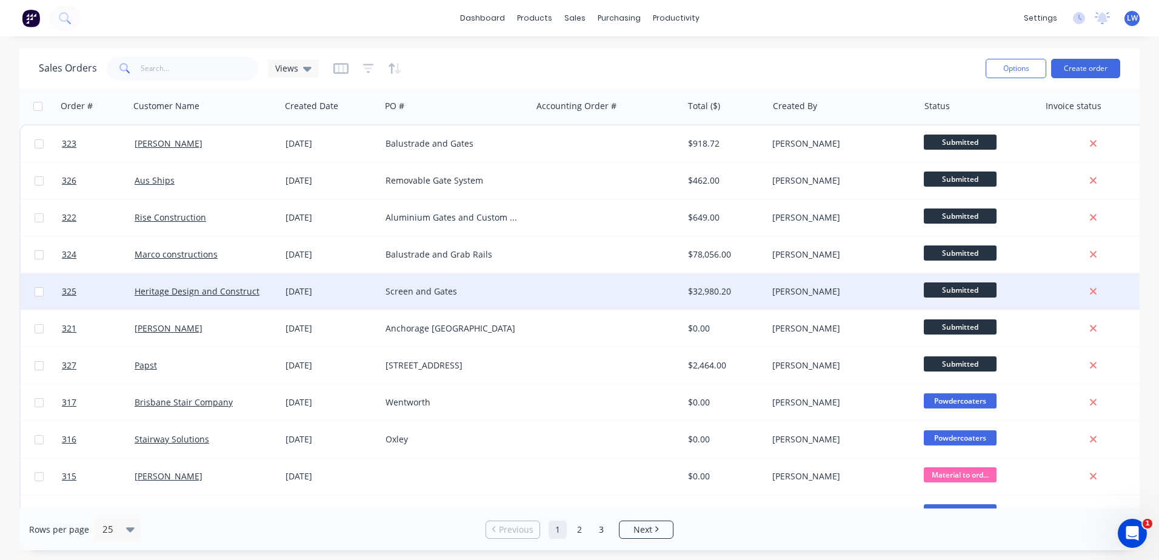
click at [448, 296] on div "Screen and Gates" at bounding box center [453, 292] width 135 height 12
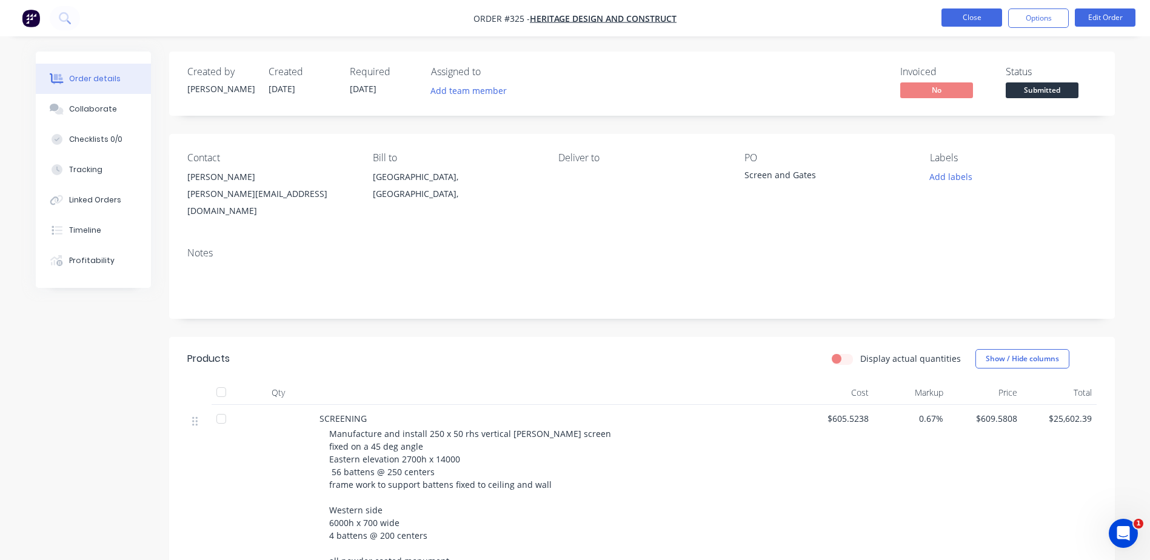
click at [984, 15] on button "Close" at bounding box center [971, 17] width 61 height 18
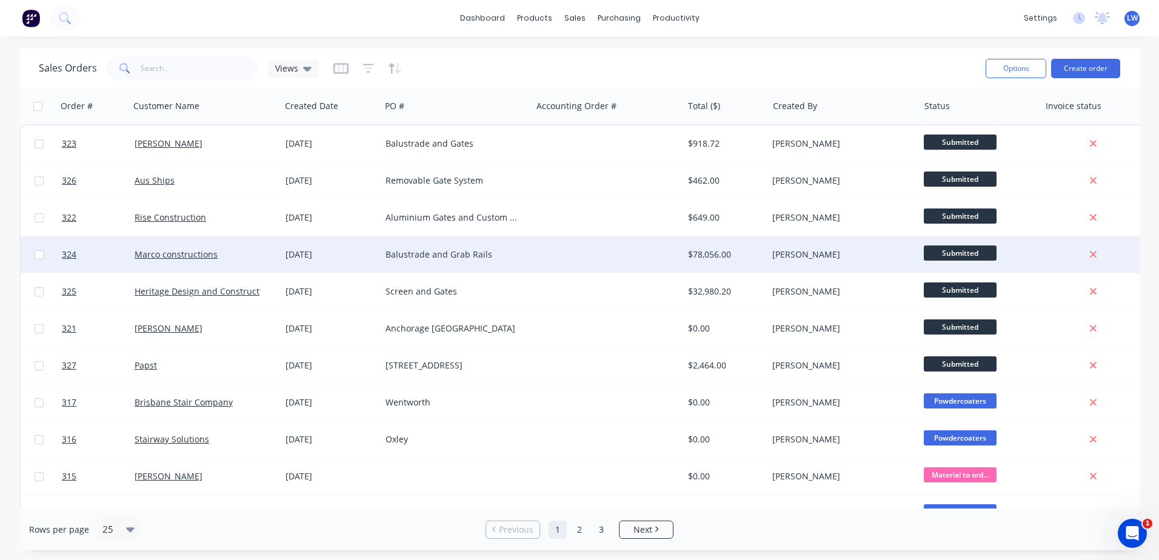
click at [450, 262] on div "Balustrade and Grab Rails" at bounding box center [456, 254] width 151 height 36
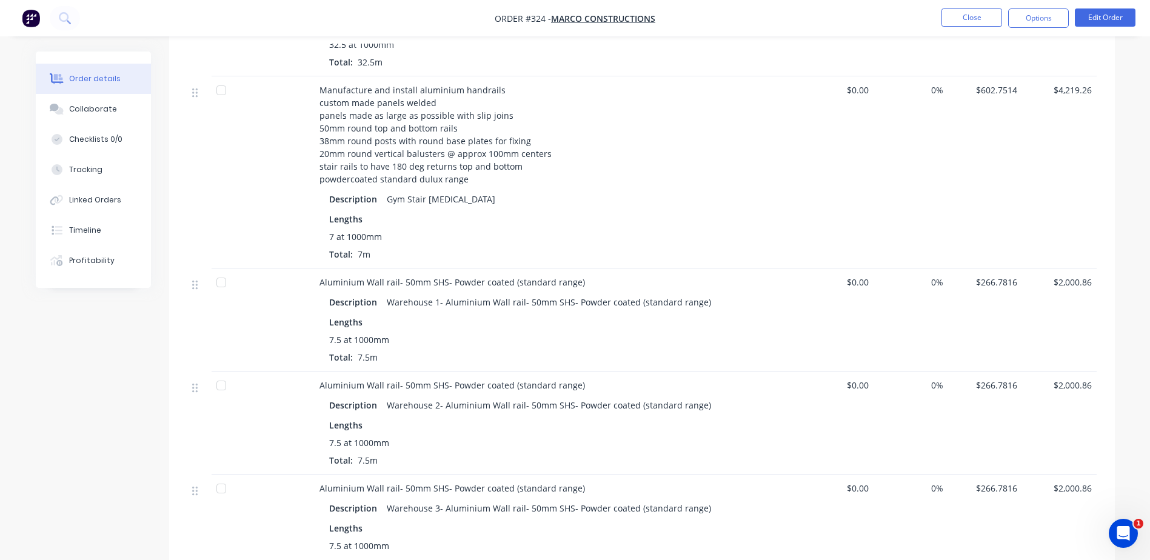
scroll to position [788, 0]
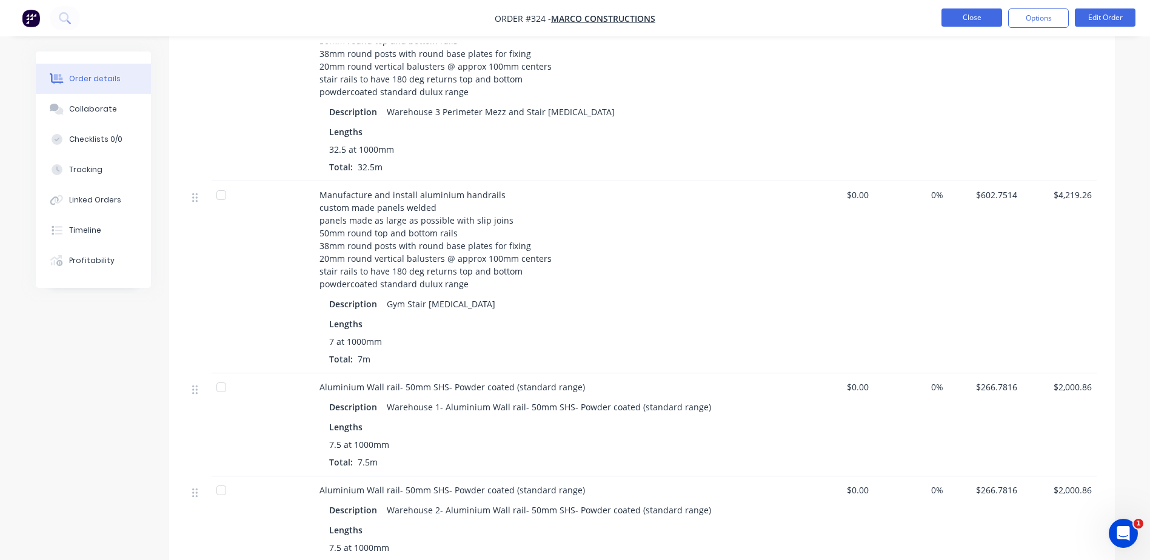
click at [966, 21] on button "Close" at bounding box center [971, 17] width 61 height 18
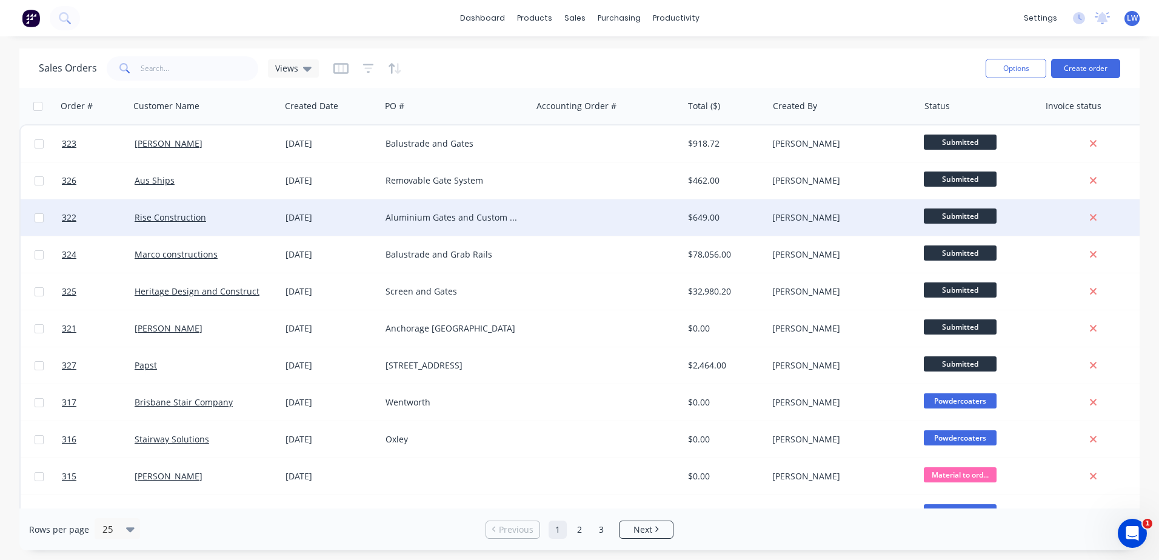
click at [464, 218] on div "Aluminium Gates and Custom Aluminium Air Conditioner Vent" at bounding box center [453, 218] width 135 height 12
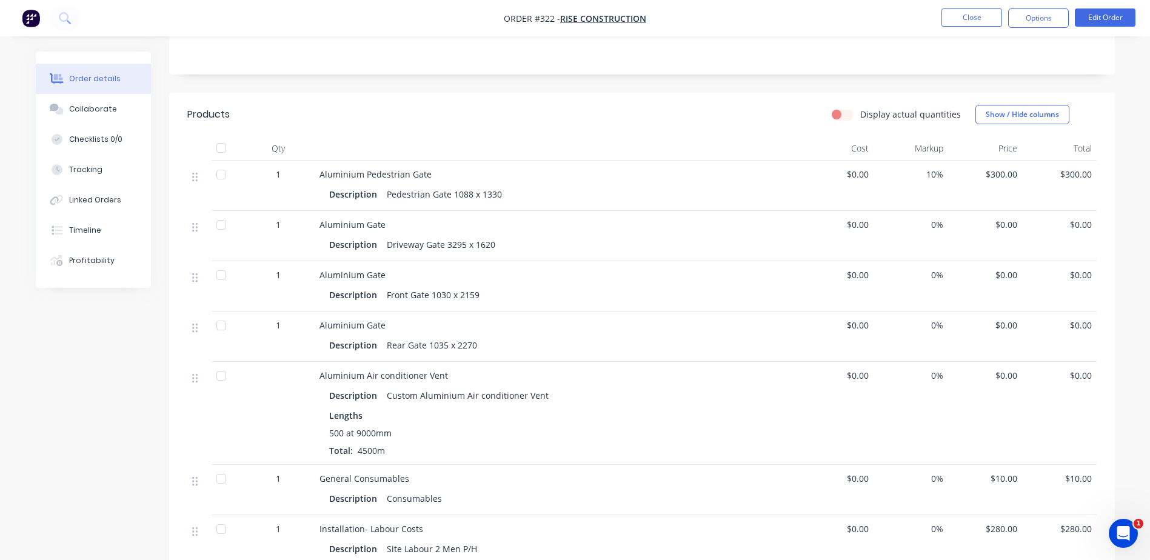
scroll to position [236, 0]
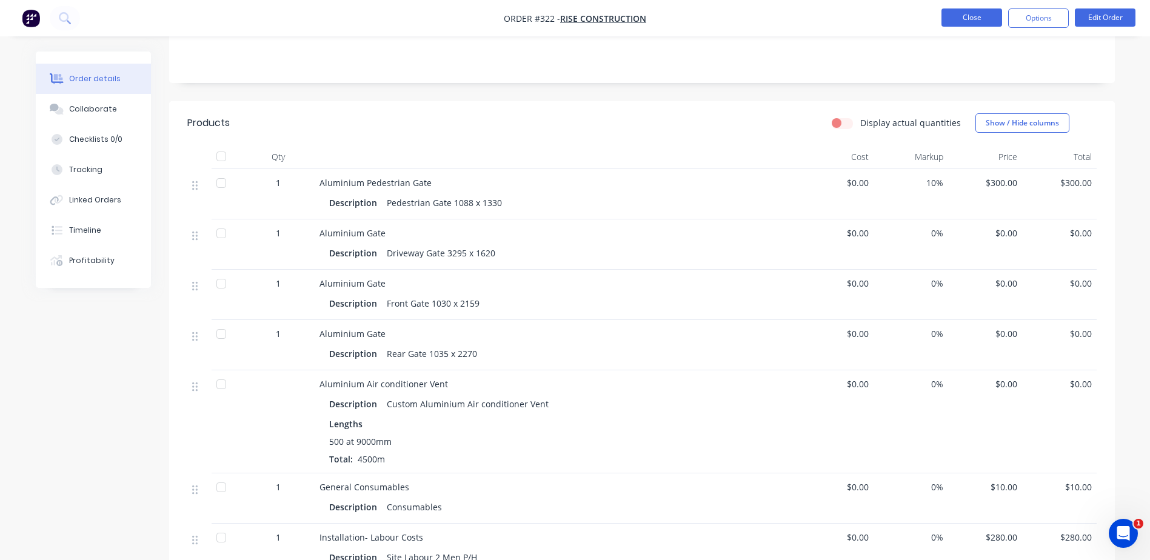
click at [986, 21] on button "Close" at bounding box center [971, 17] width 61 height 18
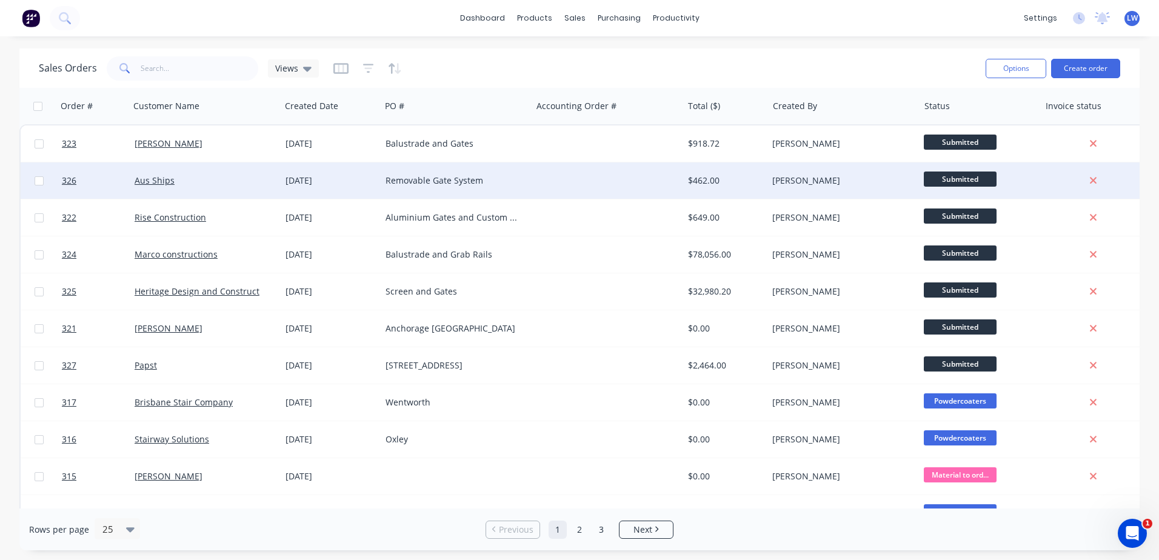
click at [427, 177] on div "Removable Gate System" at bounding box center [453, 181] width 135 height 12
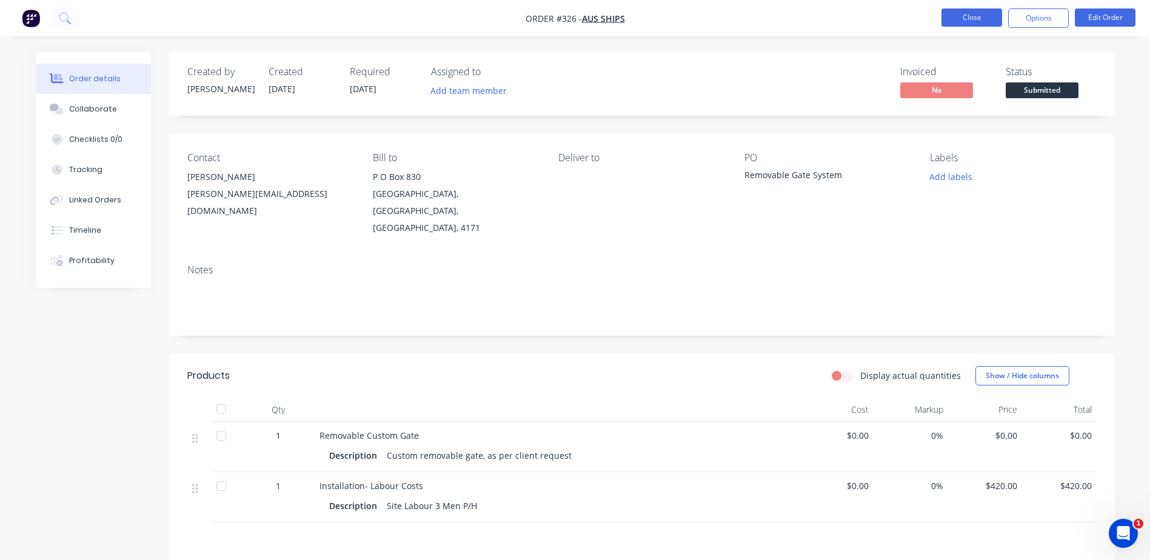
click at [983, 16] on button "Close" at bounding box center [971, 17] width 61 height 18
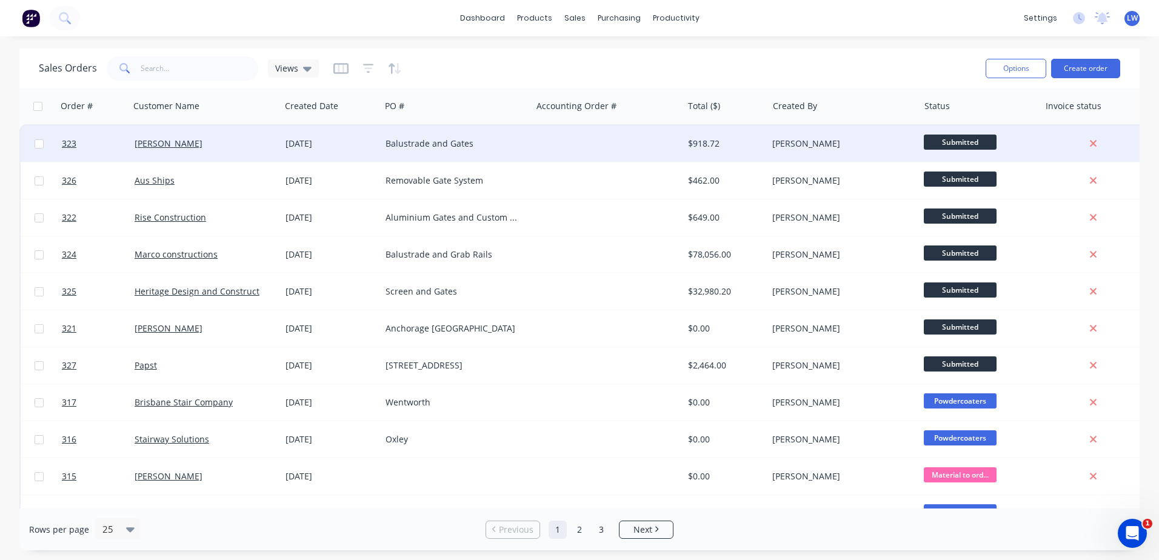
click at [389, 147] on div "Balustrade and Gates" at bounding box center [453, 144] width 135 height 12
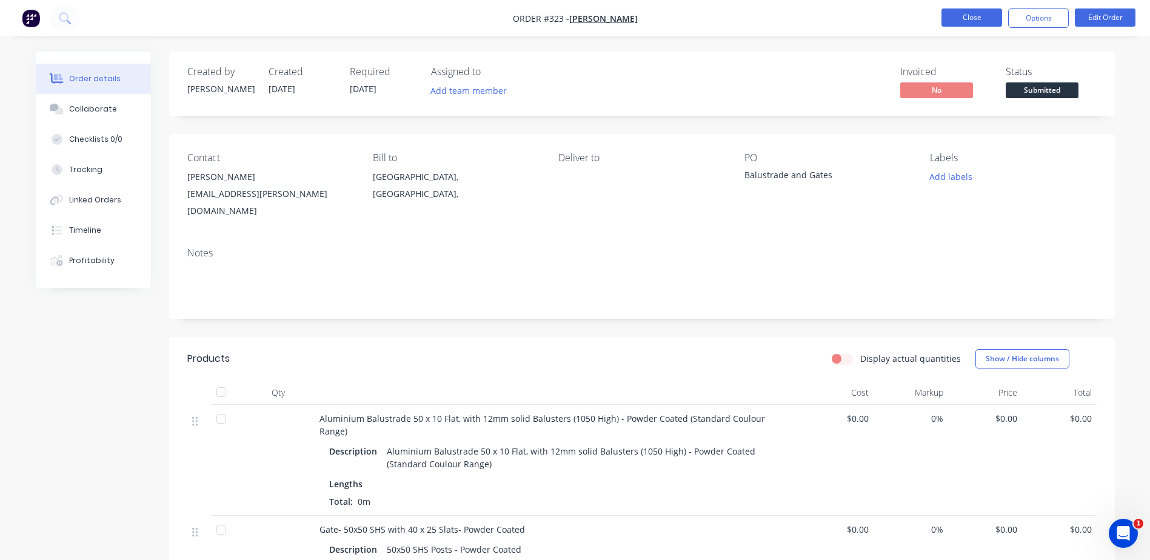
click at [981, 16] on button "Close" at bounding box center [971, 17] width 61 height 18
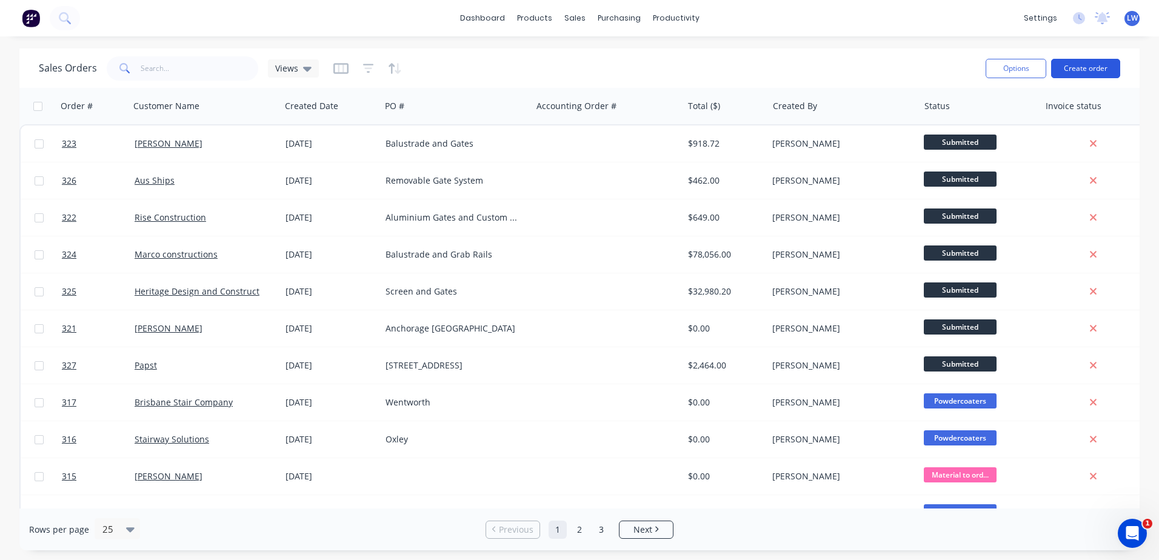
click at [1091, 70] on button "Create order" at bounding box center [1085, 68] width 69 height 19
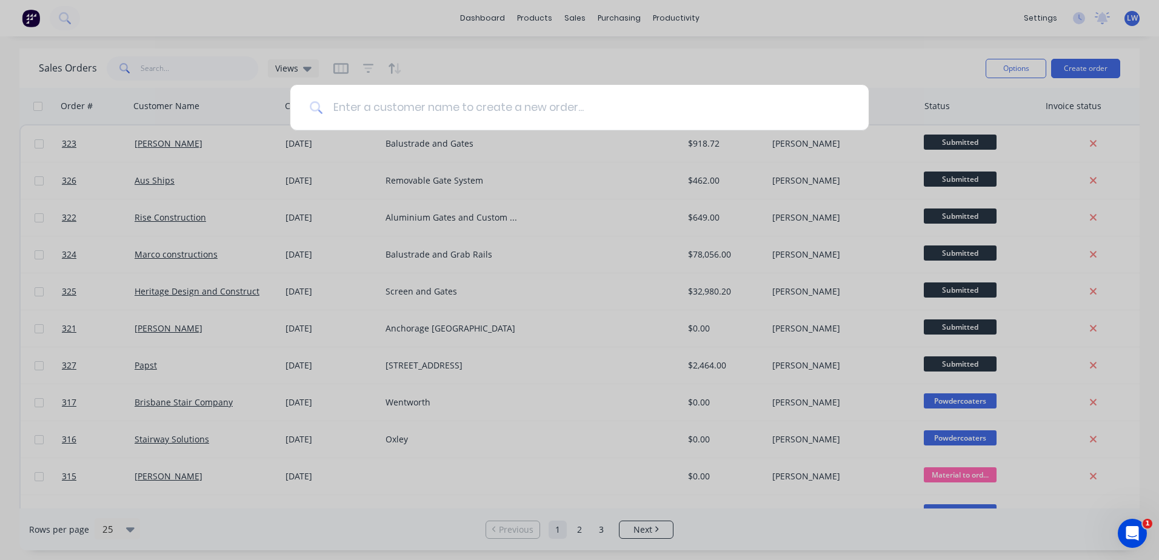
click at [484, 101] on input at bounding box center [586, 107] width 526 height 45
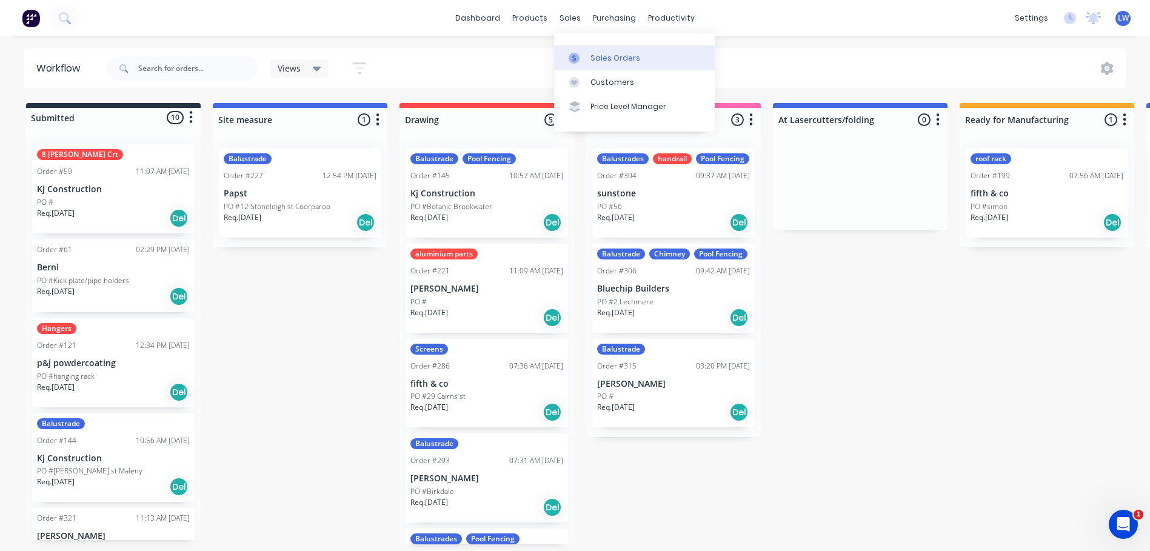
click at [591, 52] on link "Sales Orders" at bounding box center [634, 57] width 161 height 24
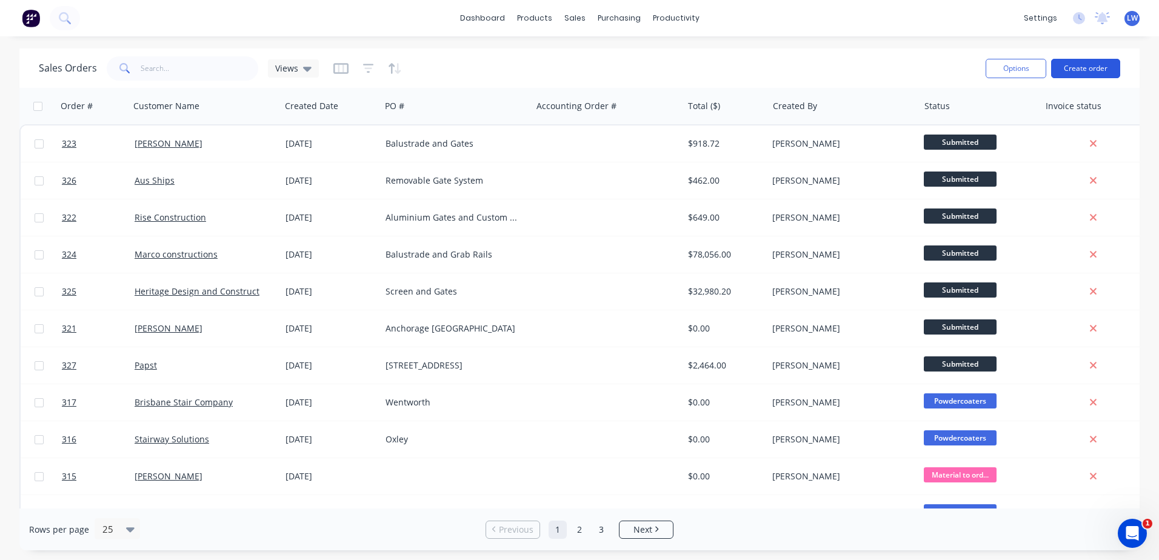
click at [1086, 69] on button "Create order" at bounding box center [1085, 68] width 69 height 19
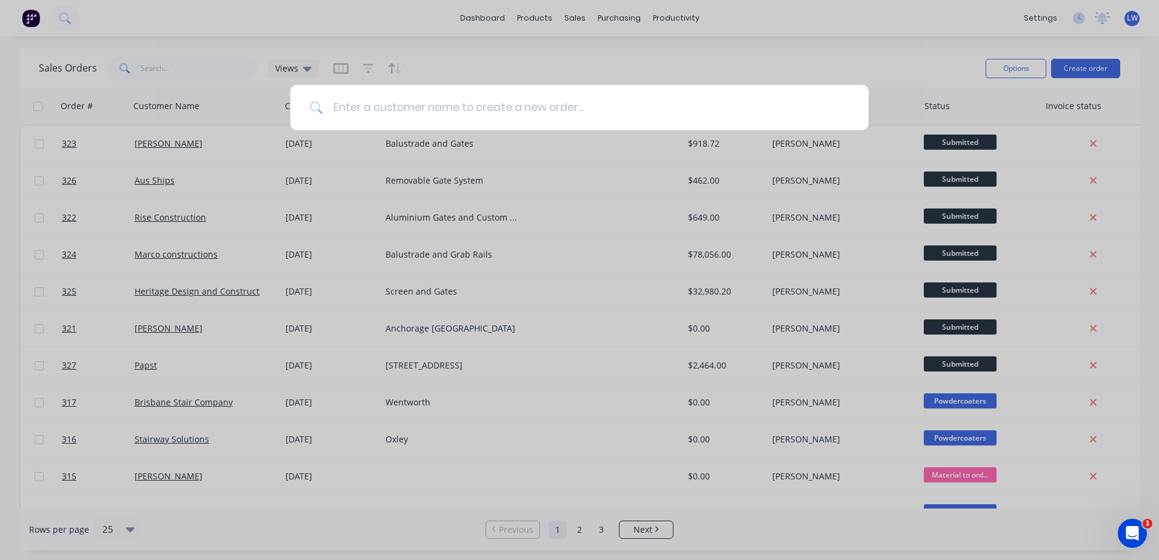
click at [392, 109] on input at bounding box center [586, 107] width 526 height 45
click at [283, 486] on div at bounding box center [579, 280] width 1159 height 560
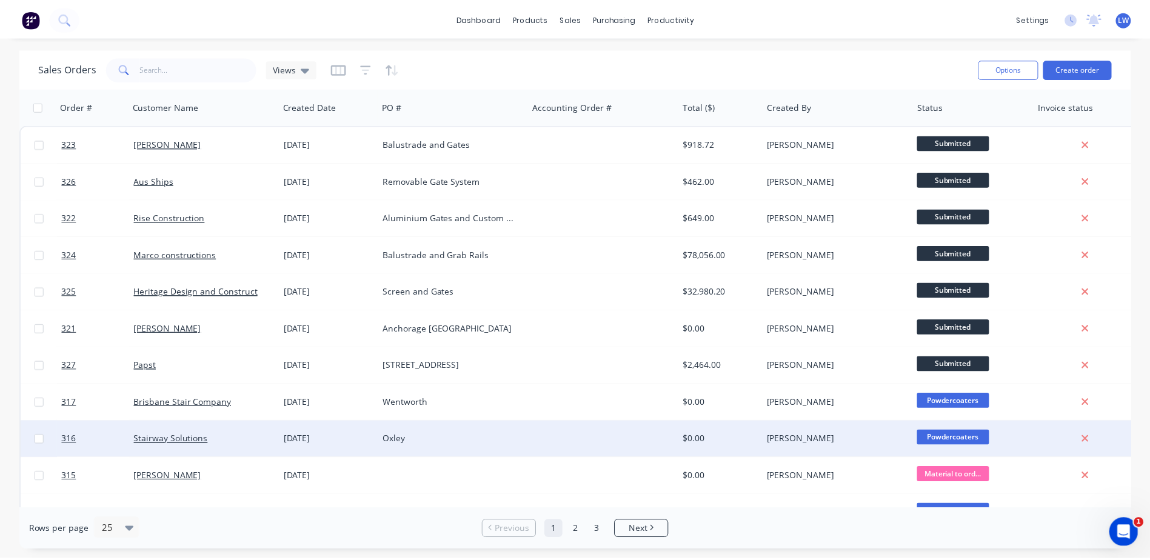
scroll to position [61, 0]
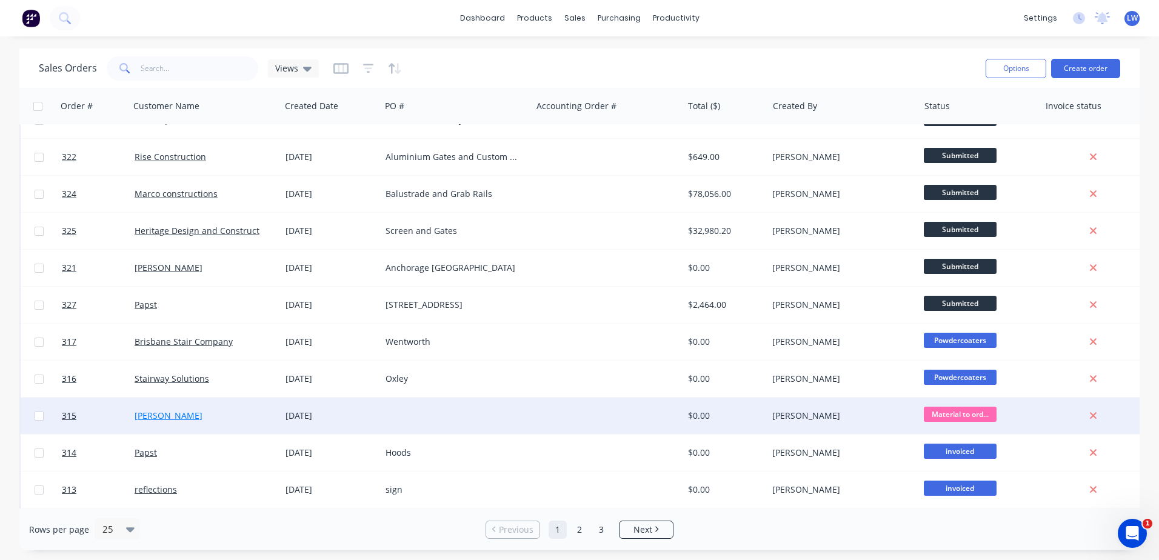
click at [181, 418] on link "Helen hawthorne" at bounding box center [169, 416] width 68 height 12
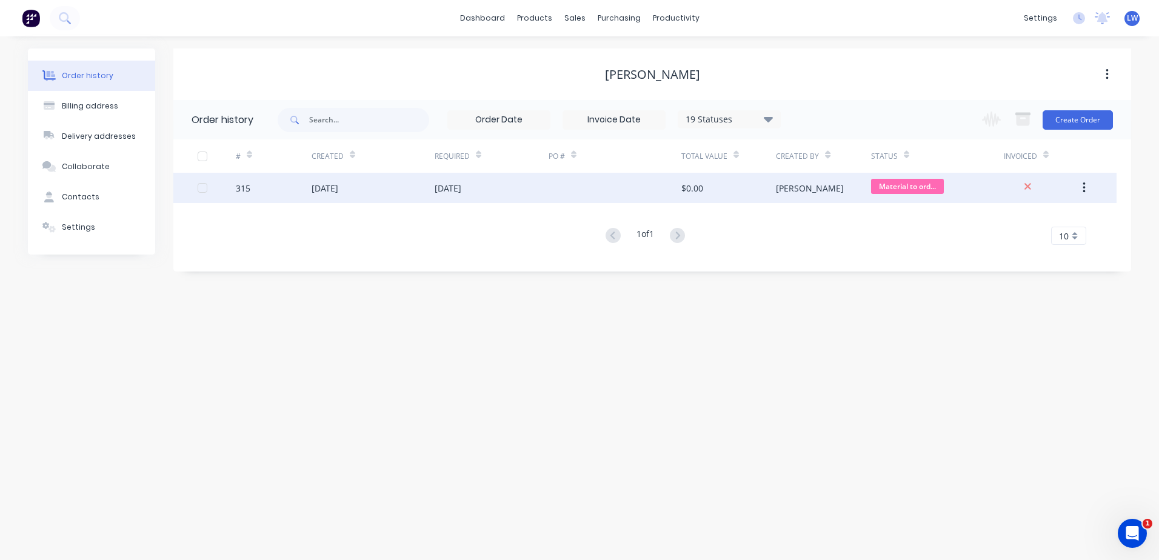
click at [537, 191] on div "08 Jul 2025" at bounding box center [492, 188] width 114 height 30
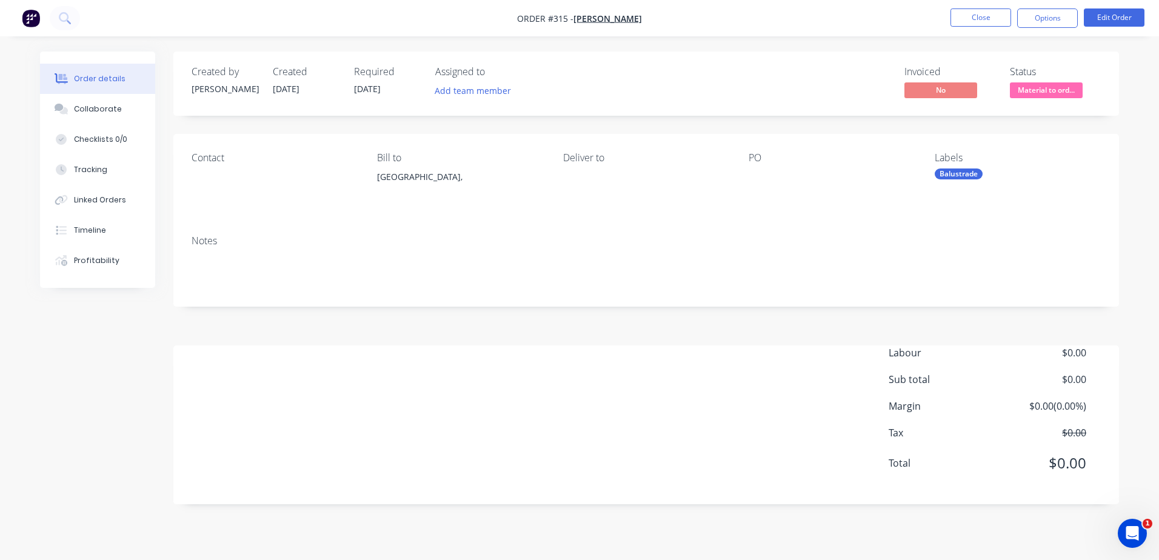
click at [239, 182] on div "Contact" at bounding box center [275, 179] width 166 height 55
click at [1109, 10] on button "Edit Order" at bounding box center [1114, 17] width 61 height 18
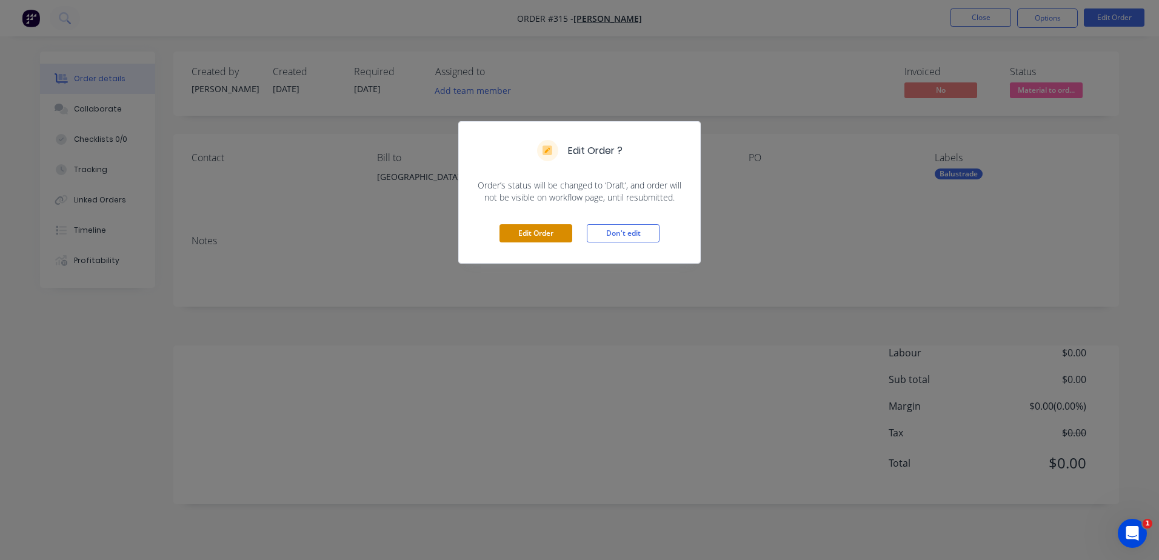
click at [540, 230] on button "Edit Order" at bounding box center [536, 233] width 73 height 18
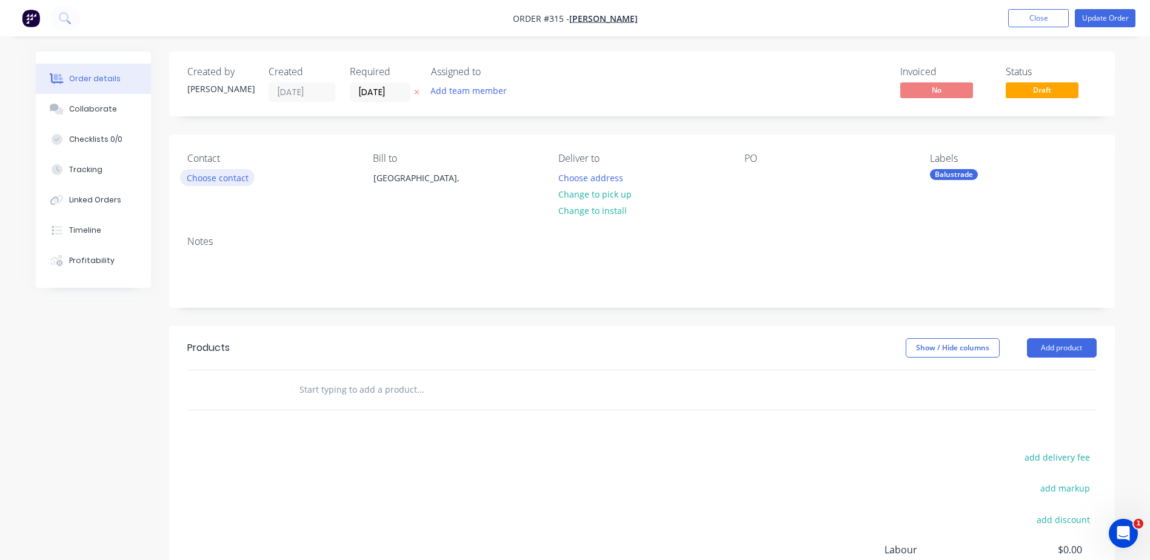
click at [207, 181] on button "Choose contact" at bounding box center [217, 177] width 75 height 16
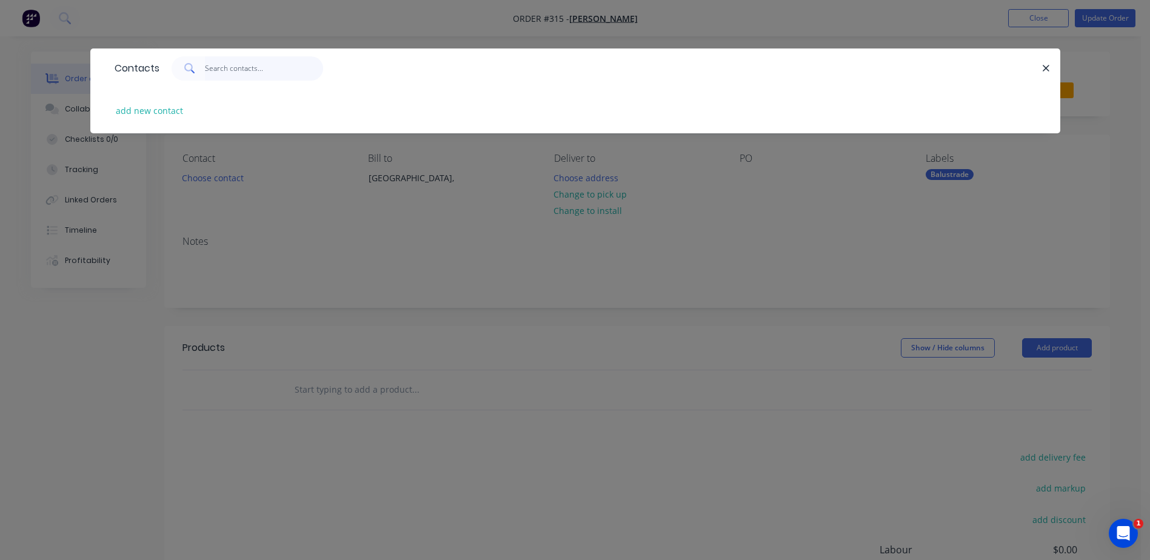
click at [219, 60] on input "text" at bounding box center [264, 68] width 118 height 24
type input "h"
click at [153, 114] on button "add new contact" at bounding box center [150, 110] width 80 height 16
select select "AU"
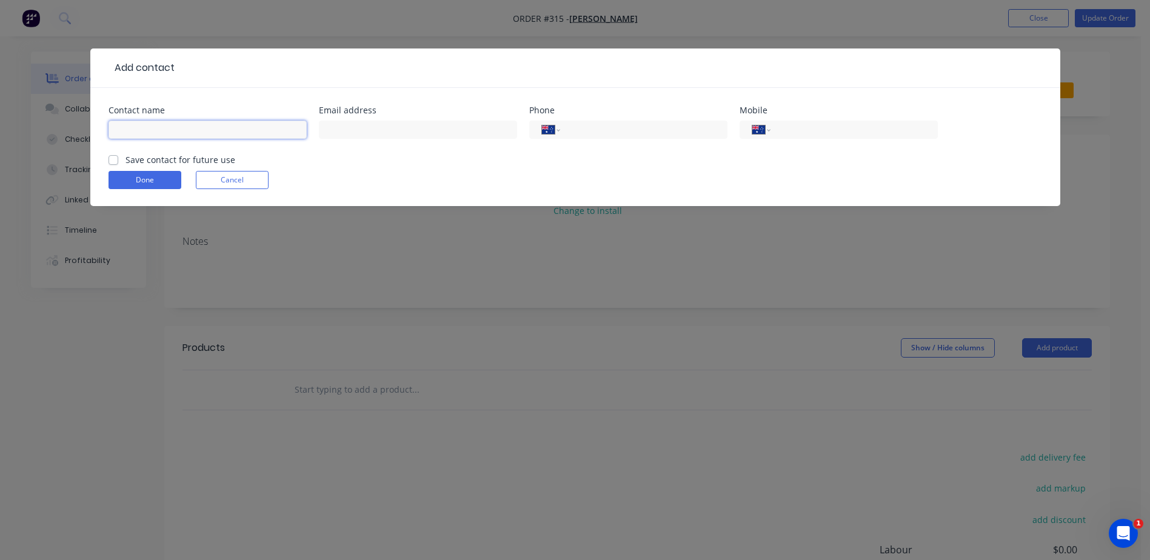
click at [180, 124] on input "text" at bounding box center [208, 130] width 198 height 18
type input "Helen Walker"
click at [438, 120] on div at bounding box center [418, 136] width 198 height 36
click at [416, 131] on input "text" at bounding box center [418, 130] width 198 height 18
paste input "helenw1109@gmail.com"
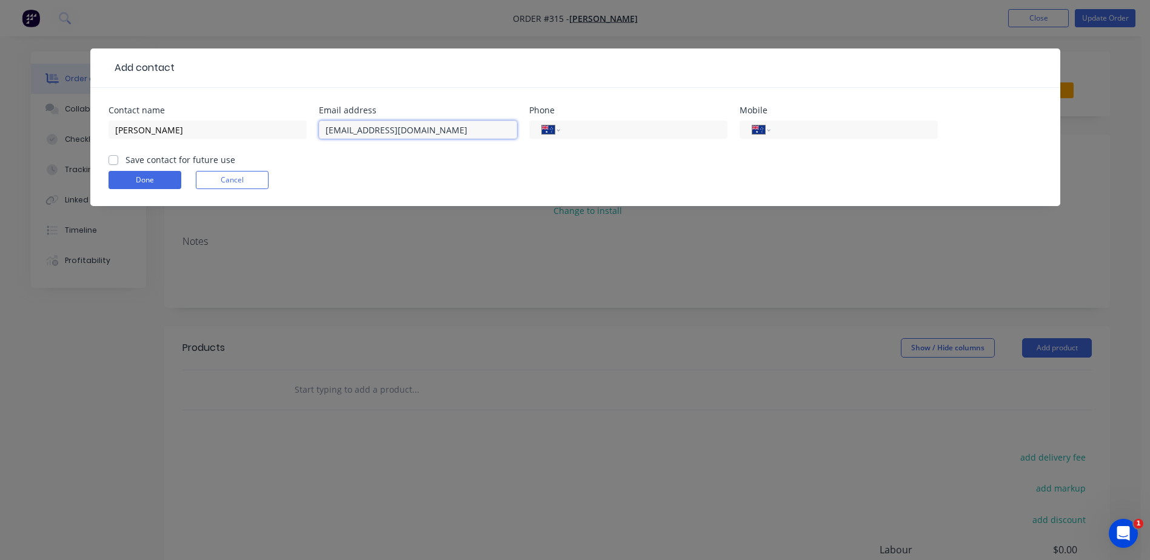
type input "helenw1109@gmail.com"
click at [125, 158] on label "Save contact for future use" at bounding box center [180, 159] width 110 height 13
click at [110, 158] on input "Save contact for future use" at bounding box center [114, 159] width 10 height 12
checkbox input "true"
click at [135, 185] on button "Done" at bounding box center [145, 180] width 73 height 18
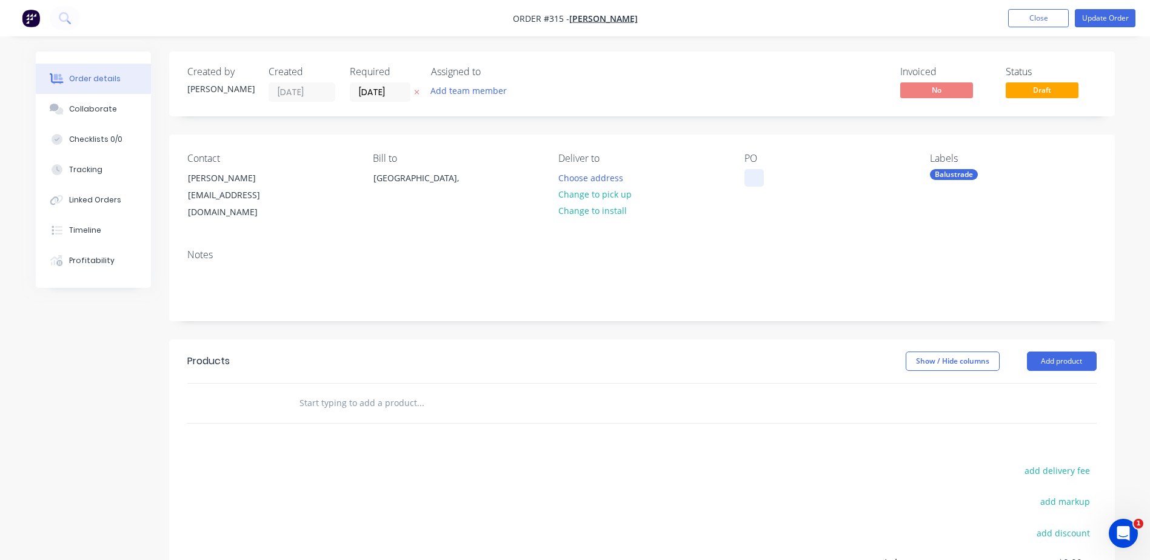
click at [763, 178] on div at bounding box center [753, 178] width 19 height 18
click at [763, 250] on div "Notes" at bounding box center [642, 279] width 946 height 81
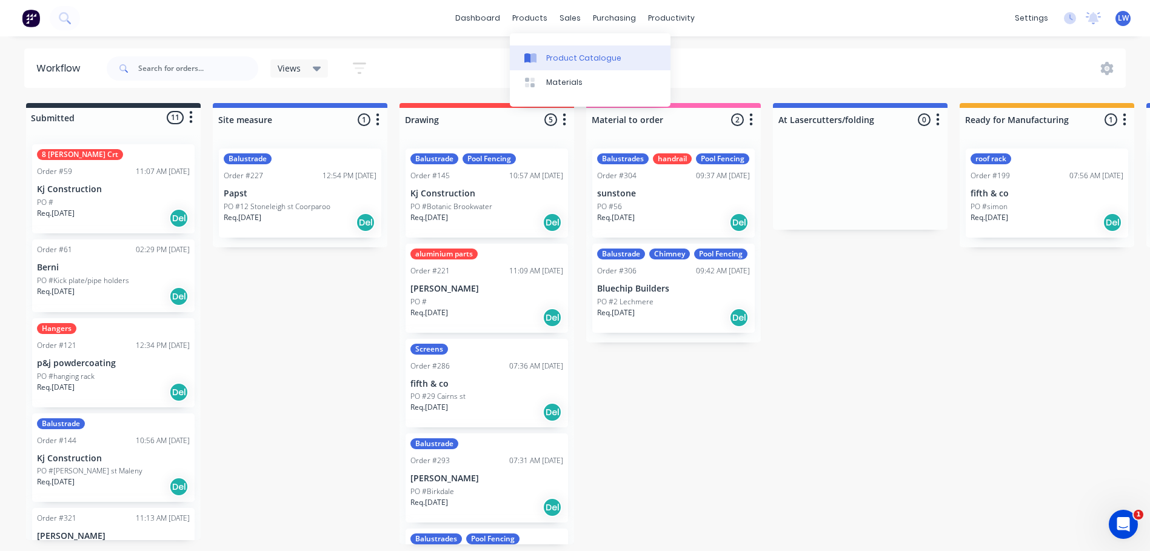
click at [544, 54] on link "Product Catalogue" at bounding box center [590, 57] width 161 height 24
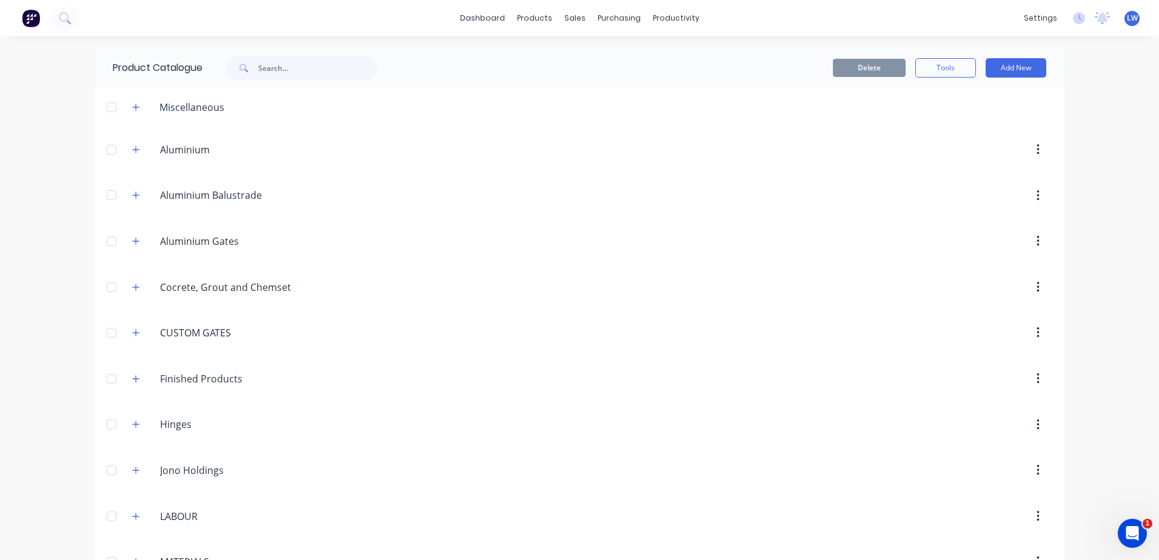
click at [1026, 68] on button "Add New" at bounding box center [1016, 67] width 61 height 19
click at [952, 101] on div "Category" at bounding box center [988, 99] width 93 height 18
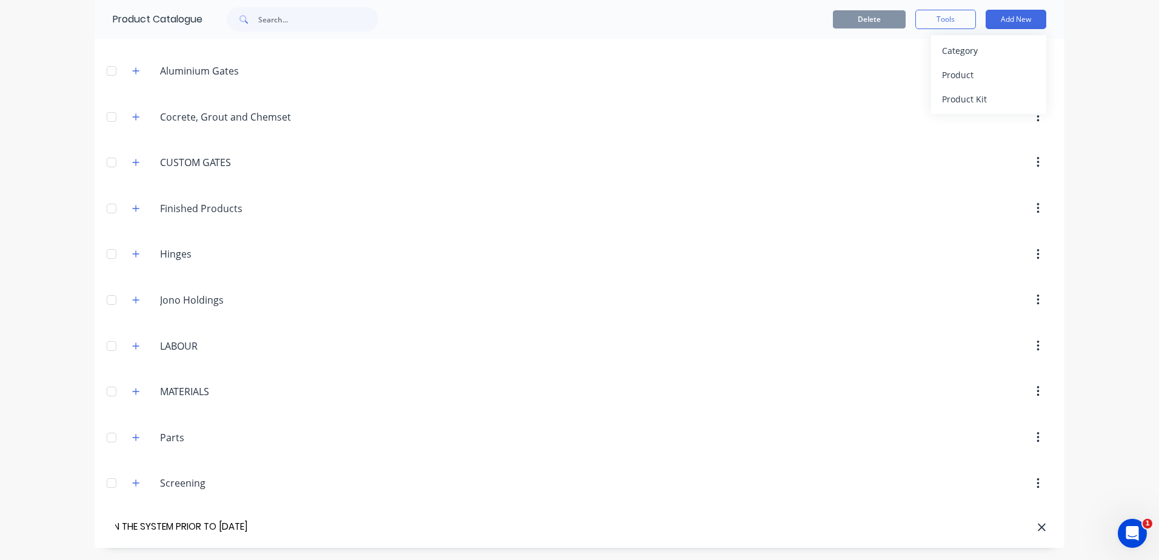
scroll to position [0, 132]
type input "CLIENT QUOTES ALREADY IN THE SYSTEM PRIOR TO [DATE]"
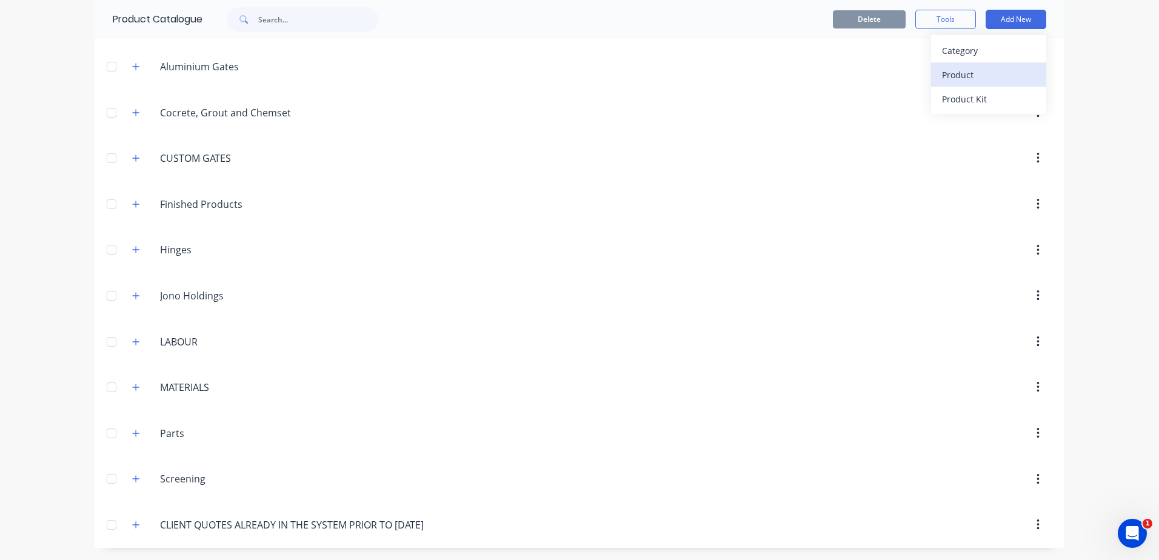
click at [956, 75] on div "Product" at bounding box center [988, 75] width 93 height 18
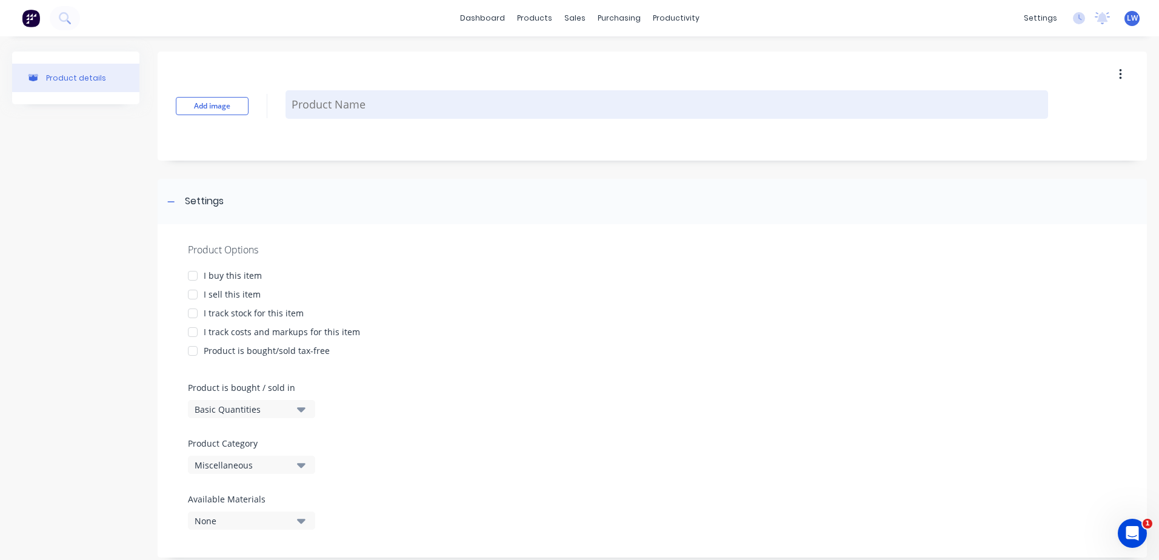
click at [323, 101] on textarea at bounding box center [667, 104] width 763 height 28
paste textarea "Manufacture and install aluminium balustrade to external balcony between existi…"
type textarea "x"
type textarea "Manufacture and install aluminium balustrade to external balcony between existi…"
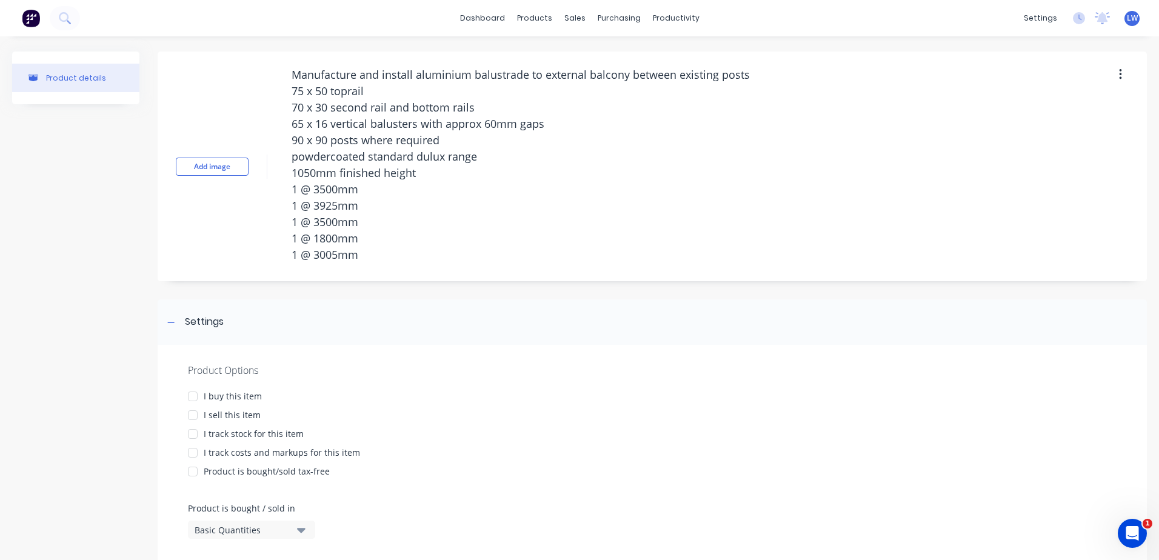
click at [192, 418] on div at bounding box center [193, 415] width 24 height 24
type textarea "x"
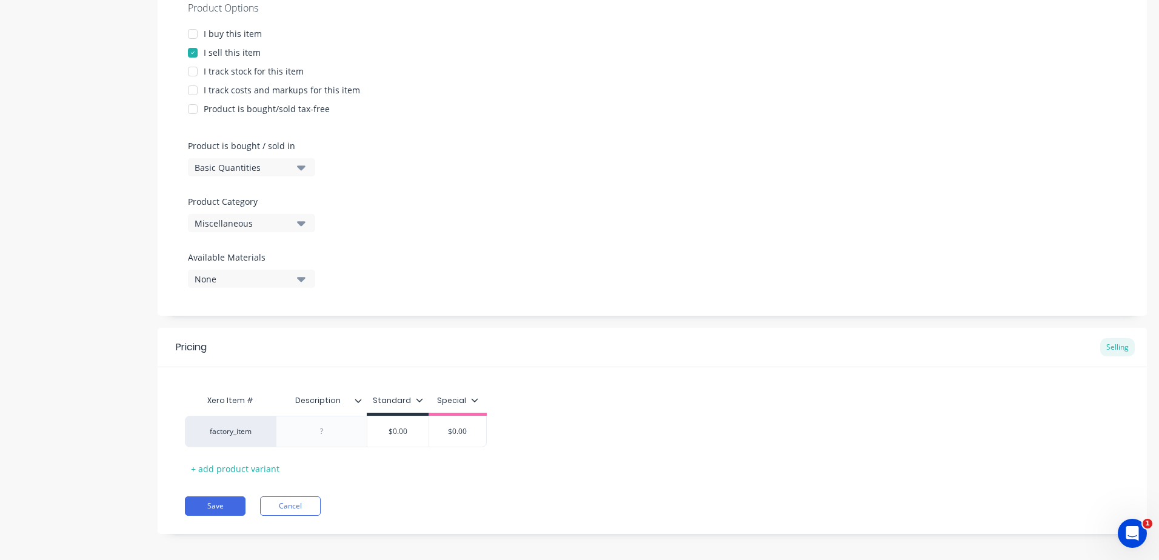
scroll to position [370, 0]
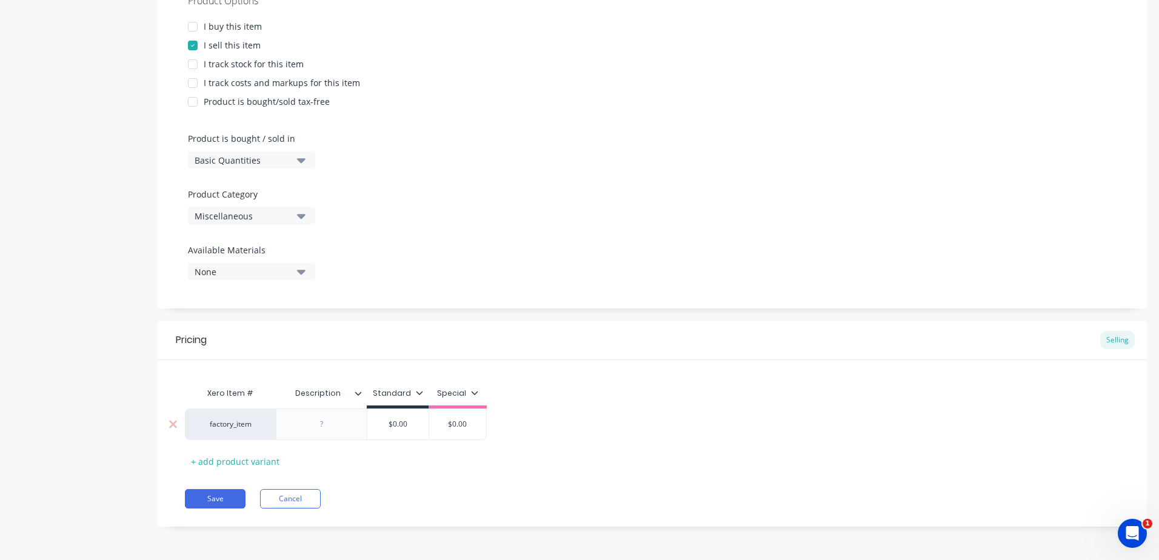
type textarea "Manufacture and install aluminium balustrade to external balcony between existi…"
type textarea "x"
type textarea "Manufacture and install aluminium balustrade to external balcony between existi…"
click at [325, 426] on div "Add image Manufacture and install aluminium balustrade to external balcony betw…" at bounding box center [652, 113] width 989 height 863
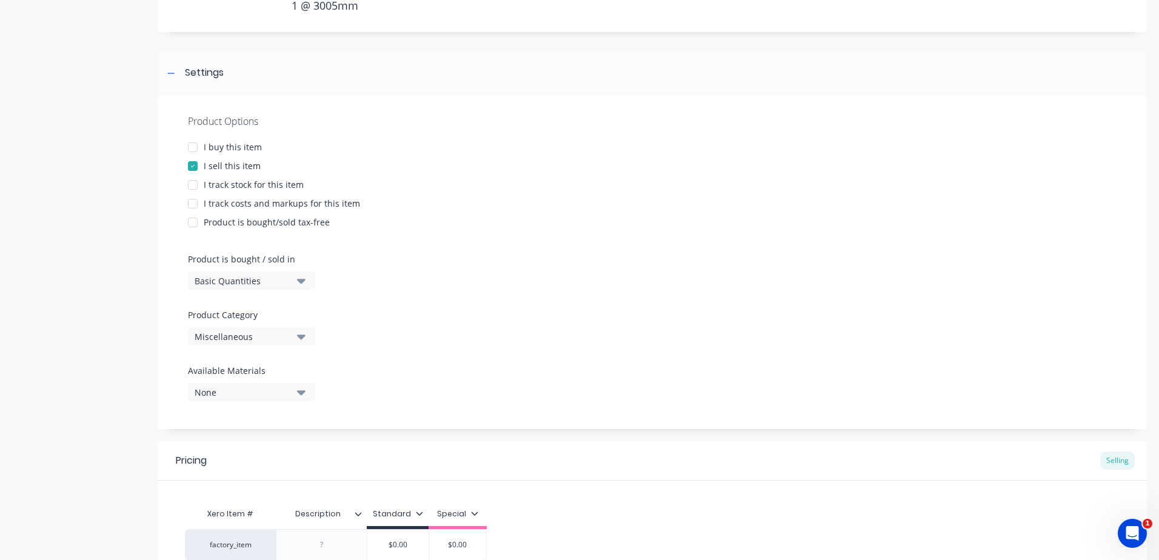
paste div
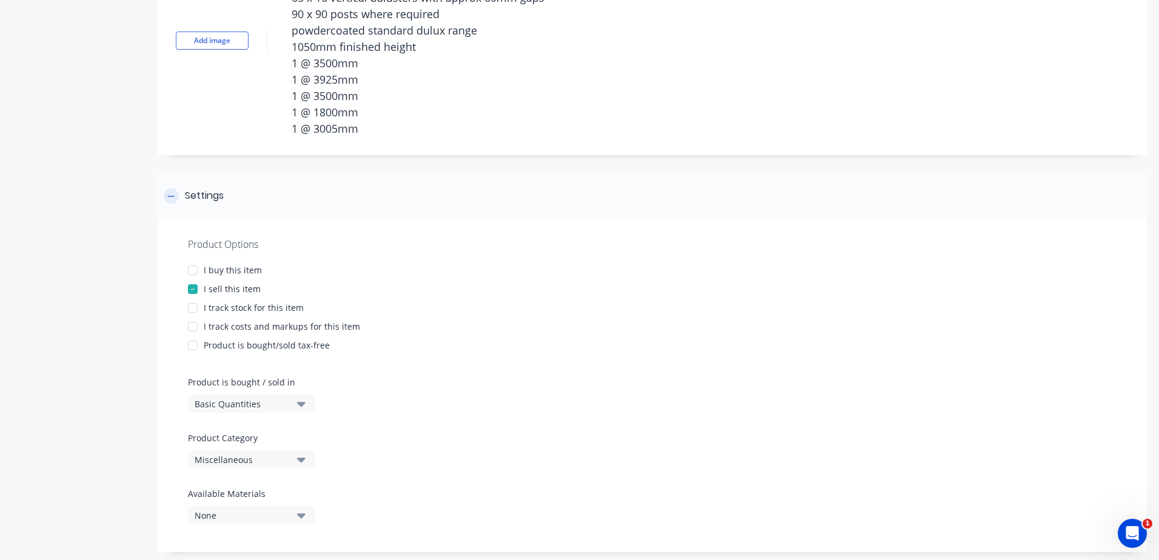
scroll to position [0, 0]
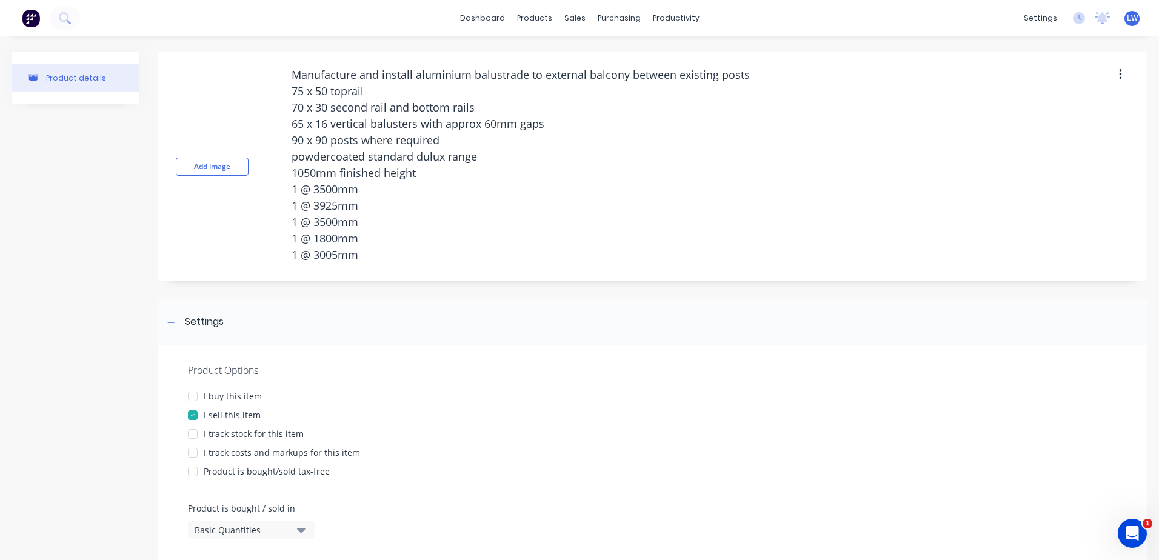
drag, startPoint x: 381, startPoint y: 258, endPoint x: 273, endPoint y: 96, distance: 195.4
click at [273, 96] on div "Add image Manufacture and install aluminium balustrade to external balcony betw…" at bounding box center [652, 167] width 989 height 230
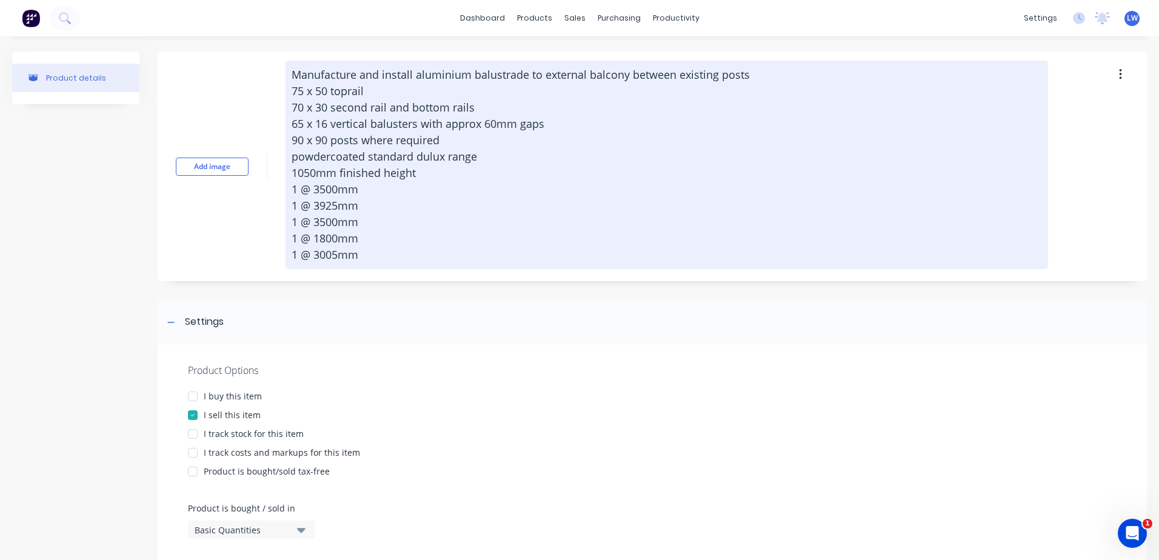
type textarea "x"
type textarea "Manufacture and install aluminium balustrade to external balcony between existi…"
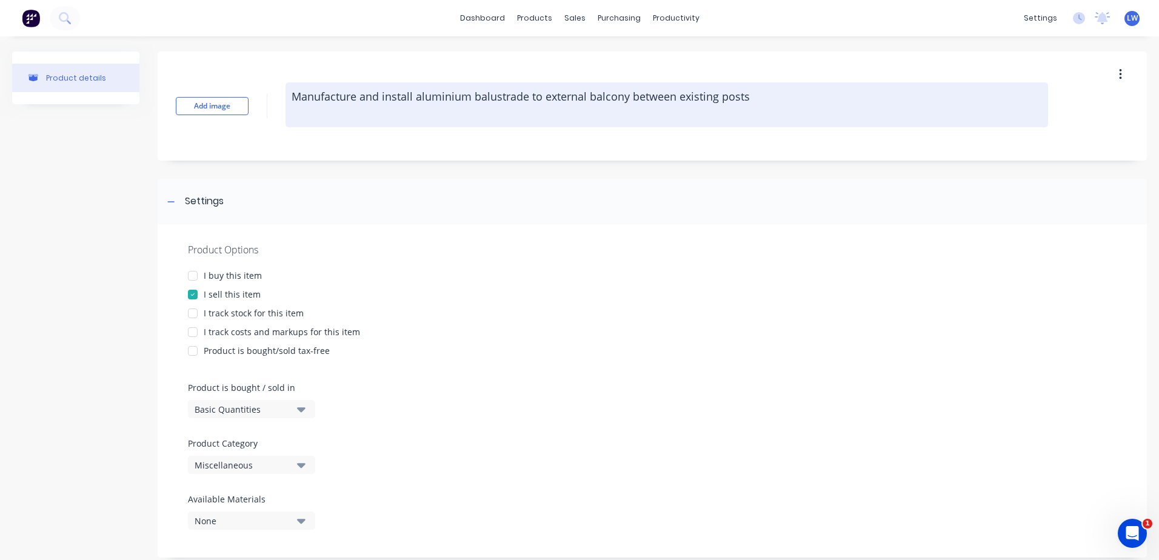
click at [312, 92] on textarea "Manufacture and install aluminium balustrade to external balcony between existi…" at bounding box center [667, 104] width 763 height 45
type textarea "x"
type textarea "Manufacture and install aluminium balustrade to external balcony between existi…"
click at [313, 113] on textarea "Manufacture and install aluminium balustrade to external balcony between existi…" at bounding box center [667, 104] width 763 height 45
type textarea "x"
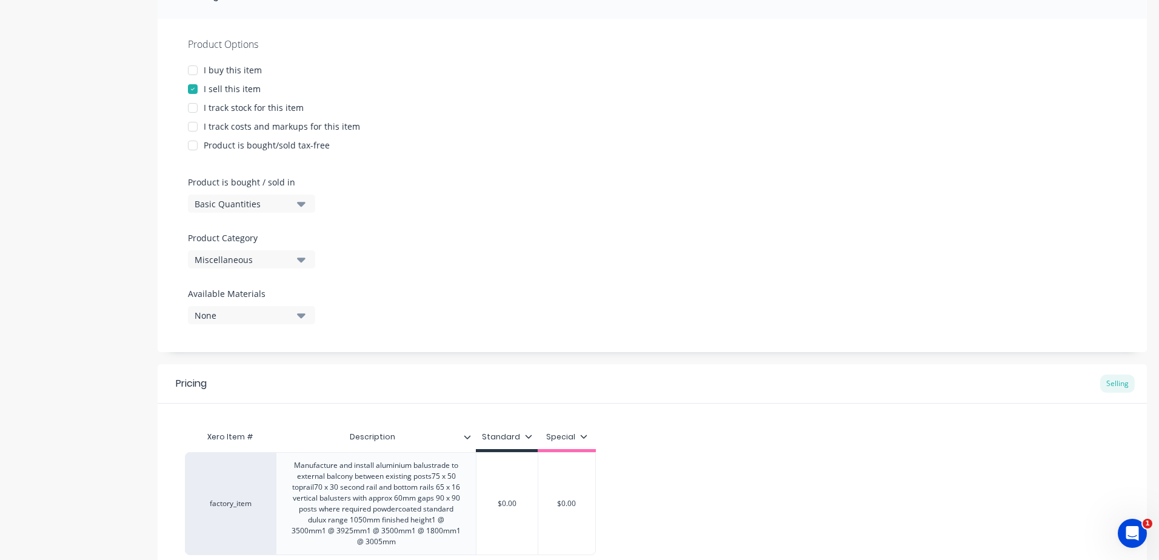
scroll to position [321, 0]
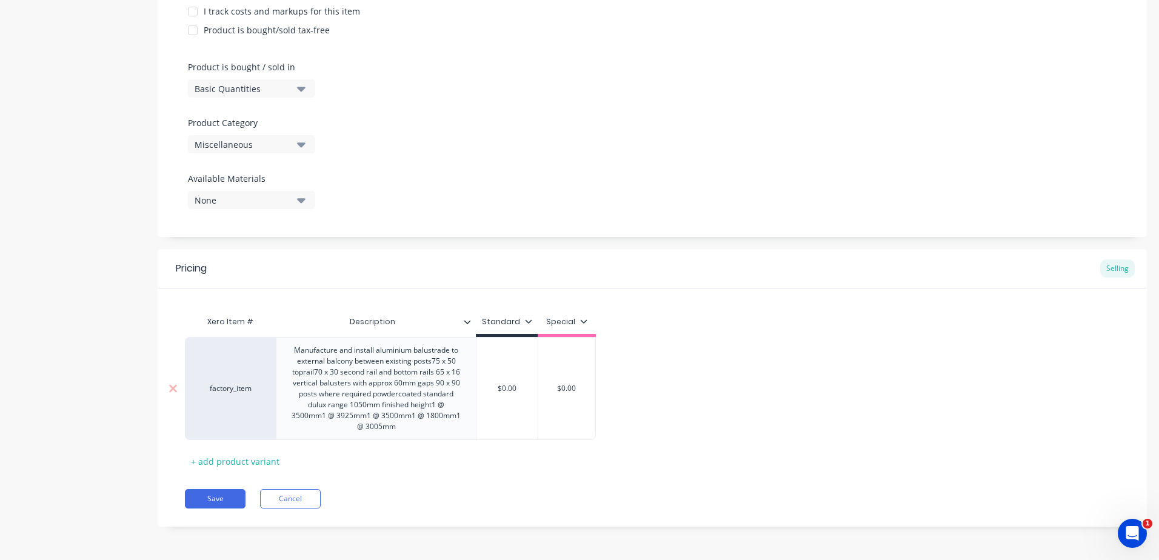
type textarea "Manufacture and install aluminium balustrade to external balcony between existi…"
type textarea "x"
type textarea "Manufacture and install aluminium balustrade to external balcony between existi…"
click at [449, 351] on div "Manufacture and install aluminium balustrade to external balcony between existi…" at bounding box center [376, 389] width 190 height 92
click at [457, 364] on div "Manufacture and install aluminium balustrade to external balcony between existi…" at bounding box center [376, 389] width 190 height 92
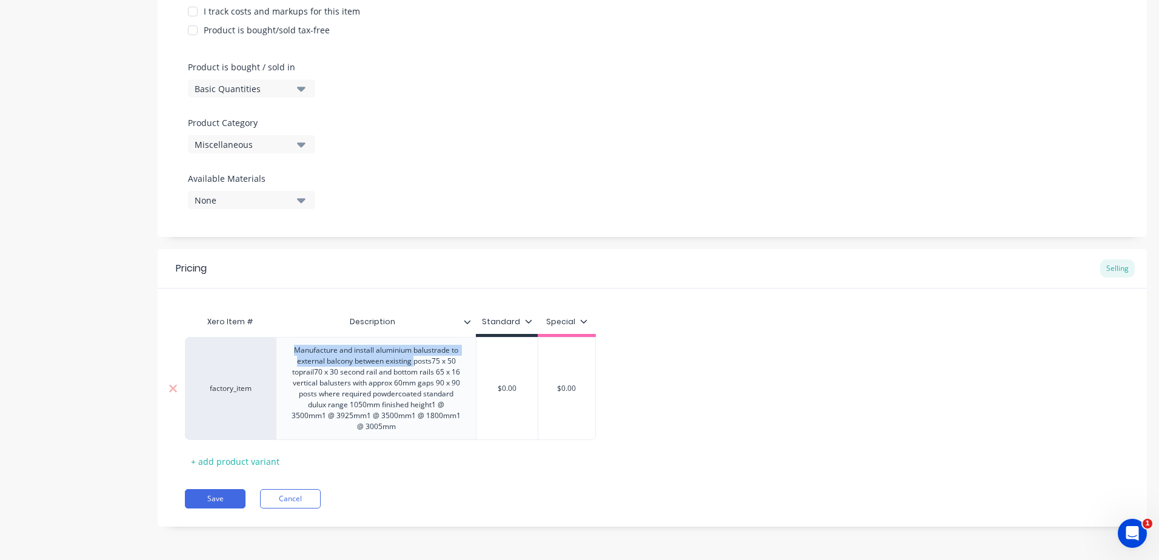
drag, startPoint x: 458, startPoint y: 366, endPoint x: 266, endPoint y: 352, distance: 192.6
click at [266, 352] on div "factory_item Manufacture and install aluminium balustrade to external balcony b…" at bounding box center [390, 388] width 411 height 103
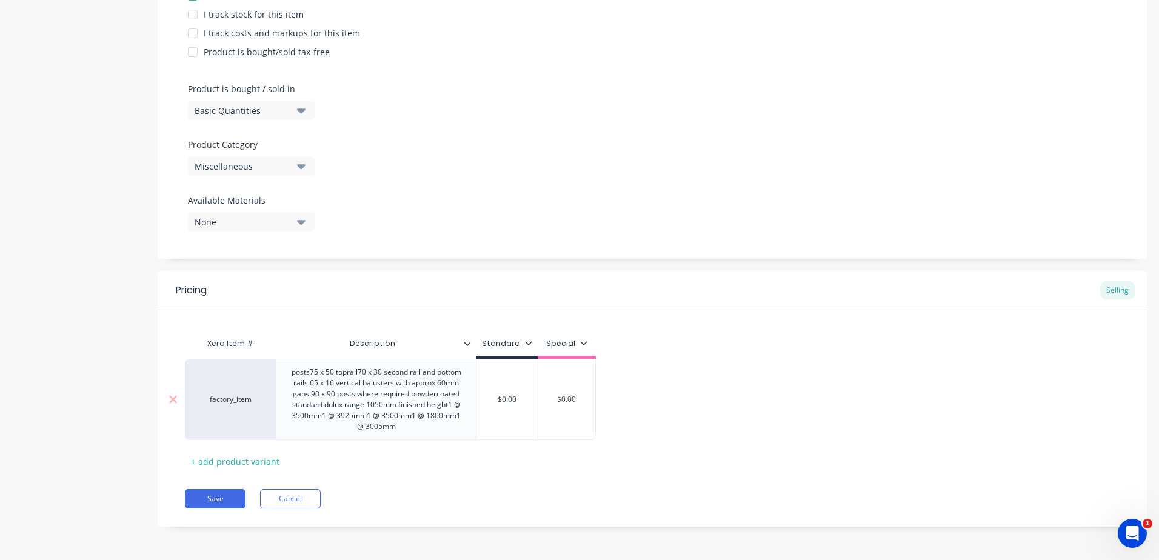
scroll to position [299, 0]
type textarea "x"
type input "$0.00"
click at [513, 403] on input "$0.00" at bounding box center [506, 399] width 61 height 11
drag, startPoint x: 526, startPoint y: 402, endPoint x: 445, endPoint y: 393, distance: 81.1
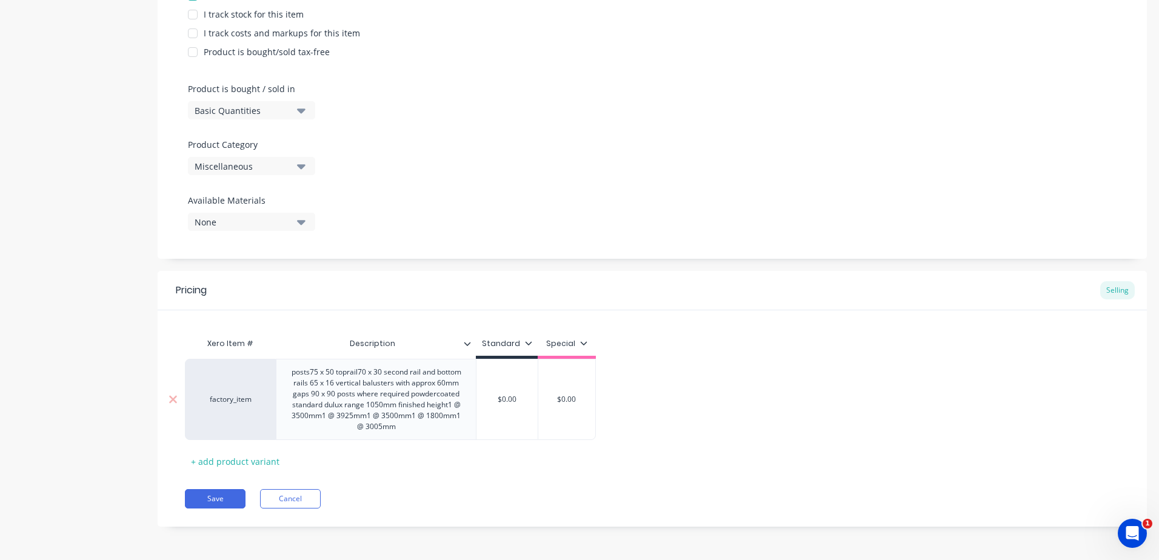
click at [445, 393] on div "factory_item posts75 x 50 toprail70 x 30 second rail and bottom rails 65 x 16 v…" at bounding box center [390, 399] width 411 height 81
type textarea "x"
type input "1"
type textarea "x"
type input "11"
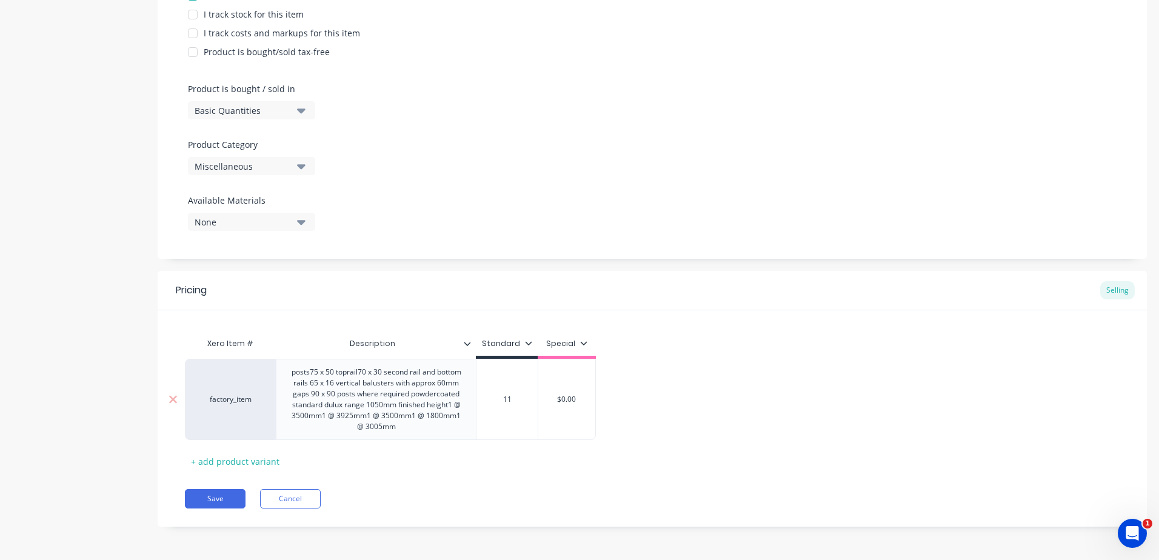
type textarea "x"
type input "118"
type textarea "x"
type input "1185"
type textarea "x"
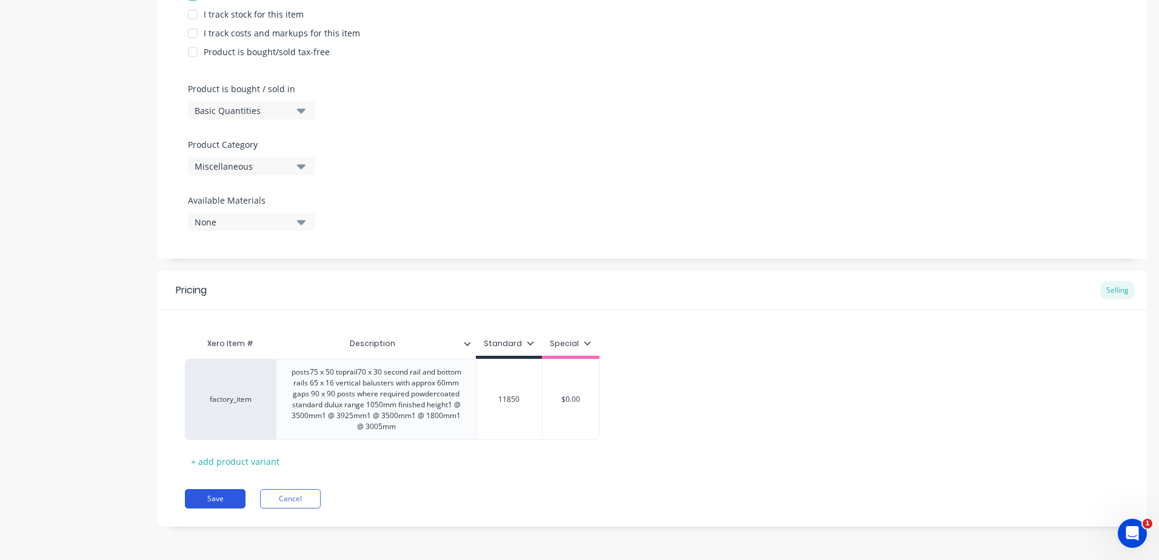
type input "11850"
click at [197, 497] on button "Save" at bounding box center [215, 498] width 61 height 19
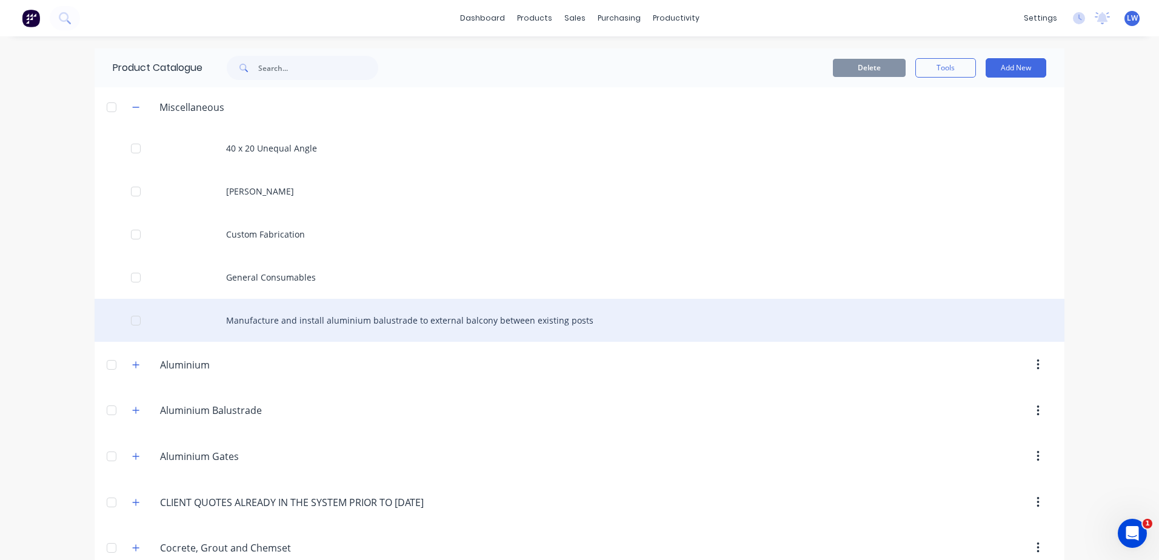
click at [278, 317] on div "Manufacture and install aluminium balustrade to external balcony between existi…" at bounding box center [580, 320] width 970 height 43
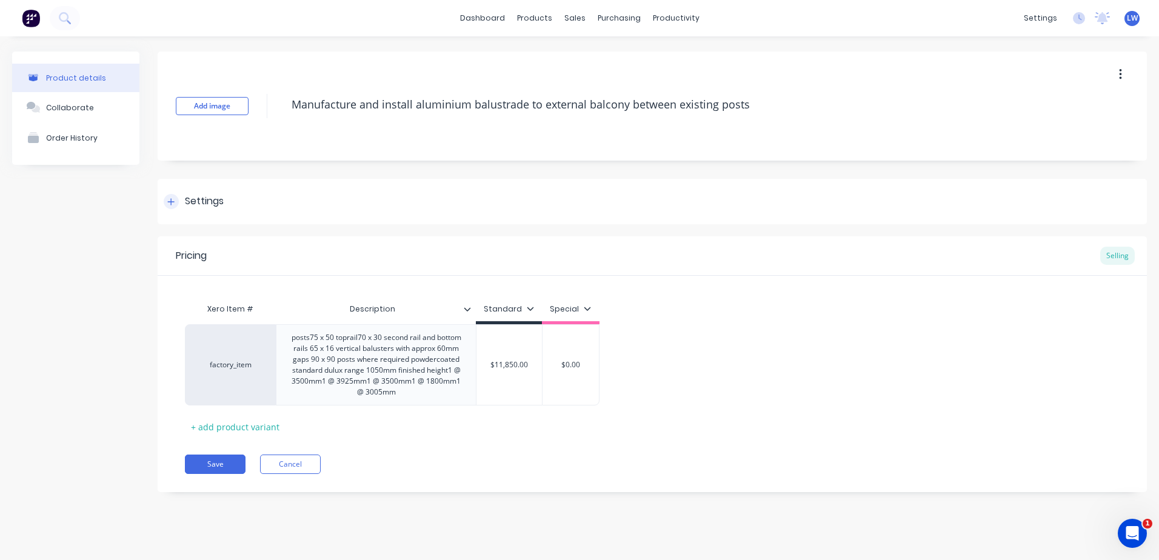
click at [202, 199] on div "Settings" at bounding box center [204, 201] width 39 height 15
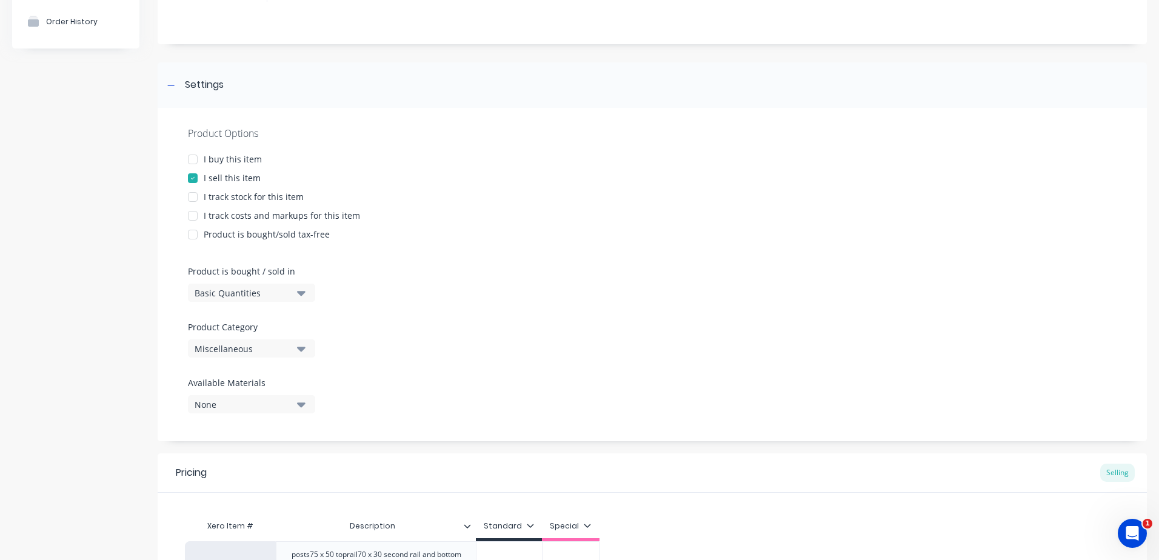
scroll to position [121, 0]
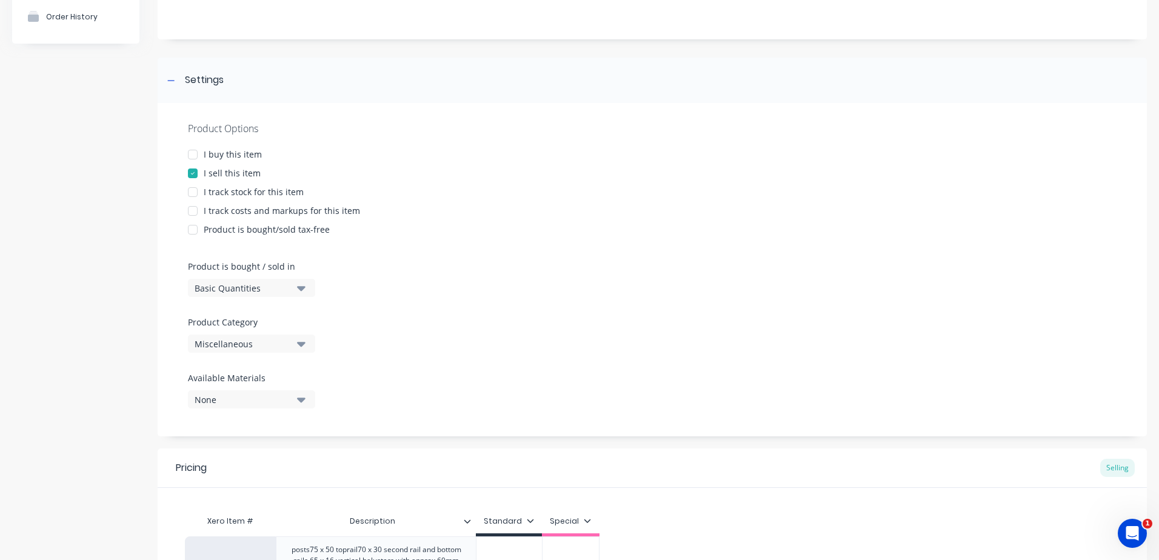
click at [298, 343] on icon "button" at bounding box center [301, 344] width 8 height 5
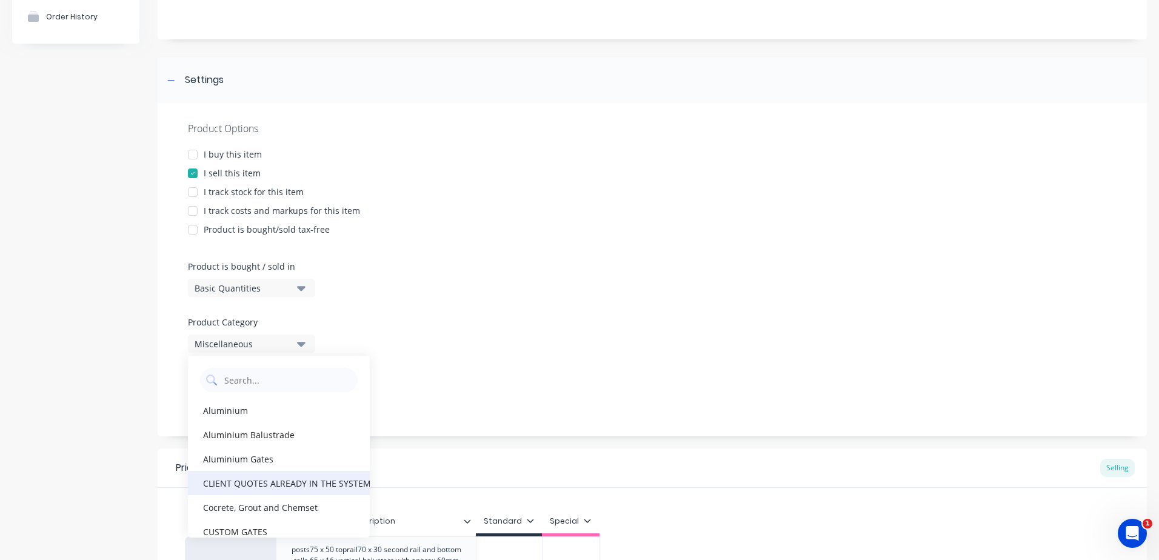
click at [281, 482] on div "CLIENT QUOTES ALREADY IN THE SYSTEM PRIOR TO [DATE]" at bounding box center [279, 483] width 182 height 24
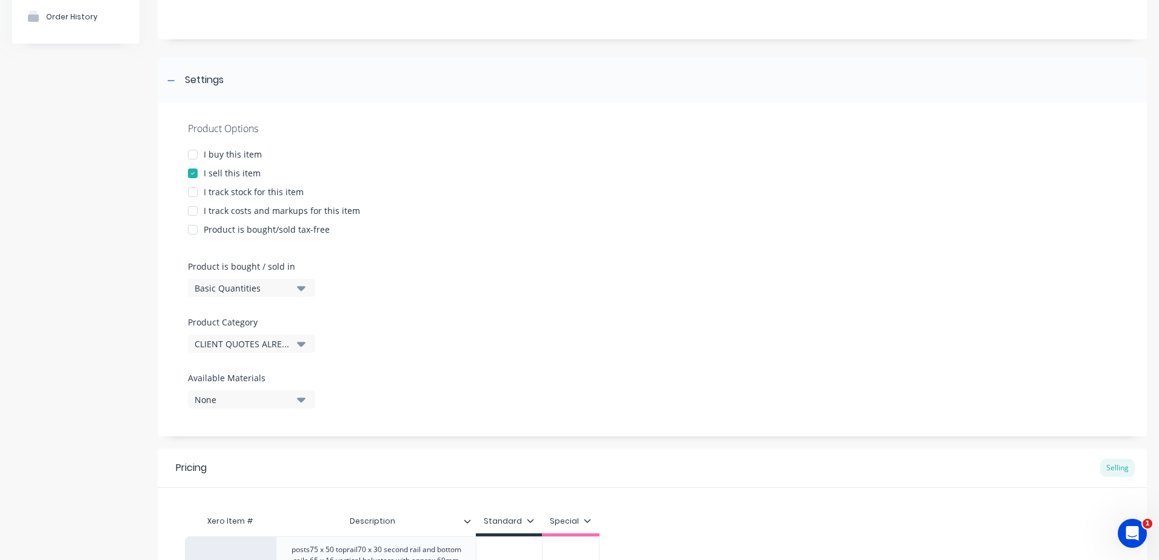
scroll to position [299, 0]
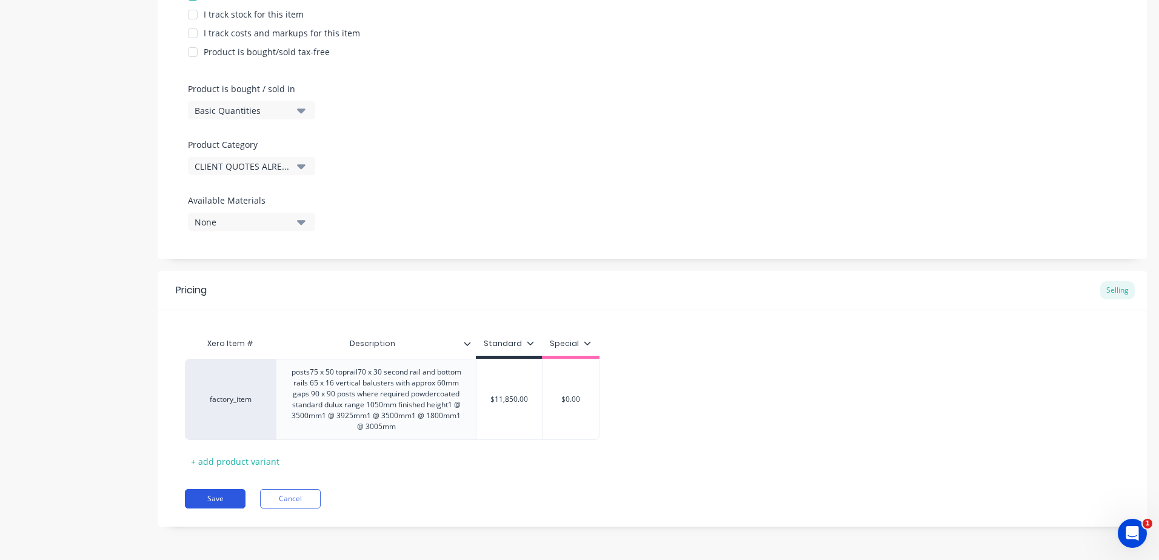
click at [222, 498] on button "Save" at bounding box center [215, 498] width 61 height 19
type textarea "x"
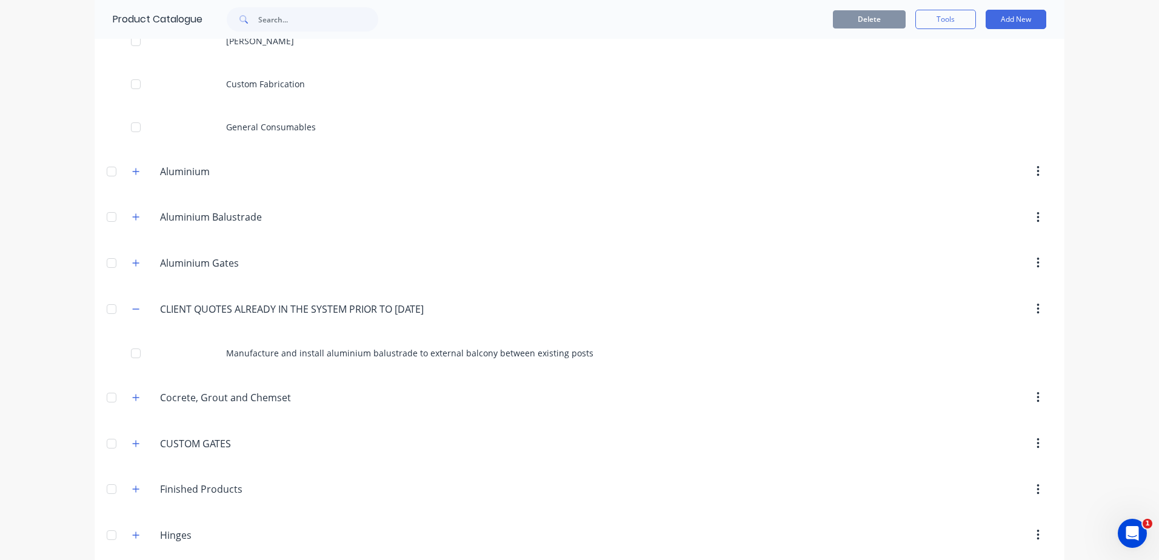
scroll to position [303, 0]
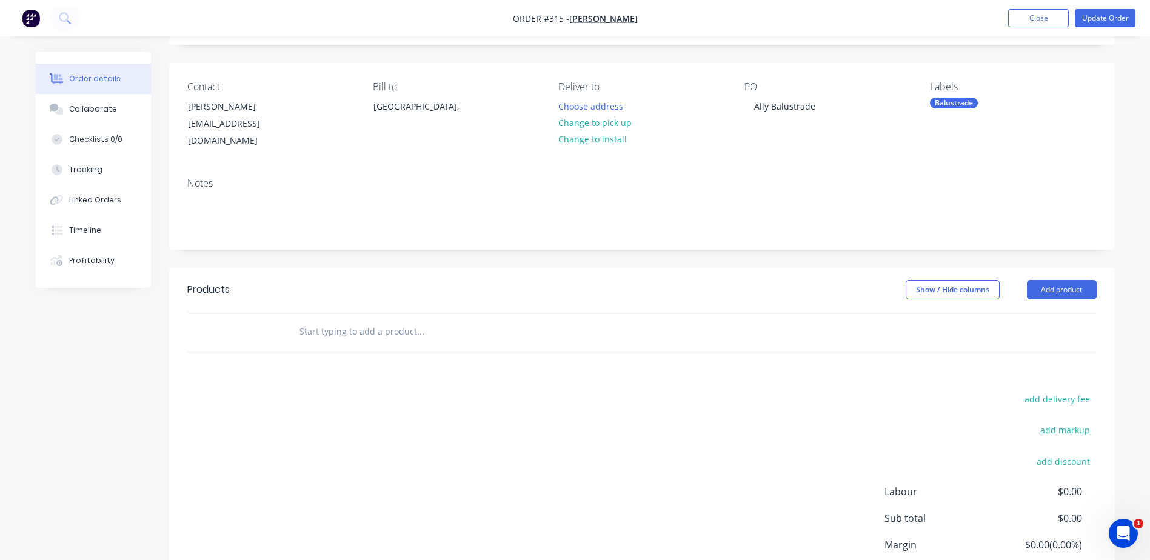
scroll to position [159, 0]
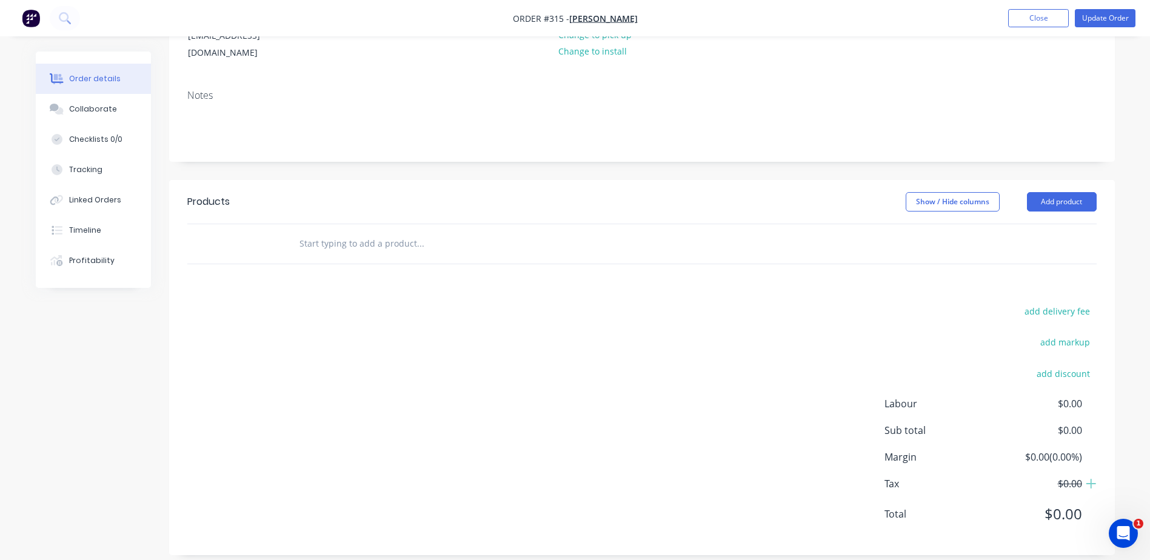
click at [323, 234] on input "text" at bounding box center [420, 244] width 242 height 24
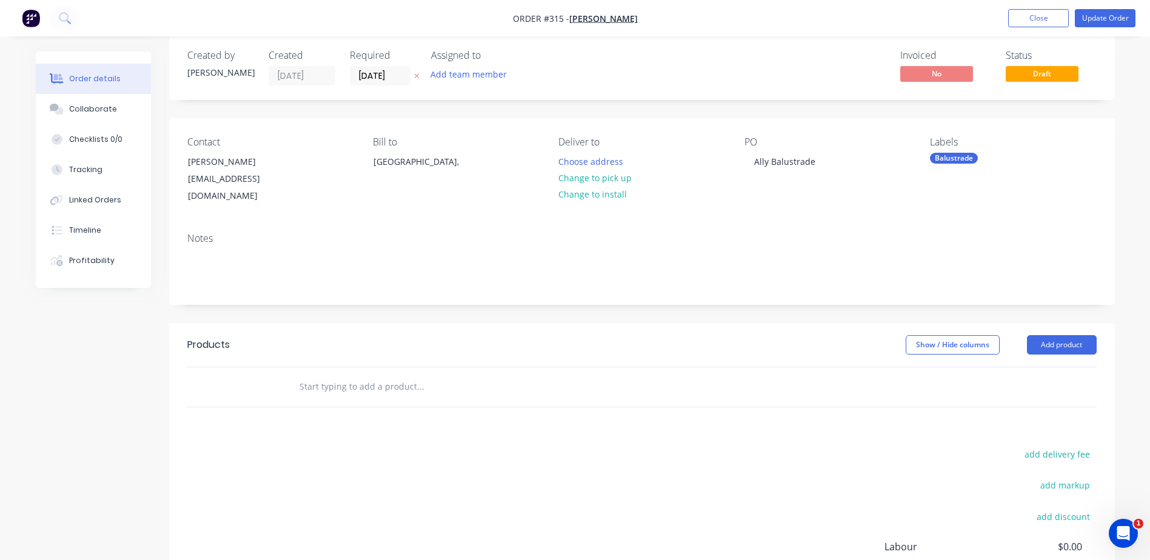
scroll to position [0, 0]
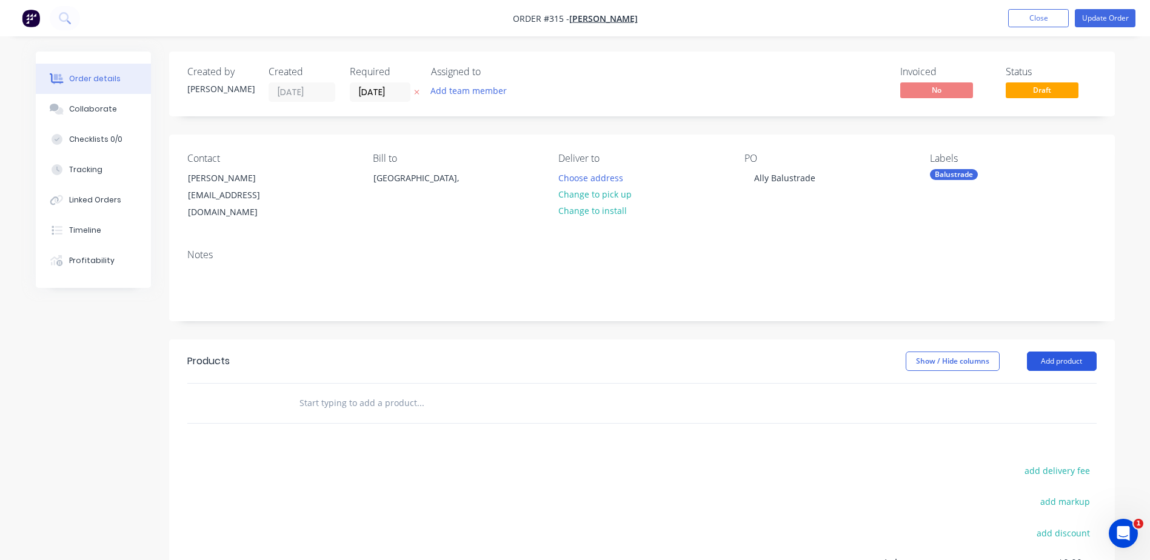
click at [1049, 352] on button "Add product" at bounding box center [1062, 361] width 70 height 19
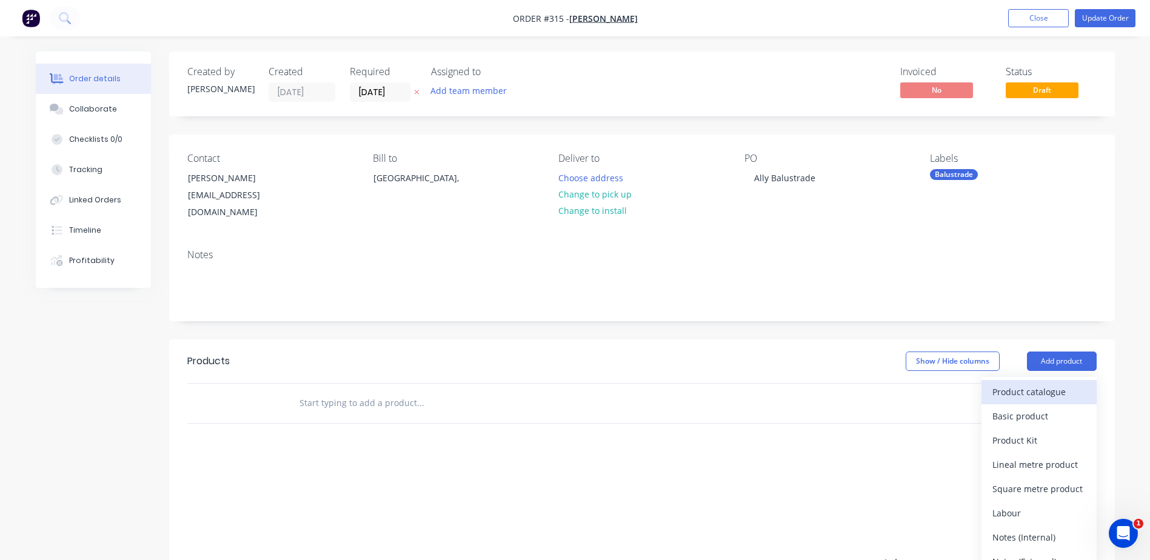
click at [1032, 383] on div "Product catalogue" at bounding box center [1038, 392] width 93 height 18
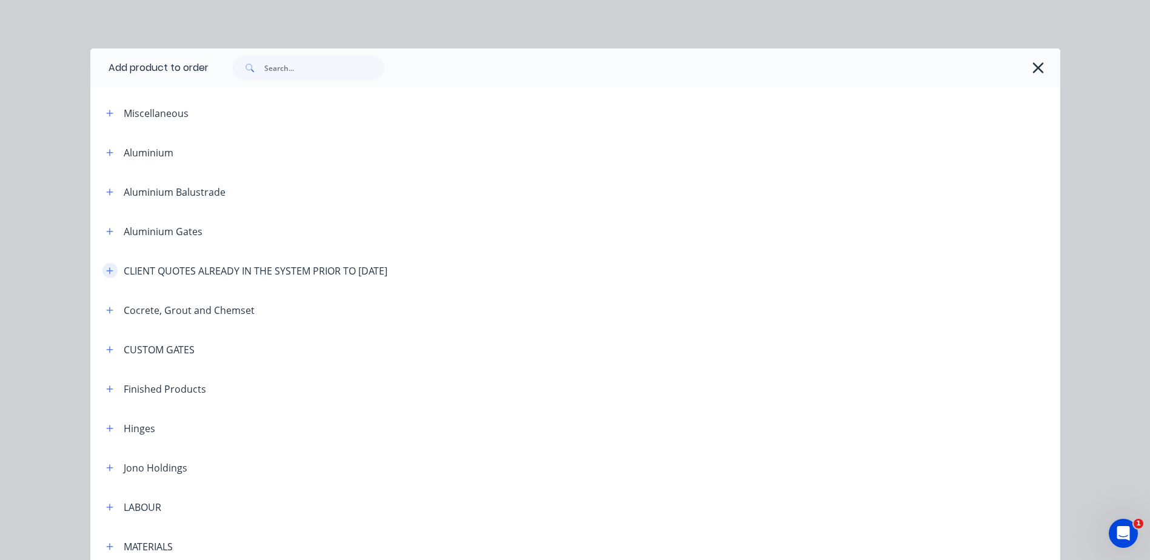
click at [106, 273] on icon "button" at bounding box center [109, 271] width 7 height 8
click at [106, 269] on icon "button" at bounding box center [109, 271] width 7 height 8
click at [106, 269] on icon "button" at bounding box center [109, 270] width 7 height 7
click at [106, 116] on icon "button" at bounding box center [109, 113] width 7 height 8
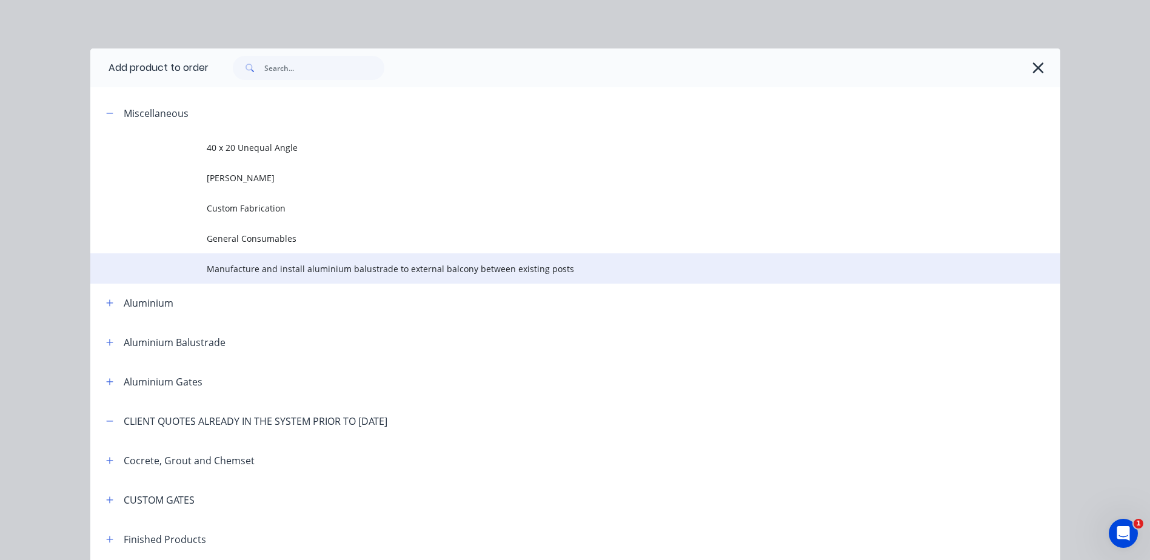
click at [299, 270] on span "Manufacture and install aluminium balustrade to external balcony between existi…" at bounding box center [548, 268] width 683 height 13
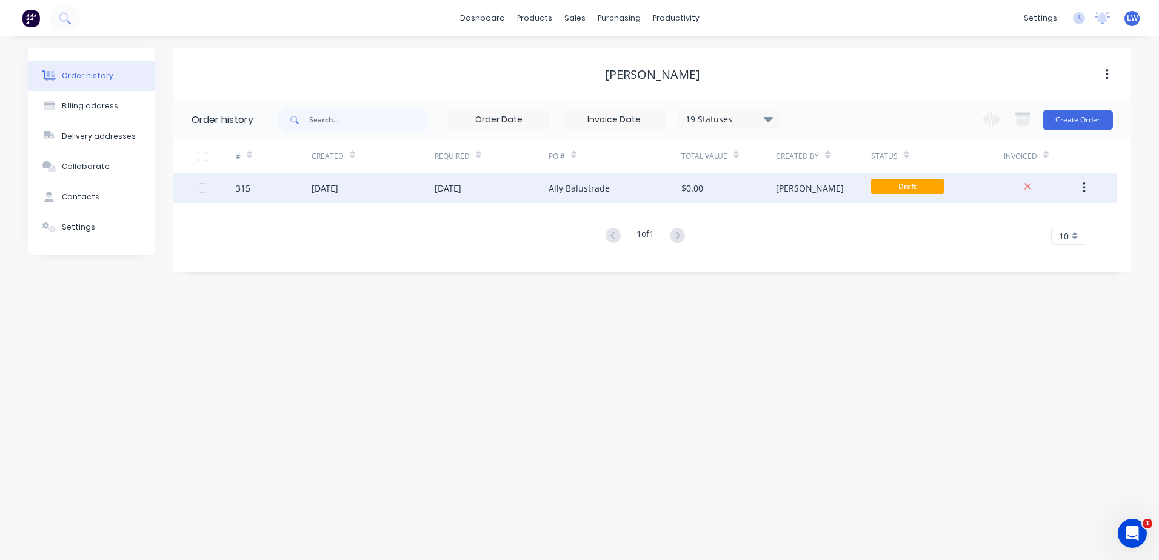
click at [381, 193] on div "[DATE]" at bounding box center [373, 188] width 123 height 30
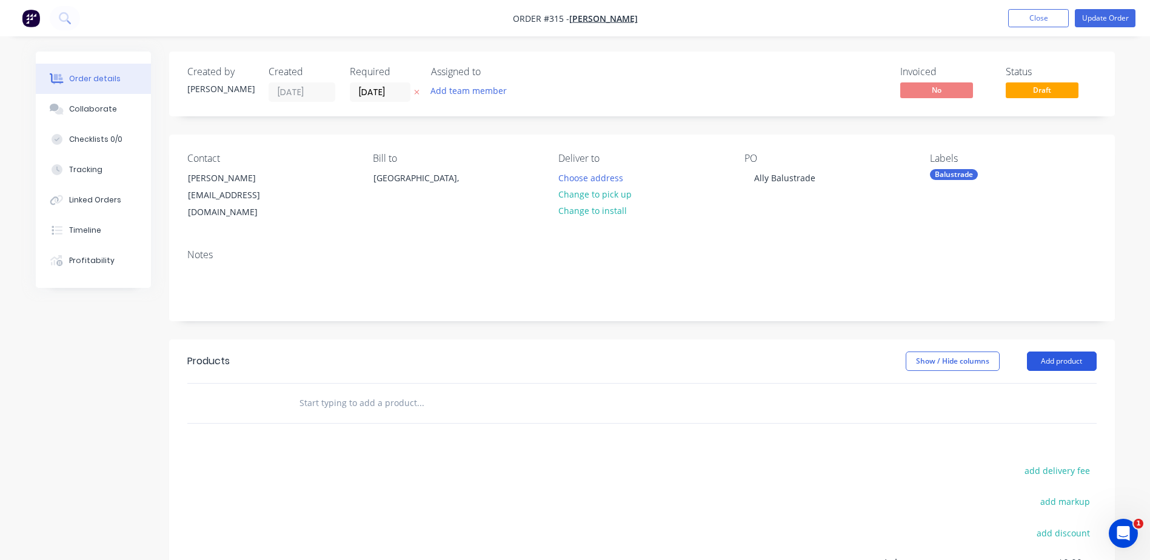
click at [1049, 352] on button "Add product" at bounding box center [1062, 361] width 70 height 19
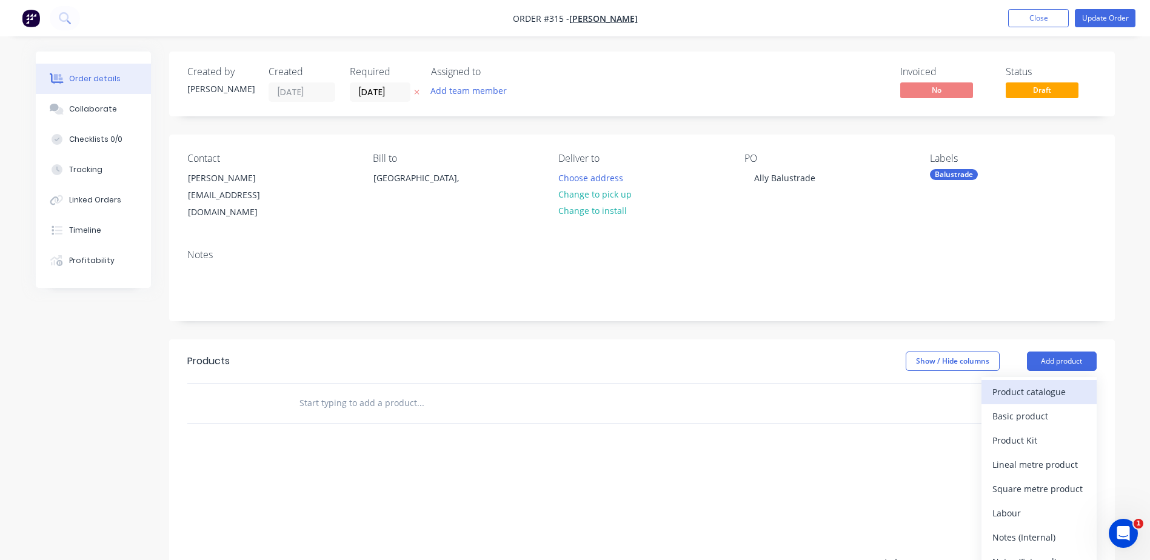
click at [1009, 383] on div "Product catalogue" at bounding box center [1038, 392] width 93 height 18
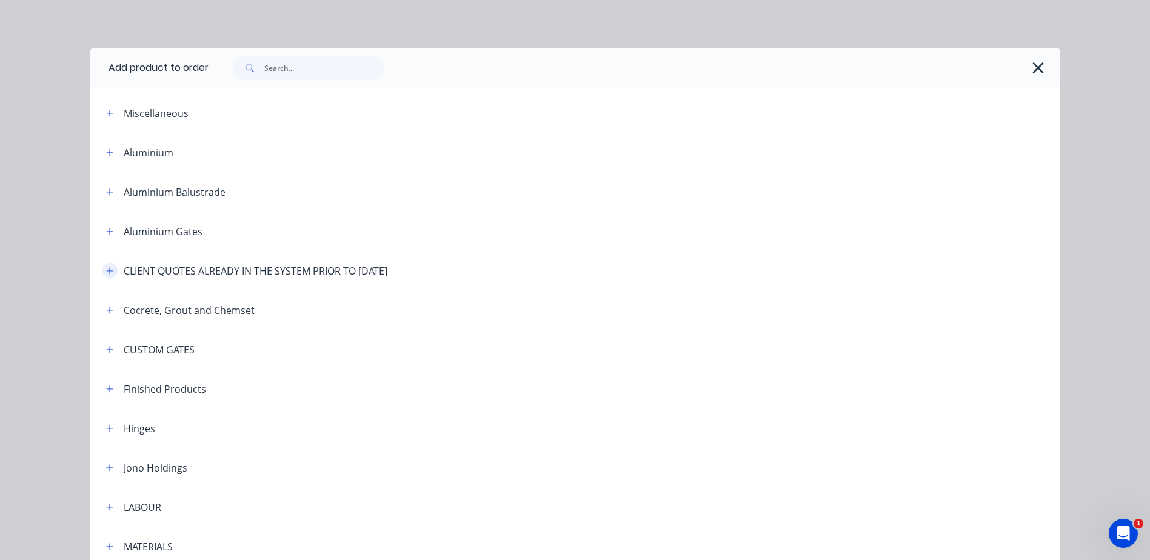
click at [106, 270] on icon "button" at bounding box center [109, 270] width 7 height 7
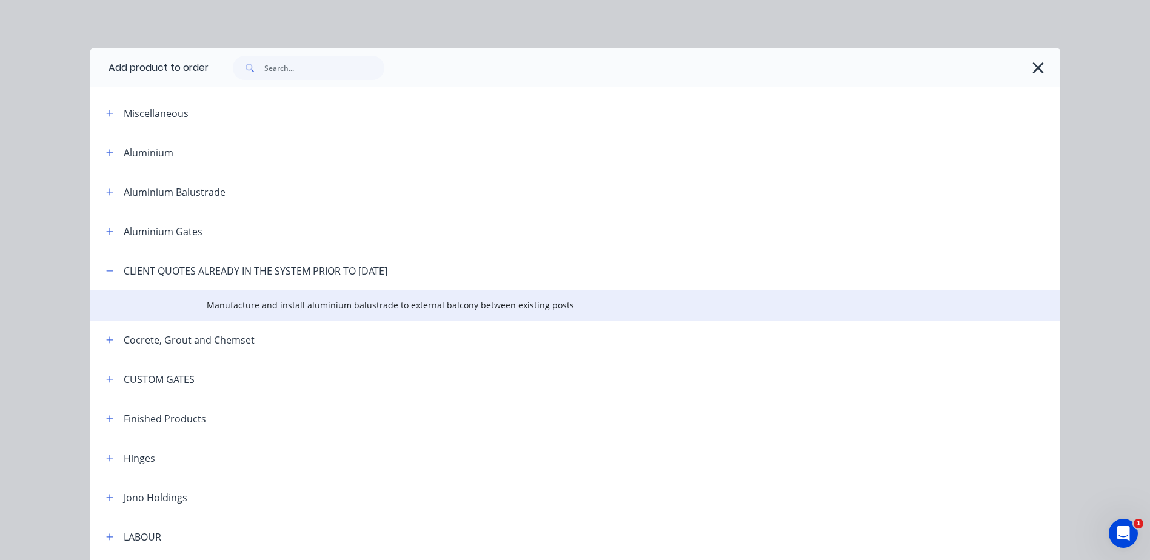
click at [231, 309] on span "Manufacture and install aluminium balustrade to external balcony between existi…" at bounding box center [548, 305] width 683 height 13
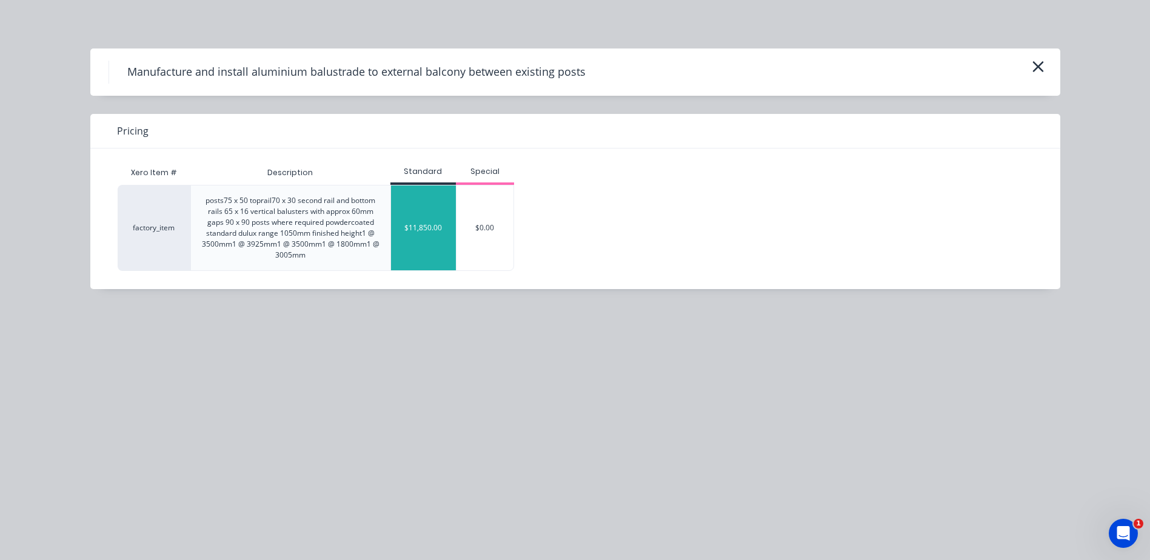
click at [404, 221] on div "$11,850.00" at bounding box center [423, 228] width 65 height 85
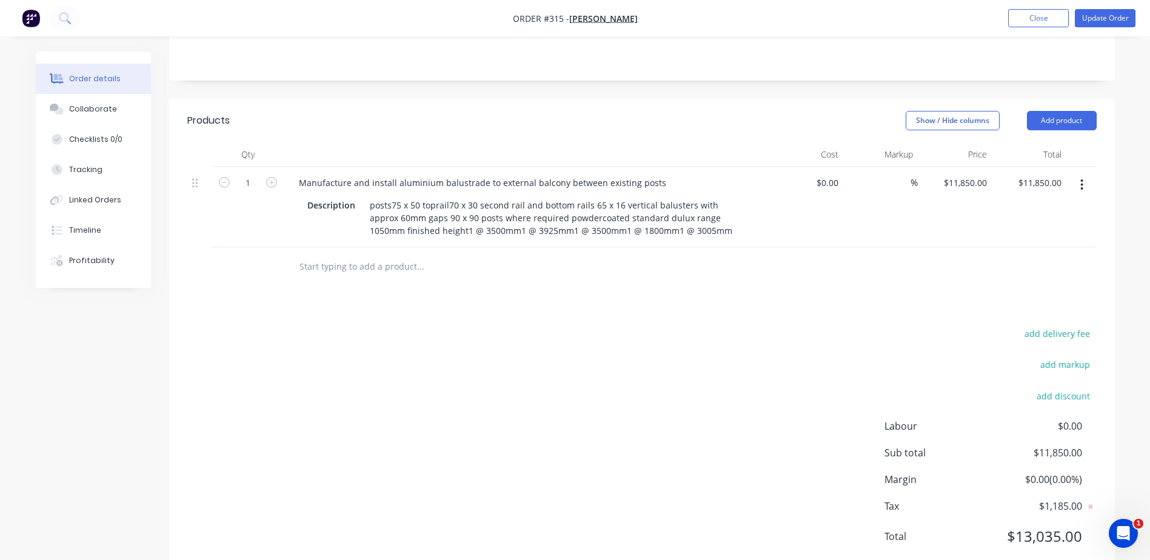
scroll to position [242, 0]
click at [1097, 21] on button "Update Order" at bounding box center [1105, 18] width 61 height 18
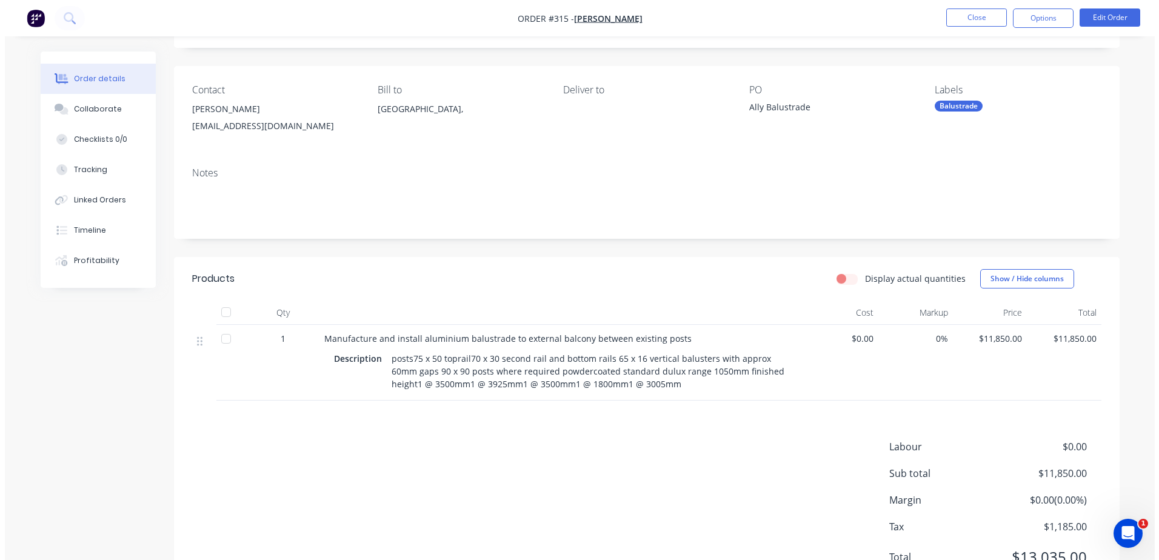
scroll to position [0, 0]
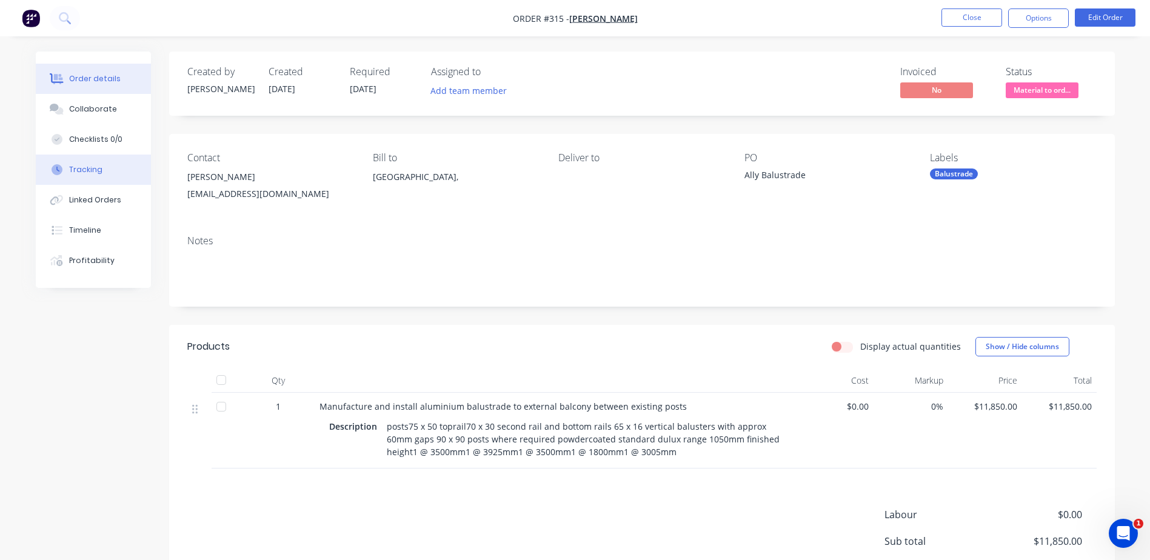
click at [82, 168] on div "Tracking" at bounding box center [85, 169] width 33 height 11
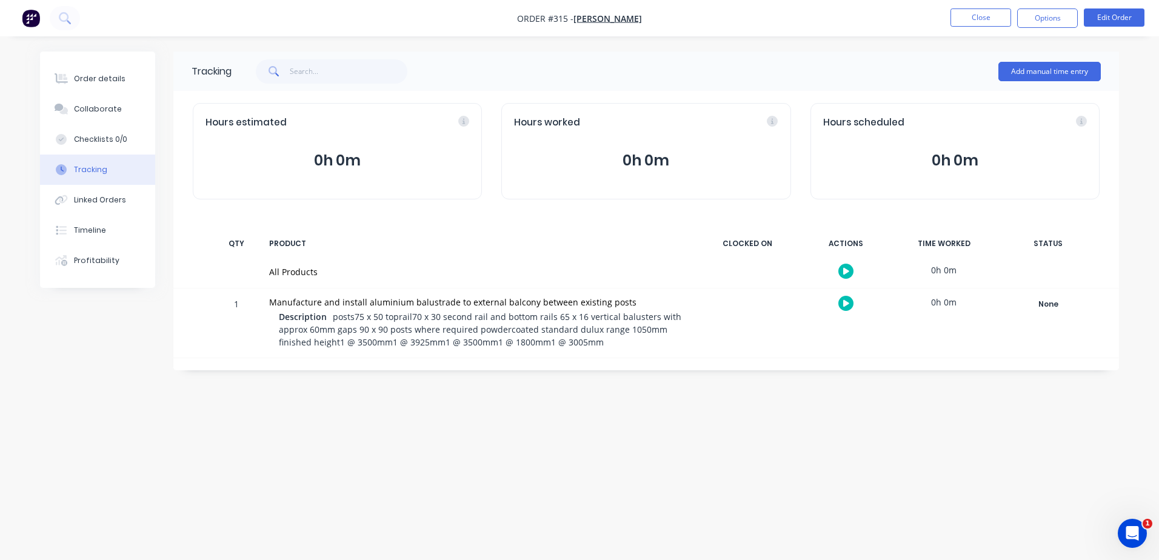
click at [844, 306] on icon "button" at bounding box center [846, 303] width 6 height 7
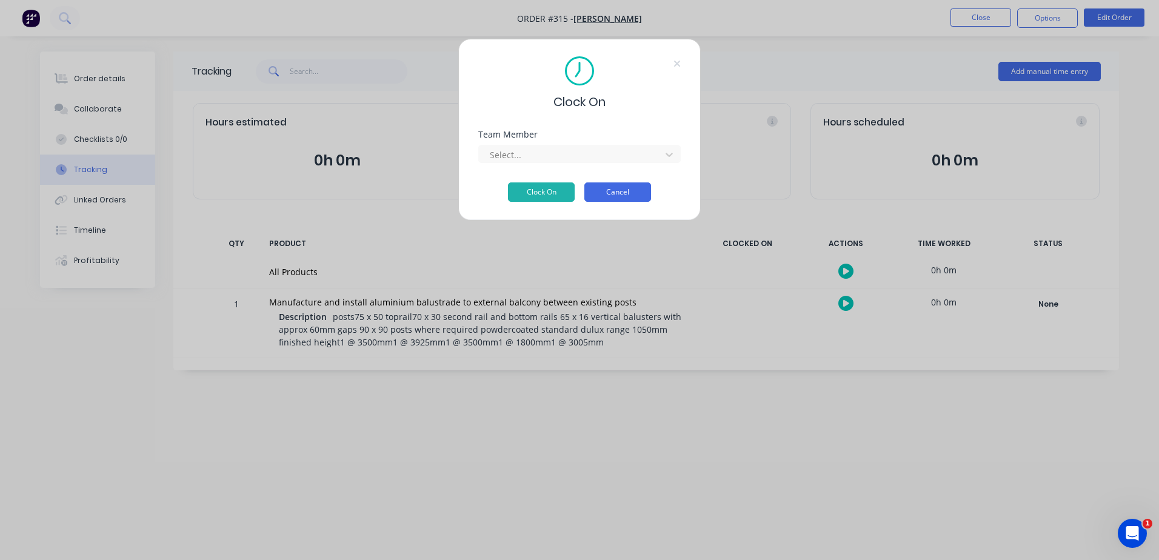
click at [635, 199] on button "Cancel" at bounding box center [617, 191] width 67 height 19
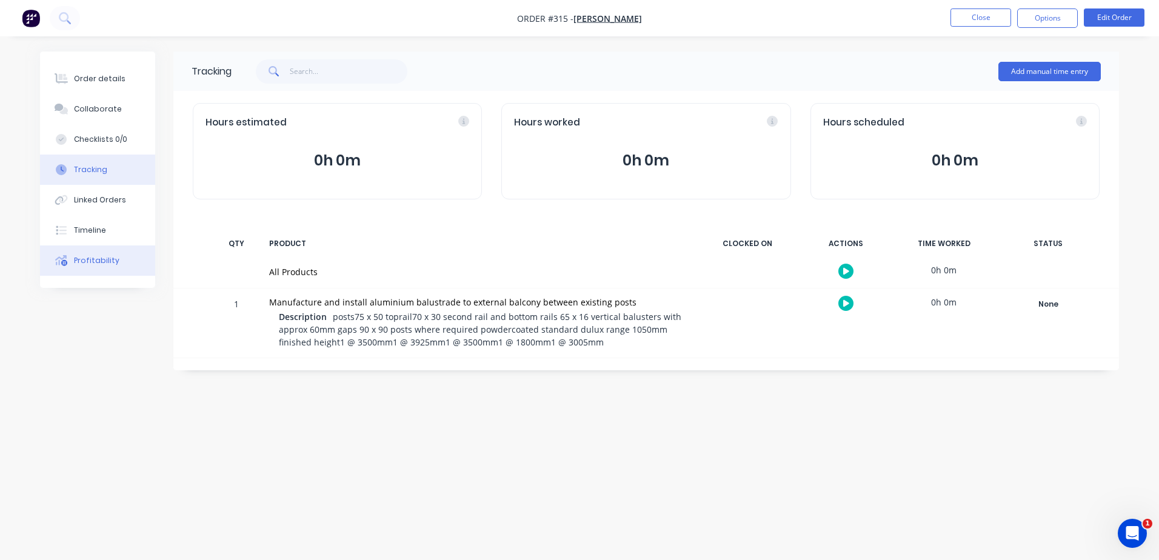
click at [93, 258] on div "Profitability" at bounding box center [96, 260] width 45 height 11
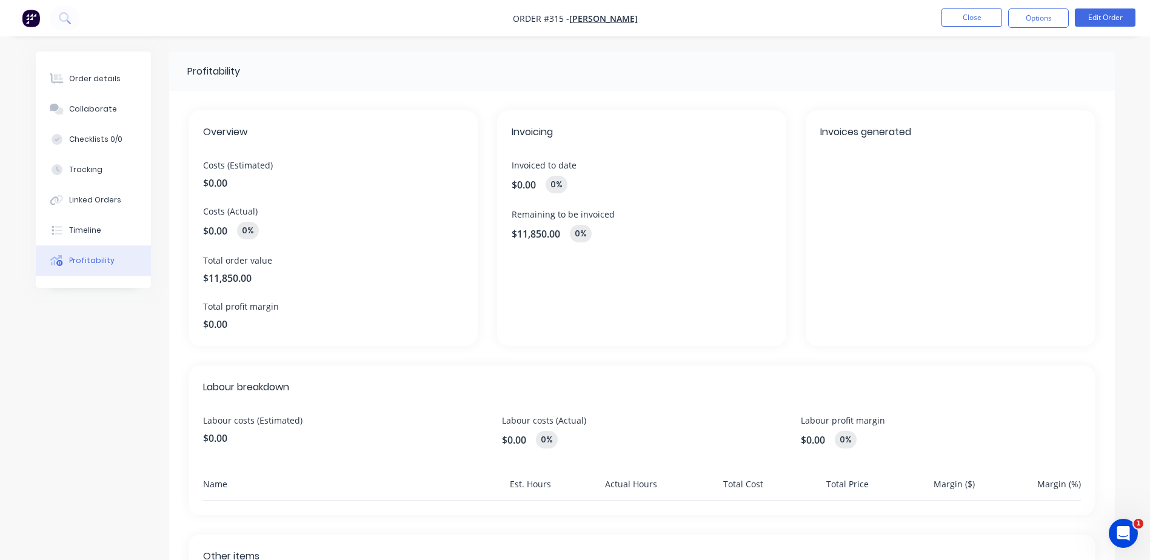
click at [633, 60] on div "Profitability" at bounding box center [642, 71] width 946 height 39
click at [988, 21] on button "Close" at bounding box center [971, 17] width 61 height 18
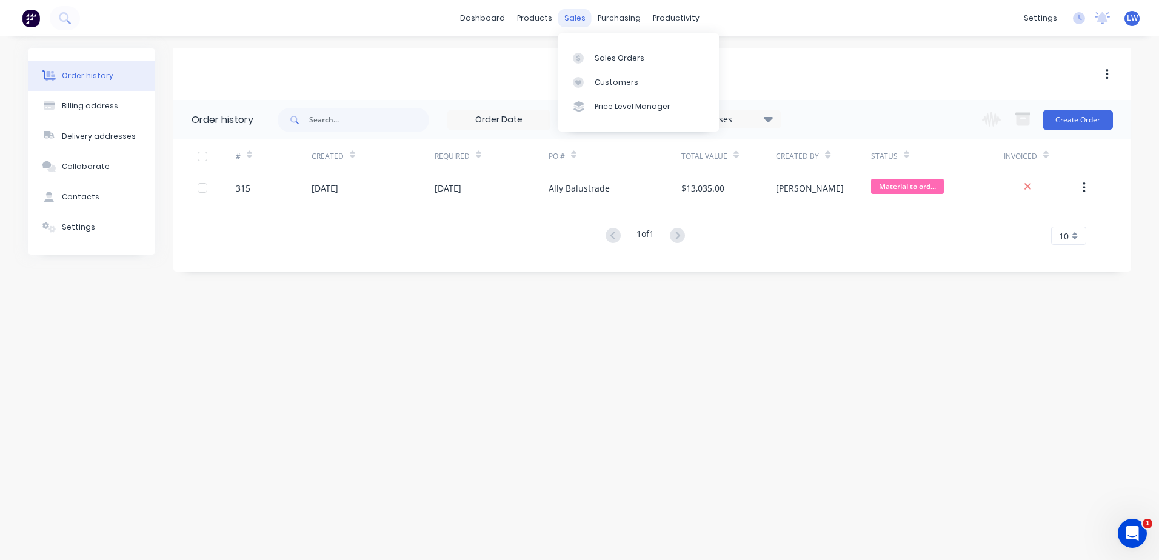
click at [570, 22] on div "sales" at bounding box center [574, 18] width 33 height 18
click at [606, 82] on div "Customers" at bounding box center [617, 82] width 44 height 11
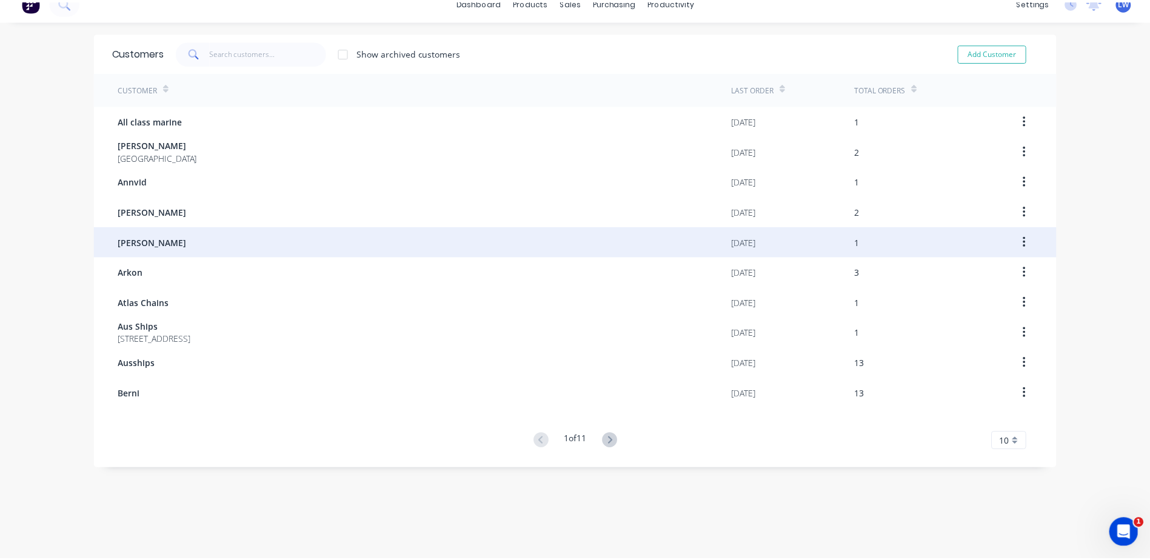
scroll to position [24, 0]
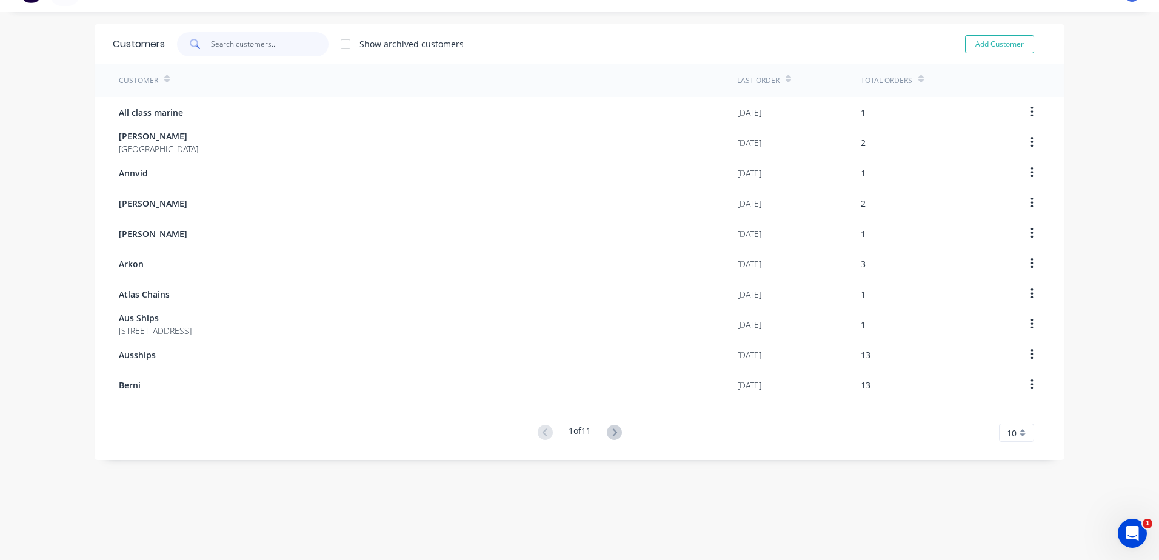
click at [288, 47] on input "text" at bounding box center [270, 44] width 118 height 24
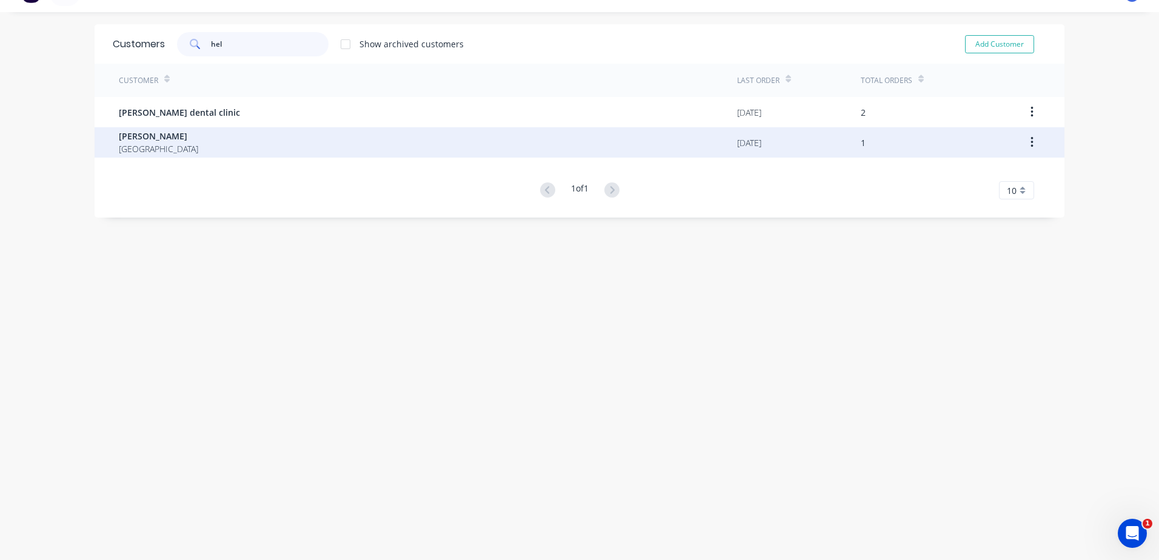
type input "hel"
click at [157, 135] on span "[PERSON_NAME]" at bounding box center [158, 136] width 79 height 13
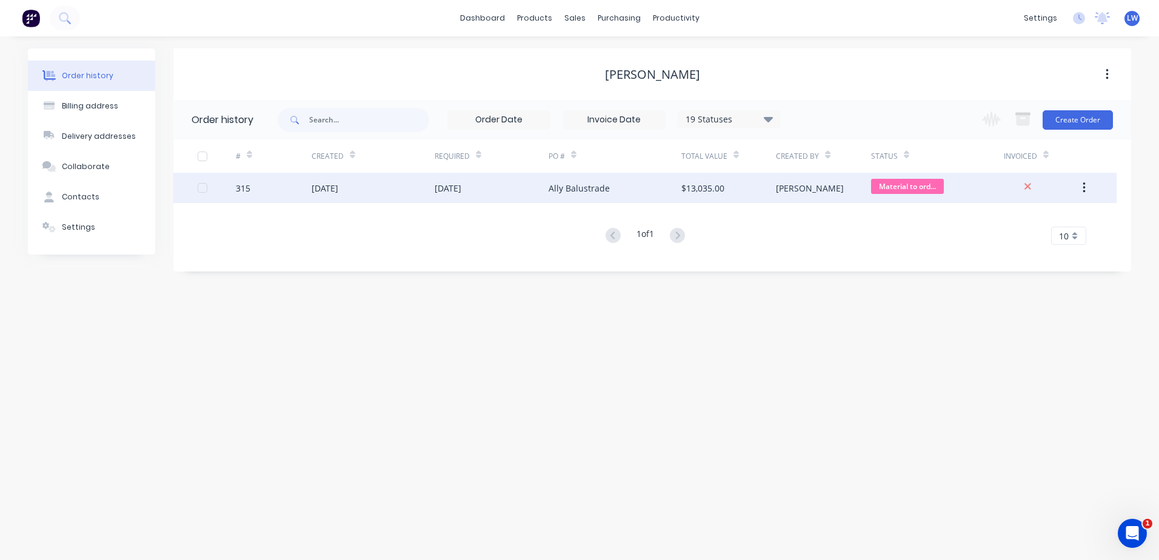
click at [817, 196] on div "[PERSON_NAME]" at bounding box center [823, 188] width 95 height 30
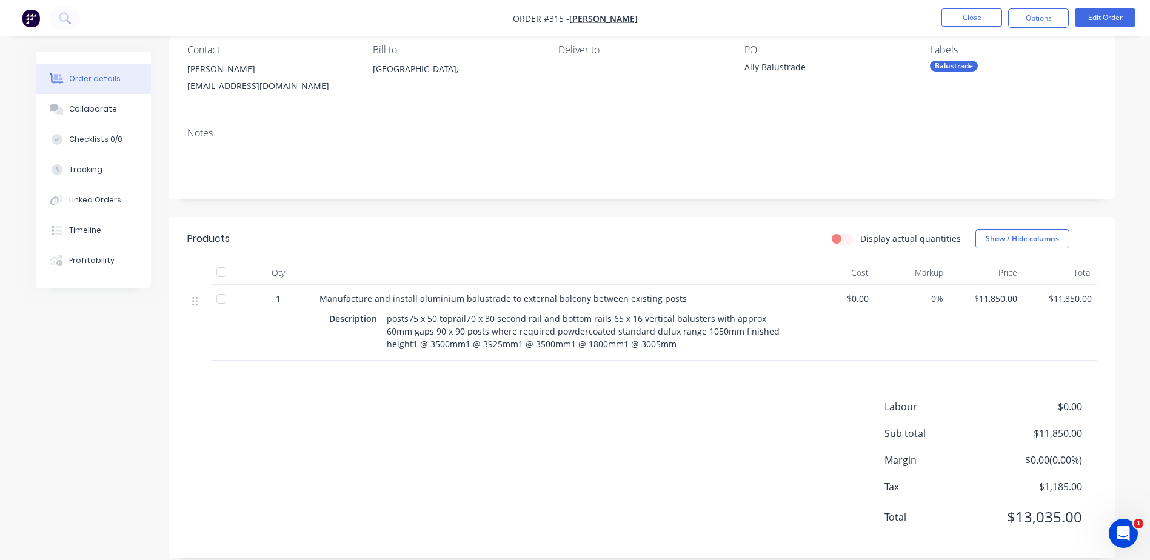
scroll to position [124, 0]
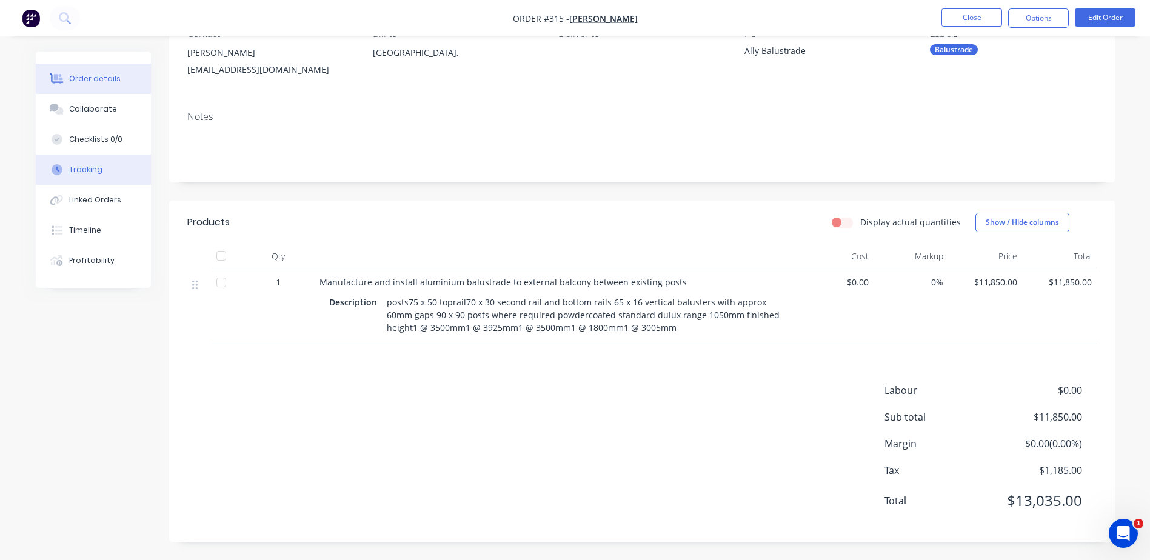
click at [88, 166] on div "Tracking" at bounding box center [85, 169] width 33 height 11
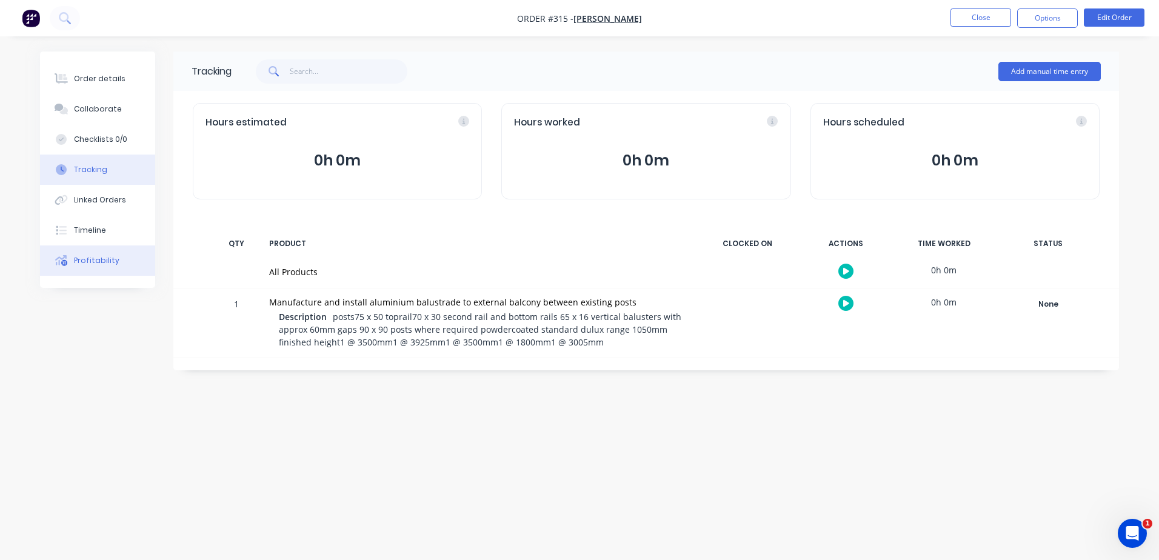
click at [88, 257] on div "Profitability" at bounding box center [96, 260] width 45 height 11
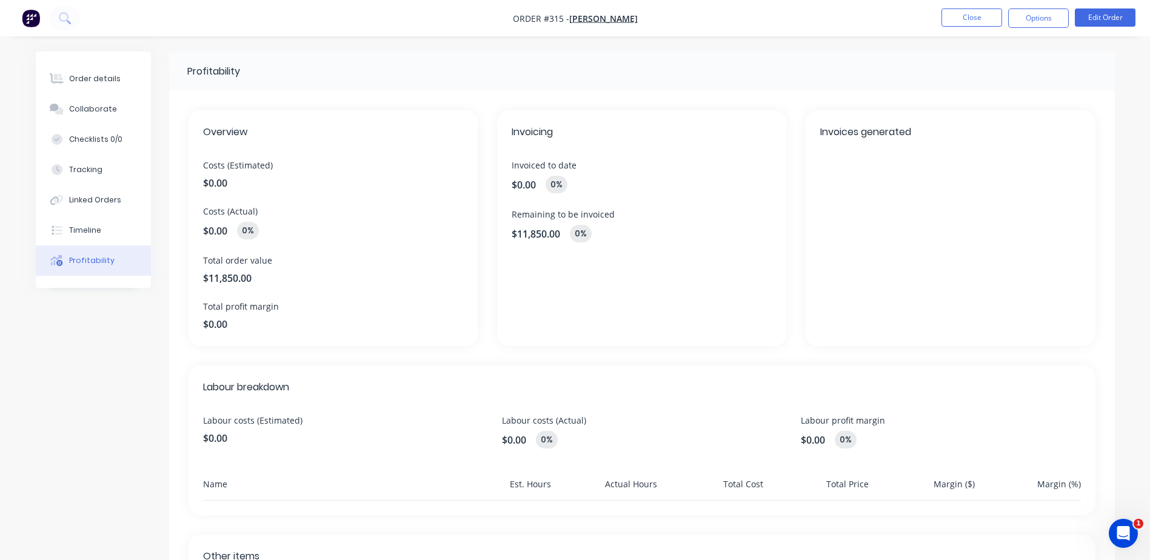
click at [530, 179] on span "$0.00" at bounding box center [524, 185] width 24 height 15
click at [537, 187] on div "$0.00 0 %" at bounding box center [642, 185] width 260 height 18
click at [103, 82] on div "Order details" at bounding box center [95, 78] width 52 height 11
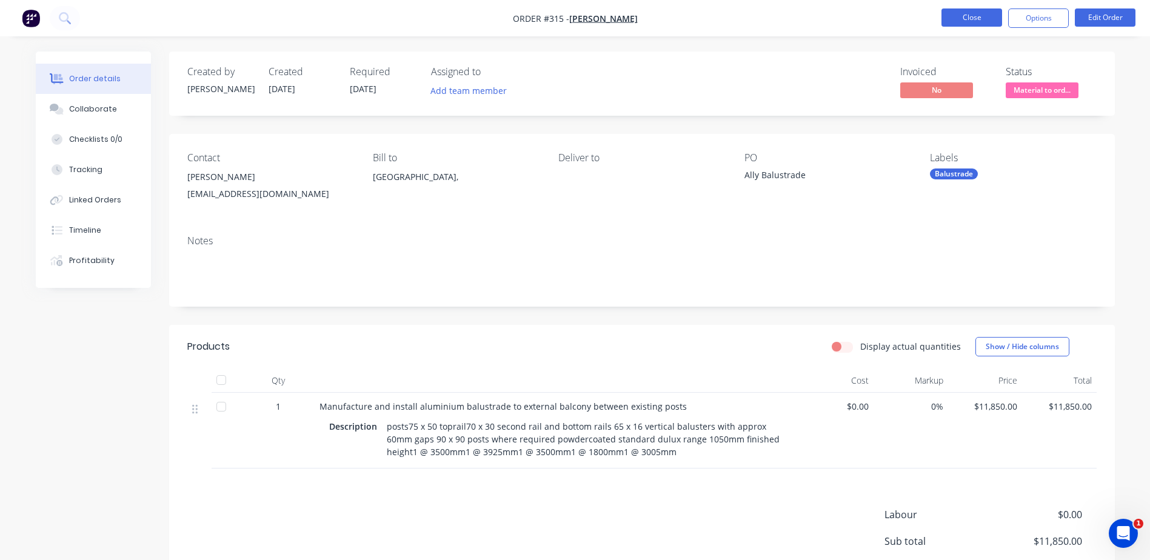
click at [983, 19] on button "Close" at bounding box center [971, 17] width 61 height 18
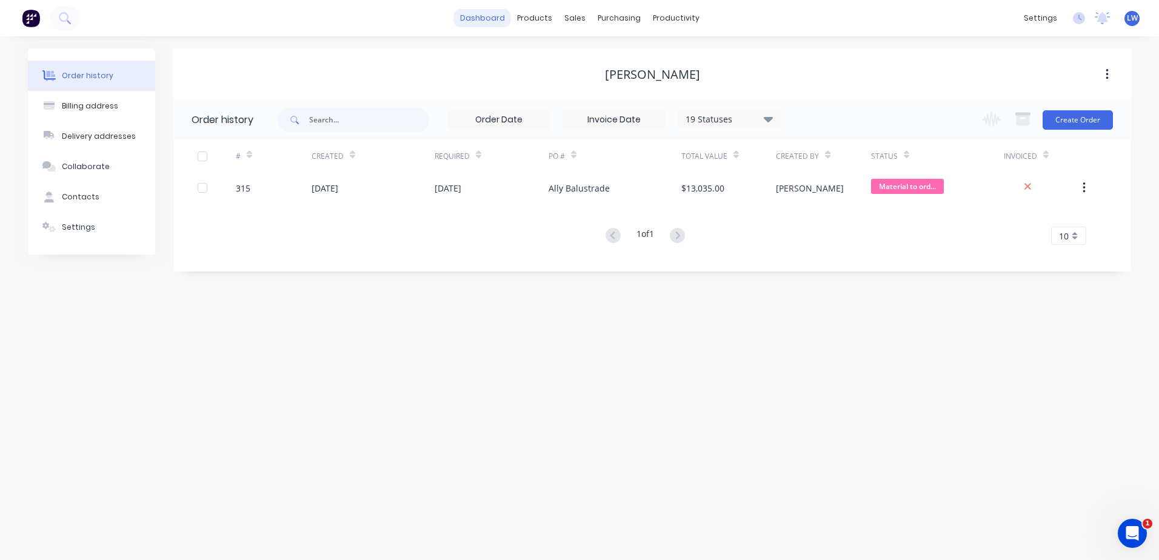
click at [500, 18] on link "dashboard" at bounding box center [482, 18] width 57 height 18
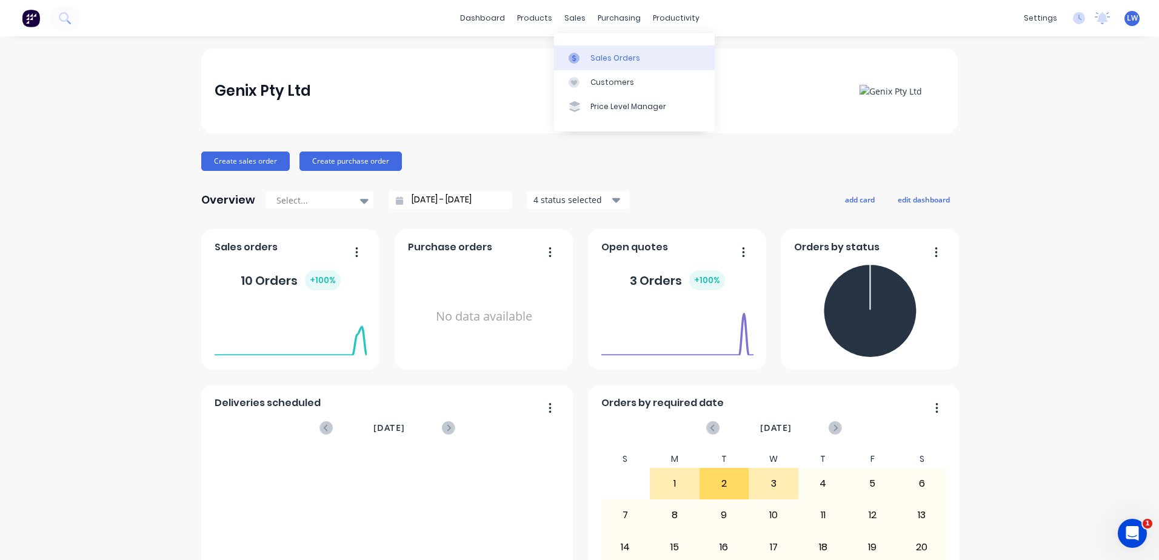
click at [595, 60] on div "Sales Orders" at bounding box center [615, 58] width 50 height 11
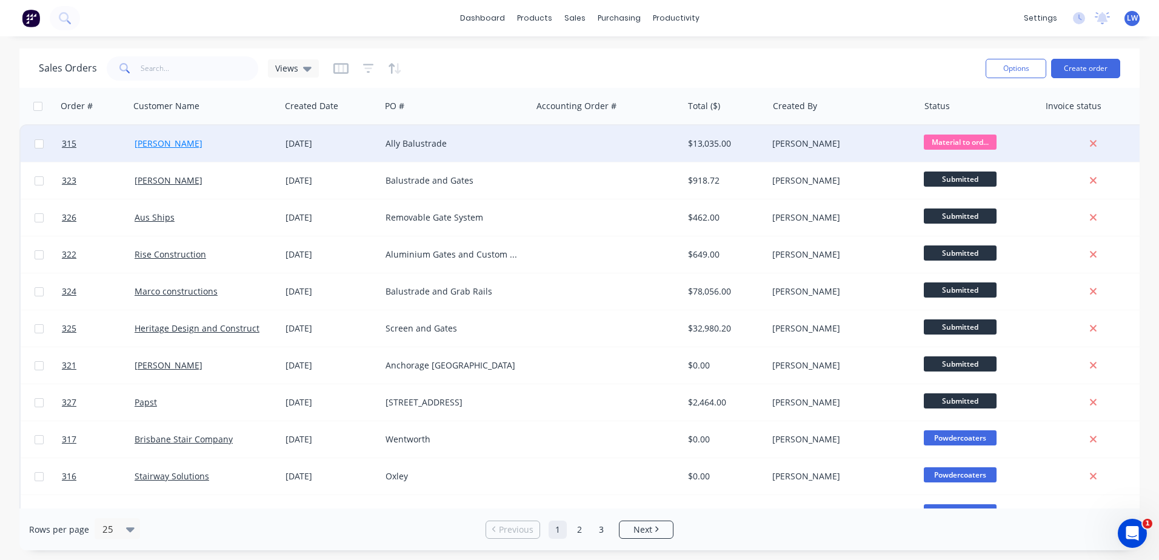
click at [169, 141] on link "[PERSON_NAME]" at bounding box center [169, 144] width 68 height 12
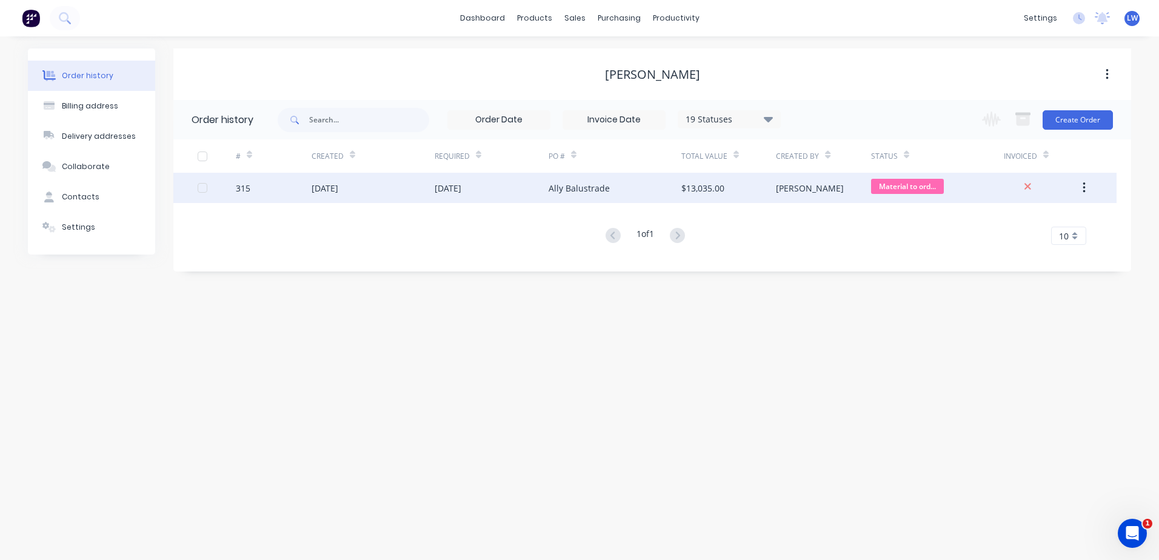
click at [1083, 189] on icon "button" at bounding box center [1084, 187] width 3 height 13
click at [739, 193] on div "$13,035.00" at bounding box center [728, 188] width 95 height 30
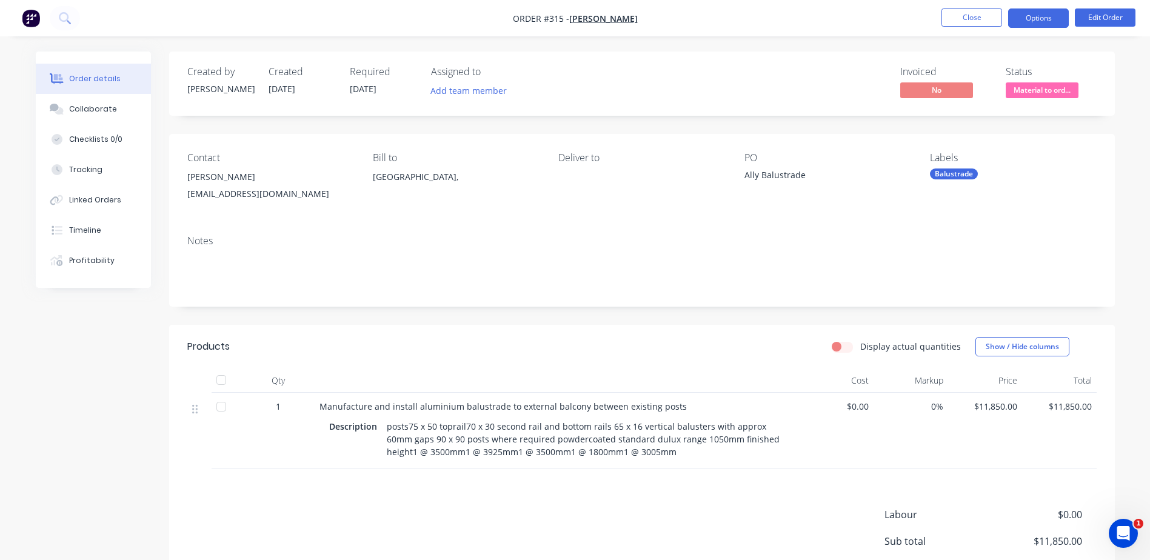
click at [1052, 21] on button "Options" at bounding box center [1038, 17] width 61 height 19
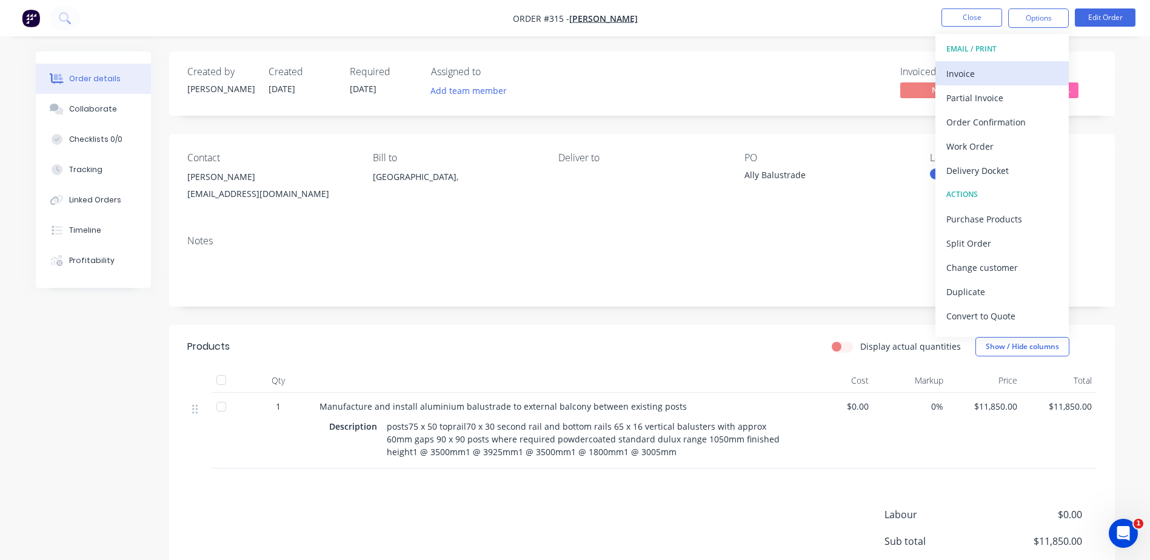
click at [963, 72] on div "Invoice" at bounding box center [1002, 74] width 112 height 18
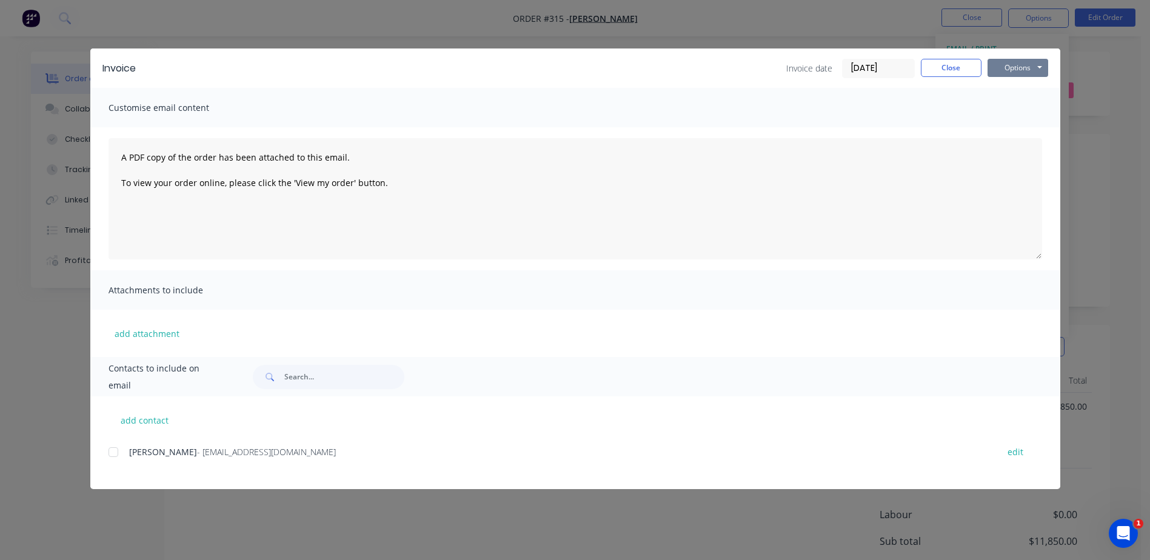
click at [1014, 70] on button "Options" at bounding box center [1018, 68] width 61 height 18
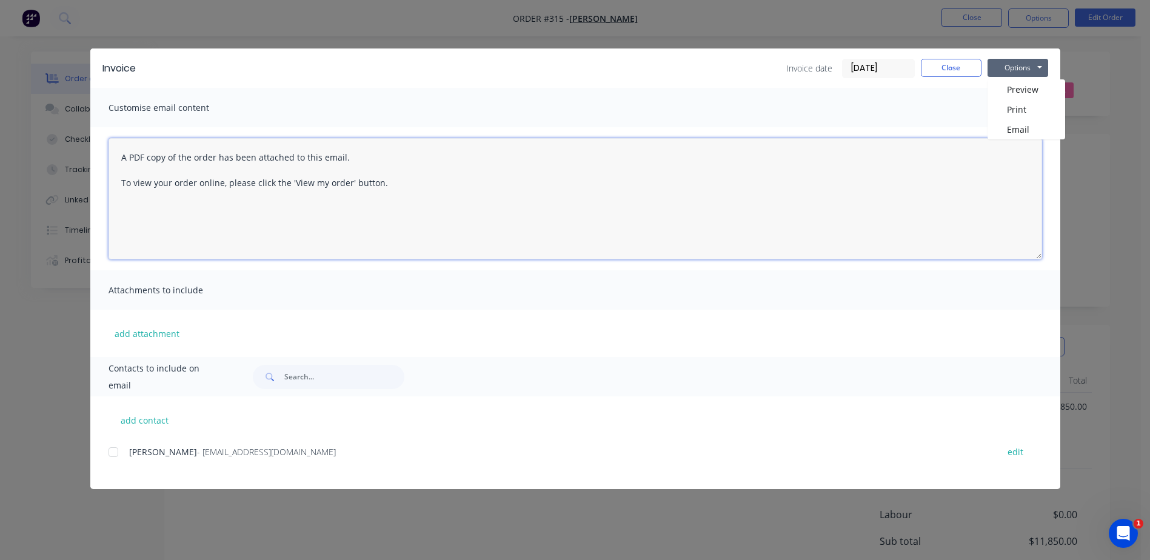
click at [723, 166] on textarea "A PDF copy of the order has been attached to this email. To view your order onl…" at bounding box center [576, 198] width 934 height 121
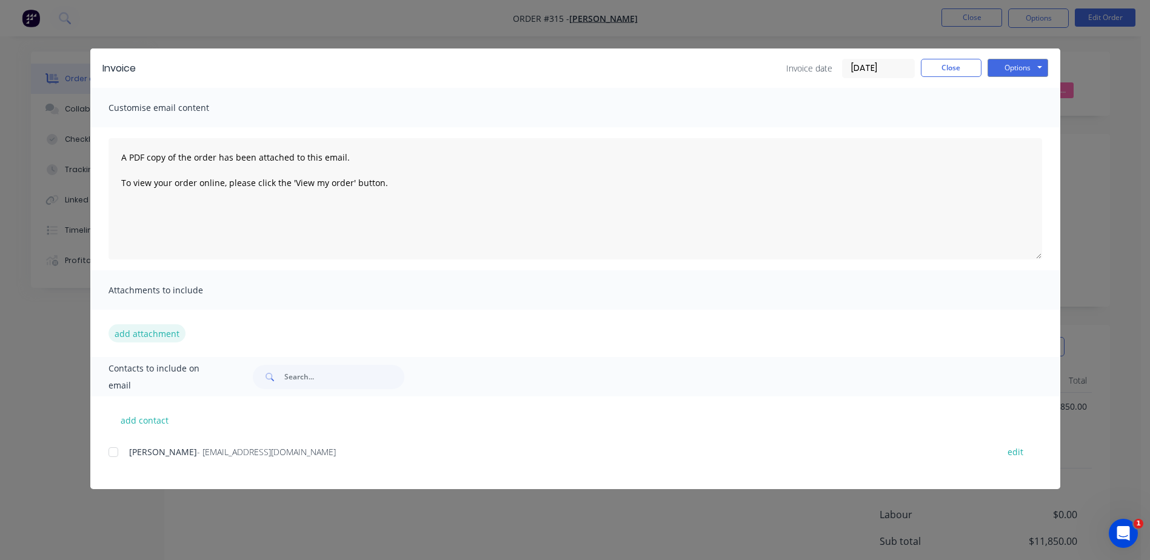
click at [150, 337] on button "add attachment" at bounding box center [147, 333] width 77 height 18
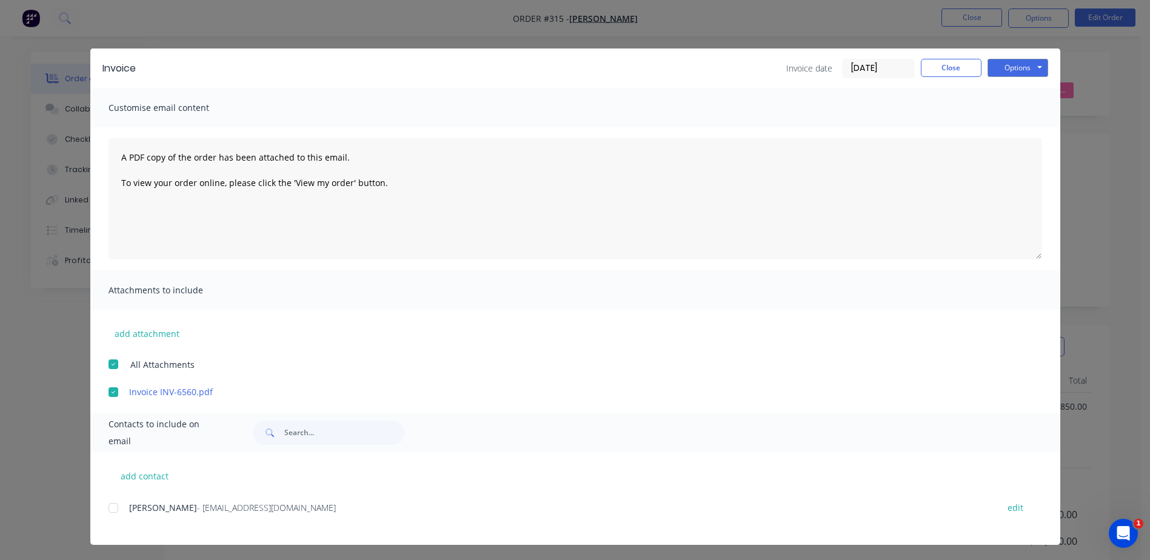
scroll to position [2, 0]
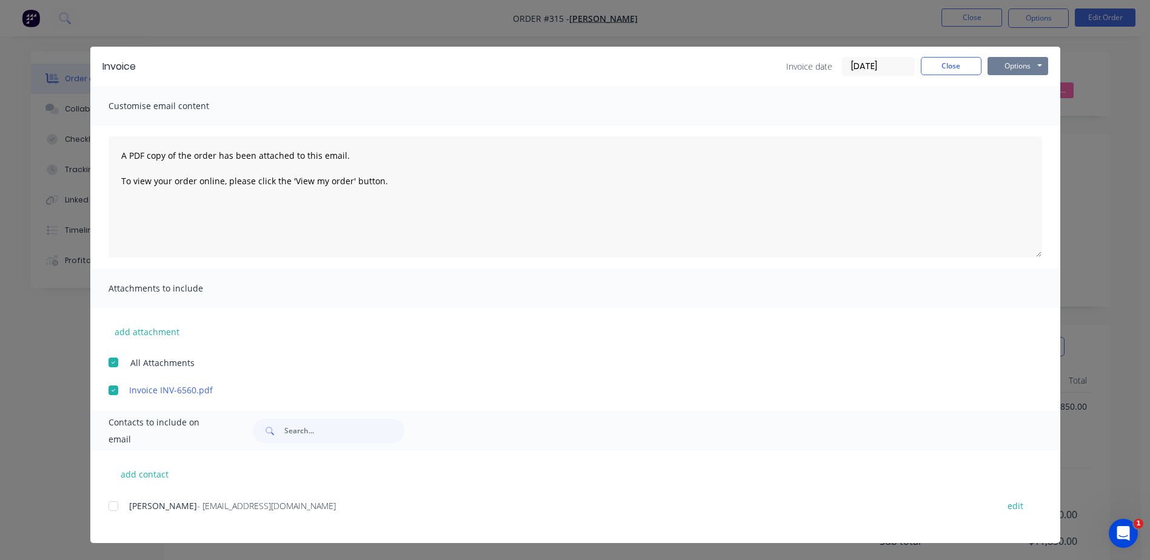
click at [1016, 65] on button "Options" at bounding box center [1018, 66] width 61 height 18
click at [917, 150] on textarea "A PDF copy of the order has been attached to this email. To view your order onl…" at bounding box center [576, 196] width 934 height 121
click at [857, 67] on input "[DATE]" at bounding box center [879, 67] width 72 height 18
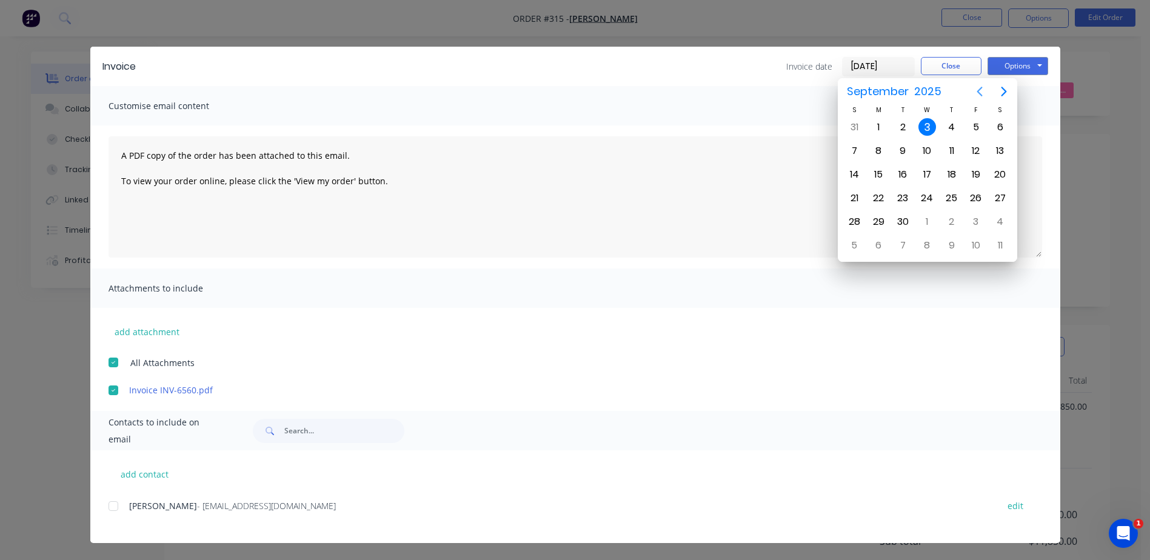
click at [982, 90] on icon "Previous page" at bounding box center [979, 91] width 15 height 15
click at [951, 152] on div "10" at bounding box center [952, 151] width 18 height 18
type input "10/07/25"
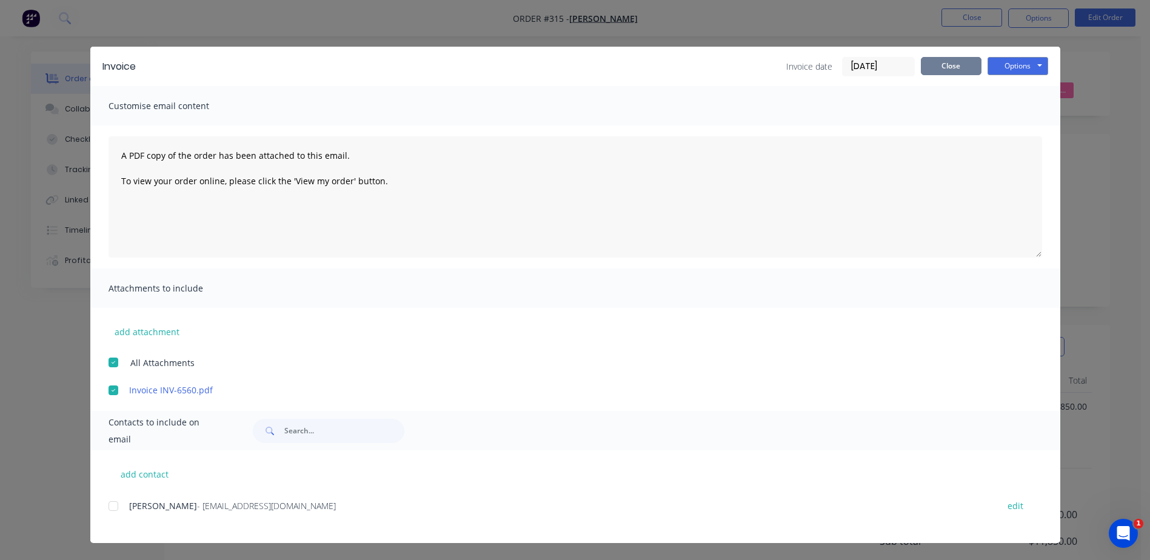
click at [945, 67] on button "Close" at bounding box center [951, 66] width 61 height 18
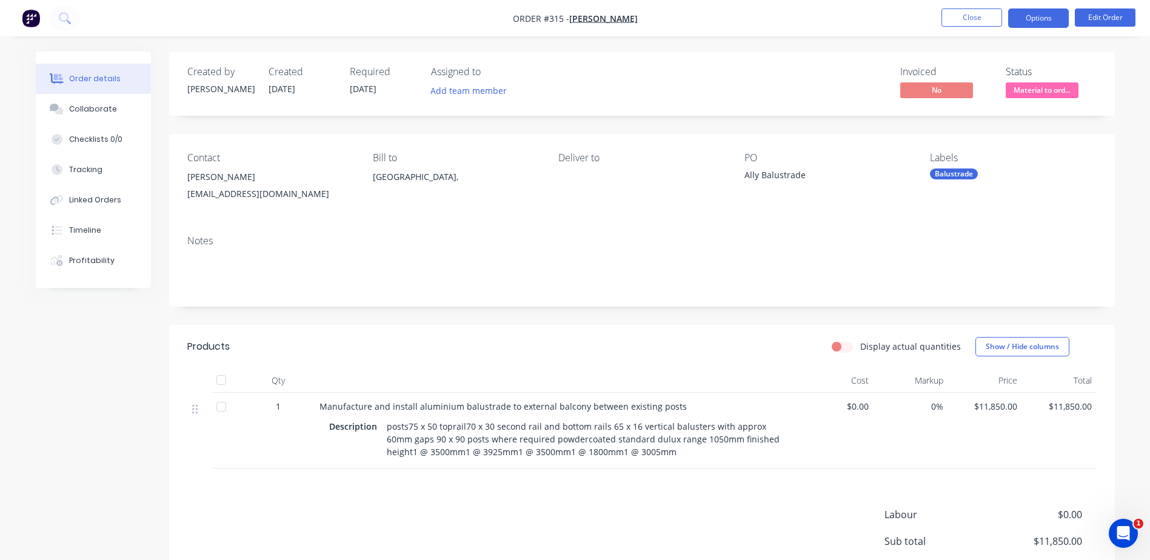
click at [1037, 14] on button "Options" at bounding box center [1038, 17] width 61 height 19
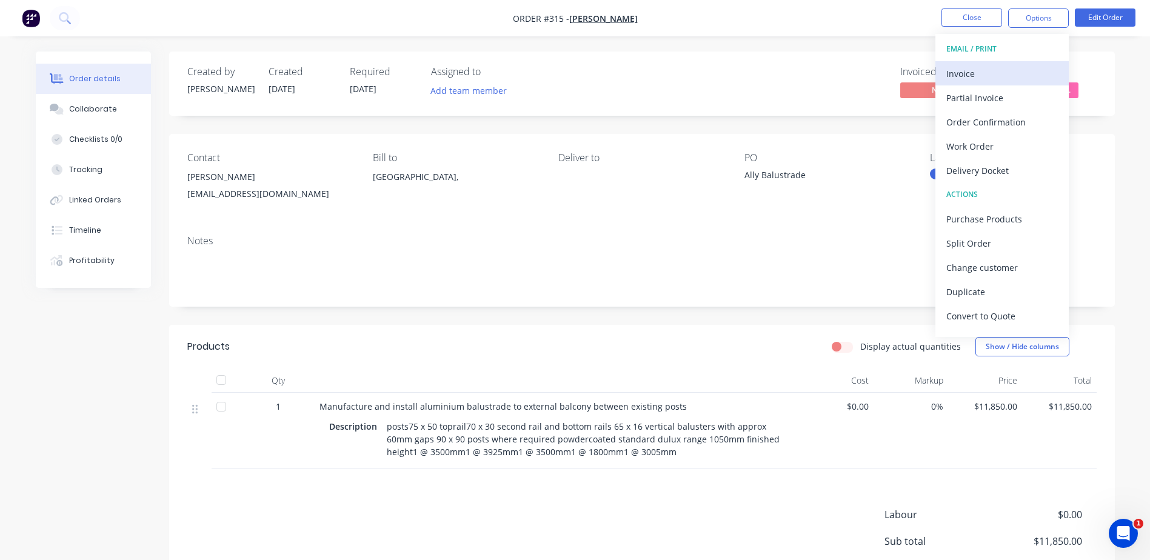
click at [965, 78] on div "Invoice" at bounding box center [1002, 74] width 112 height 18
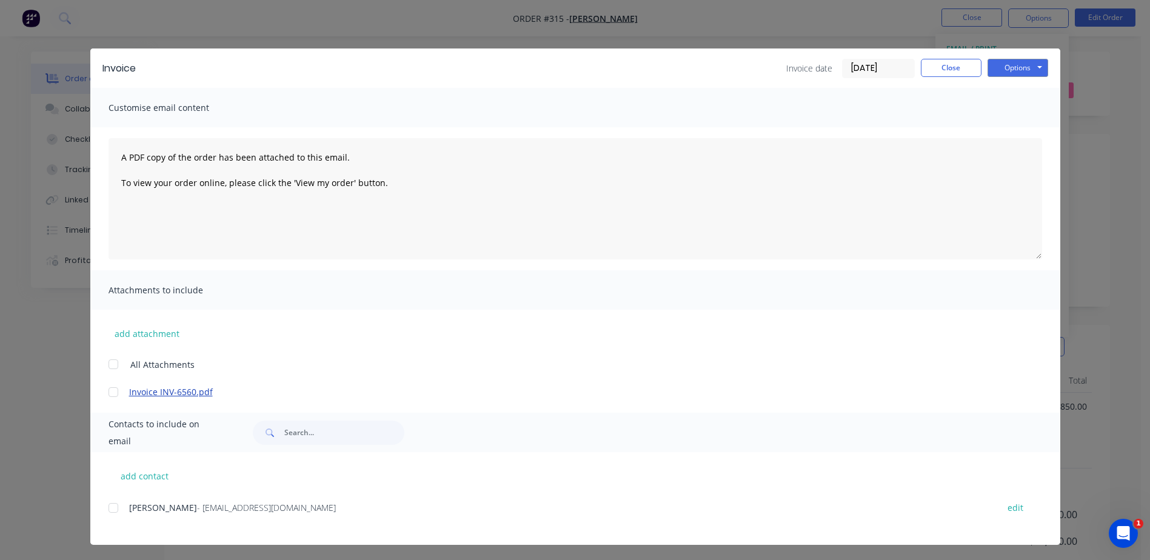
scroll to position [2, 0]
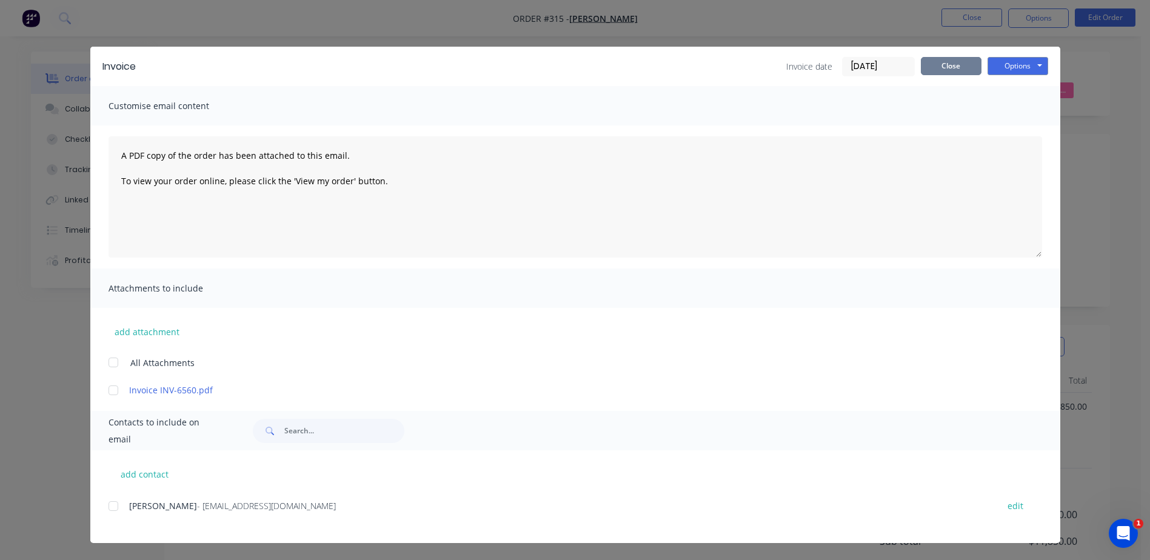
click at [948, 72] on button "Close" at bounding box center [951, 66] width 61 height 18
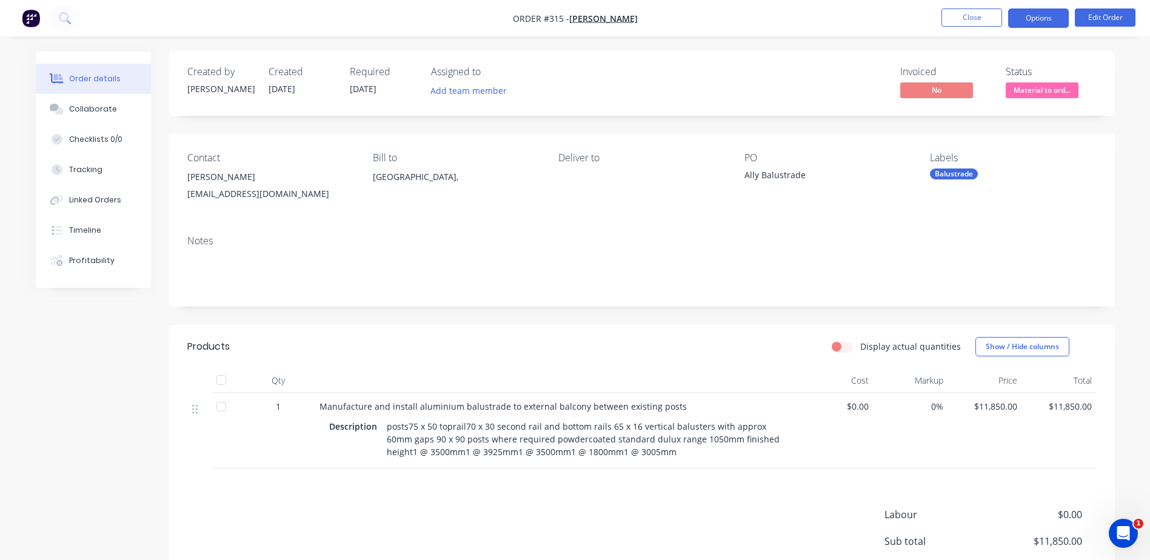
click at [1029, 21] on button "Options" at bounding box center [1038, 17] width 61 height 19
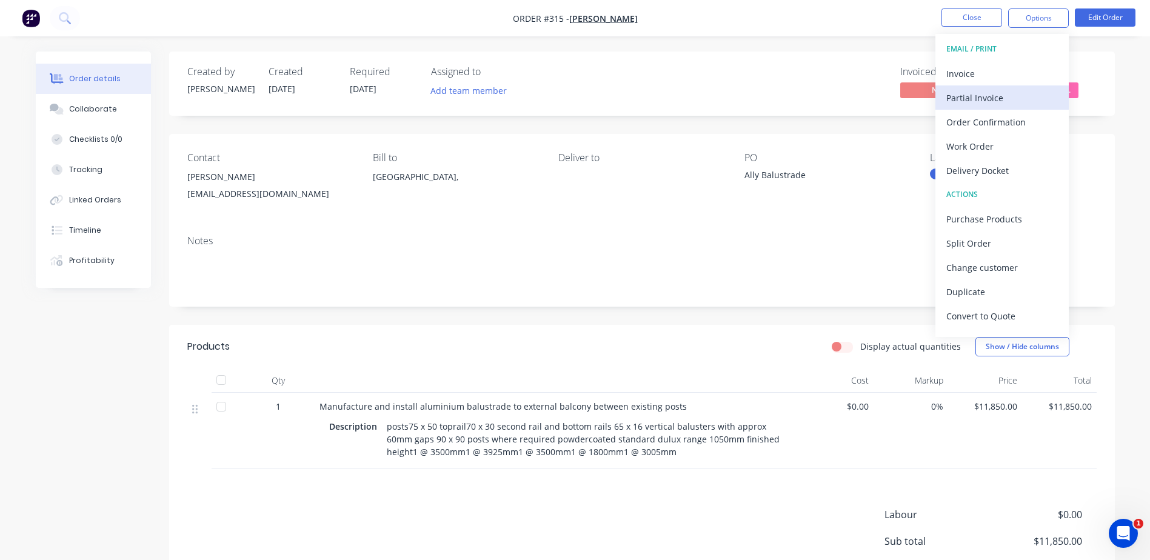
click at [997, 96] on div "Partial Invoice" at bounding box center [1002, 98] width 112 height 18
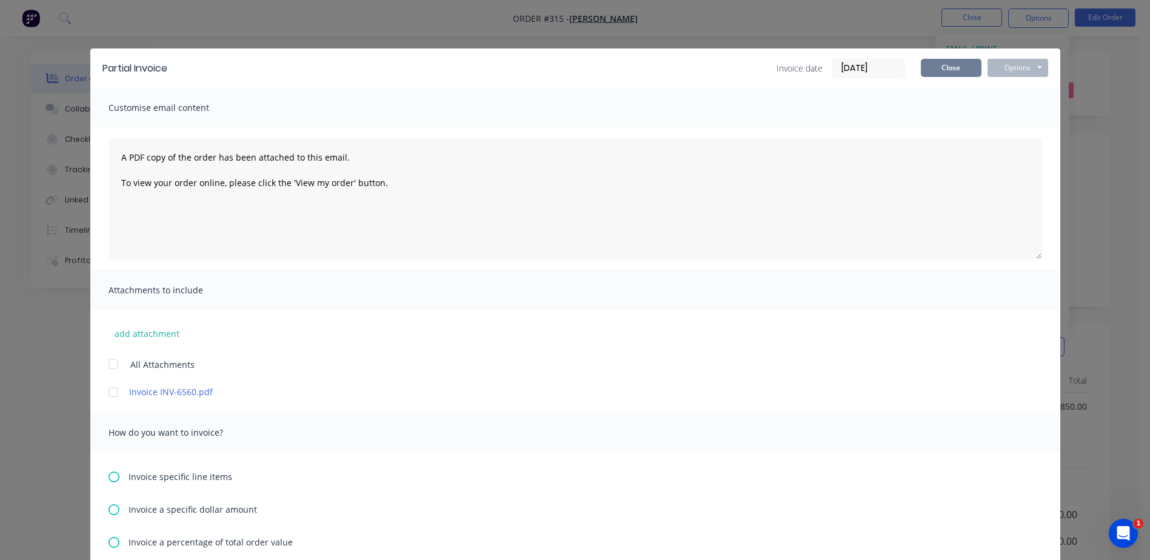
click at [960, 73] on button "Close" at bounding box center [951, 68] width 61 height 18
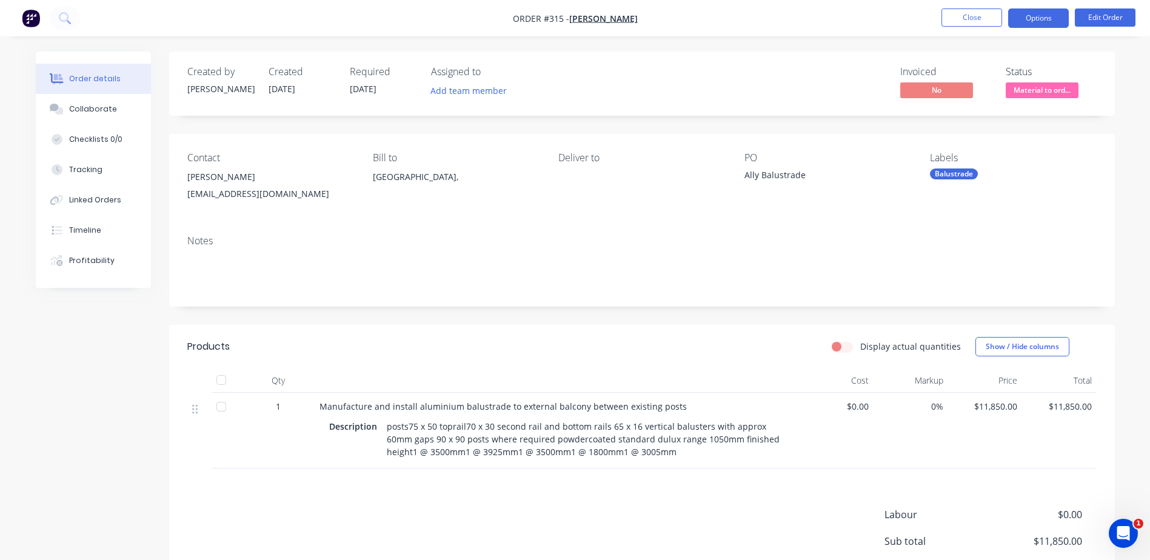
click at [1038, 23] on button "Options" at bounding box center [1038, 17] width 61 height 19
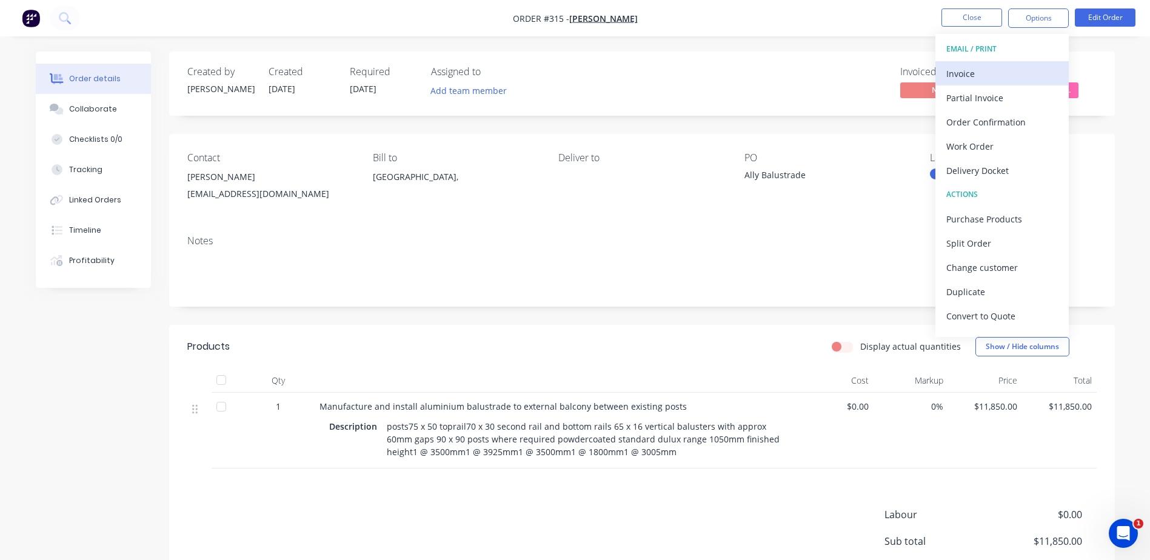
click at [954, 74] on div "Invoice" at bounding box center [1002, 74] width 112 height 18
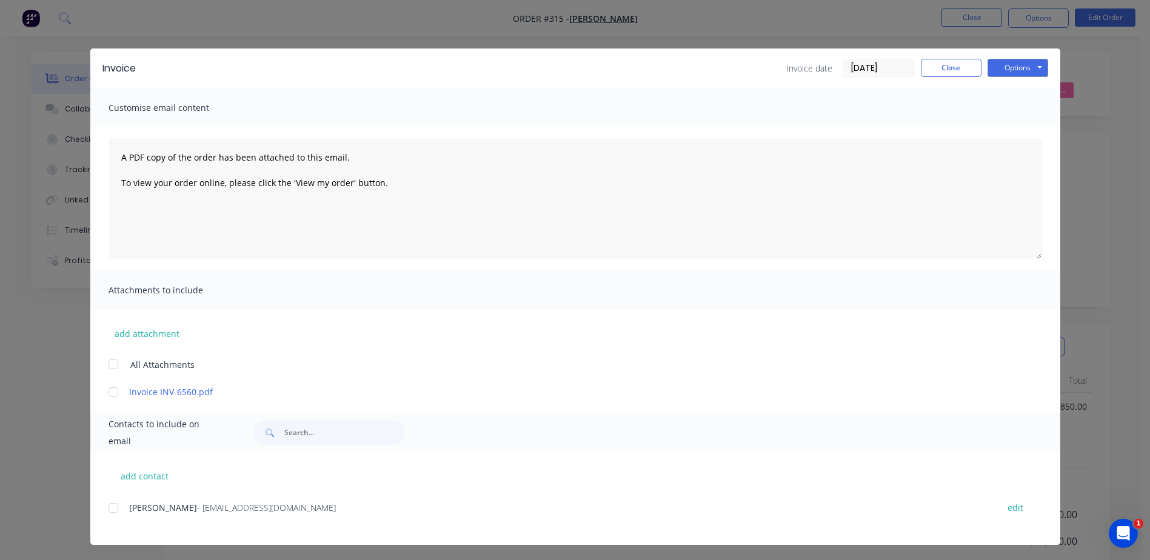
click at [106, 393] on div at bounding box center [113, 392] width 24 height 24
drag, startPoint x: 109, startPoint y: 393, endPoint x: 544, endPoint y: 335, distance: 439.7
click at [544, 335] on div "add attachment All Attachments Invoice INV-6560.pdf" at bounding box center [575, 354] width 970 height 89
click at [1009, 73] on button "Options" at bounding box center [1018, 68] width 61 height 18
click at [504, 318] on div "add attachment All Attachments Invoice INV-6560.pdf" at bounding box center [575, 354] width 970 height 89
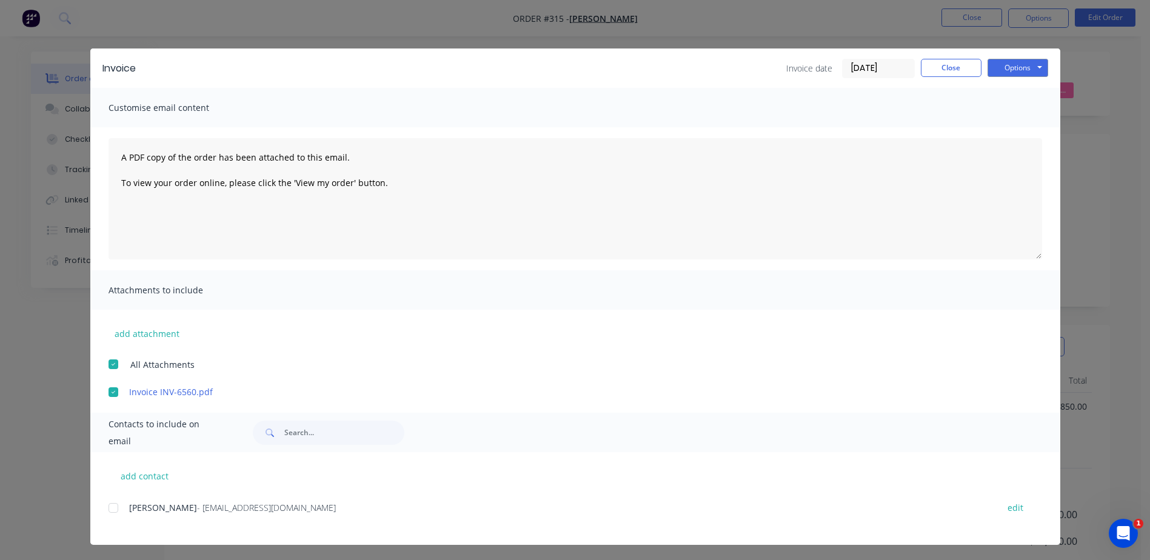
scroll to position [2, 0]
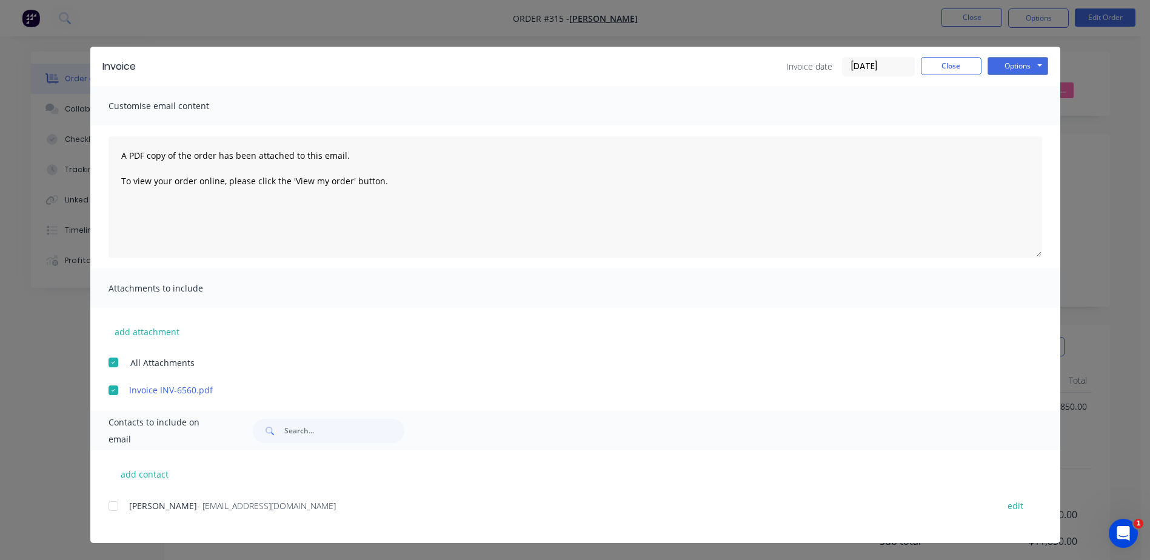
click at [107, 365] on div at bounding box center [113, 362] width 24 height 24
drag, startPoint x: 105, startPoint y: 390, endPoint x: 476, endPoint y: 373, distance: 371.4
click at [476, 373] on div "add attachment All Attachments Invoice INV-6560.pdf" at bounding box center [575, 352] width 970 height 89
click at [1009, 62] on button "Options" at bounding box center [1018, 66] width 61 height 18
click at [1017, 85] on button "Preview" at bounding box center [1027, 88] width 78 height 20
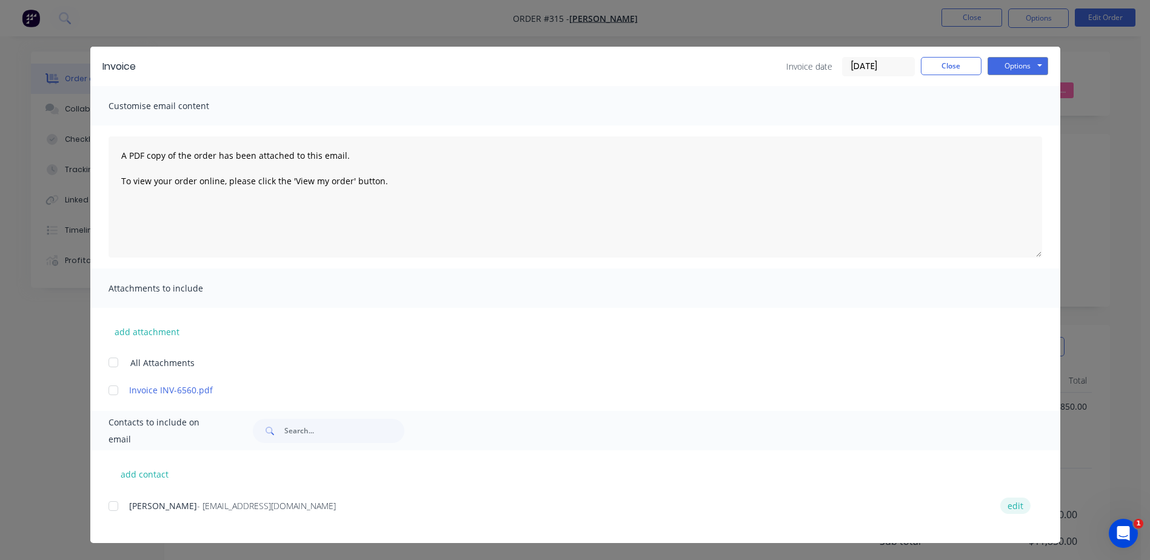
click at [1018, 506] on button "edit" at bounding box center [1015, 506] width 30 height 16
select select "AU"
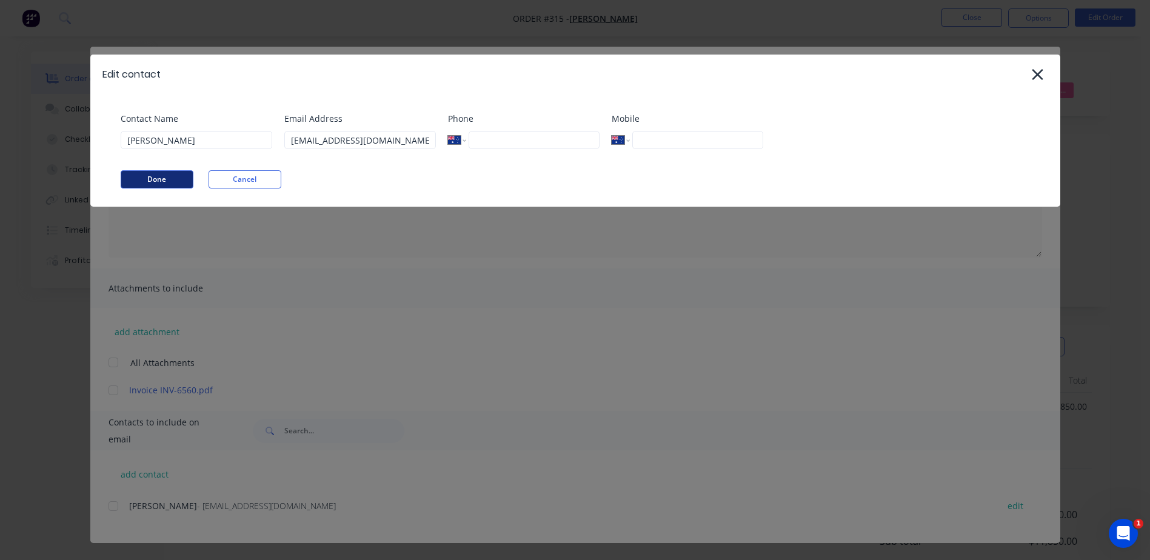
click at [141, 172] on button "Done" at bounding box center [157, 179] width 73 height 18
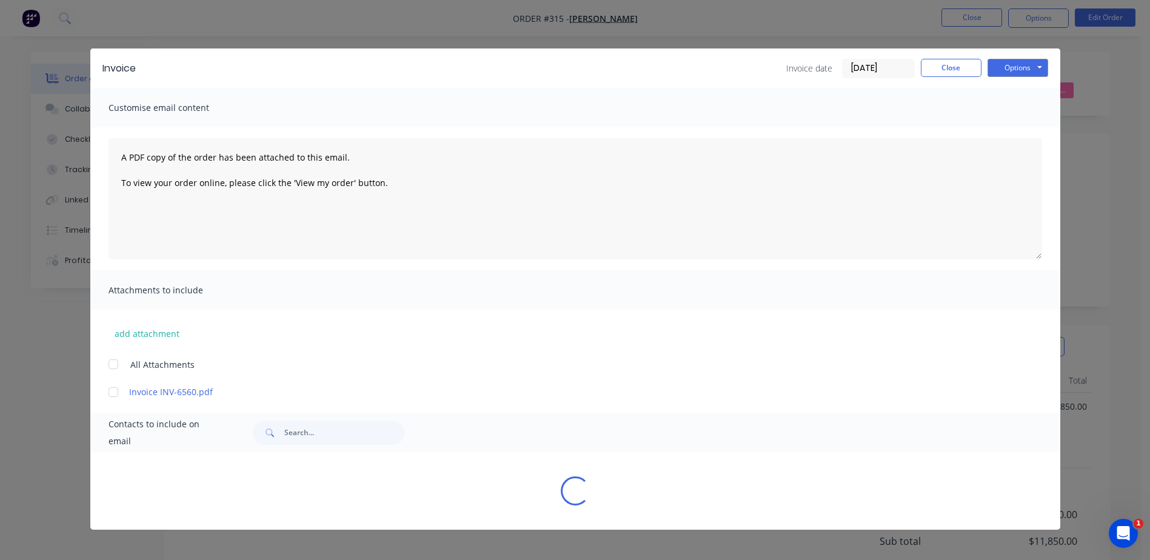
scroll to position [0, 0]
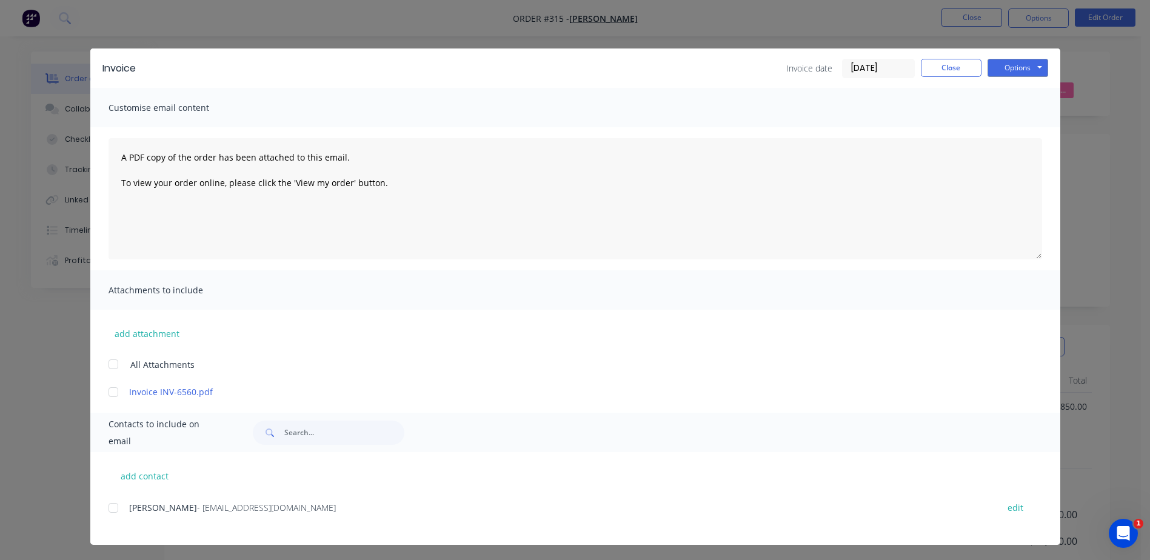
drag, startPoint x: 145, startPoint y: 388, endPoint x: 667, endPoint y: 359, distance: 522.7
click at [744, 359] on div "All Attachments" at bounding box center [585, 364] width 952 height 14
click at [112, 390] on div at bounding box center [113, 392] width 24 height 24
click at [1018, 68] on button "Options" at bounding box center [1018, 68] width 61 height 18
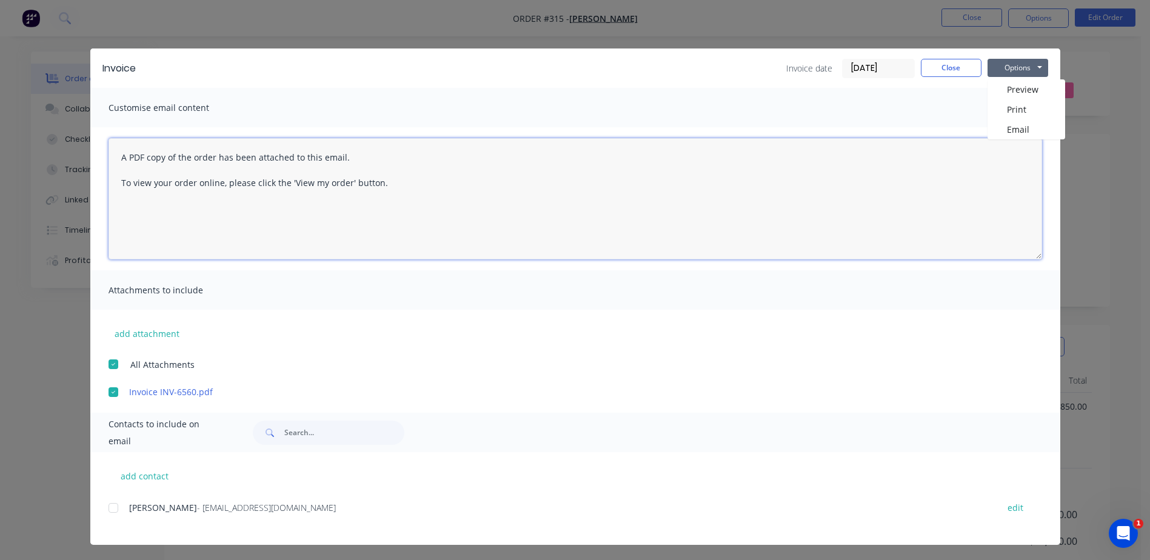
click at [878, 173] on textarea "A PDF copy of the order has been attached to this email. To view your order onl…" at bounding box center [576, 198] width 934 height 121
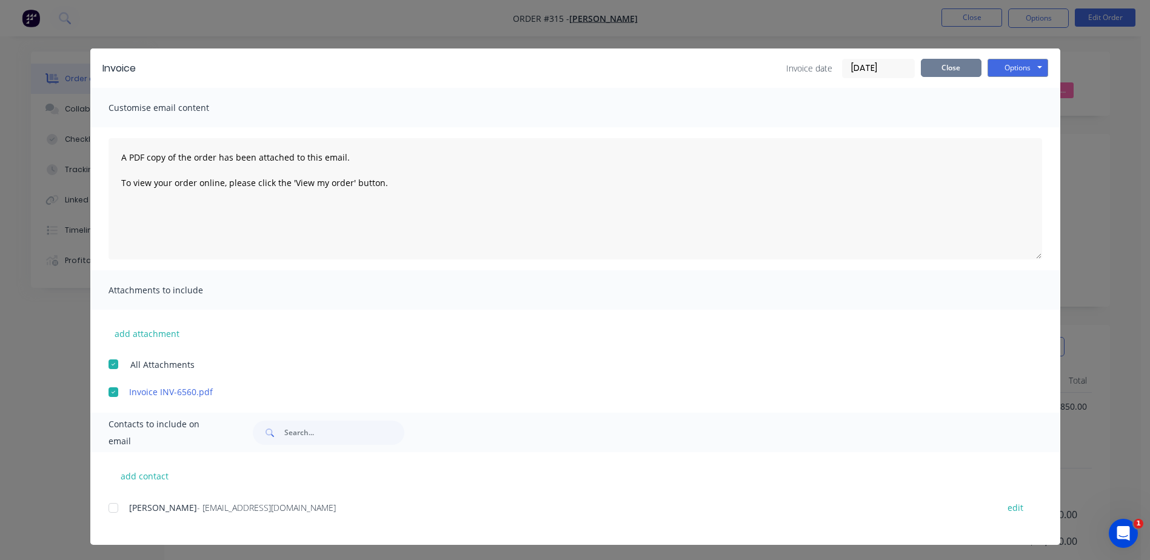
click at [952, 63] on button "Close" at bounding box center [951, 68] width 61 height 18
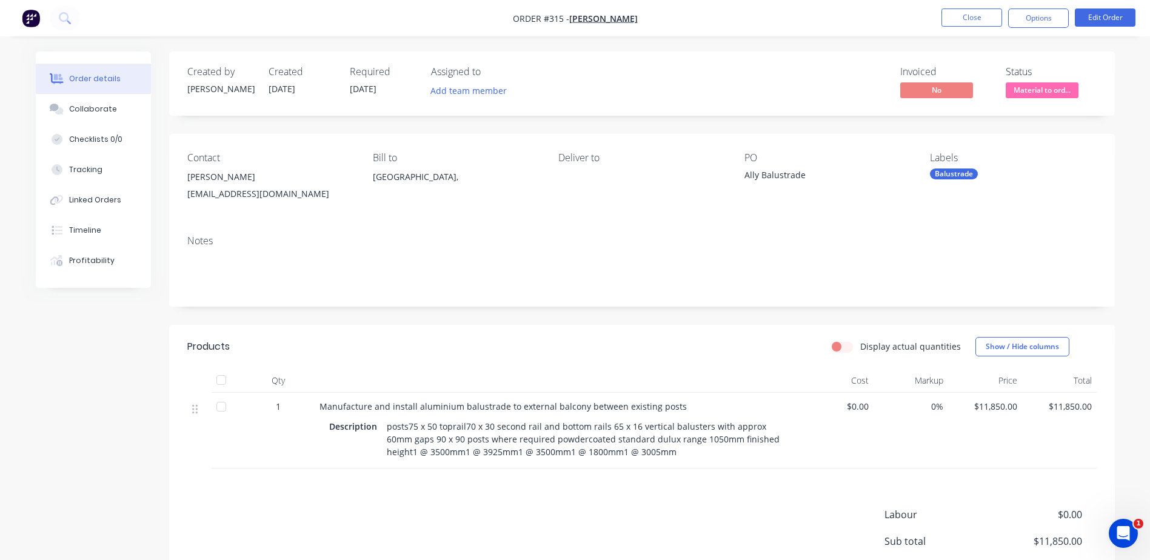
click at [1076, 217] on div "Contact Helen Walker helenw1109@gmail.com Bill to Australia, Deliver to PO Ally…" at bounding box center [642, 180] width 946 height 92
click at [1042, 11] on button "Options" at bounding box center [1038, 17] width 61 height 19
click at [1116, 13] on button "Edit Order" at bounding box center [1105, 17] width 61 height 18
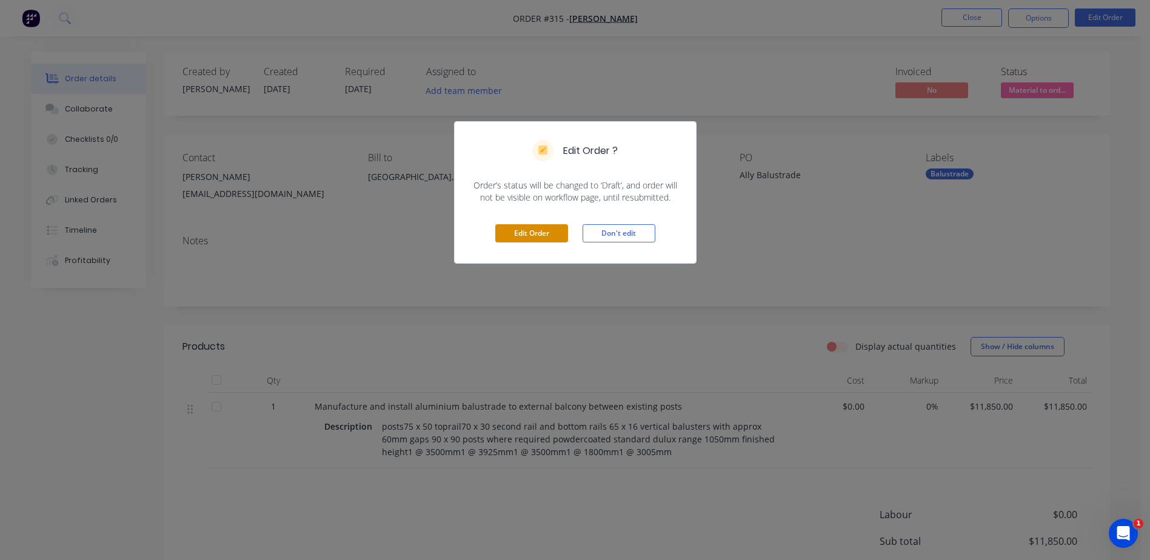
click at [553, 229] on button "Edit Order" at bounding box center [531, 233] width 73 height 18
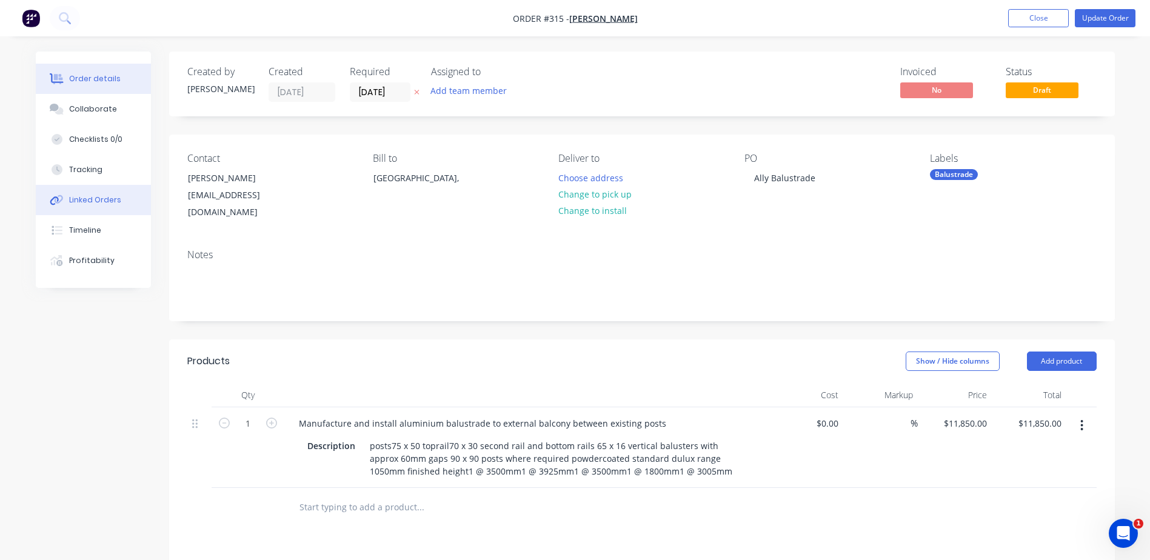
click at [87, 198] on div "Linked Orders" at bounding box center [95, 200] width 52 height 11
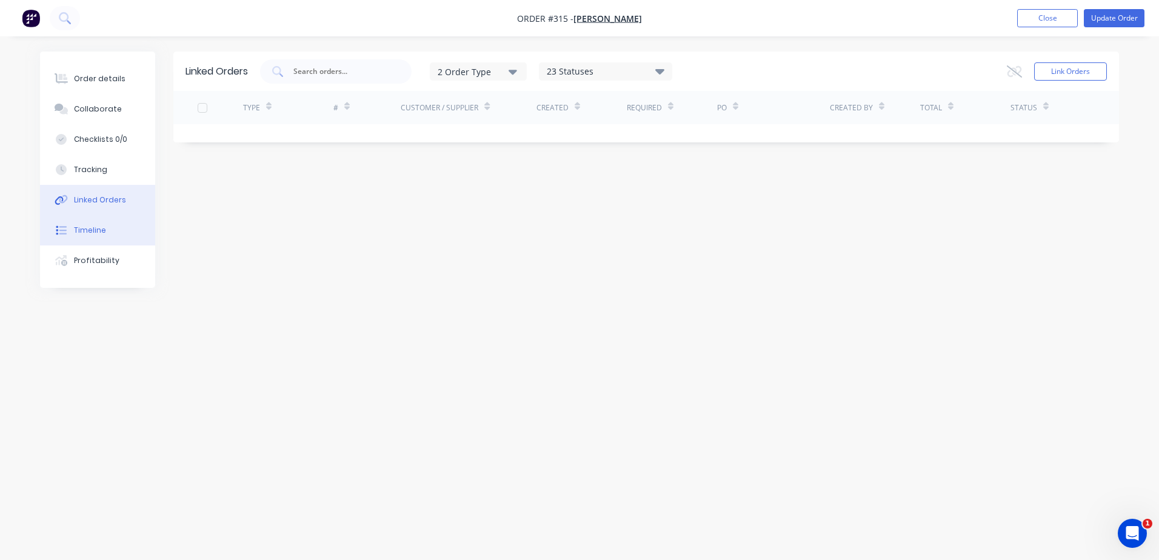
click at [87, 229] on div "Timeline" at bounding box center [90, 230] width 32 height 11
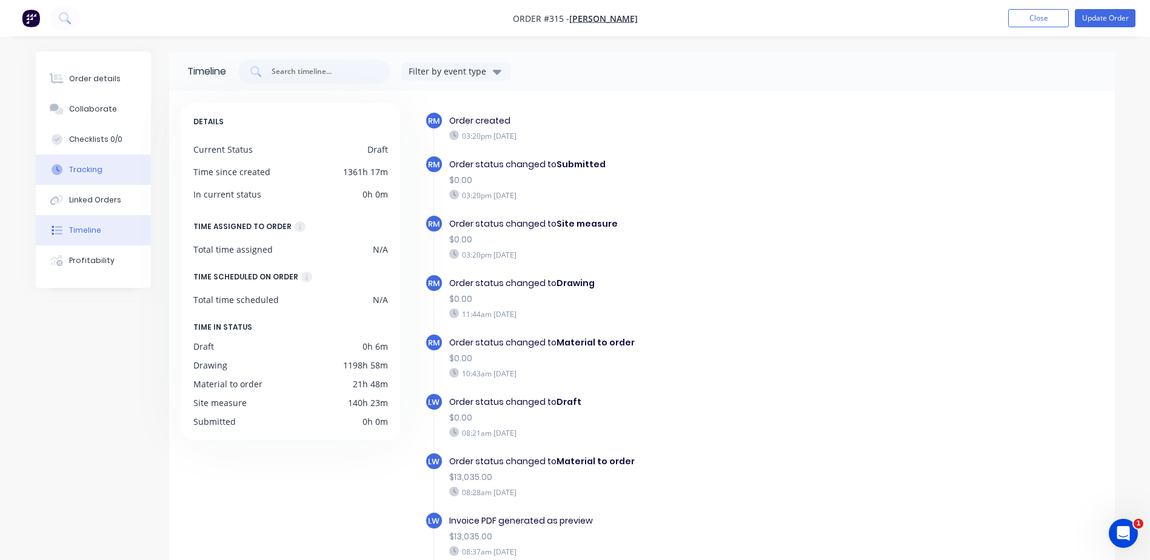
click at [102, 170] on button "Tracking" at bounding box center [93, 170] width 115 height 30
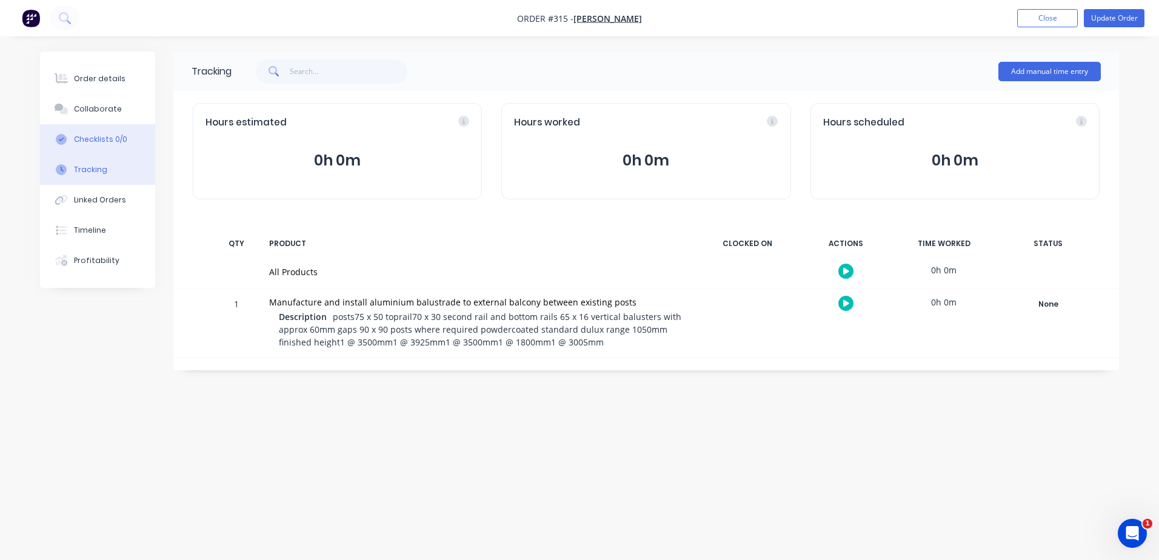
click at [111, 141] on div "Checklists 0/0" at bounding box center [100, 139] width 53 height 11
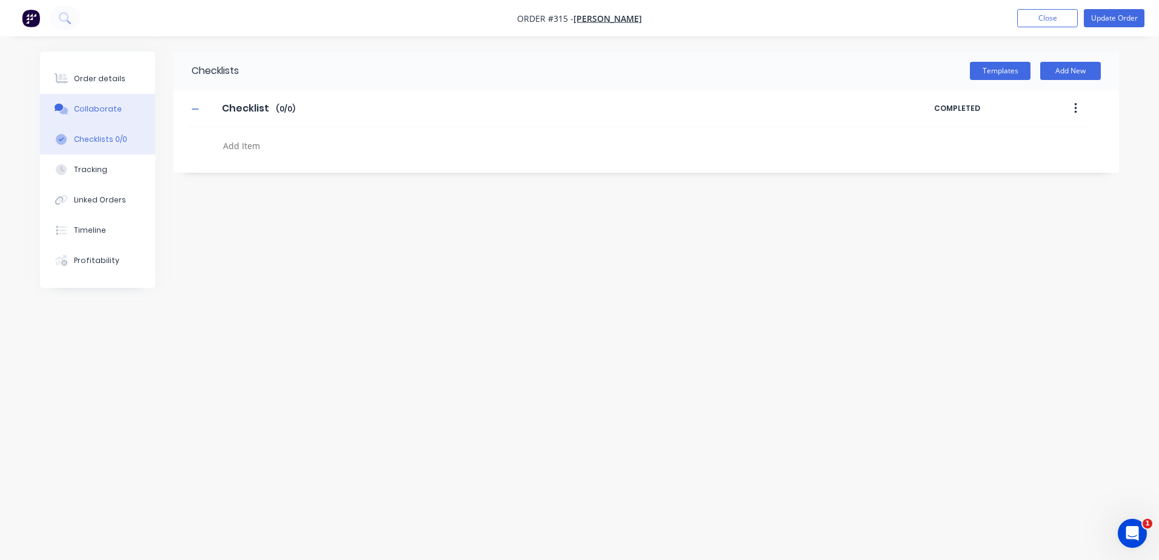
click at [105, 108] on div "Collaborate" at bounding box center [98, 109] width 48 height 11
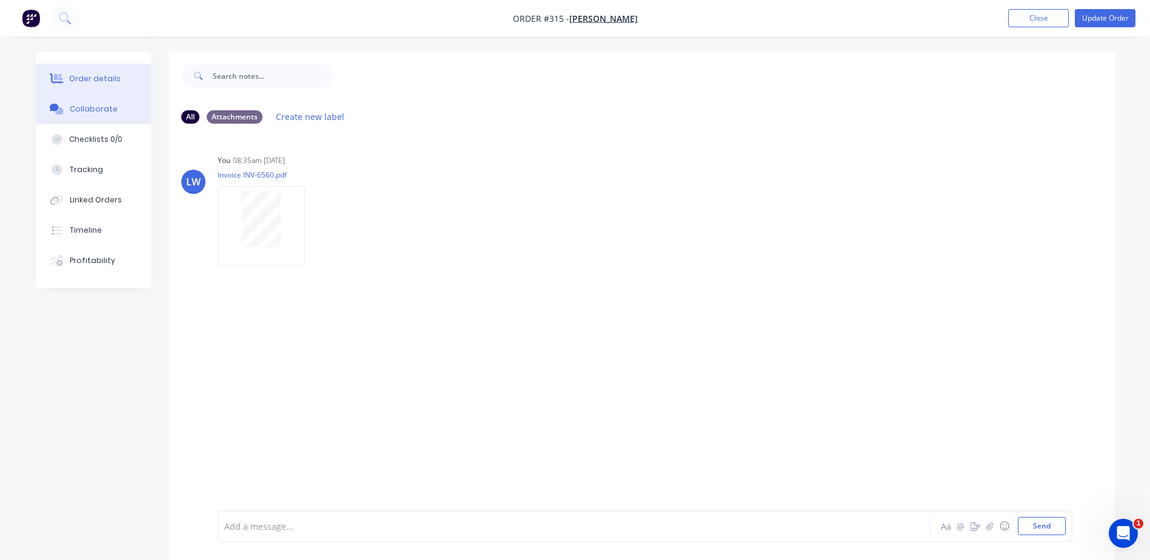
click at [100, 76] on div "Order details" at bounding box center [95, 78] width 52 height 11
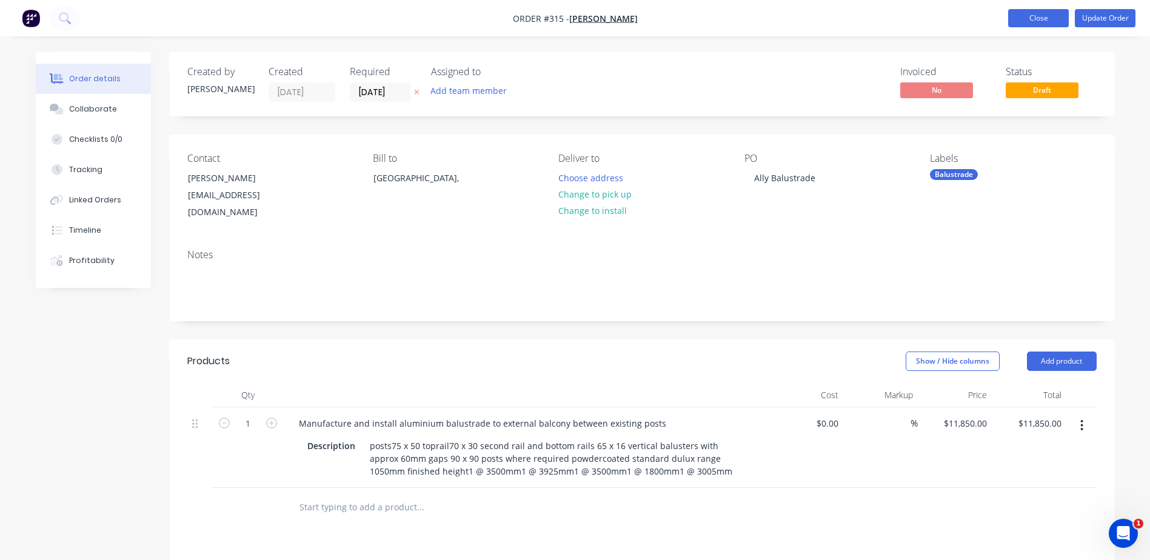
click at [1009, 19] on button "Close" at bounding box center [1038, 18] width 61 height 18
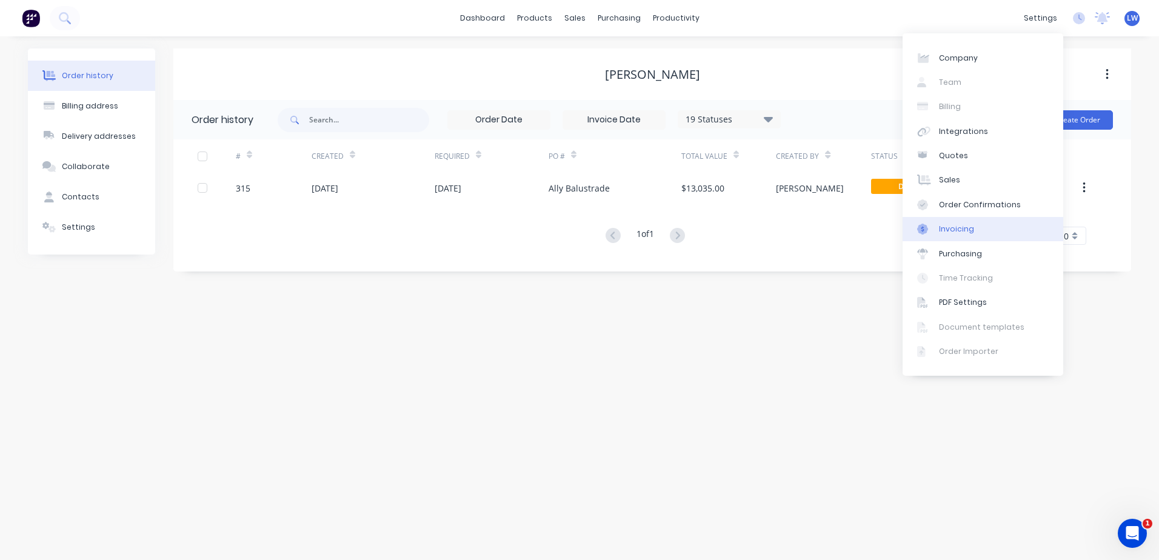
click at [955, 232] on div "Invoicing" at bounding box center [956, 229] width 35 height 11
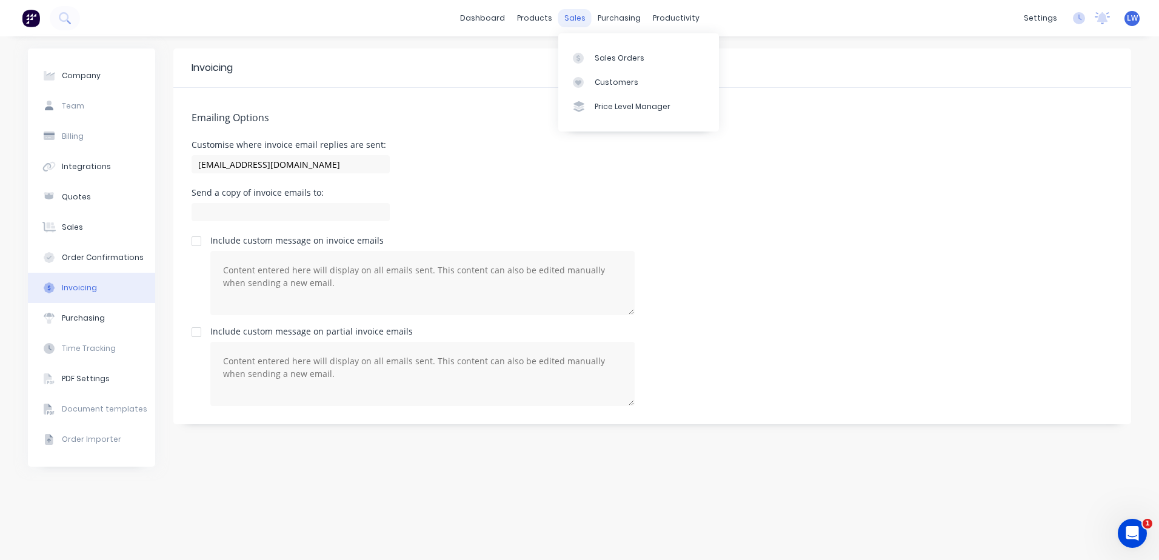
click at [581, 14] on div "sales" at bounding box center [574, 18] width 33 height 18
click at [623, 19] on div "purchasing" at bounding box center [619, 18] width 55 height 18
click at [634, 59] on div "Purchase Orders" at bounding box center [658, 58] width 64 height 11
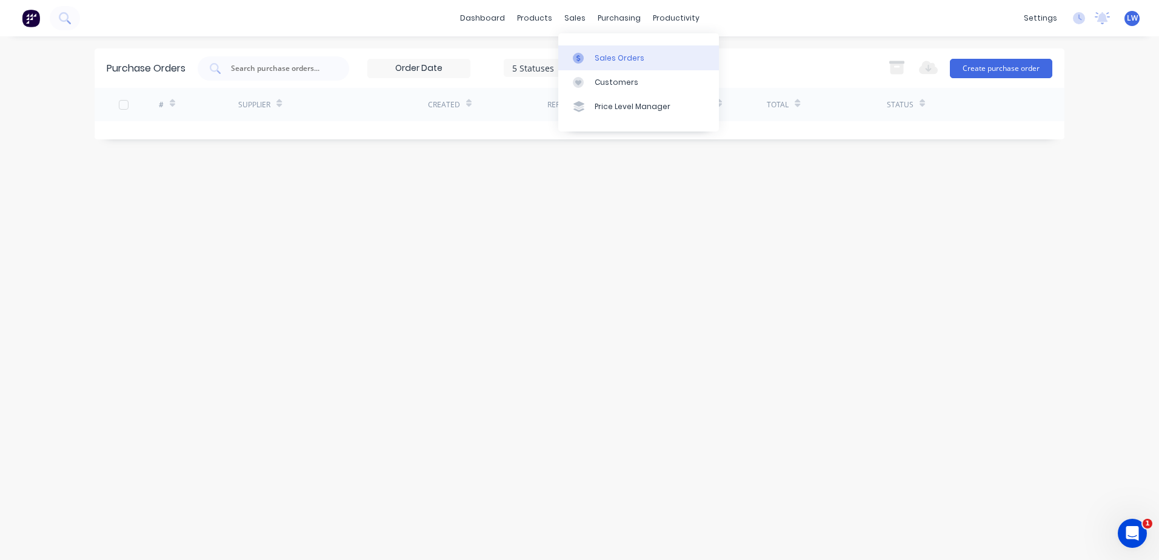
click at [597, 59] on div "Sales Orders" at bounding box center [620, 58] width 50 height 11
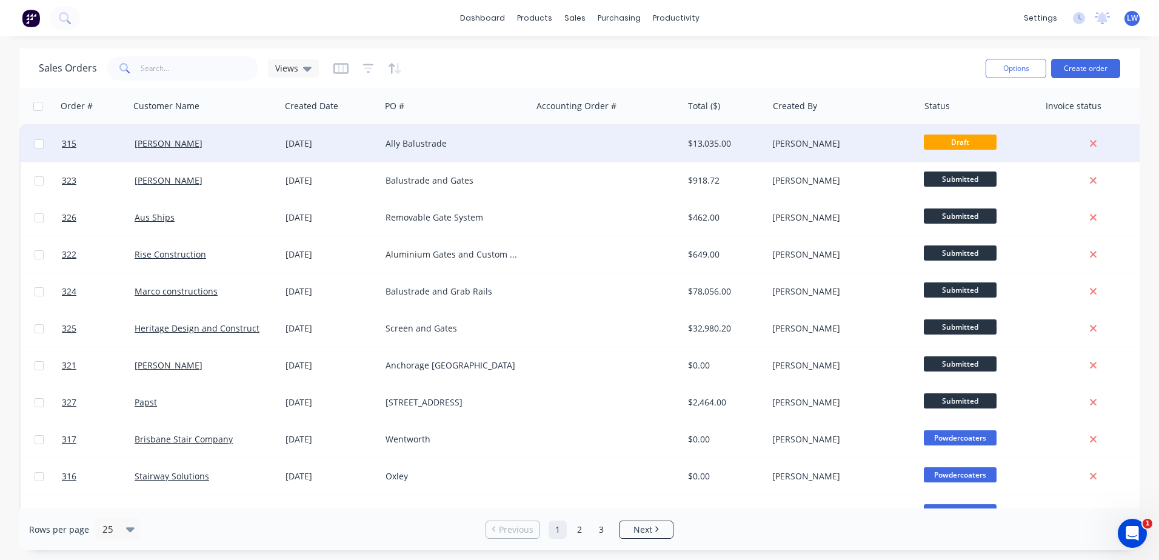
click at [433, 144] on div "Ally Balustrade" at bounding box center [453, 144] width 135 height 12
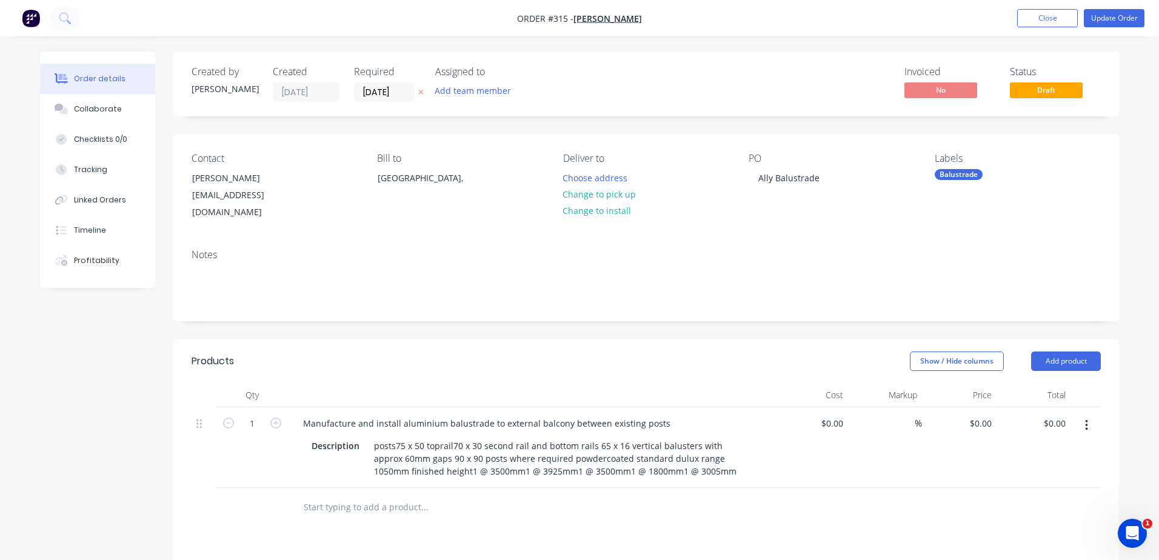
type input "$11,850.00"
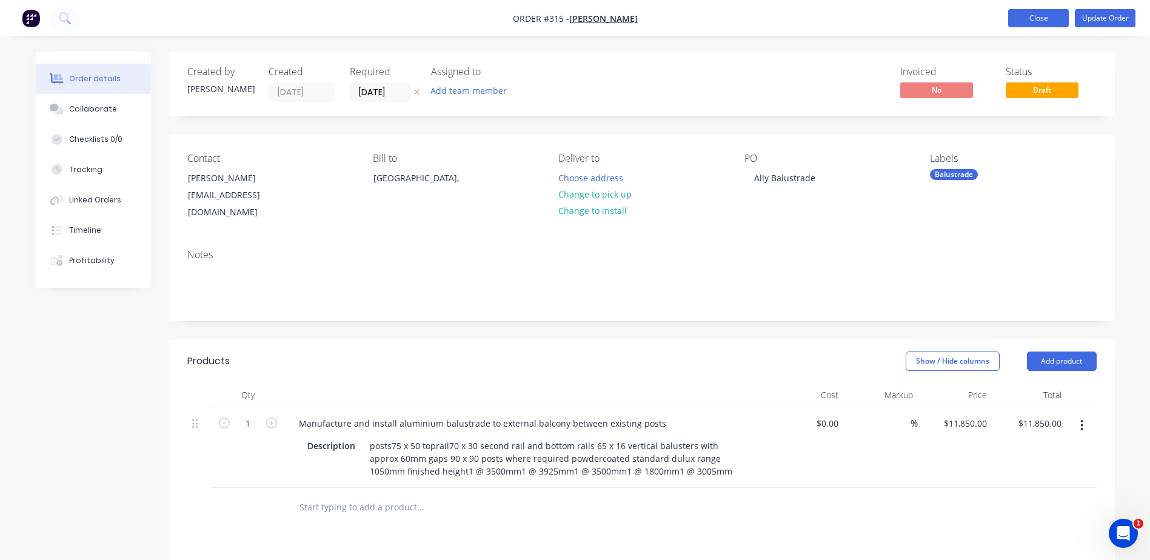
click at [1048, 16] on button "Close" at bounding box center [1038, 18] width 61 height 18
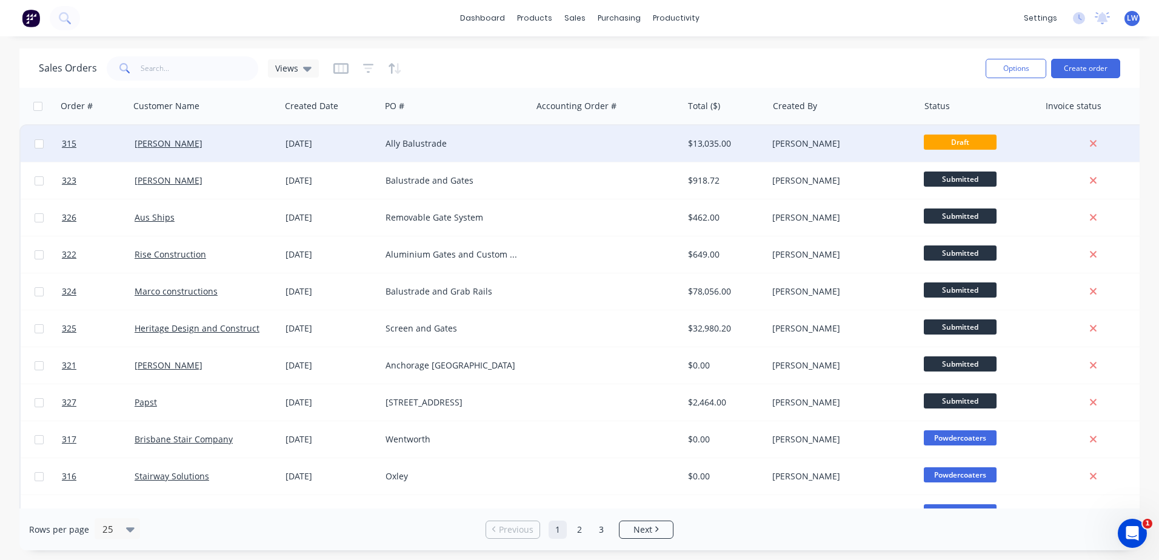
click at [425, 141] on div "Ally Balustrade" at bounding box center [453, 144] width 135 height 12
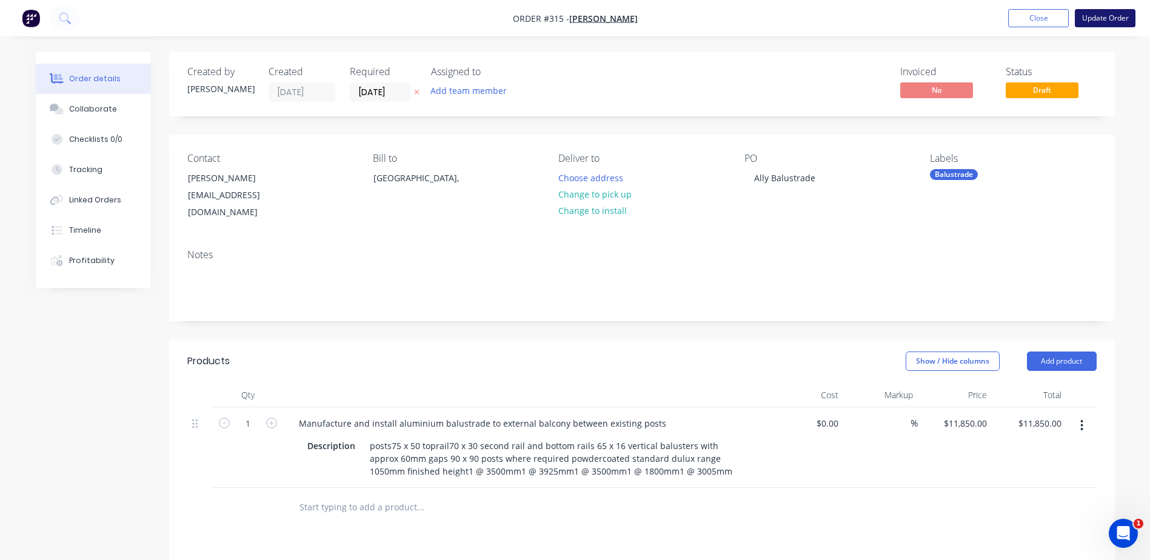
click at [1108, 19] on button "Update Order" at bounding box center [1105, 18] width 61 height 18
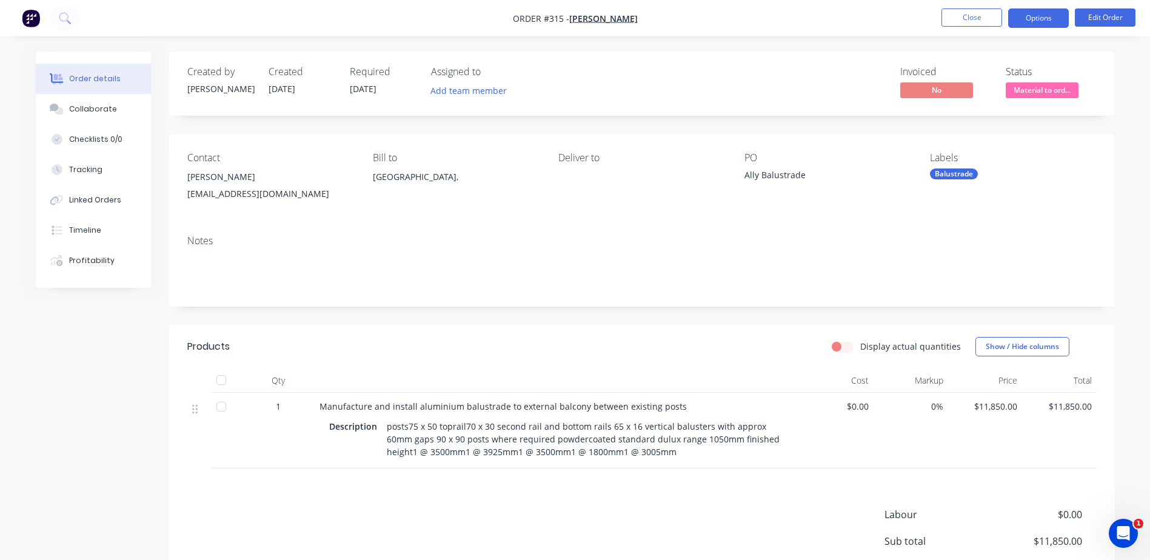
click at [1063, 19] on button "Options" at bounding box center [1038, 17] width 61 height 19
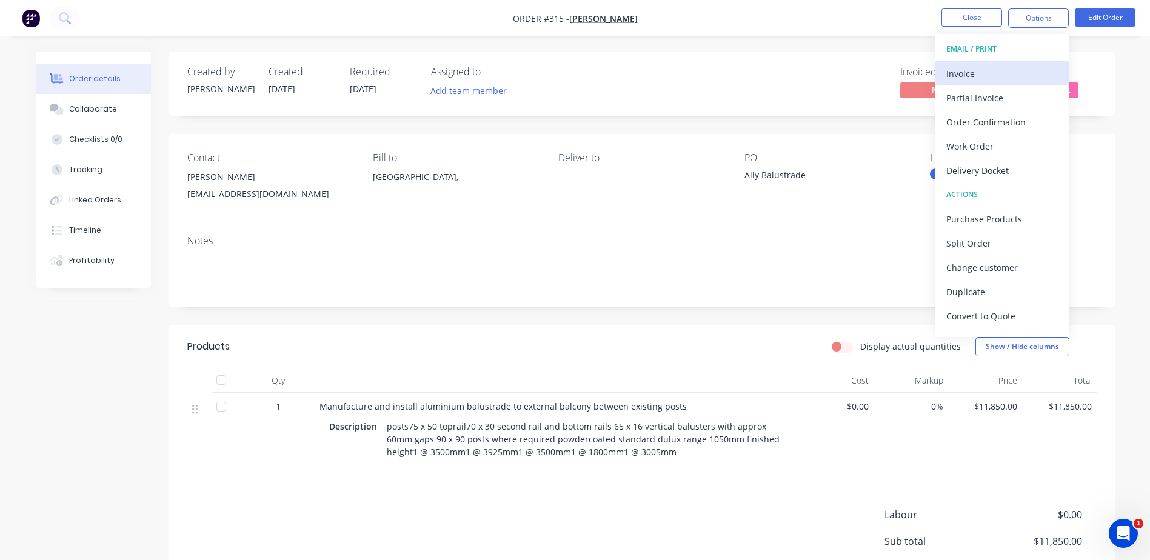
click at [986, 76] on div "Invoice" at bounding box center [1002, 74] width 112 height 18
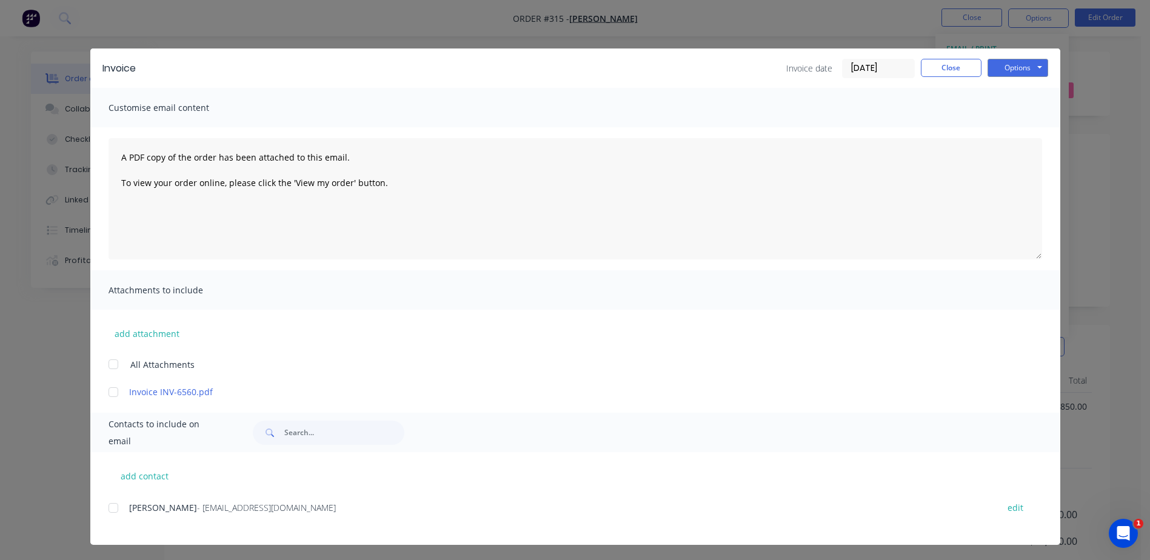
click at [110, 395] on div at bounding box center [113, 392] width 24 height 24
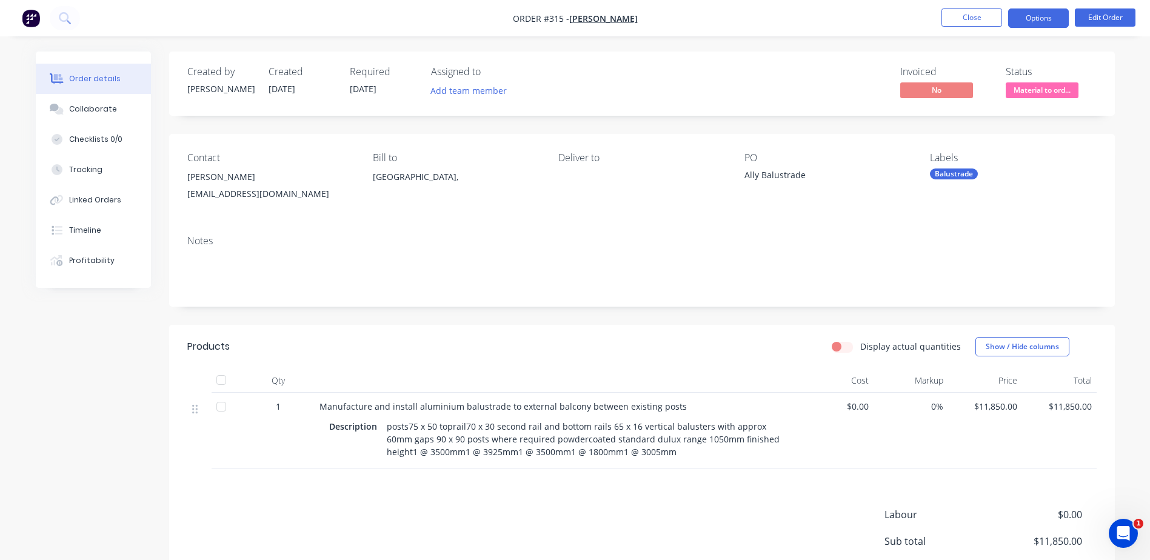
click at [1028, 16] on button "Options" at bounding box center [1038, 17] width 61 height 19
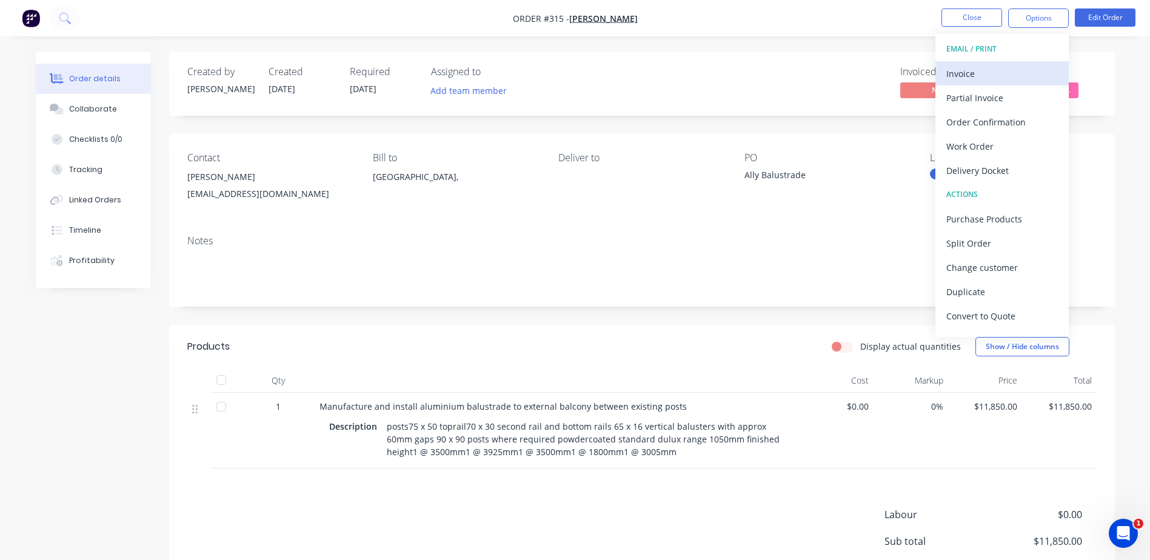
click at [968, 72] on div "Invoice" at bounding box center [1002, 74] width 112 height 18
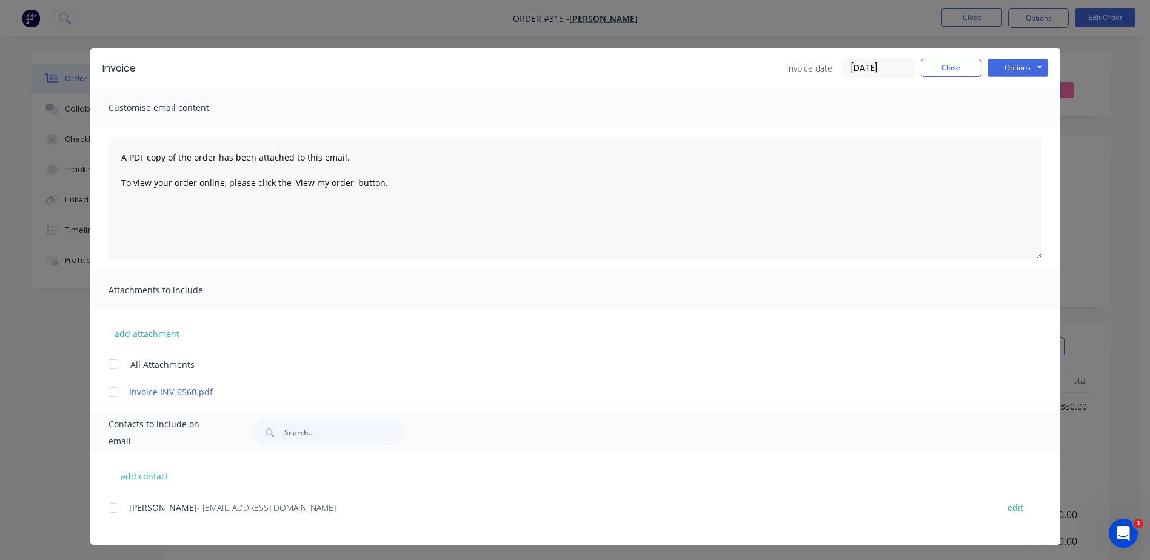
click at [112, 387] on div at bounding box center [113, 392] width 24 height 24
drag, startPoint x: 108, startPoint y: 393, endPoint x: 566, endPoint y: 410, distance: 458.6
click at [566, 410] on div "Invoice Invoice date 03/09/25 Close Options Preview Print Email Customise email…" at bounding box center [575, 296] width 970 height 497
click at [190, 392] on link "Invoice INV-6560.pdf" at bounding box center [557, 392] width 857 height 13
click at [936, 71] on button "Close" at bounding box center [951, 68] width 61 height 18
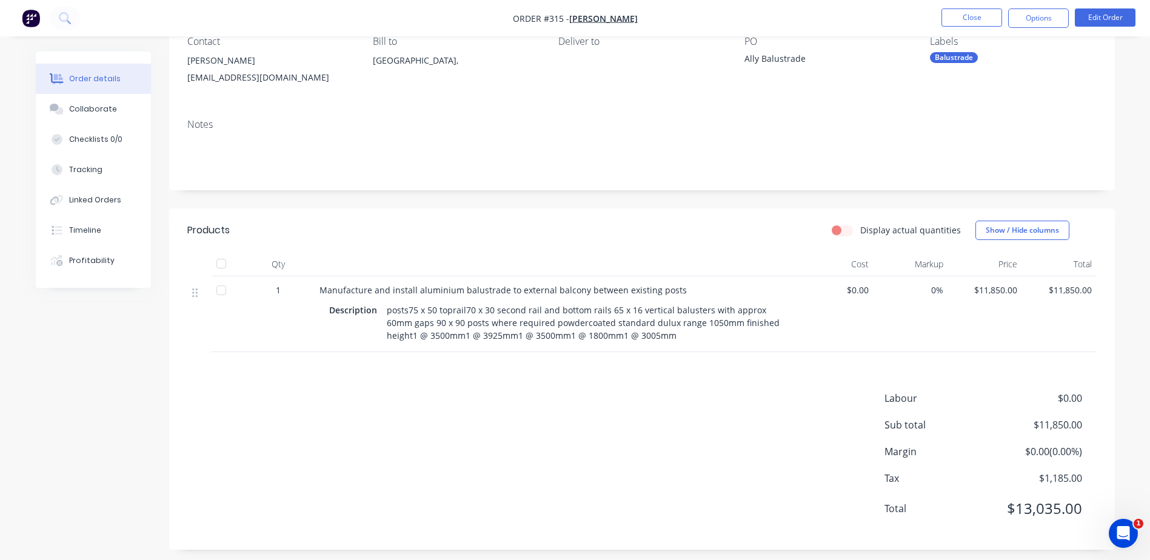
scroll to position [124, 0]
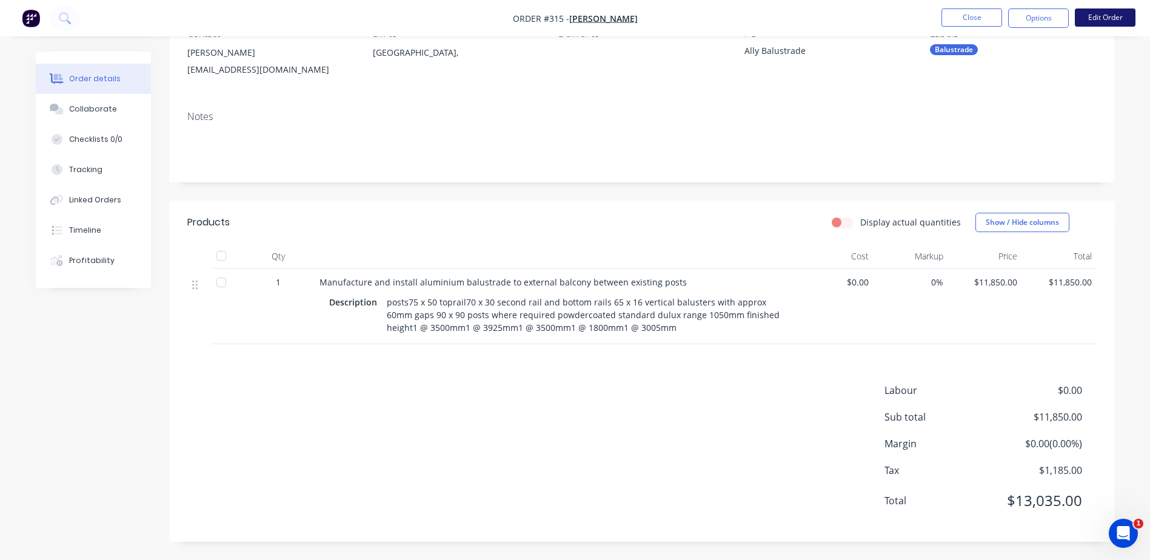
click at [1090, 21] on button "Edit Order" at bounding box center [1105, 17] width 61 height 18
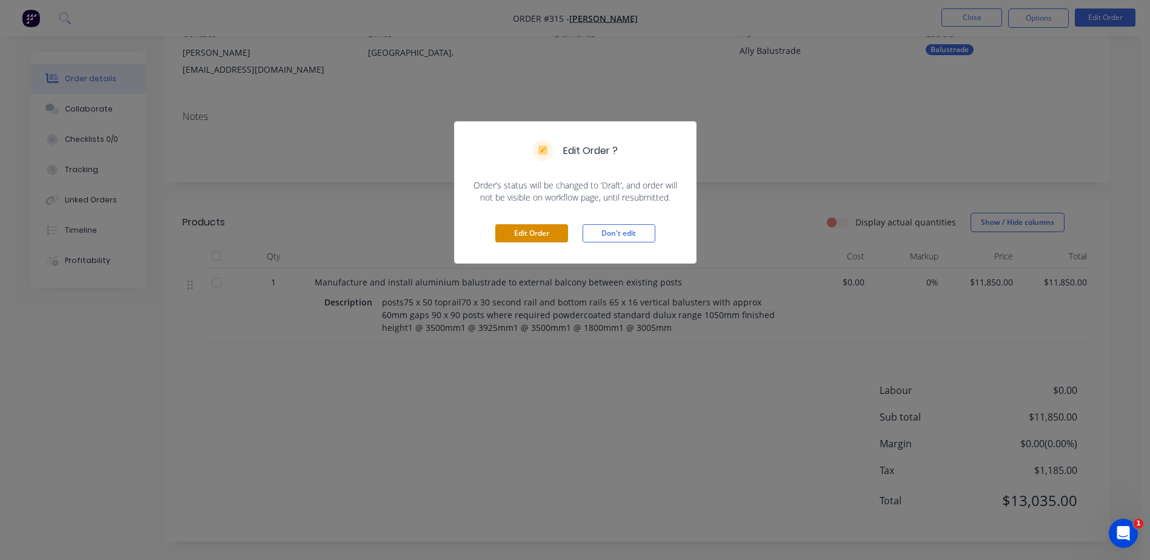
click at [526, 232] on button "Edit Order" at bounding box center [531, 233] width 73 height 18
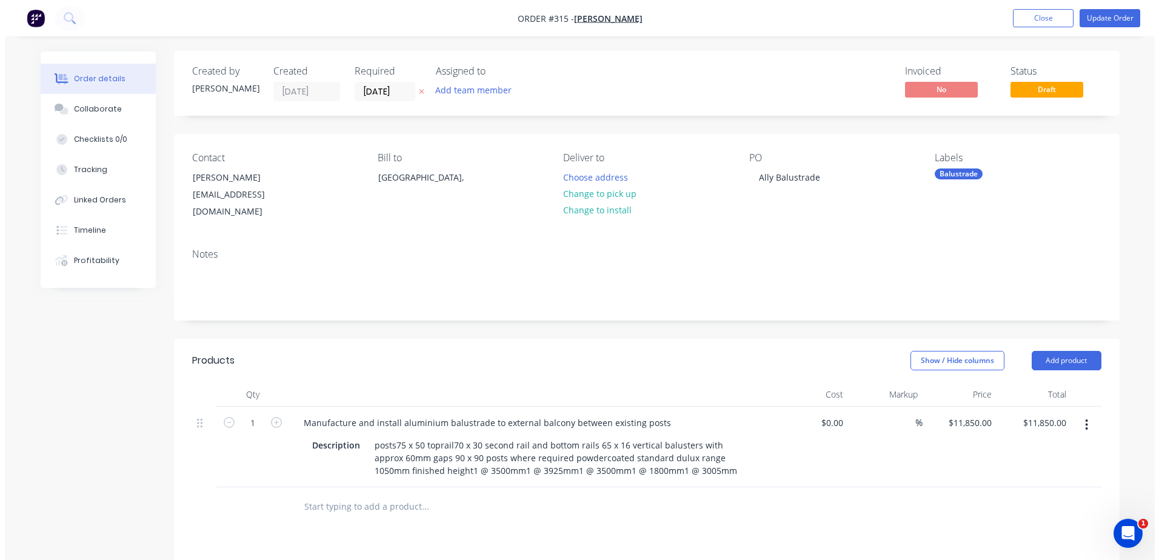
scroll to position [0, 0]
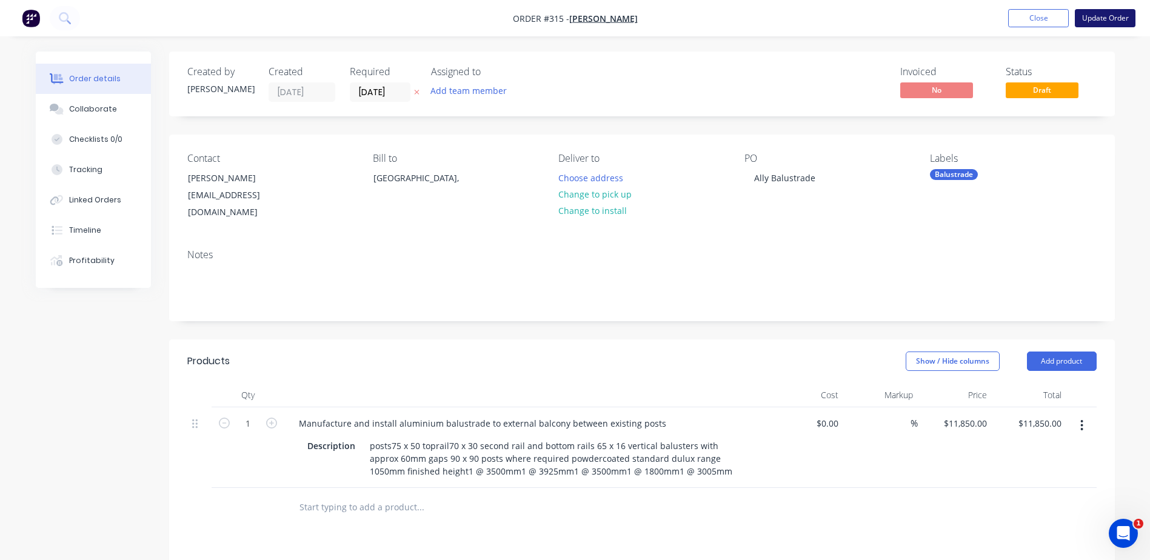
click at [1097, 16] on button "Update Order" at bounding box center [1105, 18] width 61 height 18
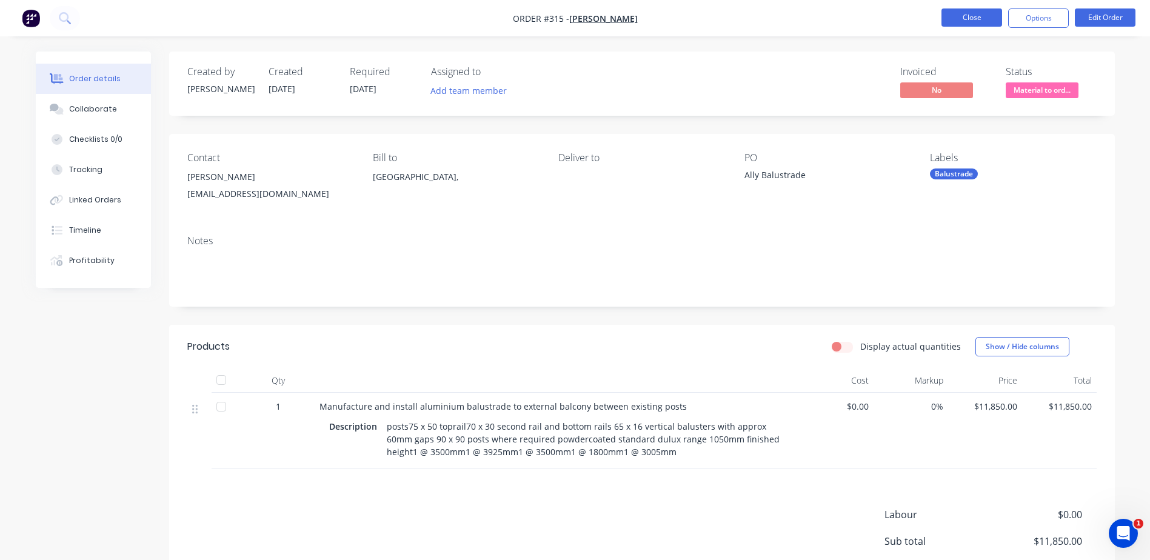
click at [972, 15] on button "Close" at bounding box center [971, 17] width 61 height 18
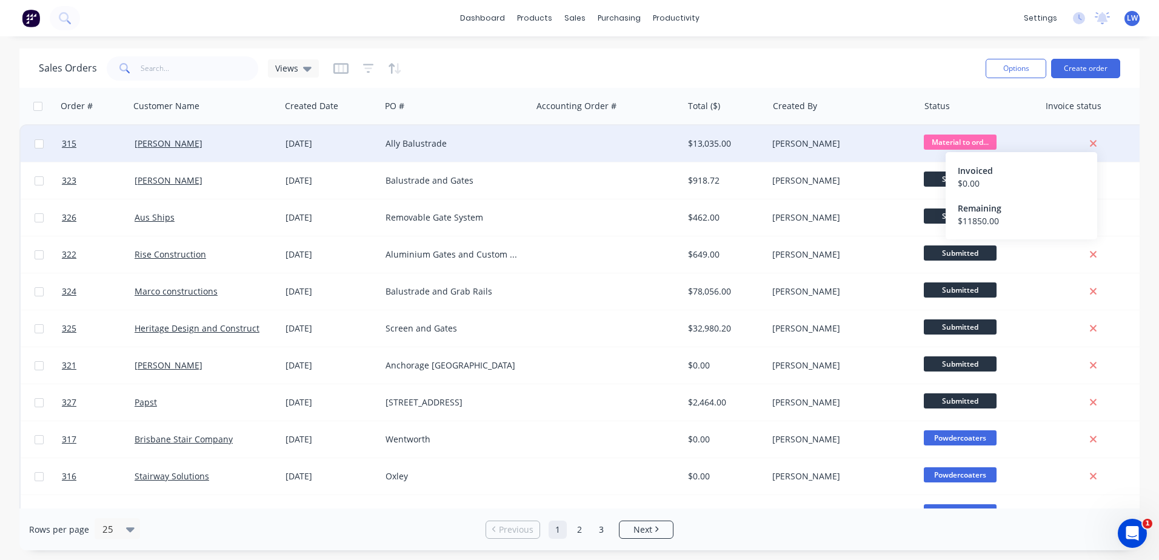
click at [1095, 147] on icon at bounding box center [1093, 143] width 8 height 11
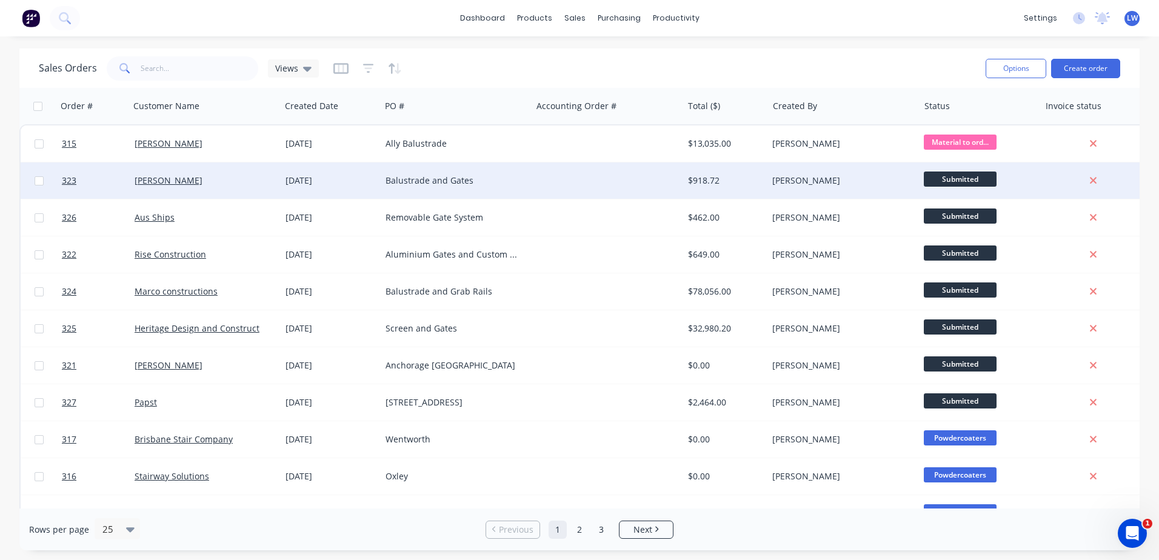
click at [952, 178] on span "Submitted" at bounding box center [960, 179] width 73 height 15
click at [943, 69] on div "Sales Orders Views" at bounding box center [507, 68] width 937 height 30
click at [1098, 62] on button "Create order" at bounding box center [1085, 68] width 69 height 19
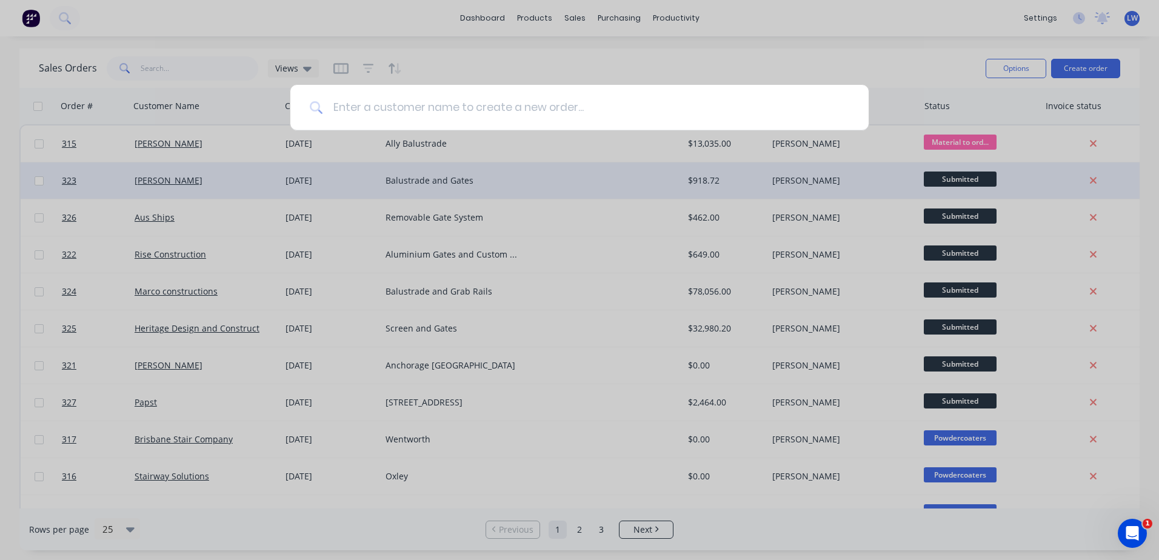
click at [399, 101] on input at bounding box center [586, 107] width 526 height 45
type input "b"
type input "Blue Chip"
click at [468, 103] on input "Blue Chip" at bounding box center [581, 107] width 517 height 45
click at [710, 110] on input "Blue Chip" at bounding box center [581, 107] width 517 height 45
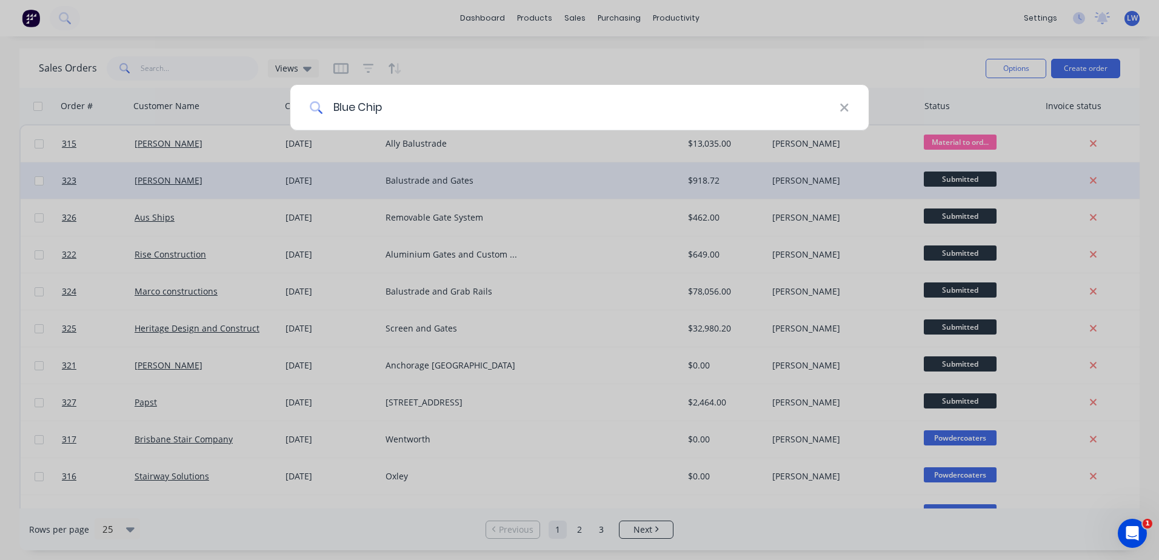
click at [836, 107] on input "Blue Chip" at bounding box center [581, 107] width 517 height 45
click at [844, 107] on icon at bounding box center [844, 108] width 8 height 8
click at [853, 69] on div at bounding box center [579, 280] width 1159 height 560
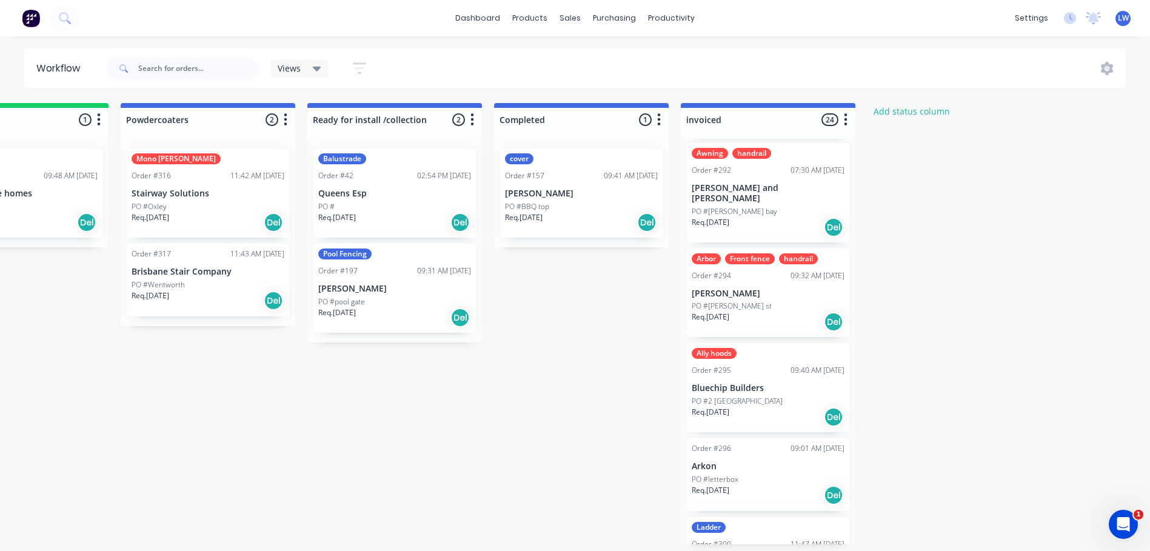
scroll to position [970, 0]
click at [832, 221] on div "Del" at bounding box center [833, 228] width 19 height 19
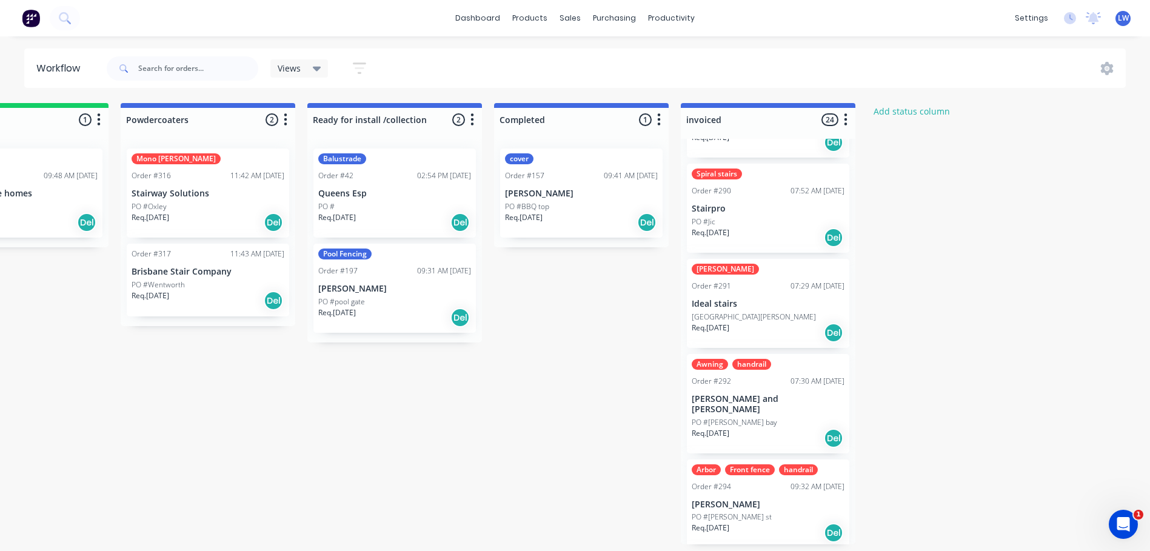
scroll to position [788, 0]
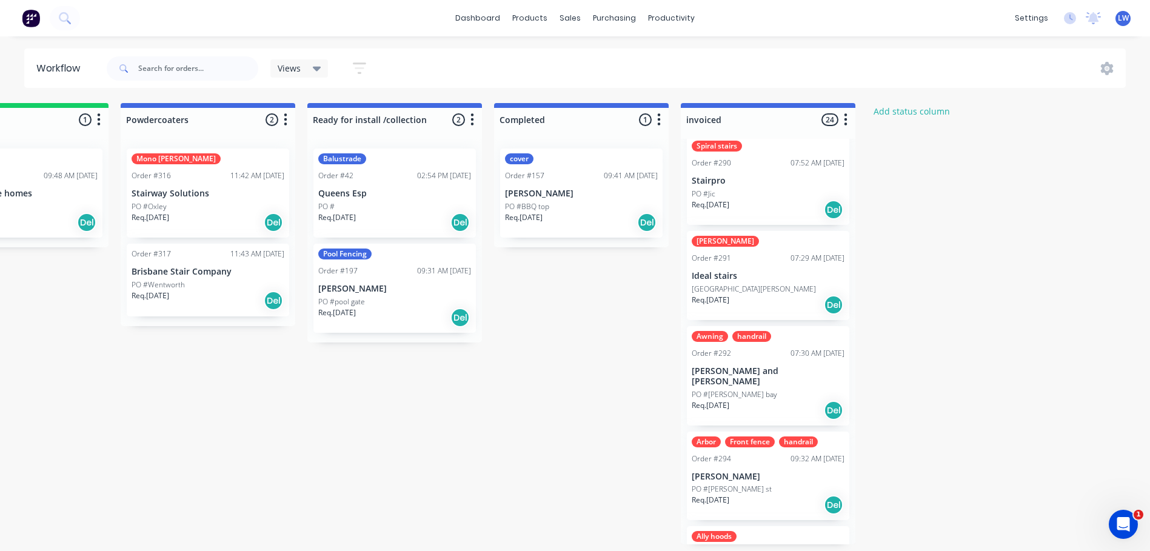
click at [809, 365] on div "Awning handrail Order #292 07:30 AM [DATE] [PERSON_NAME] and [PERSON_NAME] #[PE…" at bounding box center [768, 375] width 162 height 99
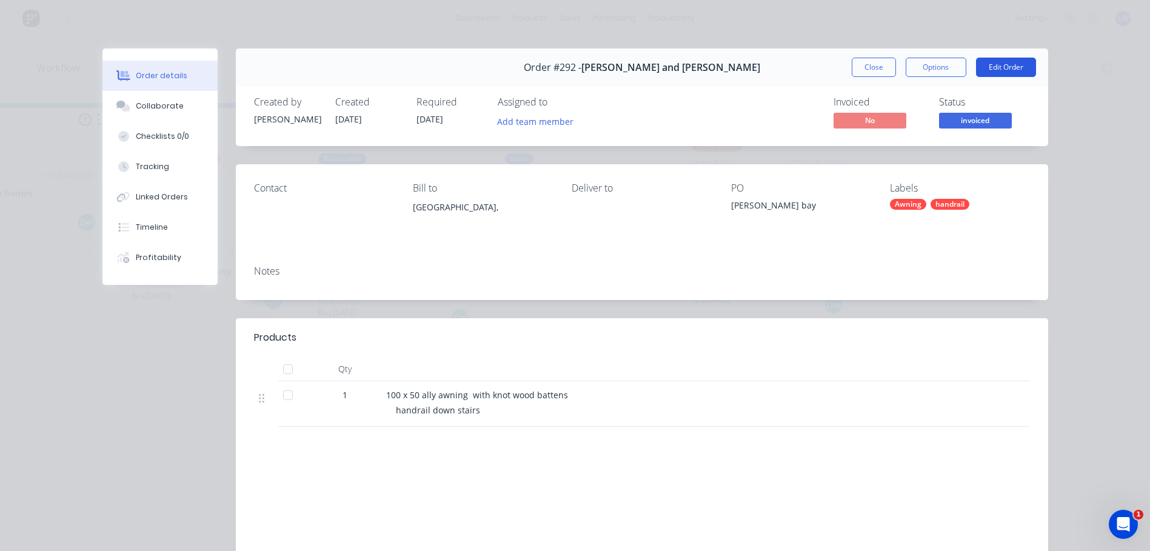
click at [985, 67] on button "Edit Order" at bounding box center [1006, 67] width 60 height 19
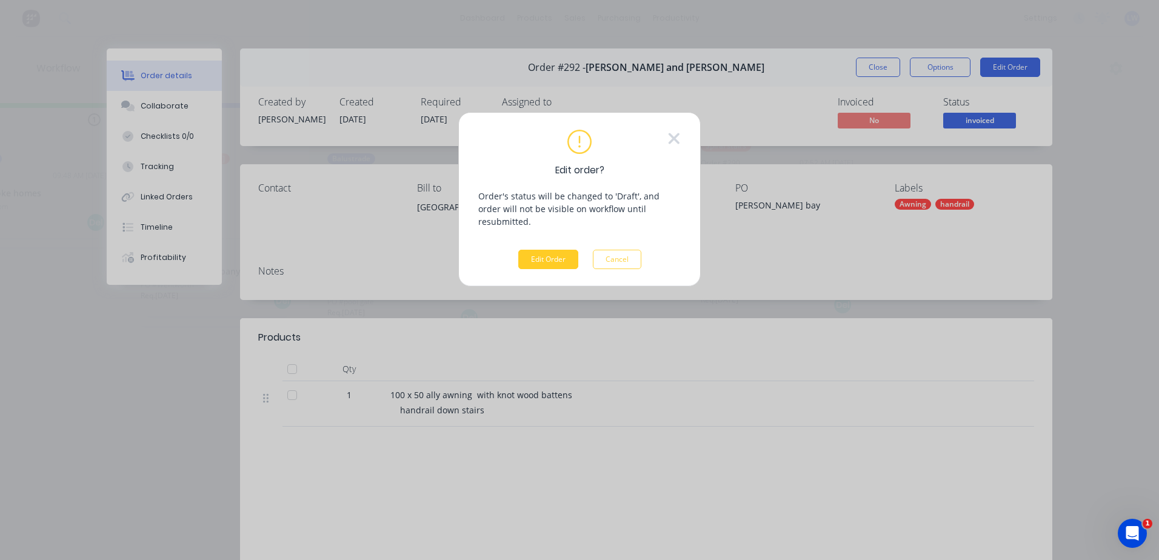
click at [553, 250] on button "Edit Order" at bounding box center [548, 259] width 60 height 19
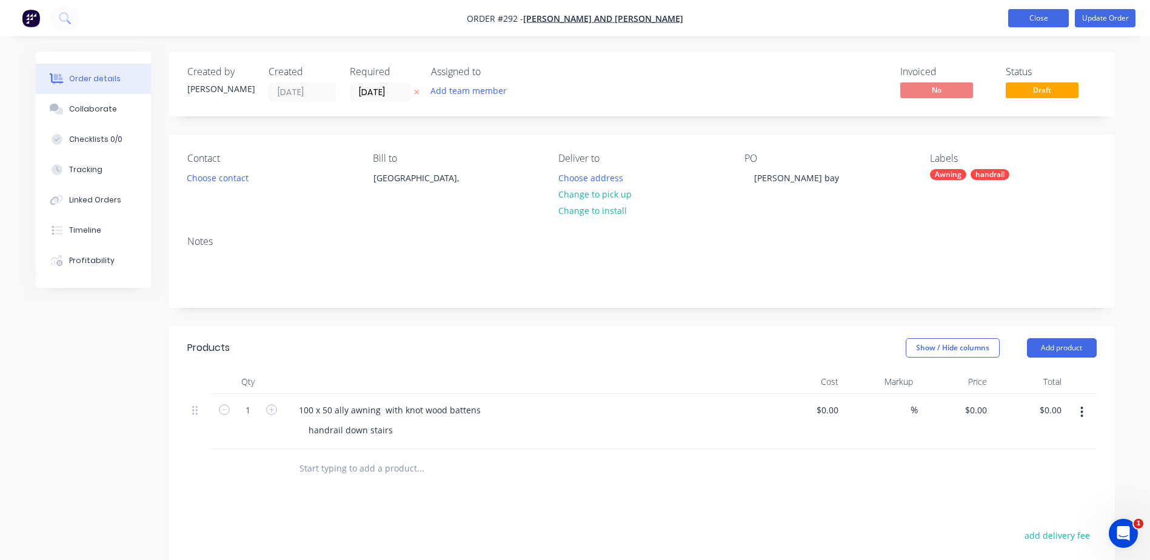
click at [1059, 18] on button "Close" at bounding box center [1038, 18] width 61 height 18
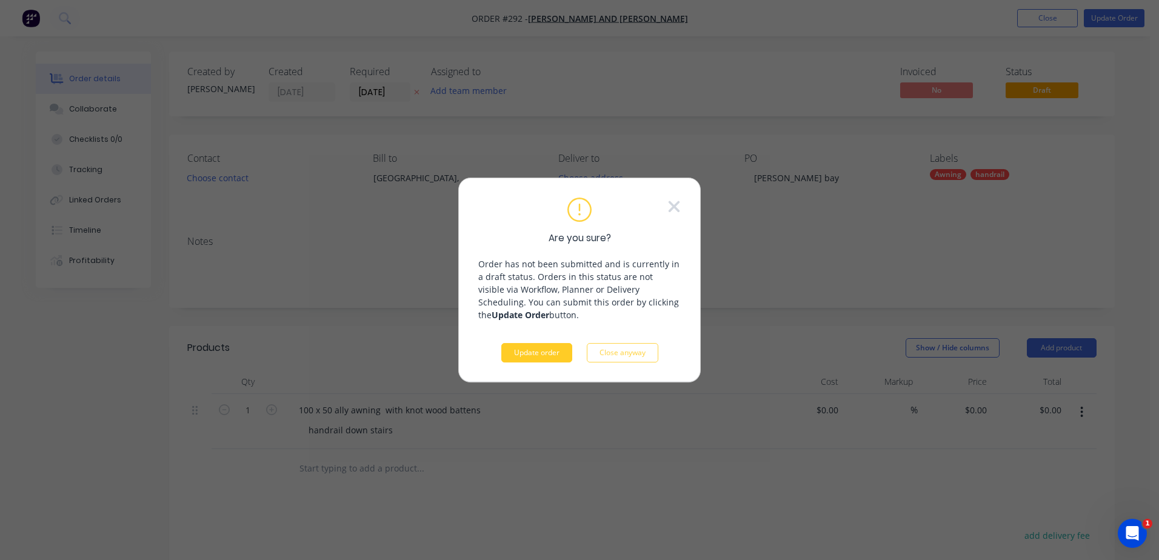
click at [543, 350] on button "Update order" at bounding box center [536, 352] width 71 height 19
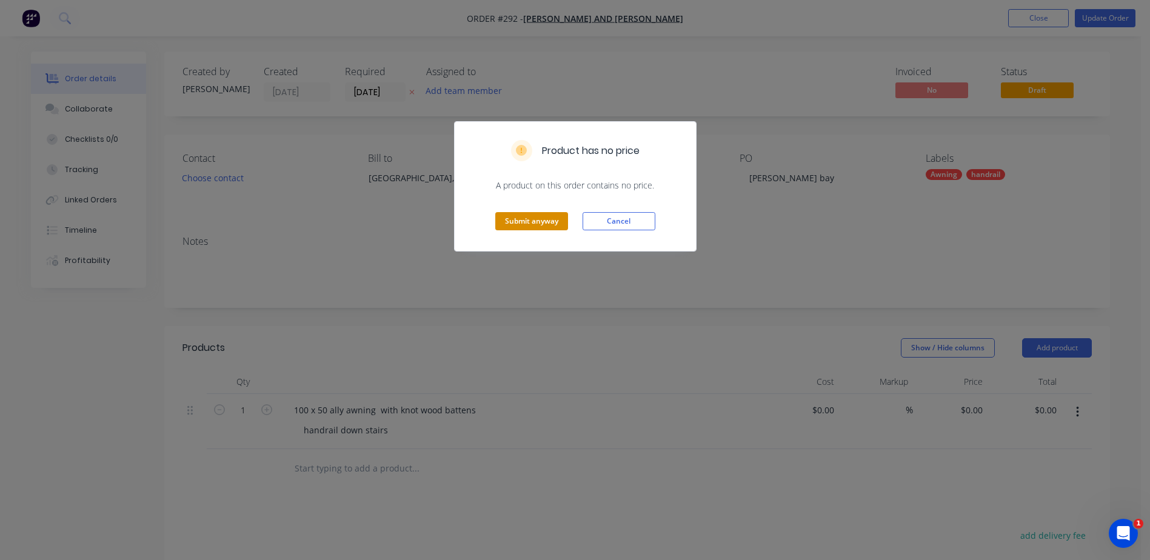
click at [548, 223] on button "Submit anyway" at bounding box center [531, 221] width 73 height 18
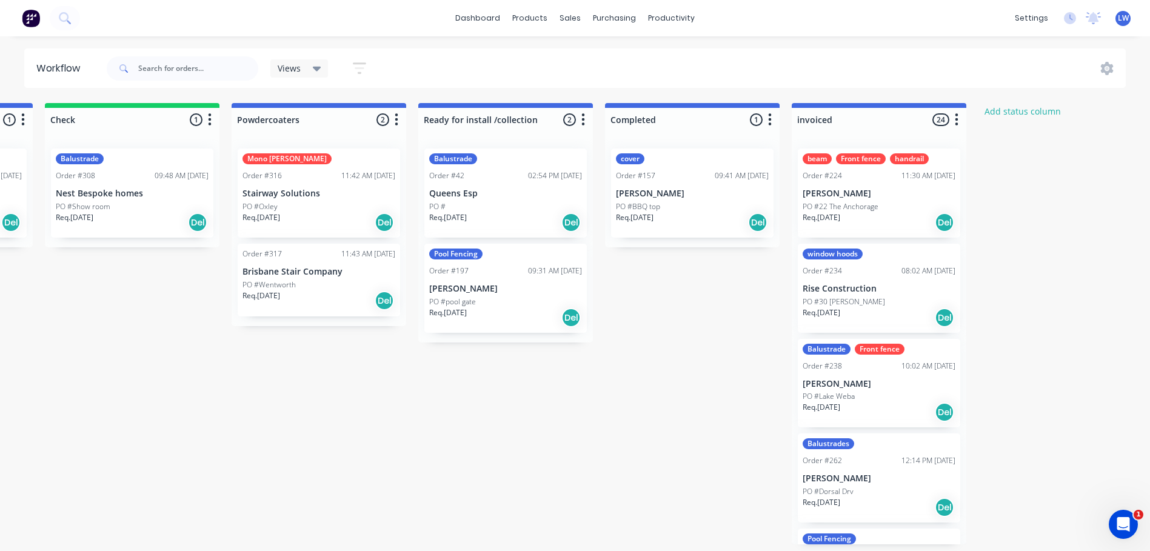
scroll to position [0, 1399]
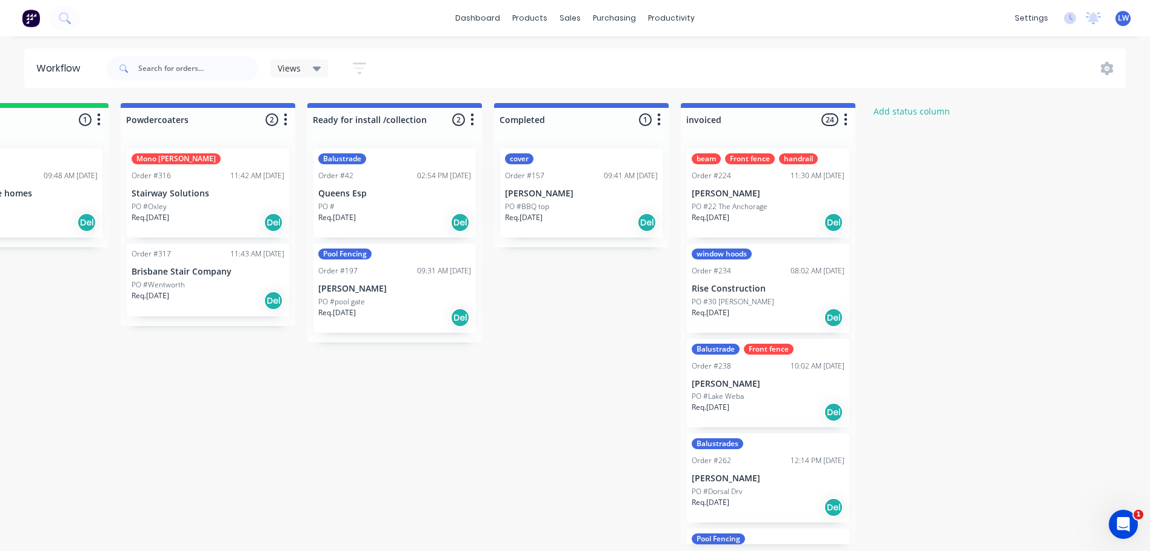
click at [848, 122] on icon "button" at bounding box center [846, 119] width 4 height 15
click at [771, 226] on button "Delete" at bounding box center [792, 226] width 121 height 20
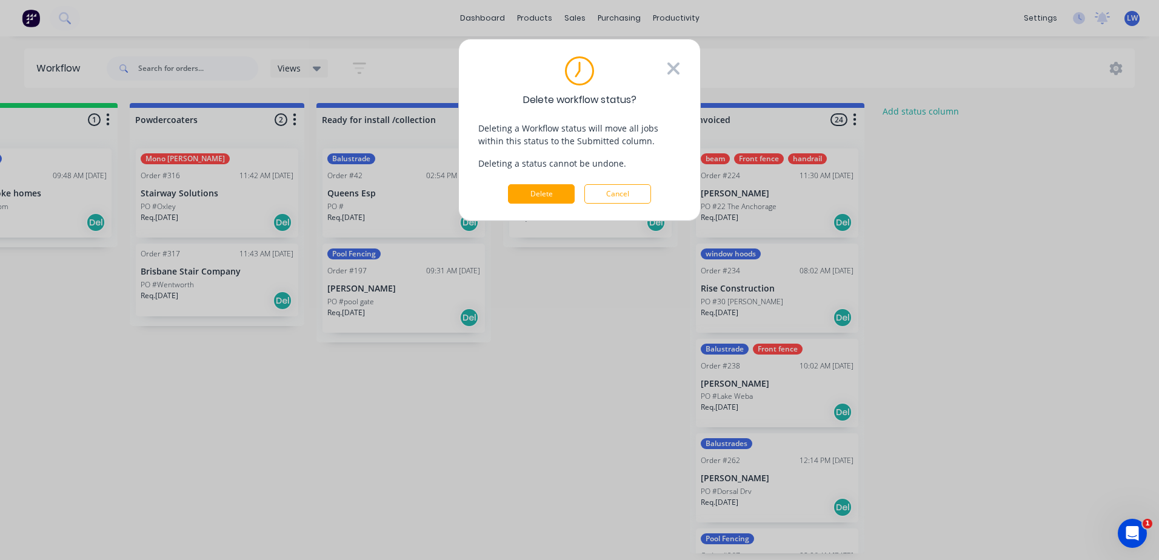
click at [675, 69] on icon at bounding box center [673, 68] width 15 height 19
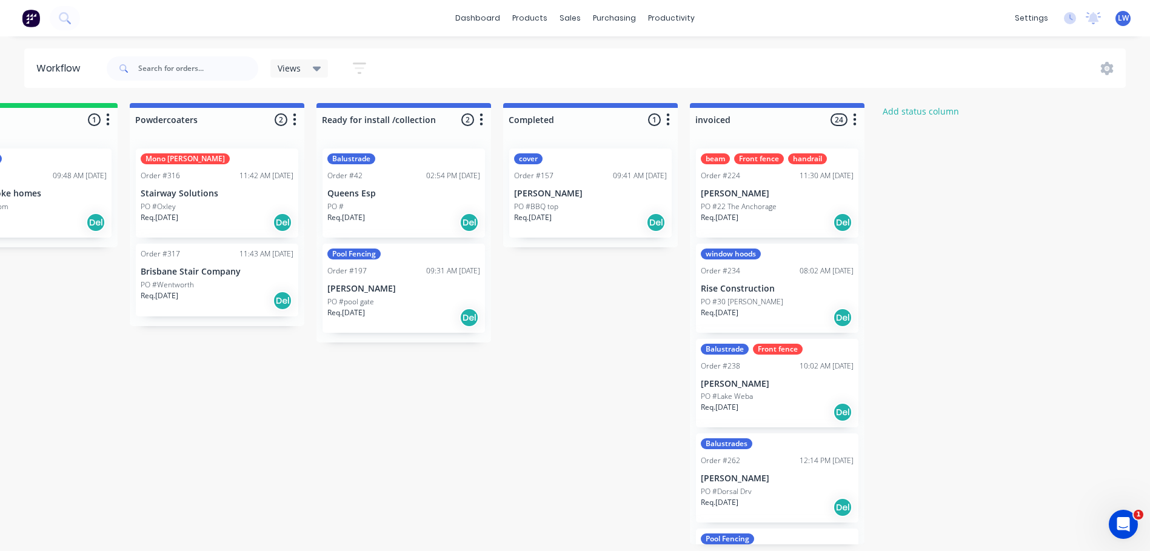
scroll to position [2, 1390]
click at [363, 70] on icon "button" at bounding box center [359, 68] width 13 height 15
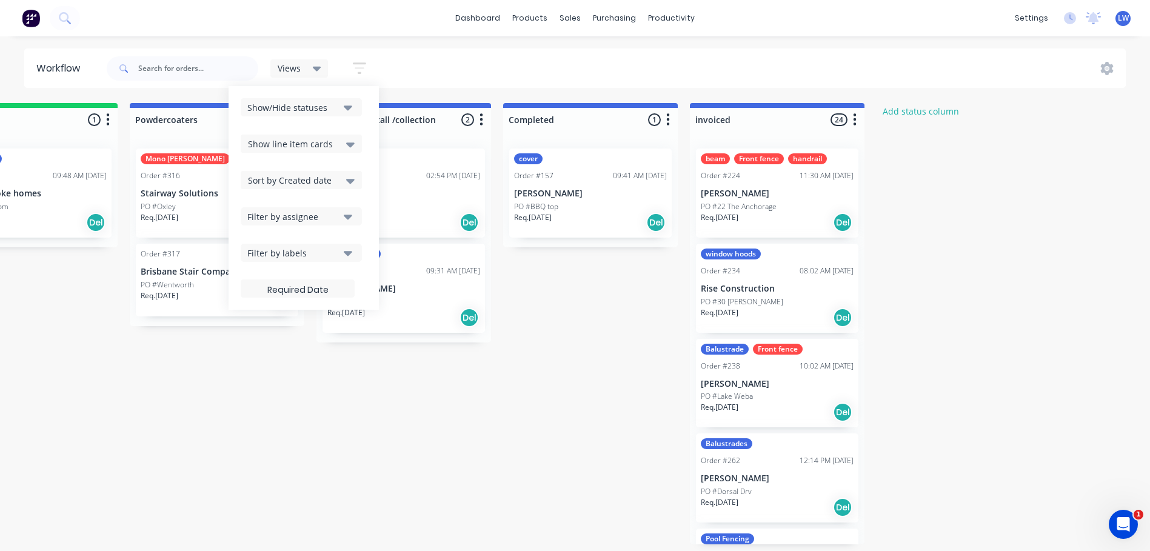
click at [551, 75] on div "Views Save new view None (Default) edit Show/Hide statuses Show line item cards…" at bounding box center [615, 68] width 1022 height 36
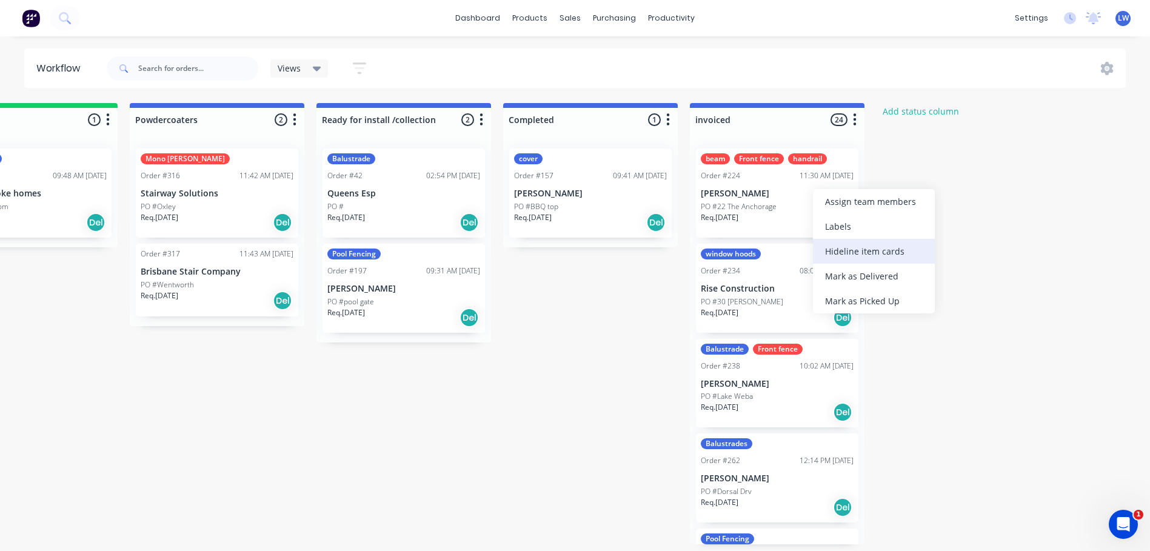
click at [871, 256] on div "Hide line item cards" at bounding box center [874, 251] width 122 height 25
click at [789, 179] on div "beam Front fence handrail Order #224 11:30 AM 13/12/24 Paul Clout PO #22 The An…" at bounding box center [777, 193] width 162 height 89
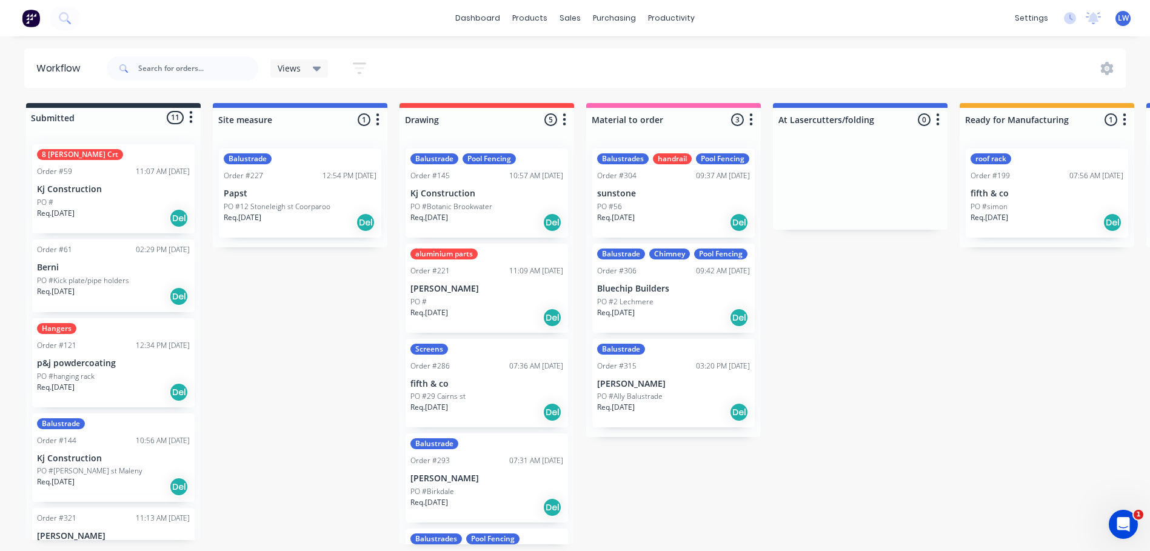
scroll to position [0, 1399]
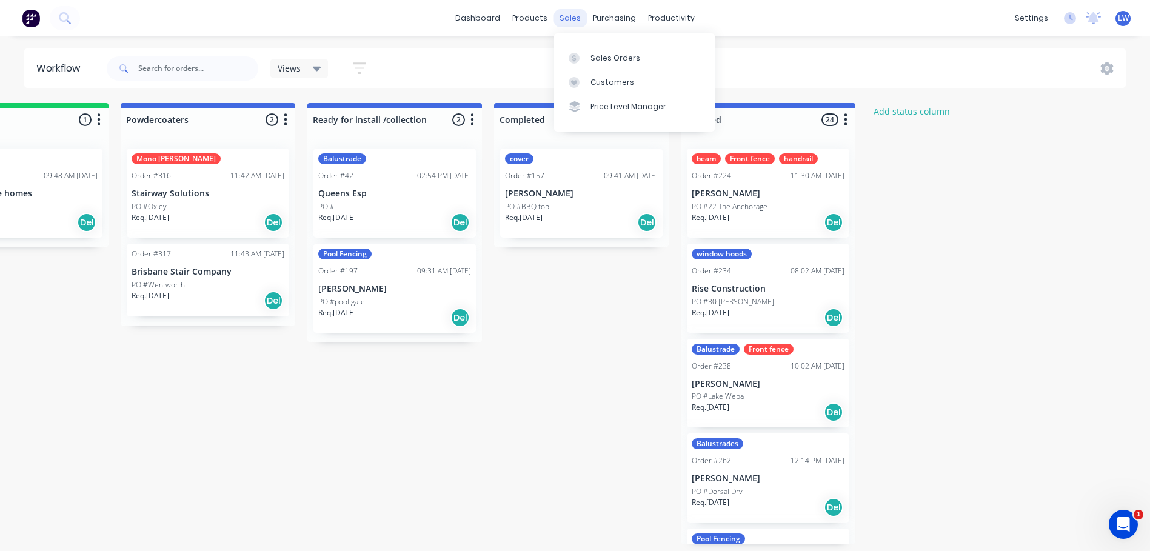
click at [576, 15] on div "sales" at bounding box center [569, 18] width 33 height 18
click at [606, 53] on div "Sales Orders" at bounding box center [615, 58] width 50 height 11
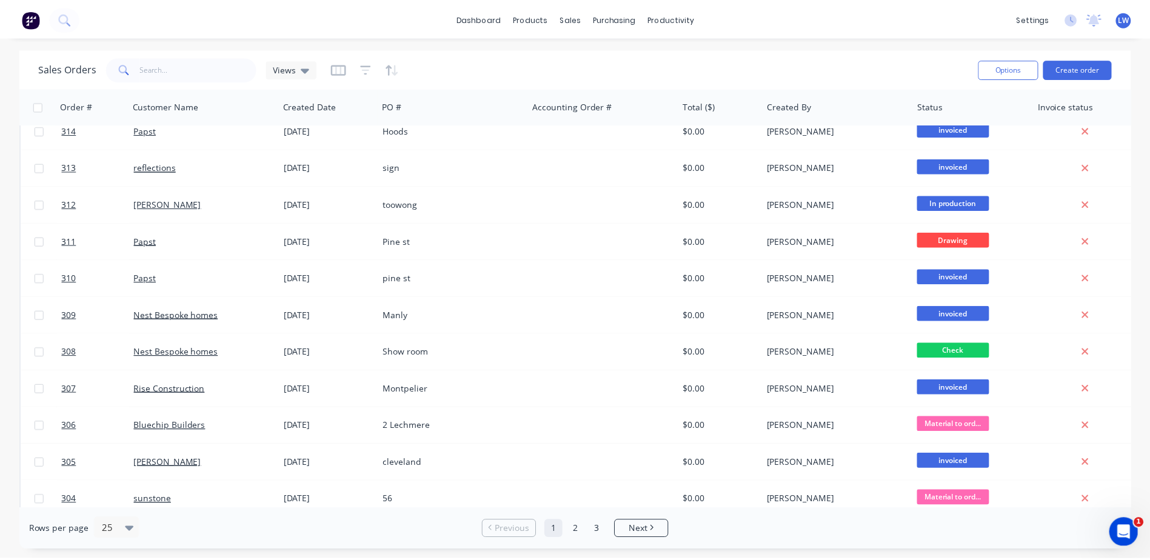
scroll to position [424, 0]
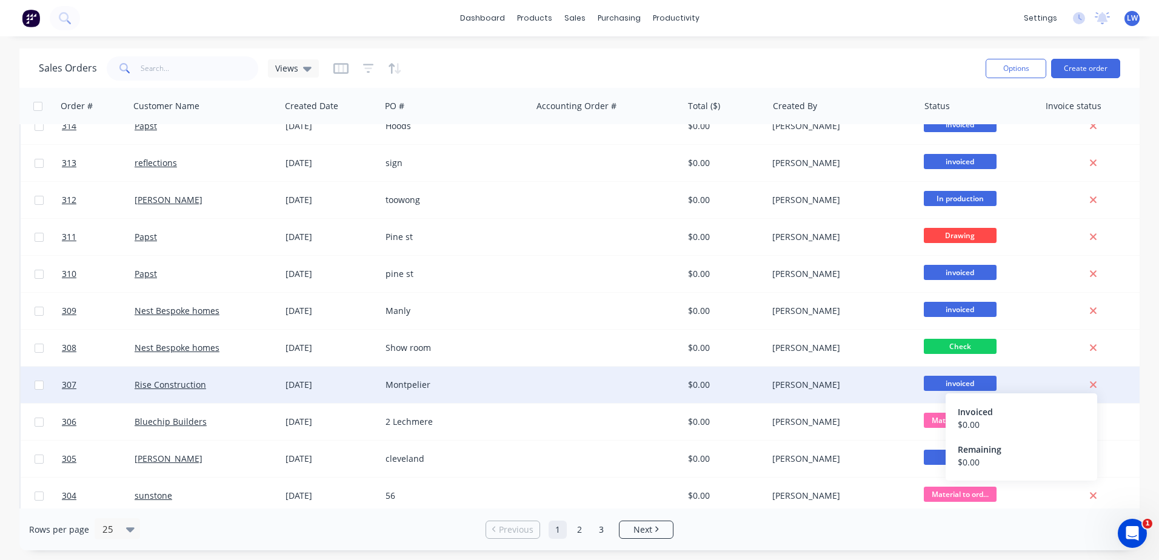
click at [1091, 383] on icon at bounding box center [1093, 385] width 7 height 7
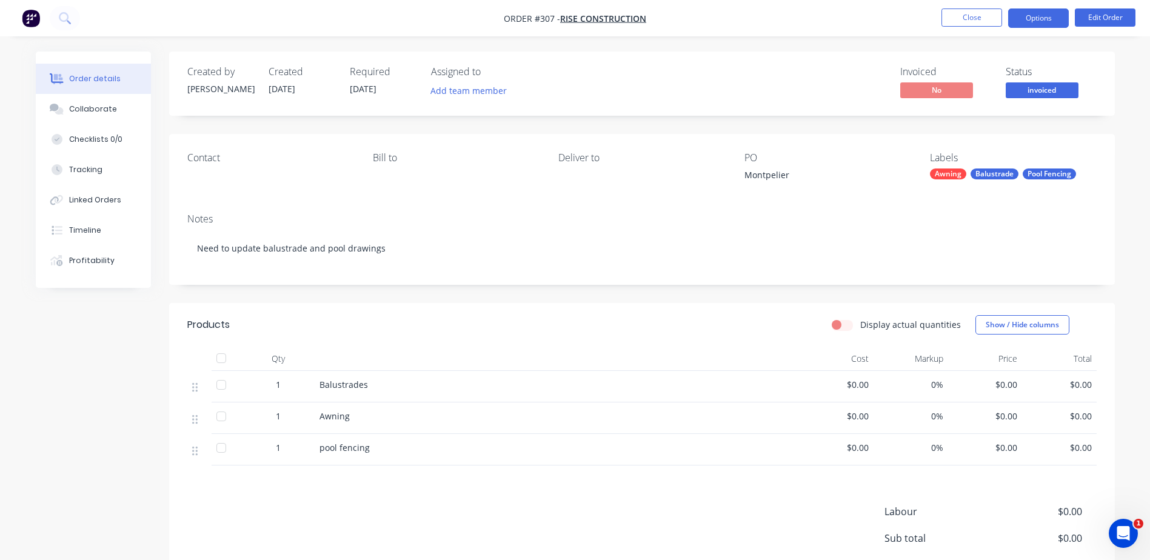
click at [1037, 19] on button "Options" at bounding box center [1038, 17] width 61 height 19
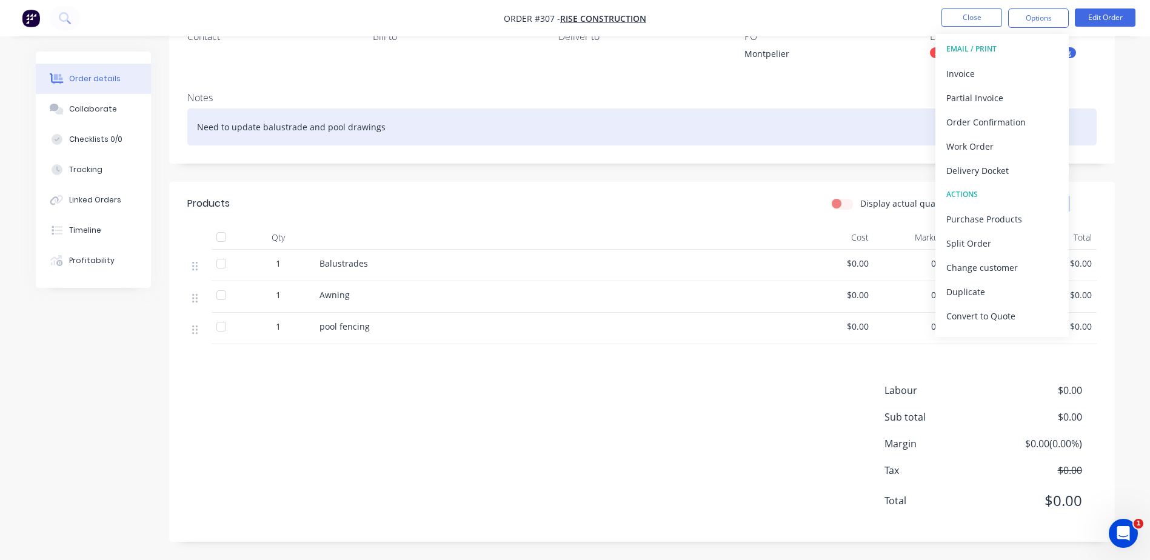
click at [765, 127] on div "Need to update balustrade and pool drawings" at bounding box center [641, 127] width 909 height 37
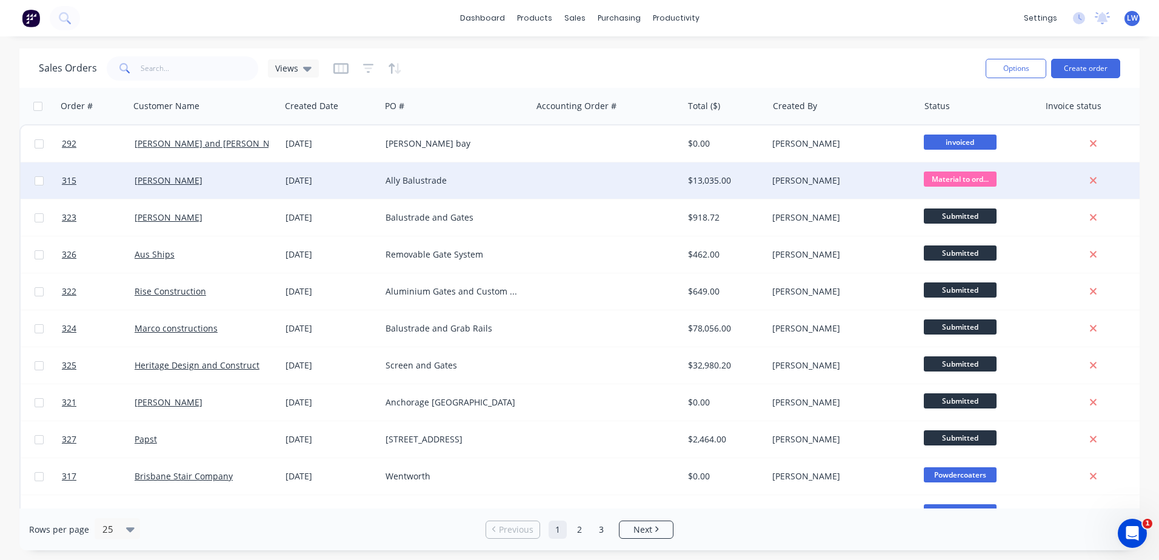
click at [412, 178] on div "Ally Balustrade" at bounding box center [453, 181] width 135 height 12
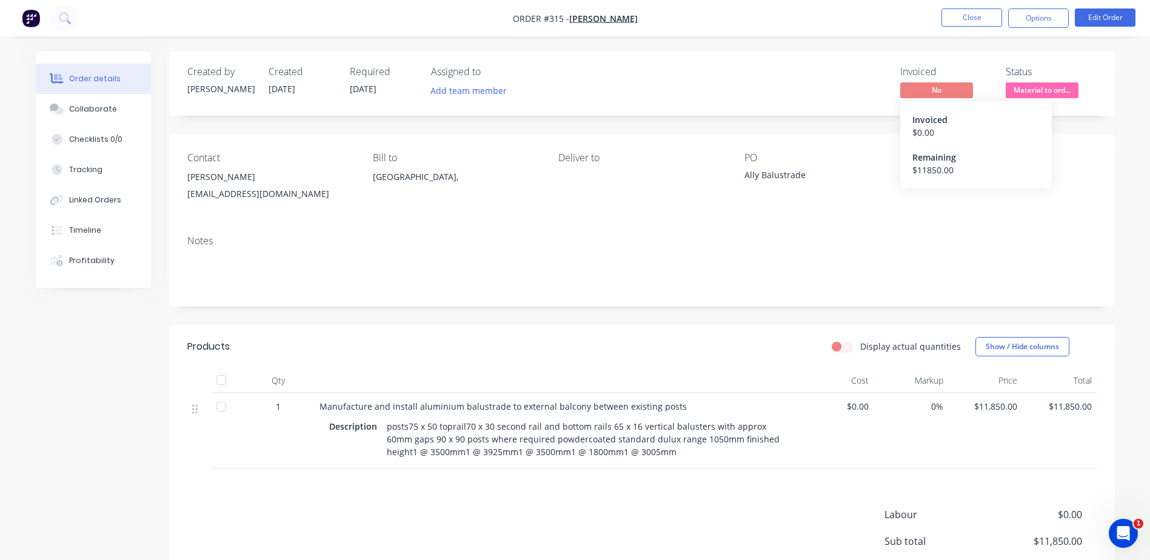
click at [929, 90] on span "No" at bounding box center [936, 89] width 73 height 15
click at [1033, 13] on button "Options" at bounding box center [1038, 17] width 61 height 19
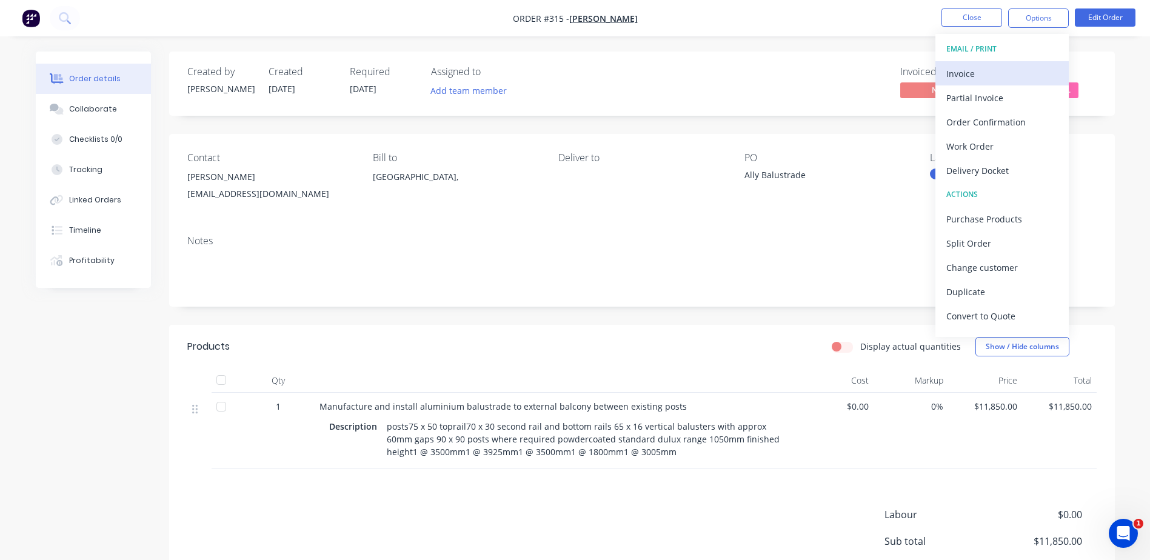
click at [961, 73] on div "Invoice" at bounding box center [1002, 74] width 112 height 18
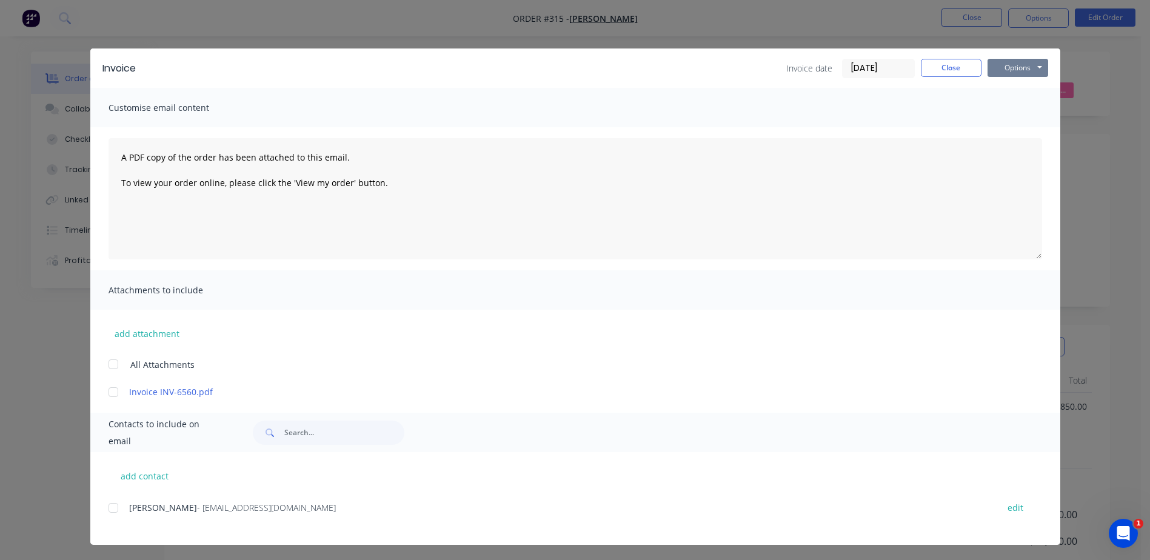
click at [1014, 65] on button "Options" at bounding box center [1018, 68] width 61 height 18
click at [948, 69] on button "Close" at bounding box center [951, 68] width 61 height 18
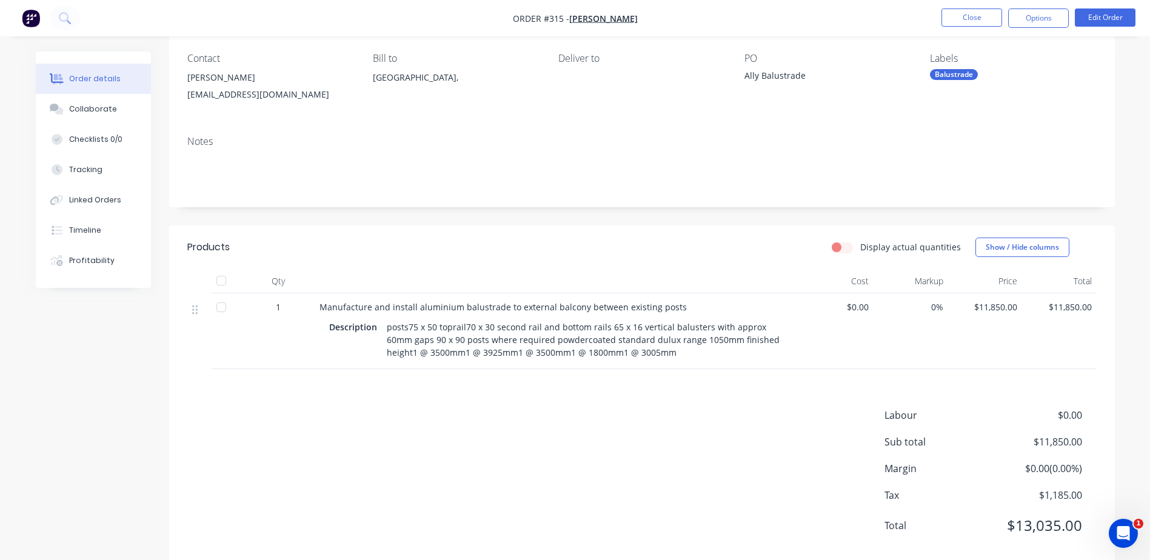
scroll to position [124, 0]
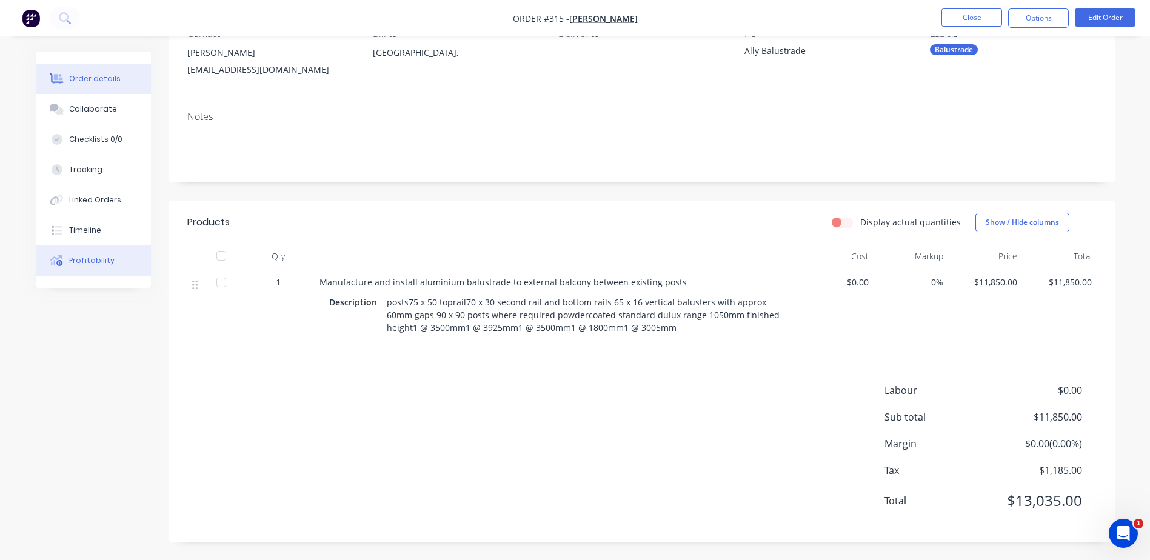
click at [94, 262] on div "Profitability" at bounding box center [91, 260] width 45 height 11
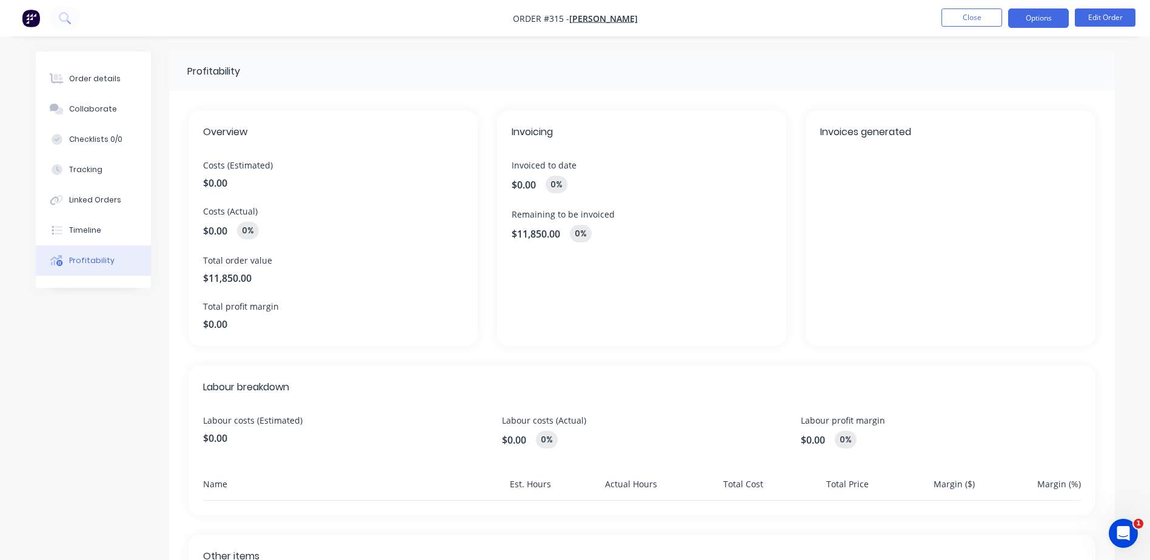
click at [1031, 21] on button "Options" at bounding box center [1038, 17] width 61 height 19
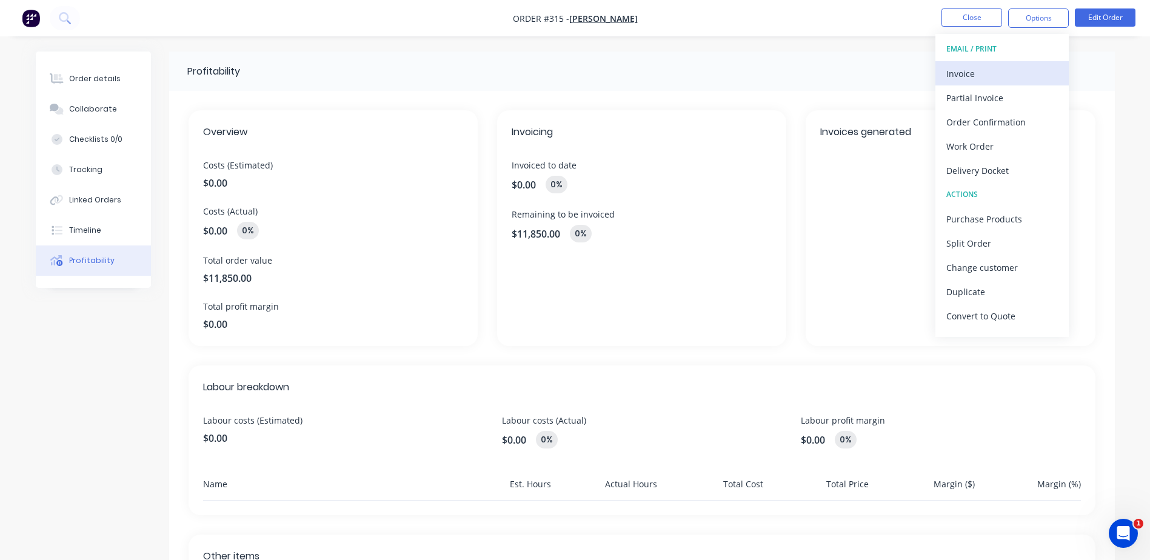
click at [968, 71] on div "Invoice" at bounding box center [1002, 74] width 112 height 18
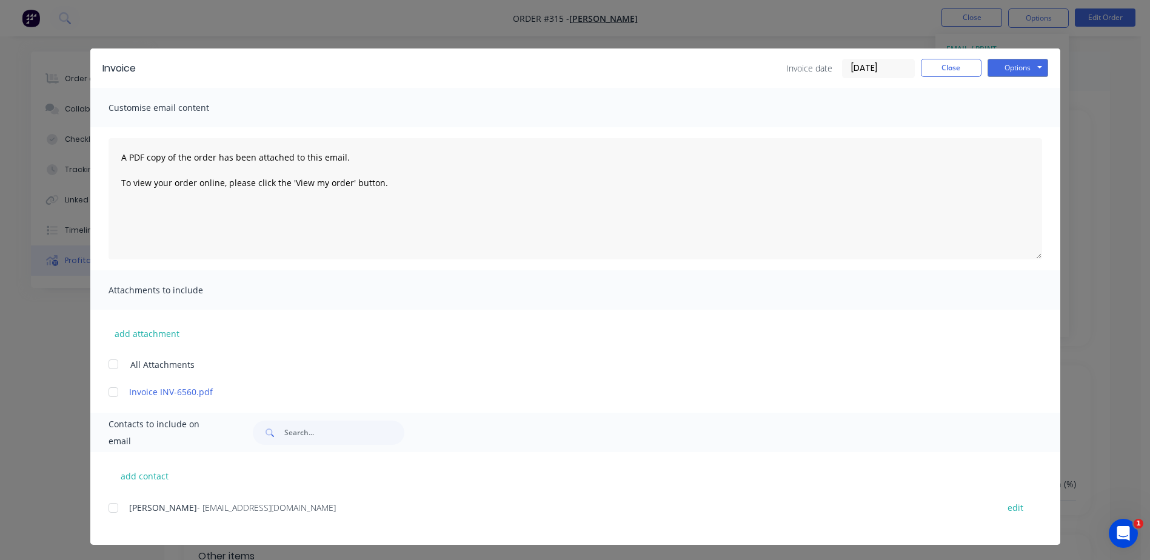
click at [1043, 19] on div "Invoice Invoice date 03/09/25 Close Options Preview Print Email Customise email…" at bounding box center [575, 280] width 1150 height 560
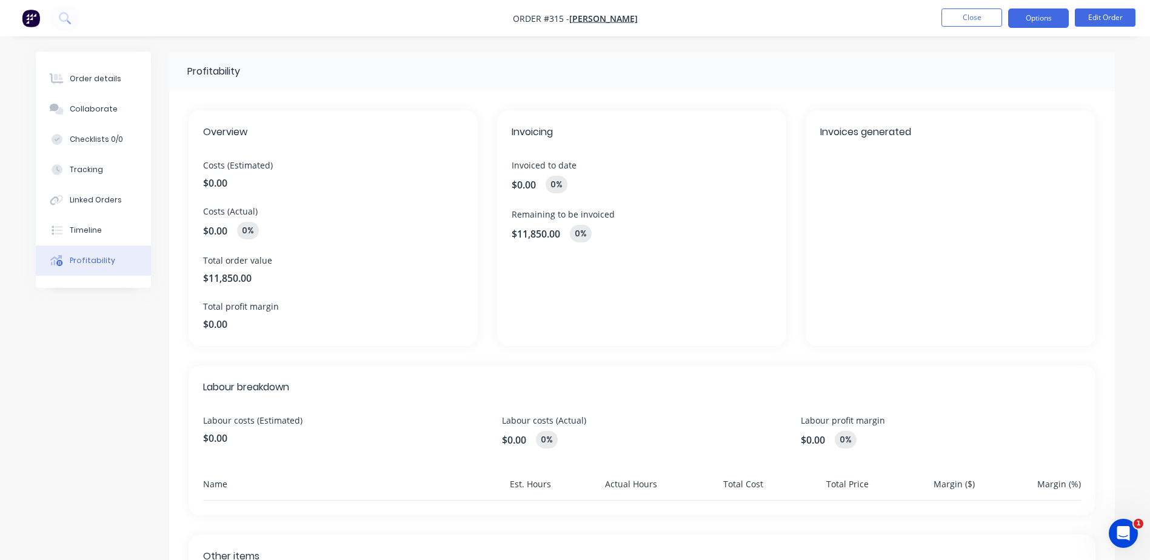
click at [1040, 18] on button "Options" at bounding box center [1038, 17] width 61 height 19
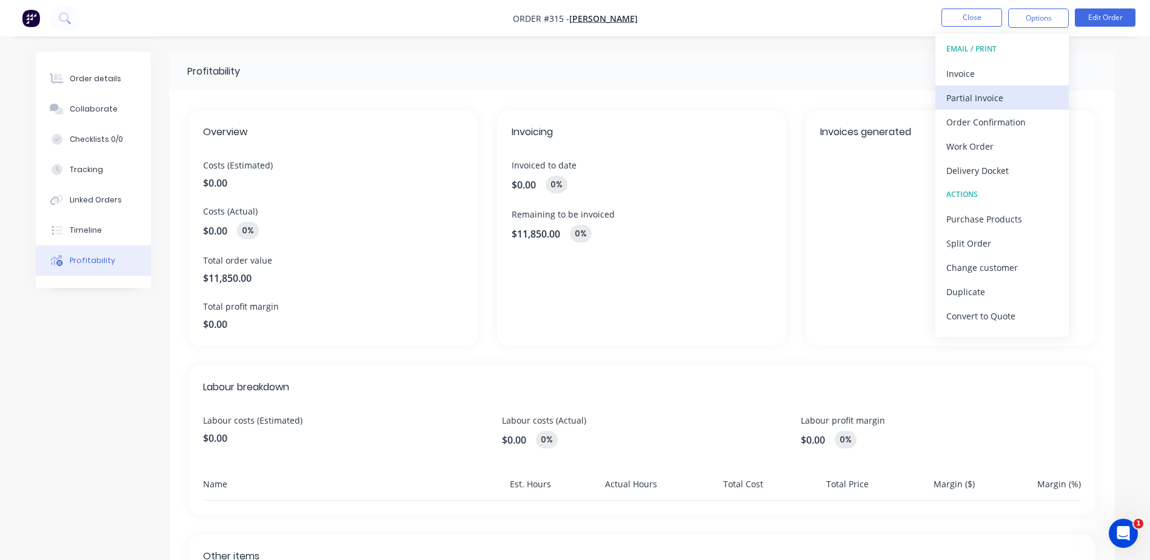
click at [983, 100] on div "Partial Invoice" at bounding box center [1002, 98] width 112 height 18
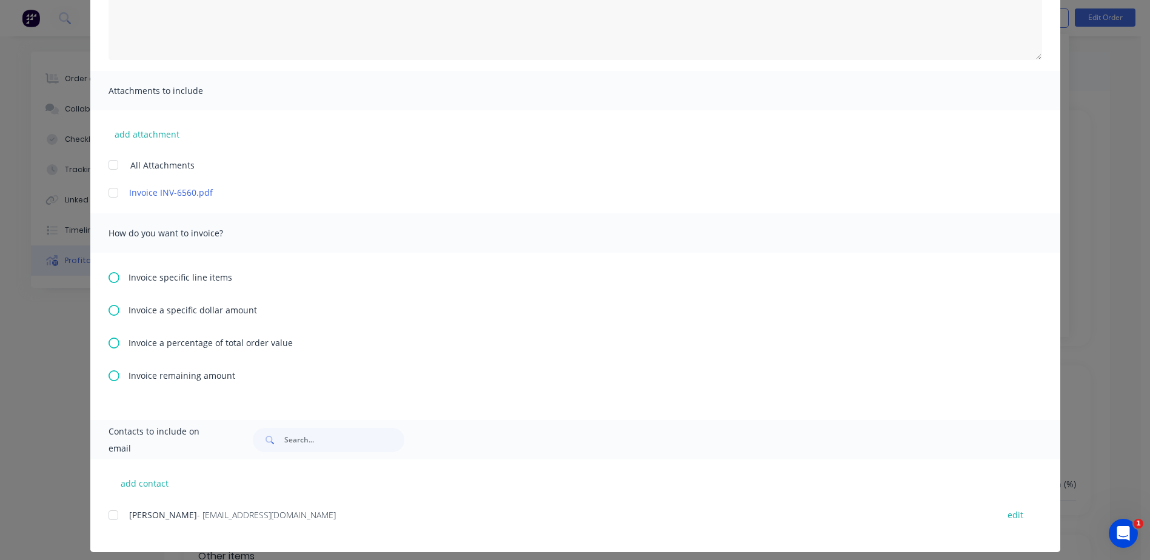
scroll to position [209, 0]
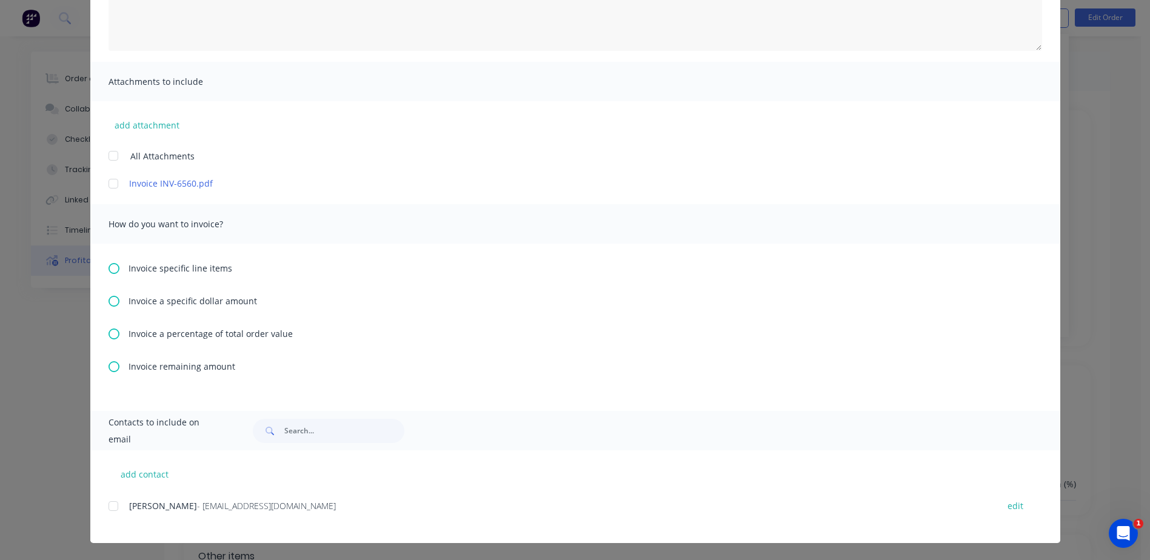
click at [110, 303] on icon at bounding box center [114, 301] width 11 height 11
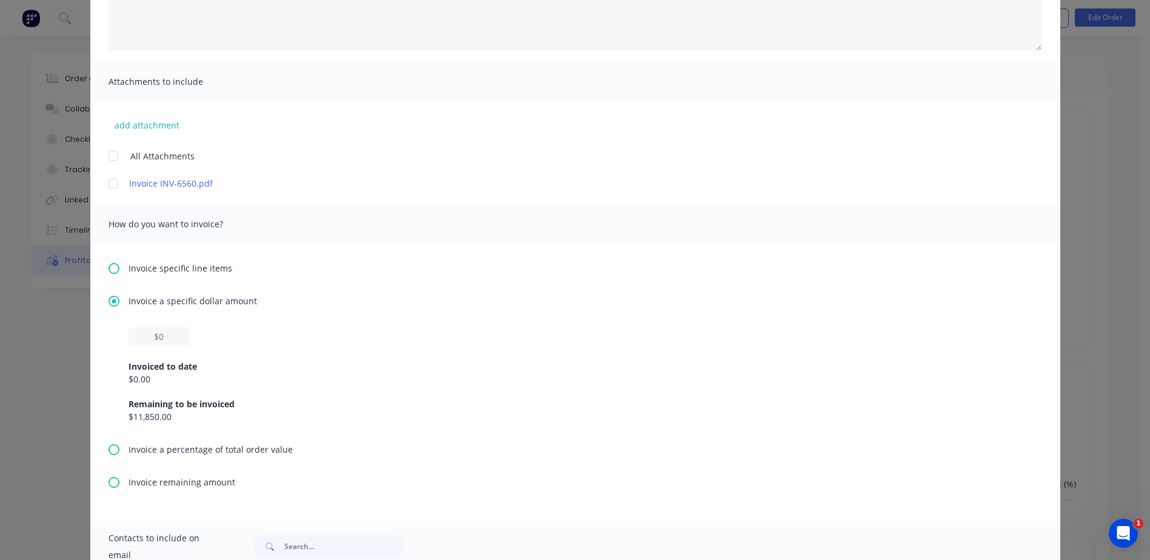
scroll to position [0, 0]
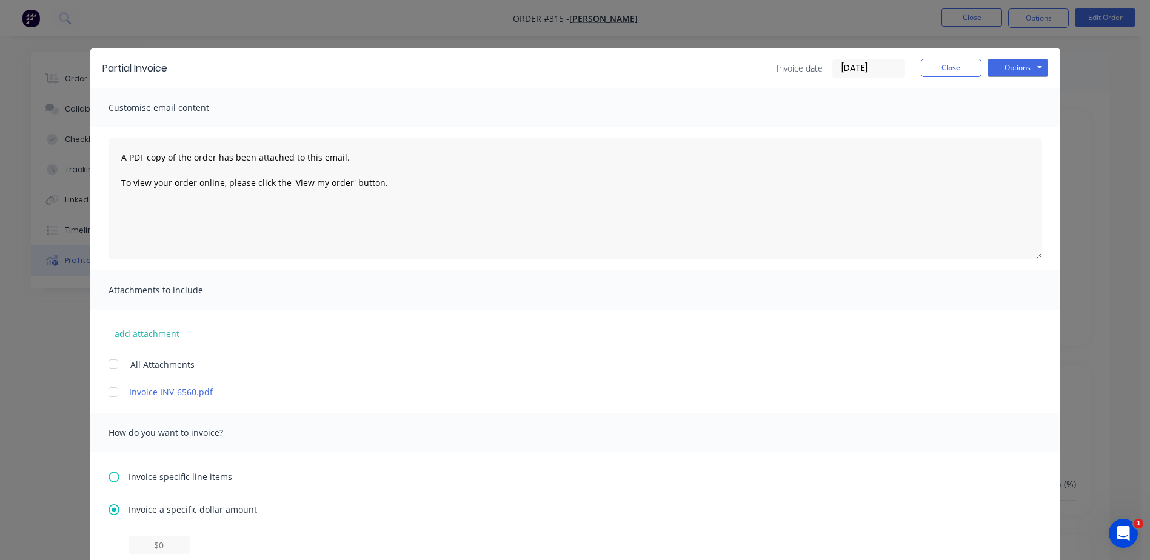
click at [110, 474] on icon at bounding box center [114, 477] width 11 height 11
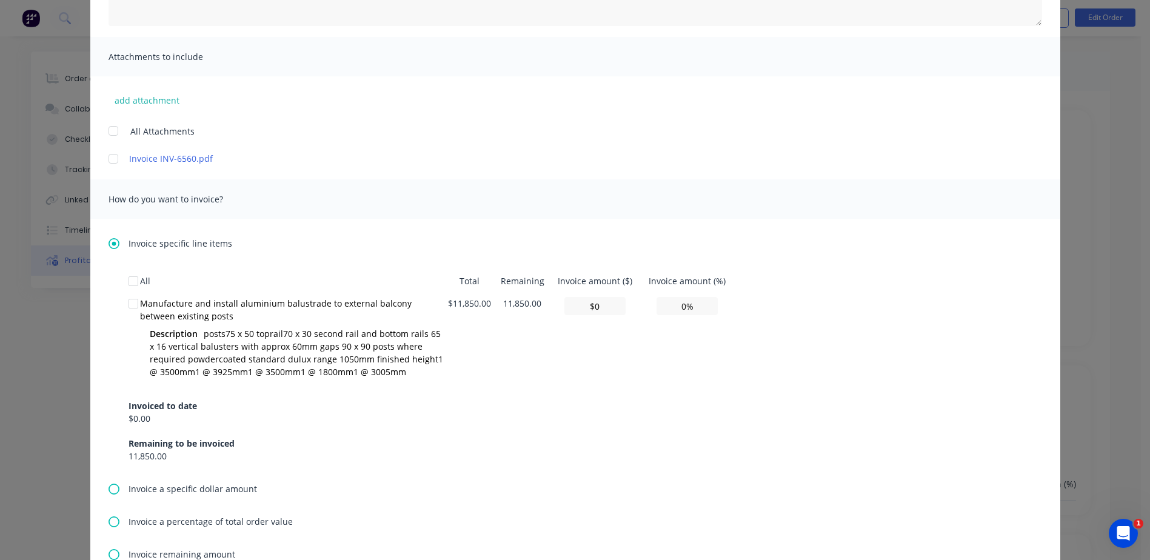
scroll to position [242, 0]
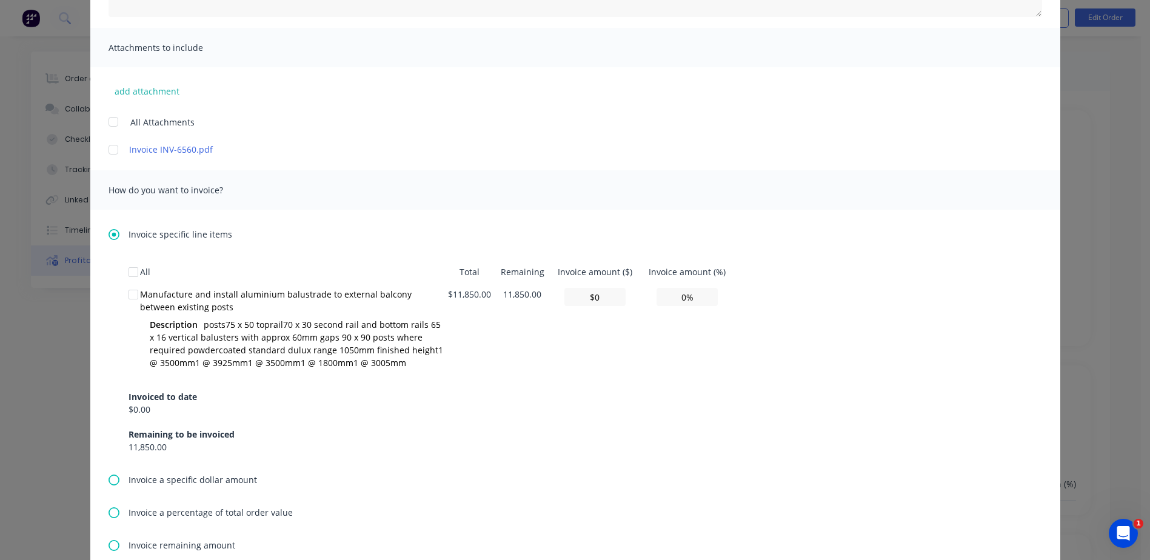
click at [149, 406] on div "$0.00" at bounding box center [163, 409] width 69 height 13
click at [138, 409] on div "$0.00" at bounding box center [163, 409] width 69 height 13
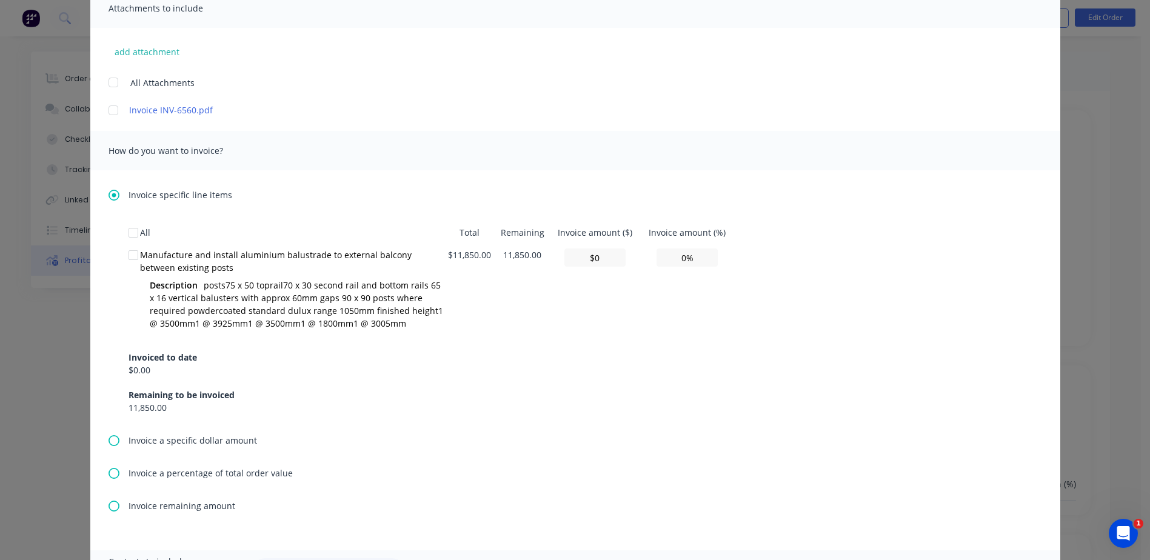
scroll to position [303, 0]
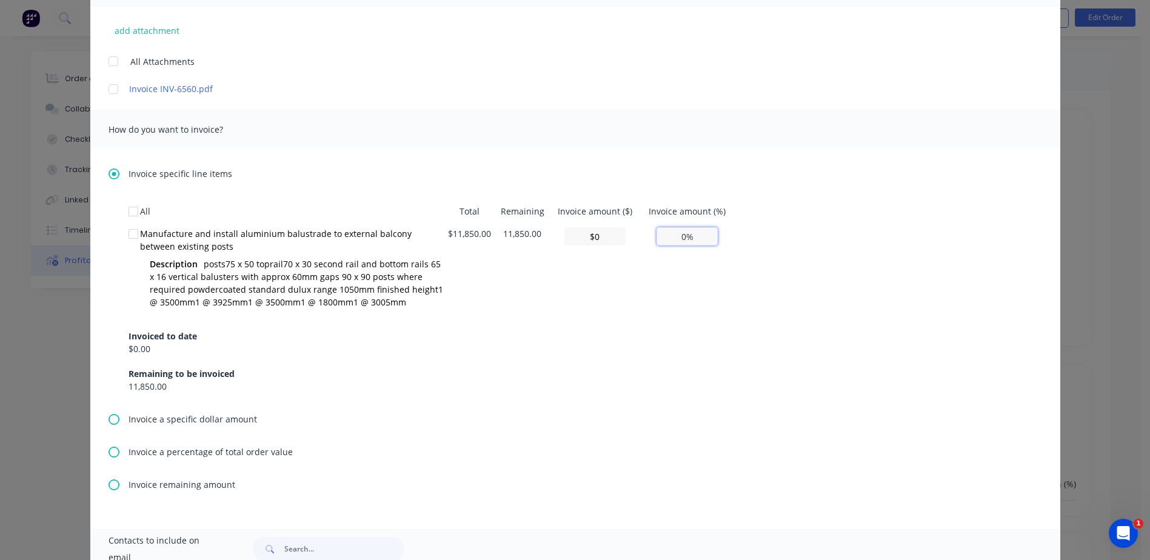
click at [685, 234] on input "0%" at bounding box center [687, 236] width 61 height 18
type input "0%"
type input "$355.50"
type input "3%"
type input "$3,555.00"
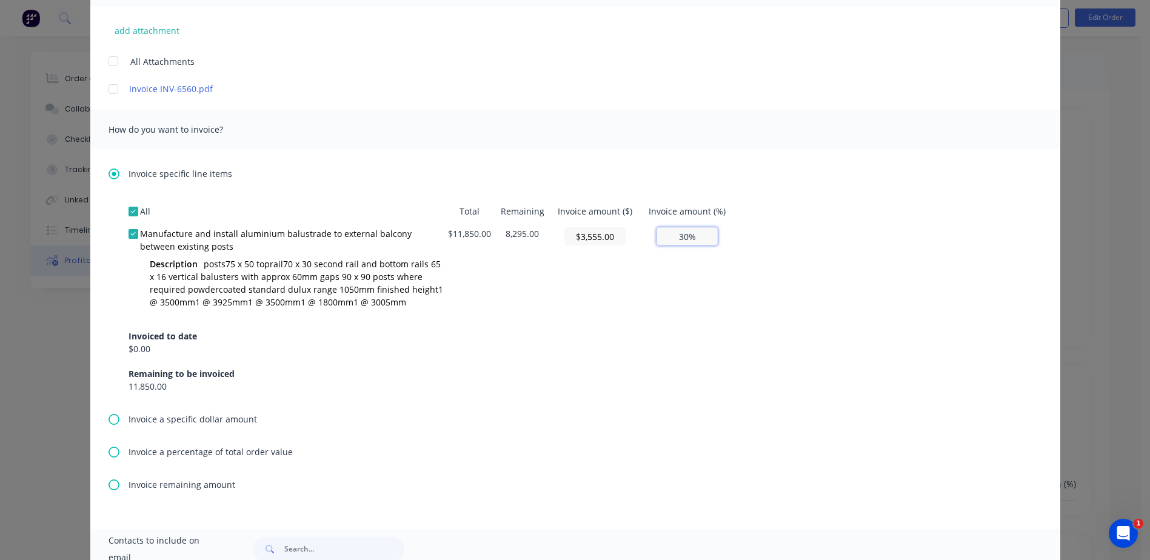
type input "30%"
click at [642, 327] on div "Invoiced to date $0.00 Remaining to be invoiced 11,850.00" at bounding box center [576, 354] width 894 height 78
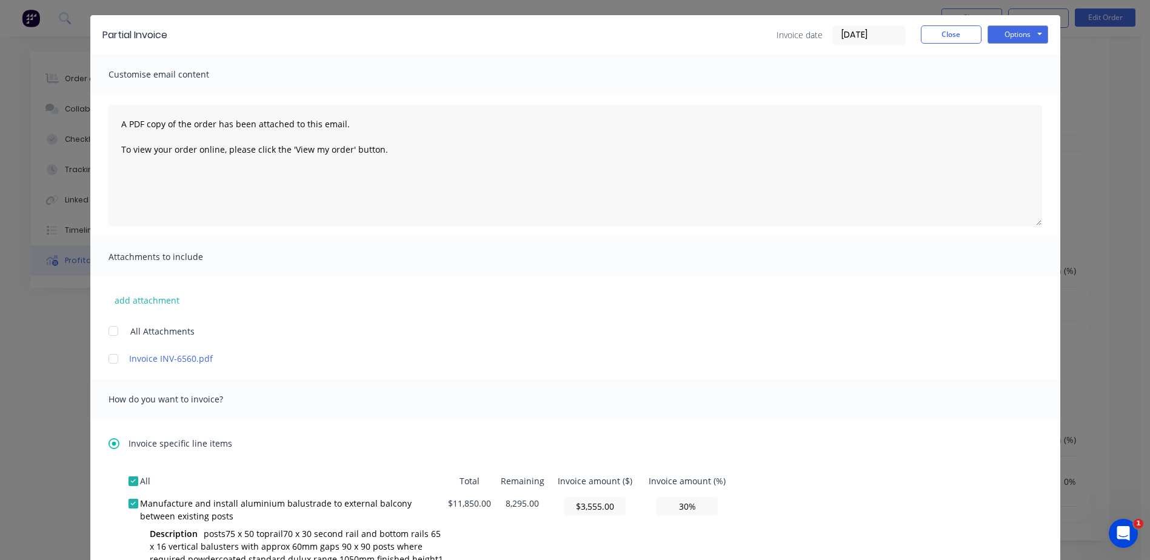
scroll to position [0, 0]
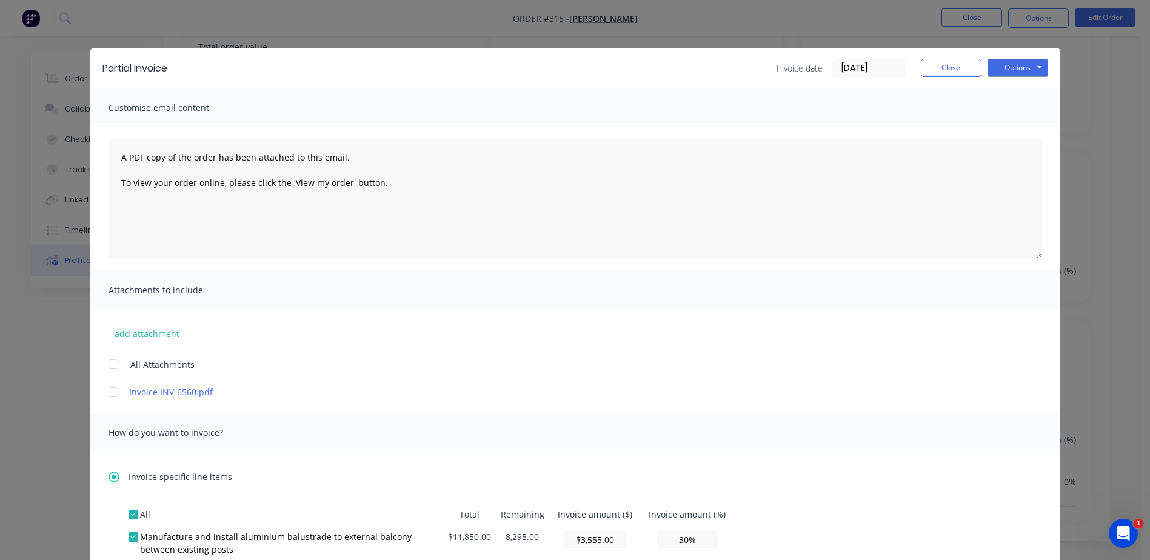
click at [849, 70] on input "03/09/25" at bounding box center [869, 68] width 72 height 18
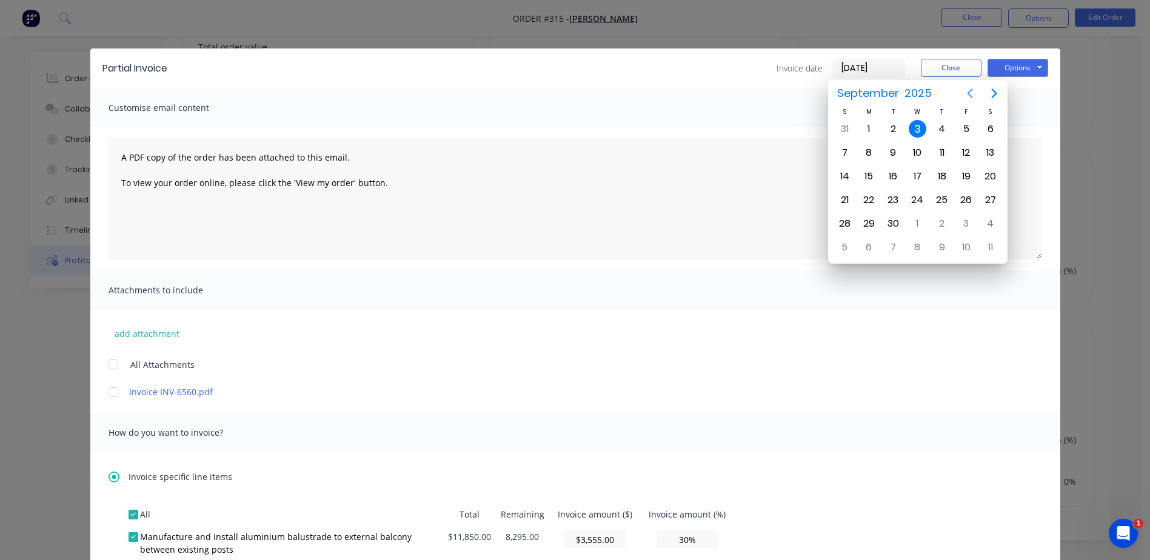
click at [973, 95] on icon "Previous page" at bounding box center [970, 93] width 15 height 15
click at [873, 150] on div "7" at bounding box center [869, 153] width 18 height 18
type input "07/07/25"
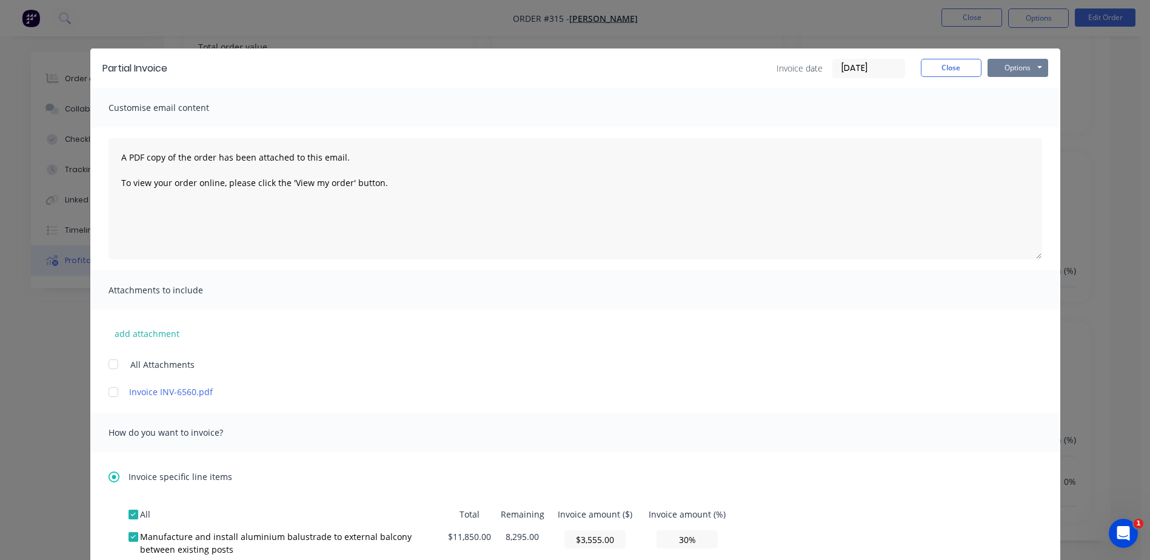
click at [1001, 69] on button "Options" at bounding box center [1018, 68] width 61 height 18
click at [1005, 88] on button "Preview" at bounding box center [1027, 89] width 78 height 20
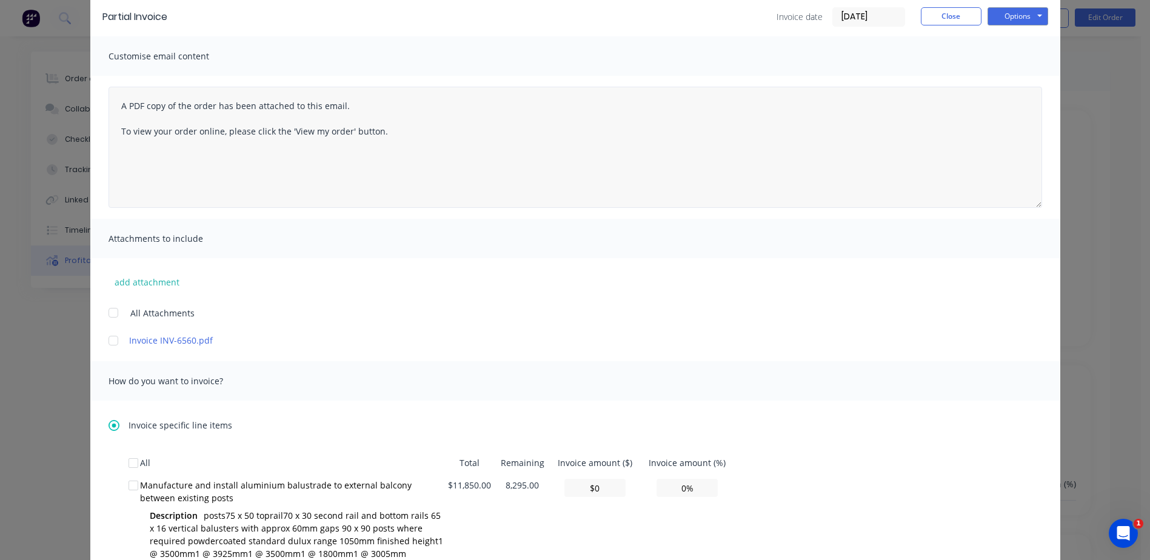
scroll to position [242, 0]
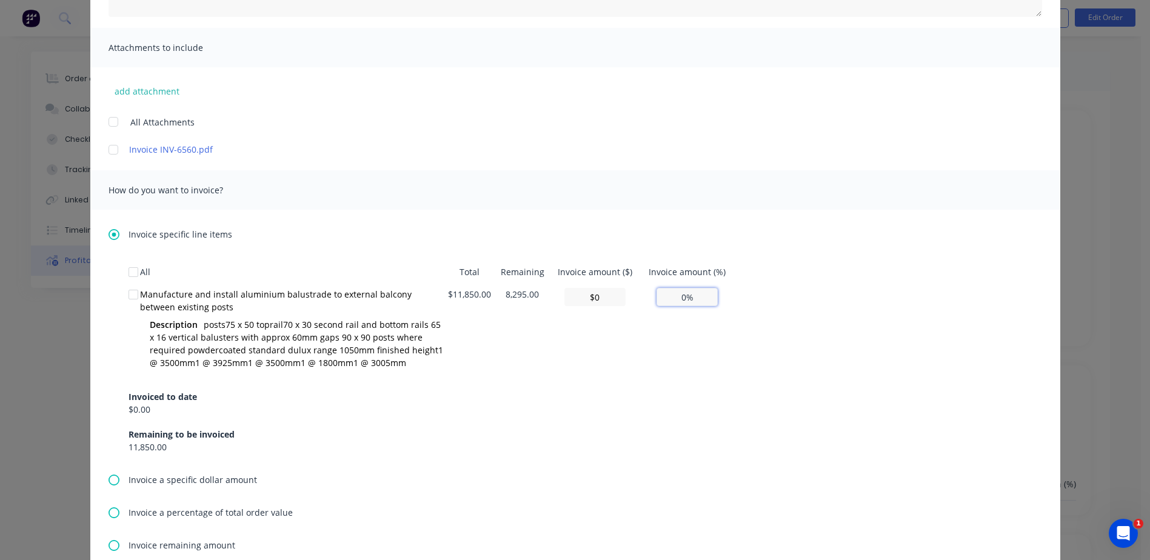
click at [682, 295] on input "0%" at bounding box center [687, 297] width 61 height 18
type input "0%"
type input "$355.50"
type input "3%"
type input "$3,555.00"
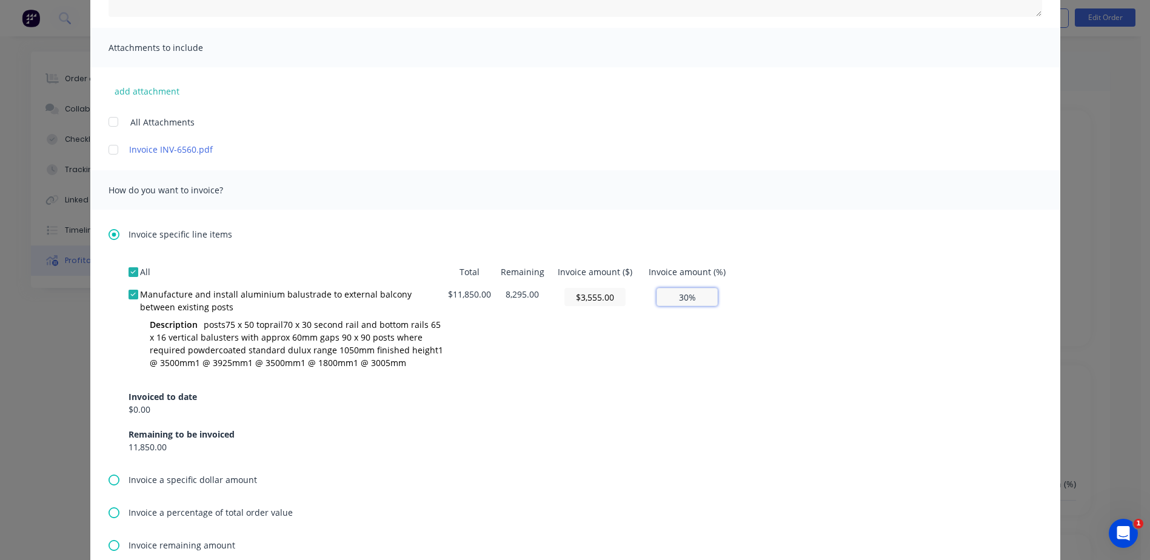
type input "30%"
click at [627, 440] on div "Invoiced to date $0.00 Remaining to be invoiced 11,850.00" at bounding box center [576, 415] width 894 height 78
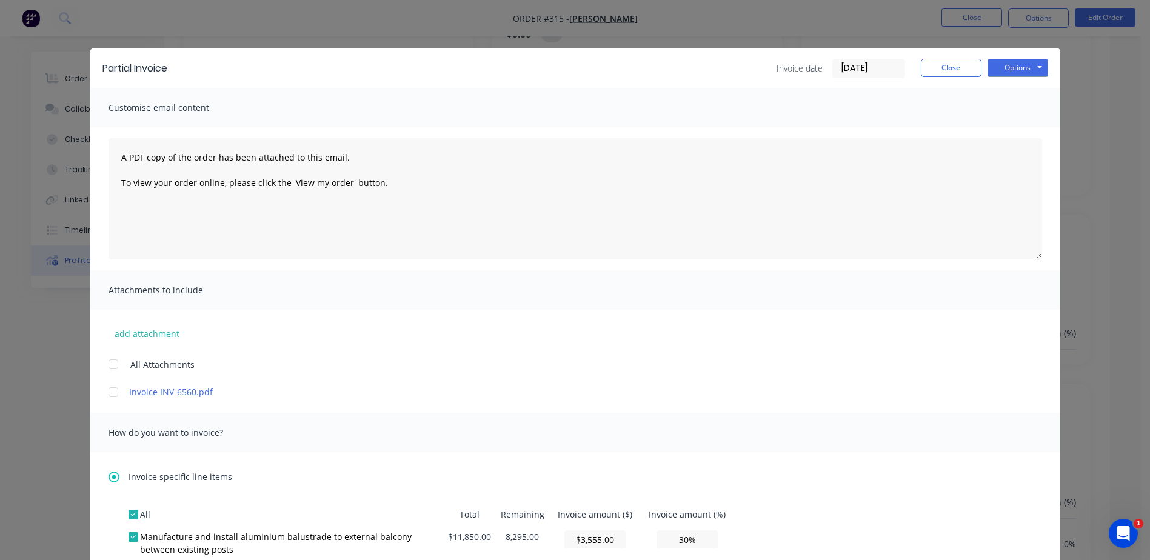
scroll to position [32, 0]
click at [935, 66] on button "Close" at bounding box center [951, 68] width 61 height 18
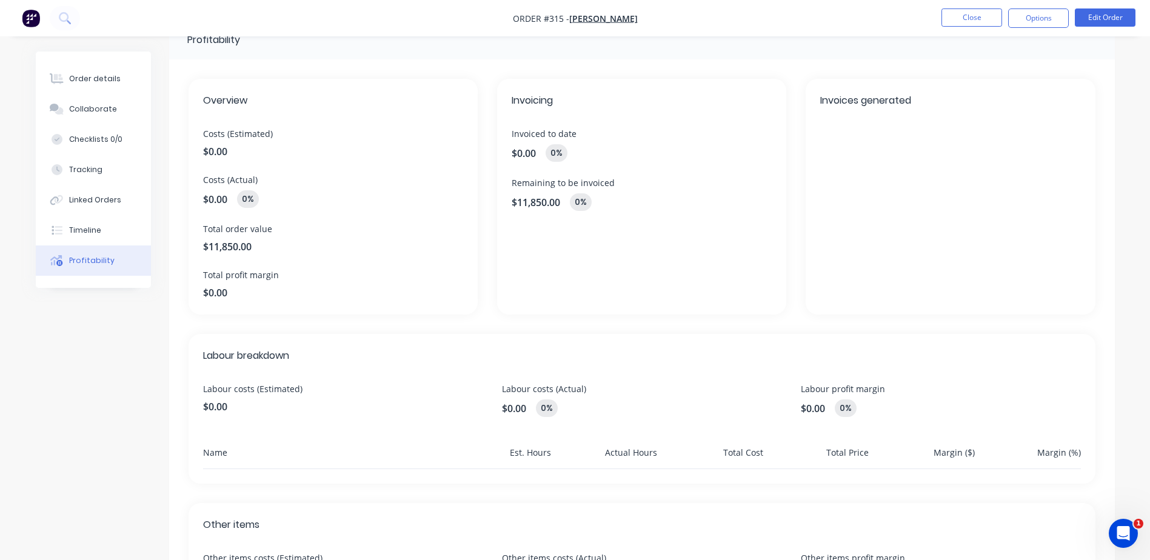
click at [683, 259] on div "Invoicing Invoiced to date $0.00 0 % Remaining to be invoiced $11,850.00 0 %" at bounding box center [641, 197] width 289 height 236
click at [1040, 25] on button "Options" at bounding box center [1038, 17] width 61 height 19
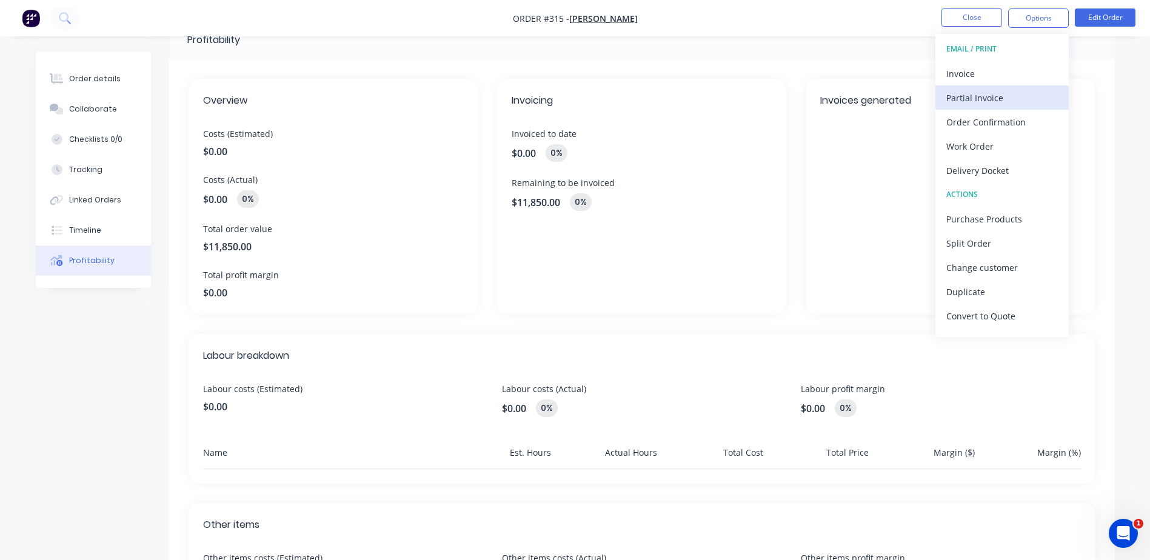
click at [975, 100] on div "Partial Invoice" at bounding box center [1002, 98] width 112 height 18
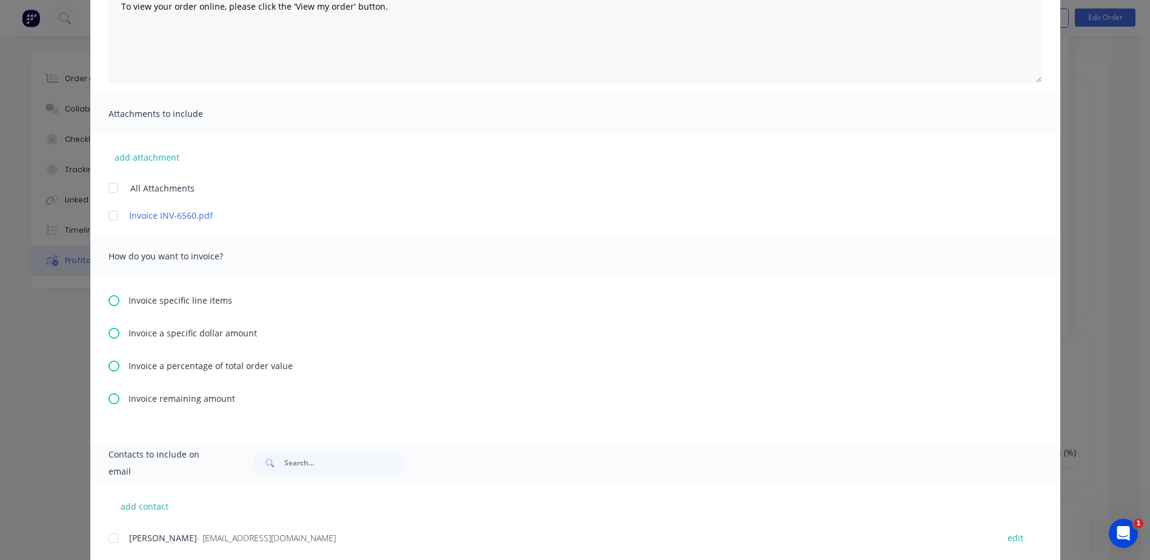
scroll to position [182, 0]
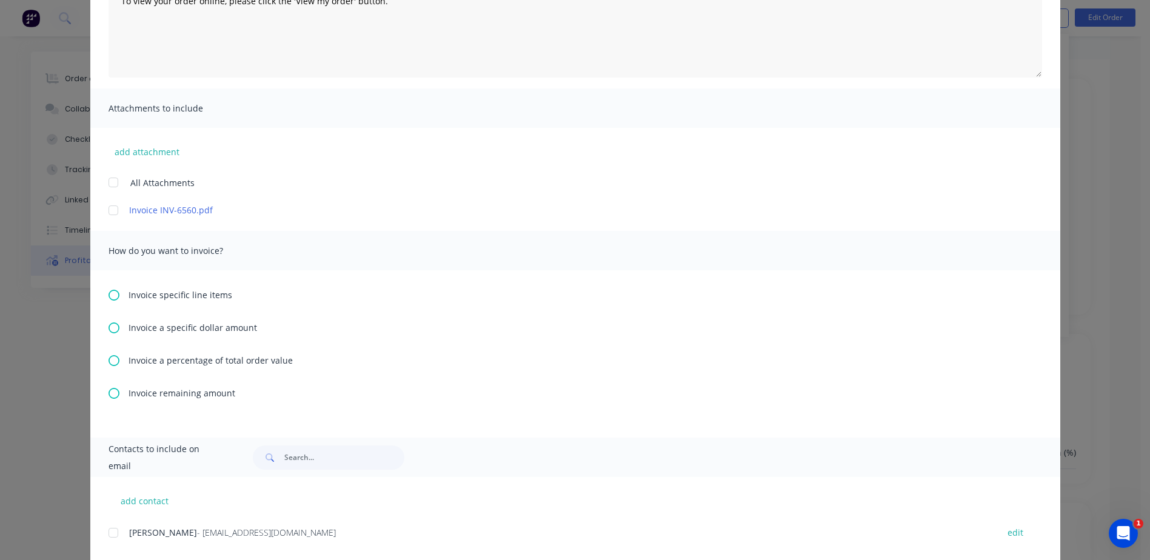
click at [109, 362] on icon at bounding box center [114, 360] width 11 height 11
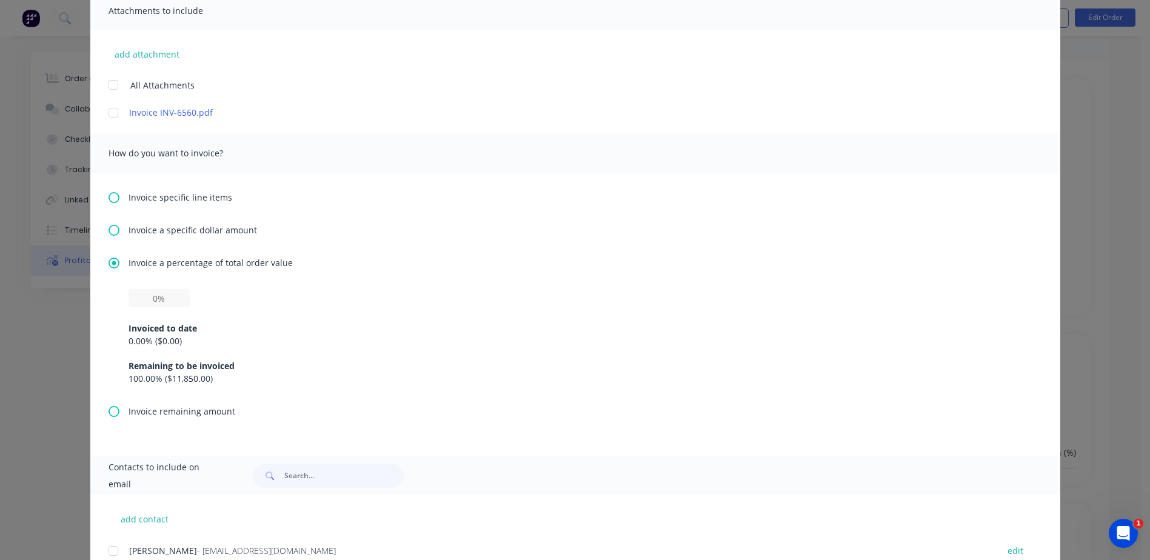
scroll to position [303, 0]
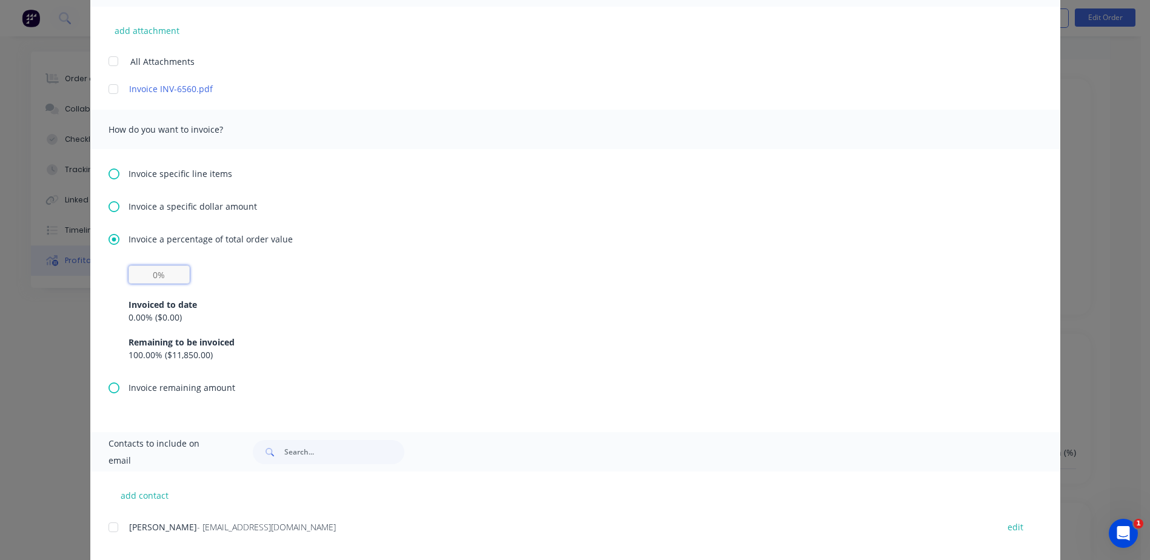
click at [154, 278] on input "text" at bounding box center [159, 275] width 61 height 18
type input "30%"
drag, startPoint x: 138, startPoint y: 317, endPoint x: 99, endPoint y: 317, distance: 39.4
click at [99, 317] on div "Invoice specific line items Invoice a specific dollar amount Invoice a percenta…" at bounding box center [575, 290] width 970 height 283
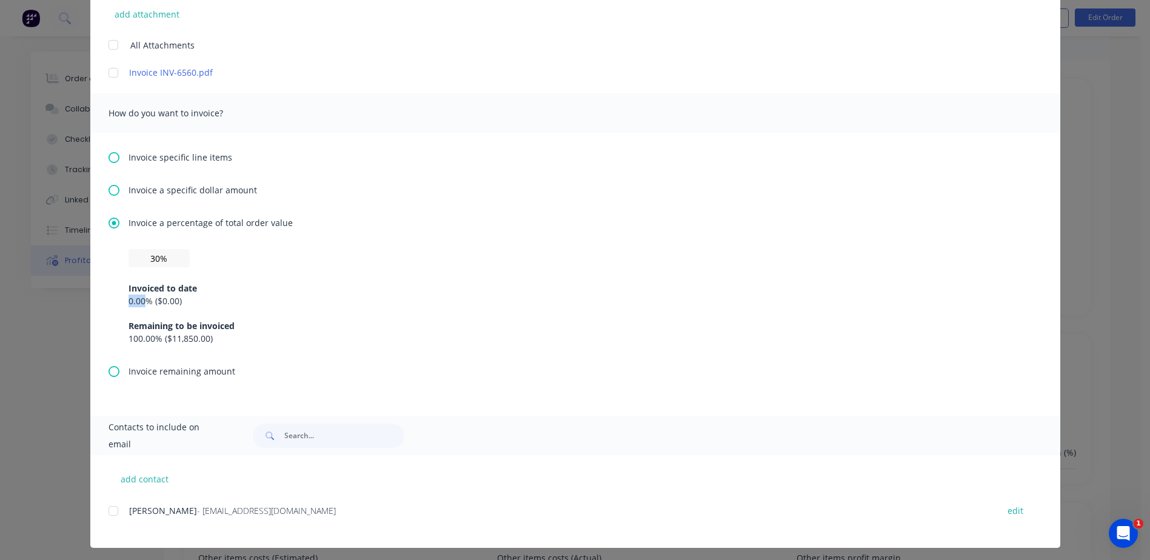
scroll to position [324, 0]
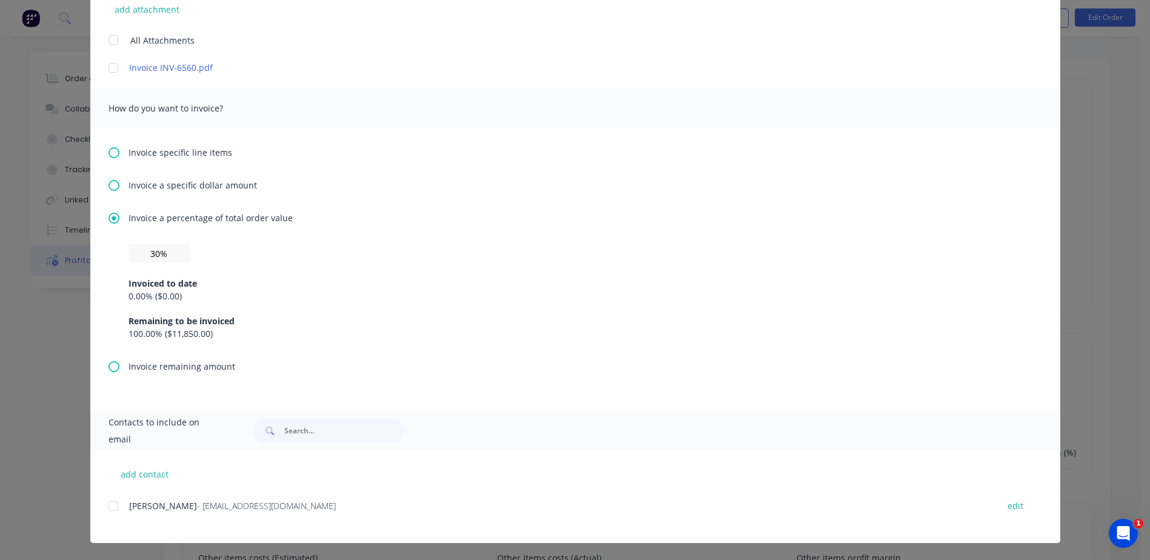
click at [259, 311] on div "Invoiced to date 0.00 % ( $0.00 ) Remaining to be invoiced 100.00 % ( $11,850.0…" at bounding box center [576, 301] width 894 height 78
click at [109, 506] on div at bounding box center [113, 506] width 24 height 24
click at [108, 506] on div at bounding box center [113, 506] width 24 height 24
click at [139, 473] on button "add contact" at bounding box center [145, 474] width 73 height 18
select select "AU"
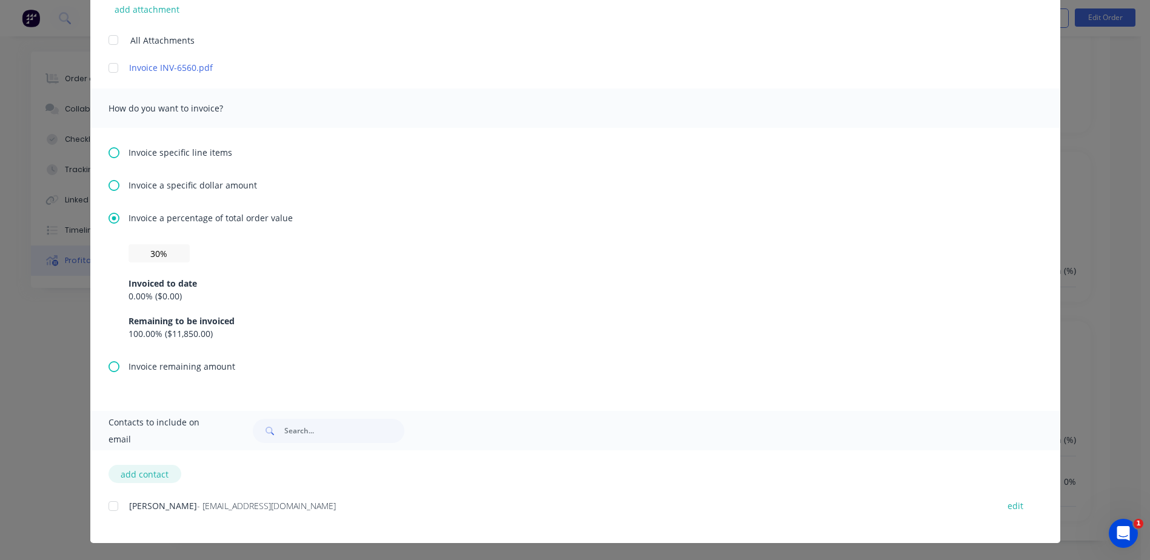
select select "AU"
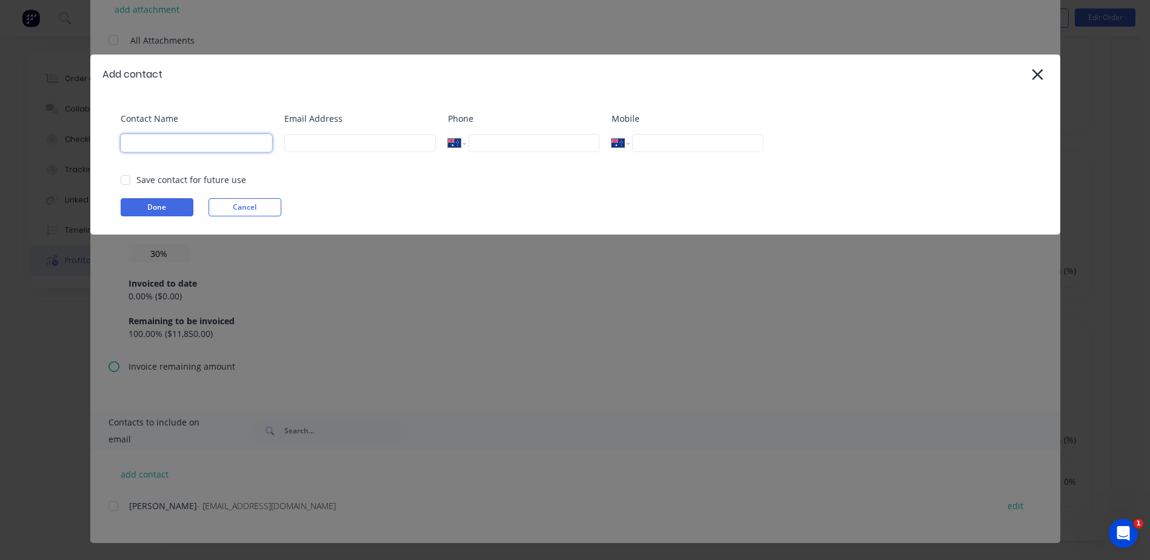
drag, startPoint x: 253, startPoint y: 151, endPoint x: 258, endPoint y: 145, distance: 7.4
click at [253, 150] on input at bounding box center [197, 143] width 152 height 18
type input "Rick Mainwaring"
type input "rick@genixgroup.com.au"
type input "0409 217 442"
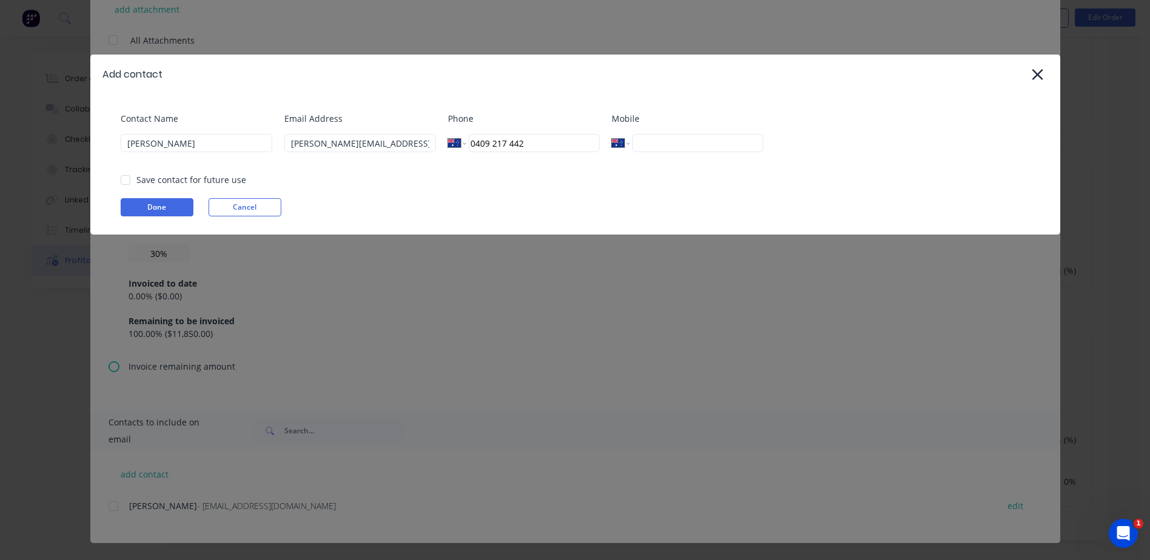
type input "+61 409 217 442"
click at [128, 181] on div at bounding box center [125, 180] width 24 height 24
click at [145, 203] on button "Done" at bounding box center [157, 207] width 73 height 18
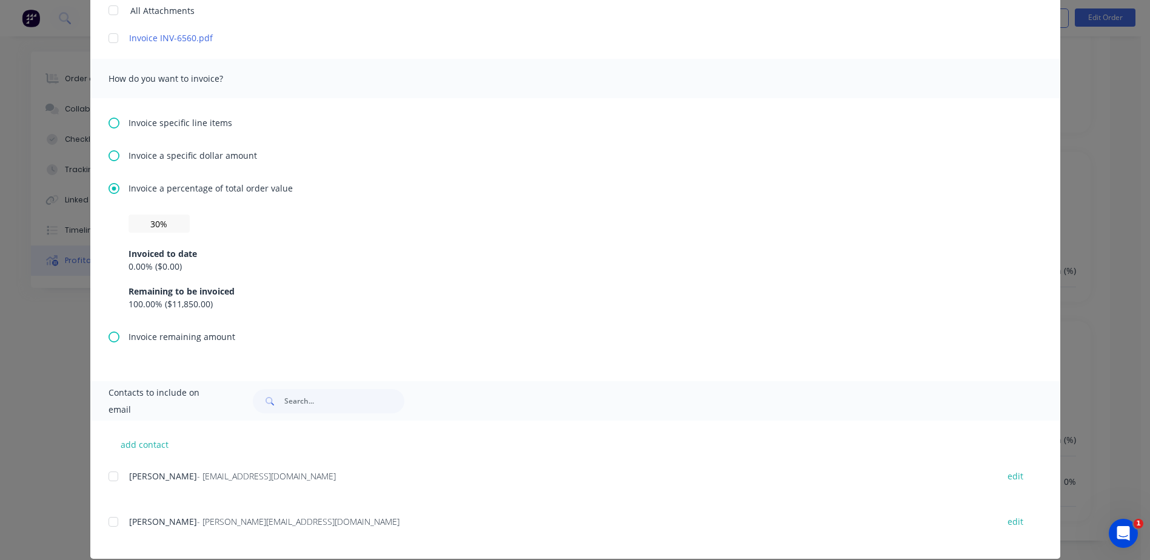
scroll to position [370, 0]
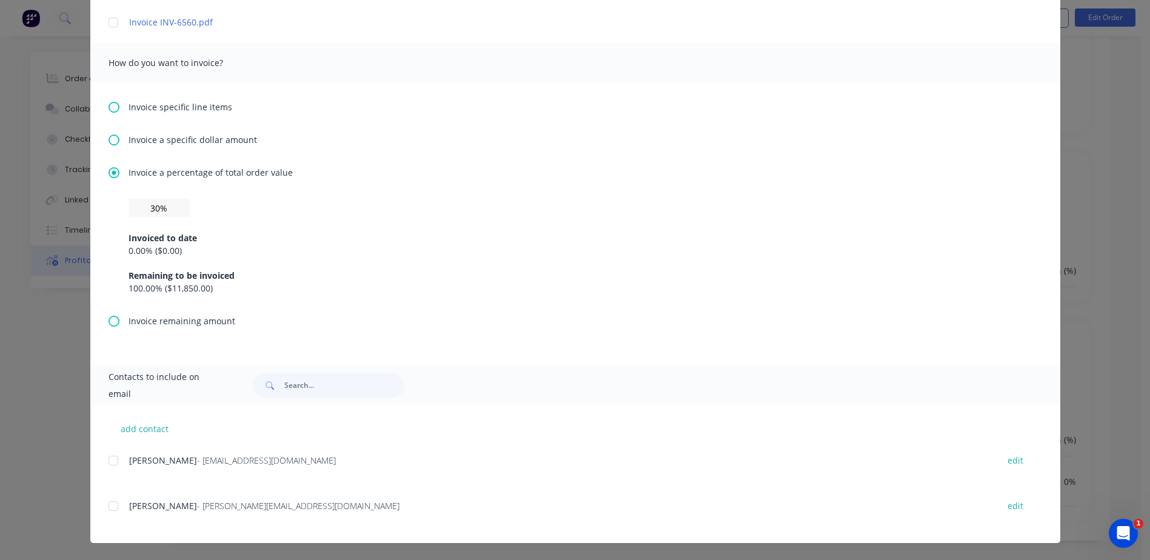
click at [110, 507] on div at bounding box center [113, 506] width 24 height 24
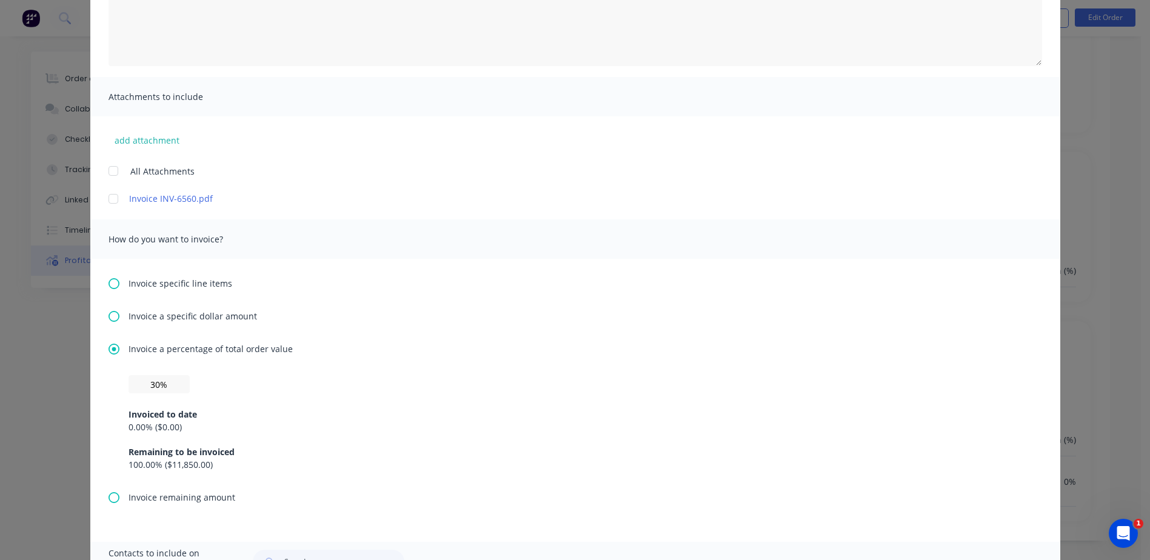
scroll to position [188, 0]
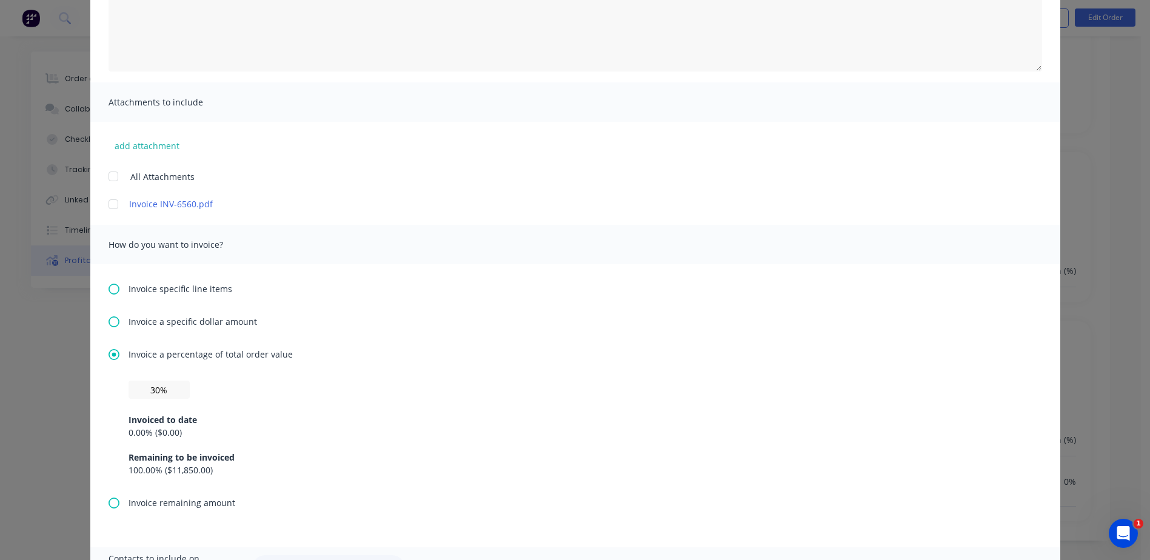
click at [109, 356] on icon at bounding box center [114, 354] width 11 height 11
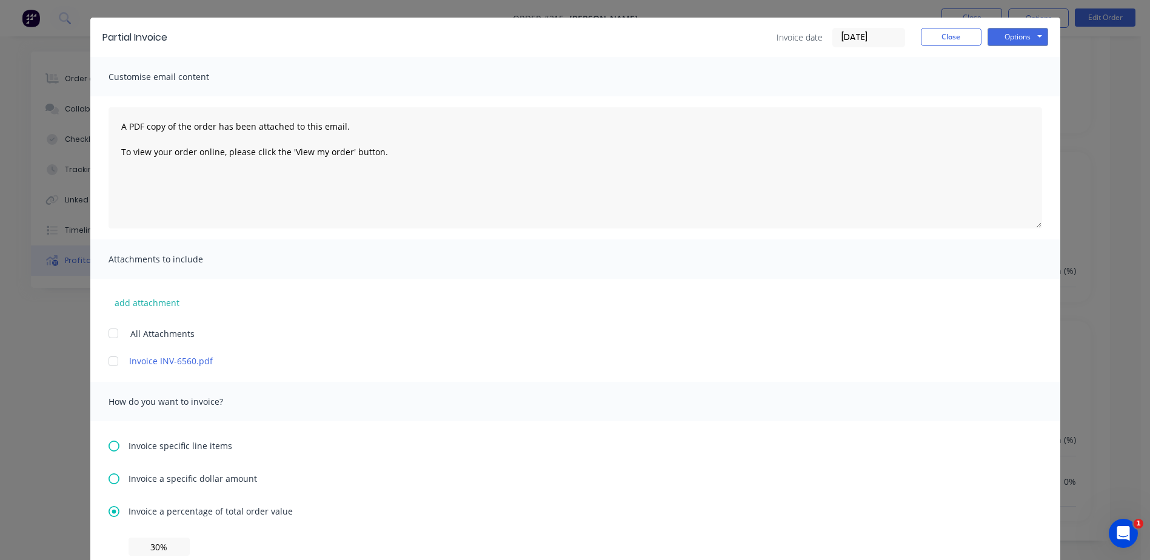
scroll to position [0, 0]
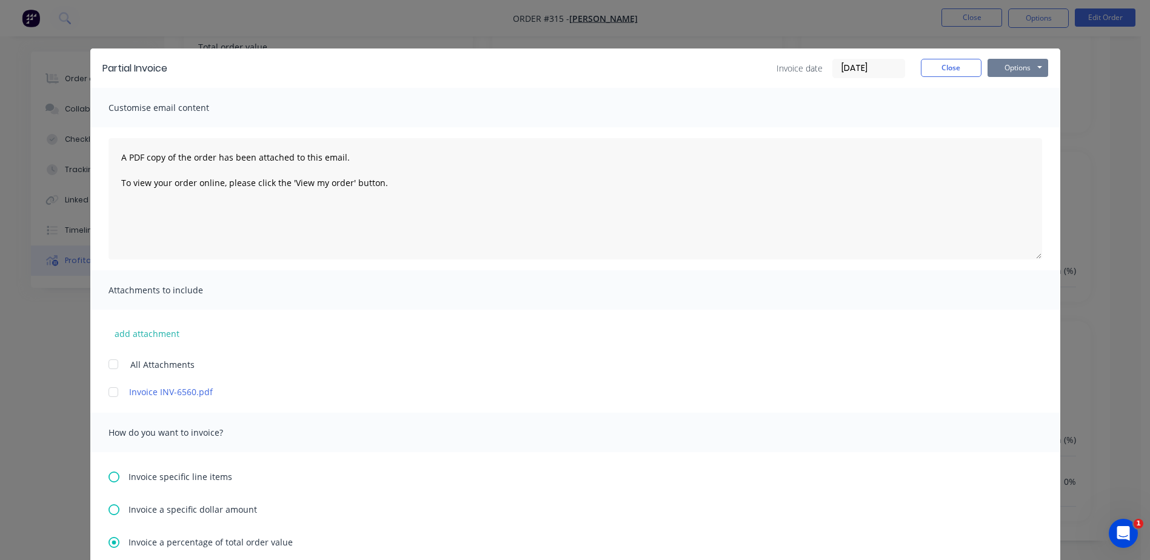
click at [1007, 68] on button "Options" at bounding box center [1018, 68] width 61 height 18
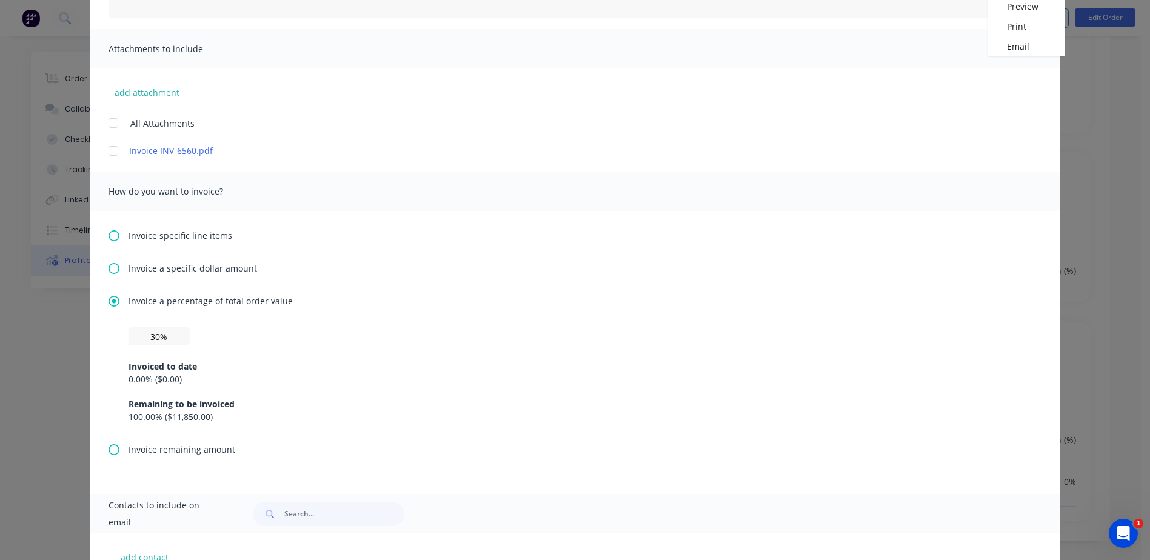
scroll to position [242, 0]
click at [209, 336] on div "30% Invoiced to date 0.00 % ( $0.00 ) Remaining to be invoiced 100.00 % ( $11,8…" at bounding box center [576, 374] width 894 height 96
click at [160, 335] on input "30%" at bounding box center [159, 335] width 61 height 18
click at [222, 339] on div "30% Invoiced to date 0.00 % ( $0.00 ) Remaining to be invoiced 100.00 % ( $11,8…" at bounding box center [576, 374] width 894 height 96
click at [109, 267] on icon at bounding box center [114, 267] width 11 height 11
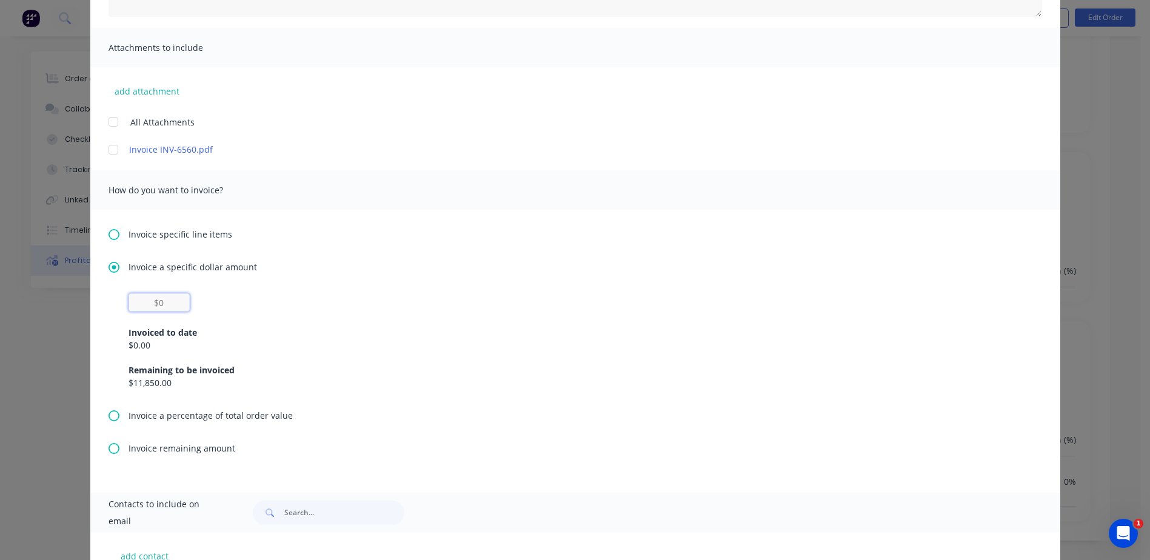
click at [164, 304] on input "text" at bounding box center [159, 302] width 61 height 18
type input "$3,555.00"
drag, startPoint x: 176, startPoint y: 296, endPoint x: 101, endPoint y: 296, distance: 75.2
click at [101, 296] on div "Invoice specific line items Invoice a specific dollar amount $3,555.00 Invoiced…" at bounding box center [575, 351] width 970 height 283
type input "$0"
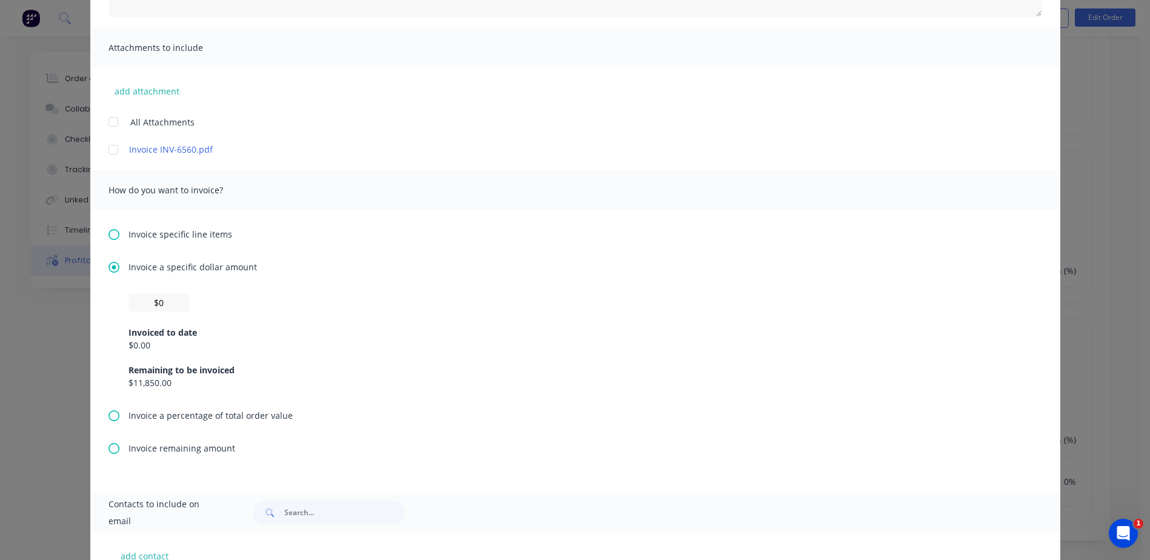
click at [413, 307] on div "$0 Invoiced to date $0.00 Remaining to be invoiced $11,850.00" at bounding box center [576, 341] width 894 height 96
click at [109, 413] on icon at bounding box center [114, 415] width 11 height 11
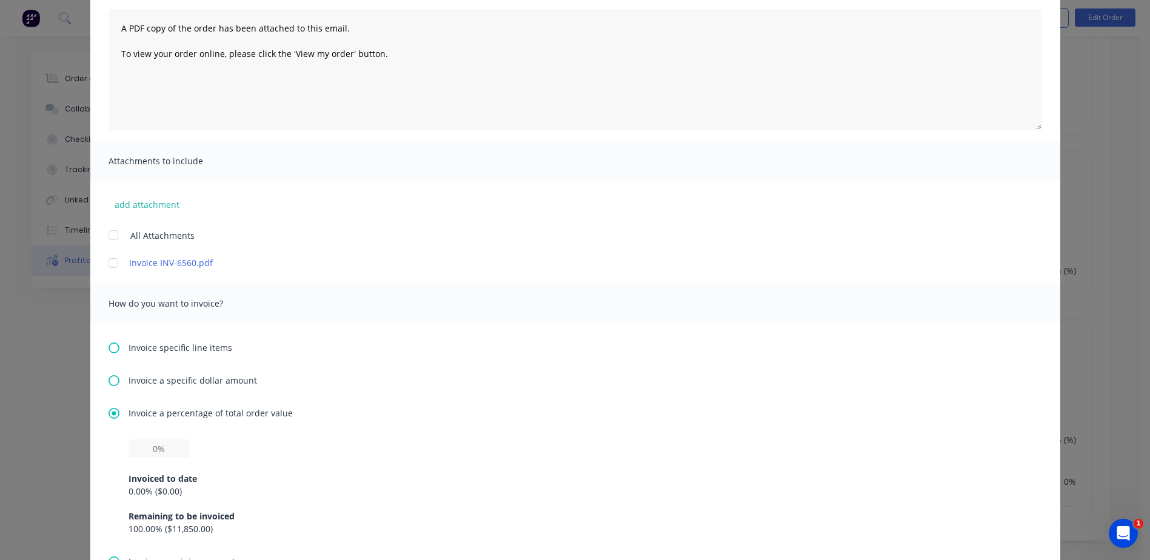
scroll to position [303, 0]
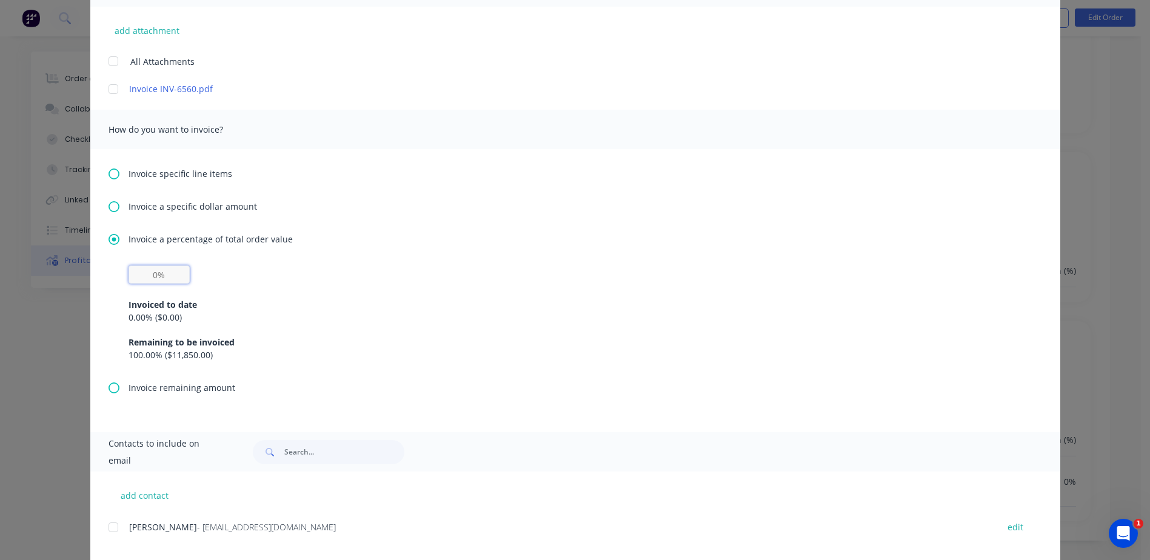
click at [162, 276] on input "text" at bounding box center [159, 275] width 61 height 18
type input "30%"
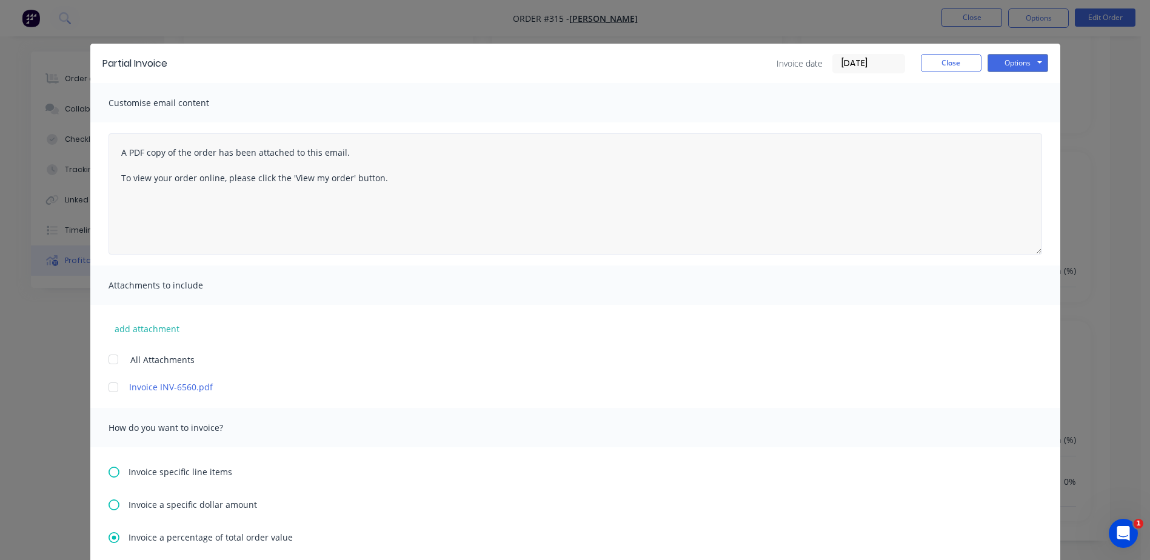
scroll to position [0, 0]
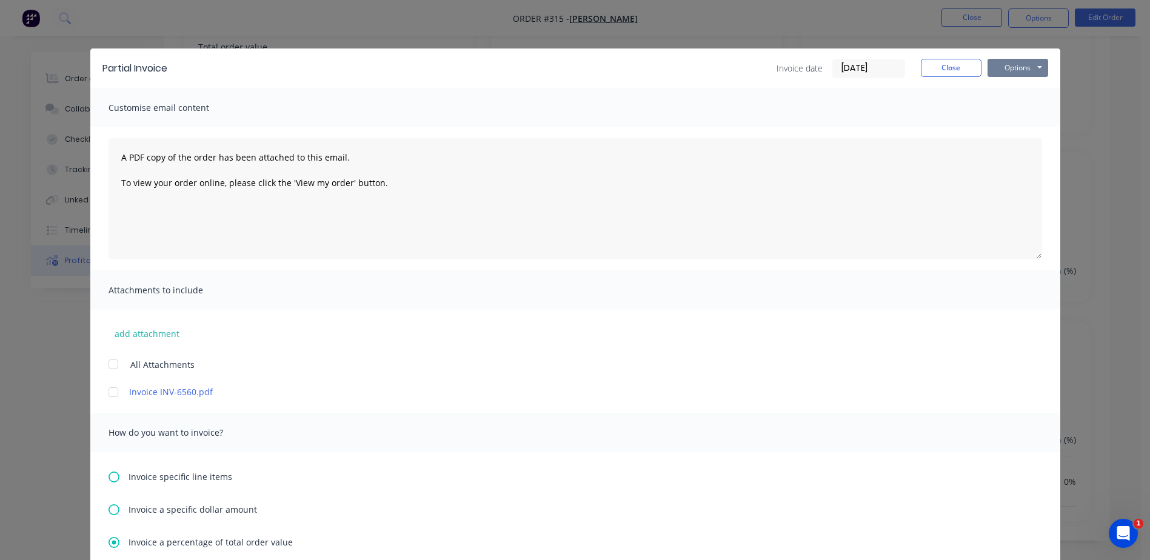
click at [1028, 65] on button "Options" at bounding box center [1018, 68] width 61 height 18
click at [1014, 130] on button "Email" at bounding box center [1027, 129] width 78 height 20
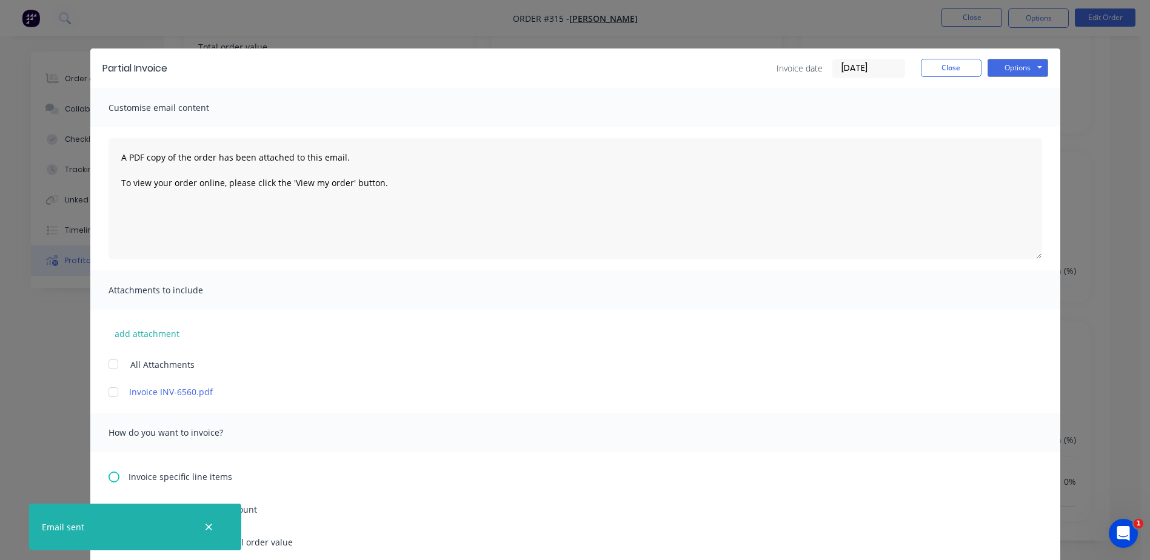
click at [1102, 129] on div "Partial Invoice Invoice date 03/09/25 Close Options Preview Print Email Customi…" at bounding box center [575, 280] width 1150 height 560
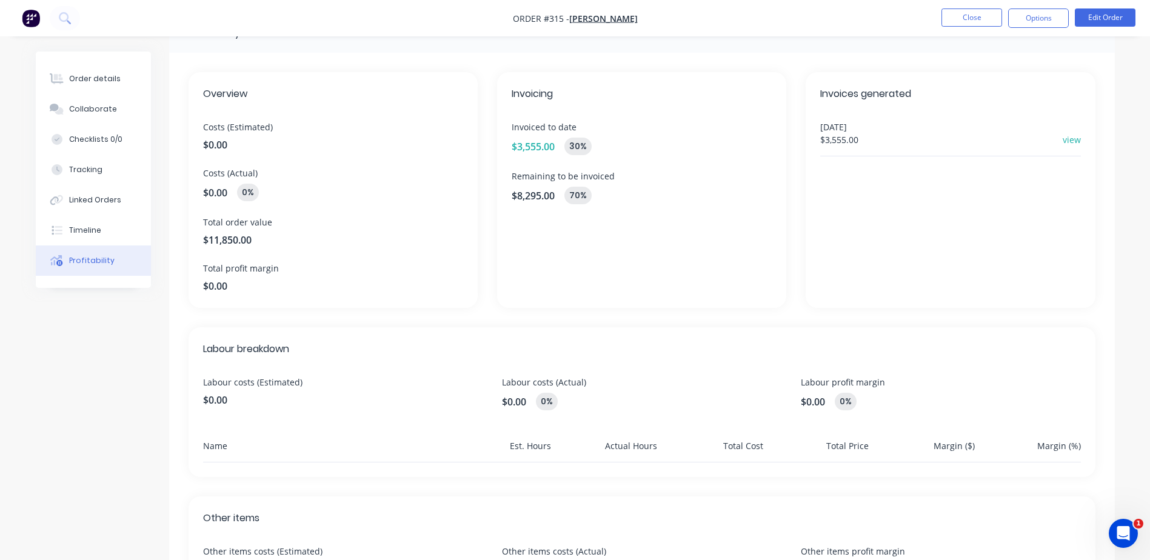
scroll to position [32, 0]
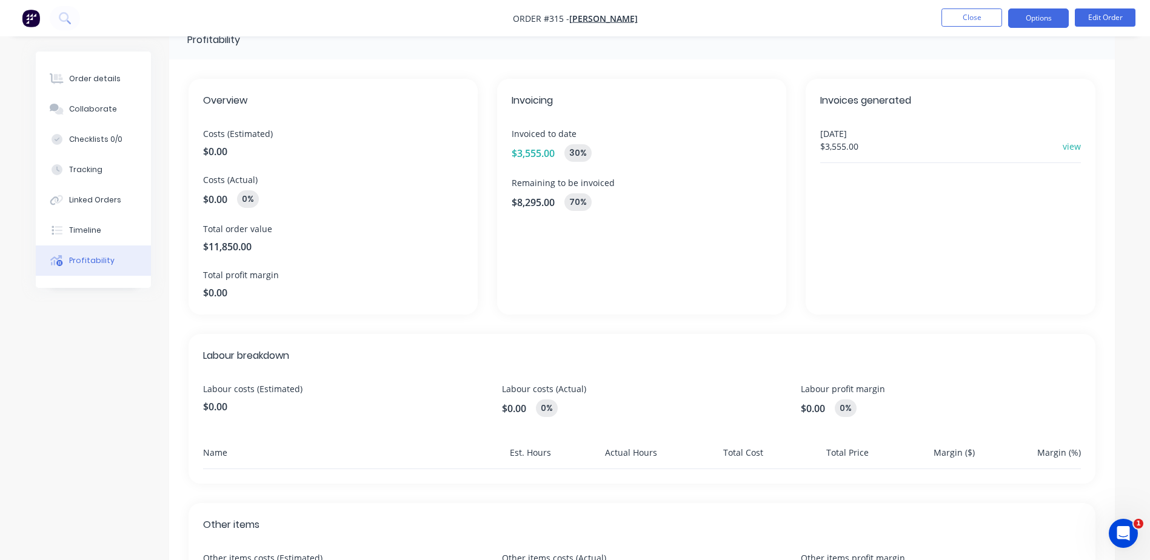
click at [1028, 19] on button "Options" at bounding box center [1038, 17] width 61 height 19
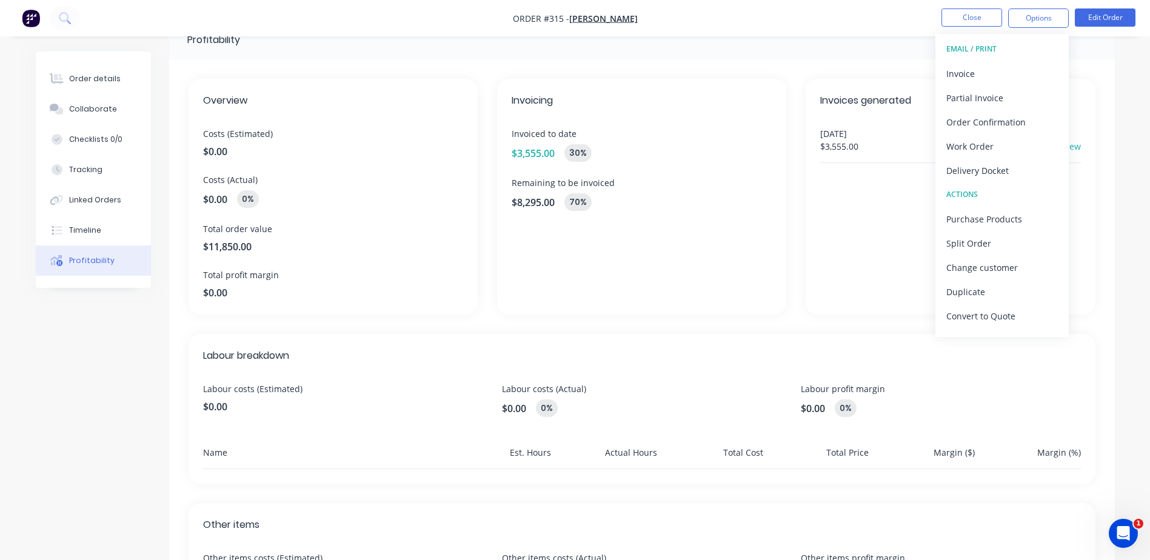
click at [667, 70] on div "Overview Costs (Estimated) $0.00 Costs (Actual) $0.00 0% Total order value $11,…" at bounding box center [642, 390] width 946 height 663
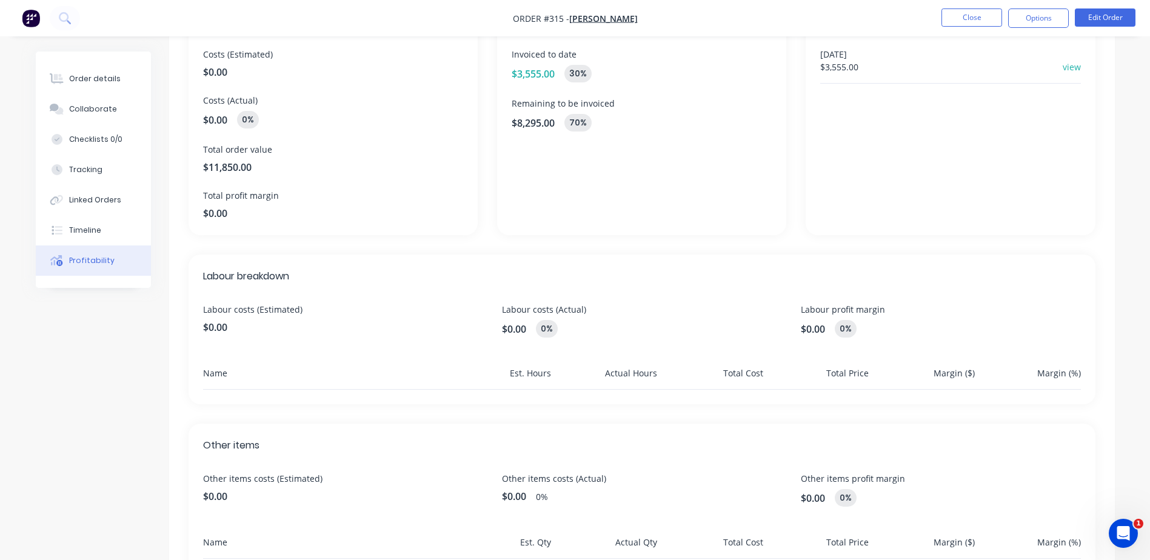
scroll to position [0, 0]
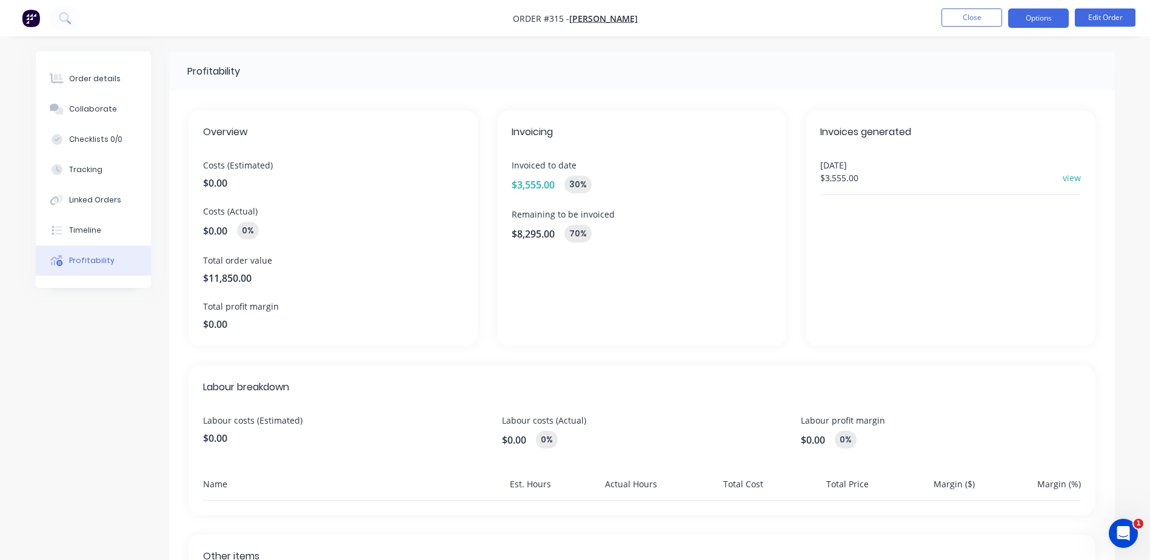
click at [1048, 16] on button "Options" at bounding box center [1038, 17] width 61 height 19
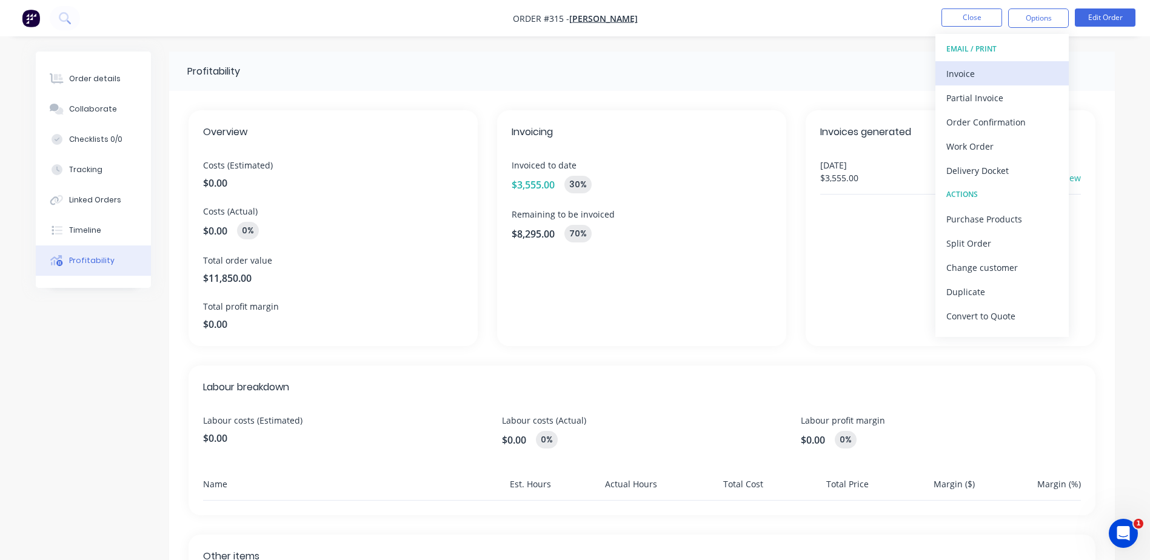
click at [961, 75] on div "Invoice" at bounding box center [1002, 74] width 112 height 18
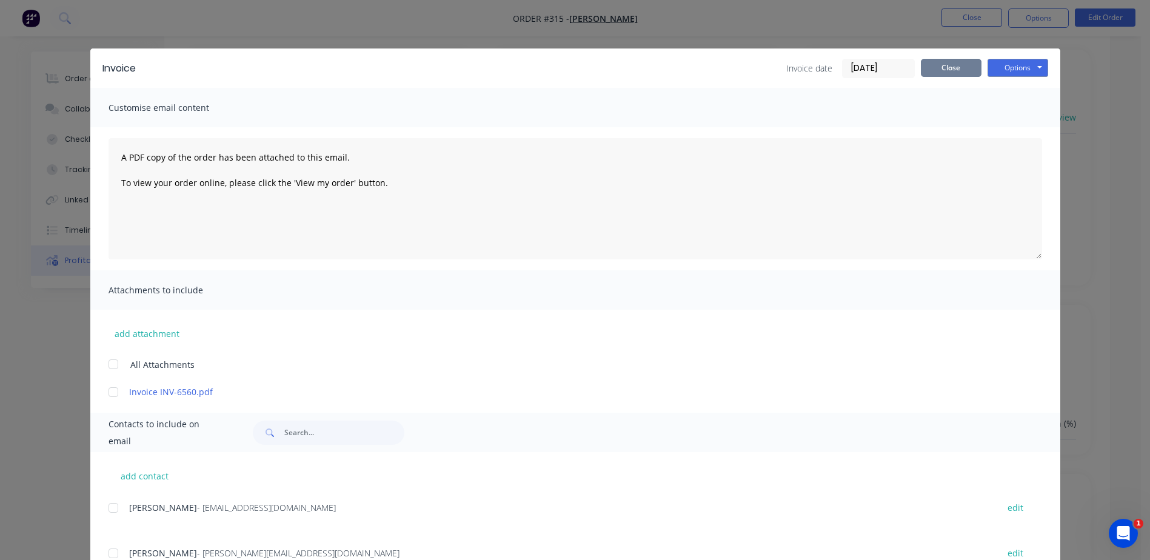
click at [949, 69] on button "Close" at bounding box center [951, 68] width 61 height 18
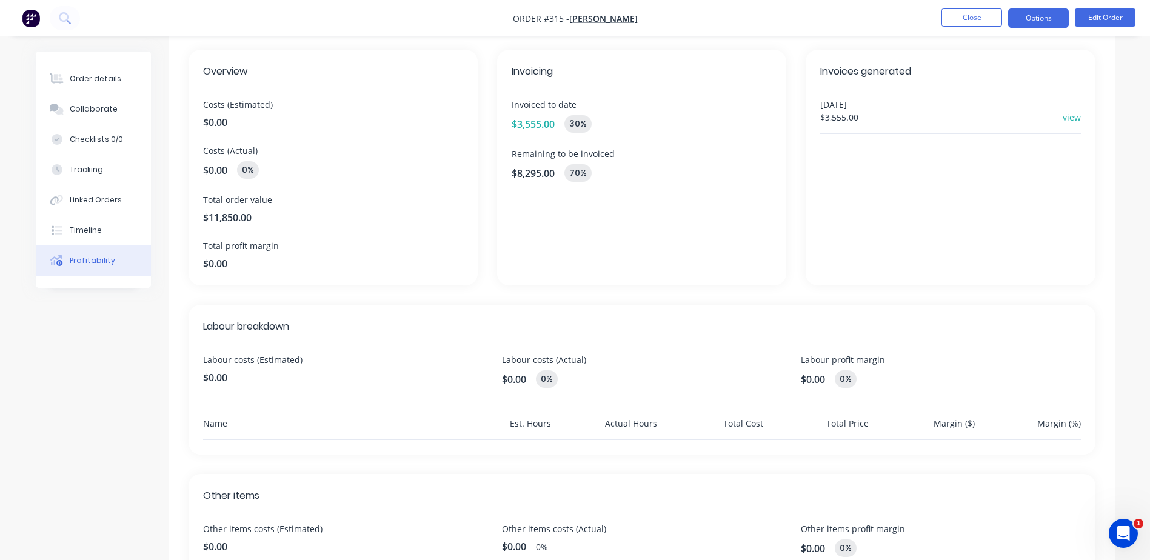
click at [1032, 16] on button "Options" at bounding box center [1038, 17] width 61 height 19
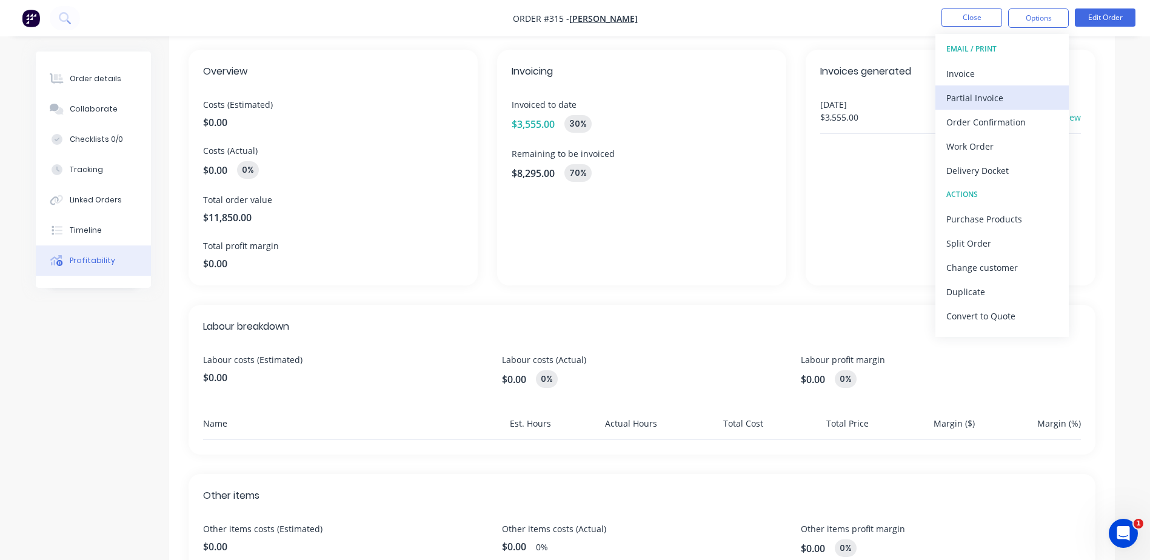
click at [980, 99] on div "Partial Invoice" at bounding box center [1002, 98] width 112 height 18
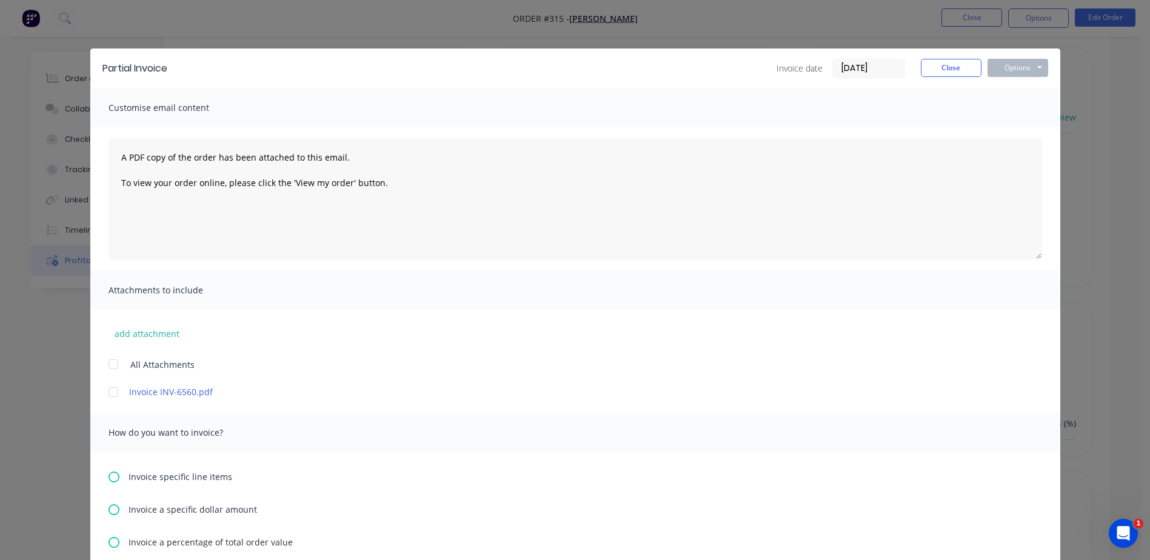
click at [1042, 23] on div "Partial Invoice Invoice date 03/09/25 Close Options Preview Print Email Customi…" at bounding box center [575, 280] width 1150 height 560
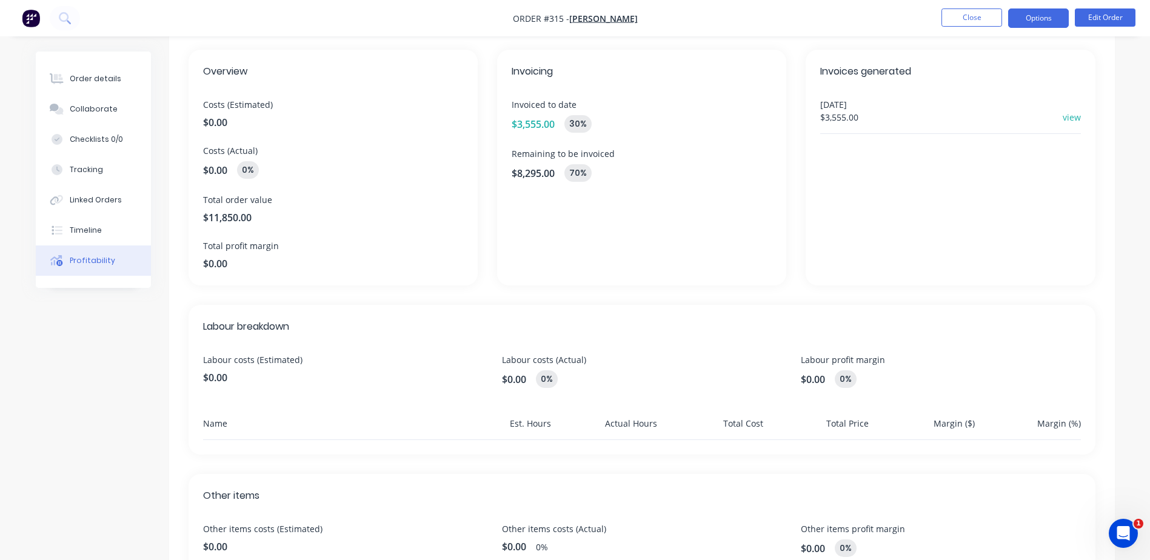
click at [1045, 16] on button "Options" at bounding box center [1038, 17] width 61 height 19
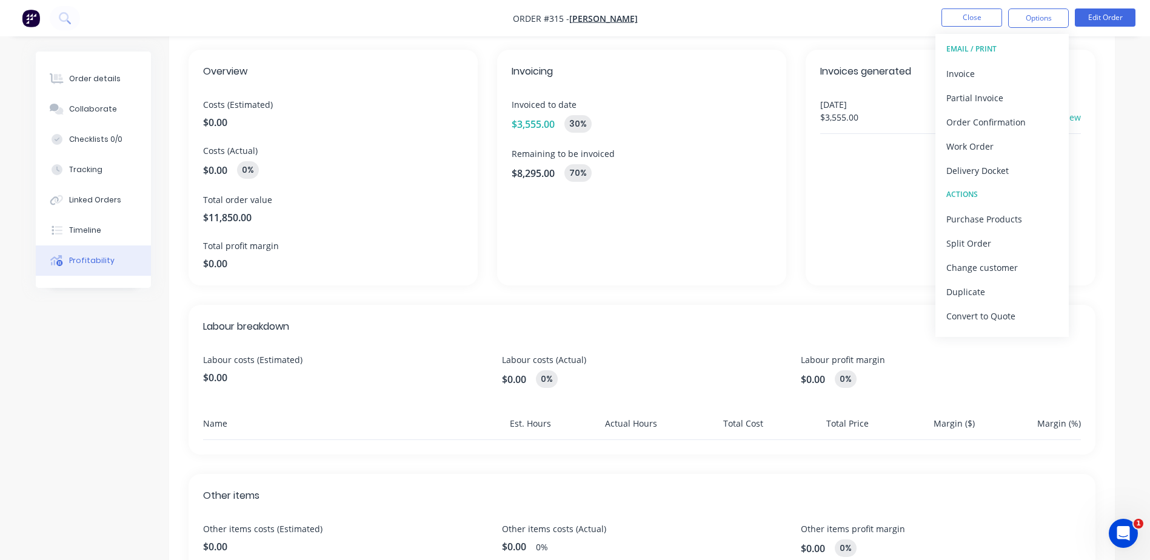
click at [672, 186] on div "Invoicing Invoiced to date $3,555.00 30 % Remaining to be invoiced $8,295.00 70…" at bounding box center [641, 168] width 289 height 236
click at [1080, 119] on link "view" at bounding box center [1072, 117] width 18 height 13
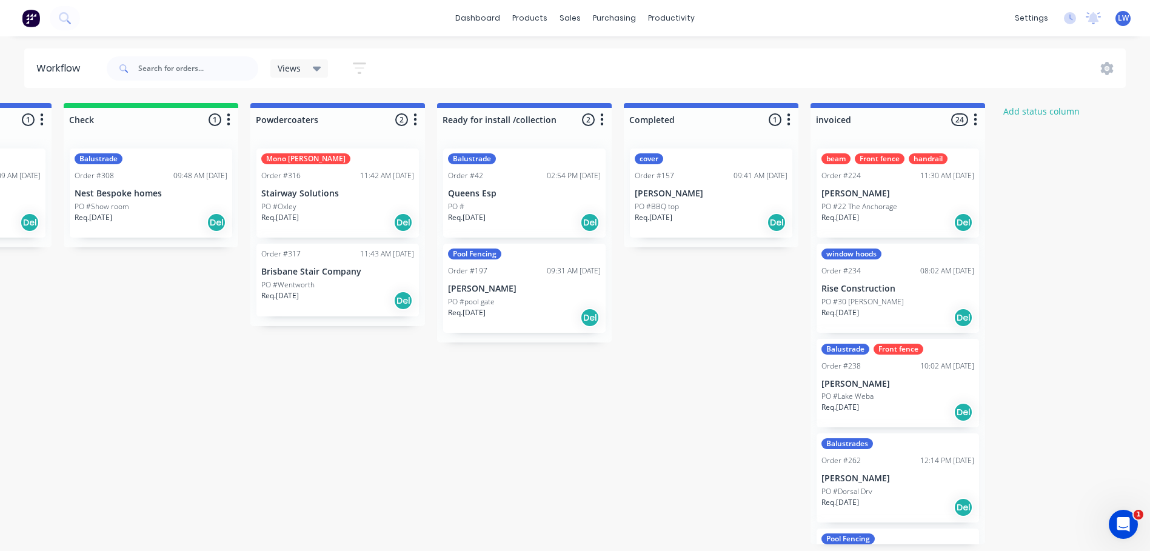
scroll to position [0, 1399]
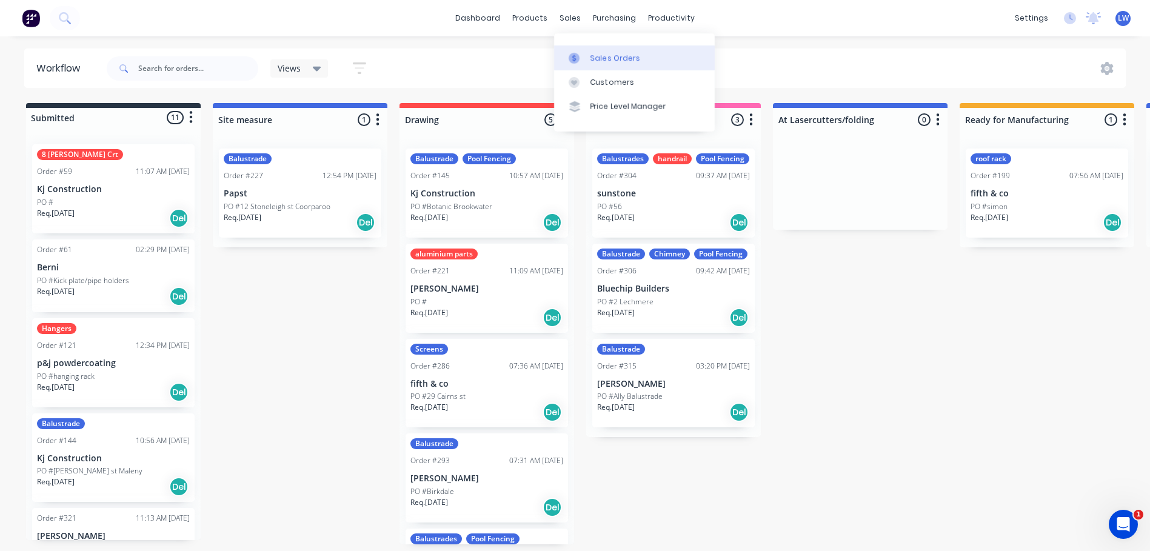
click at [589, 58] on link "Sales Orders" at bounding box center [634, 57] width 161 height 24
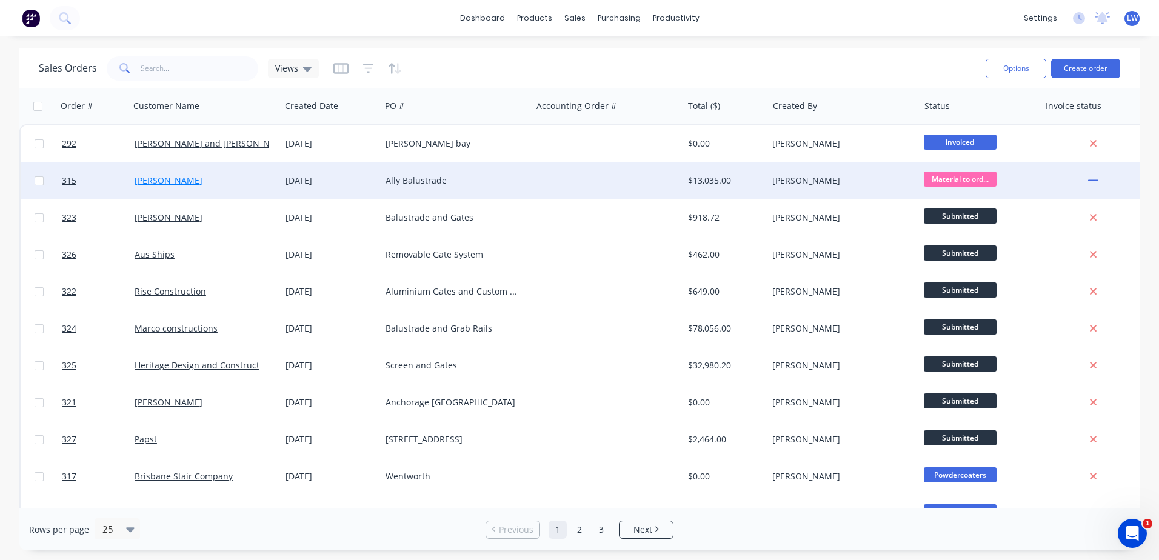
click at [196, 178] on link "Helen hawthorne" at bounding box center [169, 181] width 68 height 12
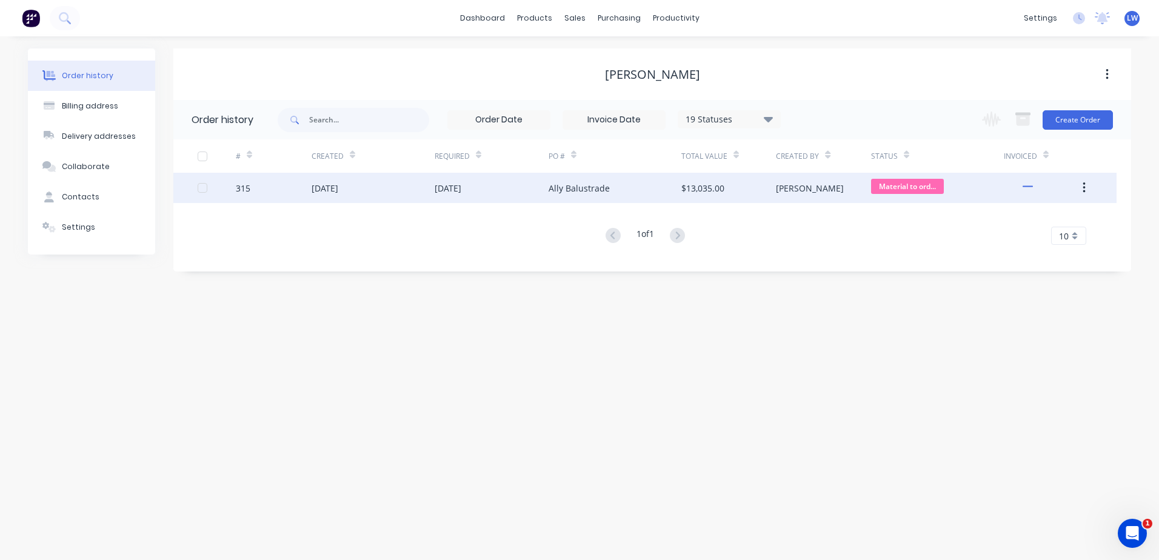
click at [746, 192] on div "$13,035.00" at bounding box center [728, 188] width 95 height 30
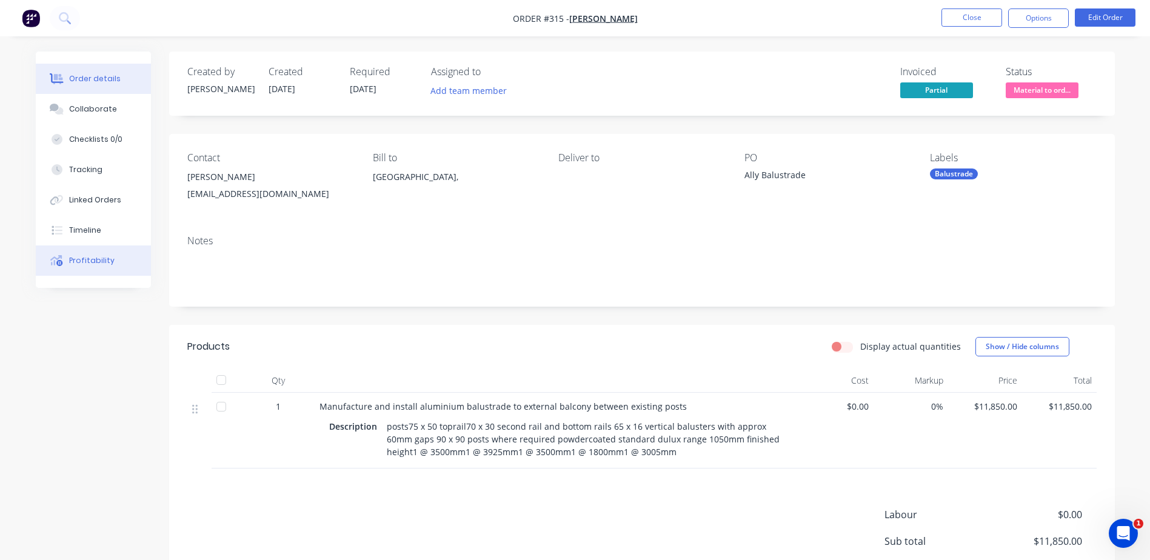
click at [89, 259] on div "Profitability" at bounding box center [91, 260] width 45 height 11
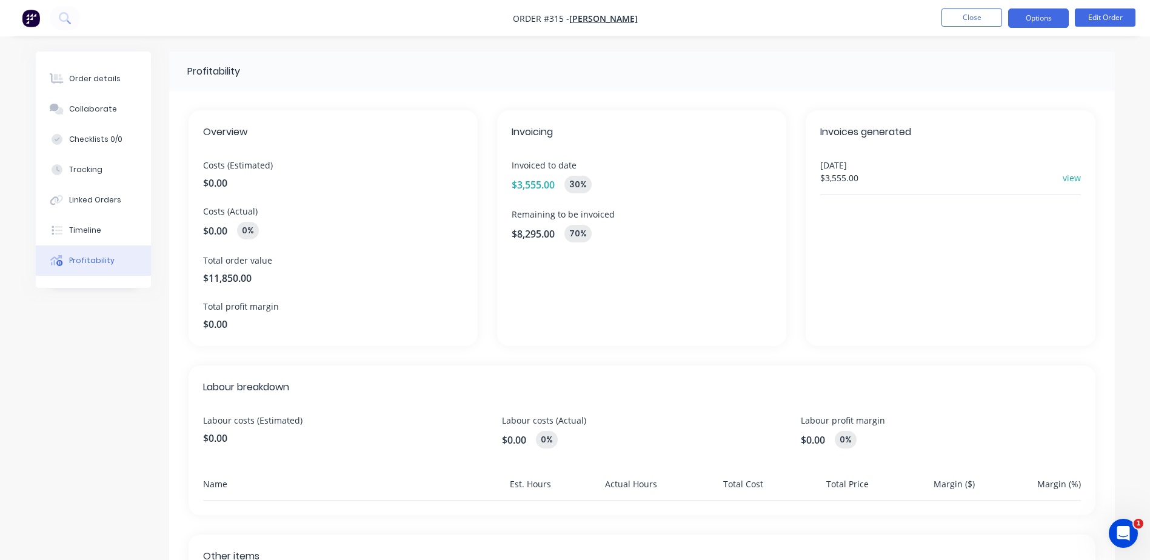
click at [1025, 18] on button "Options" at bounding box center [1038, 17] width 61 height 19
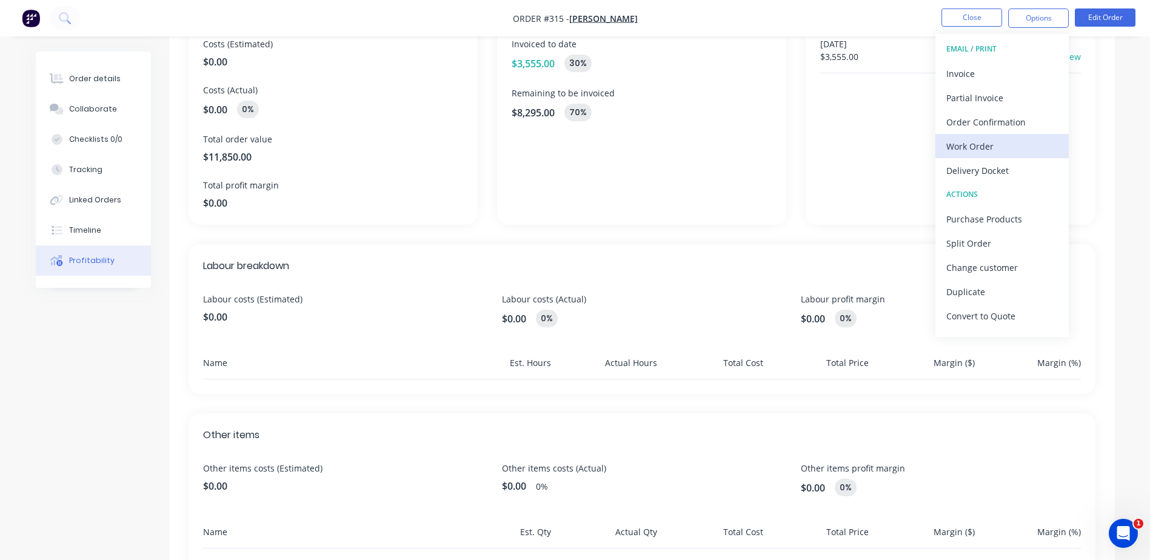
scroll to position [61, 0]
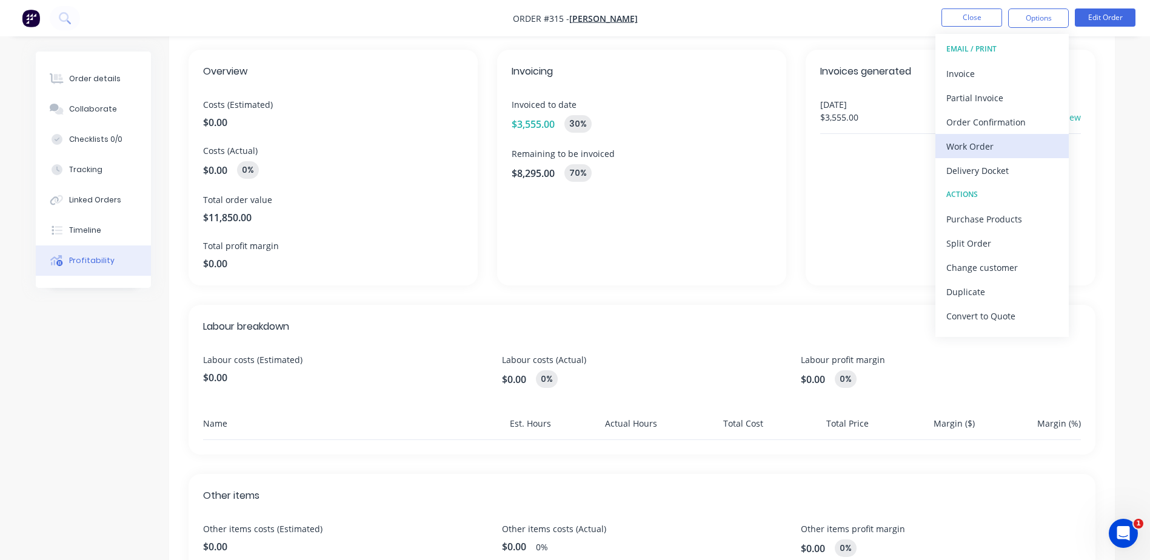
click at [972, 145] on div "Work Order" at bounding box center [1002, 147] width 112 height 18
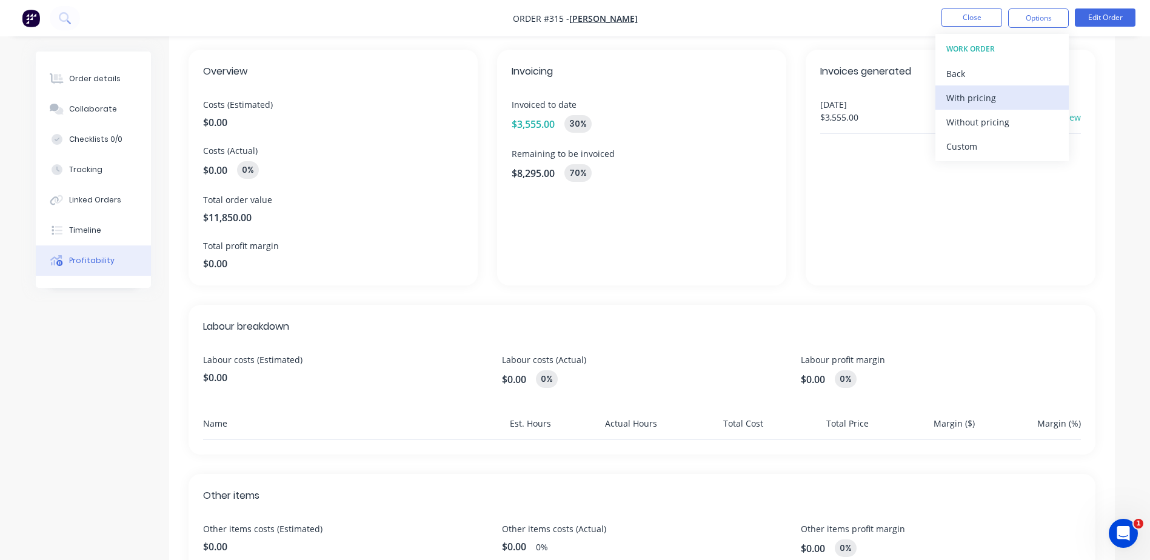
click at [961, 98] on div "With pricing" at bounding box center [1002, 98] width 112 height 18
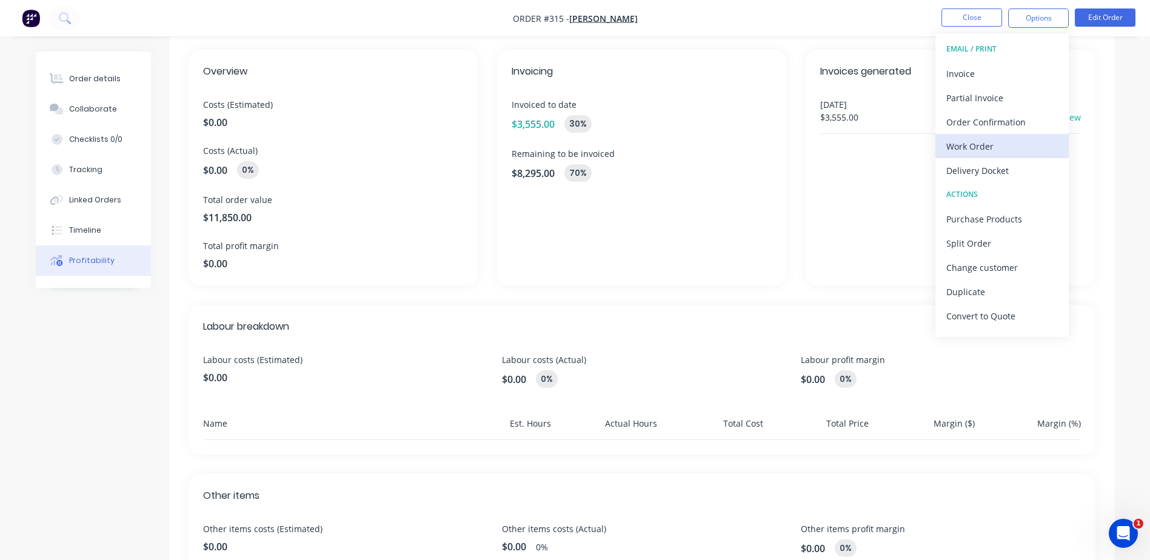
click at [971, 146] on div "Work Order" at bounding box center [1002, 147] width 112 height 18
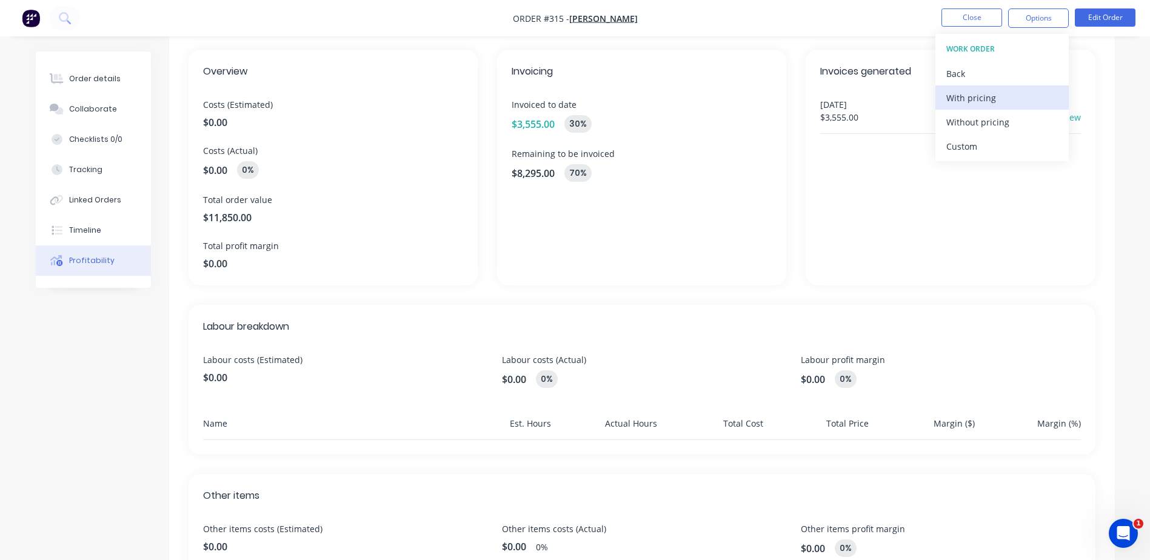
click at [961, 91] on div "With pricing" at bounding box center [1002, 98] width 112 height 18
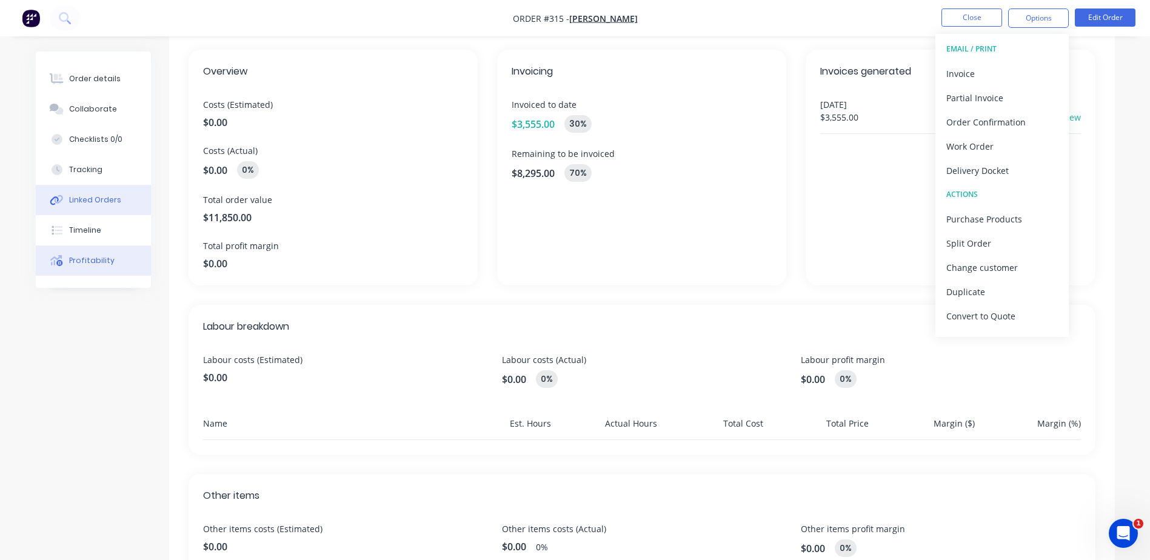
click at [75, 204] on div "Linked Orders" at bounding box center [95, 200] width 52 height 11
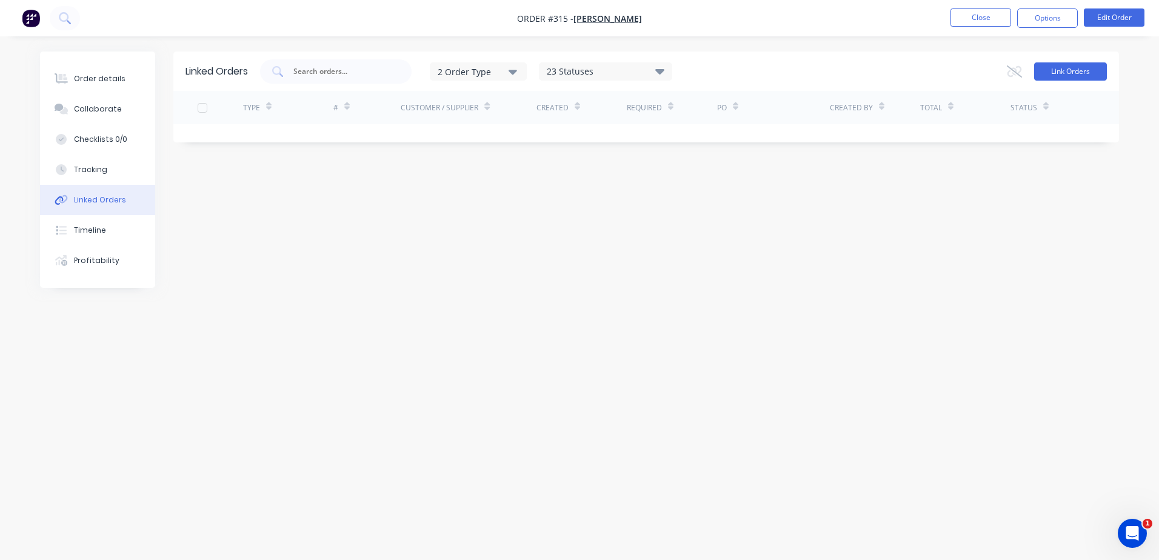
click at [1060, 70] on button "Link Orders" at bounding box center [1070, 71] width 73 height 18
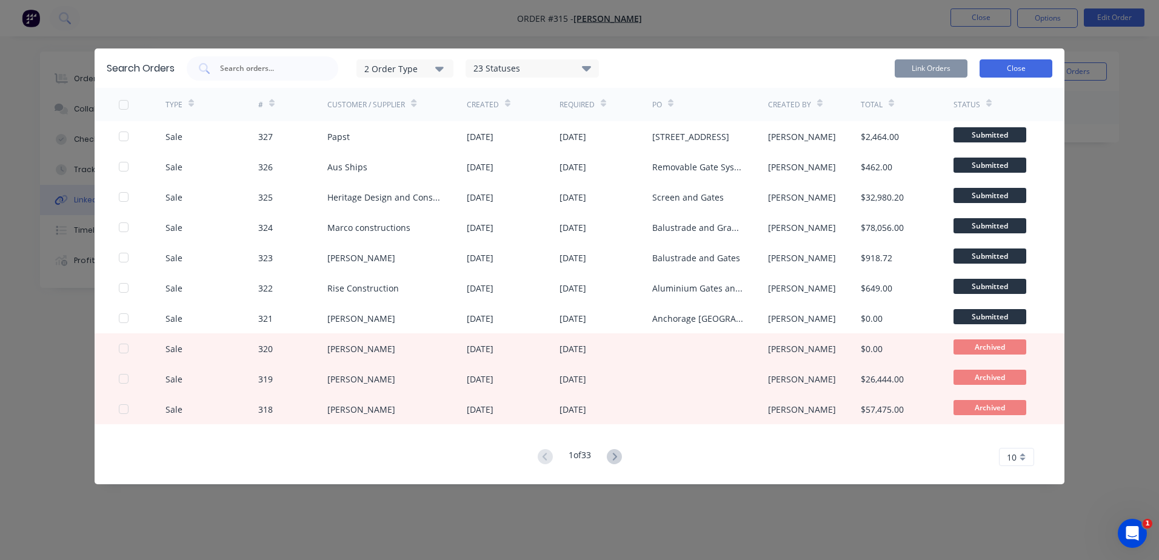
click at [1031, 70] on button "Close" at bounding box center [1016, 68] width 73 height 18
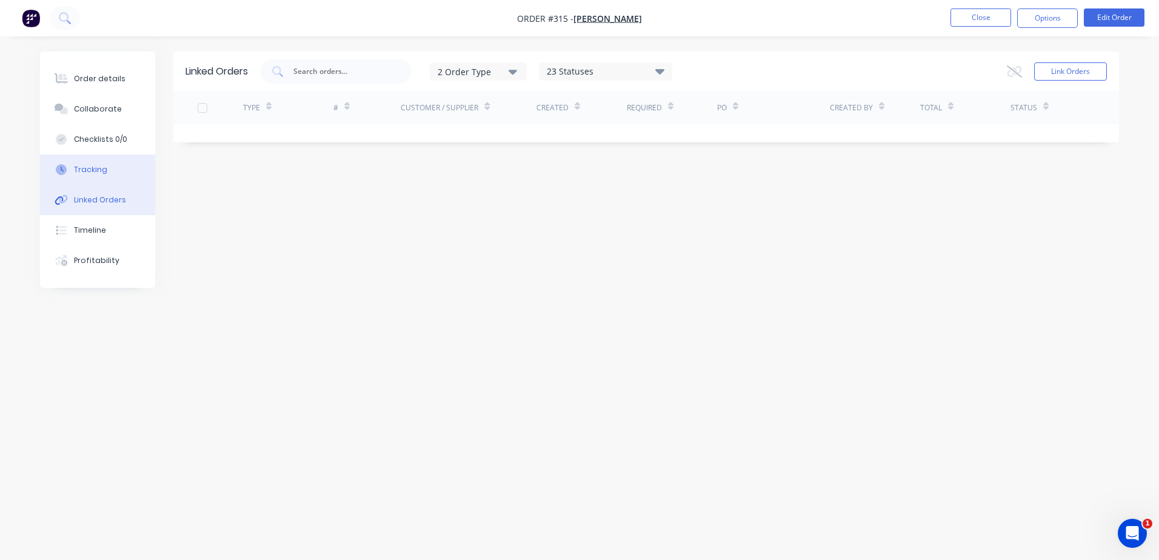
click at [70, 165] on div at bounding box center [61, 169] width 18 height 11
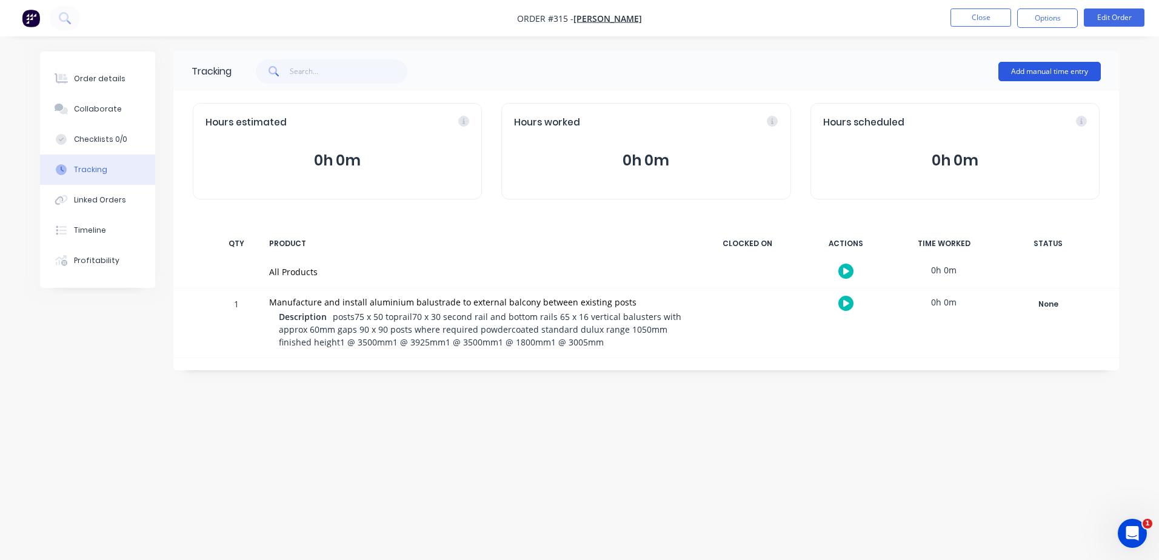
click at [1043, 72] on button "Add manual time entry" at bounding box center [1049, 71] width 102 height 19
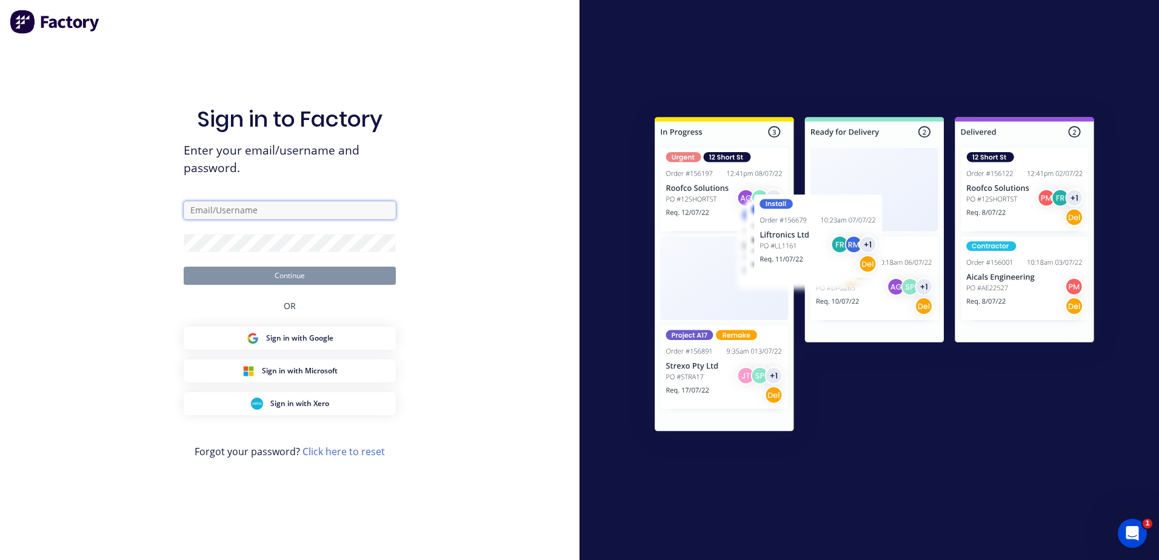
type input "luke@genixgroup.com.au"
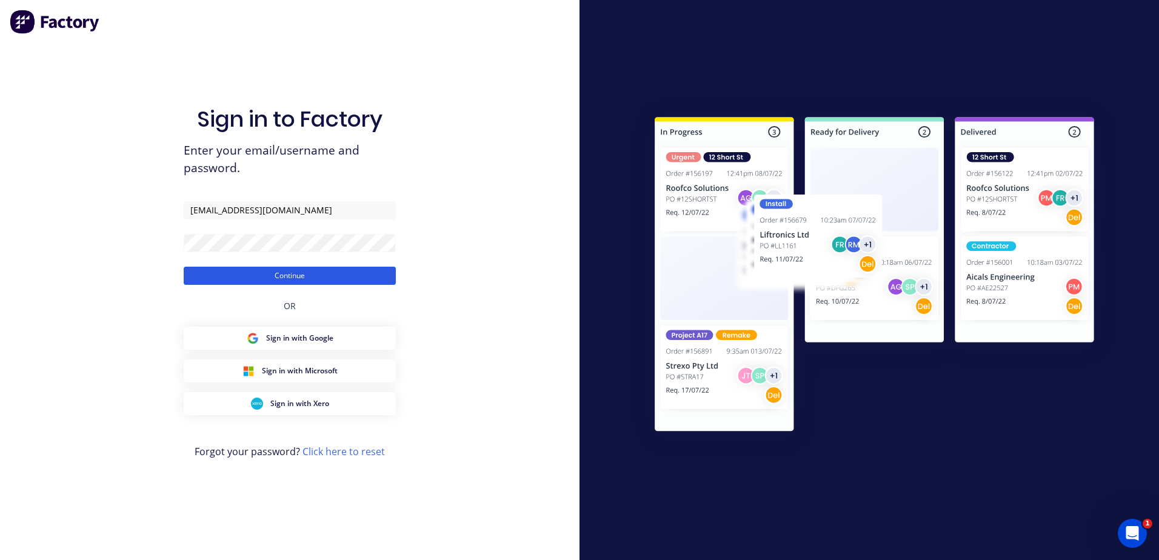
click at [324, 275] on button "Continue" at bounding box center [290, 276] width 212 height 18
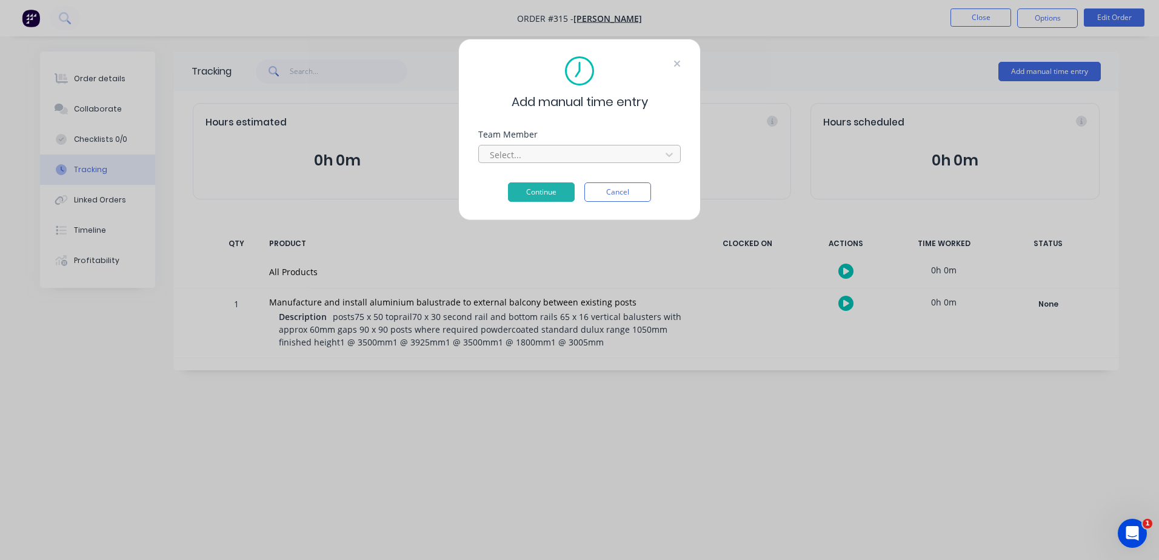
click at [680, 67] on icon at bounding box center [677, 64] width 7 height 10
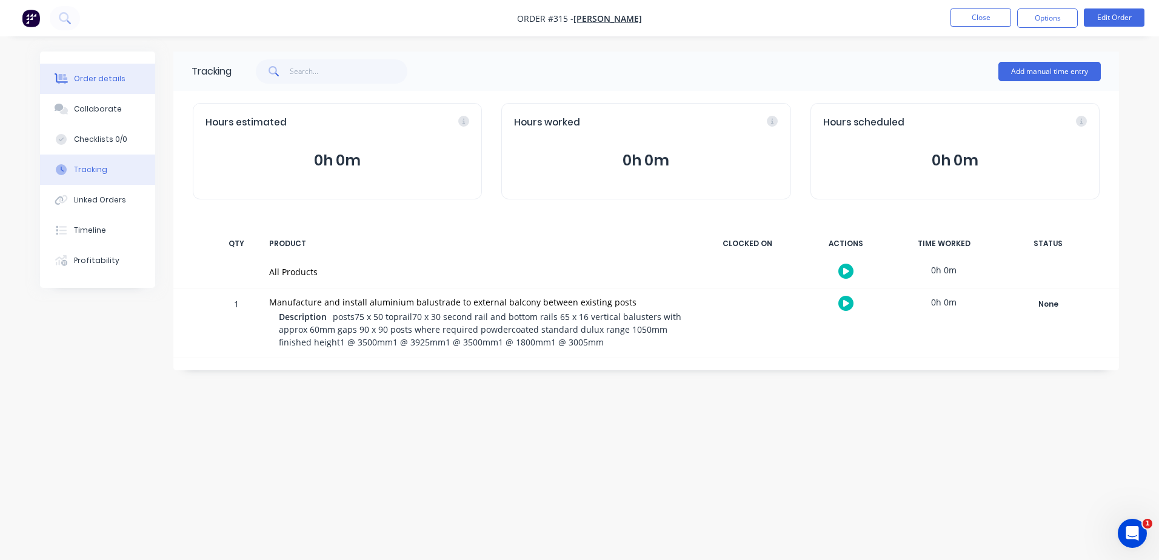
click at [106, 79] on div "Order details" at bounding box center [100, 78] width 52 height 11
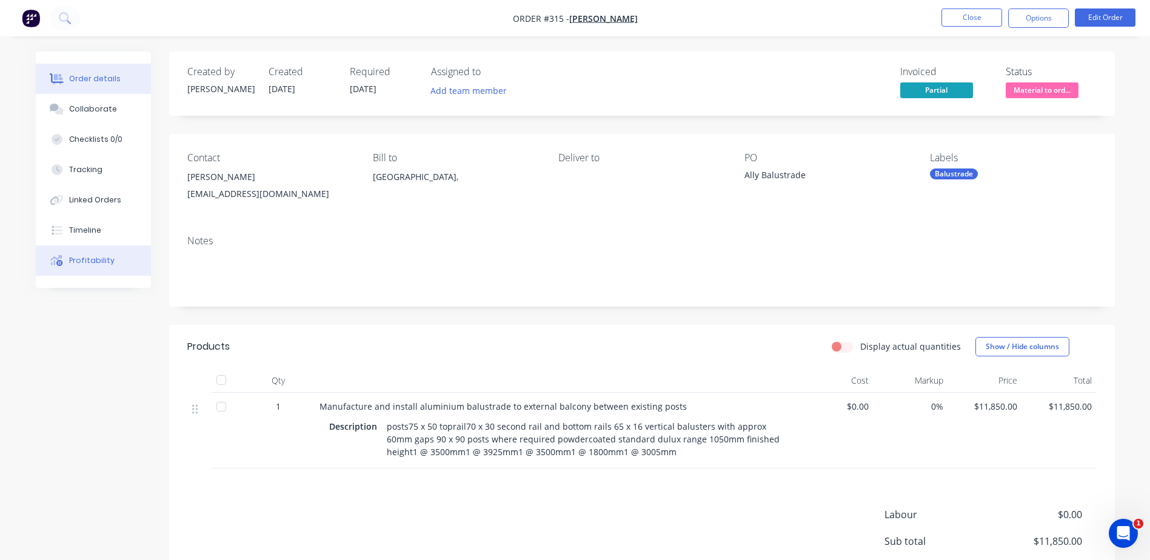
click at [83, 254] on button "Profitability" at bounding box center [93, 261] width 115 height 30
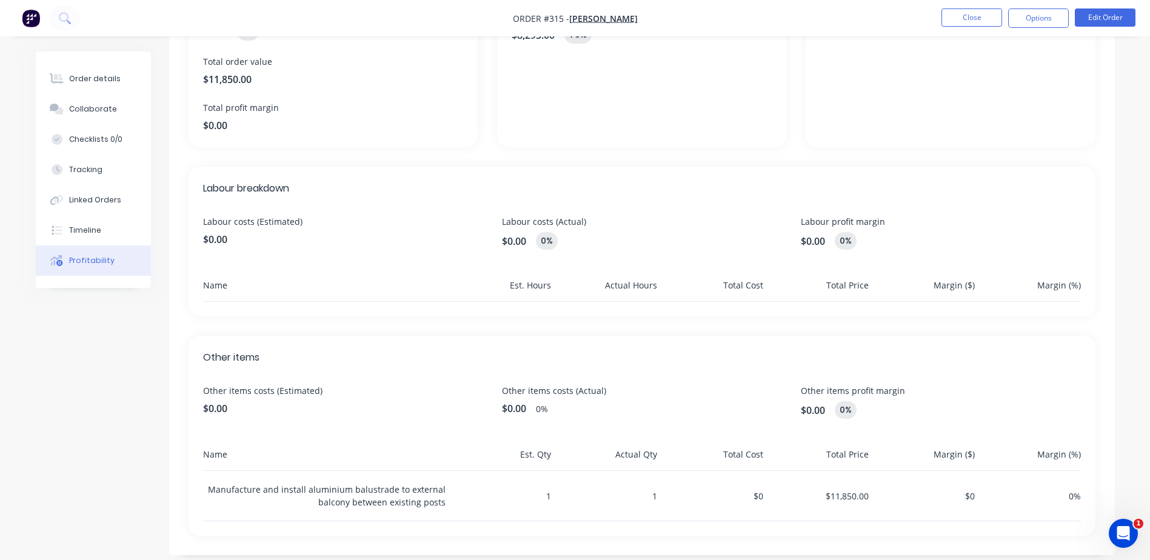
scroll to position [213, 0]
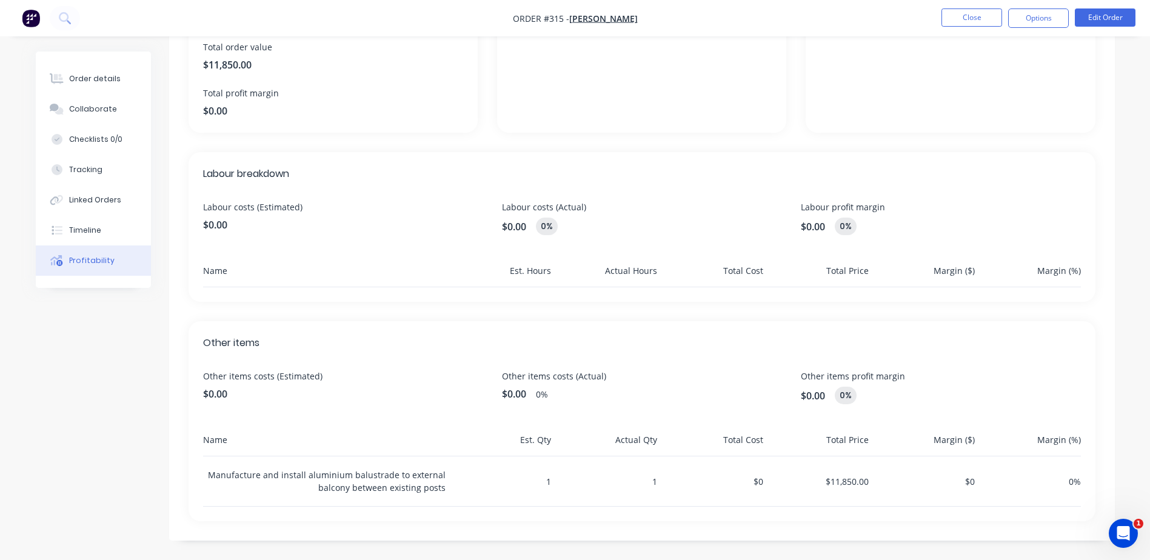
click at [244, 441] on div "Name" at bounding box center [324, 444] width 242 height 22
click at [227, 393] on span "$0.00" at bounding box center [342, 394] width 279 height 15
drag, startPoint x: 227, startPoint y: 393, endPoint x: 195, endPoint y: 395, distance: 31.6
click at [195, 395] on div "Other items Other items costs (Estimated) $0.00 Other items costs (Actual) $0.0…" at bounding box center [642, 421] width 907 height 200
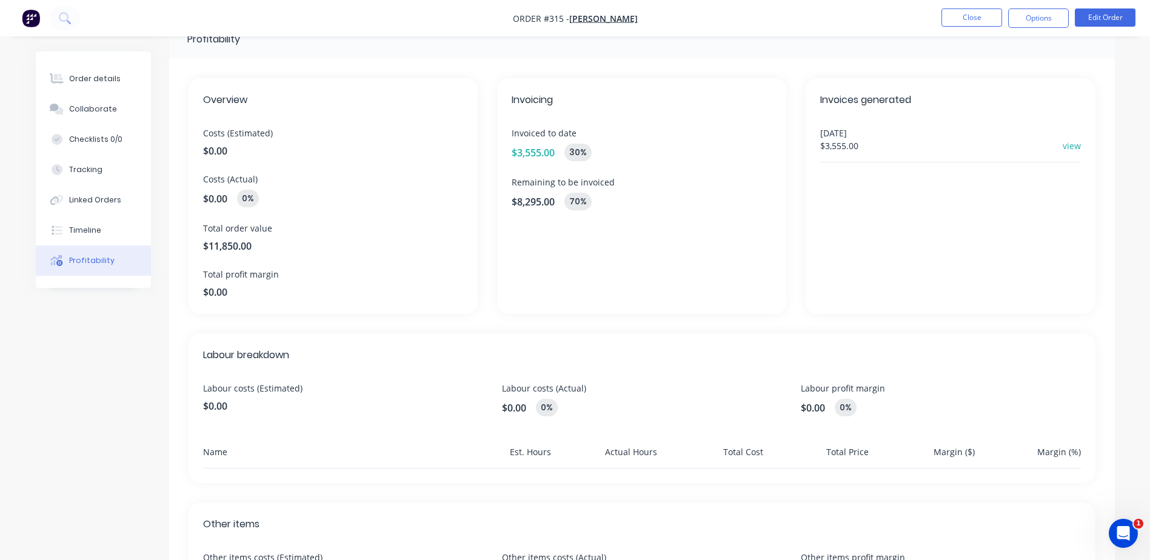
scroll to position [32, 0]
click at [363, 328] on div "Overview Costs (Estimated) $0.00 Costs (Actual) $0.00 0% Total order value $11,…" at bounding box center [642, 390] width 946 height 663
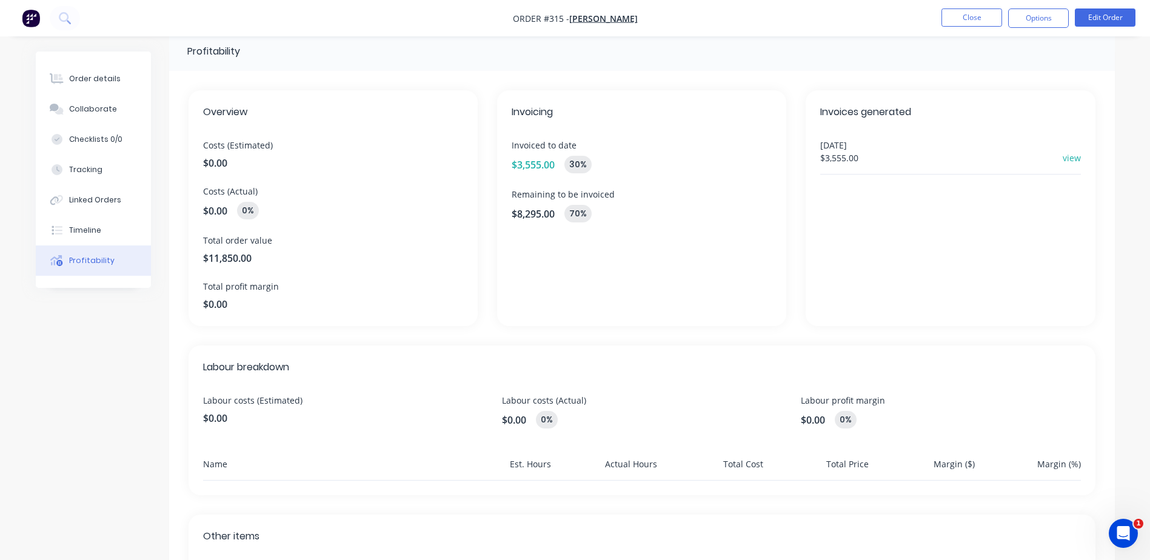
scroll to position [0, 0]
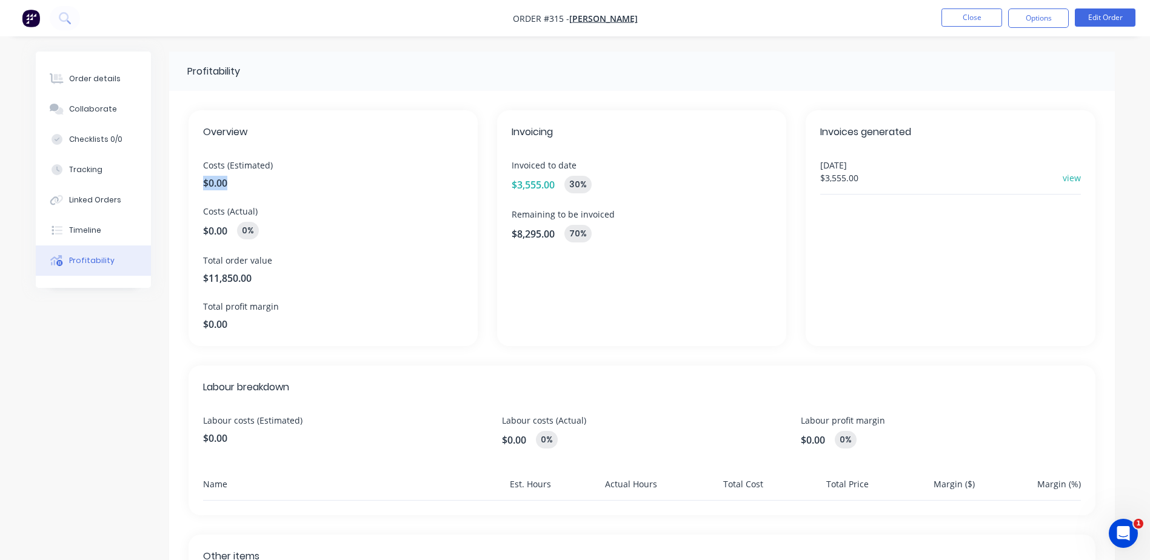
drag, startPoint x: 227, startPoint y: 182, endPoint x: 197, endPoint y: 179, distance: 29.9
click at [197, 179] on div "Overview Costs (Estimated) $0.00 Costs (Actual) $0.00 0% Total order value $11,…" at bounding box center [333, 228] width 289 height 236
drag, startPoint x: 197, startPoint y: 179, endPoint x: 276, endPoint y: 207, distance: 84.0
click at [276, 207] on span "Costs (Actual)" at bounding box center [333, 211] width 260 height 13
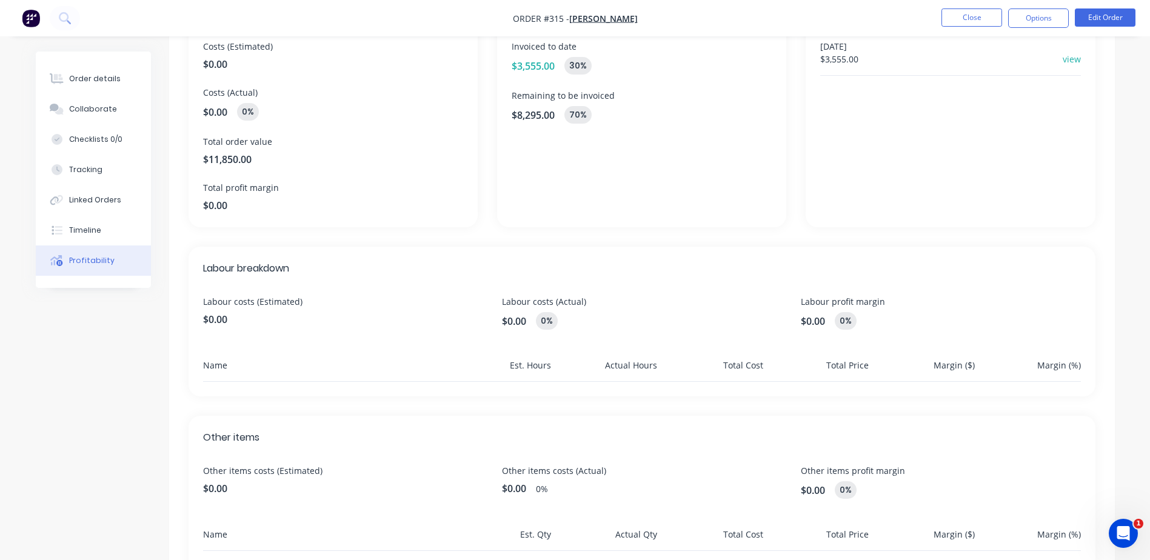
scroll to position [32, 0]
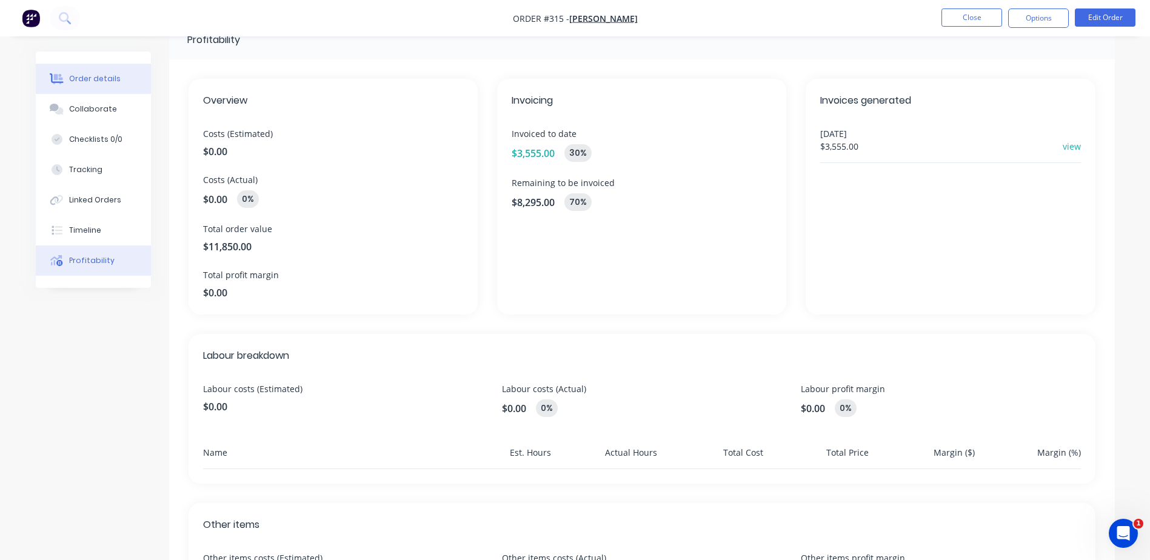
click at [90, 77] on div "Order details" at bounding box center [95, 78] width 52 height 11
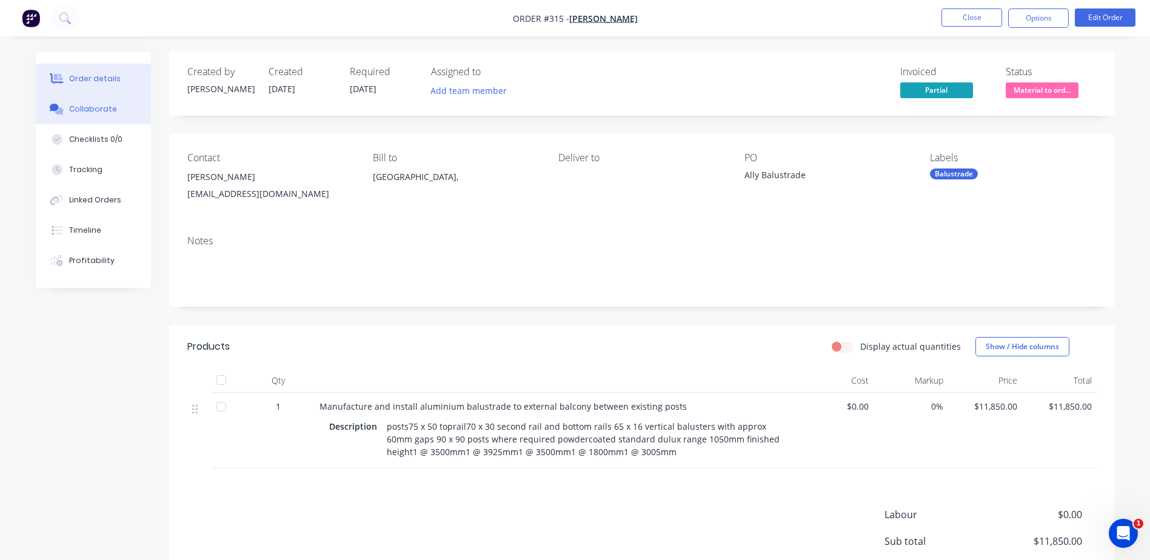
click at [90, 109] on div "Collaborate" at bounding box center [93, 109] width 48 height 11
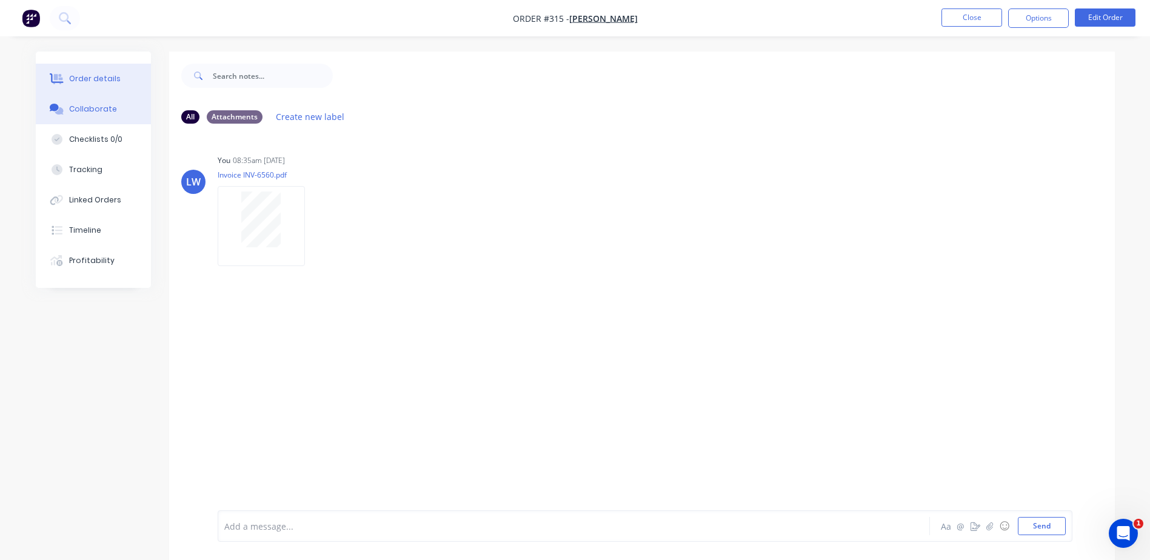
click at [85, 74] on div "Order details" at bounding box center [95, 78] width 52 height 11
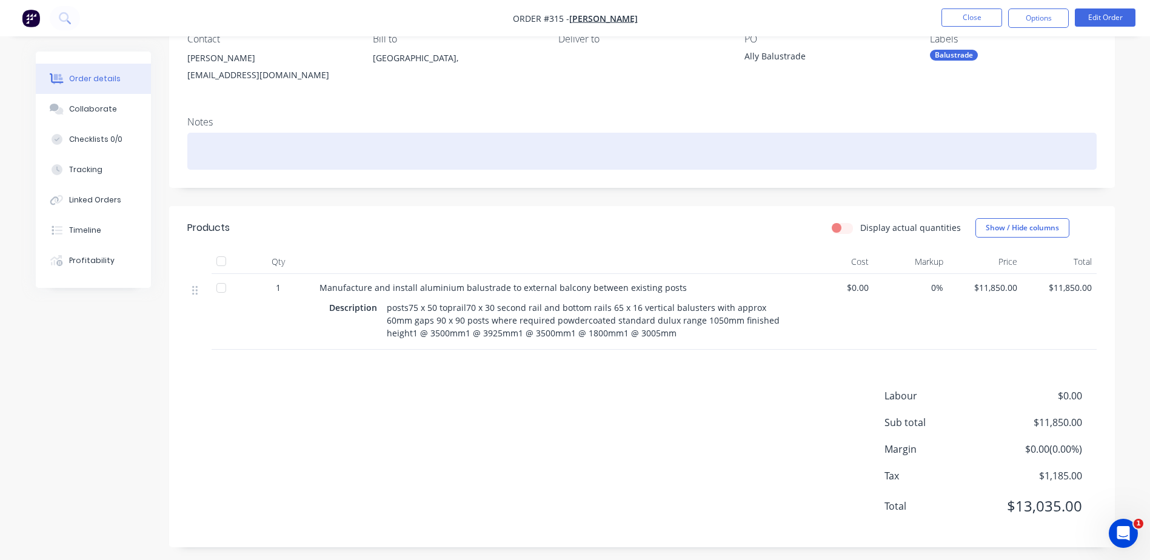
scroll to position [124, 0]
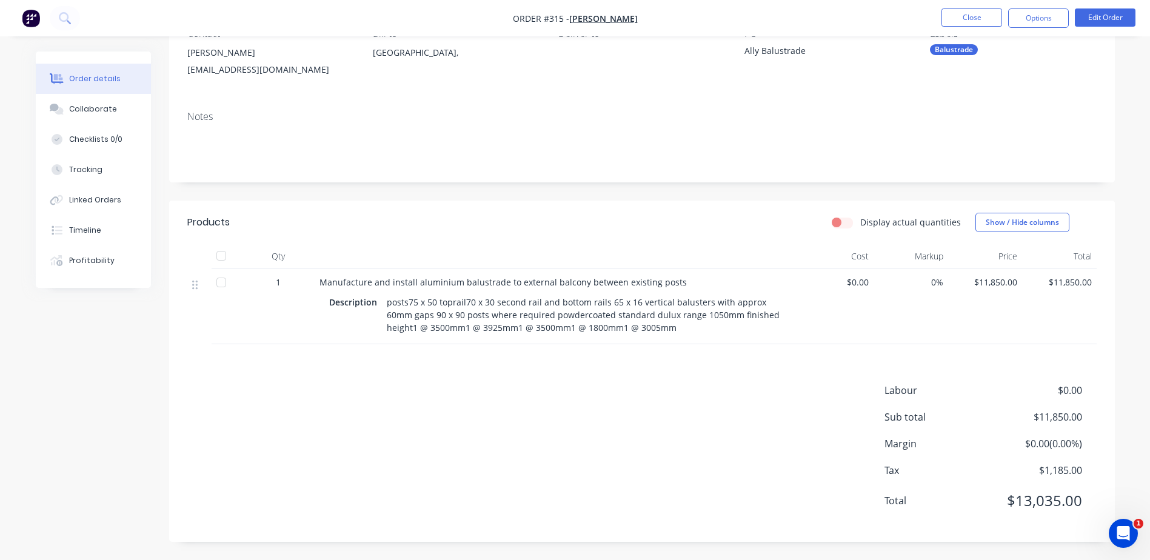
click at [218, 284] on div at bounding box center [221, 282] width 24 height 24
click at [222, 281] on div at bounding box center [221, 282] width 24 height 24
click at [860, 222] on label "Display actual quantities" at bounding box center [910, 222] width 101 height 13
click at [841, 222] on input "Display actual quantities" at bounding box center [837, 222] width 10 height 12
click at [860, 222] on label "Display actual quantities" at bounding box center [910, 222] width 101 height 13
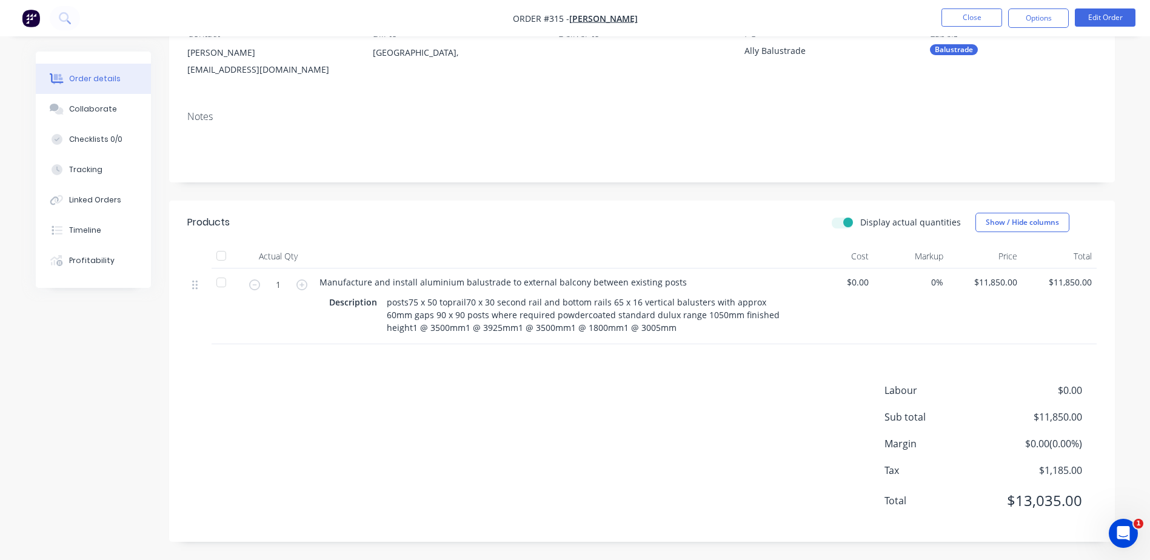
click at [841, 222] on input "Display actual quantities" at bounding box center [837, 222] width 10 height 12
click at [860, 224] on label "Display actual quantities" at bounding box center [910, 222] width 101 height 13
click at [841, 224] on input "Display actual quantities" at bounding box center [837, 222] width 10 height 12
checkbox input "true"
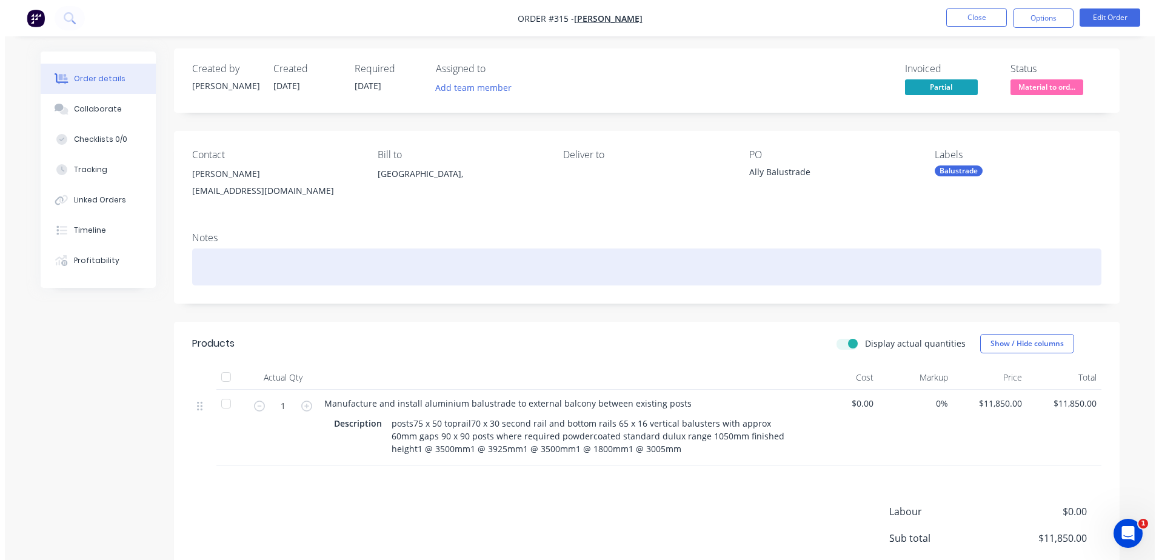
scroll to position [0, 0]
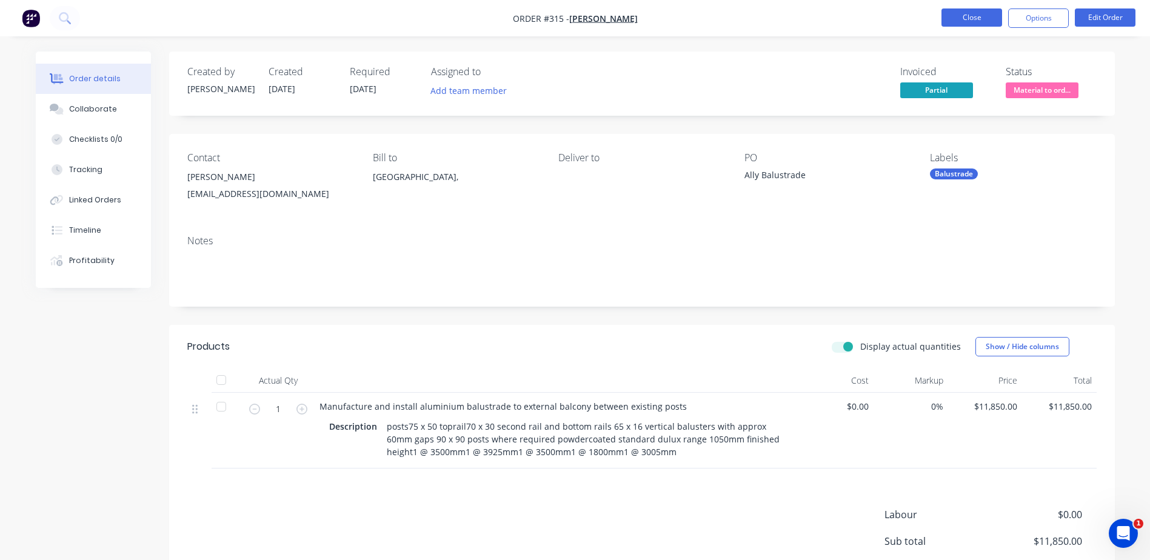
click at [956, 17] on button "Close" at bounding box center [971, 17] width 61 height 18
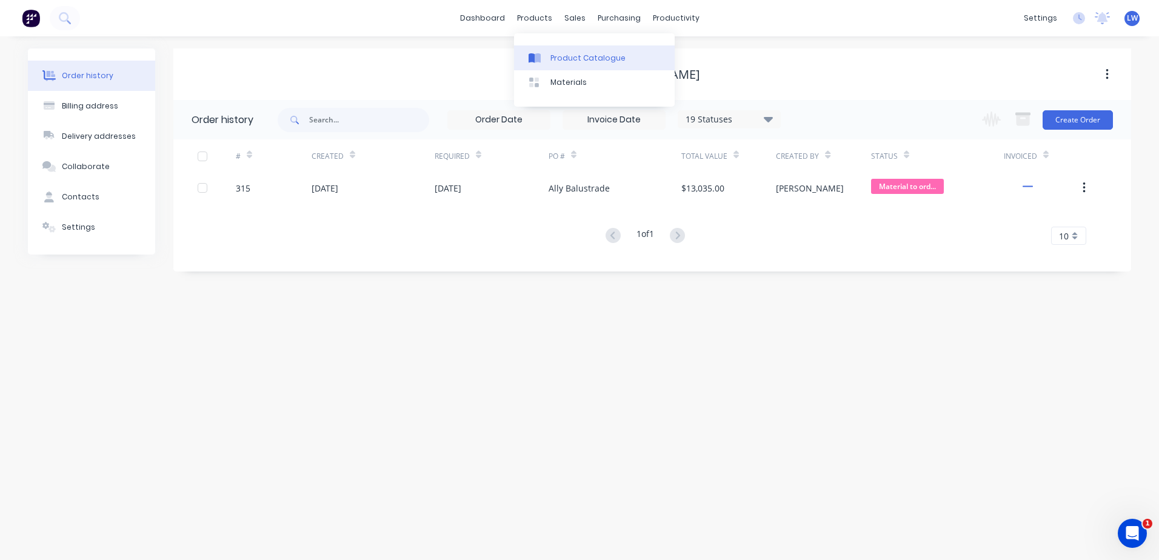
click at [558, 59] on div "Product Catalogue" at bounding box center [587, 58] width 75 height 11
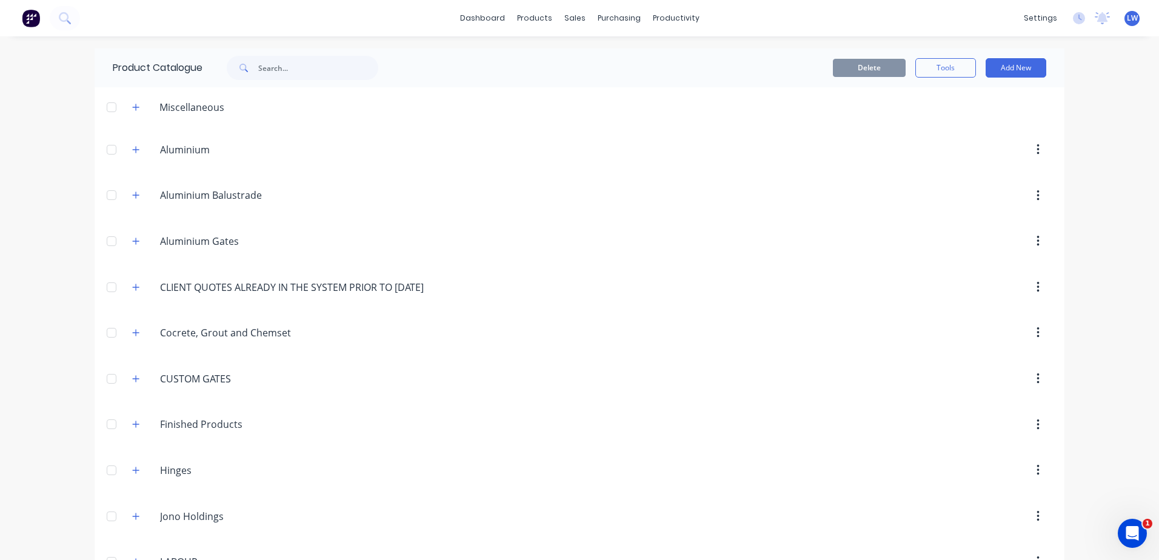
click at [213, 107] on div "Miscellaneous" at bounding box center [192, 107] width 84 height 15
click at [221, 107] on div "Miscellaneous" at bounding box center [192, 107] width 84 height 15
click at [212, 107] on div "Miscellaneous" at bounding box center [192, 107] width 84 height 15
drag, startPoint x: 224, startPoint y: 103, endPoint x: 153, endPoint y: 107, distance: 70.4
click at [153, 107] on div "Miscellaneous" at bounding box center [192, 107] width 84 height 15
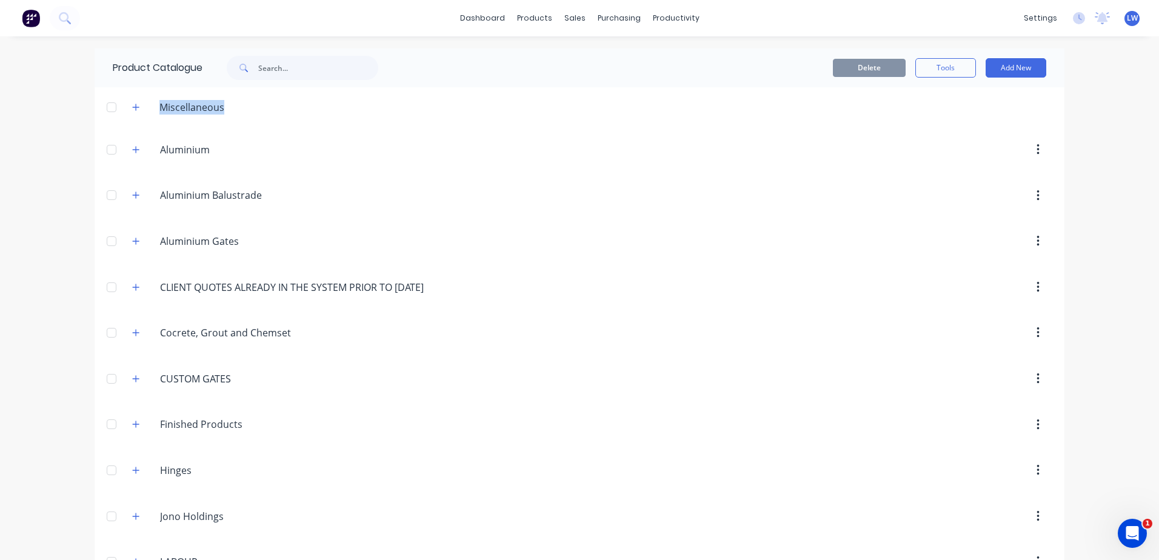
drag, startPoint x: 153, startPoint y: 107, endPoint x: 201, endPoint y: 107, distance: 47.9
click at [198, 108] on div "Miscellaneous" at bounding box center [192, 107] width 84 height 15
click at [210, 104] on div "Miscellaneous" at bounding box center [192, 107] width 84 height 15
click at [132, 109] on icon "button" at bounding box center [135, 107] width 7 height 8
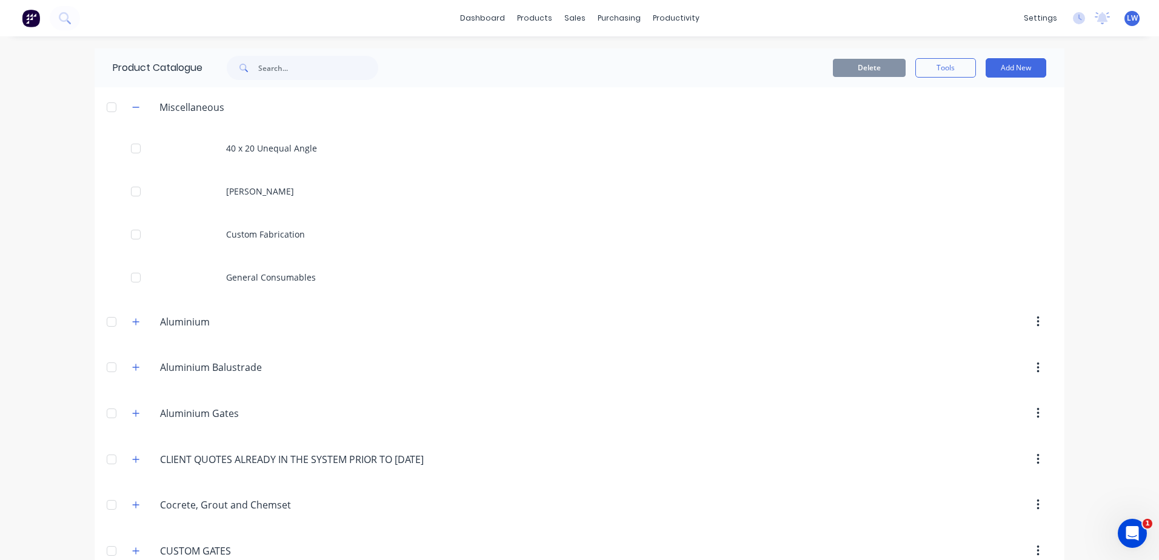
click at [192, 108] on div "Miscellaneous" at bounding box center [192, 107] width 84 height 15
click at [212, 106] on div "Miscellaneous" at bounding box center [192, 107] width 84 height 15
click at [196, 324] on input "Aluminium" at bounding box center [232, 322] width 144 height 15
drag, startPoint x: 207, startPoint y: 320, endPoint x: 214, endPoint y: 317, distance: 7.9
click at [207, 321] on input "Aluminium" at bounding box center [232, 322] width 144 height 15
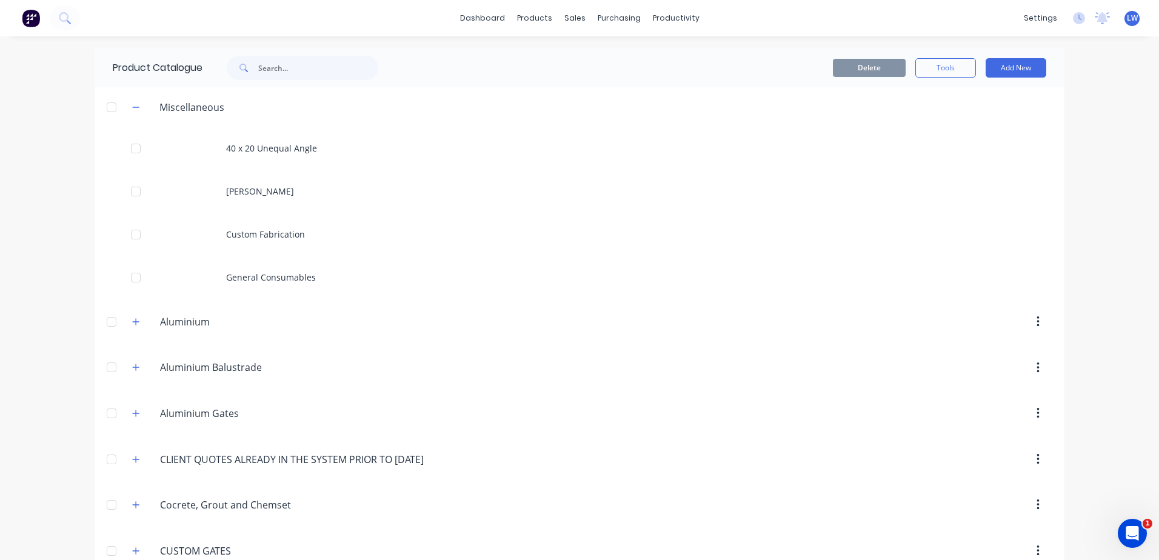
click at [241, 399] on header "Aluminium.Gates Aluminium Gates" at bounding box center [580, 413] width 970 height 46
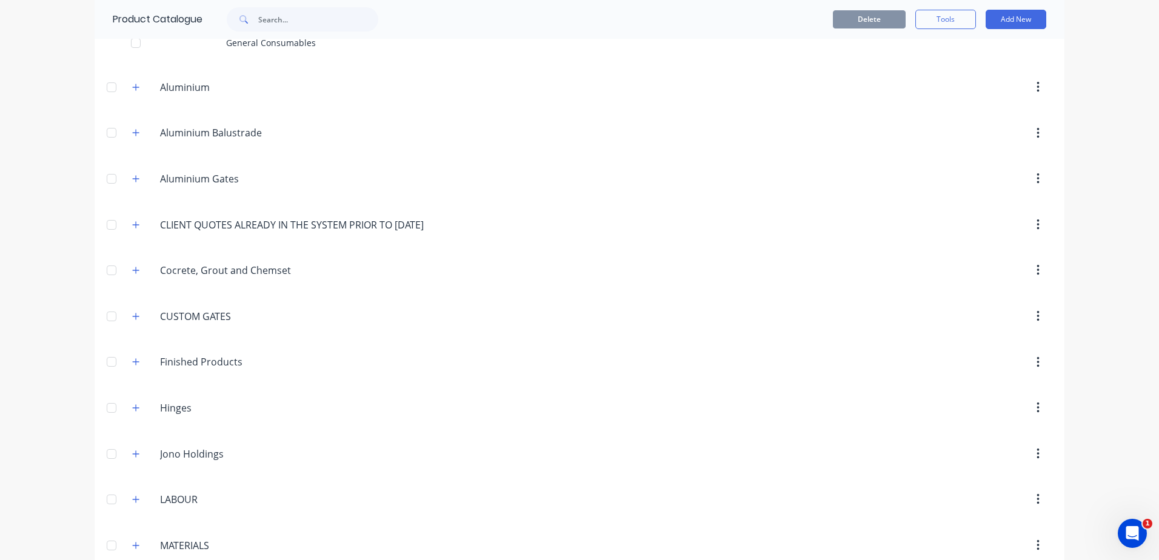
scroll to position [242, 0]
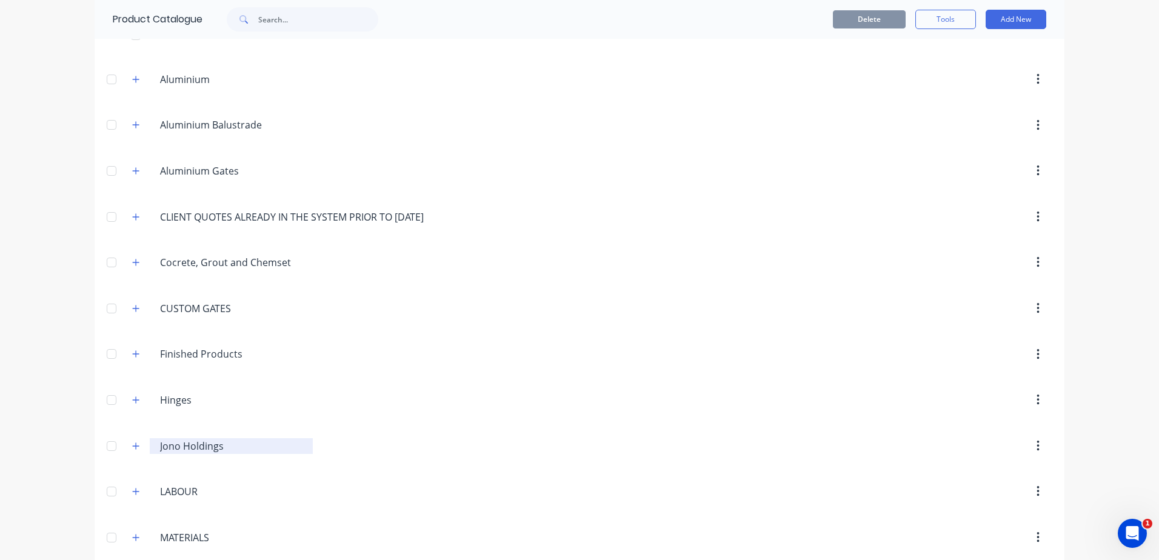
click at [164, 452] on input "Jono Holdings" at bounding box center [232, 446] width 144 height 15
click at [136, 447] on button "button" at bounding box center [136, 445] width 15 height 15
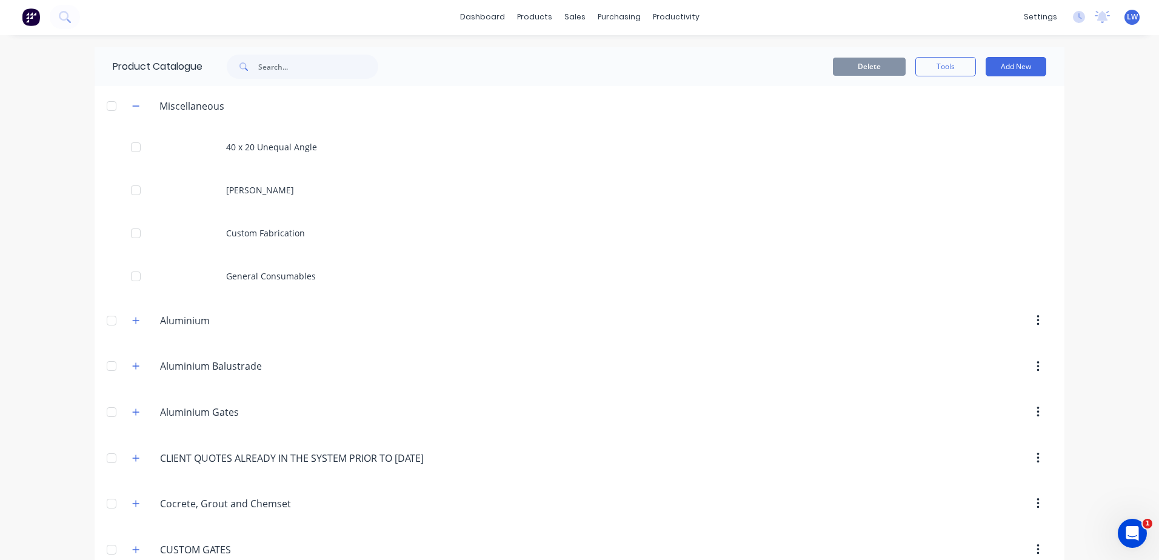
scroll to position [0, 0]
click at [276, 70] on input "text" at bounding box center [318, 68] width 120 height 24
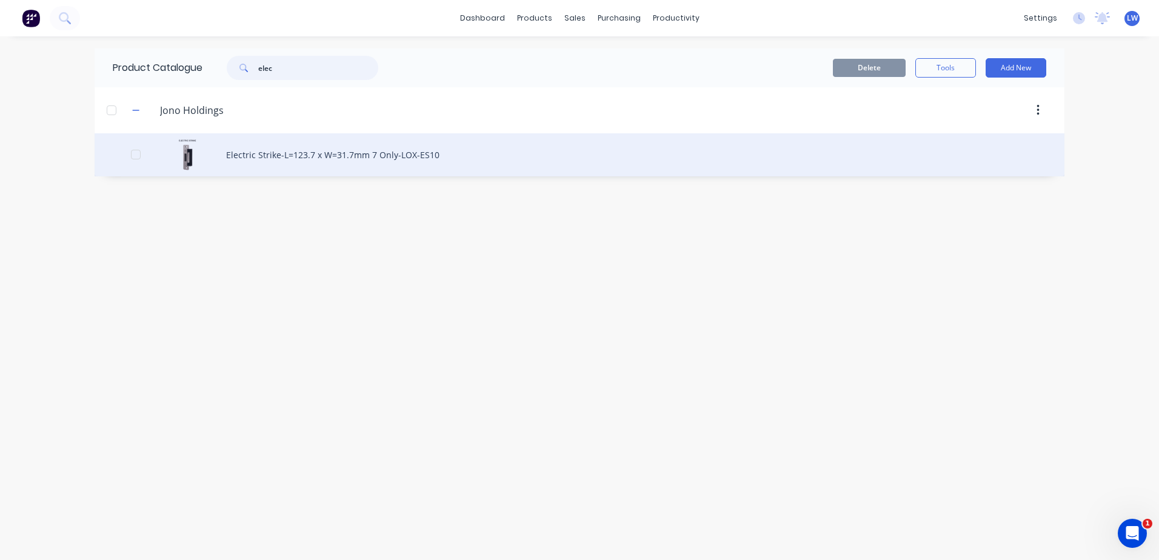
type input "elec"
click at [273, 152] on div "Electric Strike-L=123.7 x W=31.7mm 7 Only-LOX-ES10" at bounding box center [580, 154] width 970 height 43
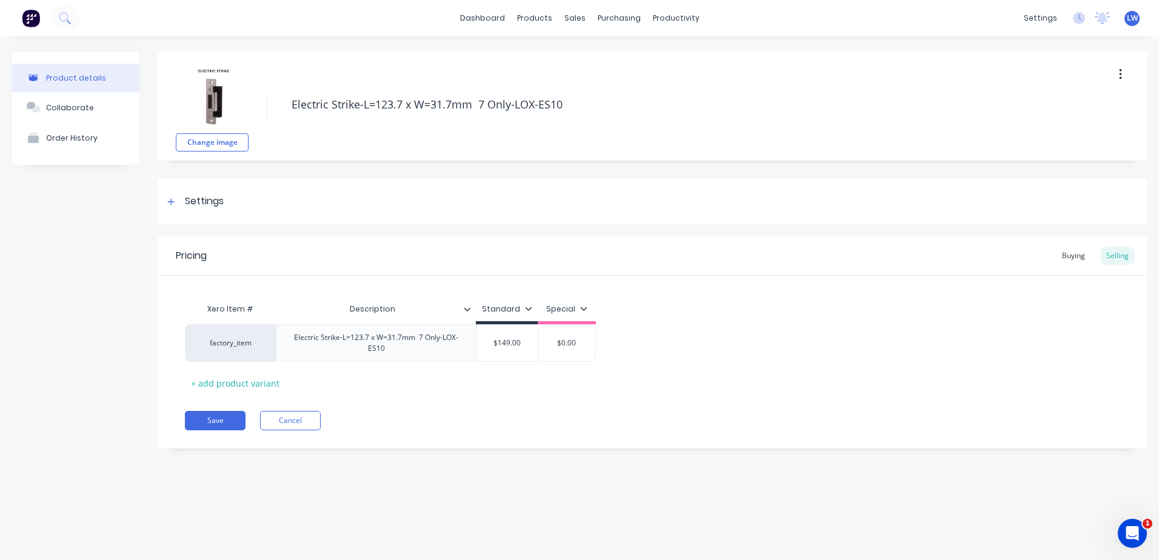
type textarea "x"
click at [626, 107] on div "Price Level Manager" at bounding box center [633, 106] width 76 height 11
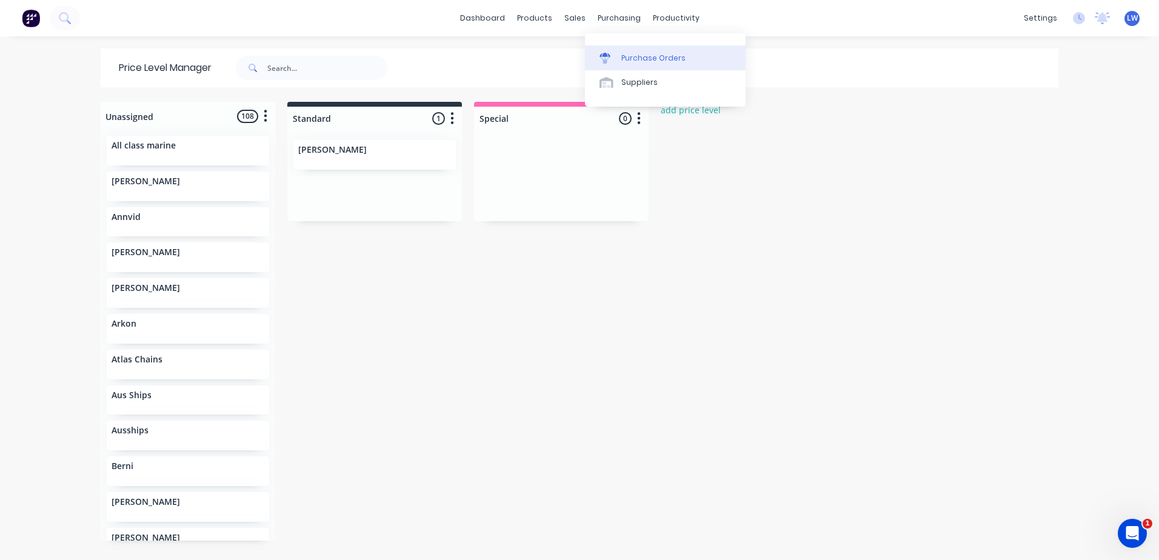
click at [626, 59] on div "Purchase Orders" at bounding box center [653, 58] width 64 height 11
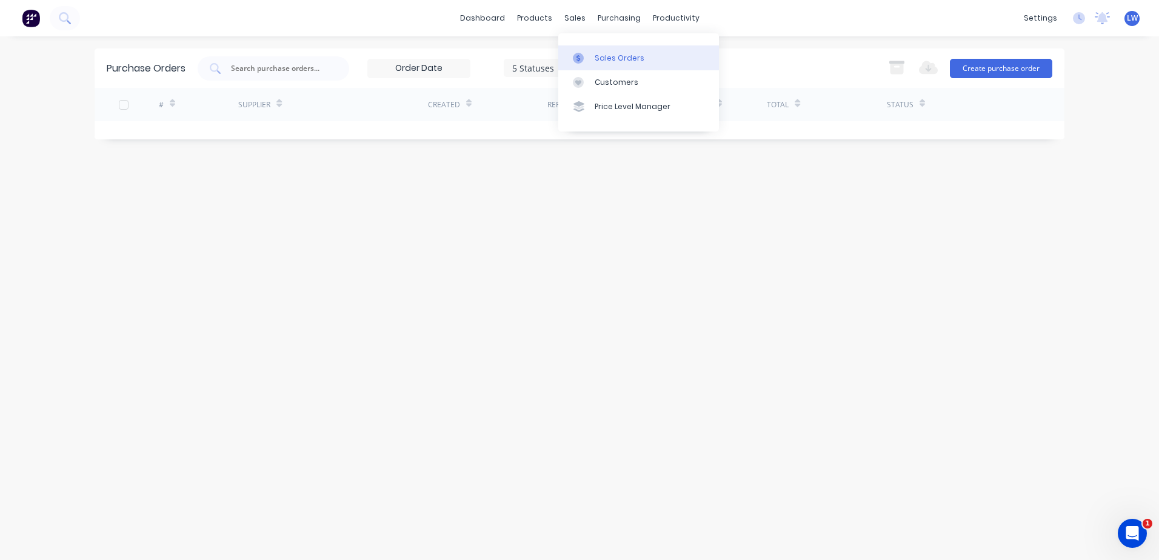
click at [606, 58] on div "Sales Orders" at bounding box center [620, 58] width 50 height 11
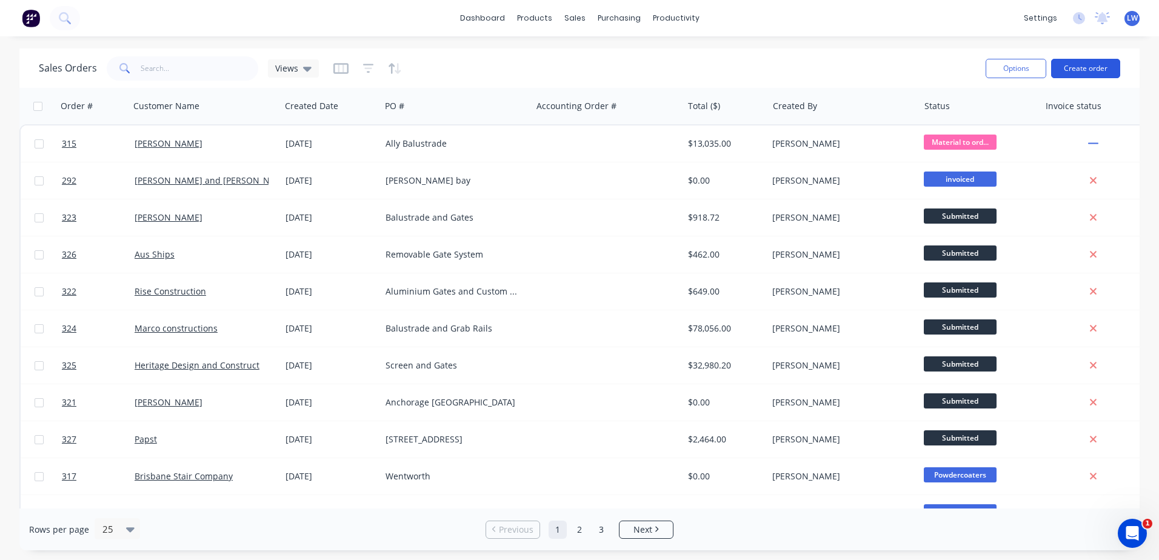
click at [1099, 70] on button "Create order" at bounding box center [1085, 68] width 69 height 19
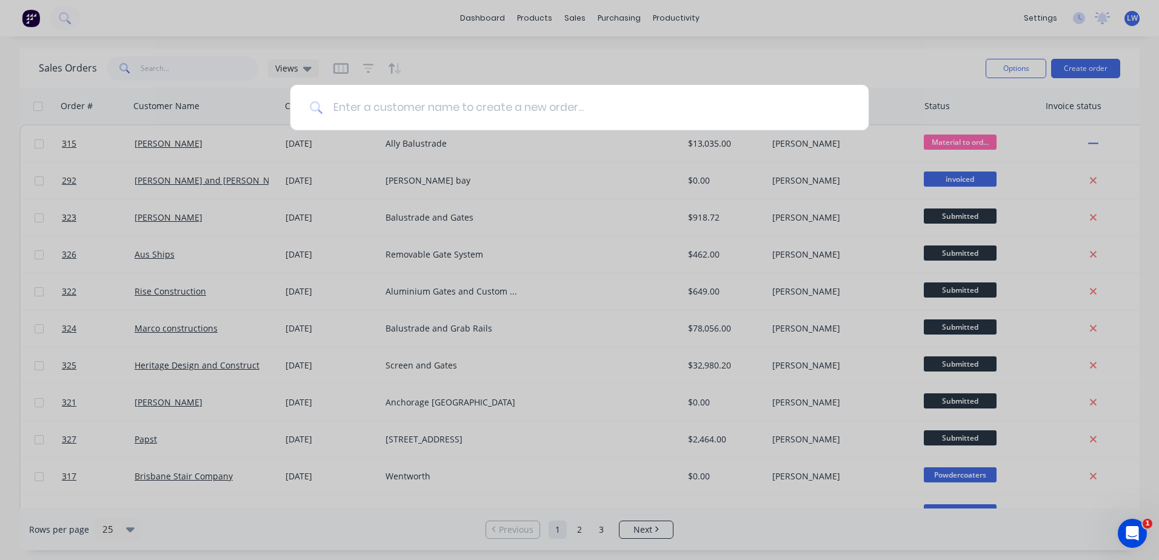
click at [513, 109] on input at bounding box center [586, 107] width 526 height 45
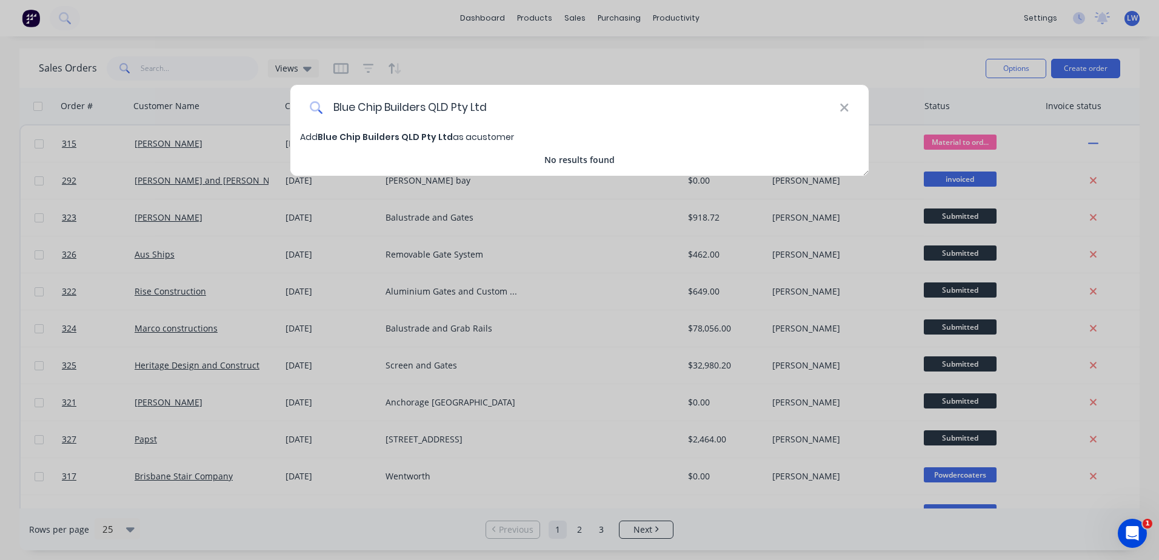
type input "Blue Chip Builders QLD Pty Ltd"
click at [396, 136] on span "Blue Chip Builders QLD Pty Ltd" at bounding box center [385, 137] width 135 height 12
select select "AU"
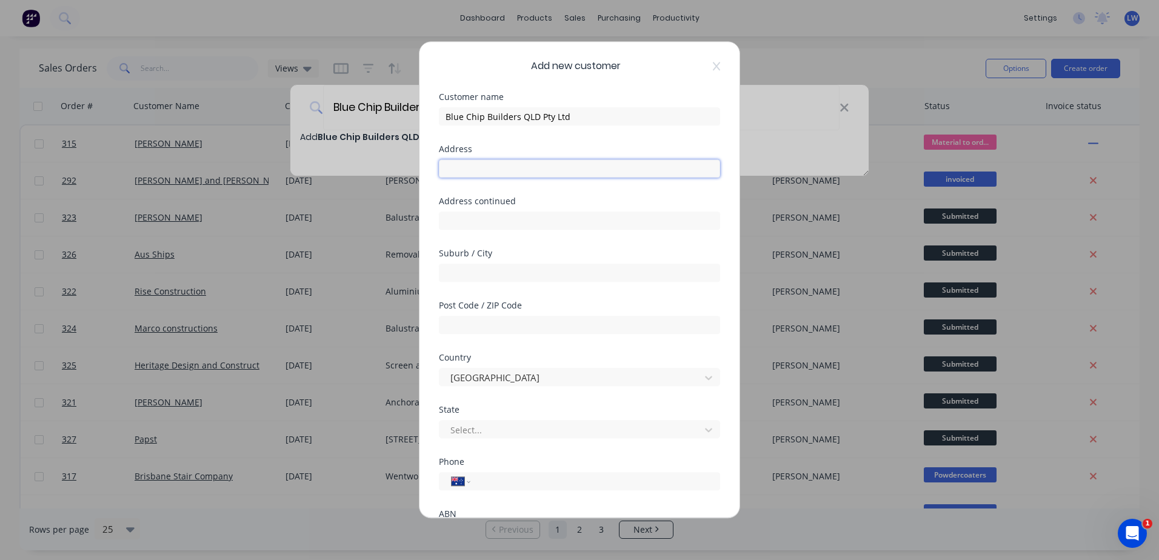
click at [481, 172] on input "text" at bounding box center [579, 168] width 281 height 18
paste input "41 Castlewellan Cct, WARNER, QLD, 4500"
drag, startPoint x: 559, startPoint y: 169, endPoint x: 526, endPoint y: 173, distance: 32.9
click at [526, 173] on input "41 Castlewellan Cct, WARNER, QLD, 4500" at bounding box center [579, 168] width 281 height 18
type input "41 Castlewellan Cct, , QLD, 4500"
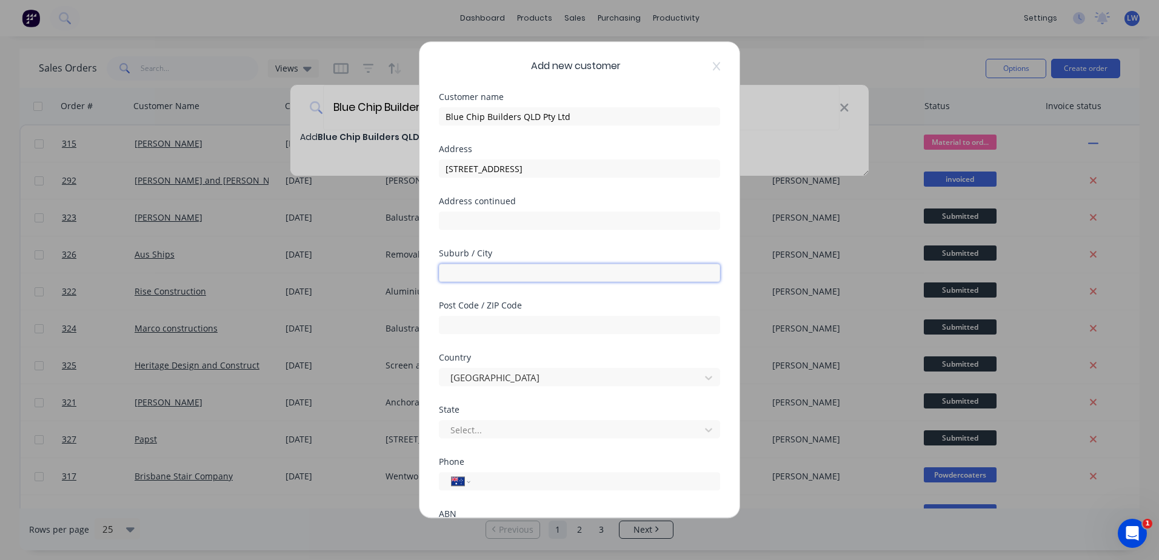
click at [480, 273] on input "text" at bounding box center [579, 273] width 281 height 18
paste input "WARNER"
type input "WARNER"
drag, startPoint x: 572, startPoint y: 169, endPoint x: 532, endPoint y: 170, distance: 40.6
click at [532, 170] on input "41 Castlewellan Cct, , QLD, 4500" at bounding box center [579, 168] width 281 height 18
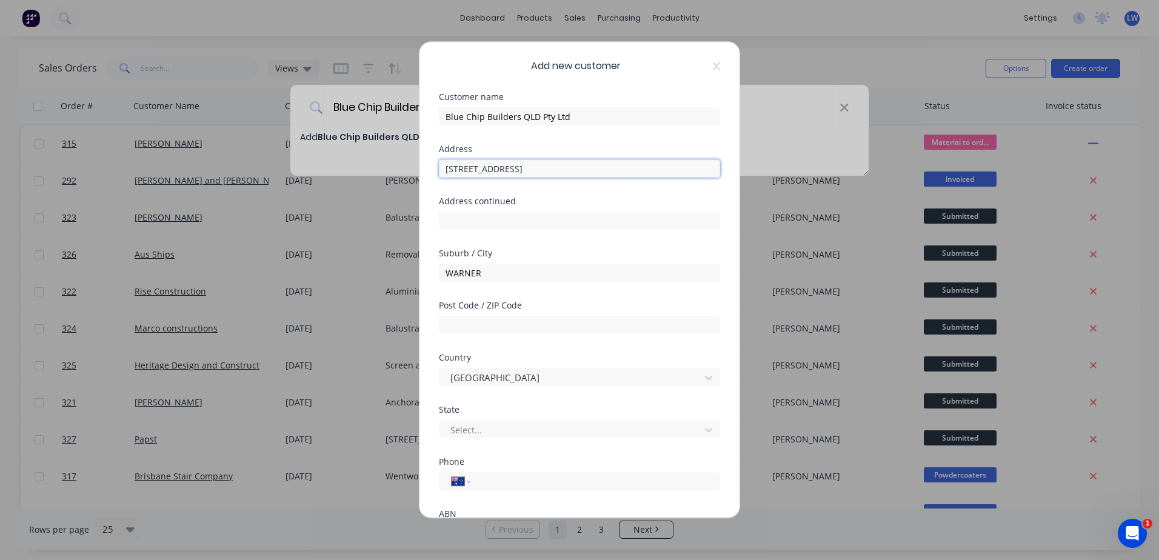
click at [576, 163] on input "41 Castlewellan Cct, , QLD, 4500" at bounding box center [579, 168] width 281 height 18
click at [523, 317] on input "text" at bounding box center [579, 325] width 281 height 18
type input "4500"
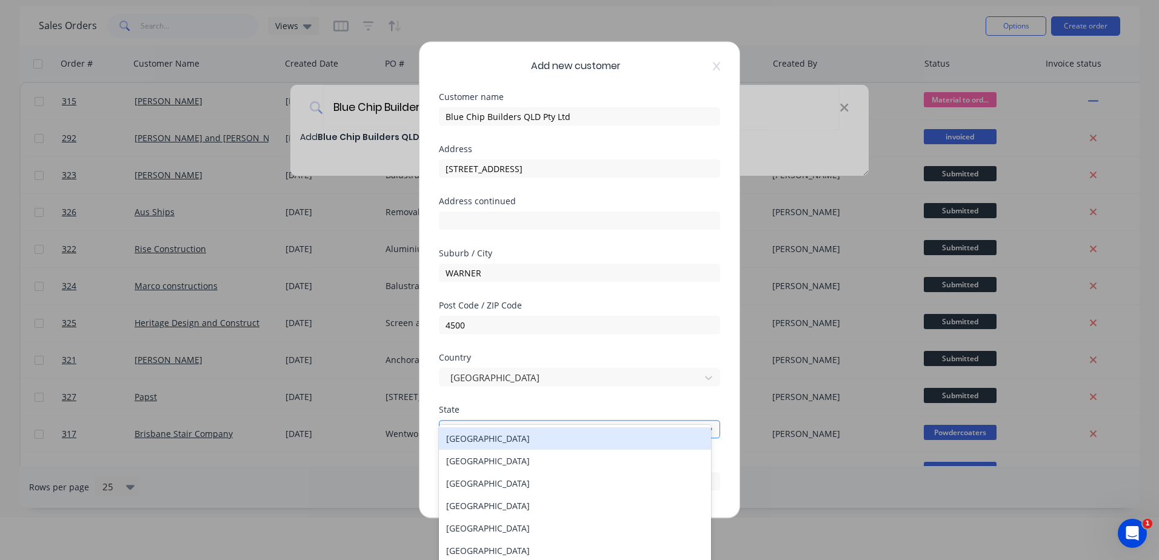
click at [529, 427] on div at bounding box center [571, 430] width 245 height 15
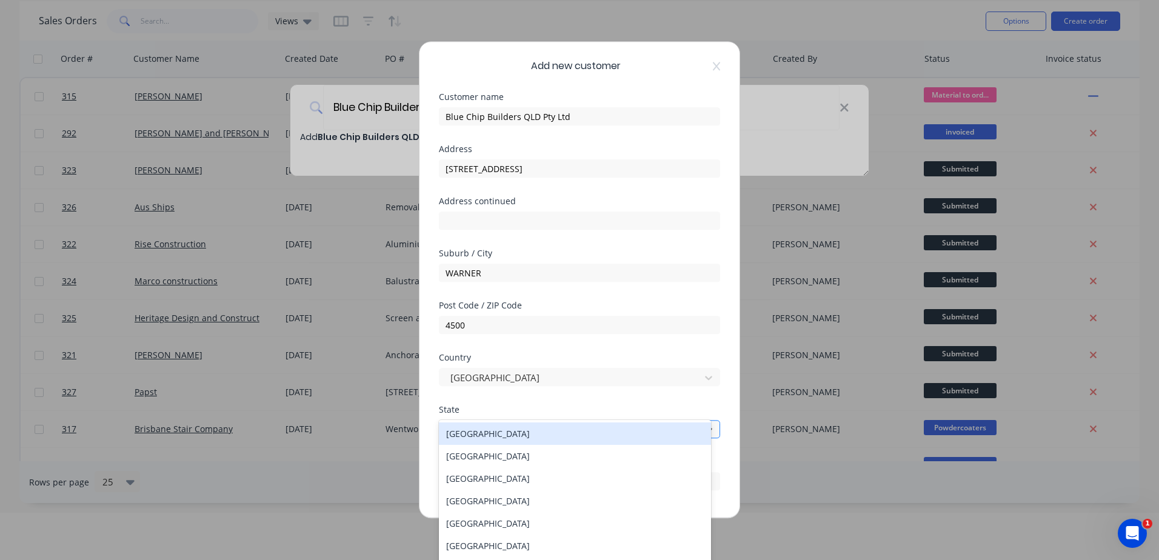
scroll to position [52, 0]
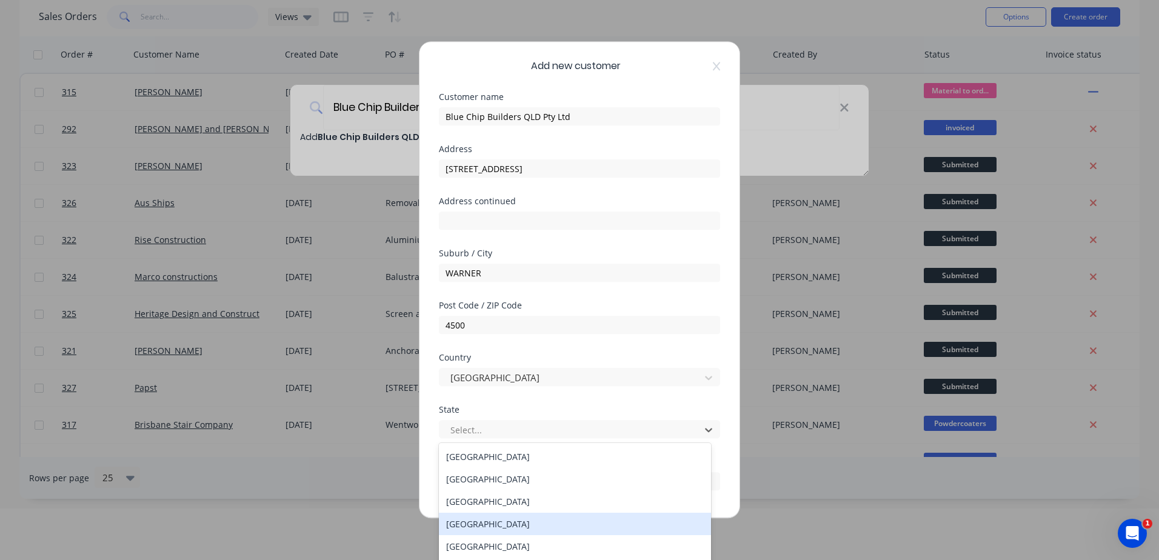
click at [484, 522] on div "Queensland" at bounding box center [575, 524] width 272 height 22
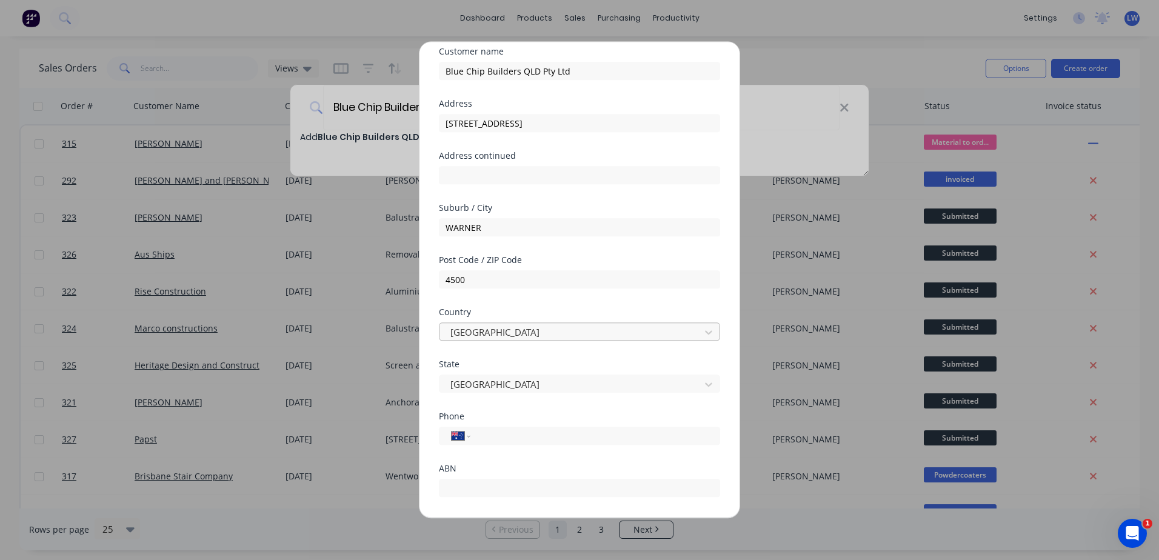
scroll to position [0, 0]
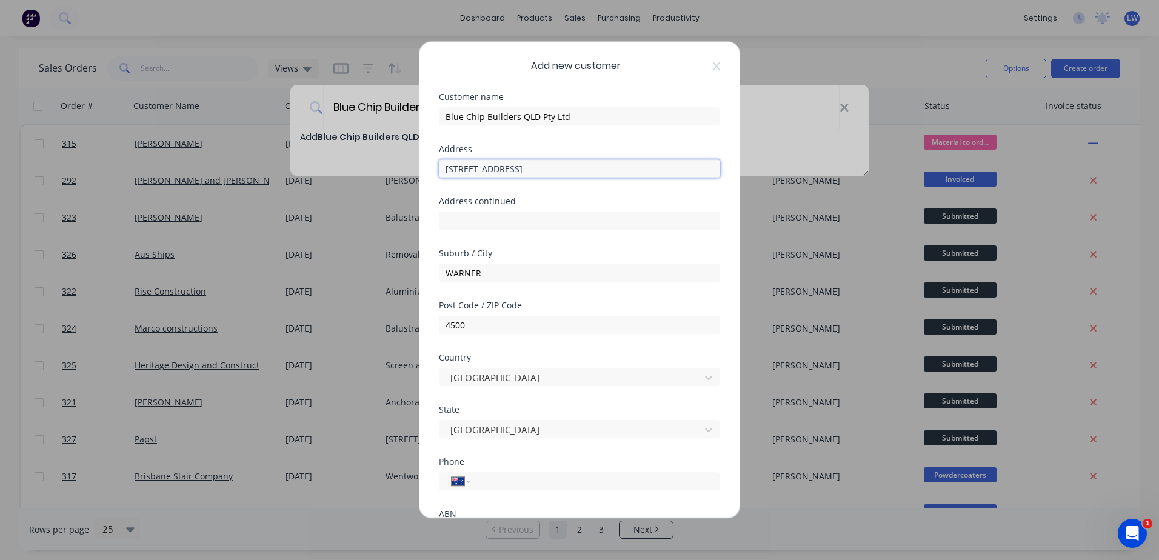
drag, startPoint x: 582, startPoint y: 167, endPoint x: 524, endPoint y: 169, distance: 57.6
click at [524, 169] on input "41 Castlewellan Cct, , QLD, 4500" at bounding box center [579, 168] width 281 height 18
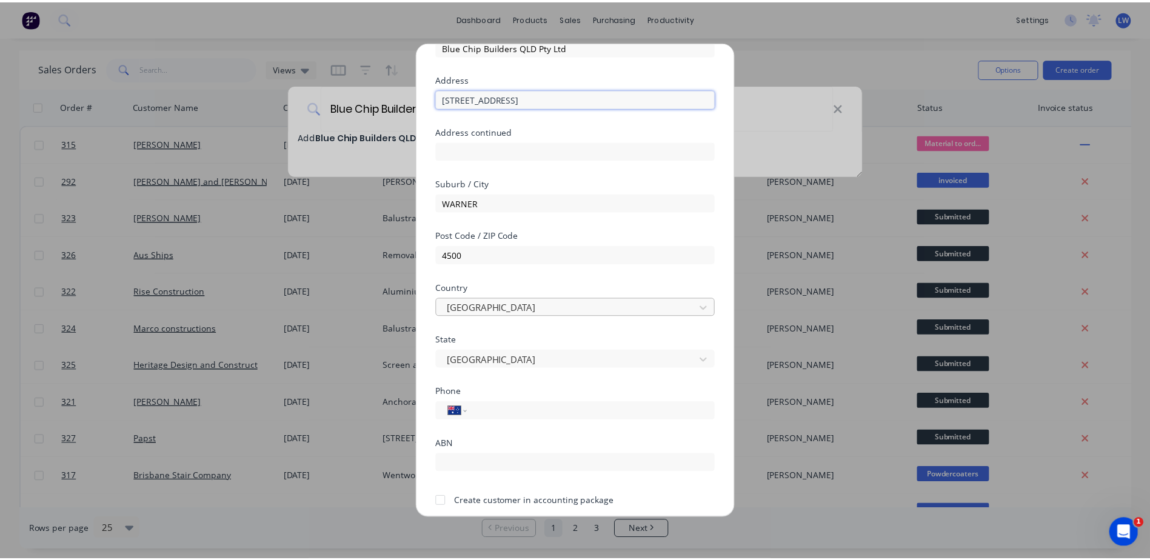
scroll to position [116, 0]
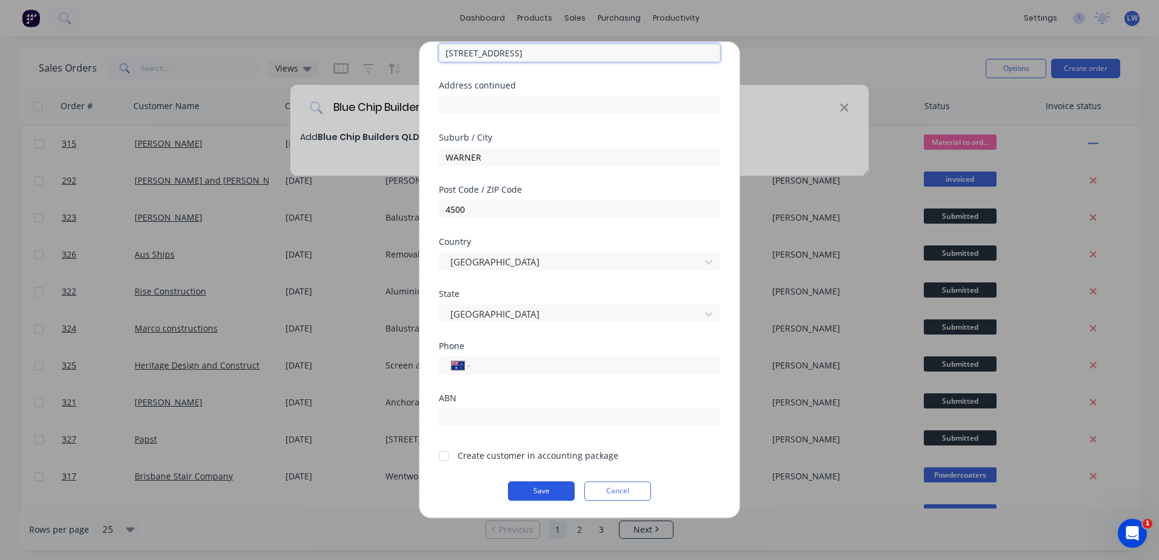
type input "41 Castlewellan Cct"
click at [544, 486] on button "Save" at bounding box center [541, 490] width 67 height 19
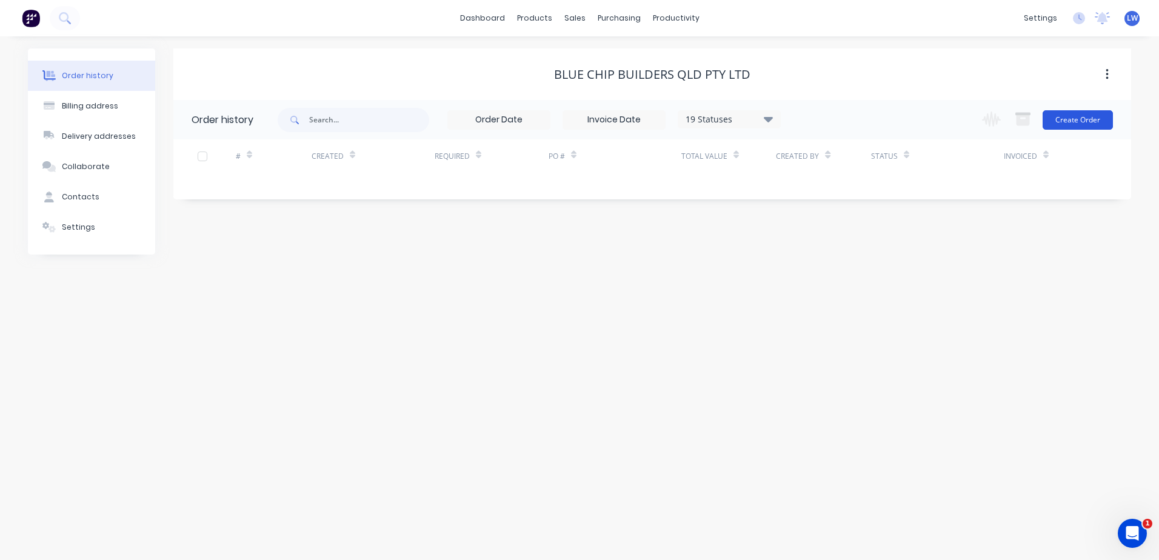
click at [1075, 122] on button "Create Order" at bounding box center [1078, 119] width 70 height 19
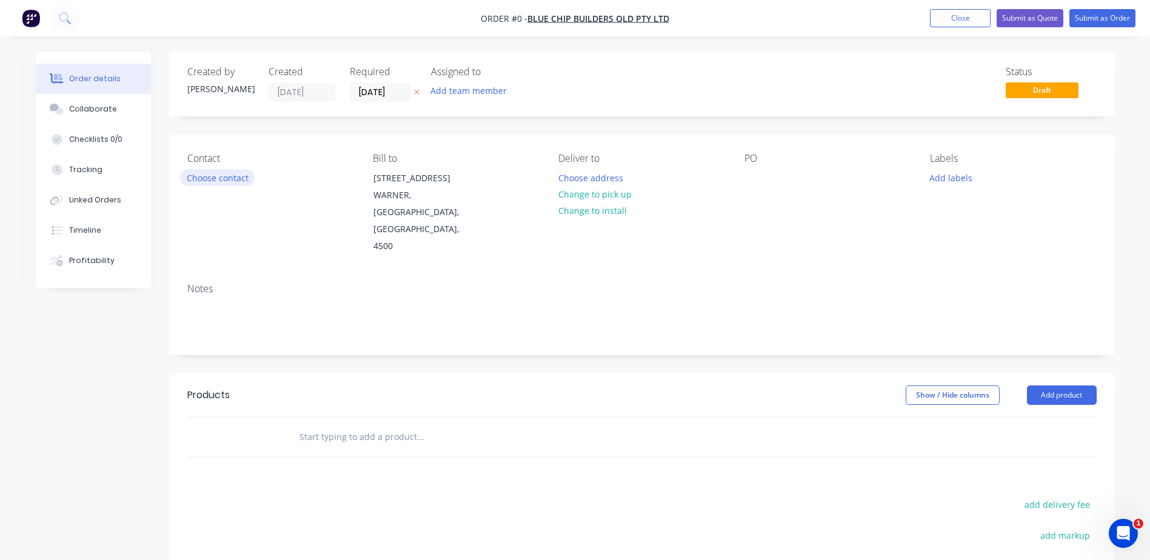
click at [228, 179] on button "Choose contact" at bounding box center [217, 177] width 75 height 16
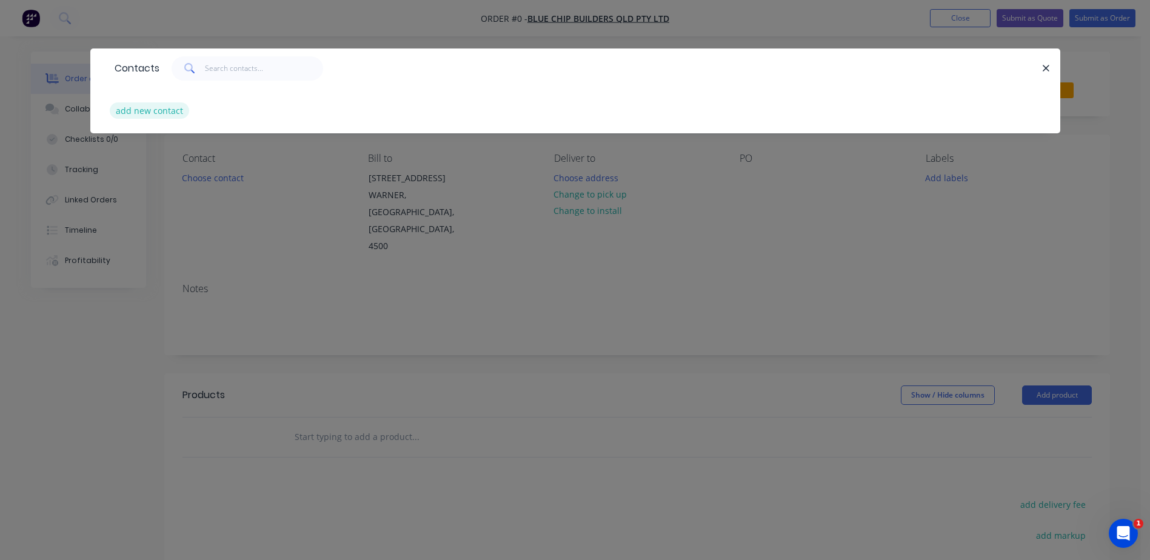
click at [161, 107] on button "add new contact" at bounding box center [150, 110] width 80 height 16
select select "AU"
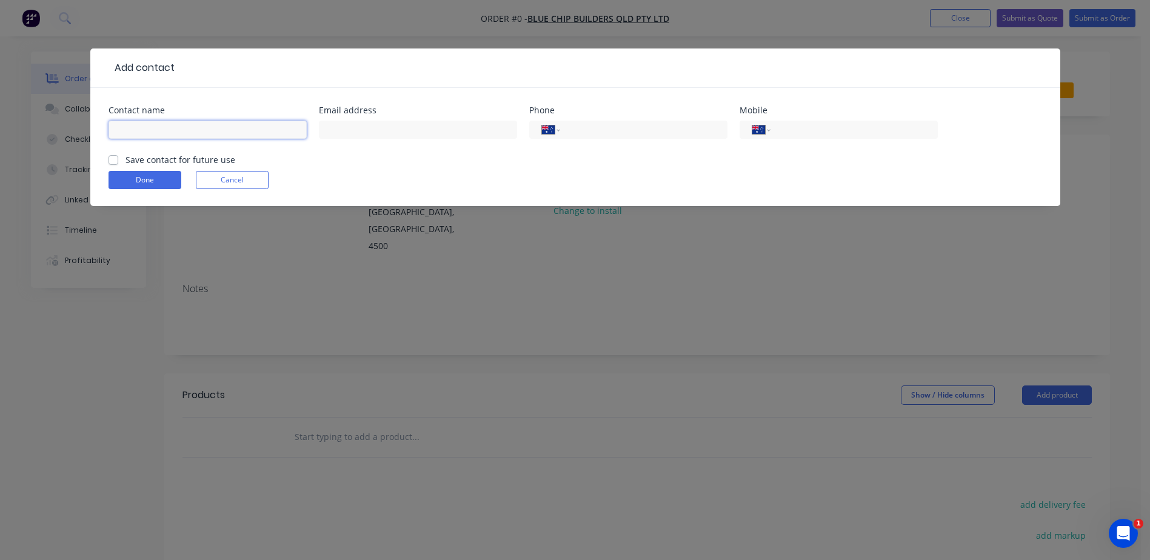
click at [176, 127] on input "text" at bounding box center [208, 130] width 198 height 18
type input "Chris Bakker"
click at [375, 130] on input "text" at bounding box center [418, 130] width 198 height 18
paste input "chris@bluechipbuildersqld.com.au"
type input "chris@bluechipbuildersqld.com.au"
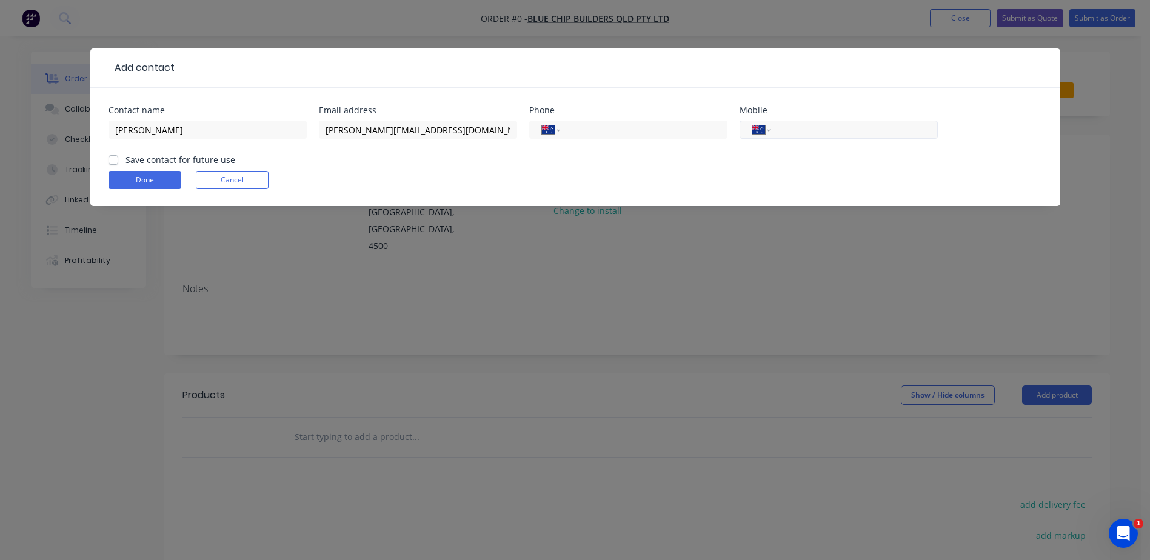
click at [797, 124] on input "tel" at bounding box center [851, 130] width 145 height 14
type input "0477 887 764"
click at [125, 162] on label "Save contact for future use" at bounding box center [180, 159] width 110 height 13
click at [110, 162] on input "Save contact for future use" at bounding box center [114, 159] width 10 height 12
checkbox input "true"
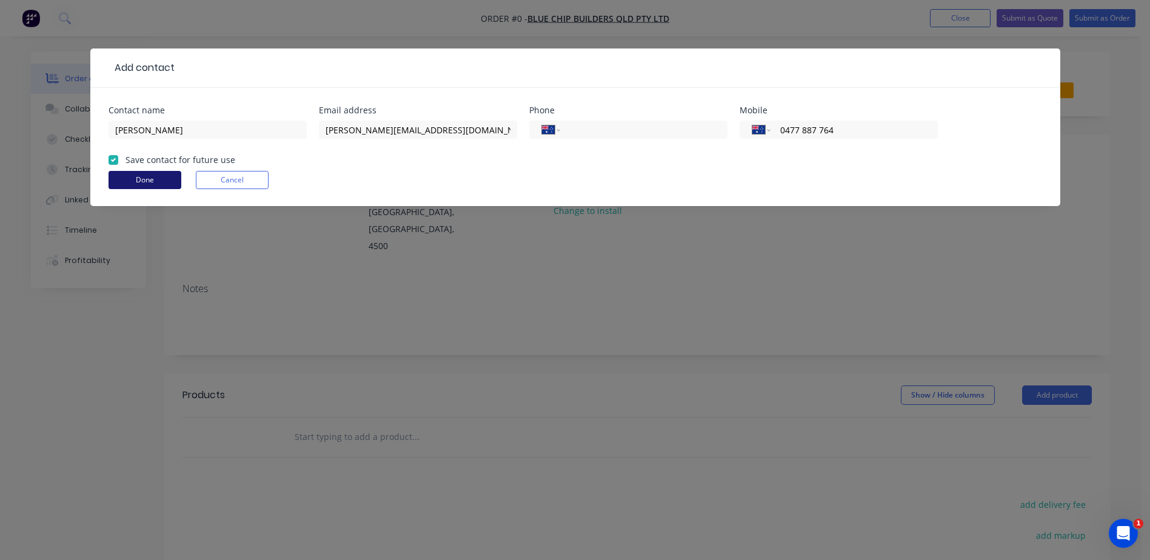
click at [140, 176] on button "Done" at bounding box center [145, 180] width 73 height 18
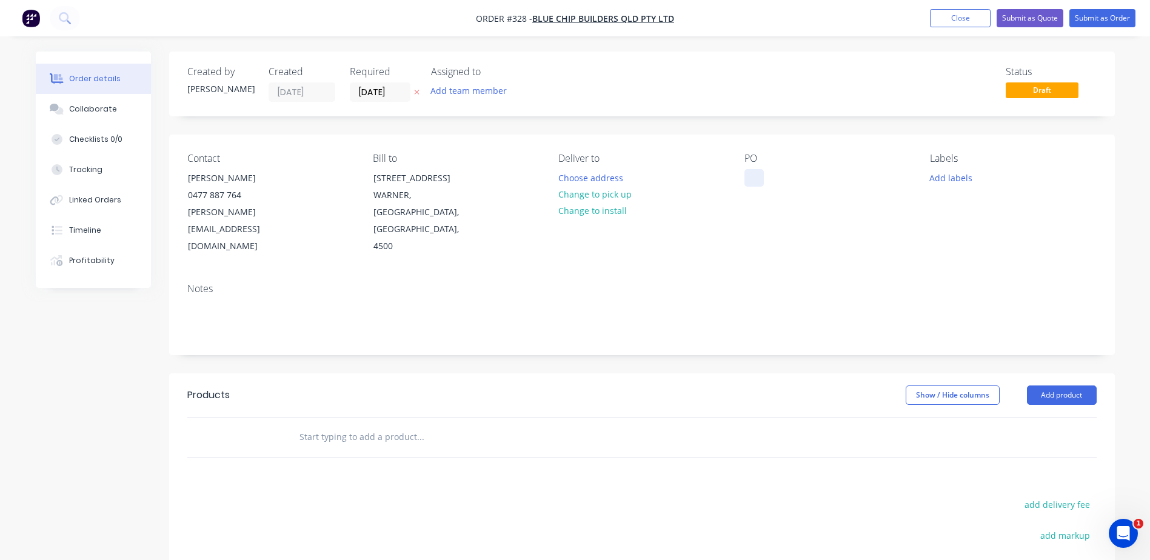
click at [759, 175] on div at bounding box center [753, 178] width 19 height 18
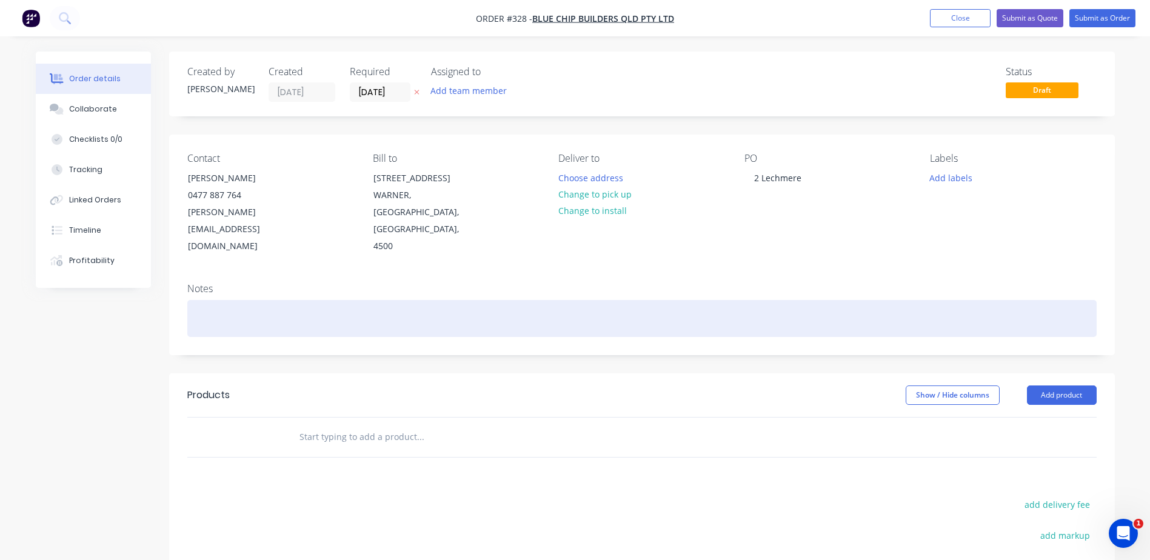
click at [721, 300] on div at bounding box center [641, 318] width 909 height 37
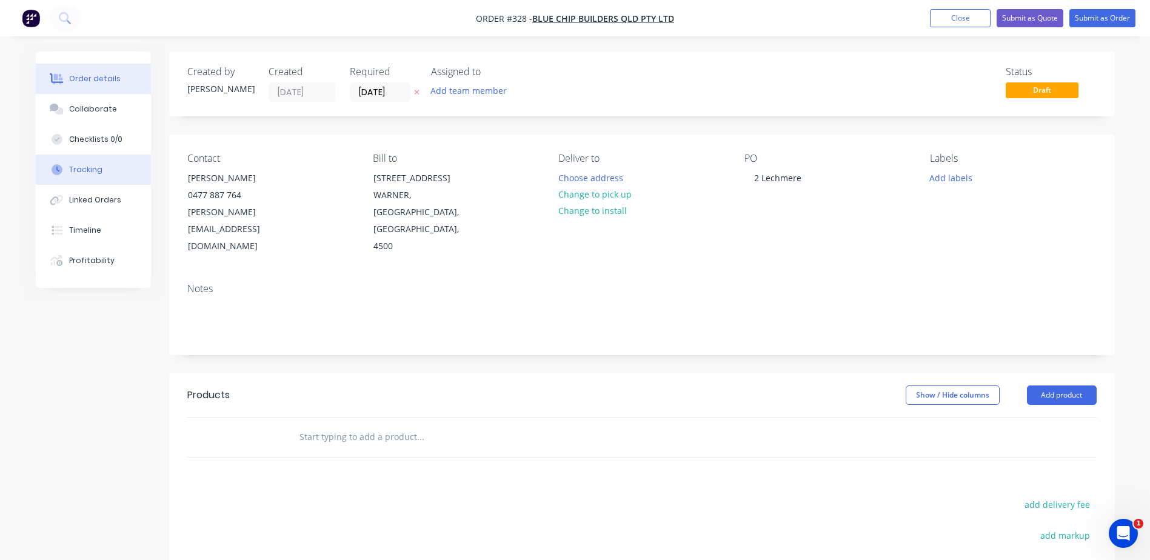
click at [76, 169] on div "Tracking" at bounding box center [85, 169] width 33 height 11
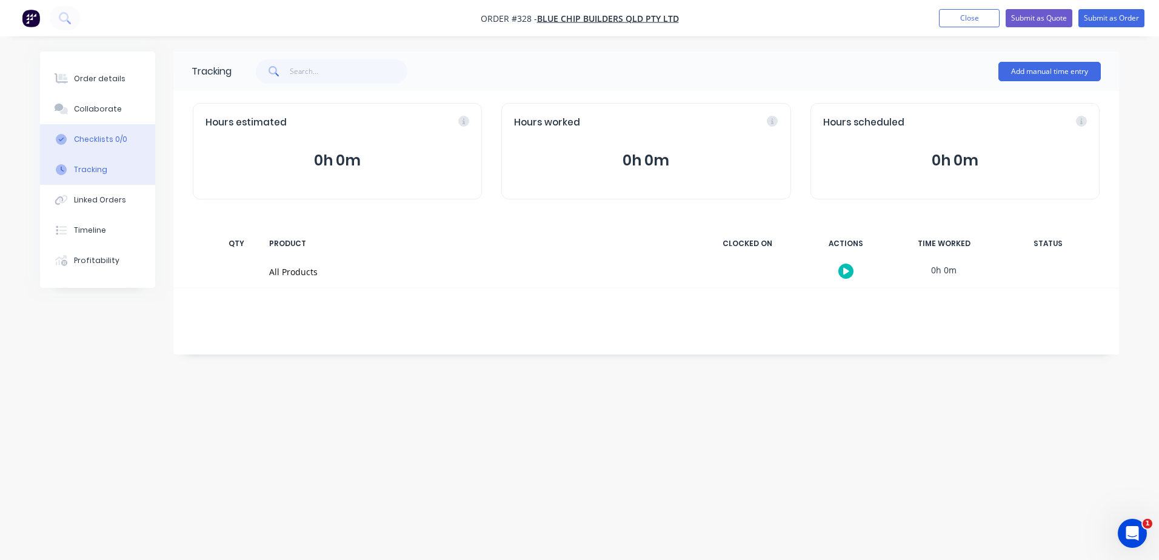
click at [101, 138] on div "Checklists 0/0" at bounding box center [100, 139] width 53 height 11
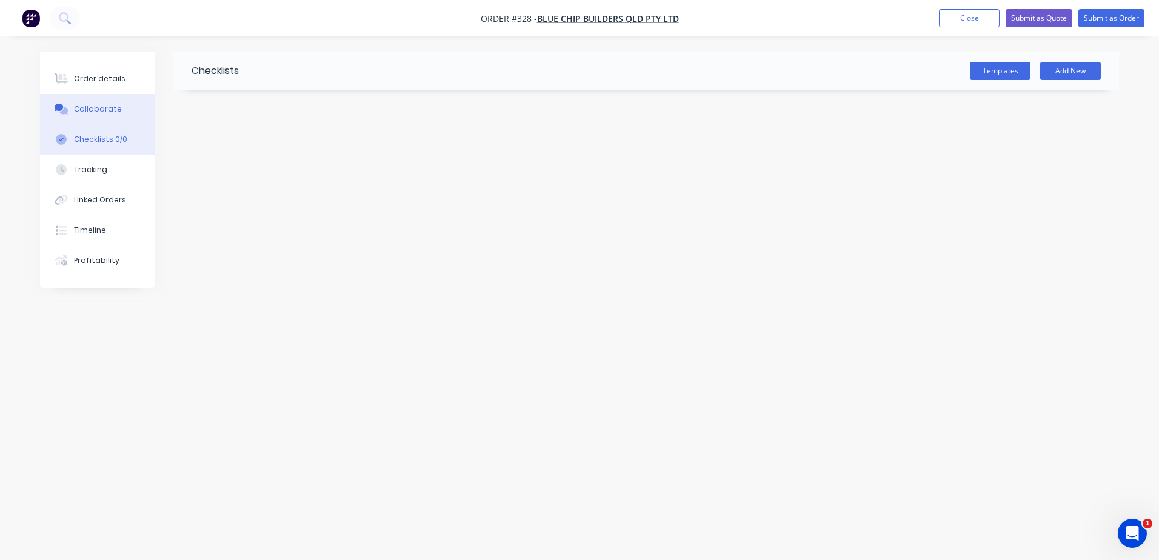
click at [83, 109] on div "Collaborate" at bounding box center [98, 109] width 48 height 11
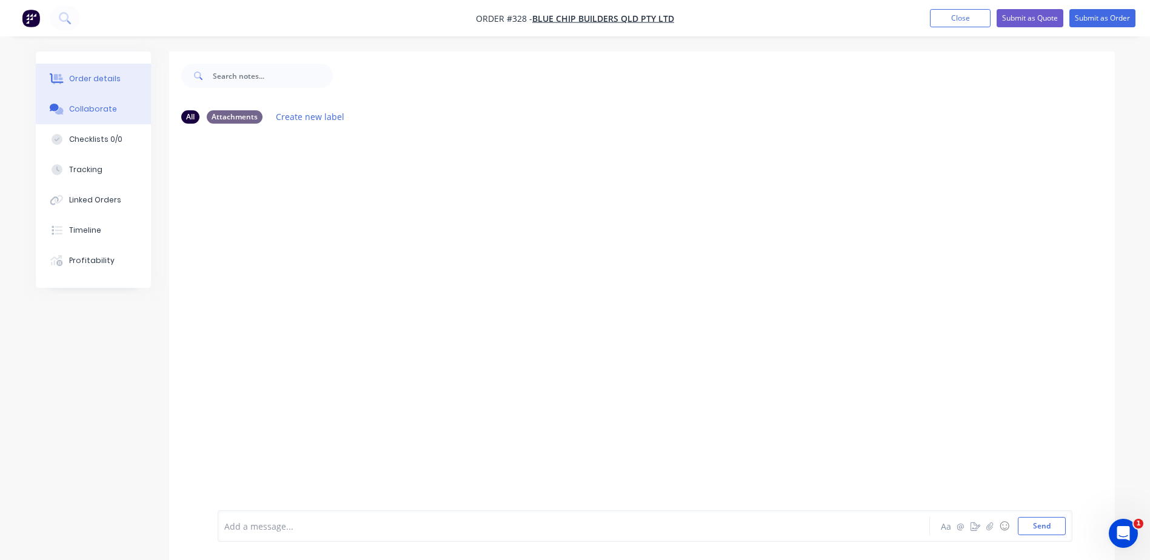
click at [95, 84] on button "Order details" at bounding box center [93, 79] width 115 height 30
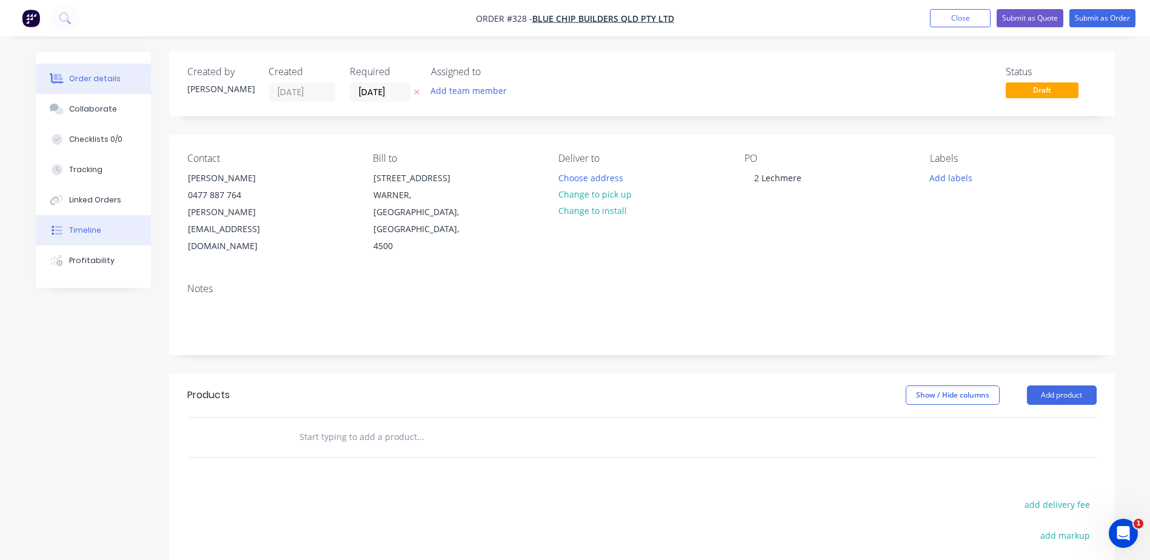
click at [89, 227] on div "Timeline" at bounding box center [85, 230] width 32 height 11
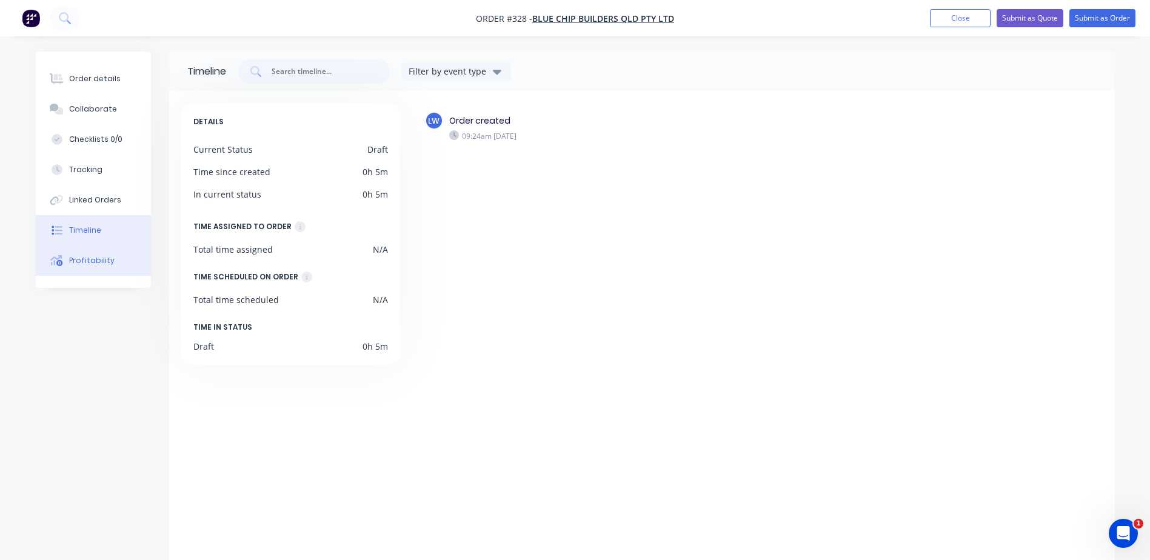
click at [87, 258] on div "Profitability" at bounding box center [91, 260] width 45 height 11
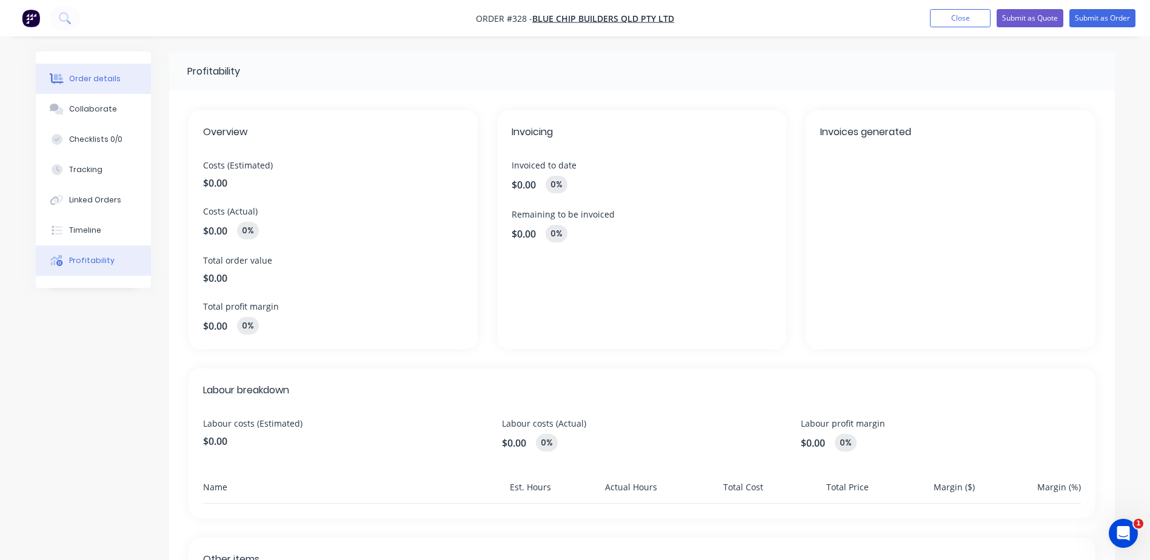
click at [99, 83] on div "Order details" at bounding box center [95, 78] width 52 height 11
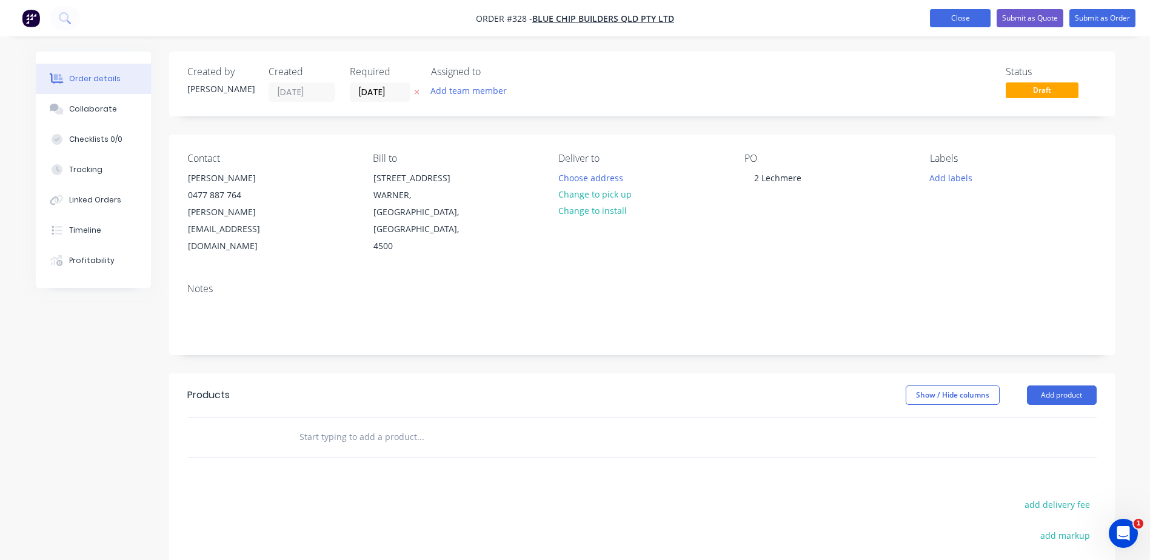
click at [965, 20] on button "Close" at bounding box center [960, 18] width 61 height 18
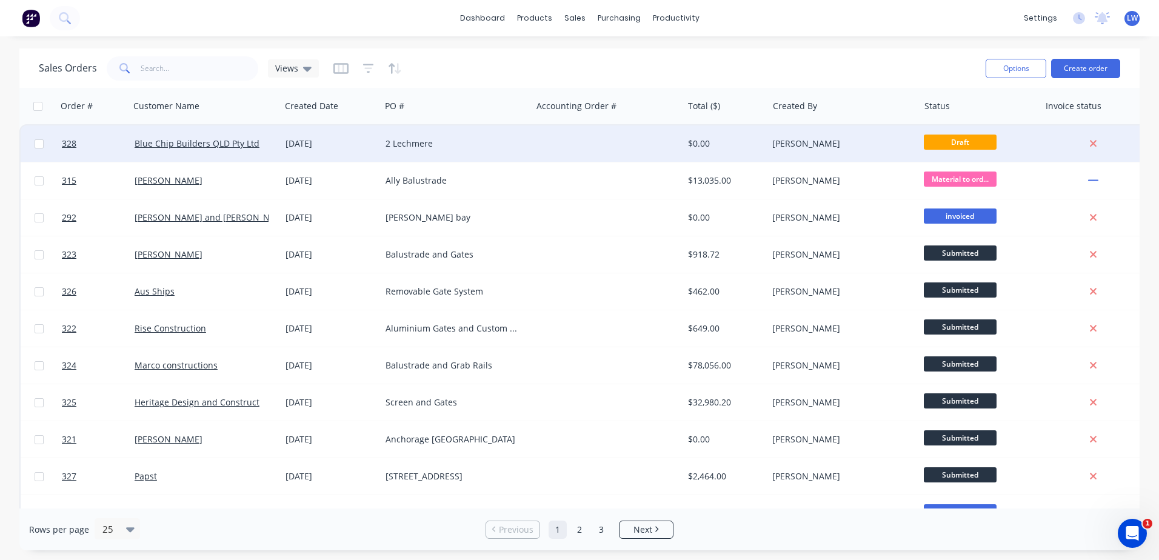
click at [401, 145] on div "2 Lechmere" at bounding box center [453, 144] width 135 height 12
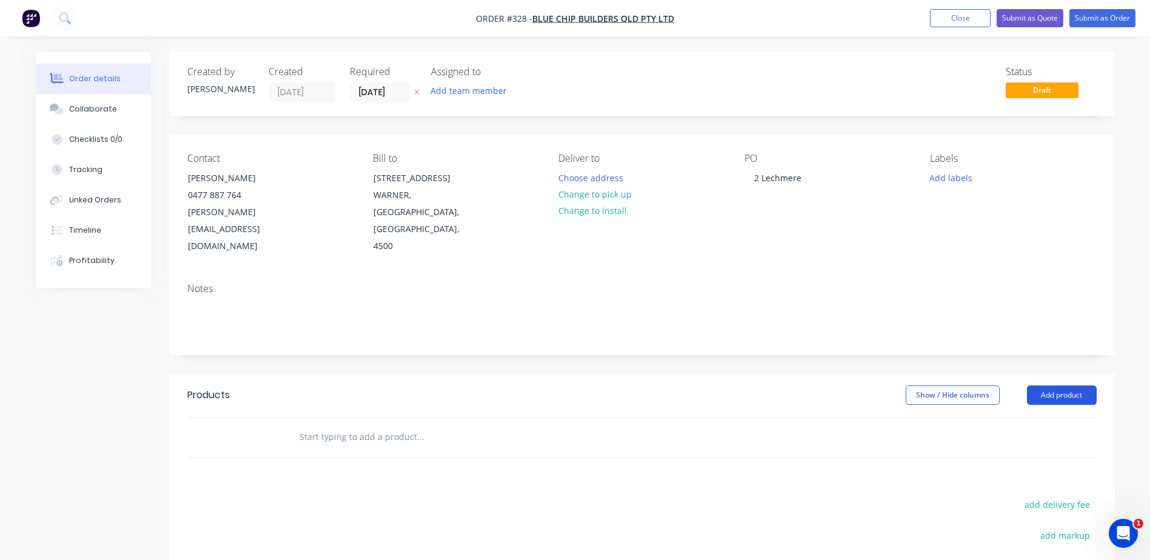
click at [1058, 386] on button "Add product" at bounding box center [1062, 395] width 70 height 19
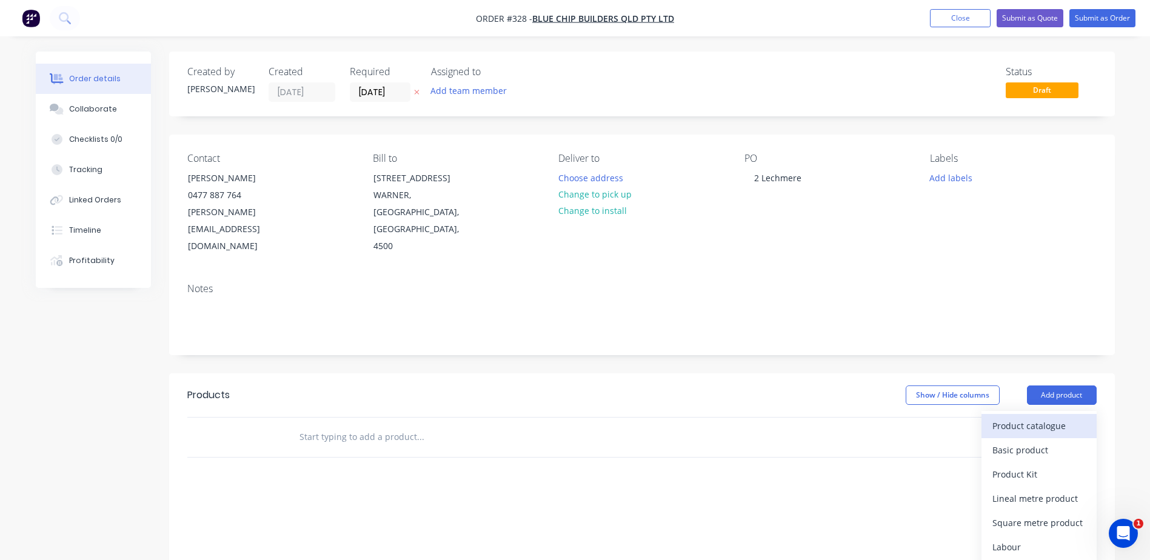
click at [1037, 417] on div "Product catalogue" at bounding box center [1038, 426] width 93 height 18
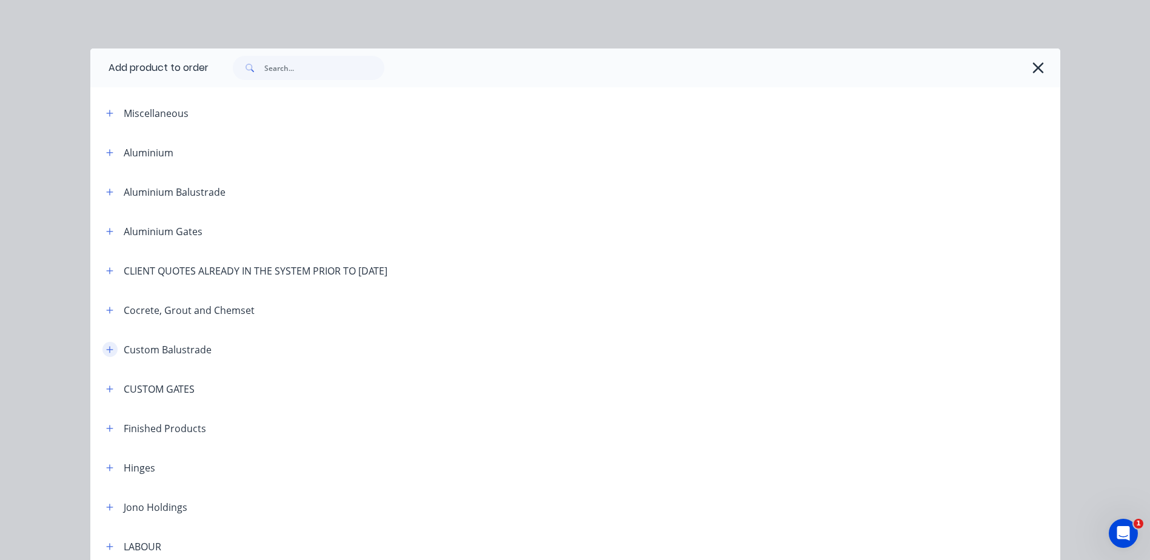
click at [106, 348] on icon "button" at bounding box center [109, 349] width 7 height 7
click at [106, 352] on icon "button" at bounding box center [109, 350] width 7 height 8
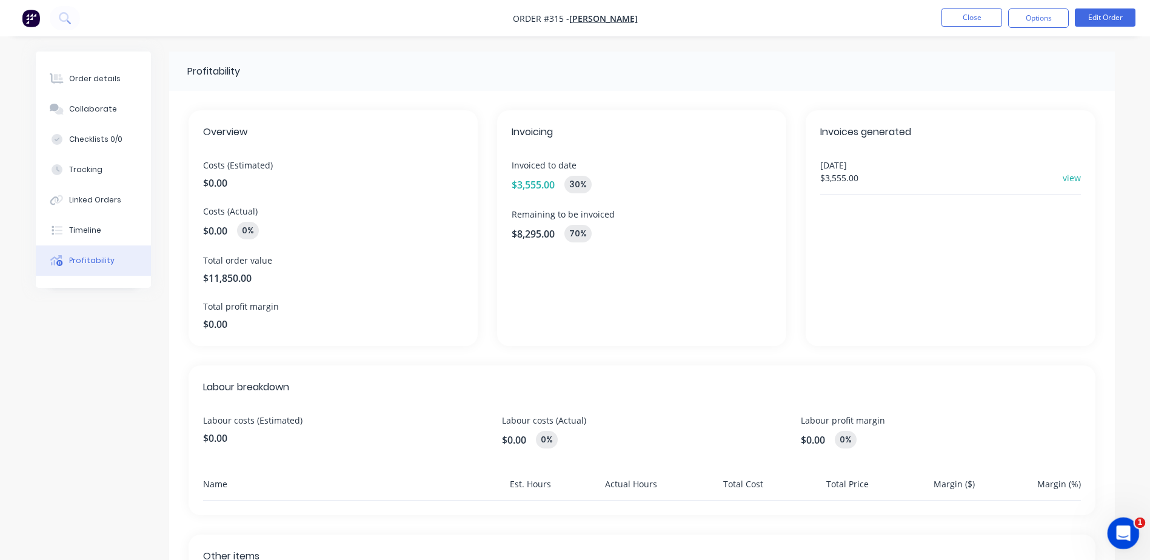
click at [1123, 528] on icon "Open Intercom Messenger" at bounding box center [1122, 532] width 20 height 20
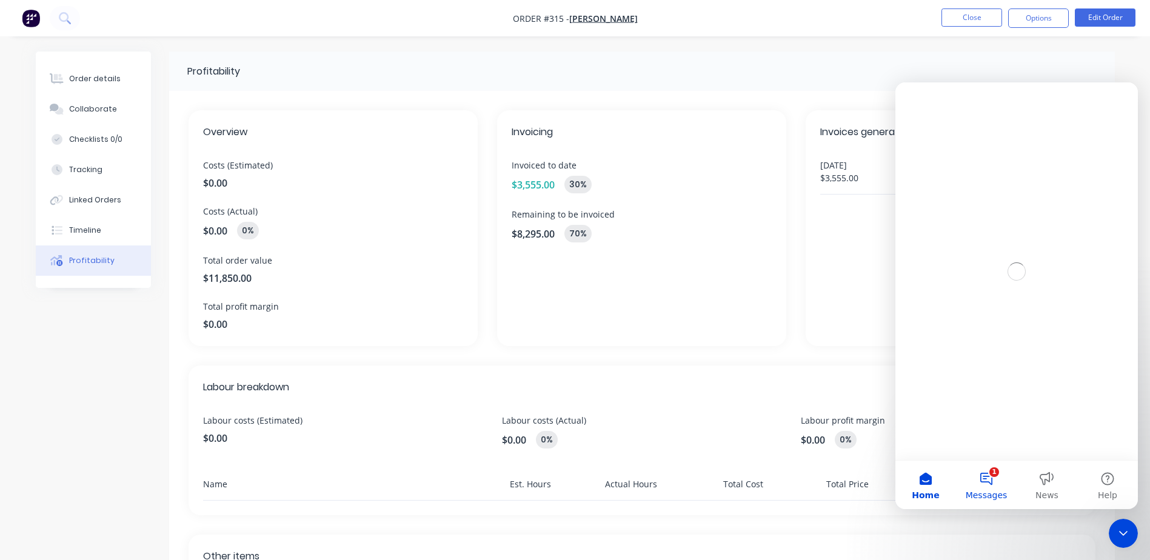
click at [987, 479] on button "1 Messages" at bounding box center [986, 485] width 61 height 48
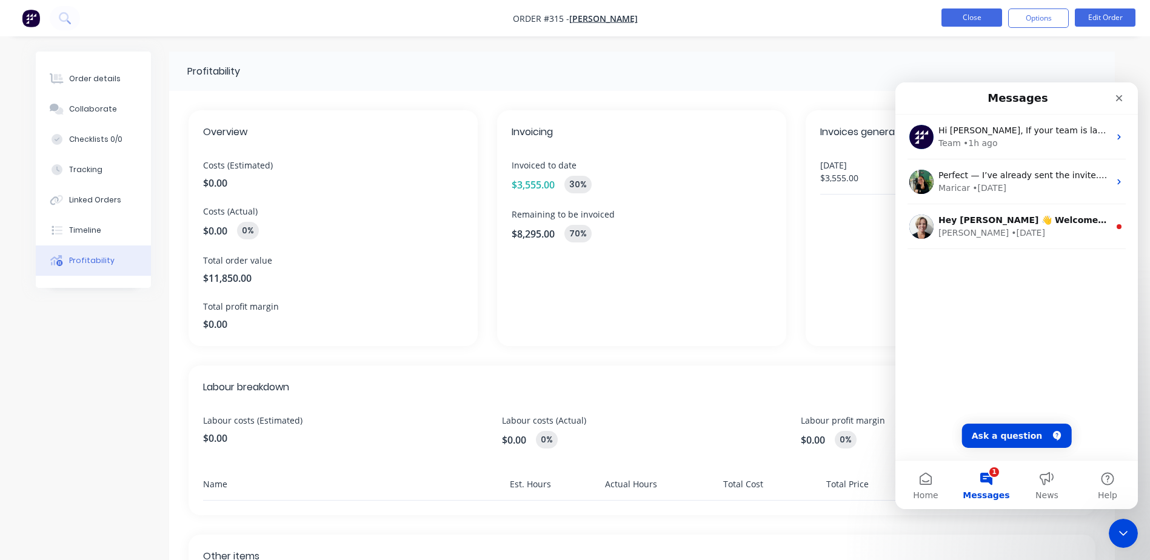
click at [959, 19] on button "Close" at bounding box center [971, 17] width 61 height 18
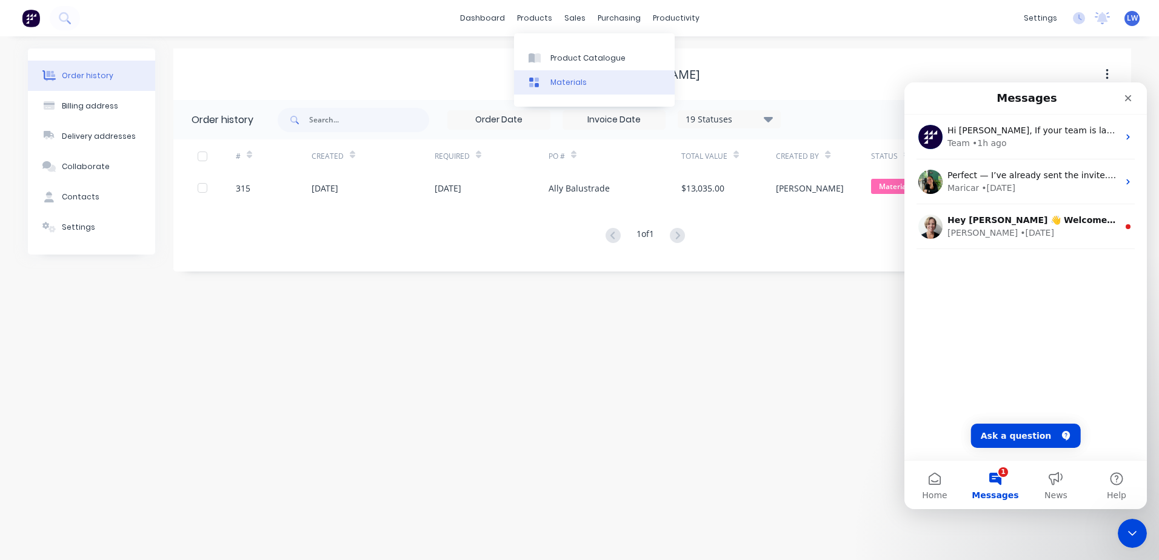
click at [562, 82] on div "Materials" at bounding box center [568, 82] width 36 height 11
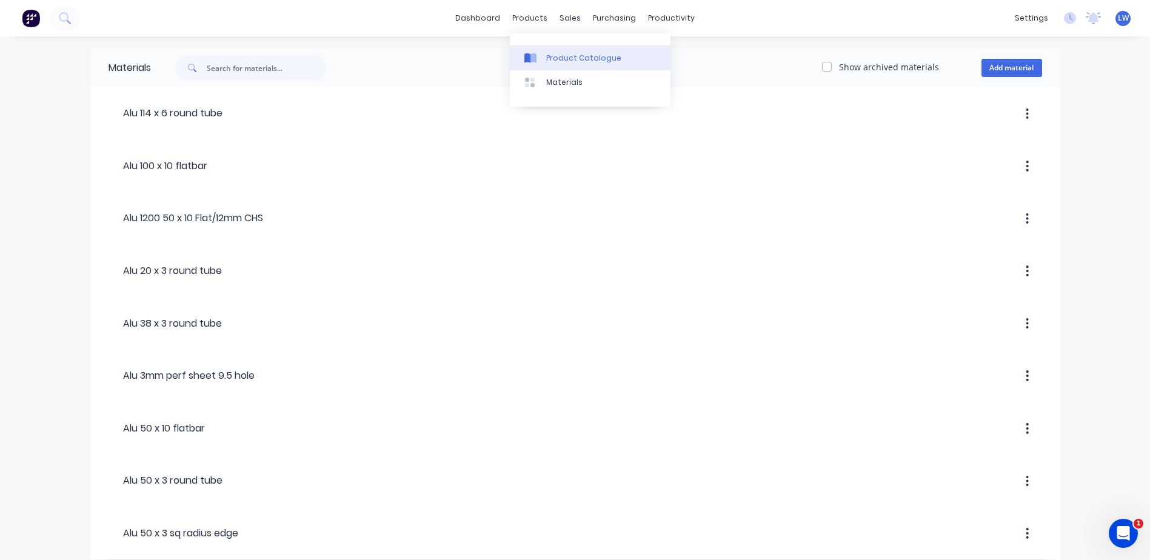
click at [561, 58] on div "Product Catalogue" at bounding box center [583, 58] width 75 height 11
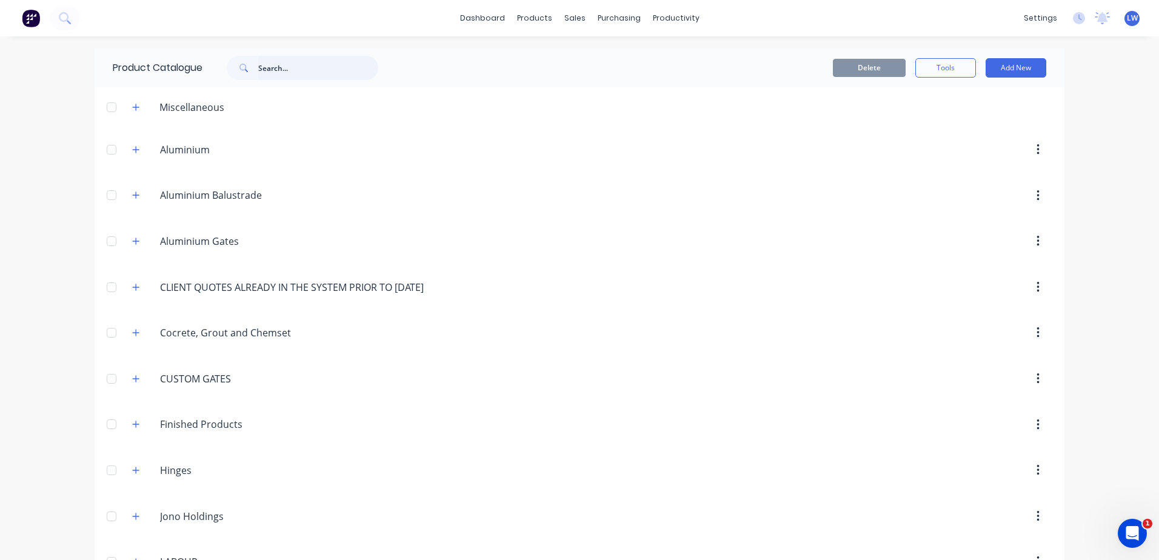
click at [281, 70] on input "text" at bounding box center [318, 68] width 120 height 24
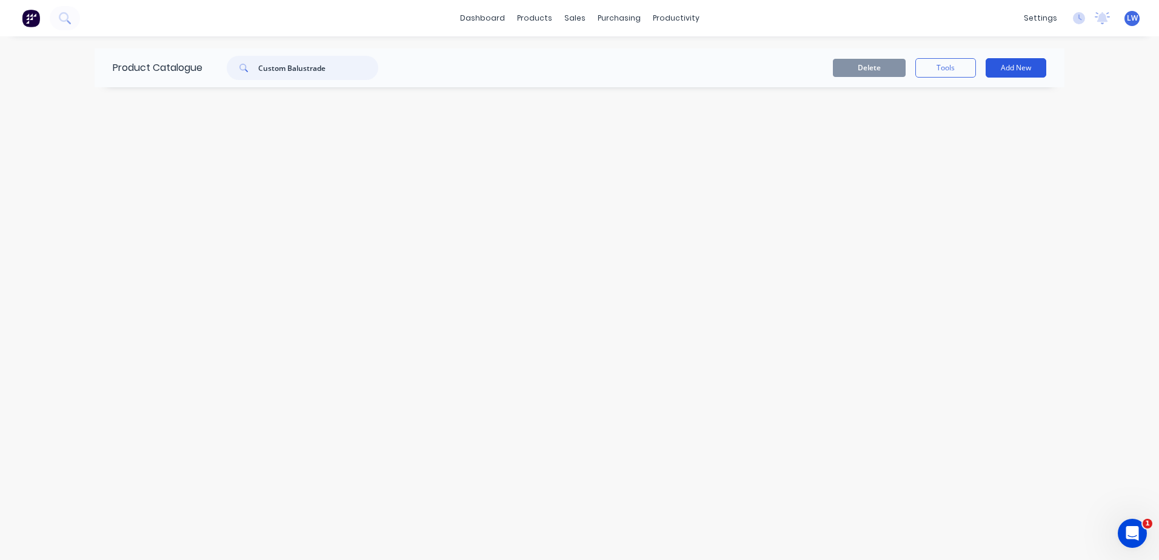
type input "Custom Balustrade"
click at [1023, 65] on button "Add New" at bounding box center [1016, 67] width 61 height 19
click at [963, 99] on div "Category" at bounding box center [988, 99] width 93 height 18
type input "Custom Balustrade"
click at [348, 74] on input "Custom Balustrade" at bounding box center [318, 68] width 120 height 24
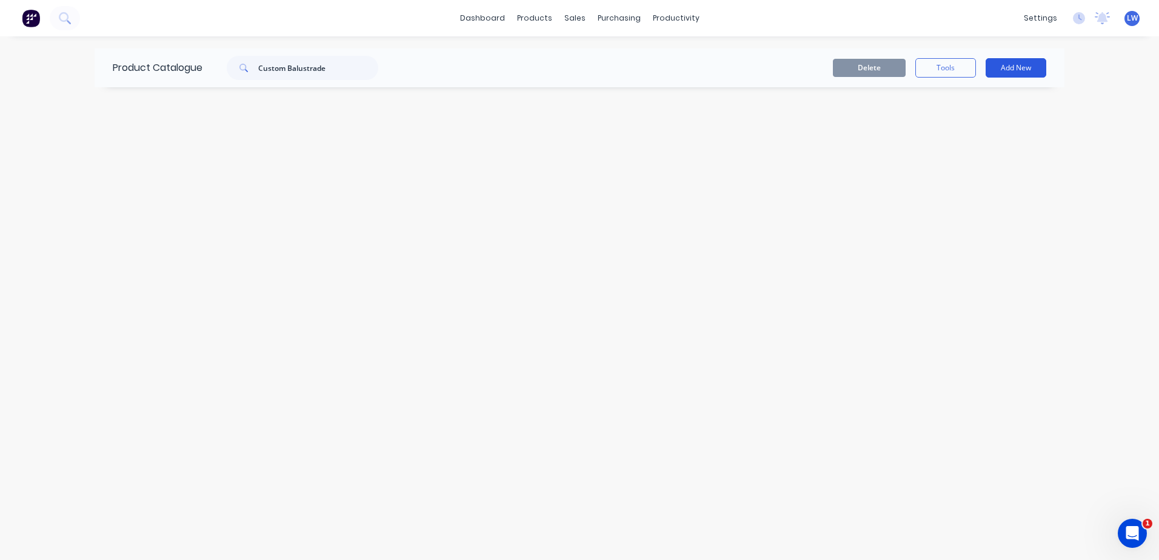
click at [1026, 74] on button "Add New" at bounding box center [1016, 67] width 61 height 19
click at [953, 96] on div "Category" at bounding box center [988, 99] width 93 height 18
drag, startPoint x: 339, startPoint y: 67, endPoint x: 203, endPoint y: 62, distance: 135.9
click at [203, 62] on div "Product Catalogue Custom Balustrade" at bounding box center [252, 67] width 314 height 39
click at [157, 101] on input "text" at bounding box center [181, 108] width 137 height 18
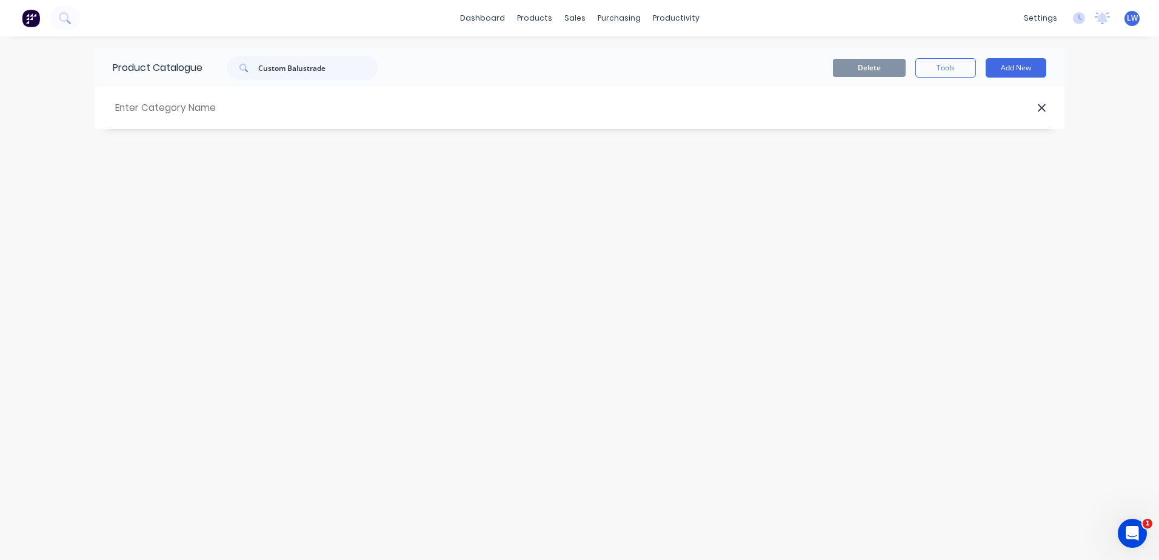
paste input "Custom Balustrade"
type input "Custom Balustrade"
click at [139, 67] on div "Product Catalogue" at bounding box center [149, 67] width 108 height 39
click at [535, 19] on div "products" at bounding box center [534, 18] width 47 height 18
click at [566, 59] on div "Product Catalogue" at bounding box center [587, 58] width 75 height 11
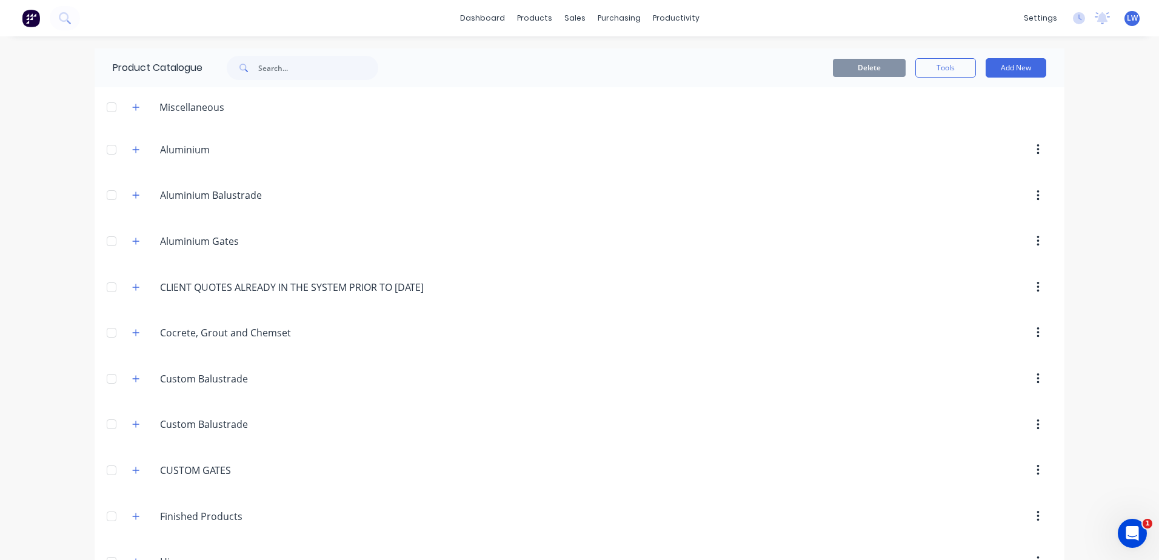
drag, startPoint x: 167, startPoint y: 376, endPoint x: 340, endPoint y: 442, distance: 185.5
click at [340, 442] on header "Custom.Balustrade Custom Balustrade" at bounding box center [580, 425] width 970 height 46
click at [102, 377] on div at bounding box center [111, 379] width 24 height 24
click at [1037, 376] on button "button" at bounding box center [1038, 379] width 28 height 22
click at [991, 416] on div "Delete" at bounding box center [994, 411] width 93 height 18
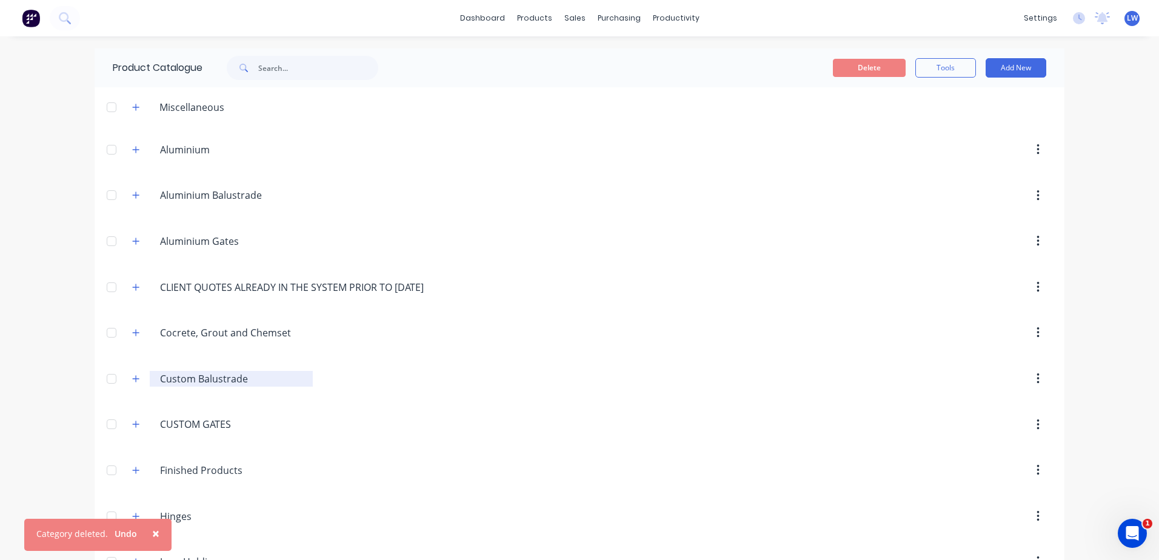
click at [193, 380] on input "Custom Balustrade" at bounding box center [232, 379] width 144 height 15
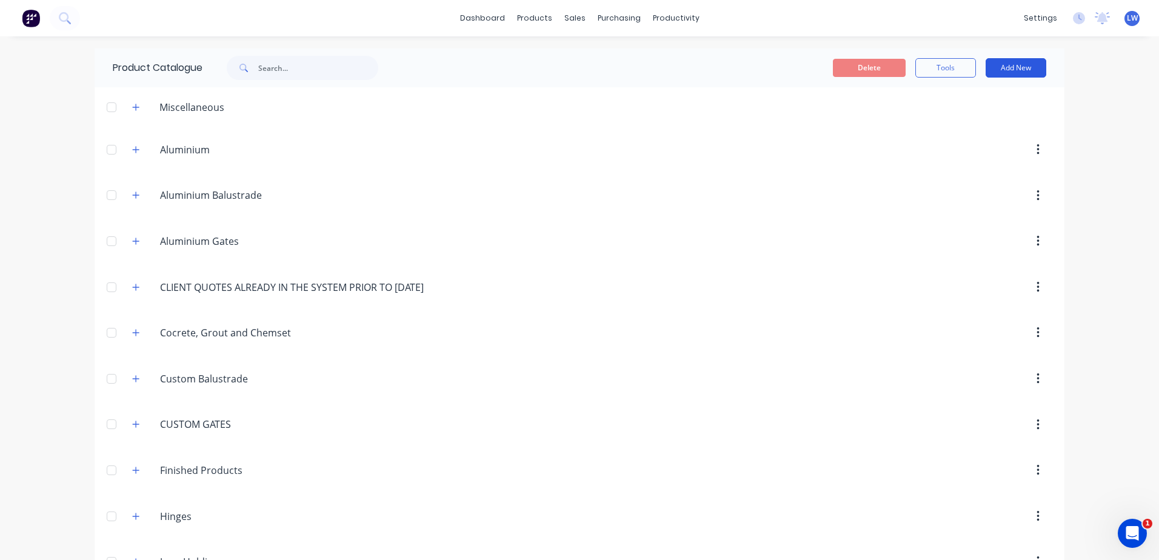
click at [986, 67] on button "Add New" at bounding box center [1016, 67] width 61 height 19
click at [946, 125] on div "Product" at bounding box center [988, 124] width 93 height 18
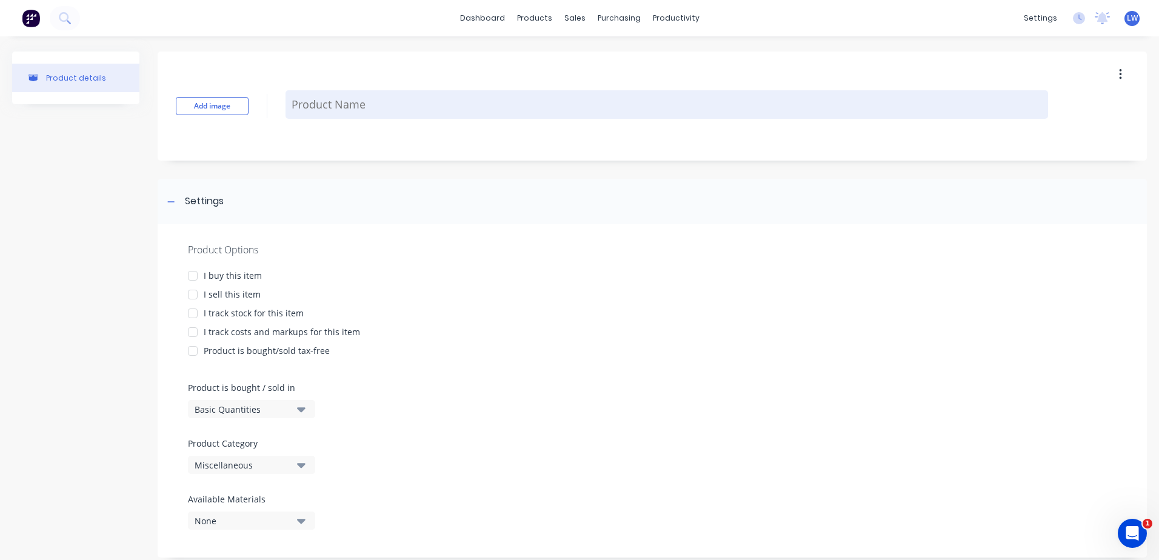
click at [327, 107] on textarea at bounding box center [667, 104] width 763 height 28
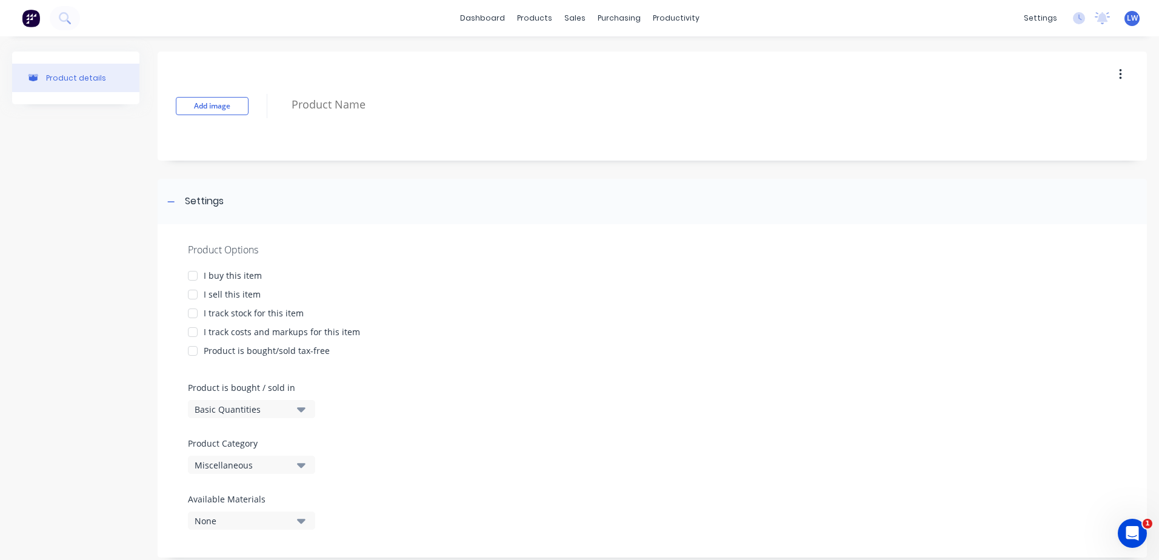
type textarea "x"
type textarea "2"
type textarea "x"
type textarea "2"
type textarea "x"
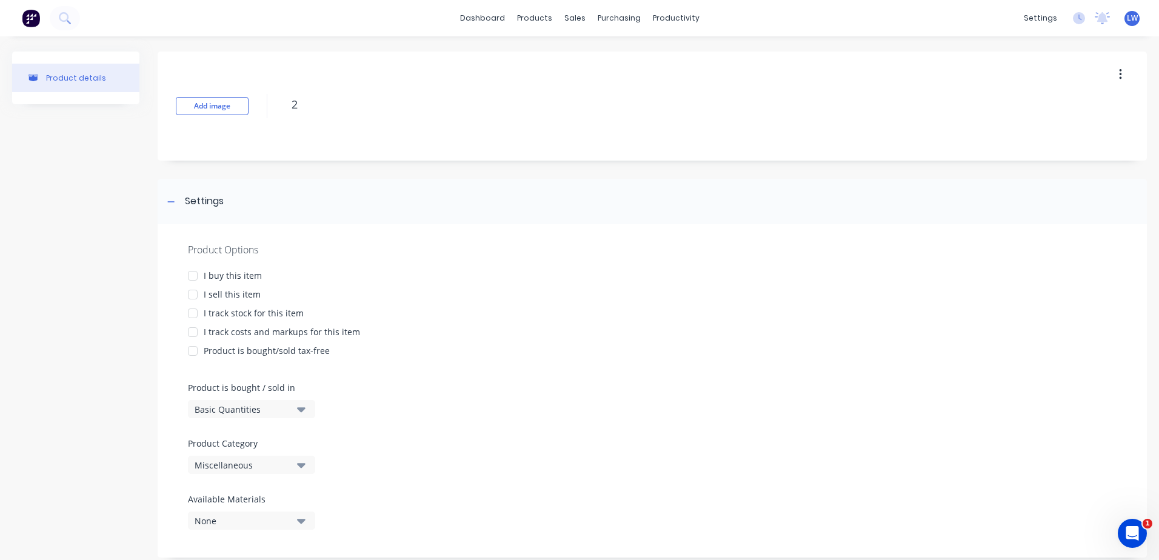
type textarea "2 L"
type textarea "x"
type textarea "2 Le"
type textarea "x"
type textarea "2 Lec"
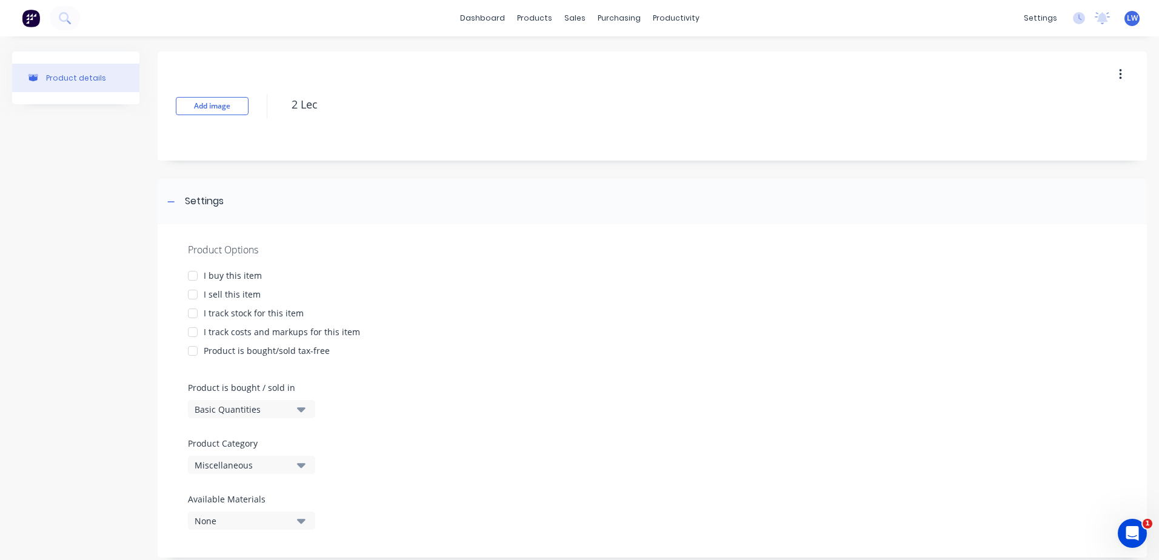
type textarea "x"
type textarea "2 Lech"
type textarea "x"
type textarea "2 Lechm"
type textarea "x"
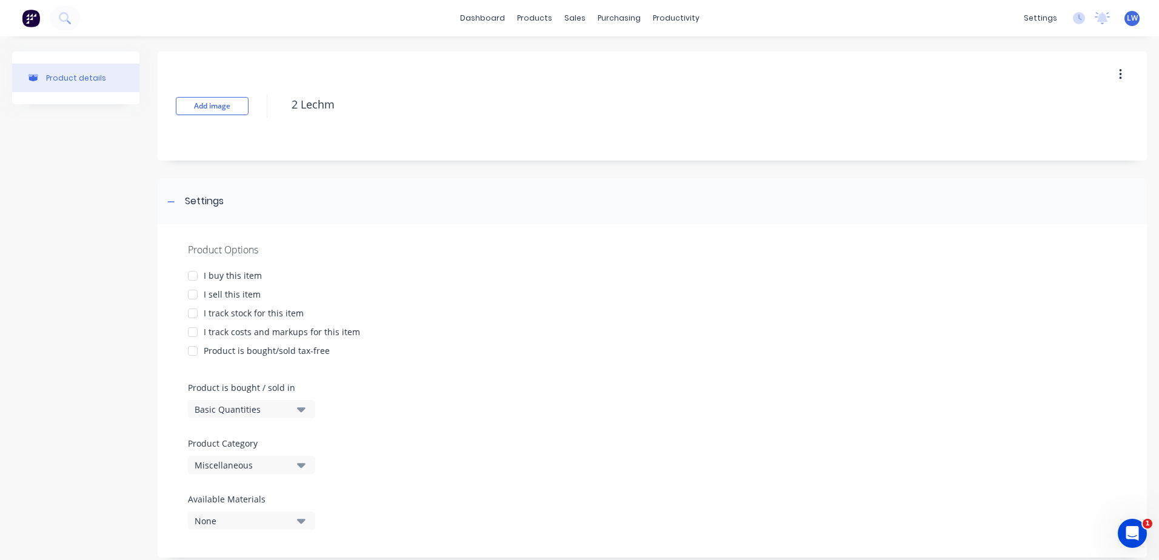
type textarea "2 Lechme"
type textarea "x"
type textarea "2 Lechmer"
type textarea "x"
type textarea "2 Lechmere"
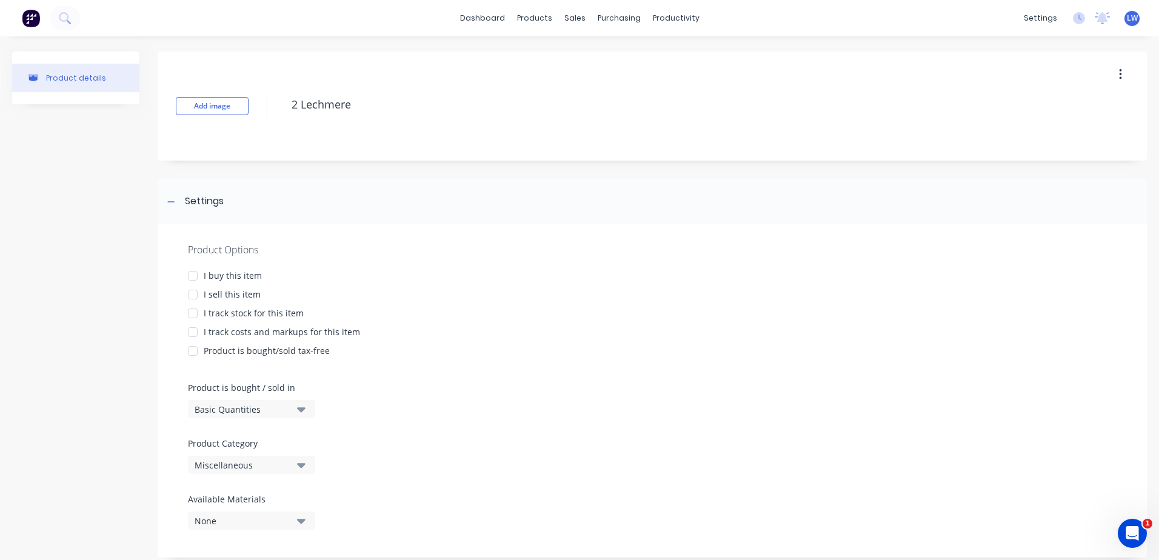
type textarea "x"
type textarea "2 Lechmere"
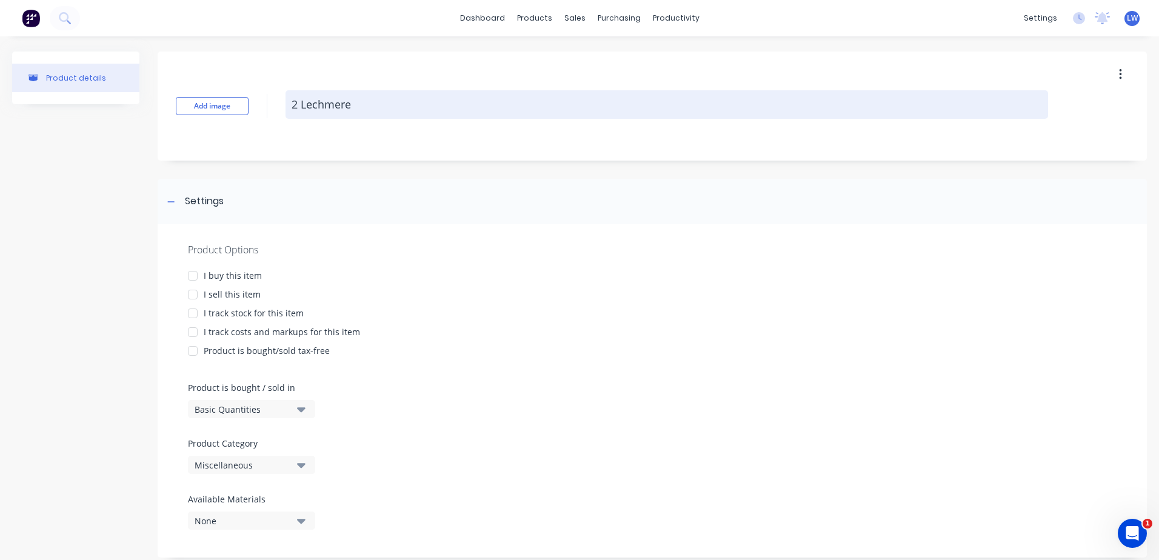
type textarea "x"
type textarea "2 Lechmere"
type textarea "x"
type textarea "2 Lechmere C"
type textarea "x"
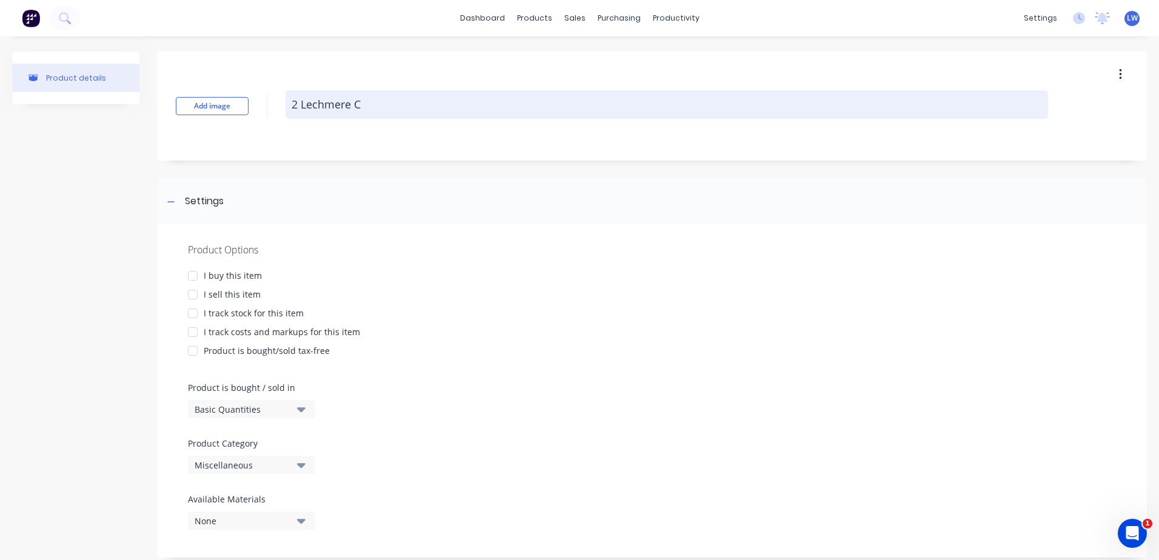
type textarea "2 Lechmere Cu"
type textarea "x"
type textarea "2 Lechmere Cus"
type textarea "x"
type textarea "2 Lechmere Cust"
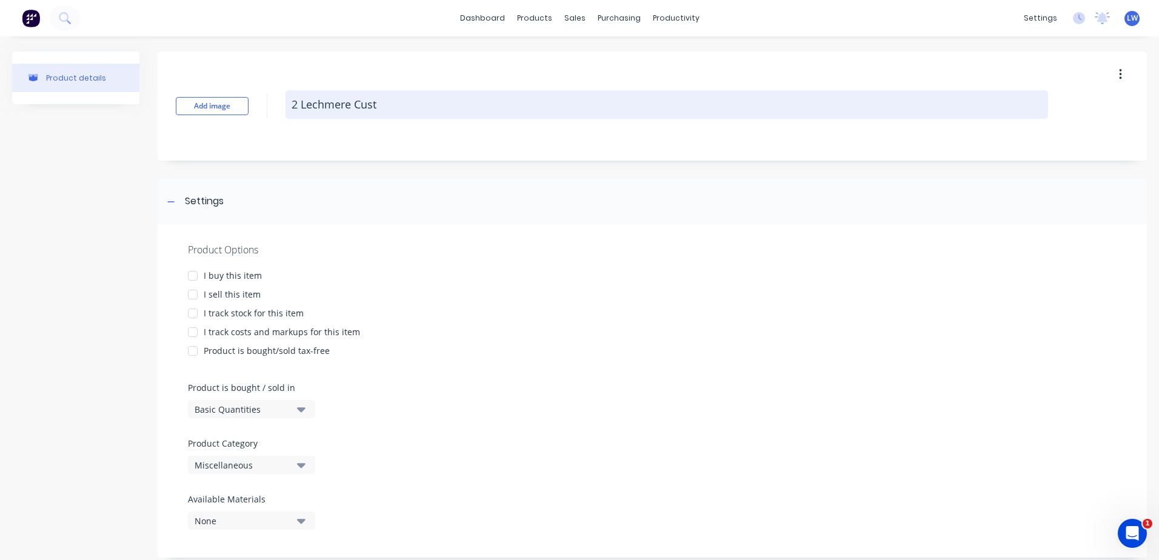
type textarea "x"
type textarea "2 Lechmere Custo"
type textarea "x"
type textarea "2 Lechmere Custom"
type textarea "x"
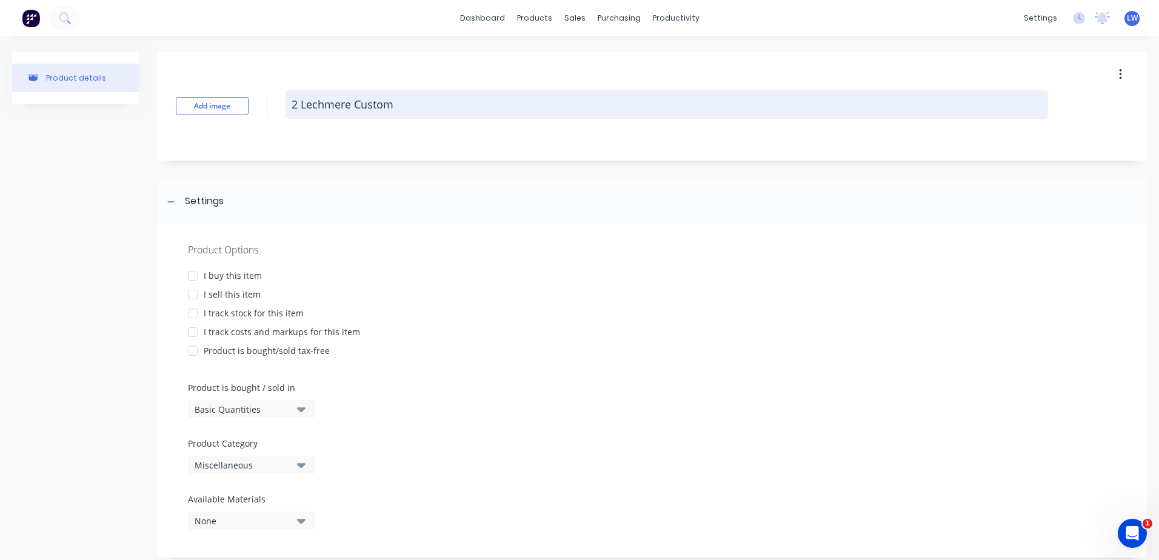
type textarea "2 Lechmere Custom"
type textarea "x"
type textarea "2 Lechmere Custom H"
type textarea "x"
type textarea "2 Lechmere Custom Ha"
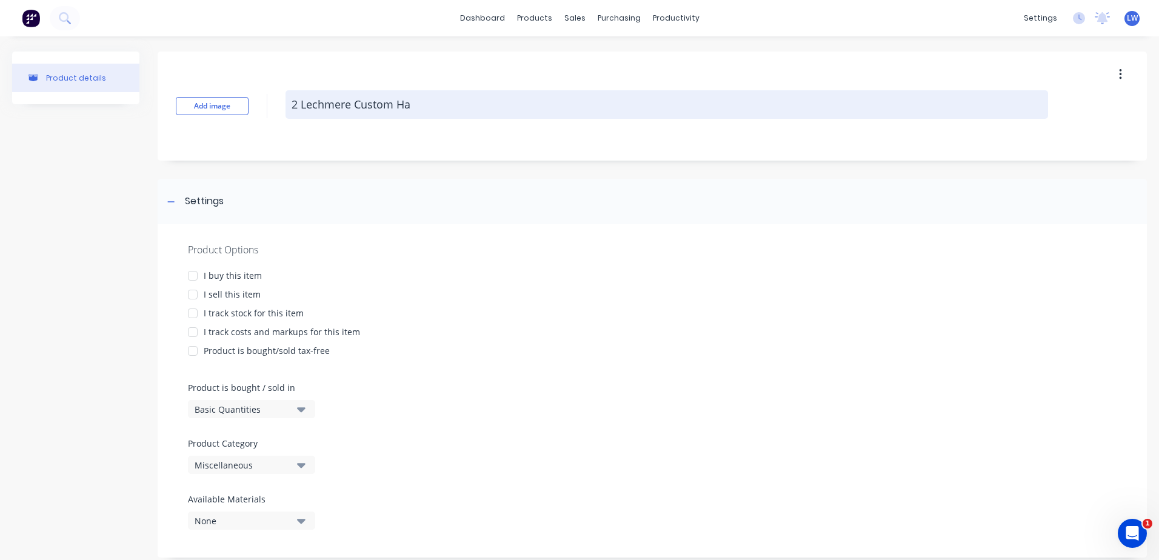
type textarea "x"
type textarea "2 Lechmere Custom Han"
type textarea "x"
type textarea "2 Lechmere Custom Hand"
type textarea "x"
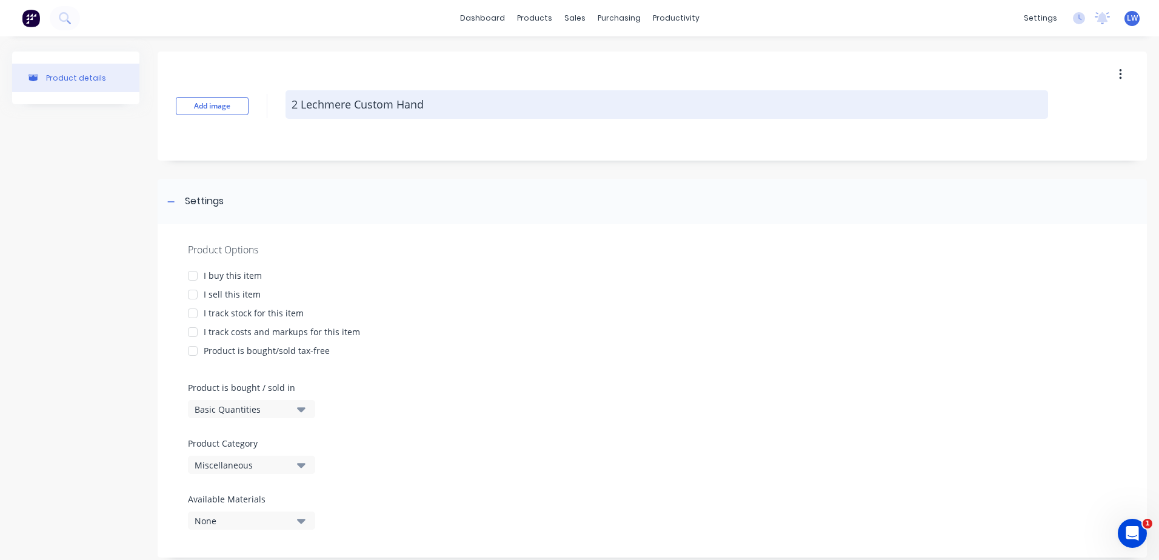
type textarea "2 Lechmere Custom Handr"
type textarea "x"
type textarea "2 Lechmere Custom Handra"
type textarea "x"
type textarea "2 Lechmere Custom Handrai"
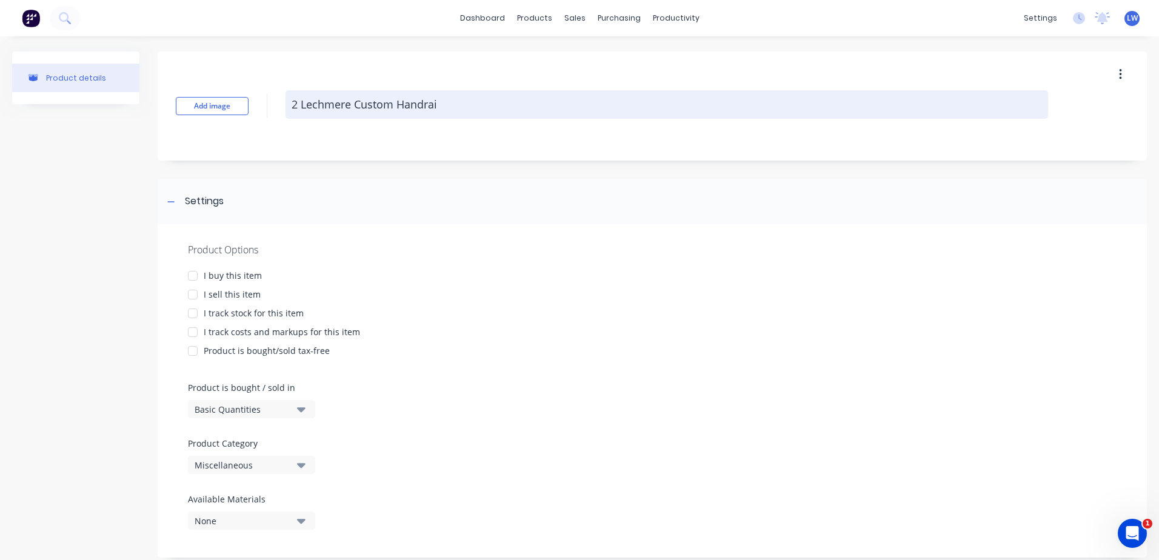
type textarea "x"
type textarea "2 Lechmere Custom Handrail"
type textarea "x"
type textarea "2 Lechmere Custom Handrail-"
type textarea "x"
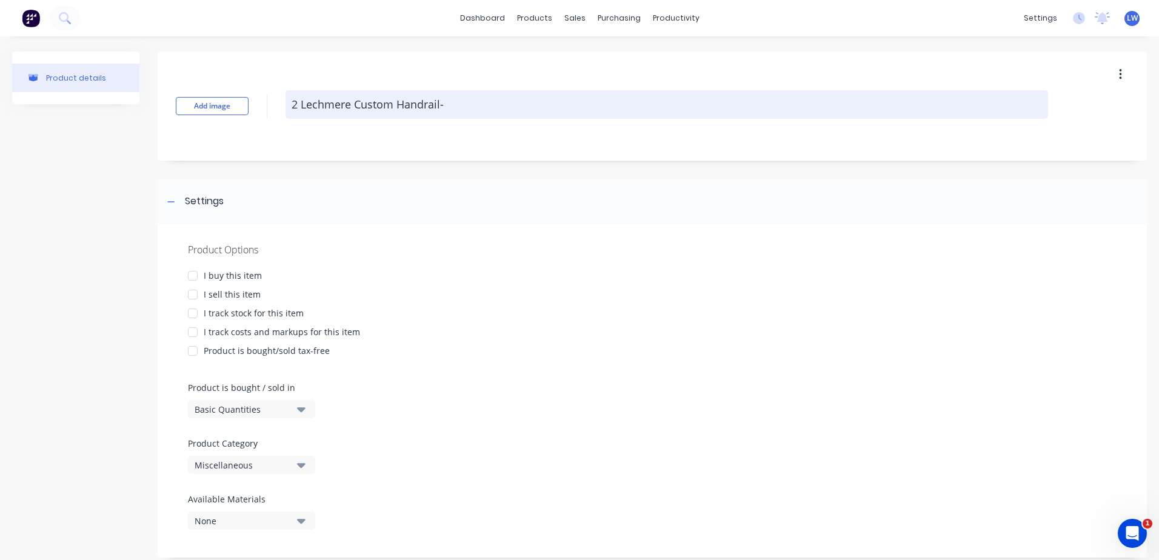
type textarea "2 Lechmere Custom Handrail-"
type textarea "x"
type textarea "2 Lechmere Custom Handrail- P"
type textarea "x"
type textarea "2 Lechmere Custom Handrail- Po"
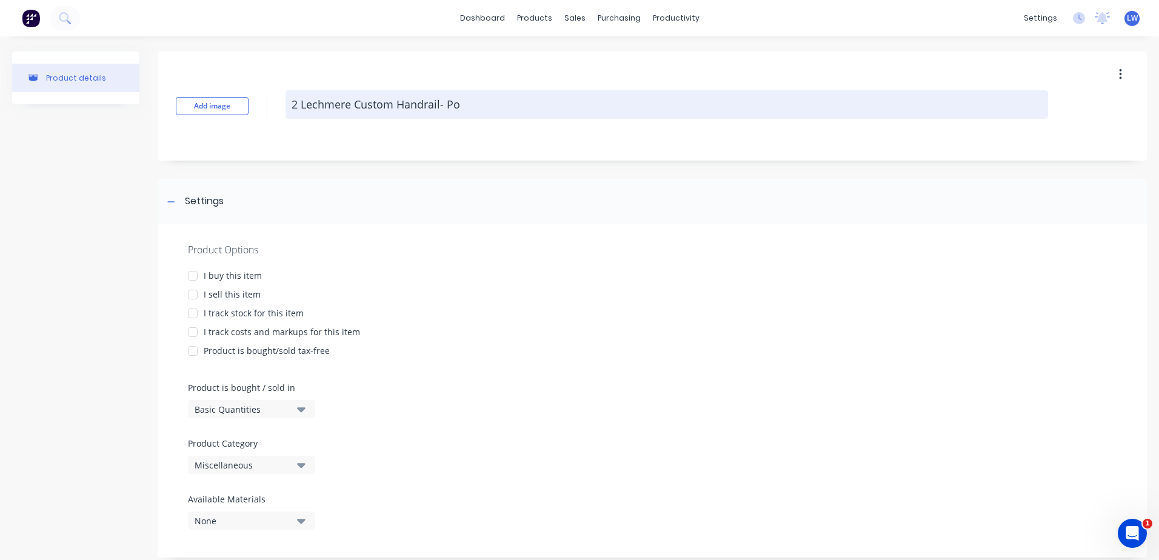
type textarea "x"
type textarea "2 Lechmere Custom Handrail- Pow"
type textarea "x"
type textarea "2 Lechmere Custom Handrail- Powd"
type textarea "x"
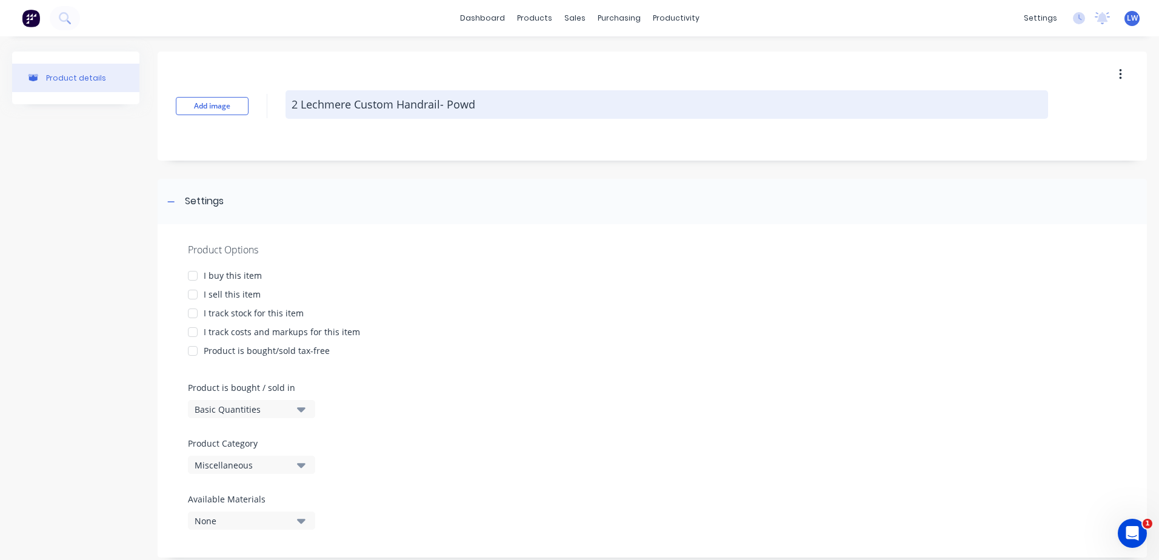
type textarea "2 Lechmere Custom Handrail- Powde"
type textarea "x"
type textarea "2 Lechmere Custom Handrail- Powder"
click at [439, 107] on textarea "2 Lechmere Custom Handrail- Powder" at bounding box center [667, 104] width 763 height 28
type textarea "x"
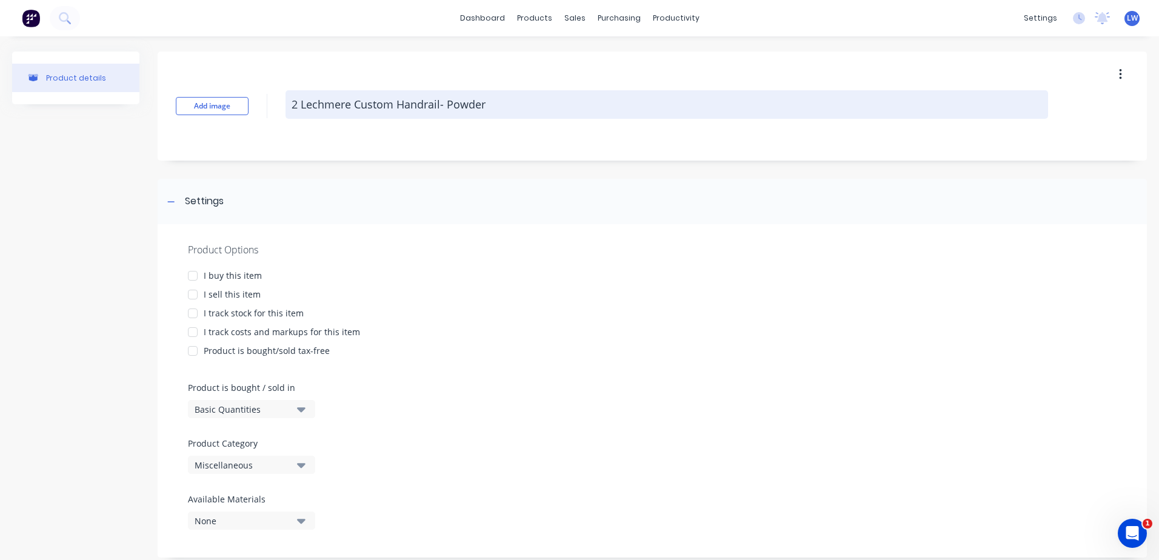
type textarea "2 Lechmere Custom Handrail - Powder"
type textarea "x"
type textarea "2 Lechmere Custom Handrail a- Powder"
type textarea "x"
type textarea "2 Lechmere Custom Handrail as- Powder"
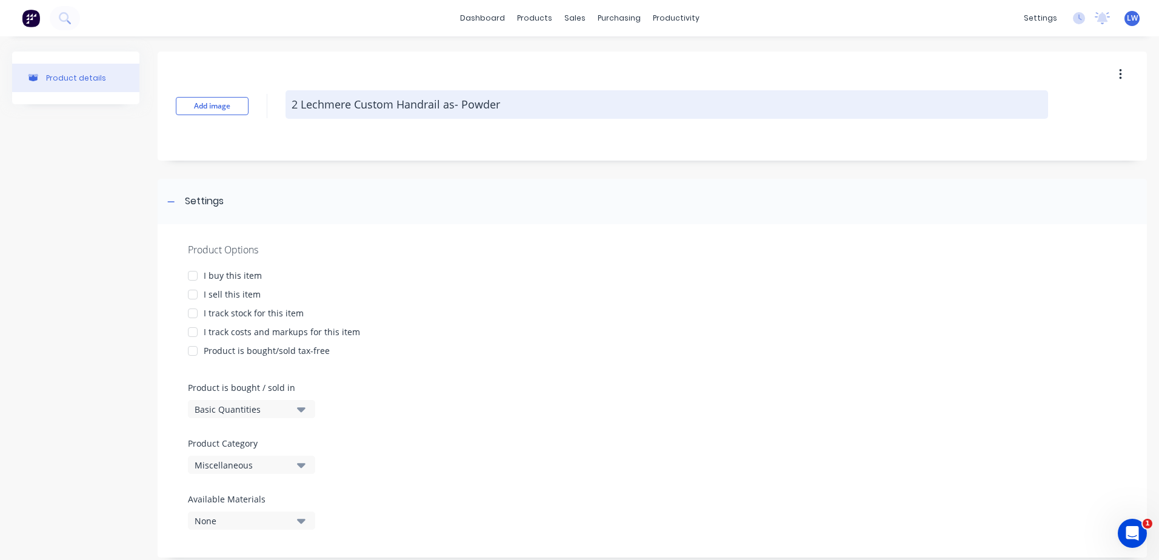
type textarea "x"
type textarea "2 Lechmere Custom Handrail as - Powder"
type textarea "x"
type textarea "2 Lechmere Custom Handrail as p- Powder"
type textarea "x"
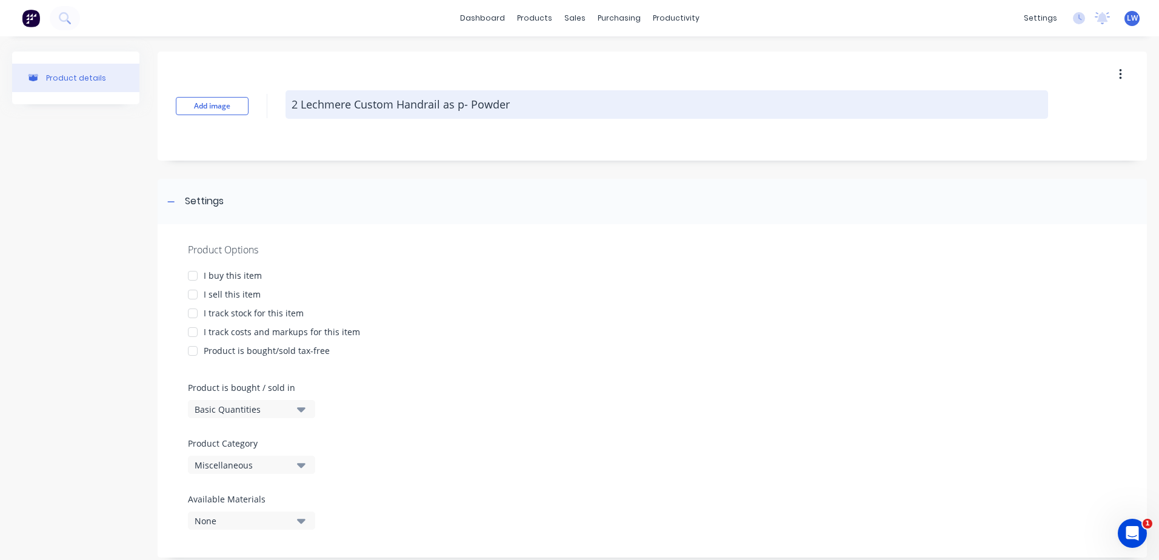
type textarea "2 Lechmere Custom Handrail as pe- Powder"
type textarea "x"
type textarea "2 Lechmere Custom Handrail as per- Powder"
type textarea "x"
type textarea "2 Lechmere Custom Handrail as per - Powder"
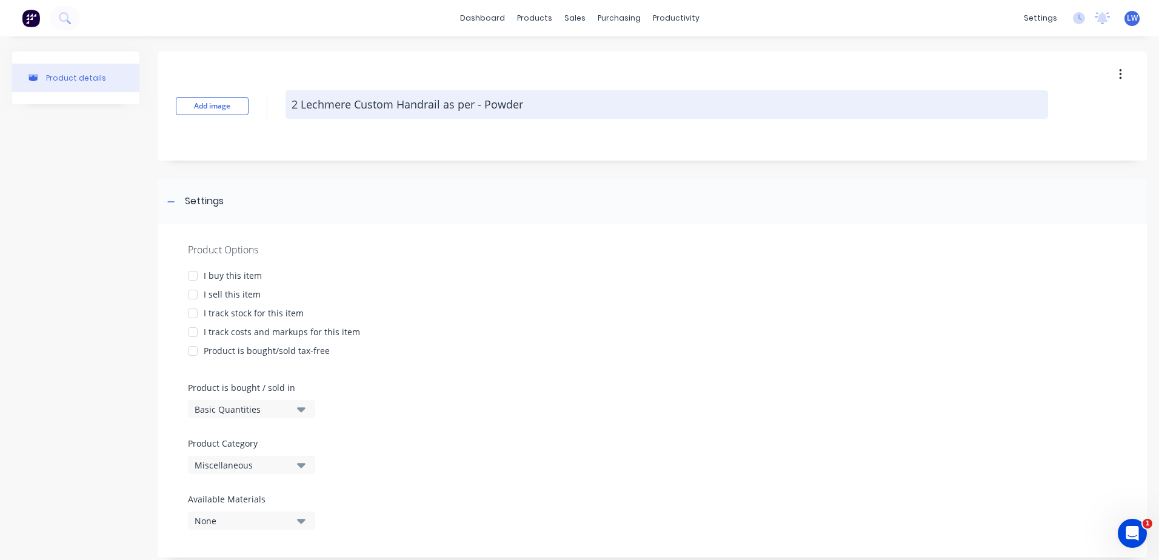
type textarea "x"
type textarea "2 Lechmere Custom Handrail as per c- Powder"
type textarea "x"
type textarea "2 Lechmere Custom Handrail as per cl- Powder"
type textarea "x"
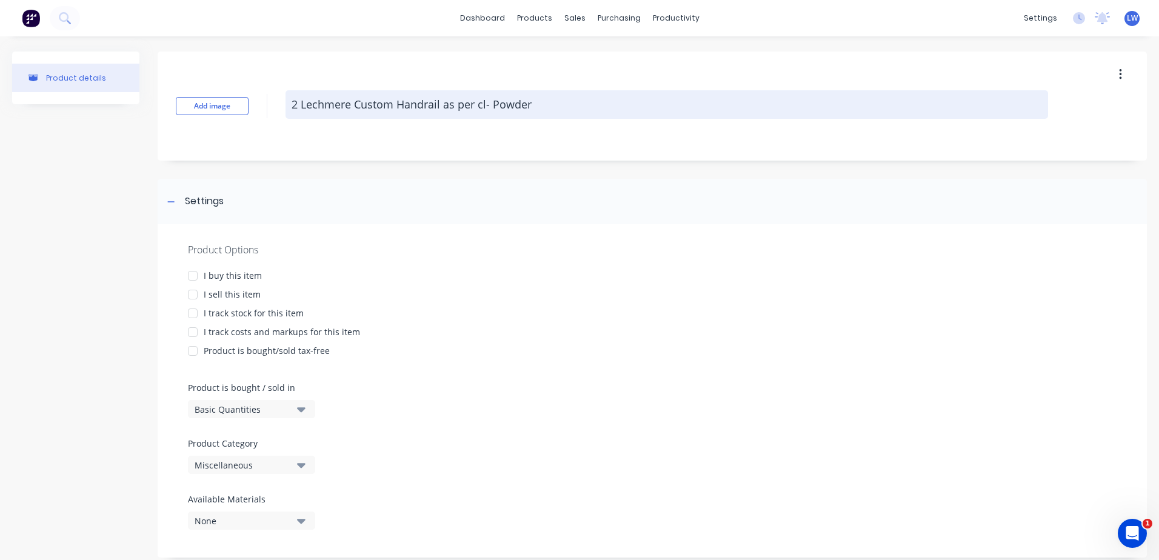
type textarea "2 Lechmere Custom Handrail as per cli- Powder"
type textarea "x"
type textarea "2 Lechmere Custom Handrail as per clie- Powder"
type textarea "x"
type textarea "2 Lechmere Custom Handrail as per clien- Powder"
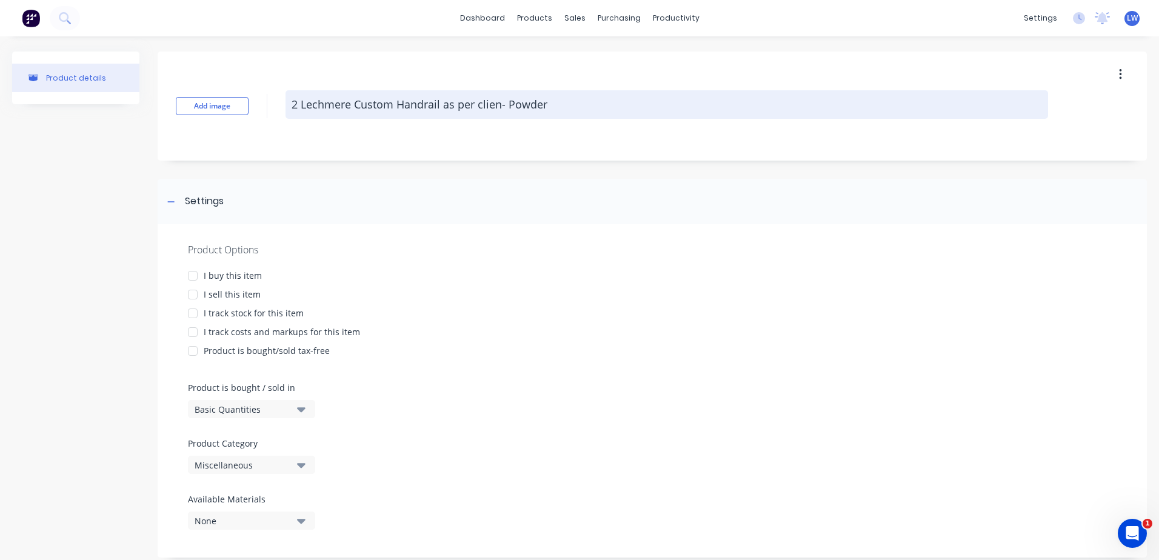
type textarea "x"
type textarea "2 Lechmere Custom Handrail as per client- Powder"
type textarea "x"
type textarea "2 Lechmere Custom Handrail as per client - Powder"
type textarea "x"
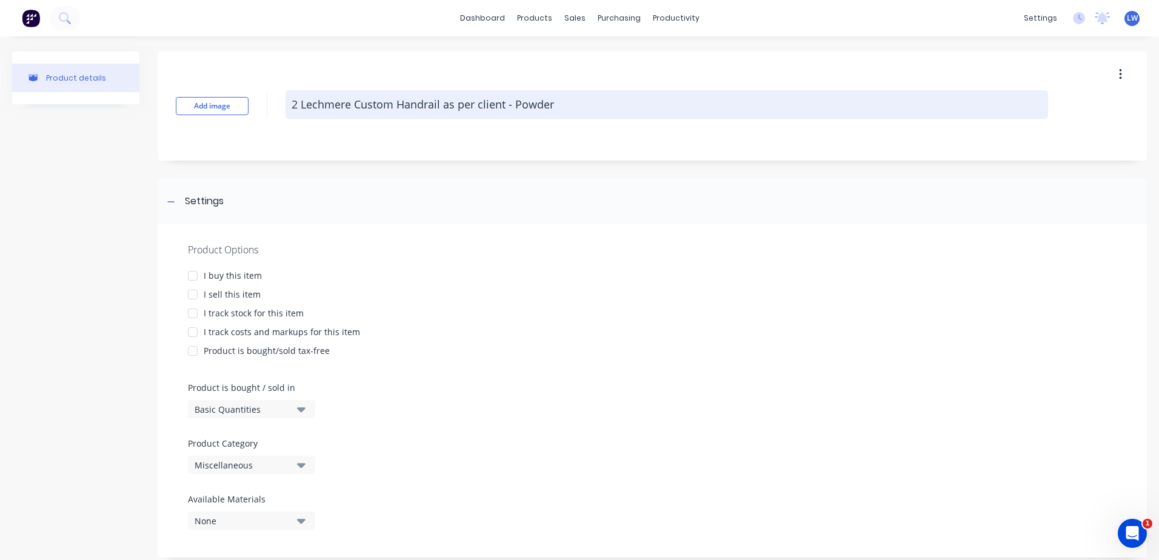
type textarea "2 Lechmere Custom Handrail as per client d- Powder"
type textarea "x"
type textarea "2 Lechmere Custom Handrail as per client de- Powder"
type textarea "x"
type textarea "2 Lechmere Custom Handrail as per client des- Powder"
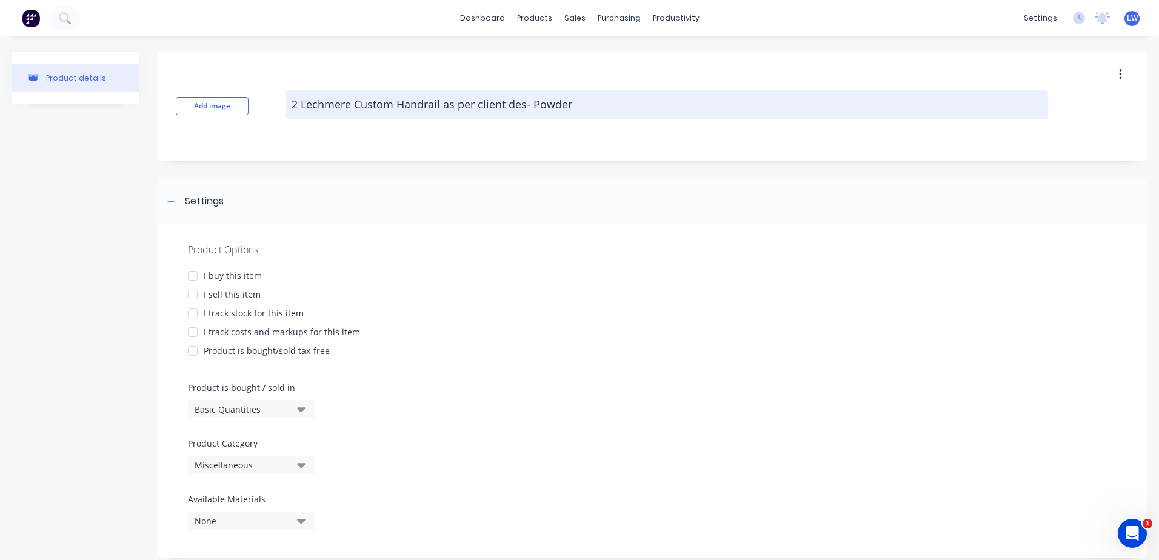
type textarea "x"
type textarea "2 Lechmere Custom Handrail as per client desi- Powder"
type textarea "x"
type textarea "2 Lechmere Custom Handrail as per client desig- Powder"
type textarea "x"
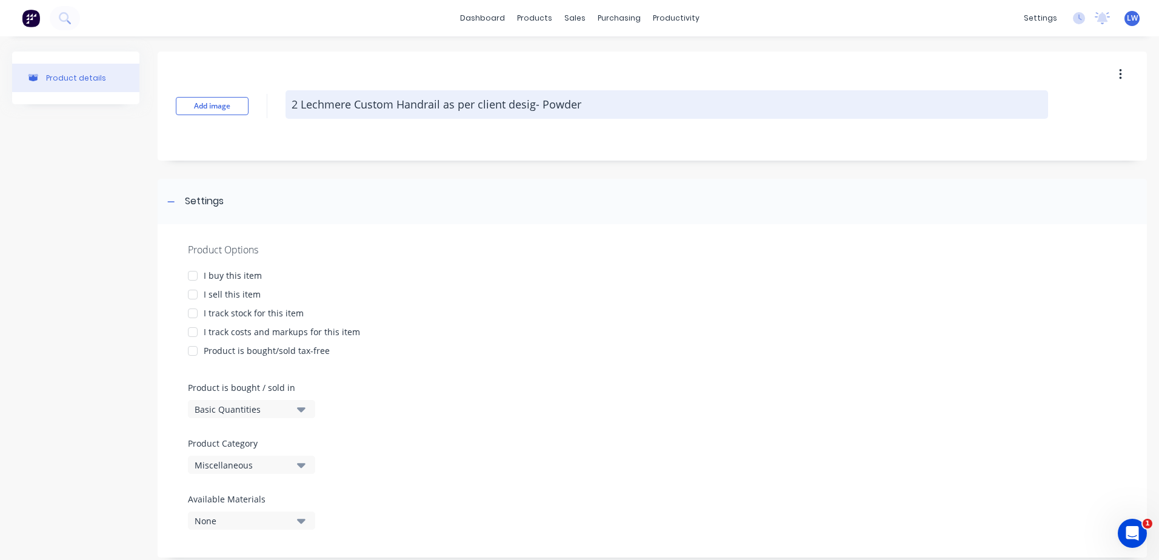
type textarea "2 Lechmere Custom Handrail as per client design- Powder"
click at [587, 103] on textarea "2 Lechmere Custom Handrail as per client design- Powder" at bounding box center [667, 104] width 763 height 28
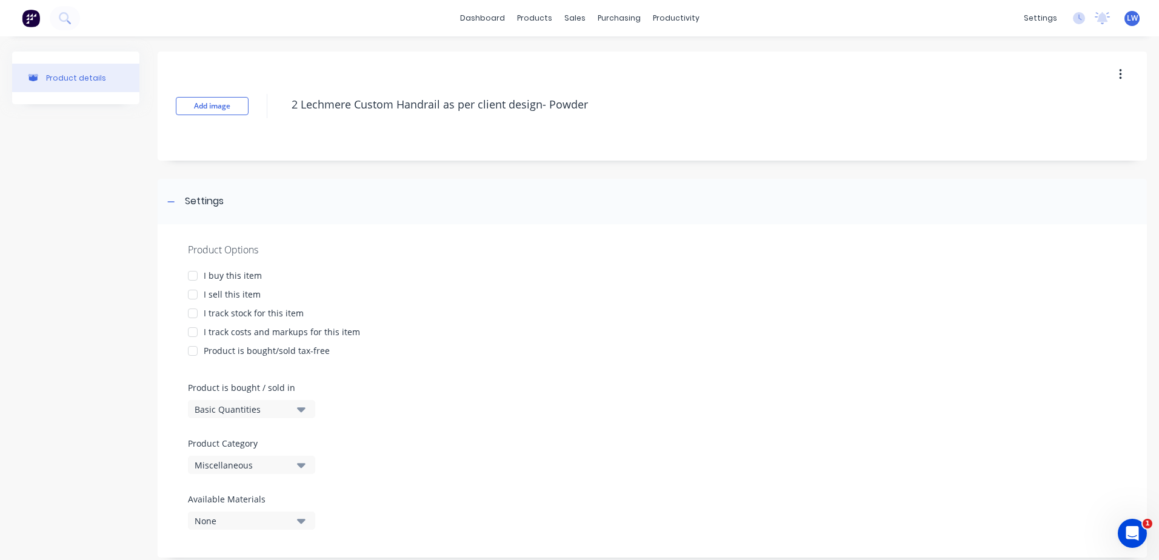
type textarea "x"
type textarea "2 Lechmere Custom Handrail as per client design- Powder"
type textarea "x"
type textarea "2 Lechmere Custom Handrail as per client design- Powder c"
type textarea "x"
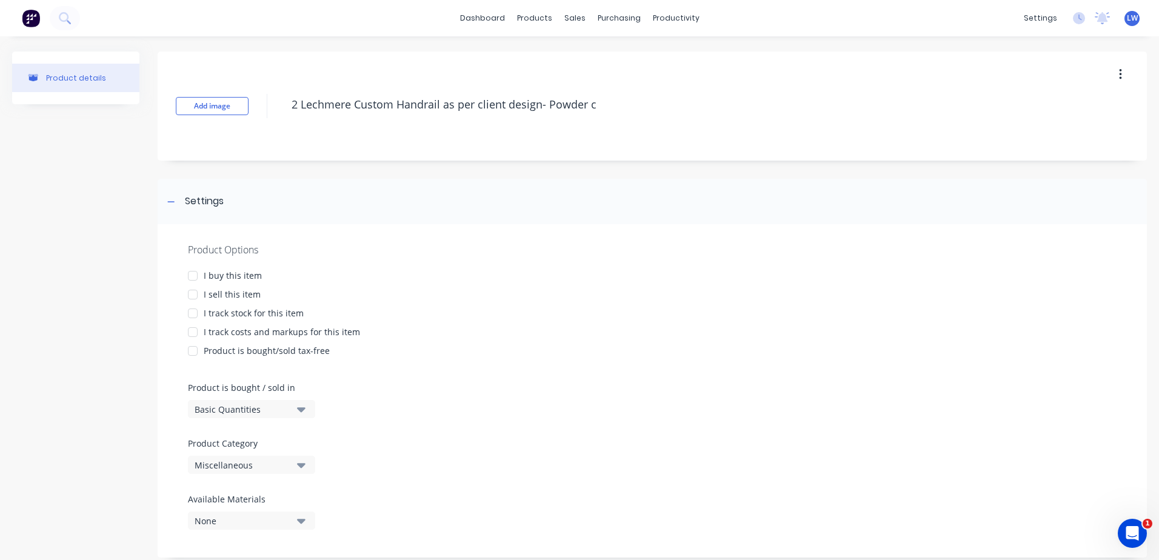
type textarea "2 Lechmere Custom Handrail as per client design- Powder co"
type textarea "x"
type textarea "2 Lechmere Custom Handrail as per client design- Powder coa"
type textarea "x"
type textarea "2 Lechmere Custom Handrail as per client design- Powder coat"
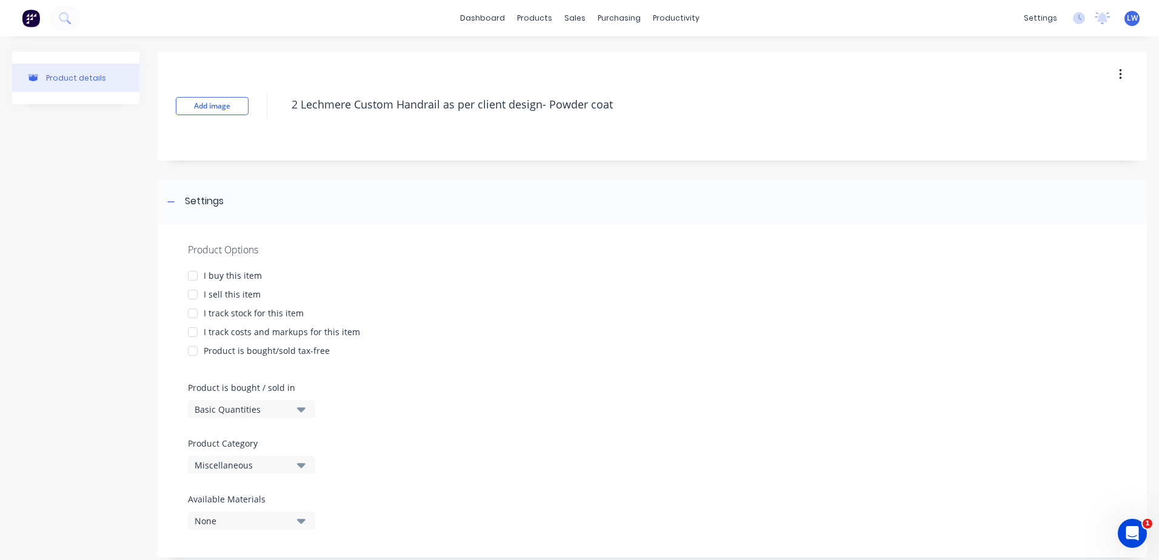
type textarea "x"
type textarea "2 Lechmere Custom Handrail as per client design- Powder coate"
type textarea "x"
type textarea "2 Lechmere Custom Handrail as per client design- Powder coated"
type textarea "x"
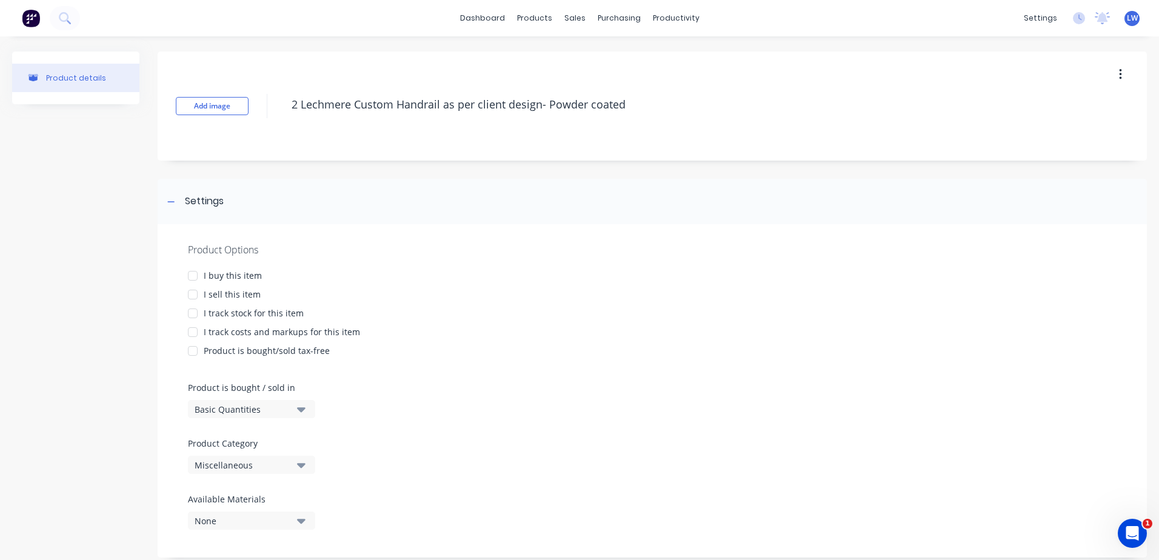
type textarea "2 Lechmere Custom Handrail as per client design- Powder coated"
type textarea "x"
type textarea "2 Lechmere Custom Handrail as per client design- Powder coated W"
type textarea "x"
type textarea "2 Lechmere Custom Handrail as per client design- Powder coated Wh"
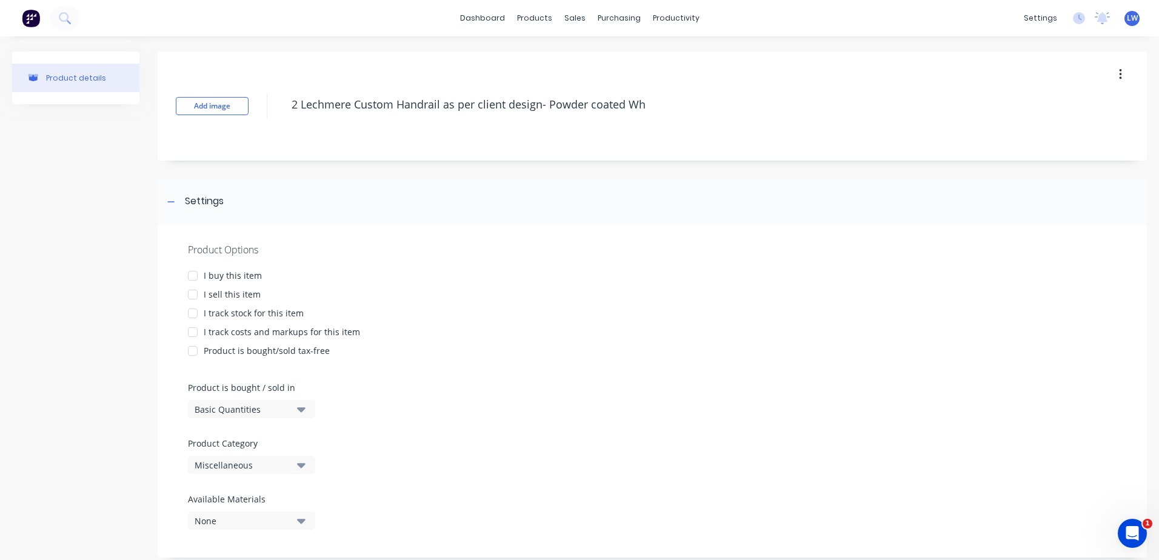
type textarea "x"
type textarea "2 Lechmere Custom Handrail as per client design- Powder coated Whi"
type textarea "x"
type textarea "2 Lechmere Custom Handrail as per client design- Powder coated Whit"
type textarea "x"
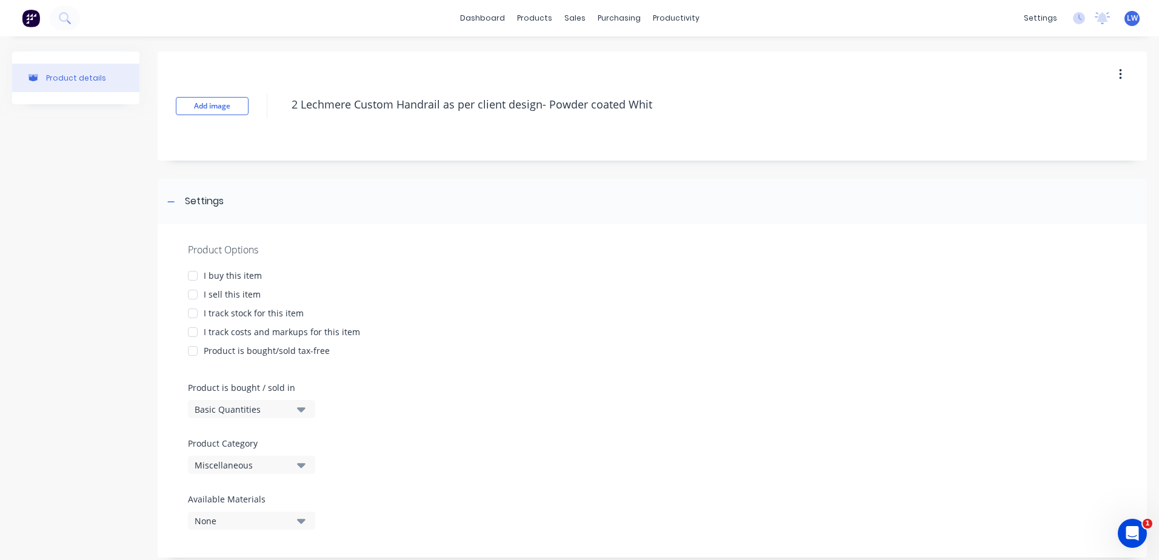
type textarea "2 Lechmere Custom Handrail as per client design- Powder coated White"
click at [196, 294] on div at bounding box center [193, 295] width 24 height 24
type textarea "x"
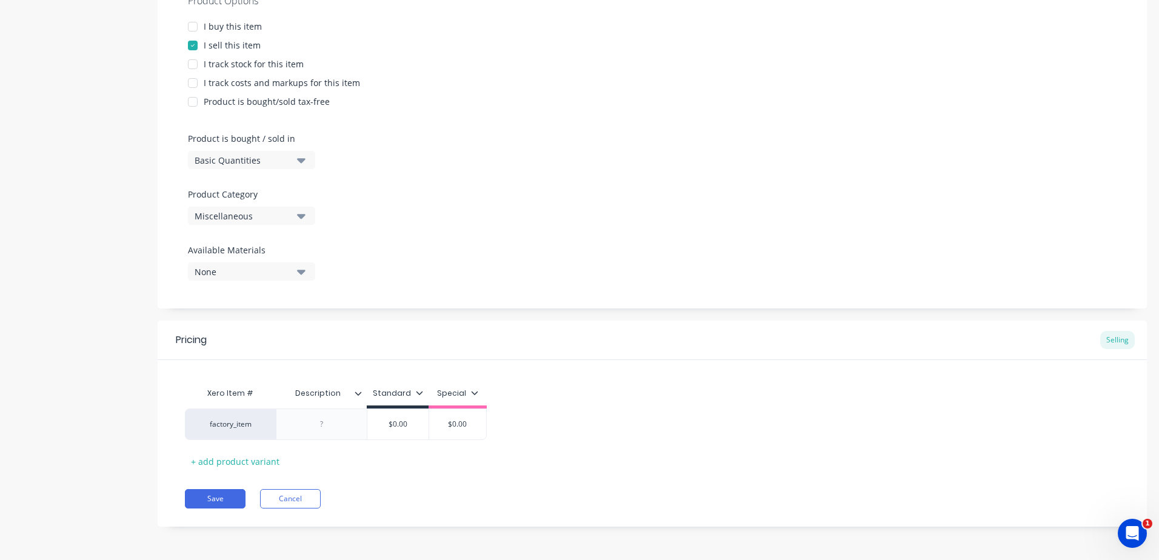
type textarea "2 Lechmere Custom Handrail as per client design- Powder coated White"
type textarea "x"
type textarea "2 Lechmere Custom Handrail as per client design- Powder coated White"
click at [304, 157] on icon "button" at bounding box center [301, 159] width 8 height 13
click at [236, 213] on div "Lineal Metres" at bounding box center [279, 214] width 182 height 24
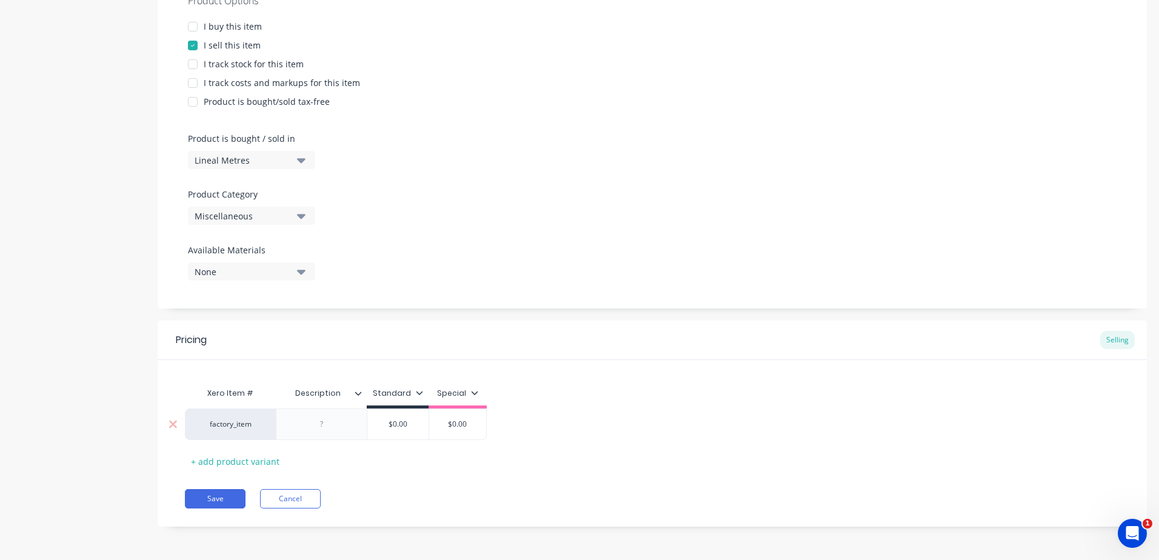
click at [333, 428] on div at bounding box center [322, 424] width 61 height 16
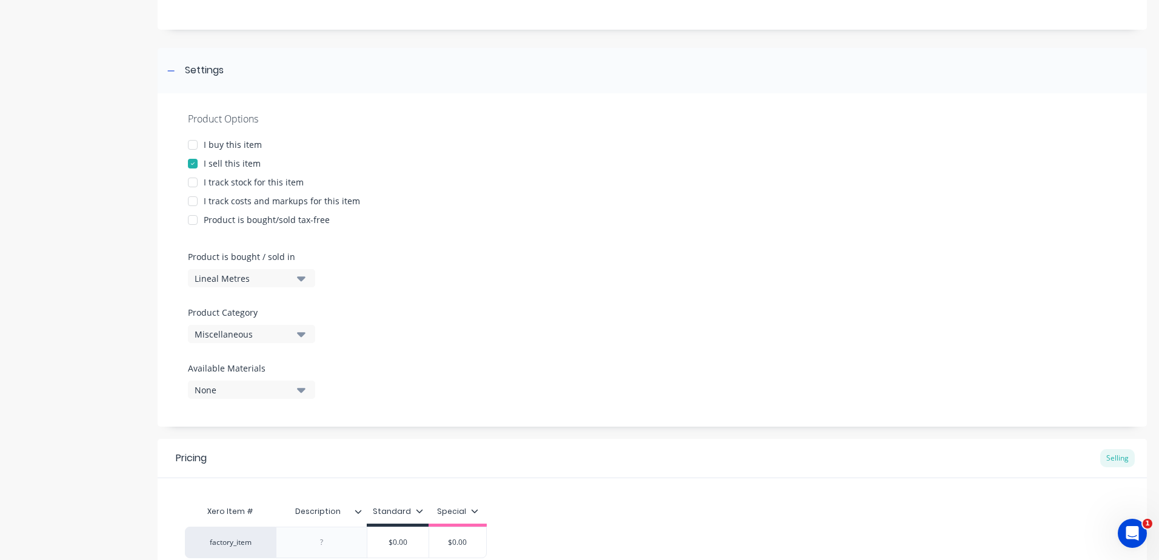
scroll to position [0, 0]
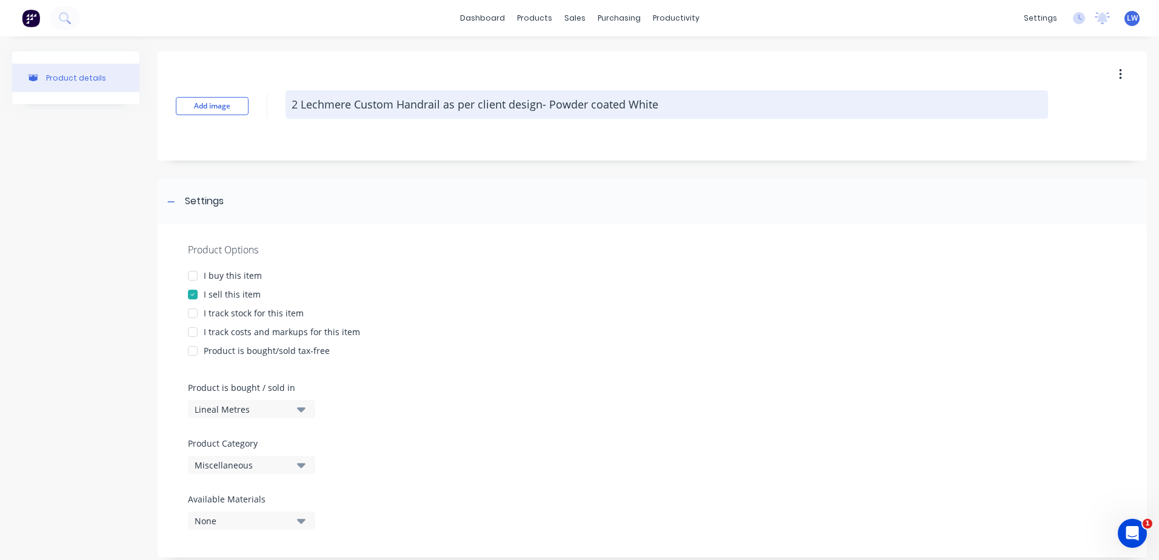
drag, startPoint x: 661, startPoint y: 105, endPoint x: 354, endPoint y: 106, distance: 306.8
click at [354, 106] on textarea "2 Lechmere Custom Handrail as per client design- Powder coated White" at bounding box center [667, 104] width 763 height 28
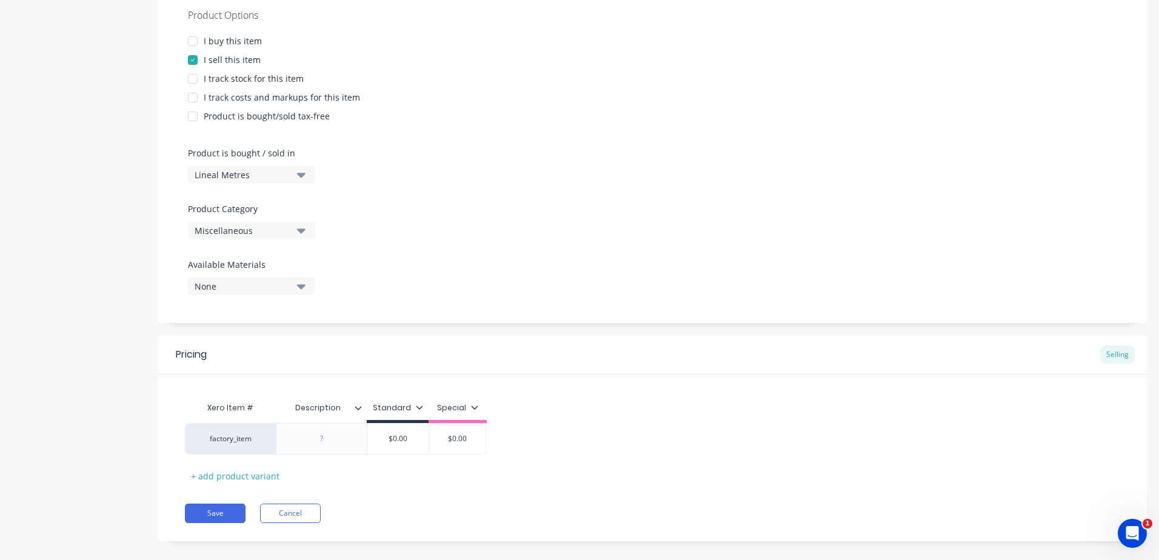
scroll to position [249, 0]
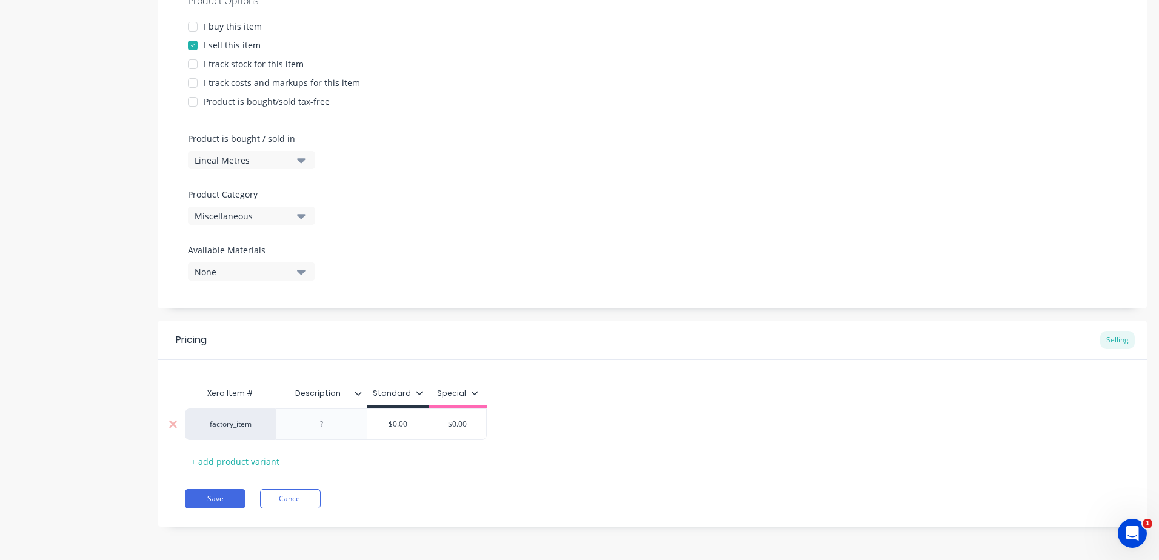
type textarea "x"
click at [343, 424] on div at bounding box center [322, 424] width 61 height 16
paste div
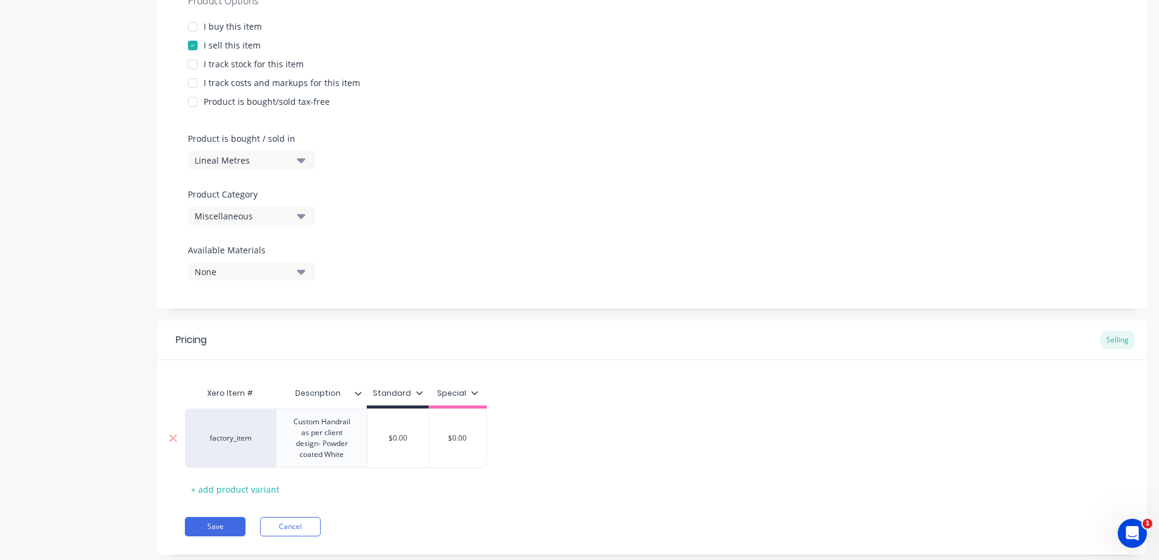
click at [310, 453] on div "Custom Handrail as per client design- Powder coated White" at bounding box center [321, 438] width 81 height 48
click at [304, 456] on div "Custom Handrail as per client design- Powder coated White" at bounding box center [321, 438] width 81 height 48
click at [289, 416] on div "Custom Handrail as per client design- Powder Coated White" at bounding box center [321, 438] width 81 height 48
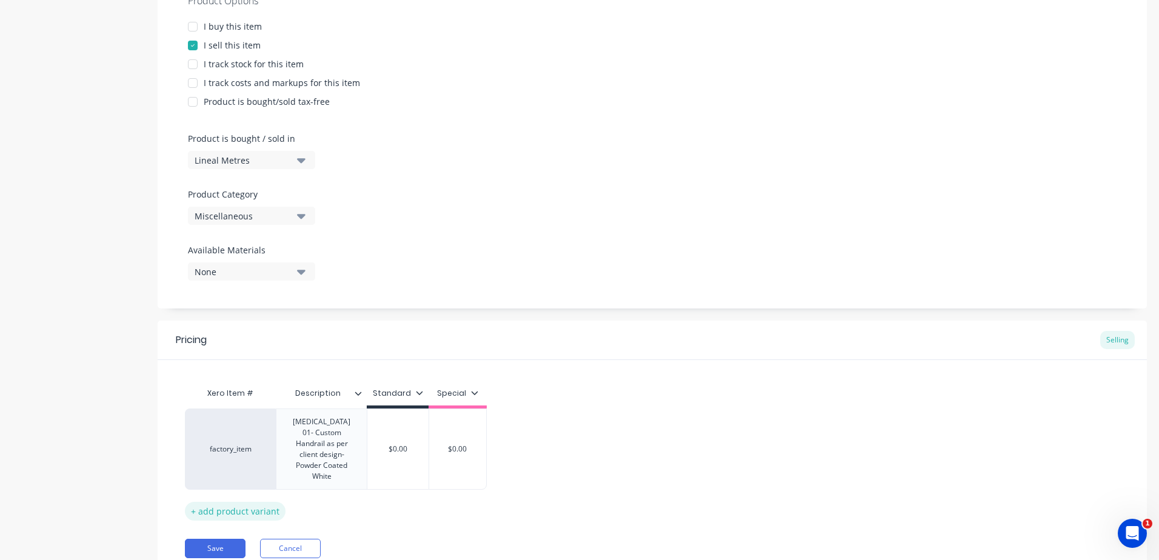
click at [250, 500] on div "Pricing Selling Xero Item # Description Standard Special factory_item Bal 01- C…" at bounding box center [652, 449] width 989 height 256
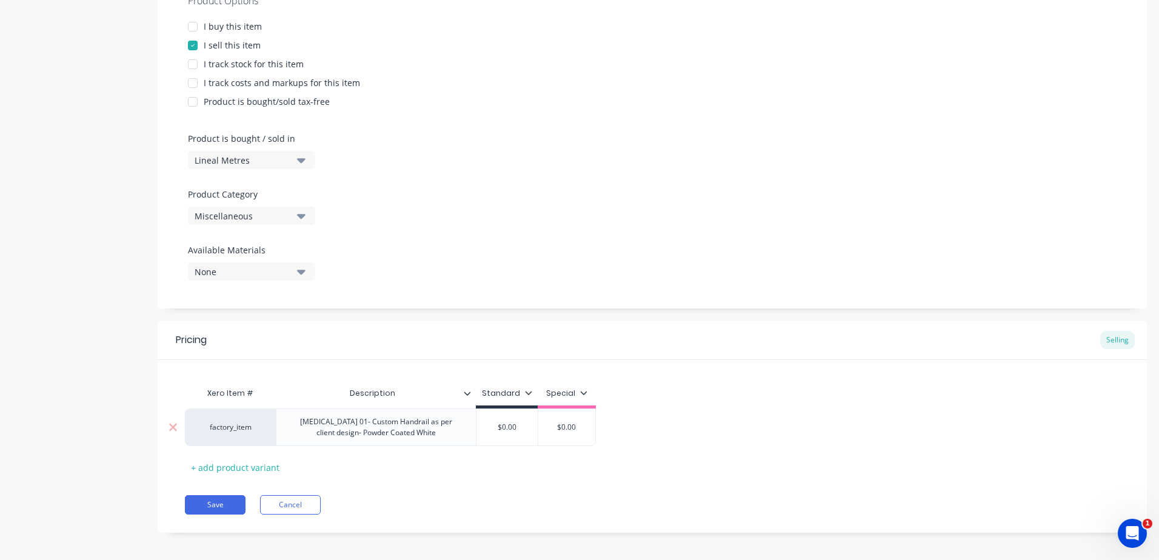
click at [430, 434] on div "Bal 01- Custom Handrail as per client design- Powder Coated White" at bounding box center [376, 427] width 190 height 27
drag, startPoint x: 430, startPoint y: 434, endPoint x: 283, endPoint y: 405, distance: 150.2
click at [283, 405] on div "Xero Item # Description Standard Special factory_item Bal 01- Custom Handrail a…" at bounding box center [652, 429] width 935 height 96
copy div "Bal 01- Custom Handrail as per client design- Powder Coated White"
click at [247, 472] on div "+ add product variant" at bounding box center [235, 467] width 101 height 19
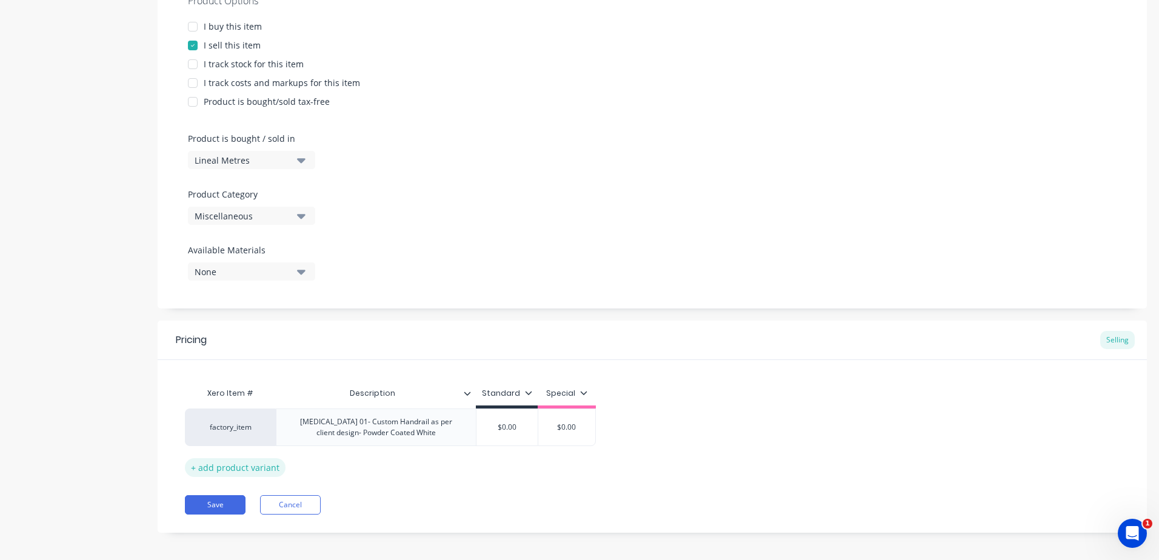
type textarea "x"
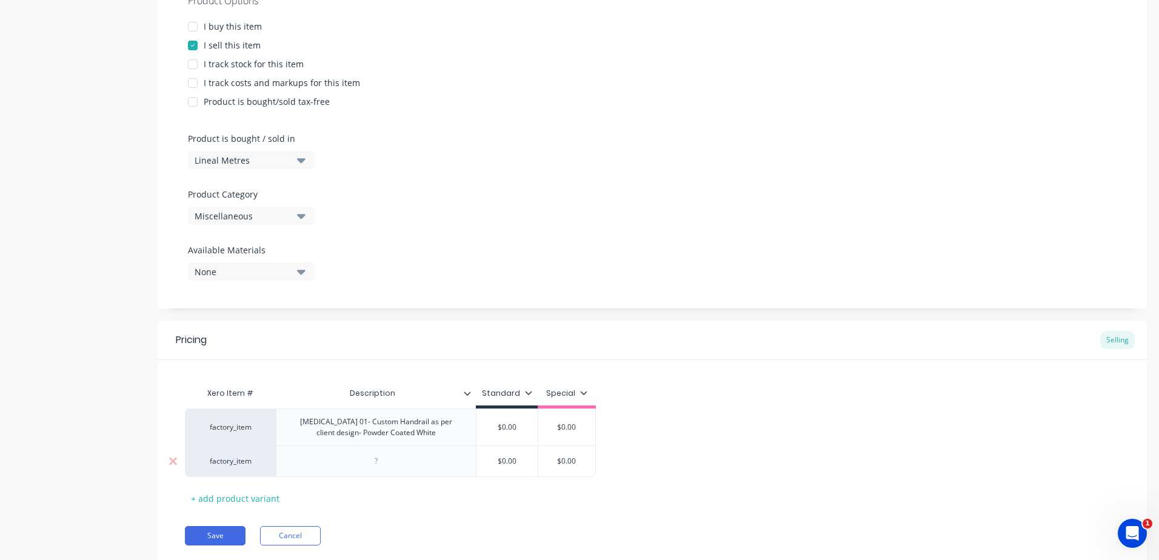
click at [355, 464] on div at bounding box center [376, 461] width 61 height 16
paste div
click at [257, 504] on div "+ add product variant" at bounding box center [235, 504] width 101 height 19
type textarea "x"
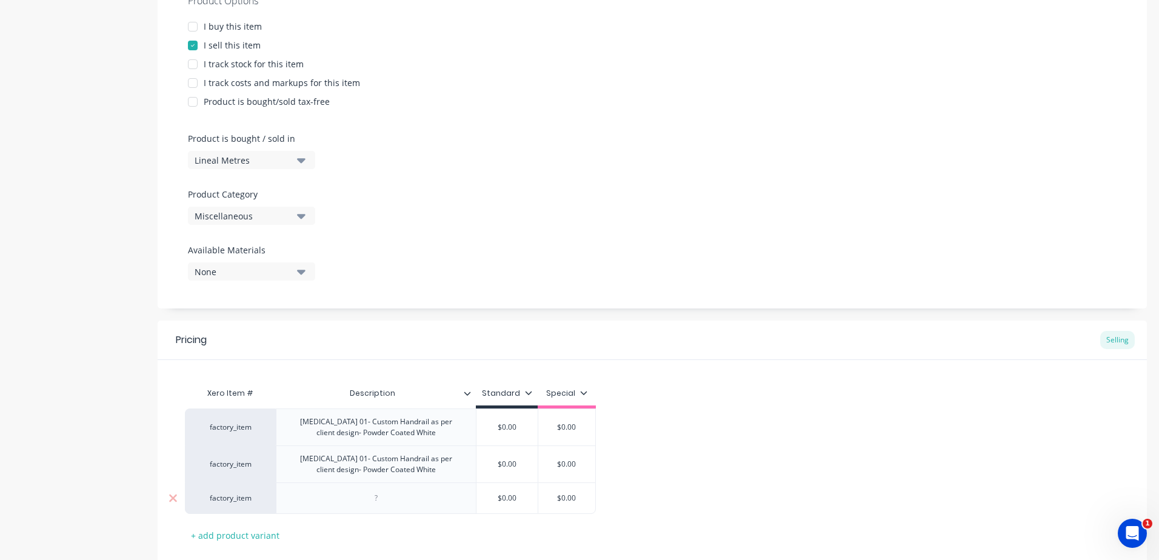
click at [375, 501] on div at bounding box center [376, 498] width 61 height 16
paste div
click at [321, 460] on div "Bal 01- Custom Handrail as per client design- Powder Coated White" at bounding box center [376, 464] width 190 height 27
click at [320, 499] on div "Bal 01- Custom Handrail as per client design- Powder Coated White" at bounding box center [376, 501] width 190 height 27
click at [416, 472] on div "Bal 02- Custom Handrail as per client design- Powder Coated White" at bounding box center [376, 464] width 190 height 27
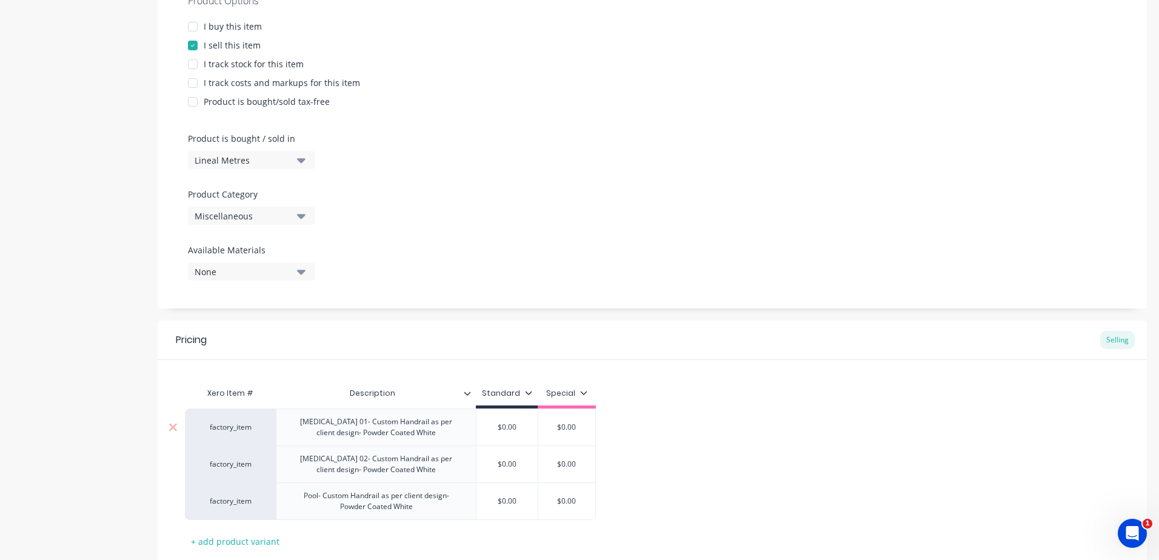
click at [423, 435] on div "Bal 01- Custom Handrail as per client design- Powder Coated White" at bounding box center [376, 427] width 190 height 27
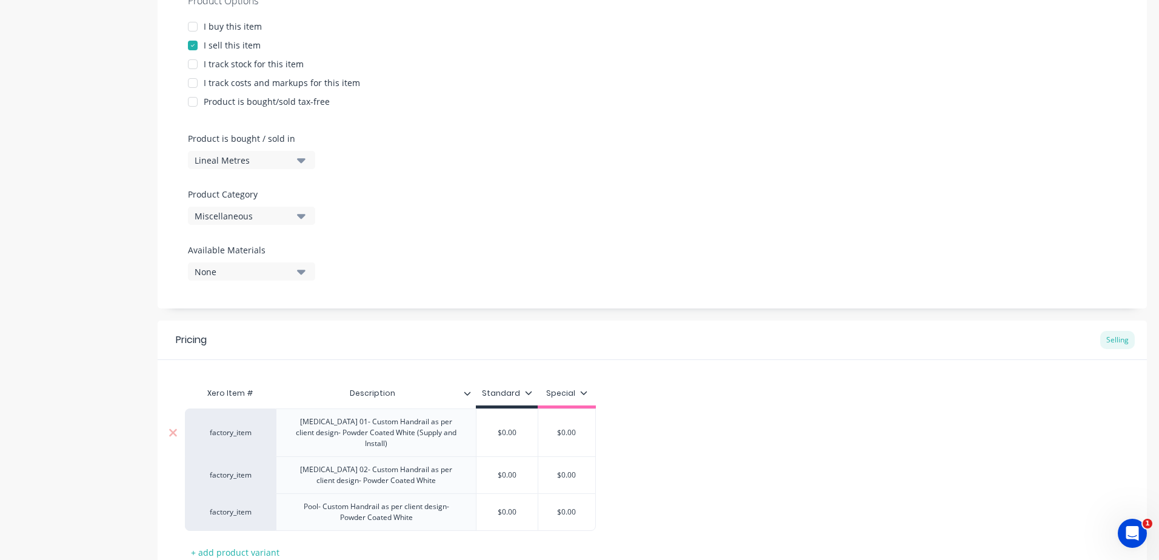
click at [447, 438] on div "Bal 01- Custom Handrail as per client design- Powder Coated White (Supply and I…" at bounding box center [376, 433] width 190 height 38
drag, startPoint x: 449, startPoint y: 435, endPoint x: 383, endPoint y: 442, distance: 67.1
click at [383, 442] on div "Bal 01- Custom Handrail as per client design- Powder Coated White (Supply and I…" at bounding box center [376, 433] width 200 height 48
copy div "(Supply and Install)"
click at [420, 473] on div "Bal 02- Custom Handrail as per client design- Powder Coated White" at bounding box center [376, 475] width 190 height 27
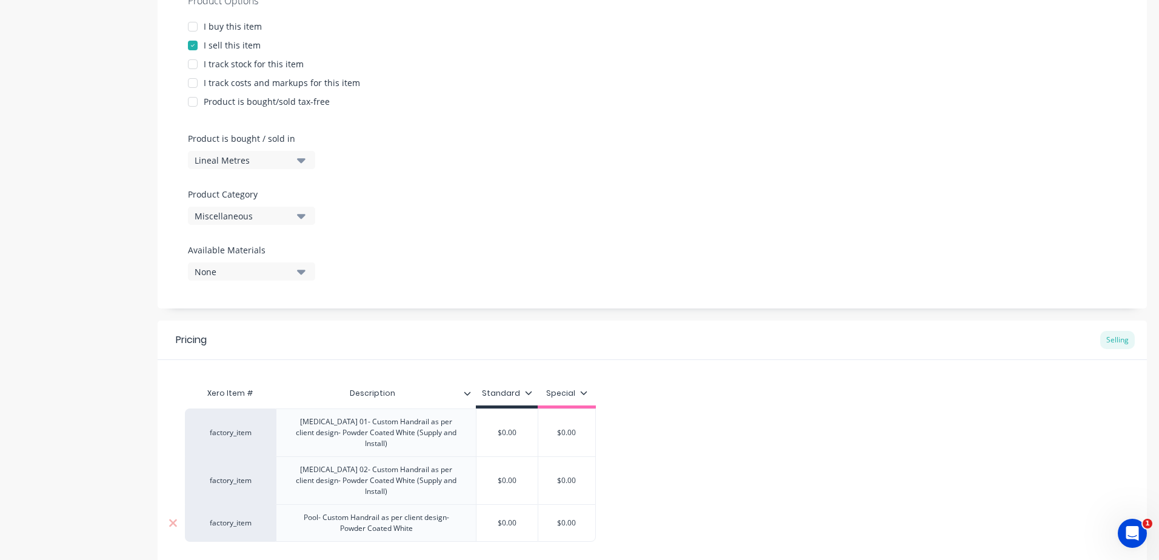
click at [415, 510] on div "Pool- Custom Handrail as per client design- Powder Coated White" at bounding box center [376, 523] width 190 height 27
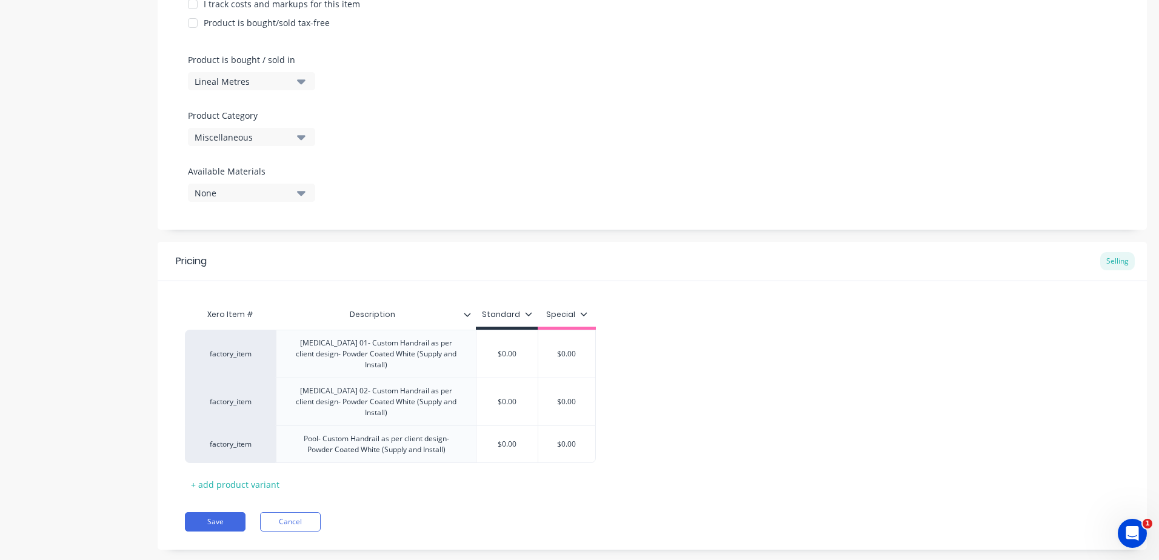
scroll to position [329, 0]
click at [218, 511] on button "Save" at bounding box center [215, 520] width 61 height 19
type textarea "x"
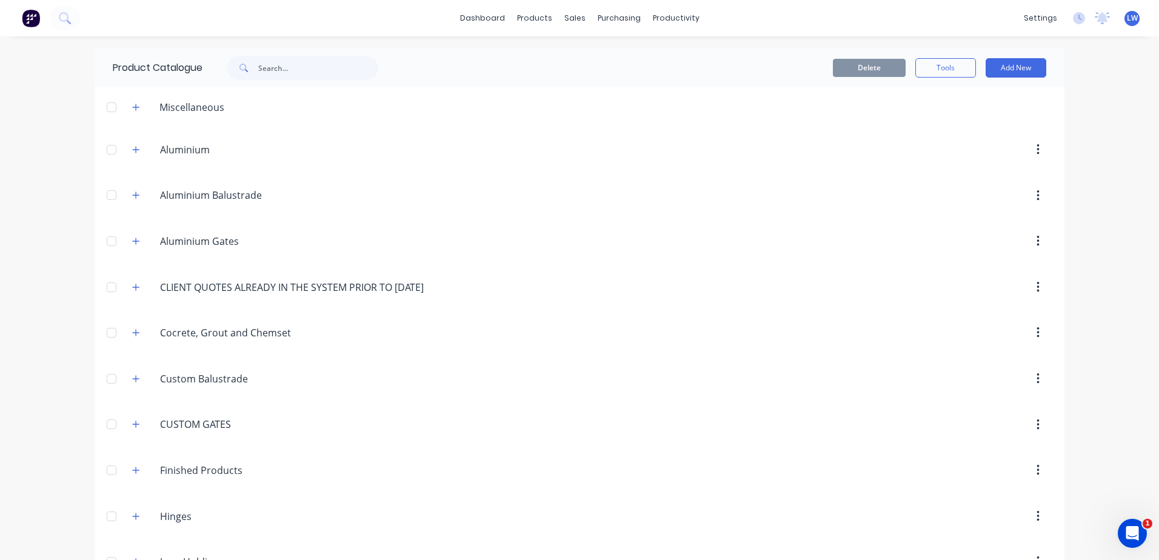
click at [167, 107] on div "Miscellaneous" at bounding box center [192, 107] width 84 height 15
click at [135, 109] on icon "button" at bounding box center [135, 107] width 7 height 8
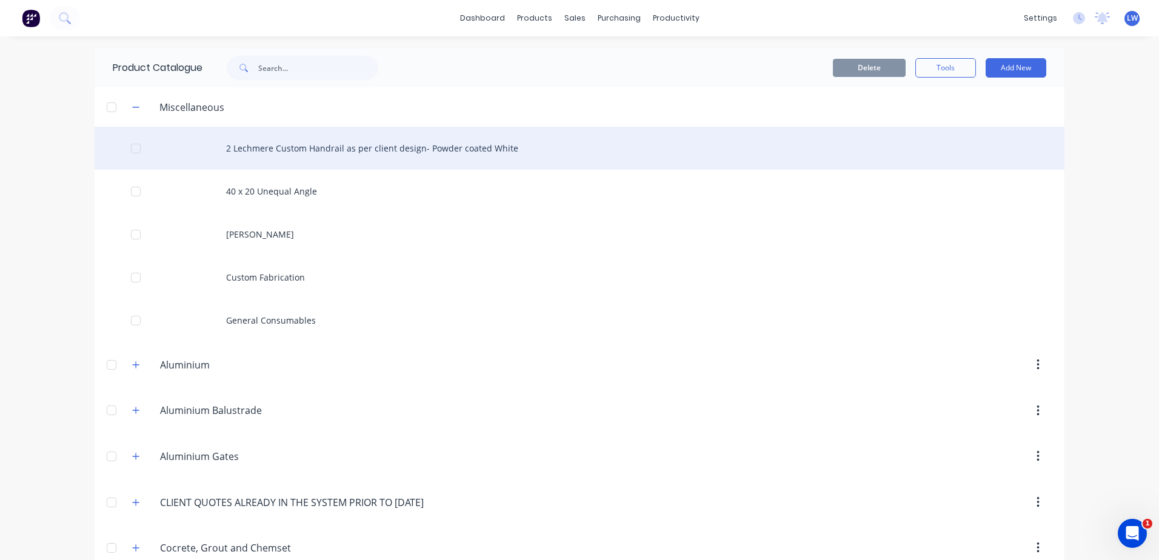
click at [266, 145] on div "2 Lechmere Custom Handrail as per client design- Powder coated White" at bounding box center [580, 148] width 970 height 43
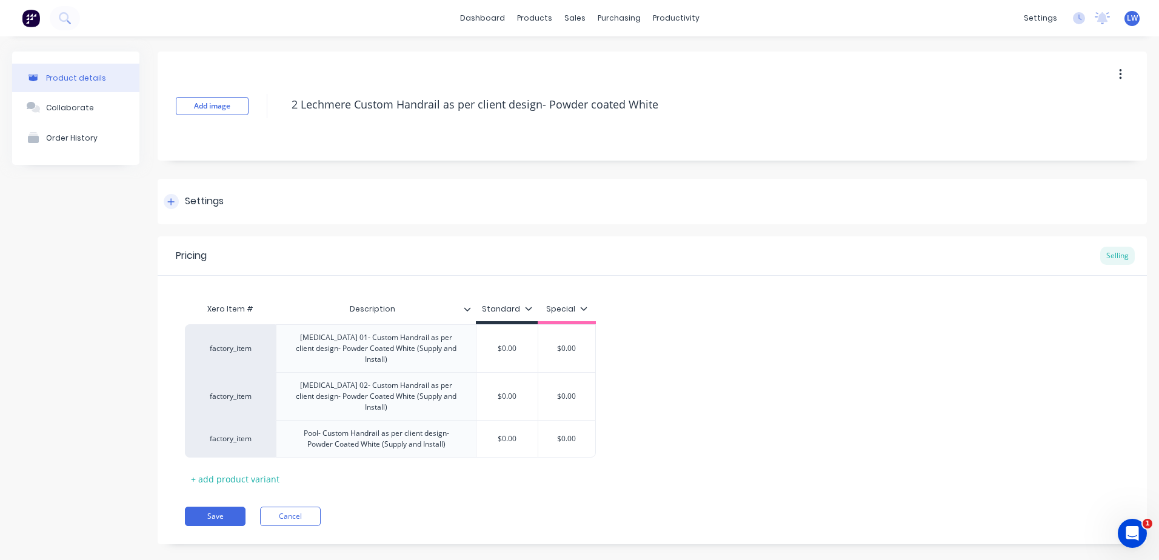
click at [185, 201] on div "Settings" at bounding box center [204, 201] width 39 height 15
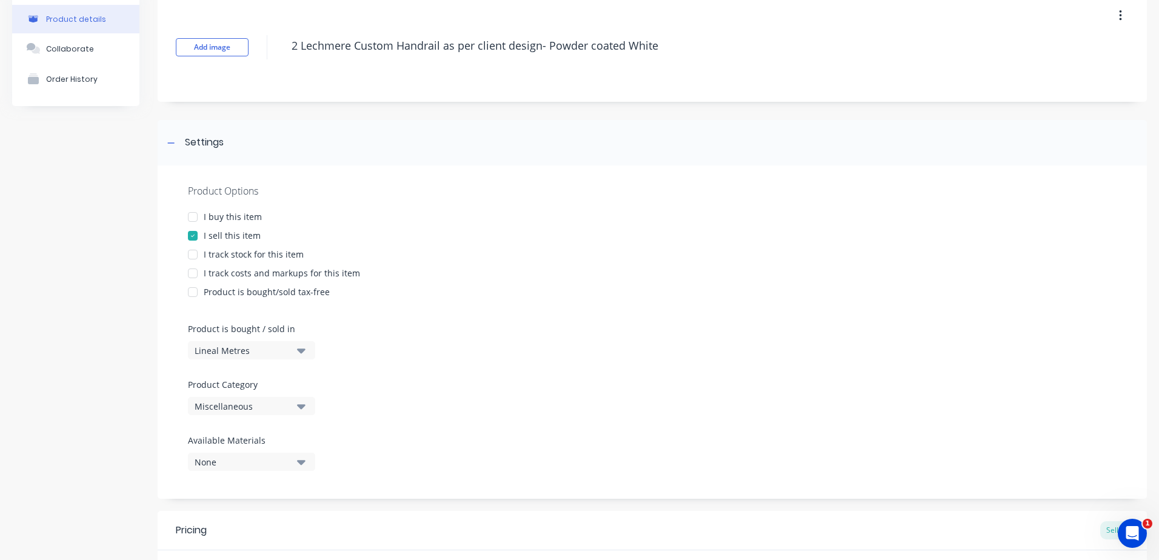
scroll to position [242, 0]
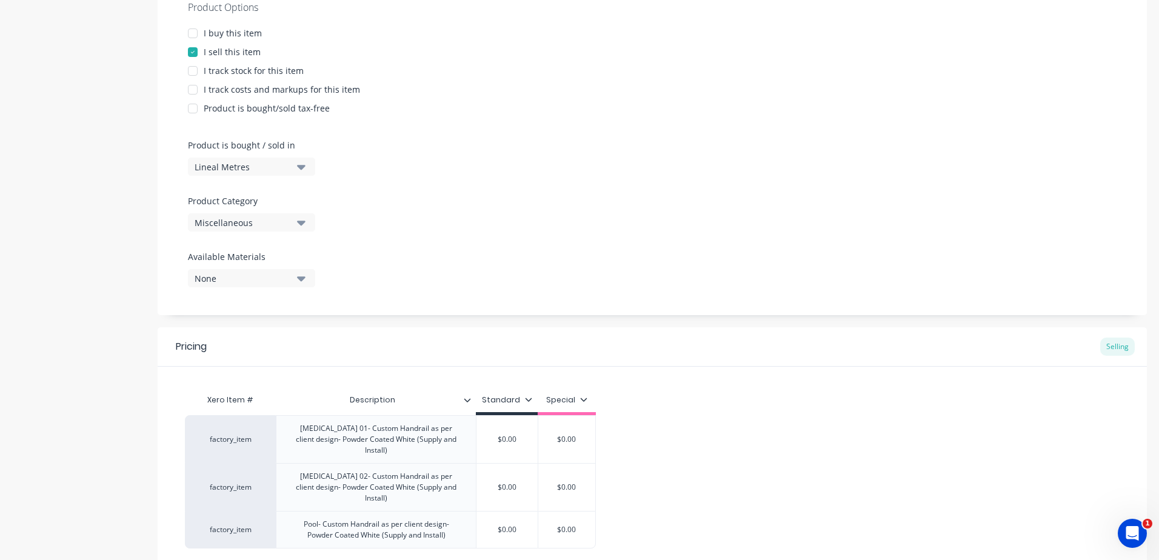
click at [299, 226] on icon "button" at bounding box center [301, 222] width 8 height 13
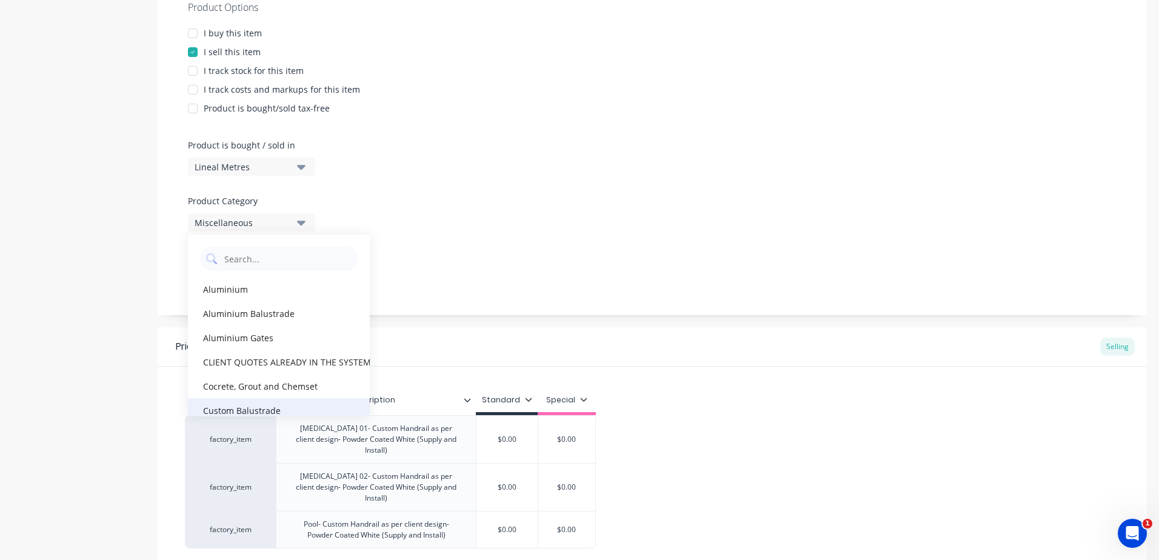
click at [253, 406] on div "Custom Balustrade" at bounding box center [279, 410] width 182 height 24
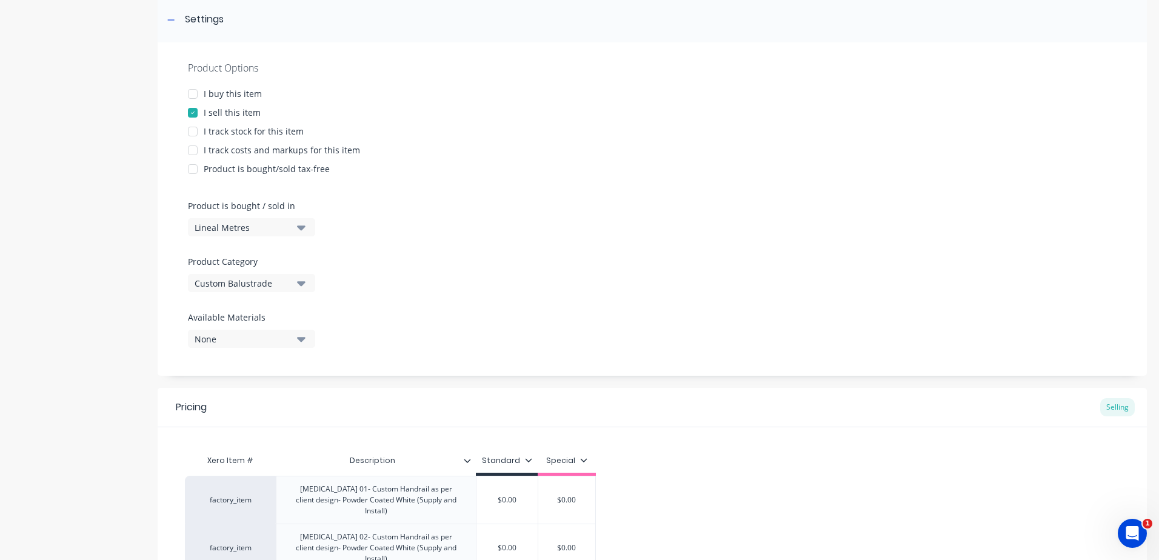
scroll to position [303, 0]
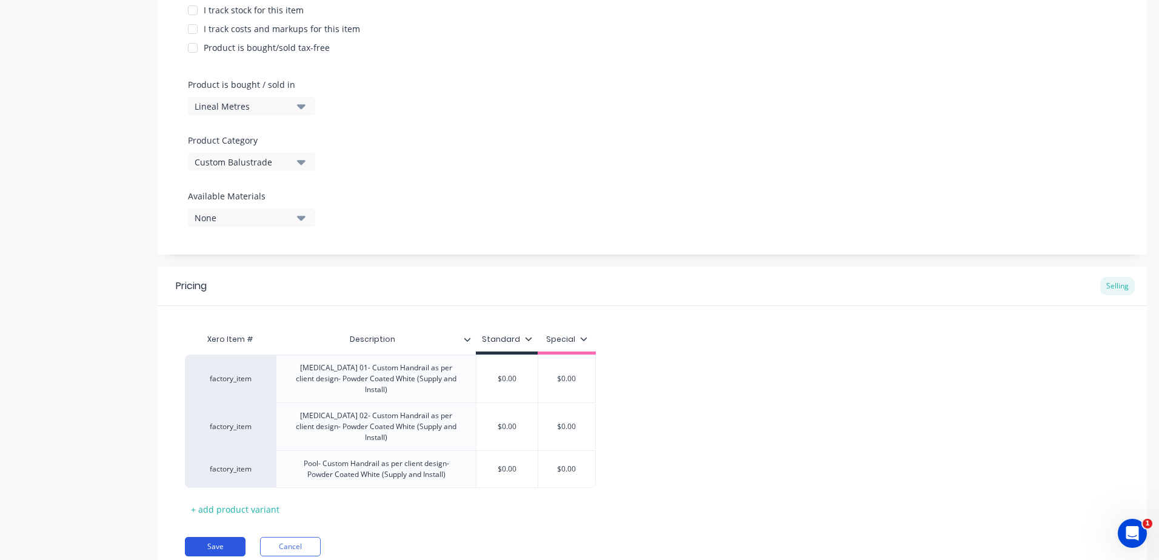
click at [219, 537] on button "Save" at bounding box center [215, 546] width 61 height 19
type textarea "x"
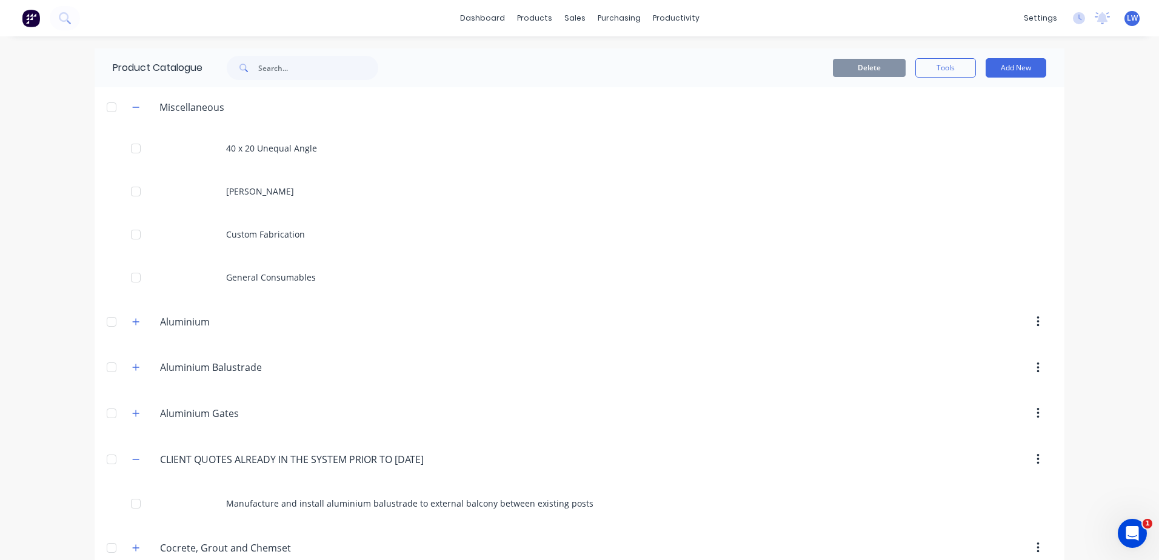
scroll to position [303, 0]
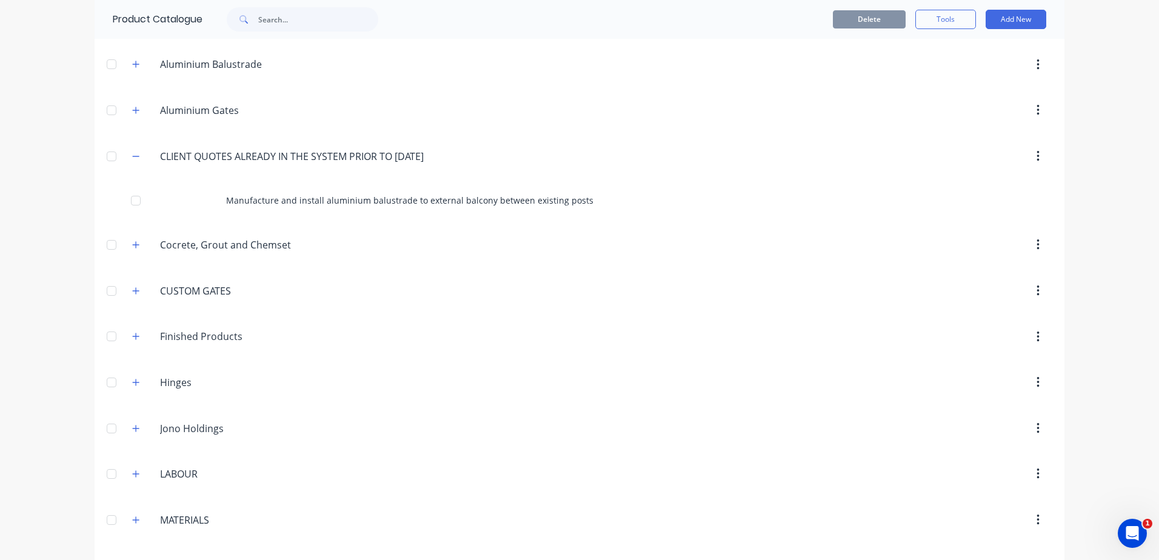
click at [464, 295] on div at bounding box center [683, 291] width 740 height 22
click at [224, 67] on input "Aluminium Balustrade" at bounding box center [232, 64] width 144 height 15
click at [132, 68] on icon "button" at bounding box center [135, 64] width 7 height 8
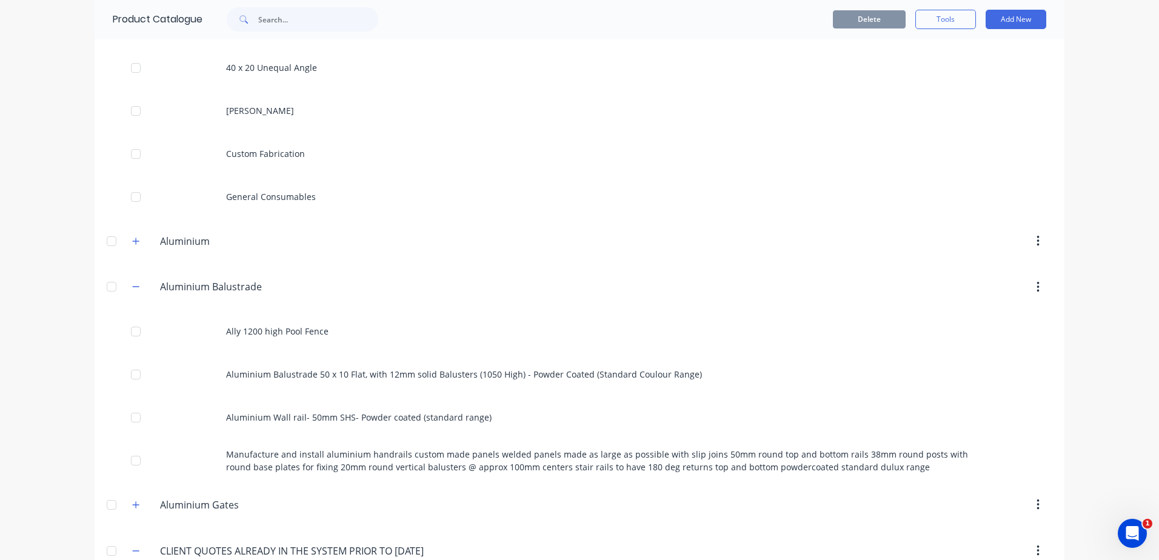
scroll to position [77, 0]
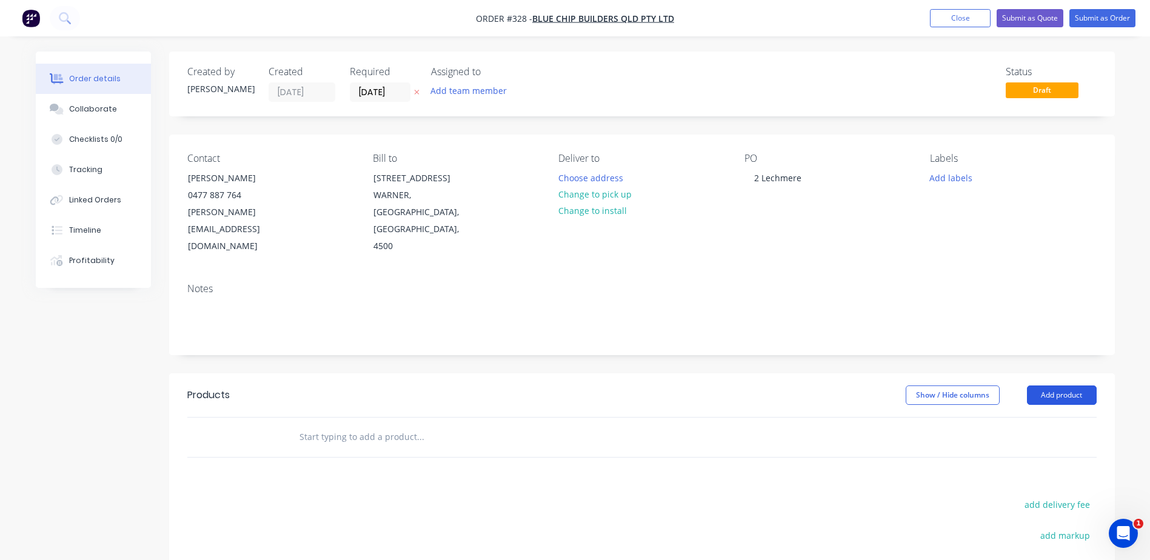
click at [1047, 386] on button "Add product" at bounding box center [1062, 395] width 70 height 19
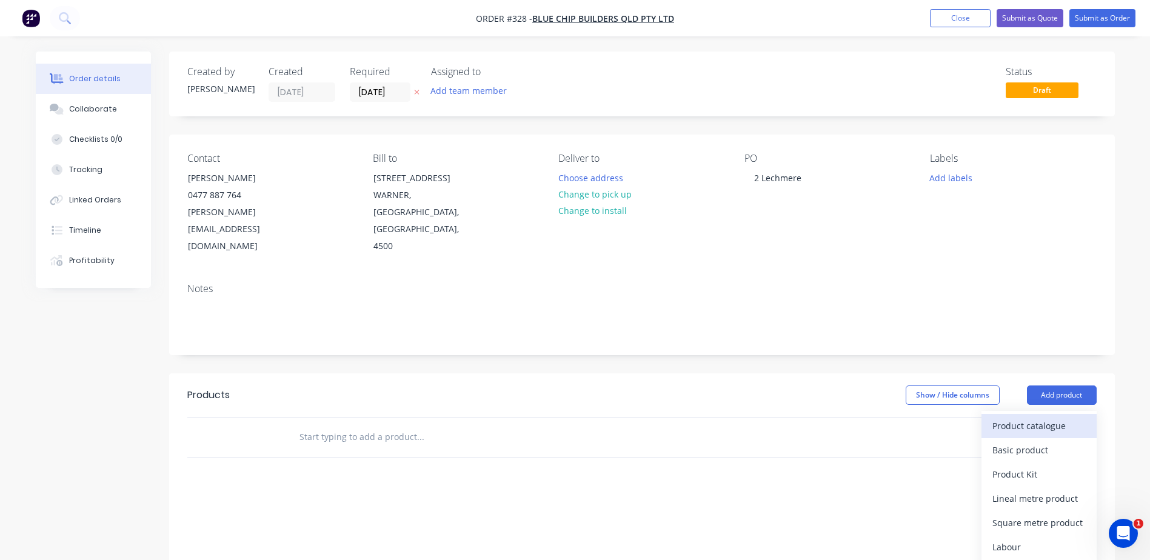
click at [1043, 417] on div "Product catalogue" at bounding box center [1038, 426] width 93 height 18
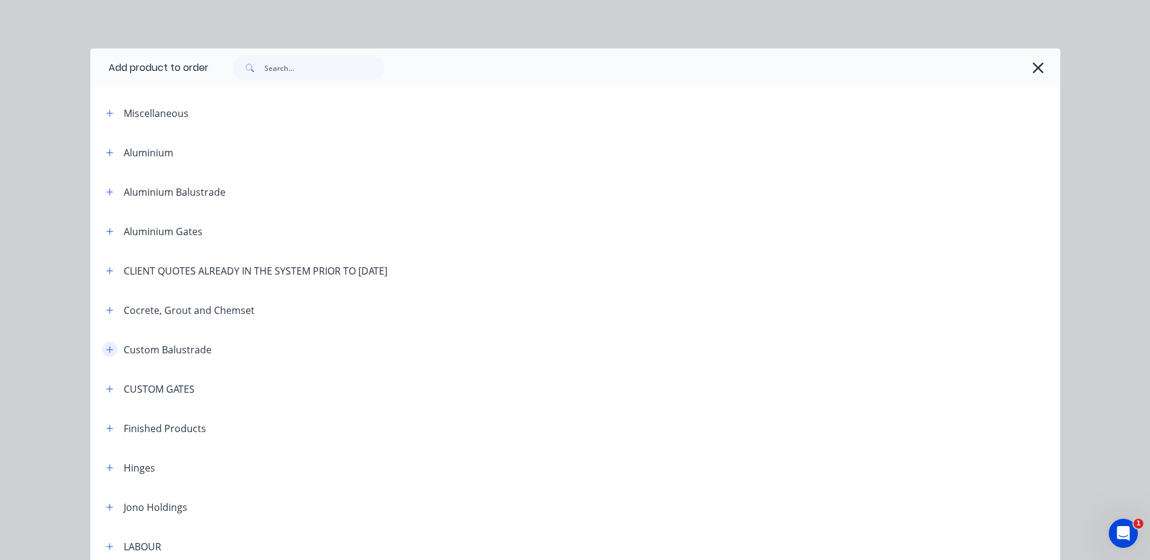
click at [107, 347] on icon "button" at bounding box center [109, 350] width 7 height 8
click at [106, 115] on icon "button" at bounding box center [109, 113] width 7 height 8
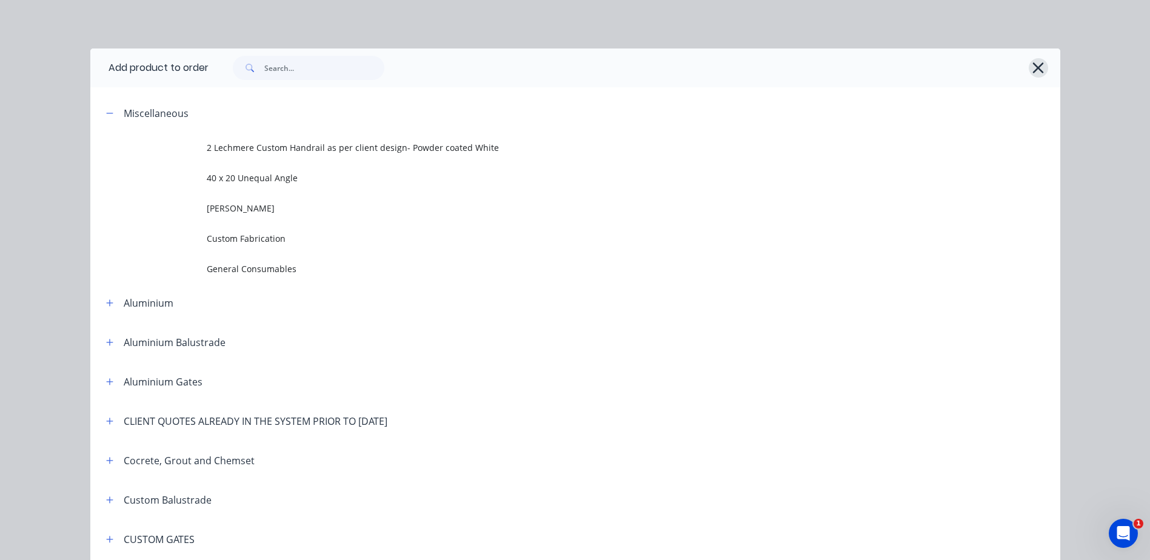
click at [1035, 69] on icon "button" at bounding box center [1038, 67] width 11 height 11
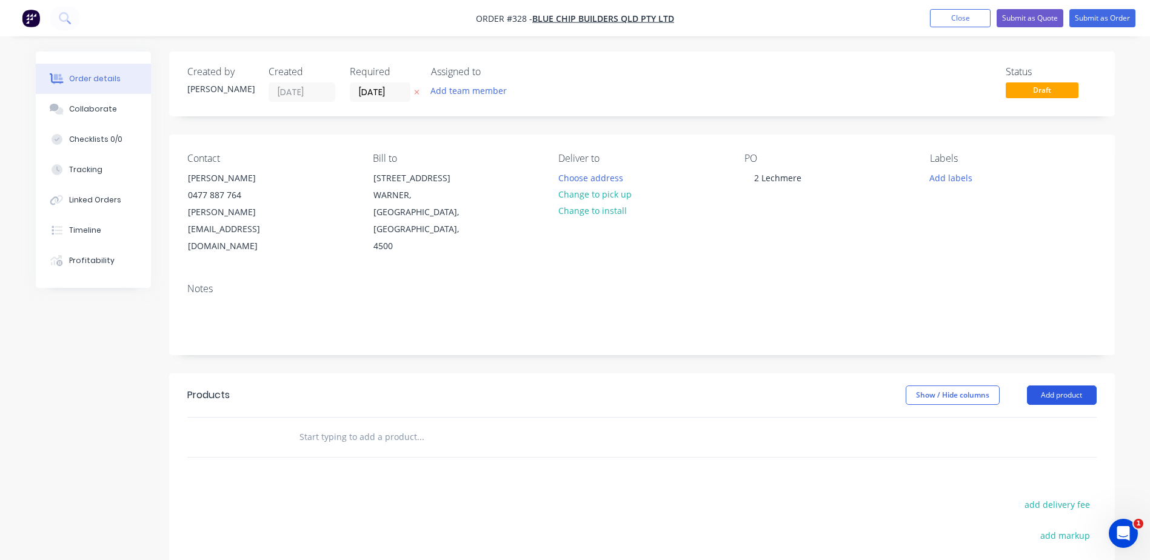
click at [1085, 386] on button "Add product" at bounding box center [1062, 395] width 70 height 19
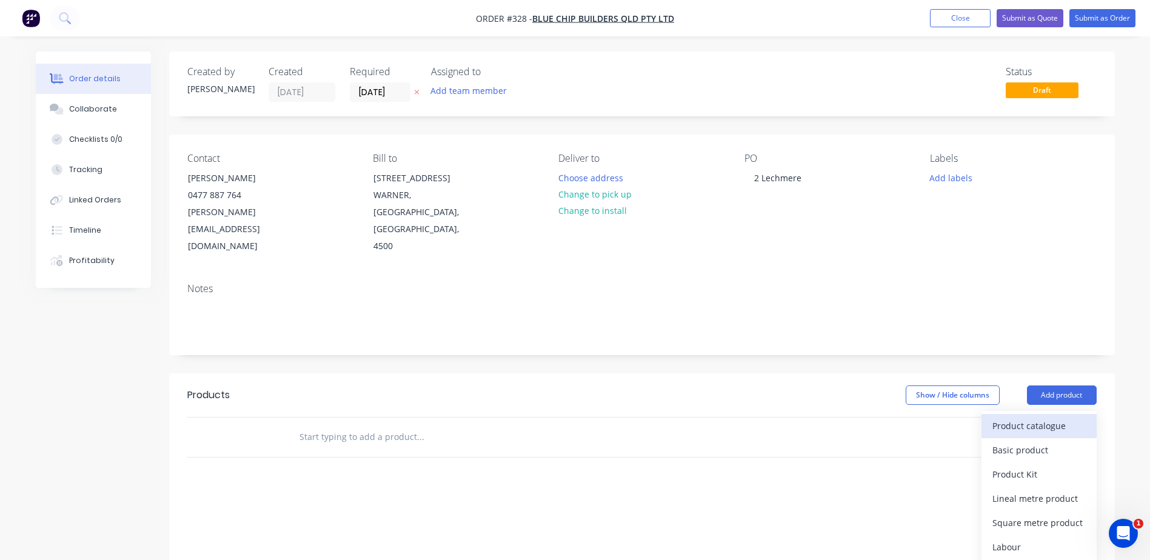
click at [1029, 417] on div "Product catalogue" at bounding box center [1038, 426] width 93 height 18
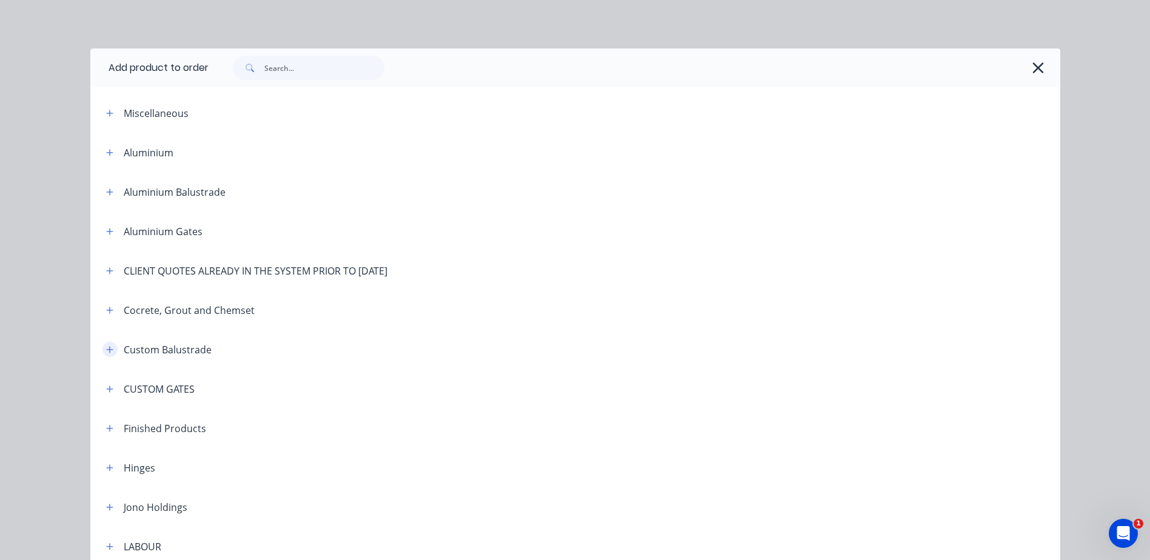
click at [106, 350] on icon "button" at bounding box center [109, 350] width 7 height 8
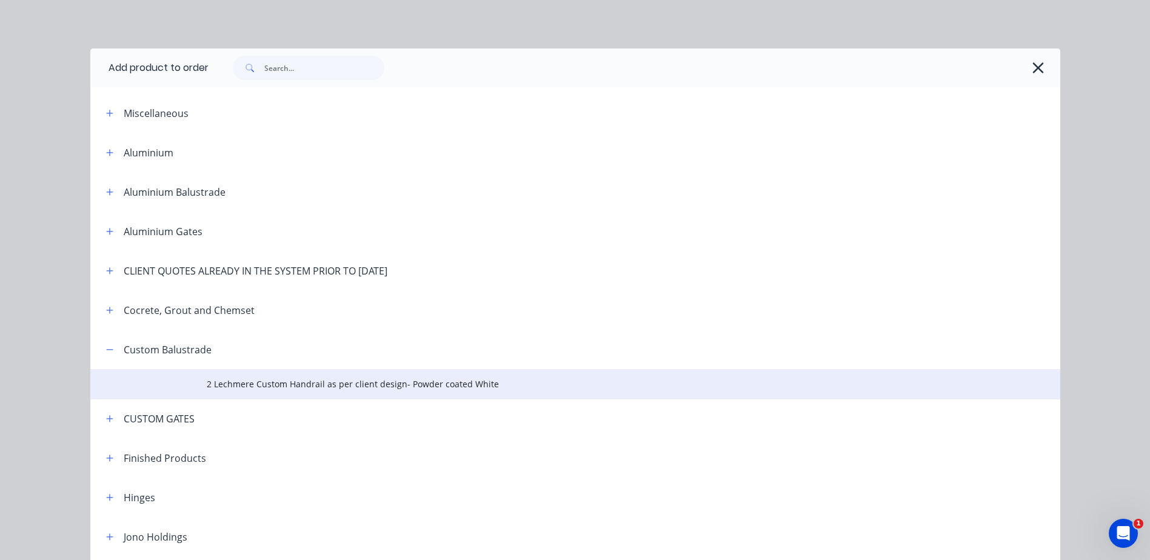
click at [234, 383] on span "2 Lechmere Custom Handrail as per client design- Powder coated White" at bounding box center [548, 384] width 683 height 13
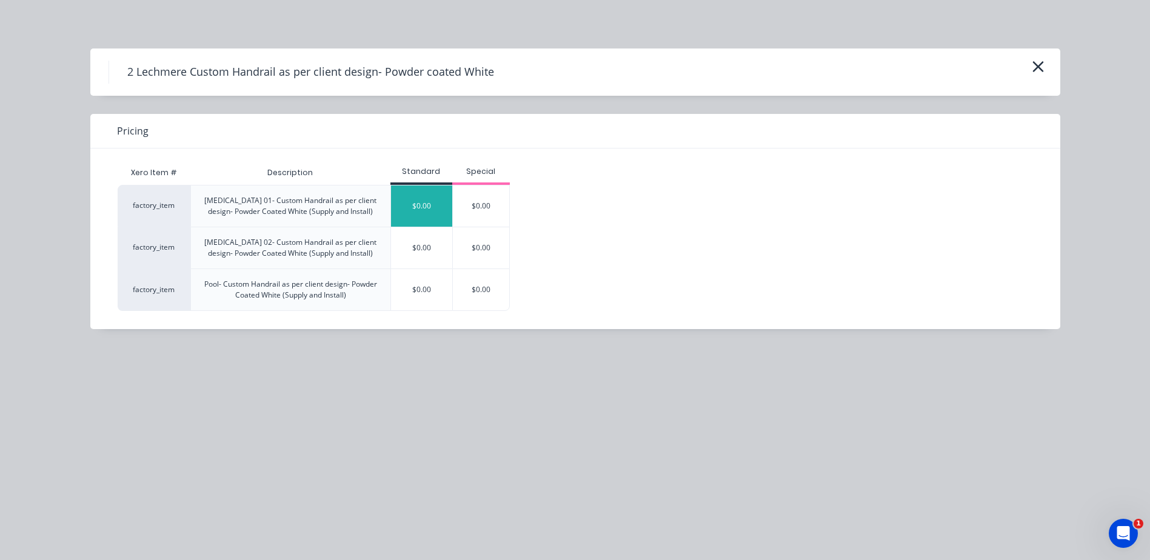
click at [437, 209] on div "$0.00" at bounding box center [421, 206] width 61 height 41
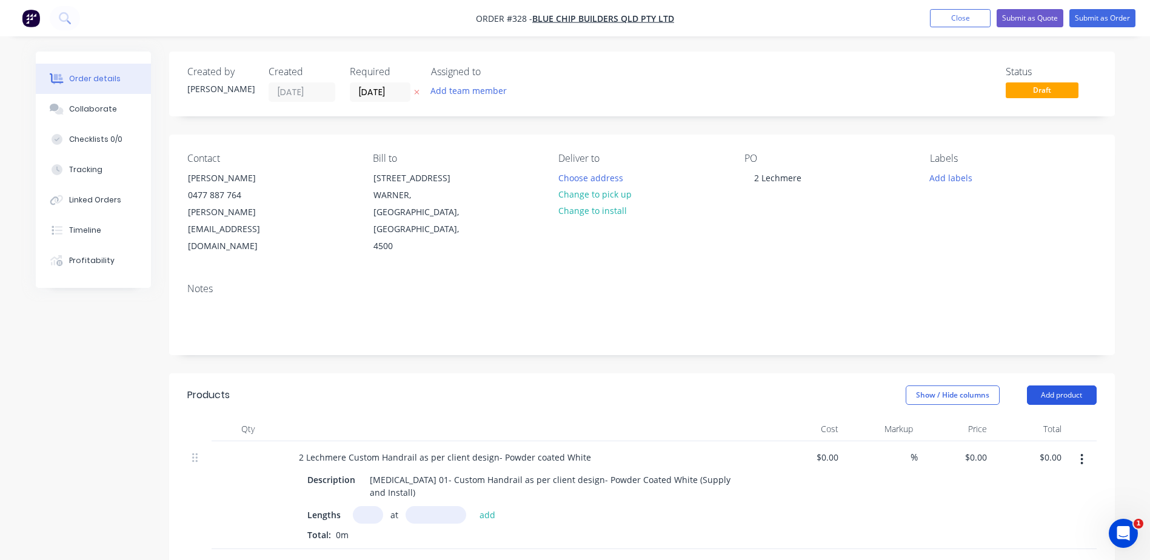
click at [1053, 386] on button "Add product" at bounding box center [1062, 395] width 70 height 19
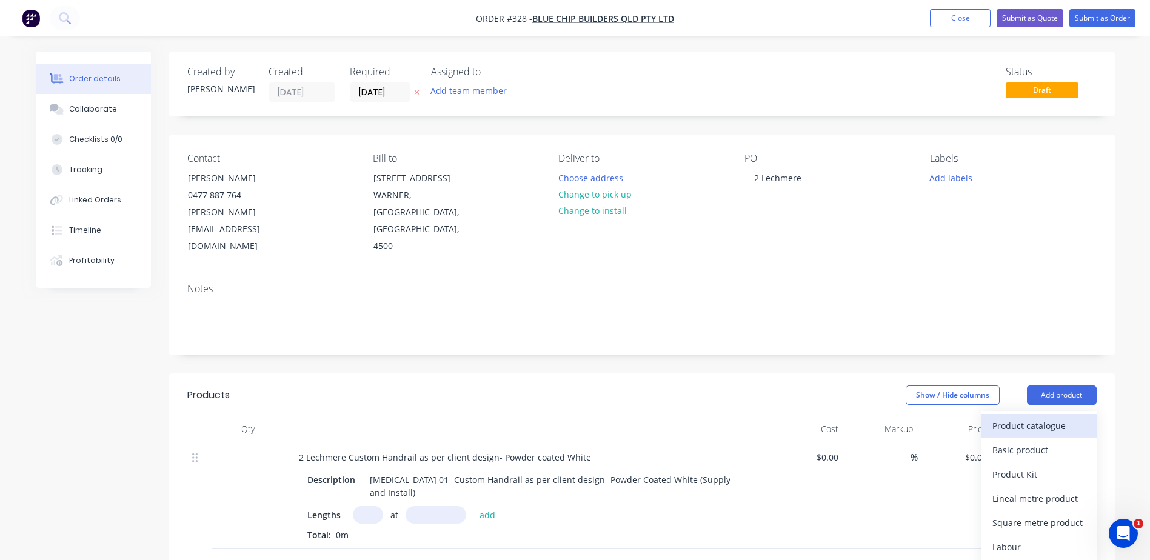
click at [1037, 417] on div "Product catalogue" at bounding box center [1038, 426] width 93 height 18
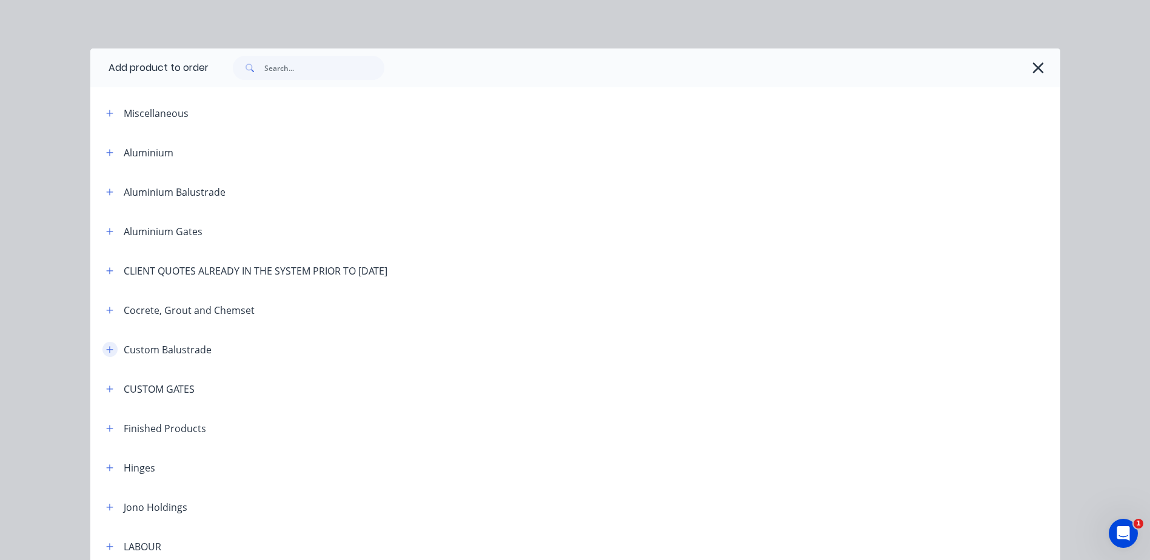
click at [106, 350] on icon "button" at bounding box center [109, 350] width 7 height 8
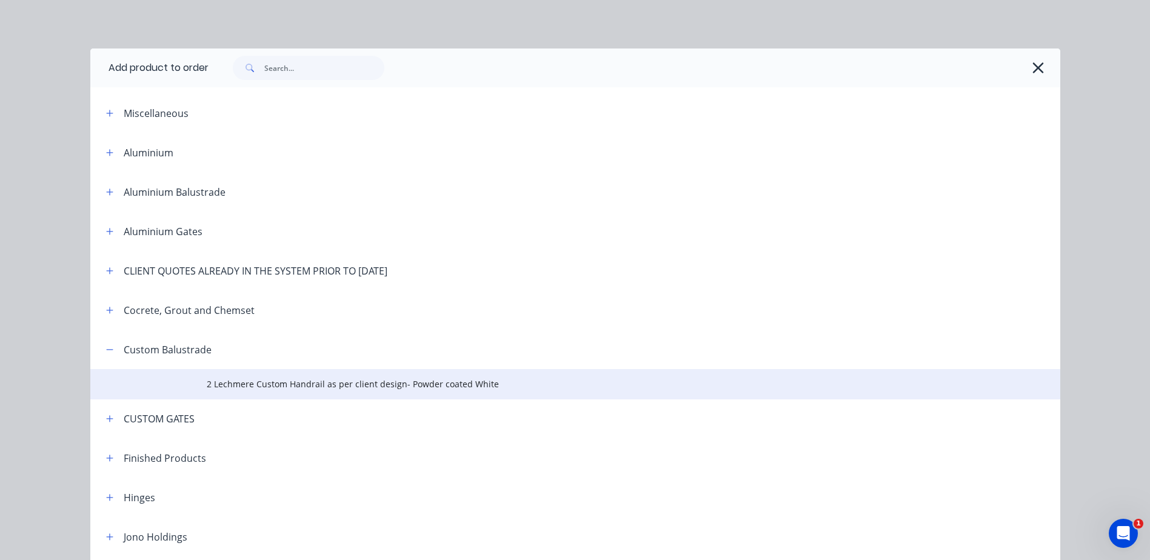
click at [241, 379] on span "2 Lechmere Custom Handrail as per client design- Powder coated White" at bounding box center [548, 384] width 683 height 13
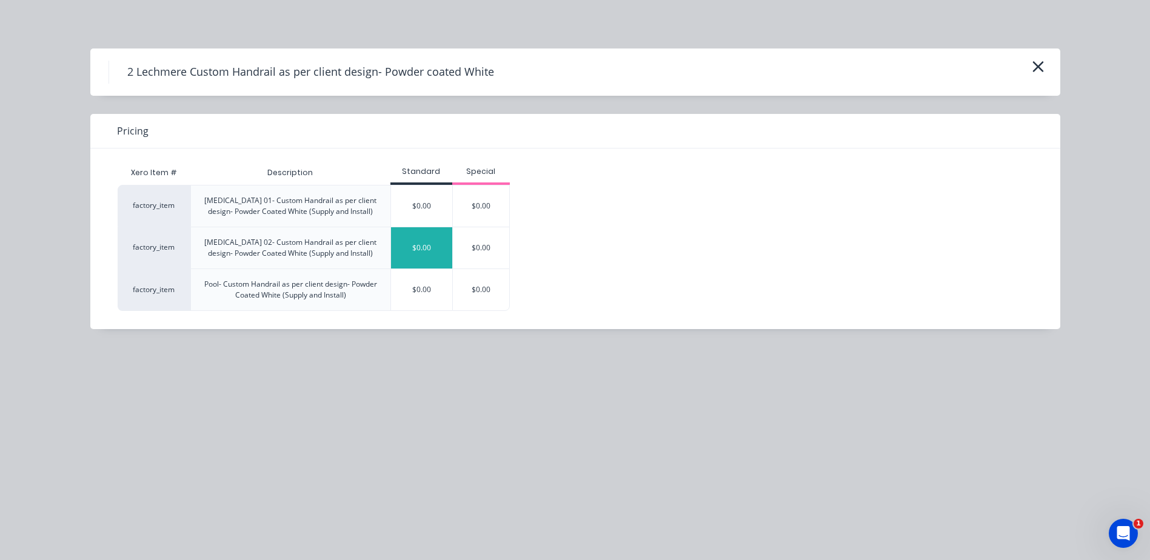
click at [432, 253] on div "$0.00" at bounding box center [421, 247] width 61 height 41
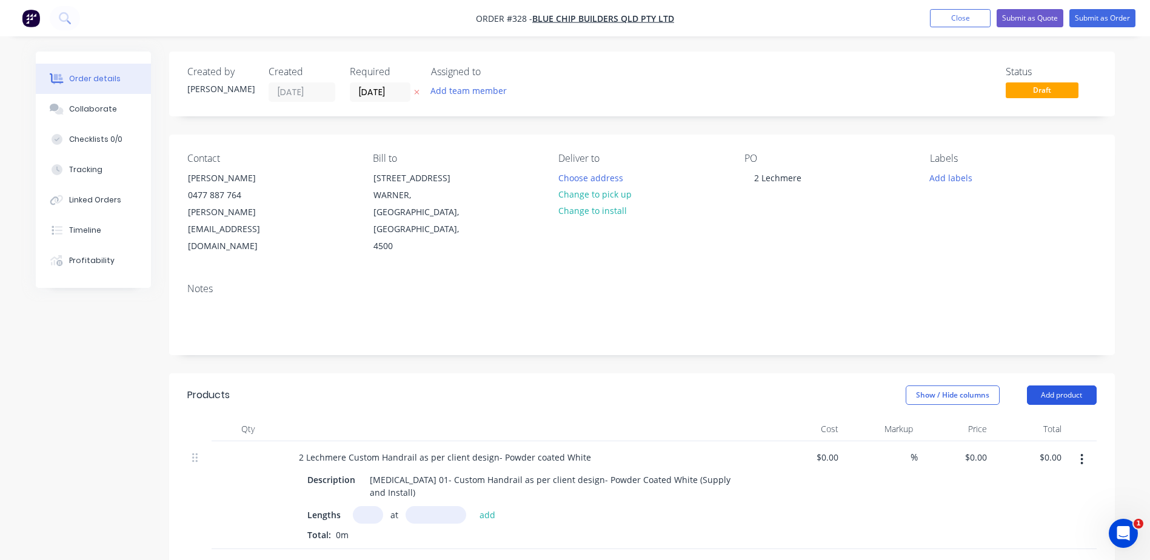
click at [1055, 386] on button "Add product" at bounding box center [1062, 395] width 70 height 19
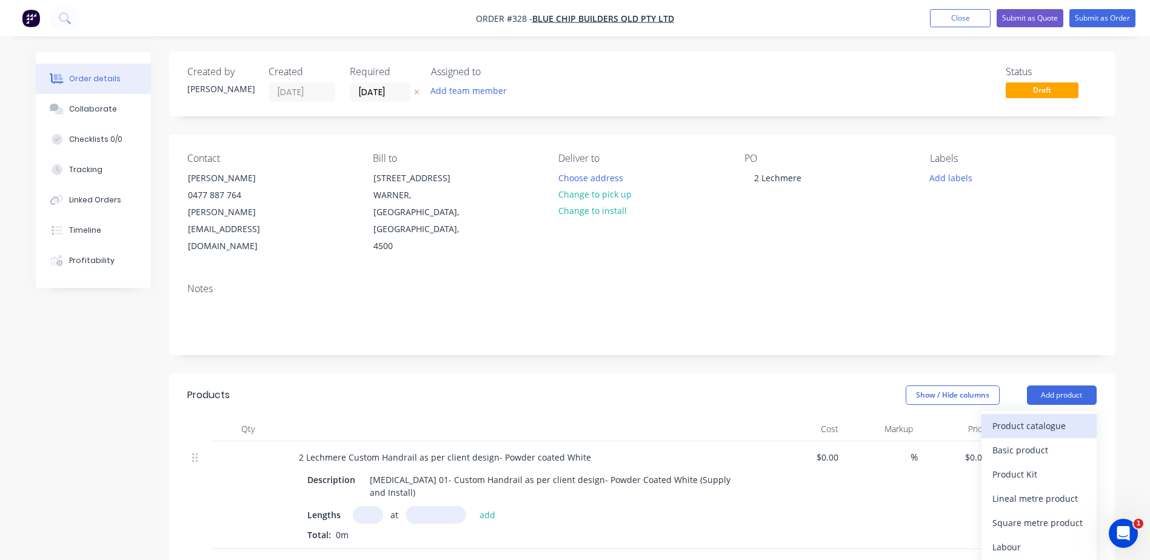
click at [1015, 417] on div "Product catalogue" at bounding box center [1038, 426] width 93 height 18
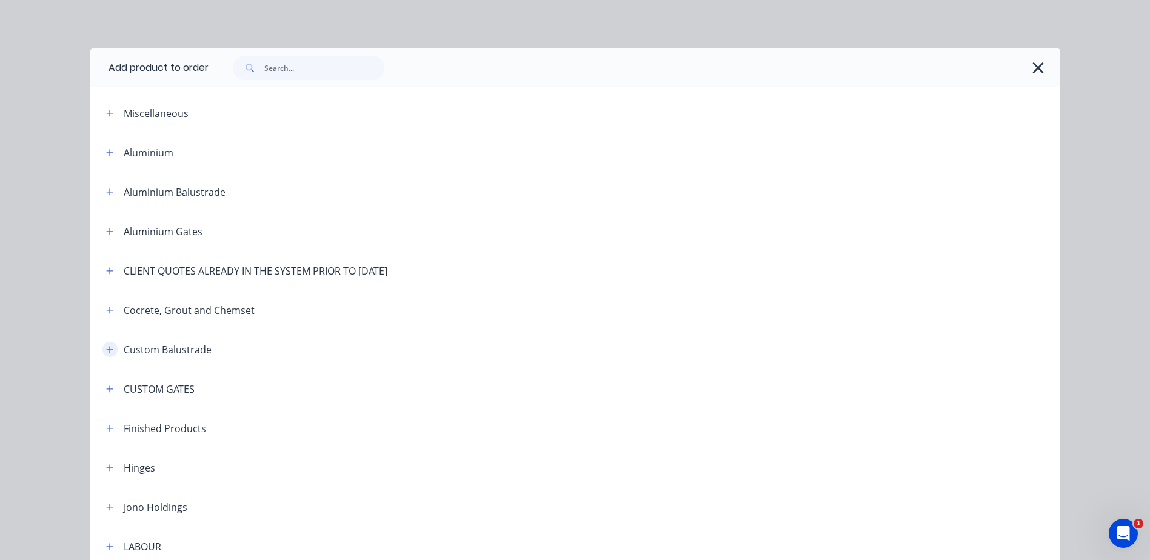
click at [108, 349] on icon "button" at bounding box center [109, 350] width 7 height 8
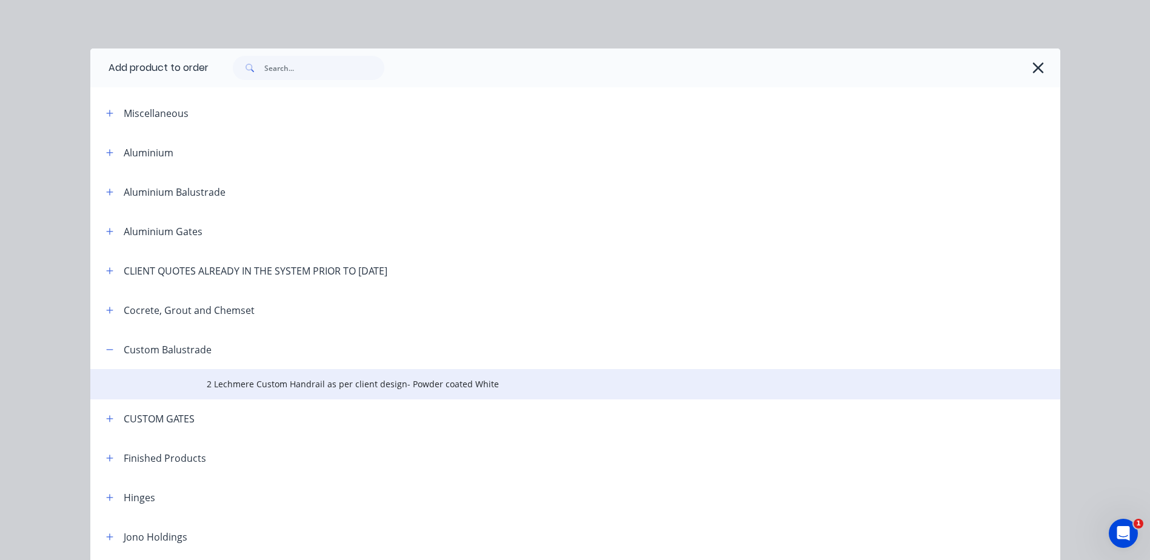
click at [207, 393] on td "2 Lechmere Custom Handrail as per client design- Powder coated White" at bounding box center [634, 384] width 854 height 30
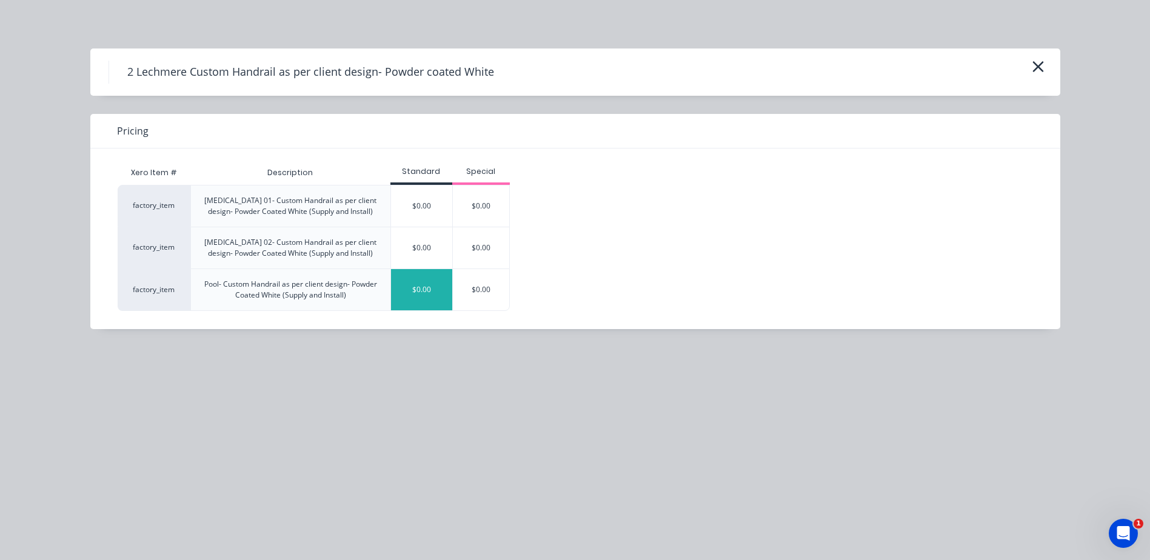
click at [416, 296] on div "$0.00" at bounding box center [421, 289] width 61 height 41
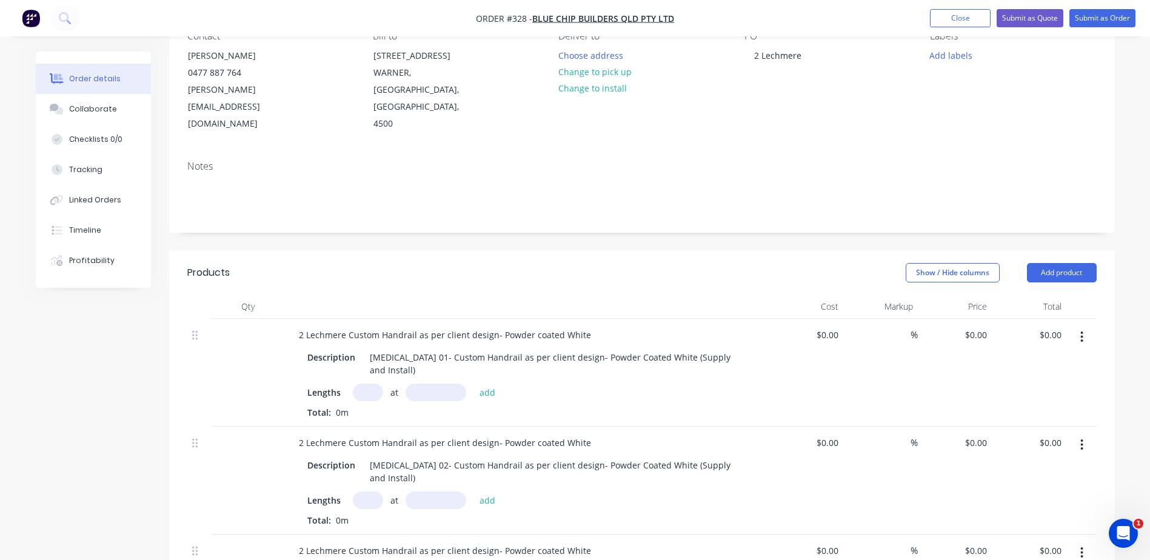
scroll to position [121, 0]
click at [1094, 19] on button "Submit as Order" at bounding box center [1102, 18] width 66 height 18
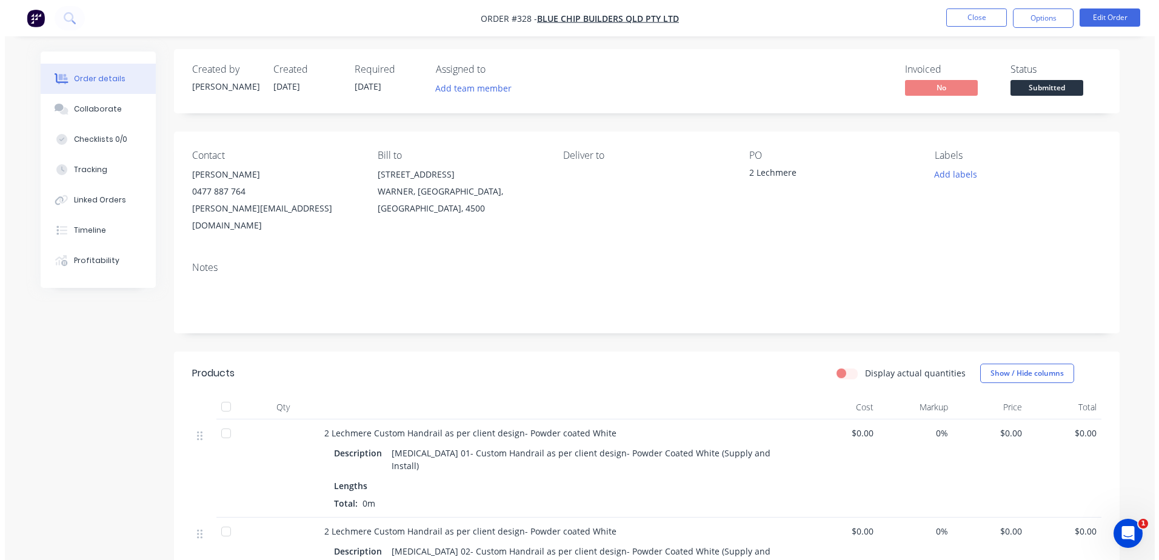
scroll to position [0, 0]
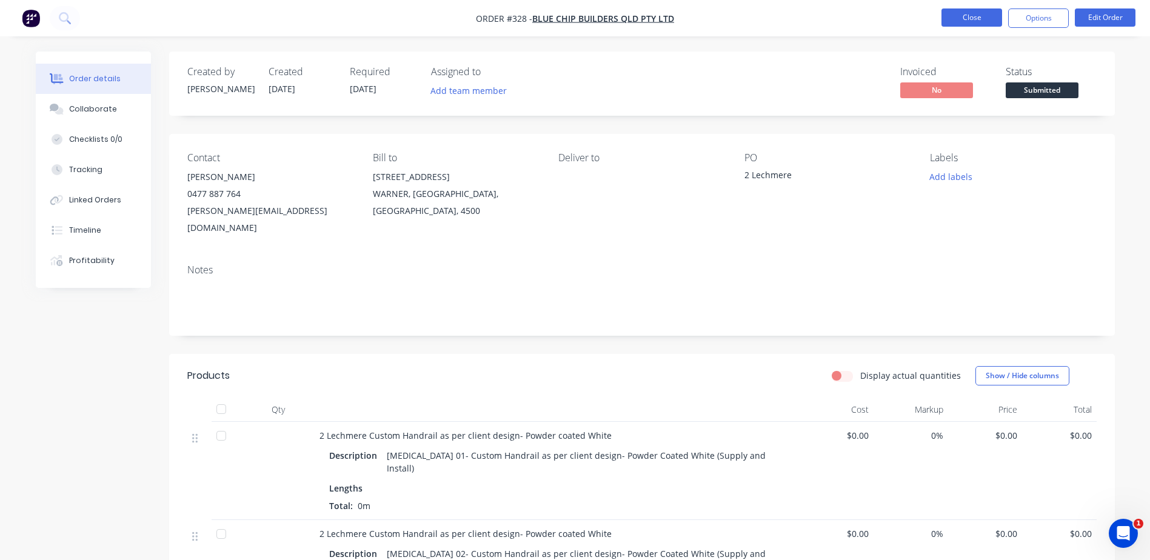
click at [960, 25] on button "Close" at bounding box center [971, 17] width 61 height 18
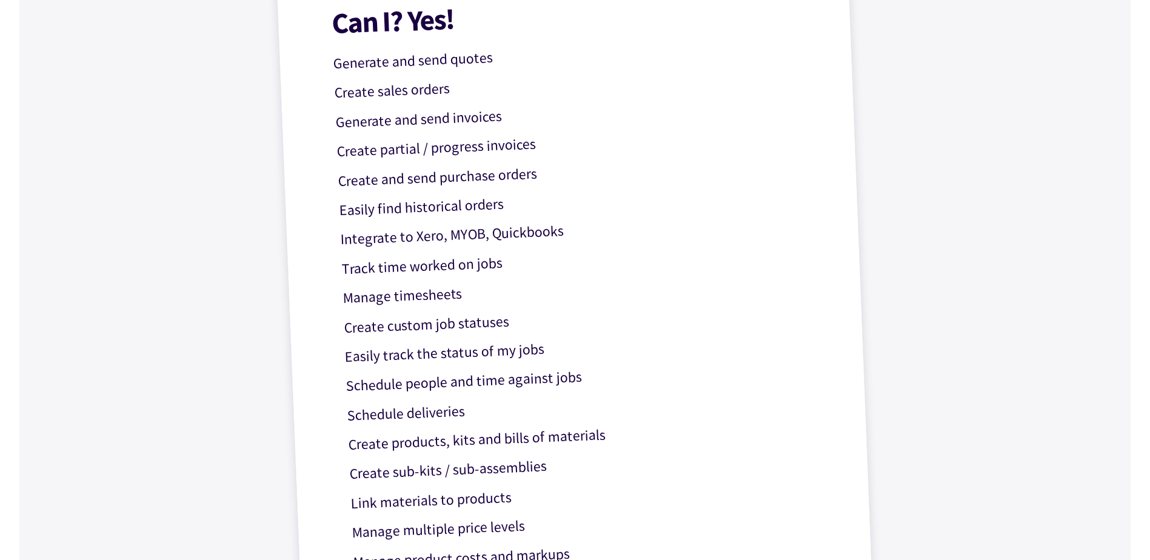
scroll to position [424, 0]
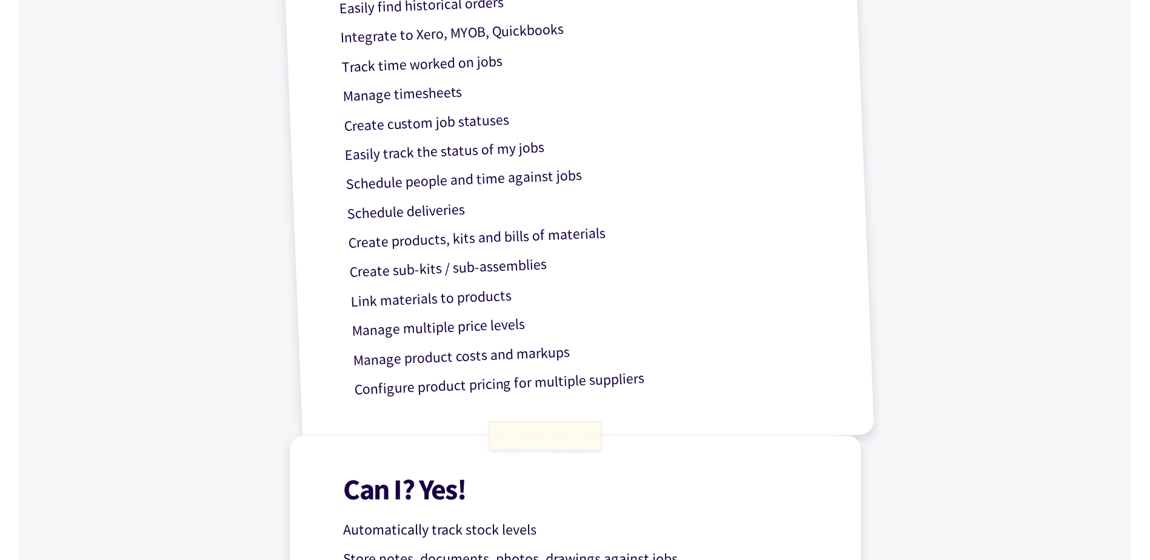
scroll to position [606, 0]
